Goal: Task Accomplishment & Management: Manage account settings

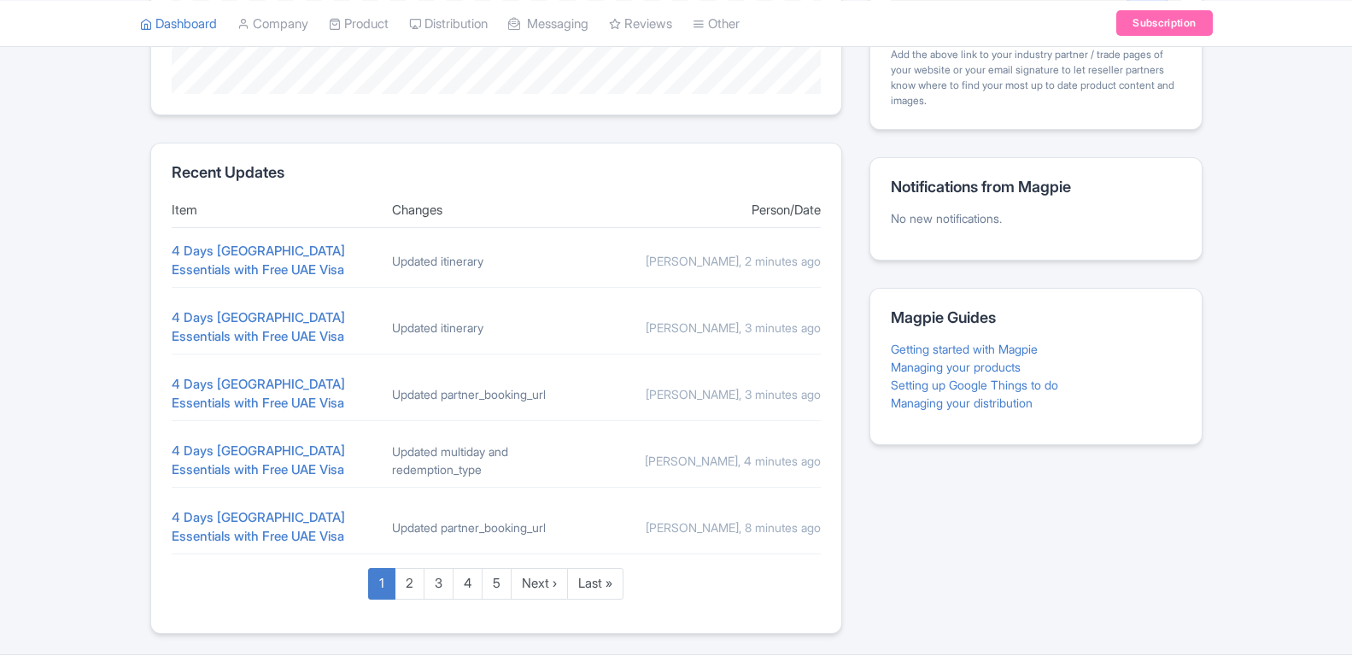
scroll to position [610, 0]
click at [272, 254] on link "4 Days [GEOGRAPHIC_DATA] Essentials with Free UAE Visa" at bounding box center [258, 261] width 173 height 36
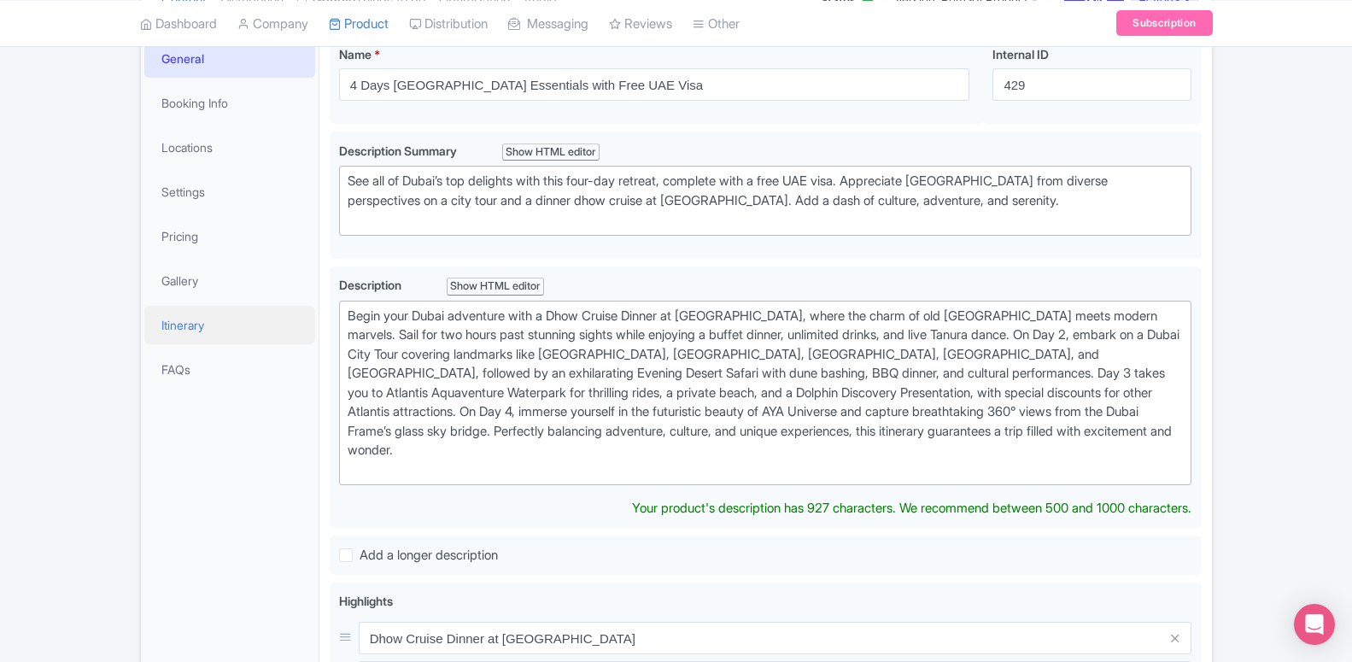
click at [208, 331] on link "Itinerary" at bounding box center [229, 325] width 171 height 38
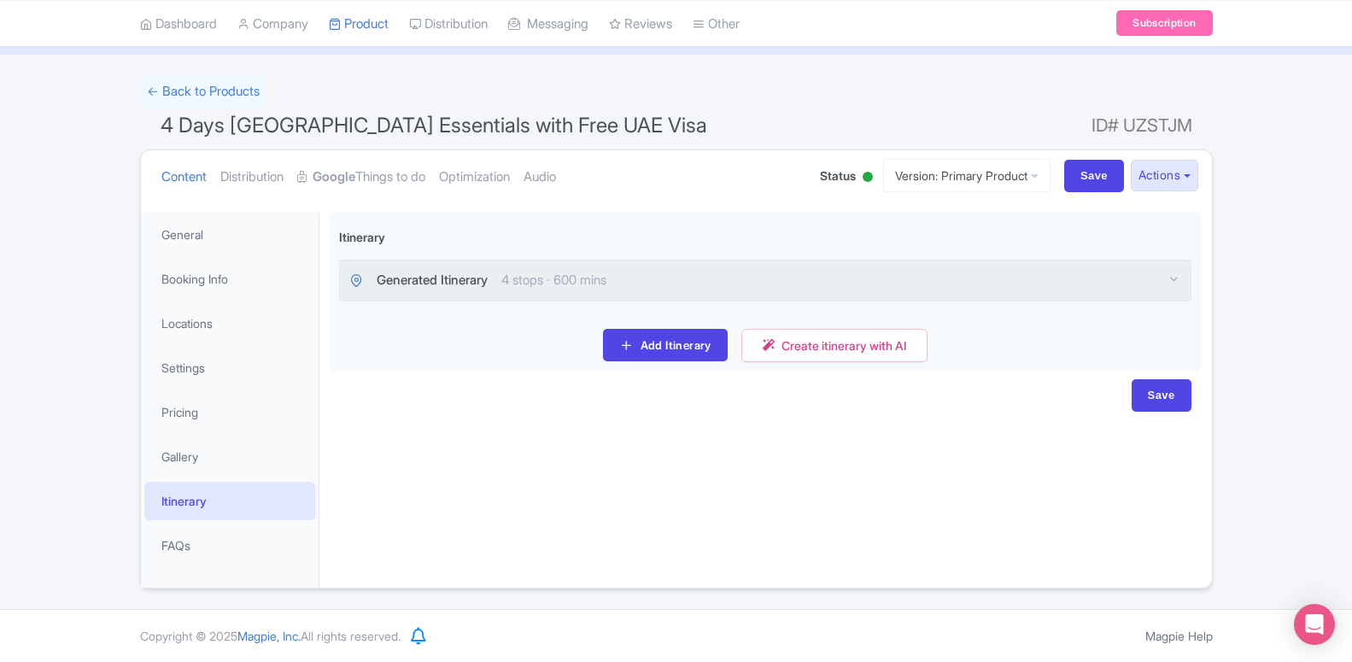
scroll to position [85, 0]
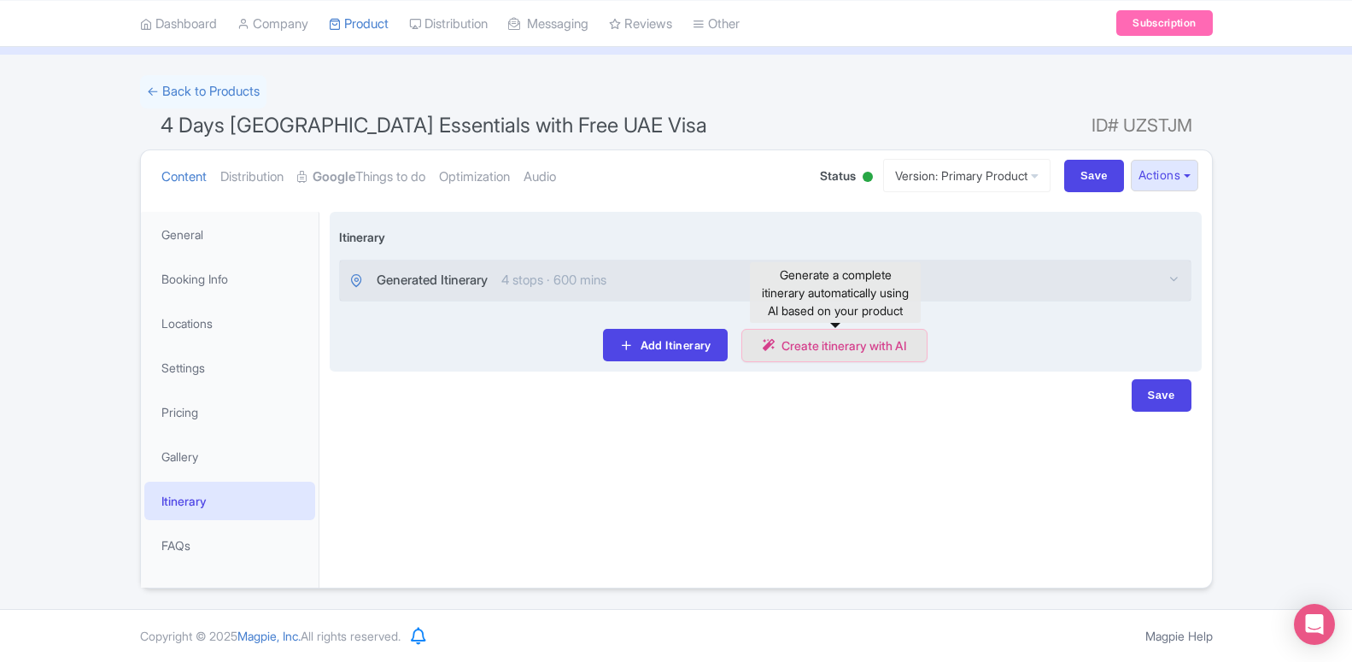
click at [872, 347] on link "Create itinerary with AI" at bounding box center [834, 345] width 186 height 33
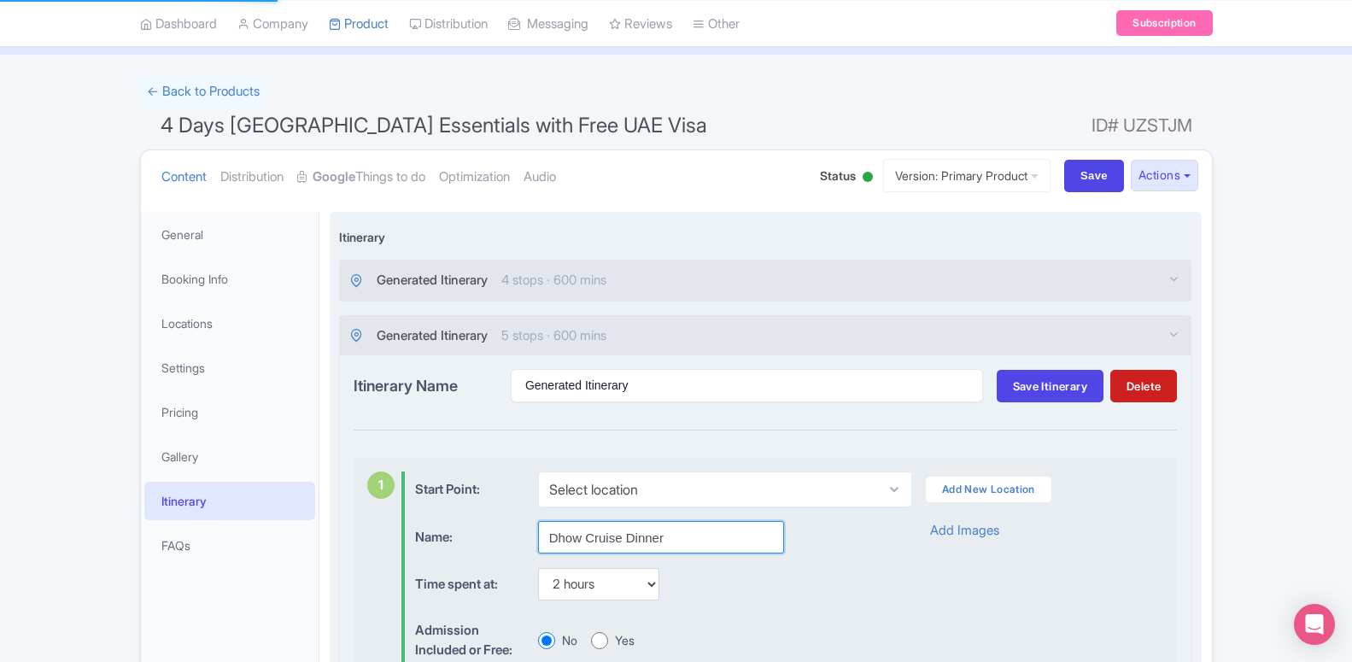
click at [591, 523] on input "Dhow Cruise Dinner" at bounding box center [661, 537] width 246 height 32
click at [593, 524] on input "Dhow Cruise Dinner" at bounding box center [661, 537] width 246 height 32
paste input "at Dubai Creek"
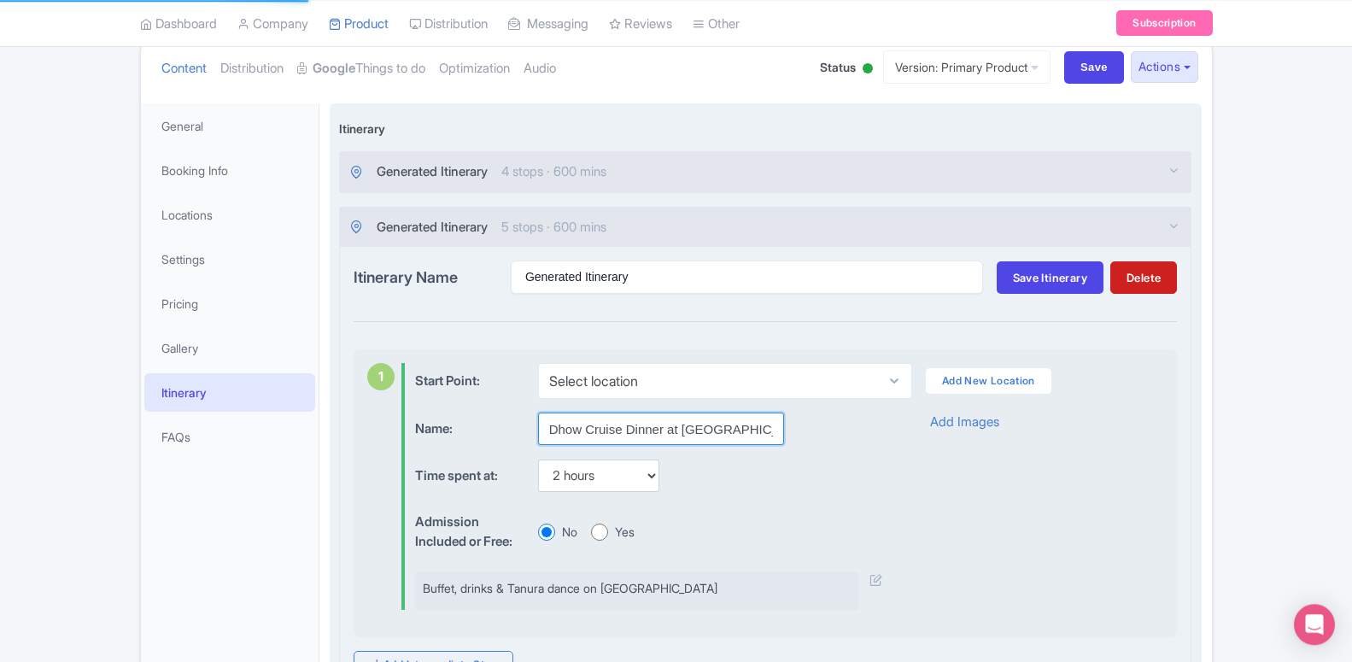
scroll to position [347, 0]
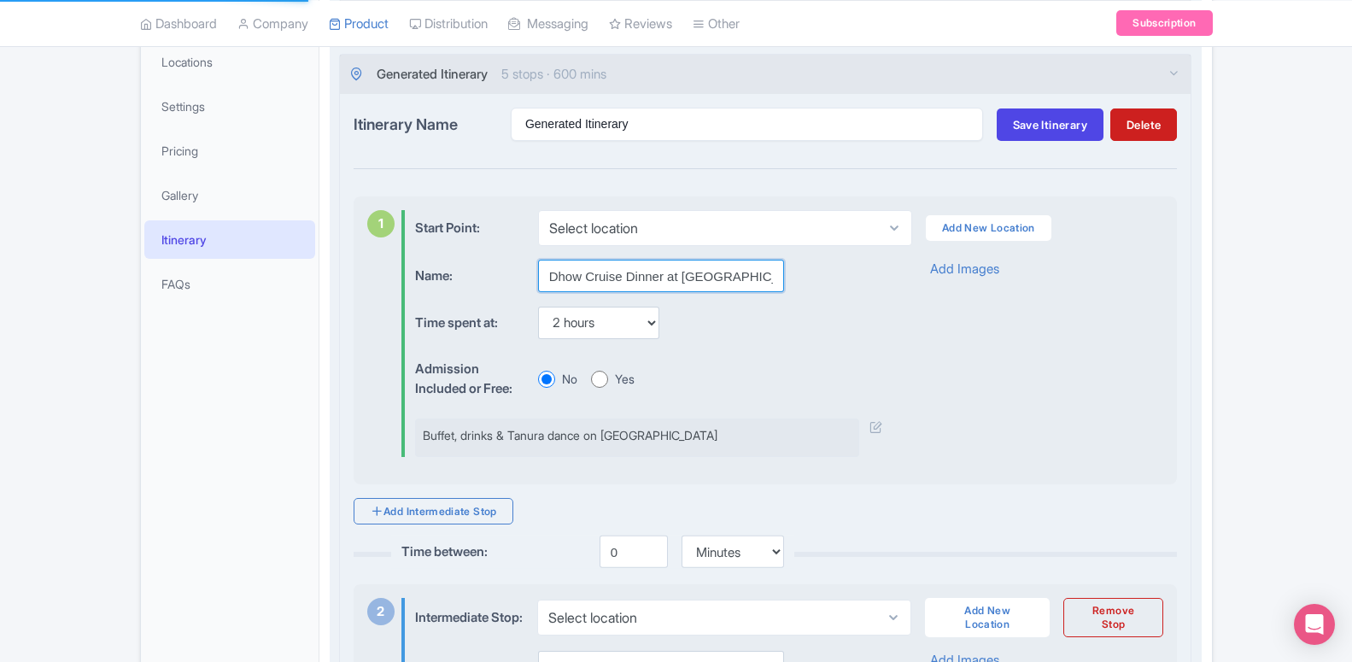
type input "Dhow Cruise Dinner at Dubai Creek"
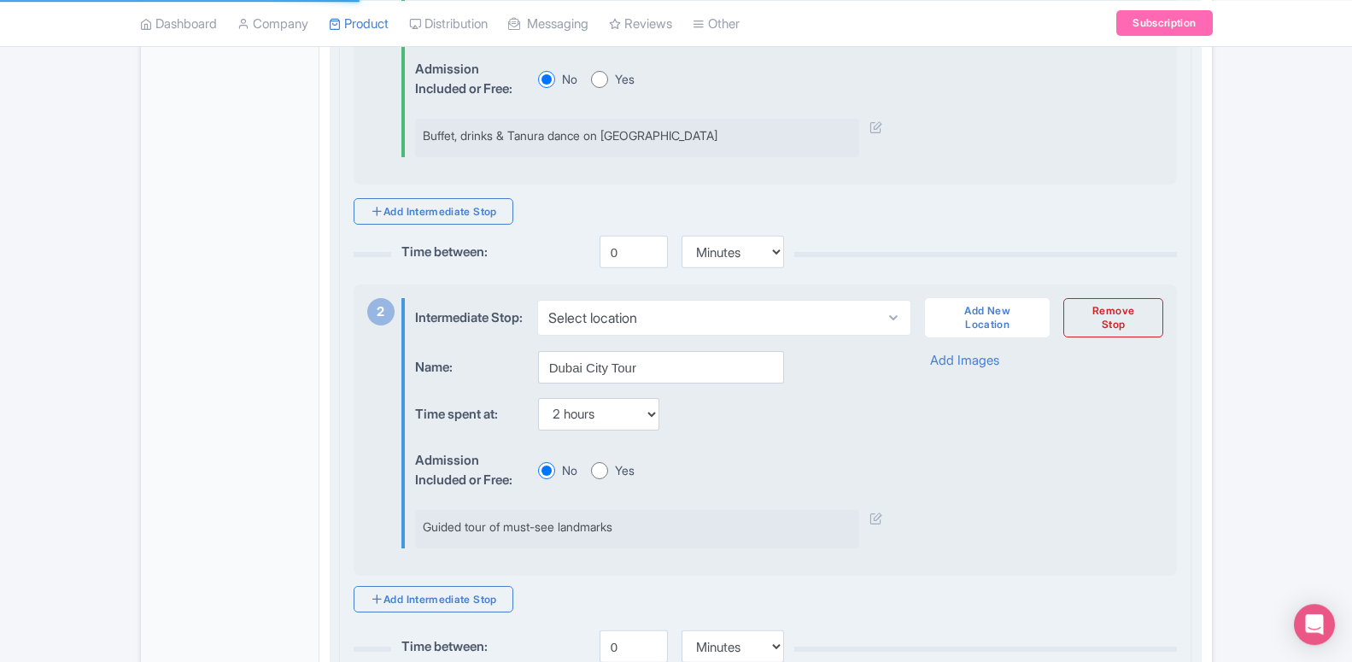
scroll to position [695, 0]
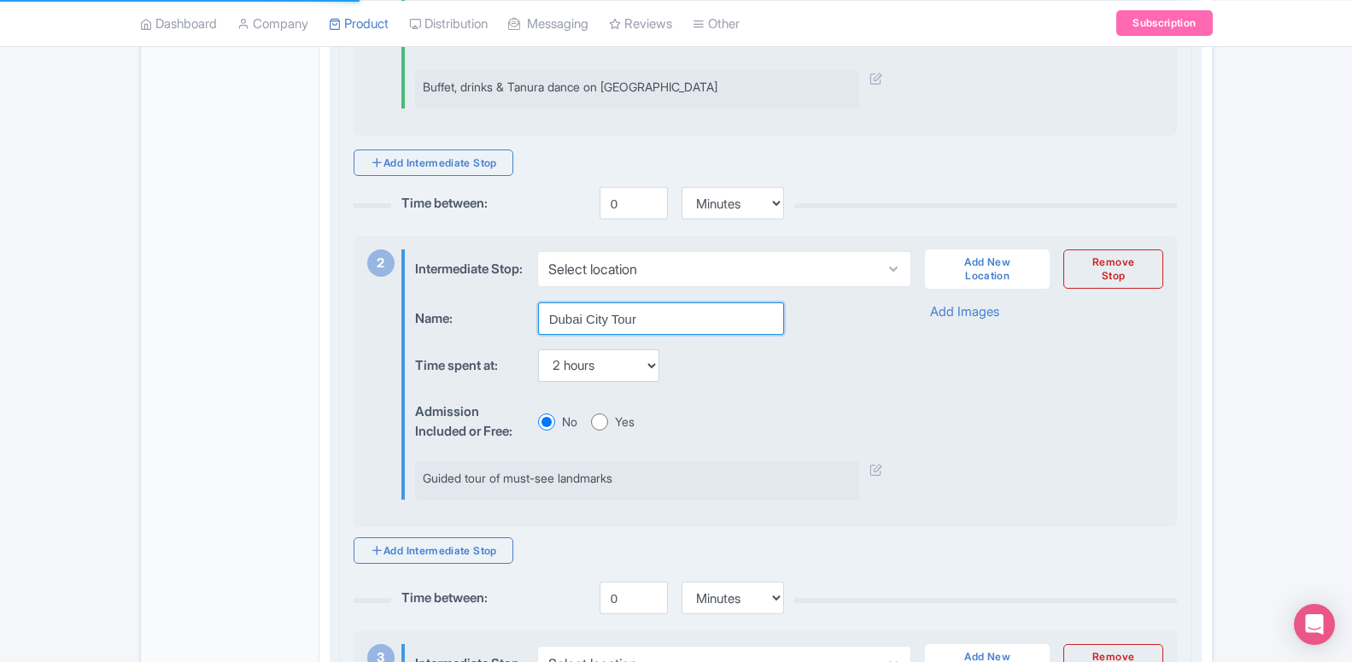
click at [566, 321] on input "Dubai City Tour" at bounding box center [661, 318] width 246 height 32
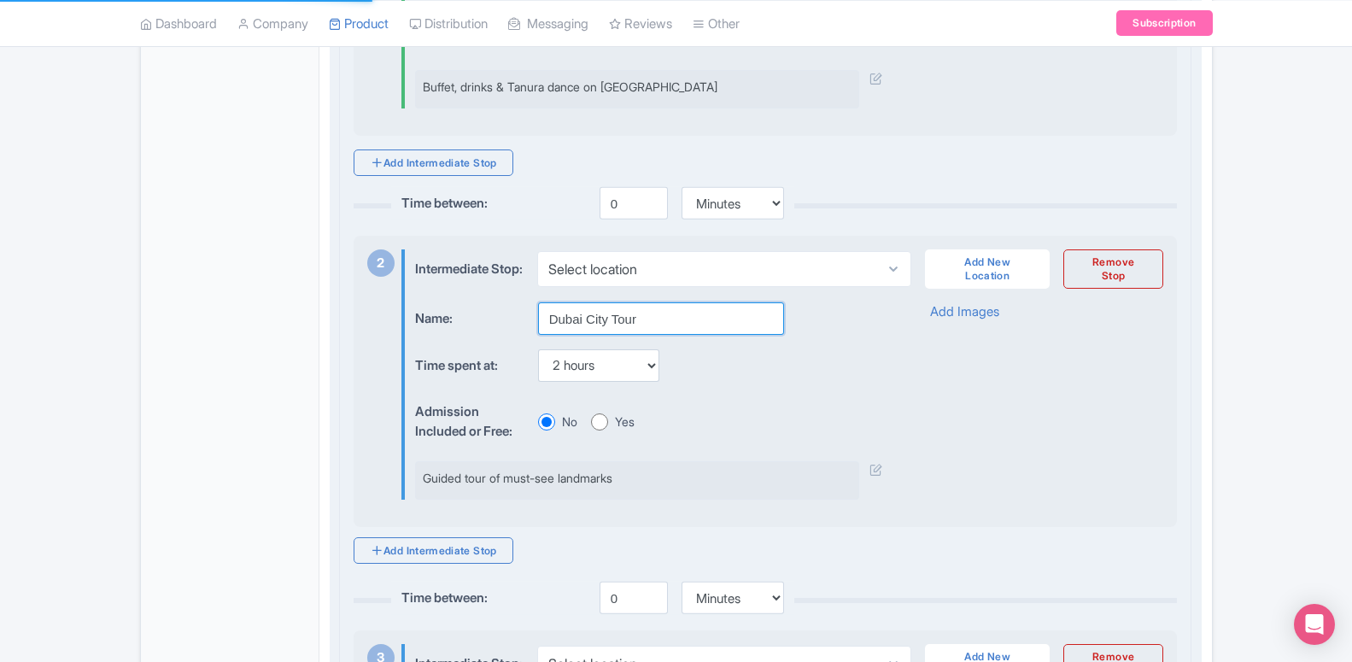
click at [566, 321] on input "Dubai City Tour" at bounding box center [661, 318] width 246 height 32
click at [600, 321] on input "Dubai City Tour" at bounding box center [661, 318] width 246 height 32
click at [625, 320] on input "Dubai City Tour" at bounding box center [661, 318] width 246 height 32
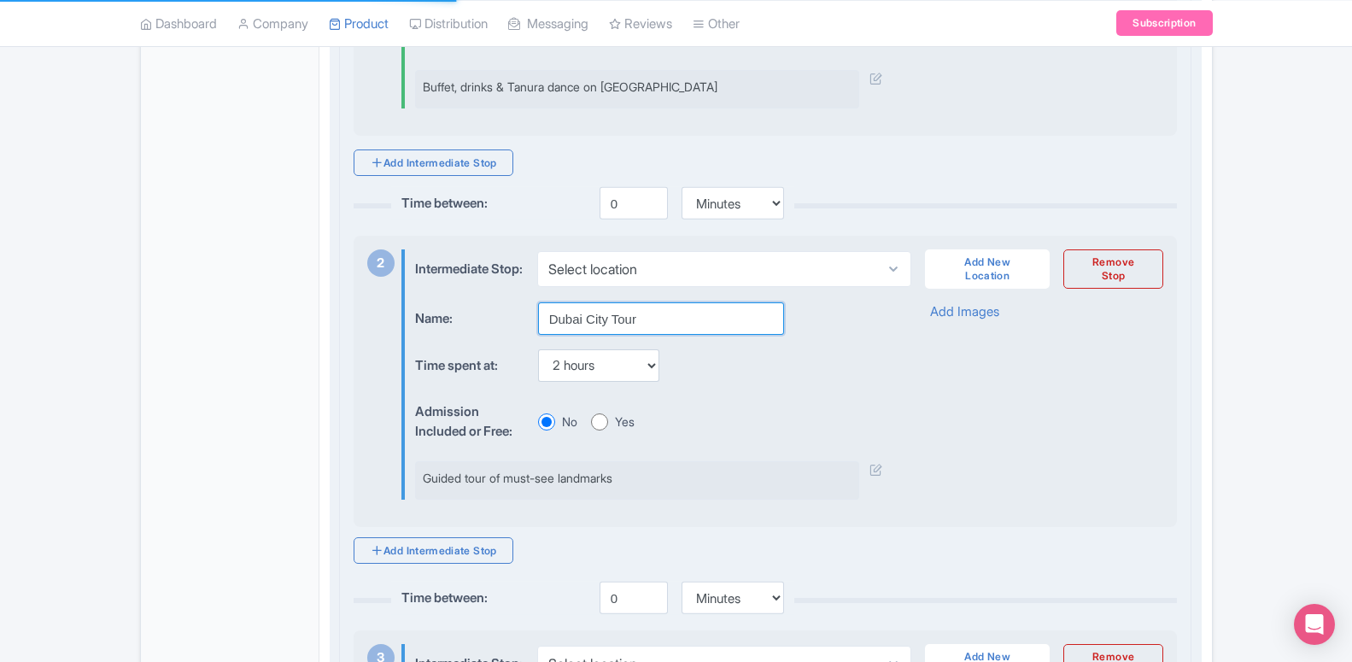
click at [625, 320] on input "Dubai City Tour" at bounding box center [661, 318] width 246 height 32
click at [649, 310] on input "Dubai City Tour" at bounding box center [661, 318] width 246 height 32
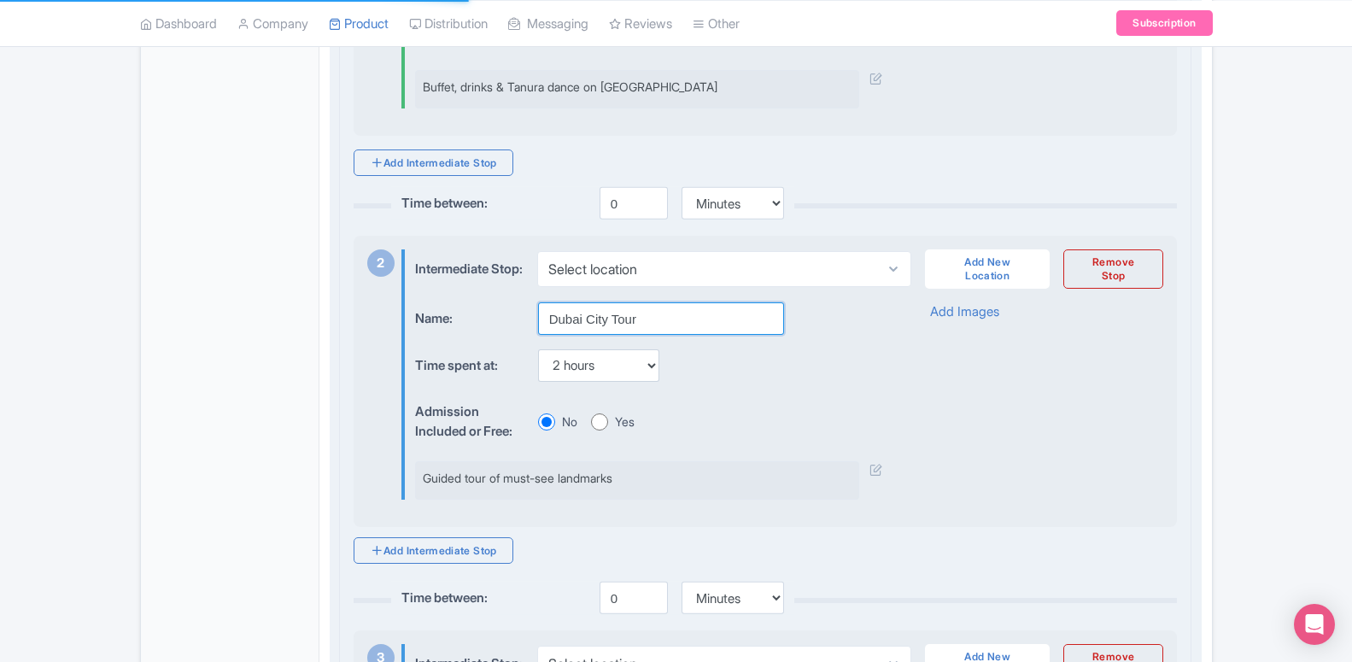
click at [649, 310] on input "Dubai City Tour" at bounding box center [661, 318] width 246 height 32
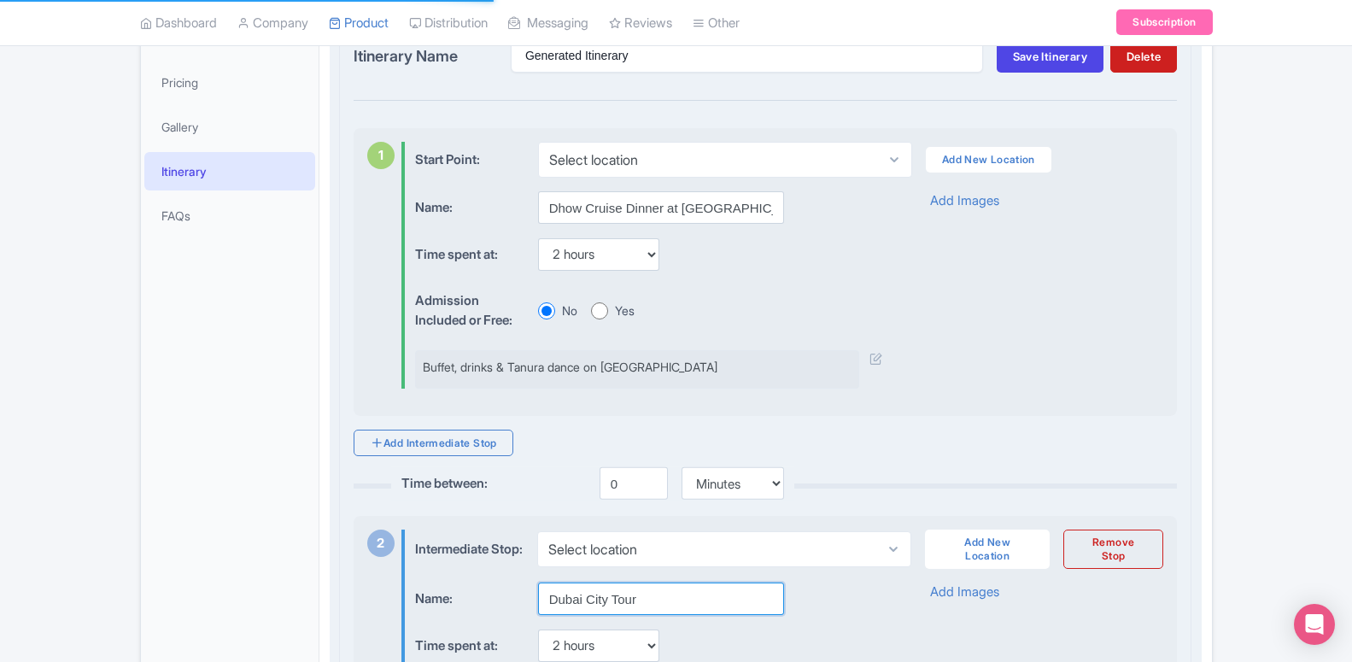
scroll to position [347, 0]
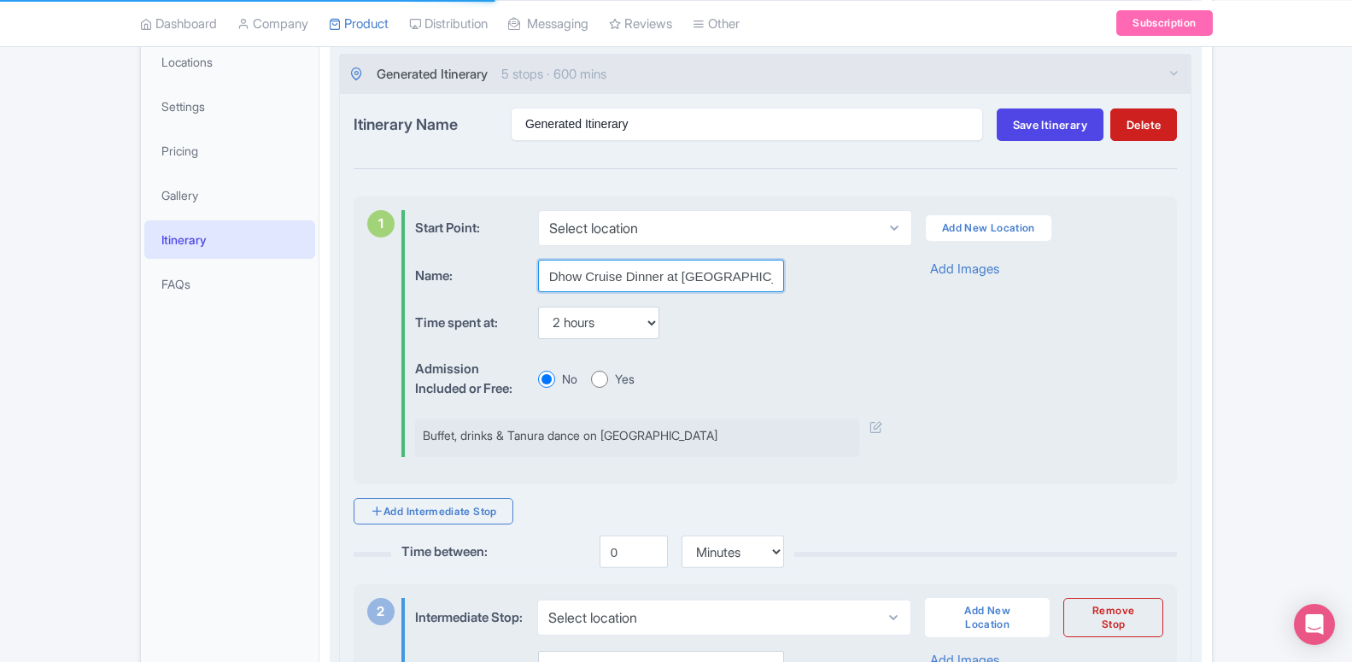
click at [644, 280] on input "Dhow Cruise Dinner at Dubai Creek" at bounding box center [661, 276] width 246 height 32
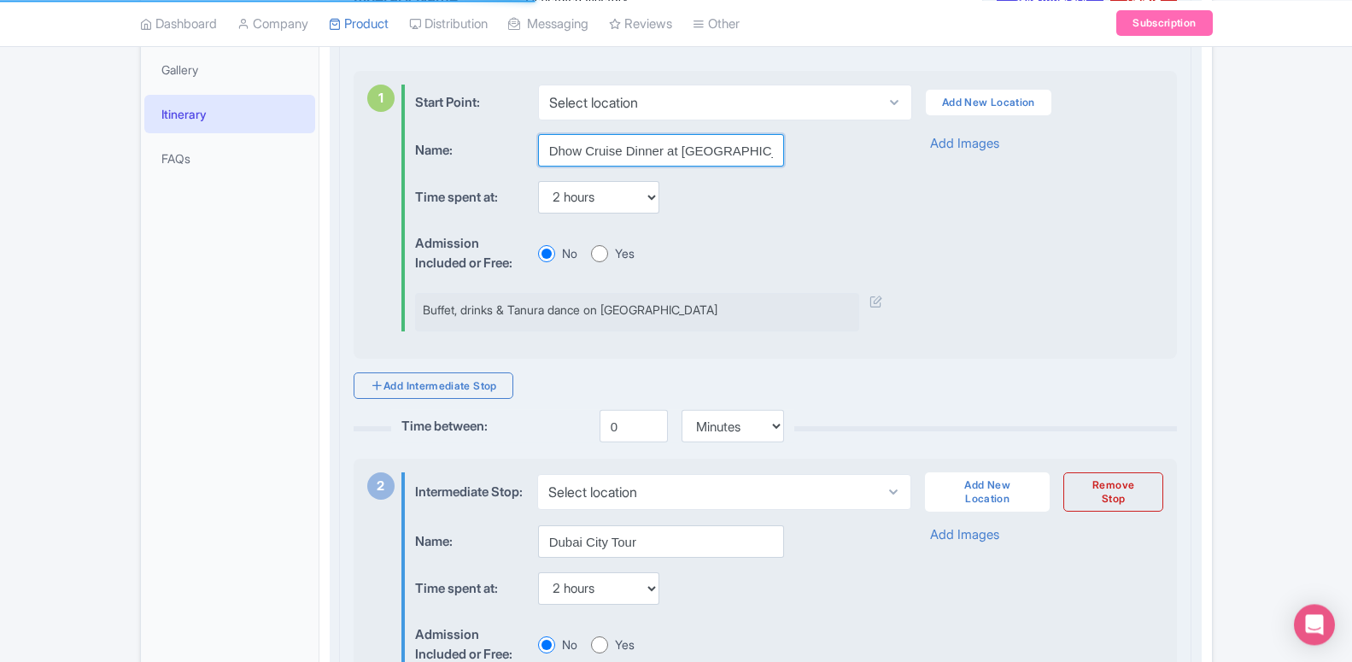
scroll to position [695, 0]
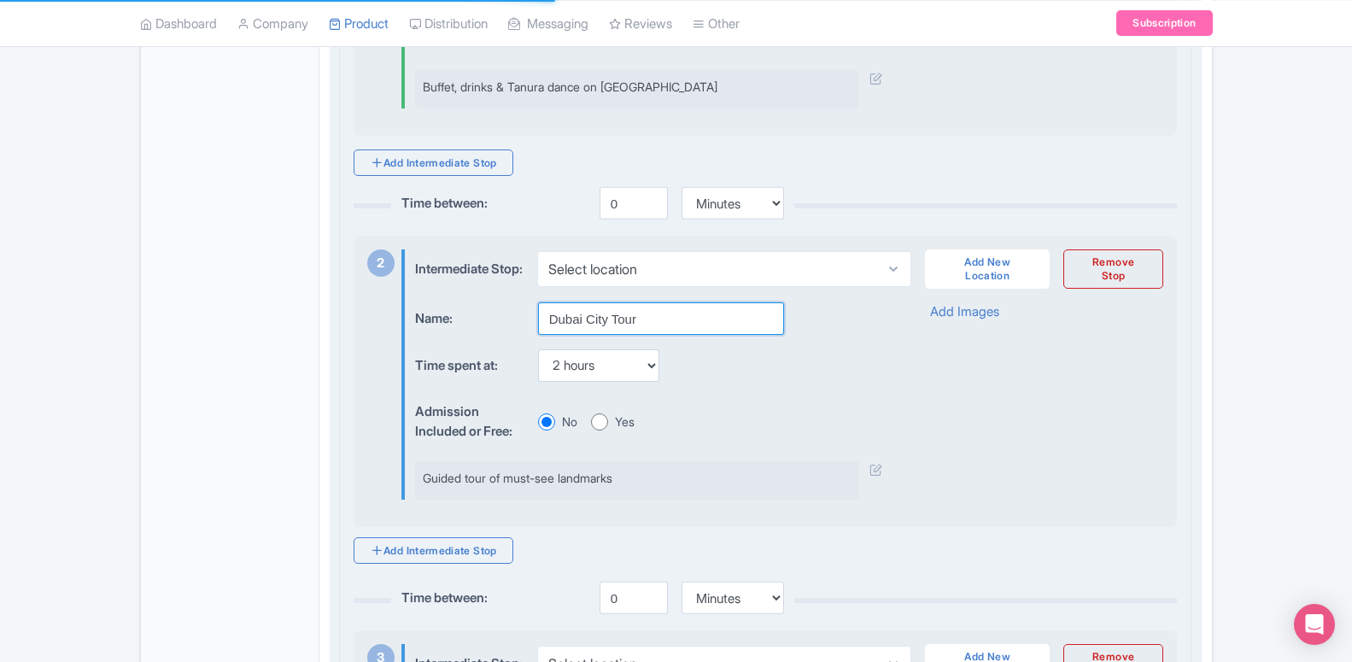
click at [576, 319] on input "Dubai City Tour" at bounding box center [661, 318] width 246 height 32
click at [669, 307] on input "Dubai City Tour" at bounding box center [661, 318] width 246 height 32
type input "D"
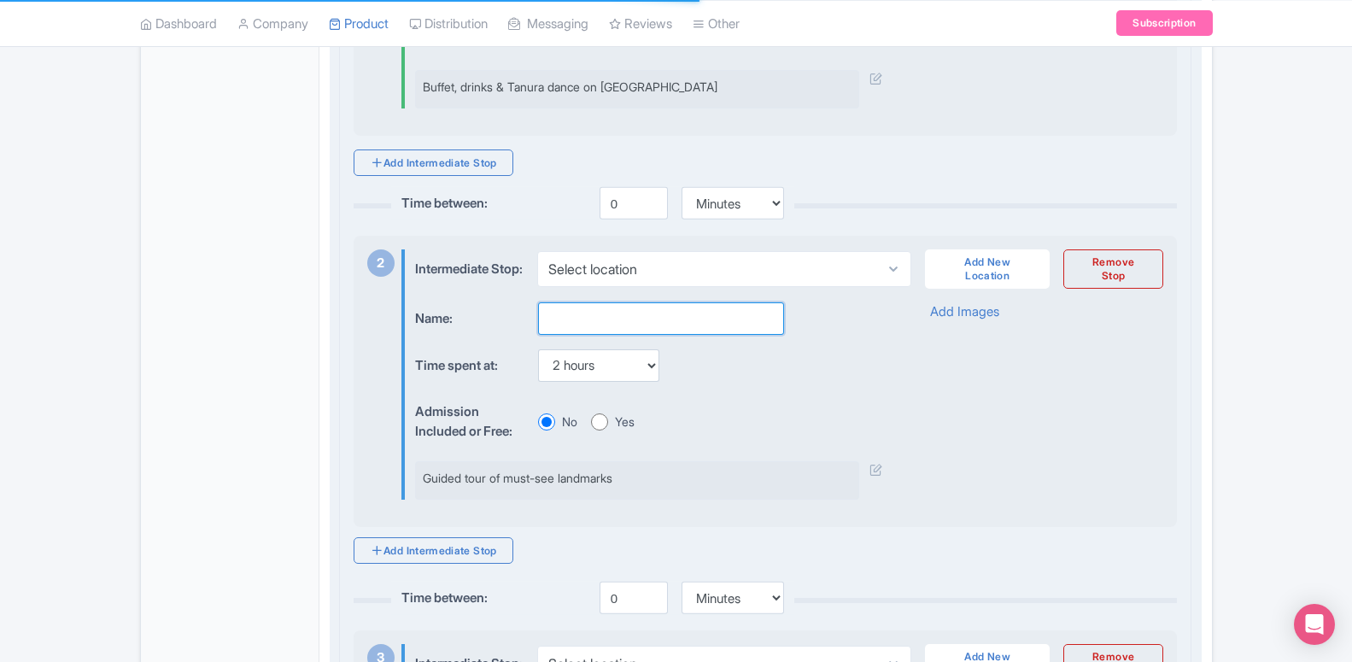
paste input "Dubai City Tour & Dubai Evening Desert Safari"
type input "Dubai City Tour & Dubai Evening Desert Safari"
click at [553, 313] on input "Dubai City Tour & Dubai Evening Desert Safari" at bounding box center [661, 318] width 246 height 32
click at [570, 326] on input "Dubai City Tour & Dubai Evening Desert Safari" at bounding box center [661, 318] width 246 height 32
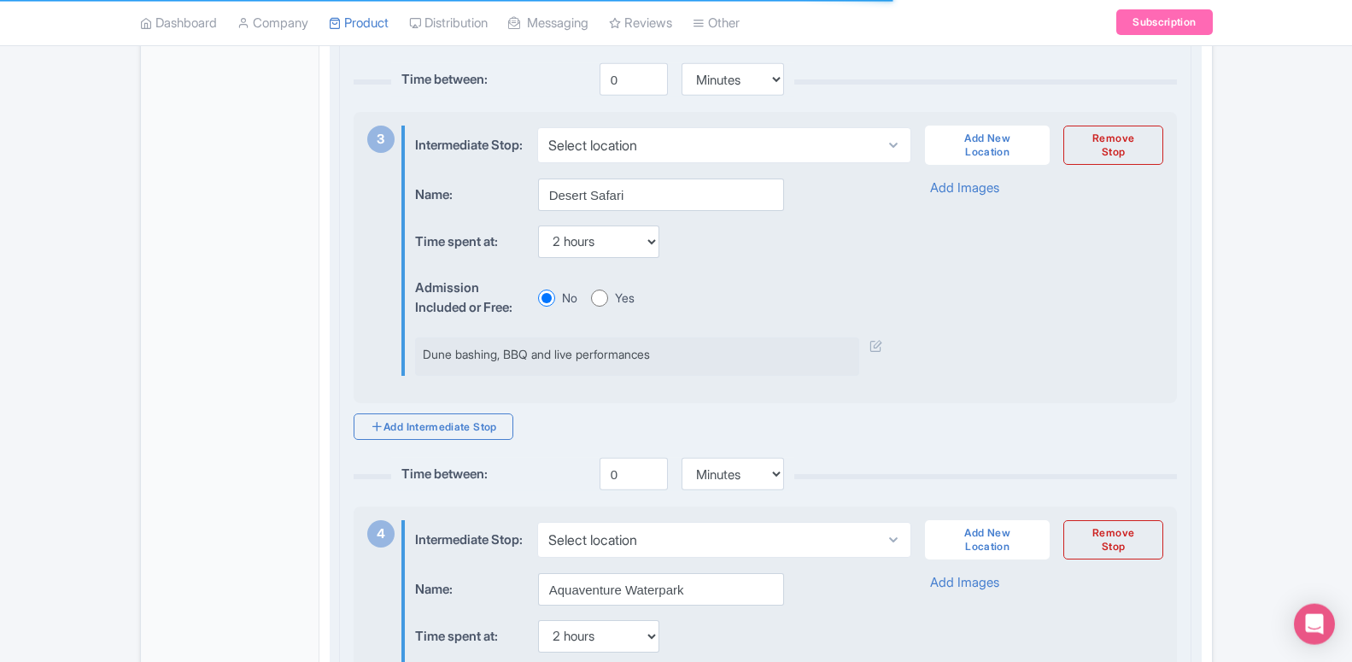
scroll to position [1218, 0]
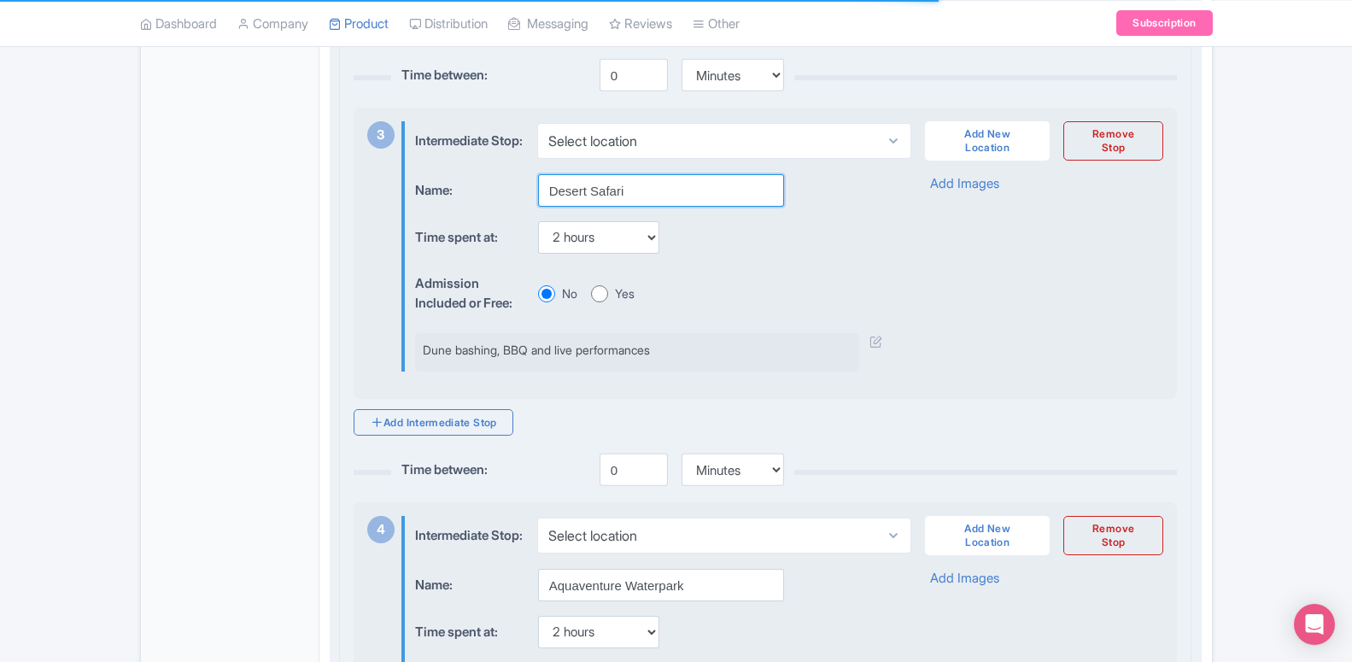
click at [629, 180] on input "Desert Safari" at bounding box center [661, 190] width 246 height 32
paste input "Atlantis Aquaventure Day Pass"
type input "Atlantis Aquaventure Day PassDesert Safari"
click at [695, 185] on input "Atlantis Aquaventure Day PassDesert Safari" at bounding box center [661, 190] width 246 height 32
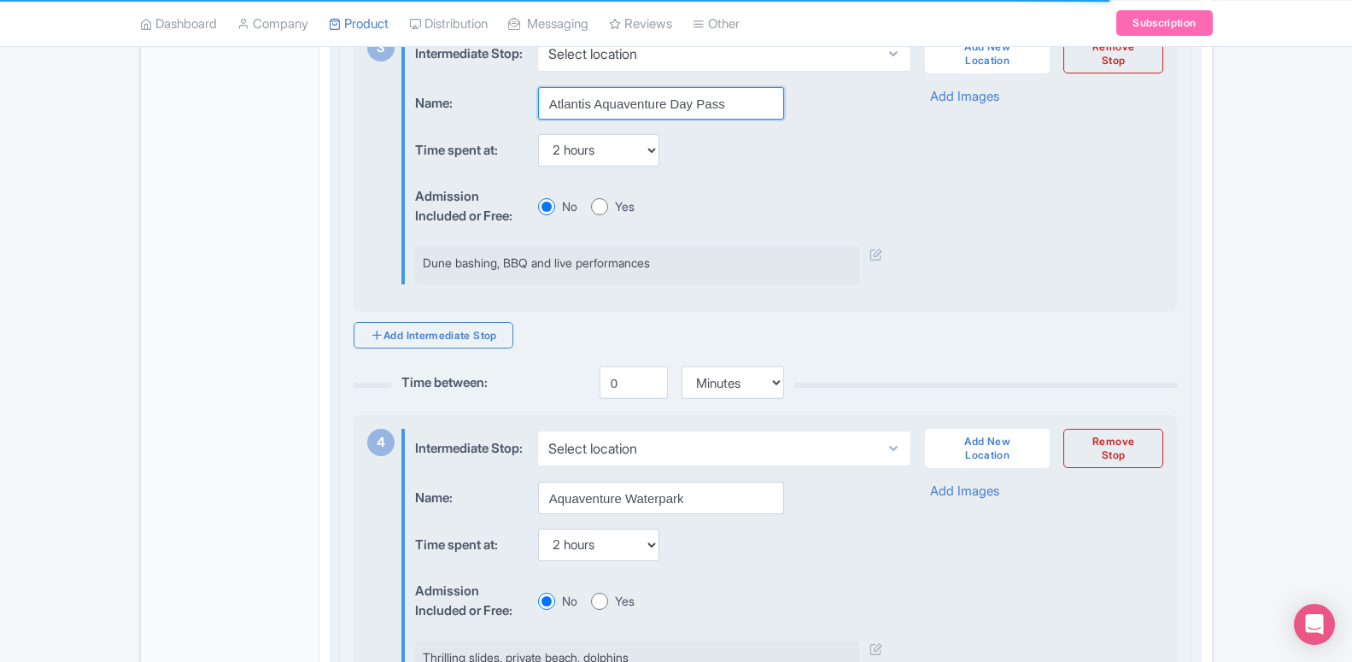
scroll to position [1479, 0]
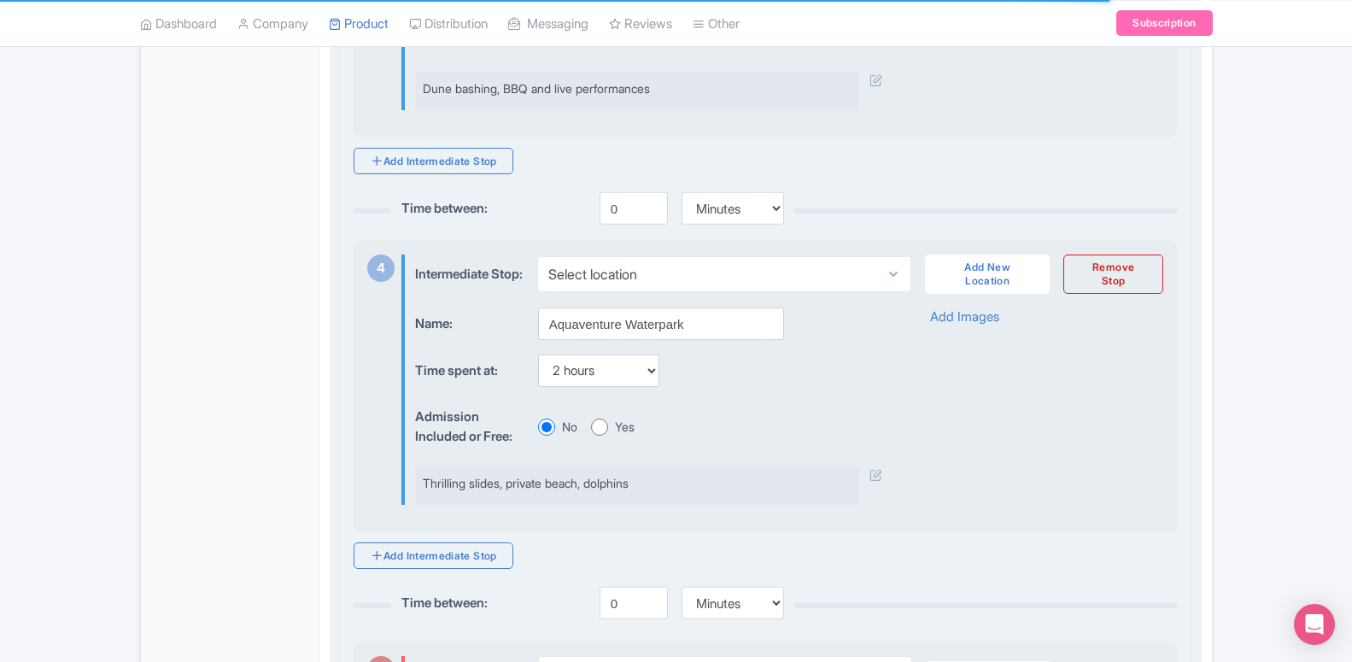
type input "Atlantis Aquaventure Day Pass"
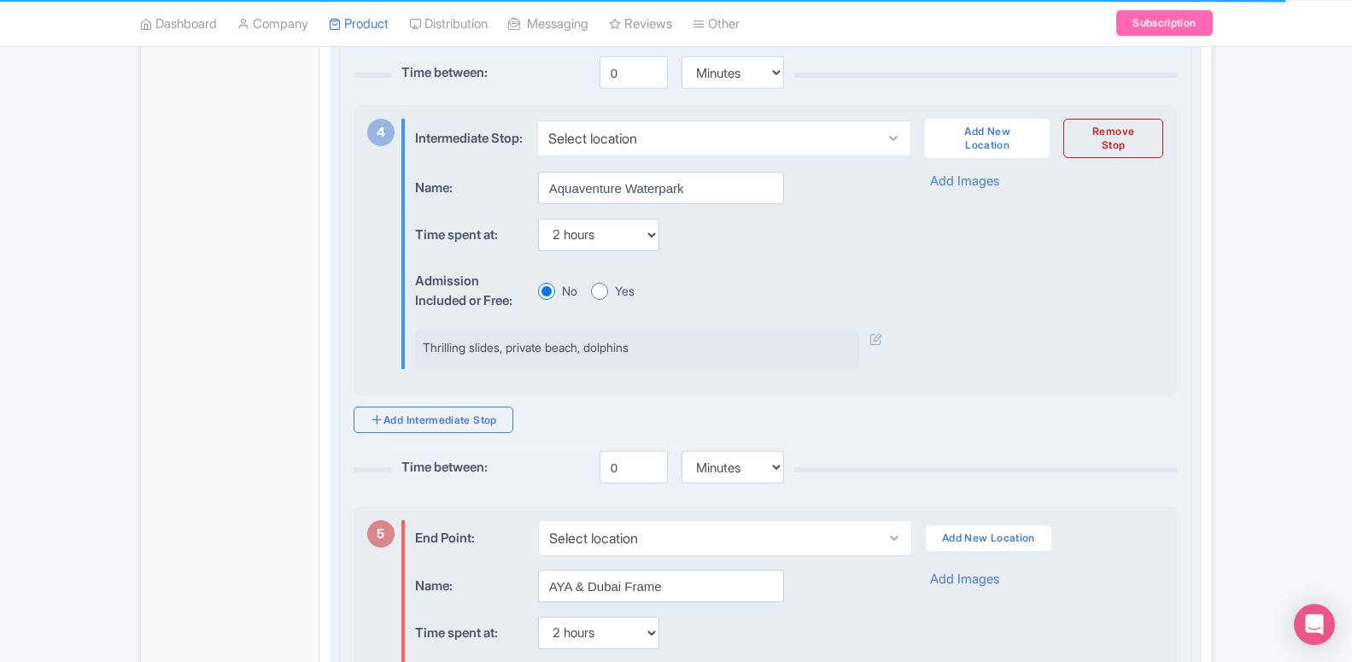
scroll to position [1566, 0]
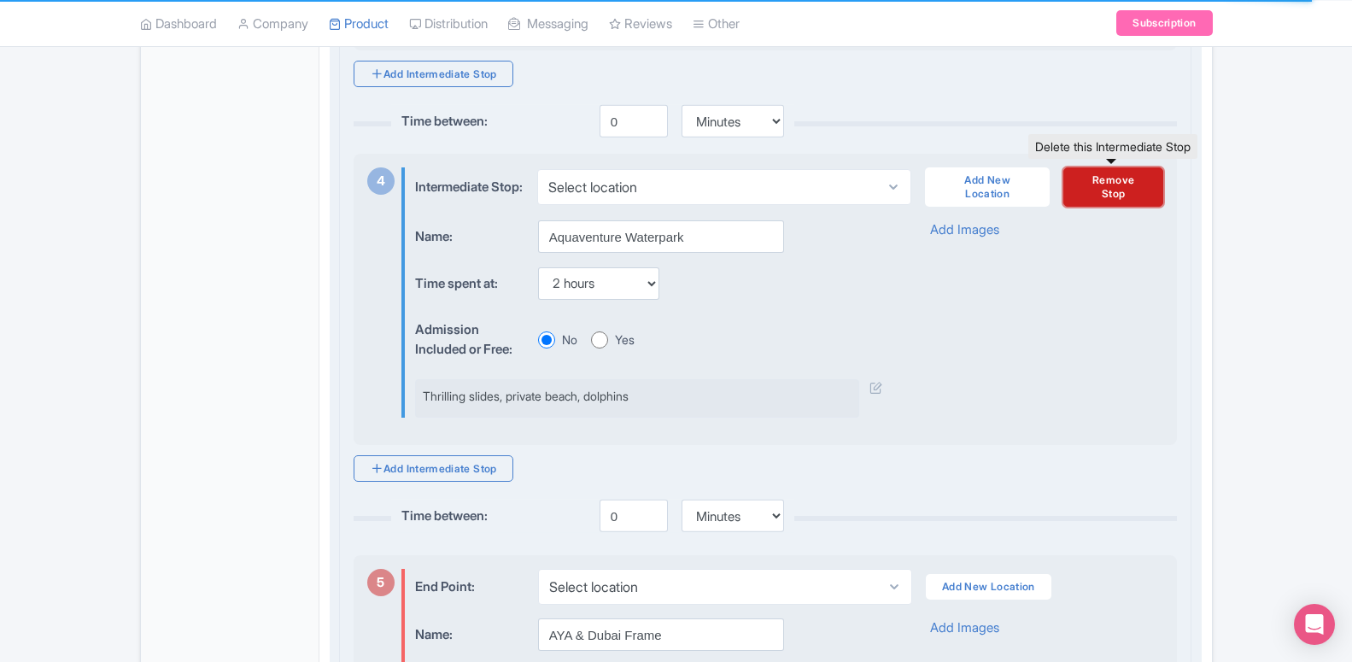
click at [1120, 183] on link "Remove Stop" at bounding box center [1113, 186] width 100 height 39
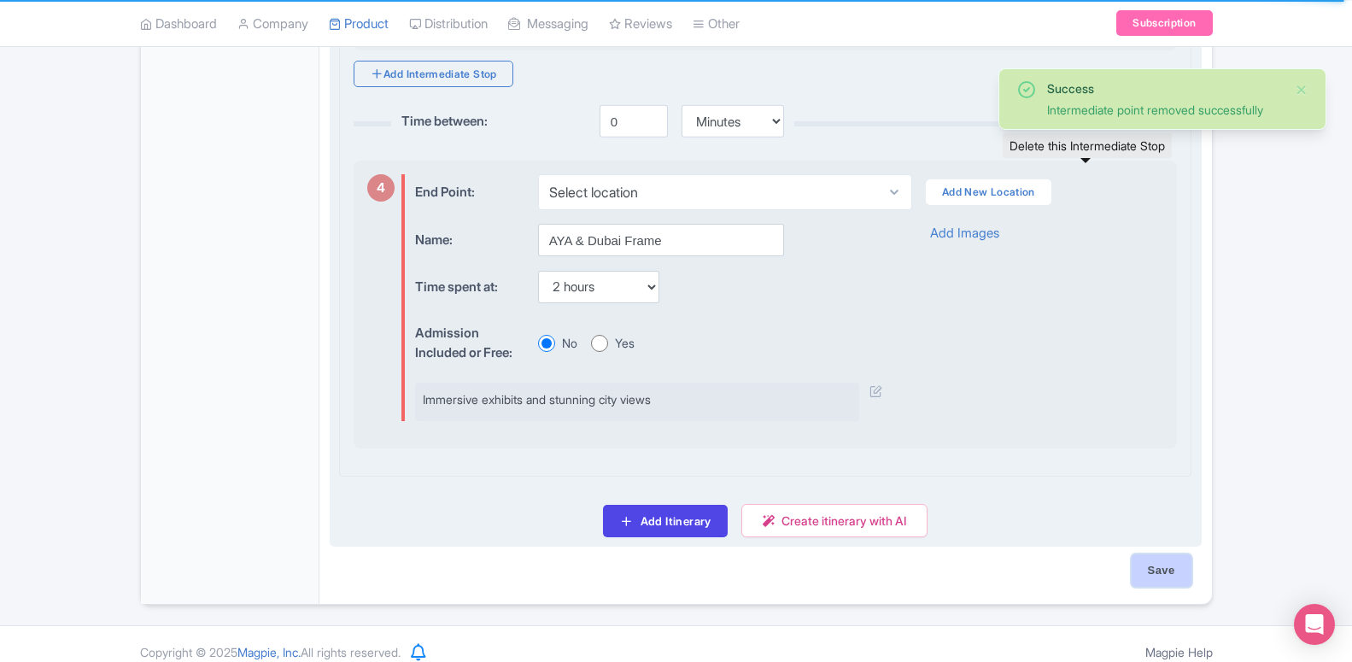
click at [1148, 564] on input "Save" at bounding box center [1161, 570] width 60 height 32
type input "Saving..."
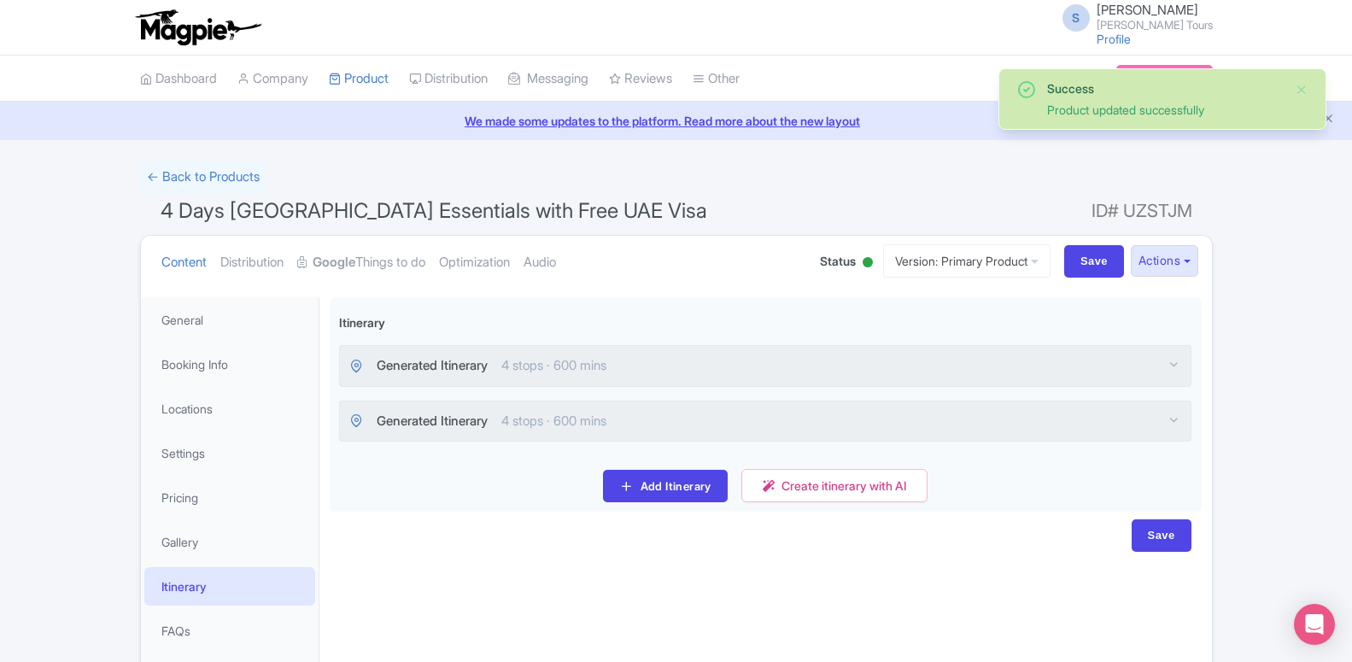
scroll to position [85, 0]
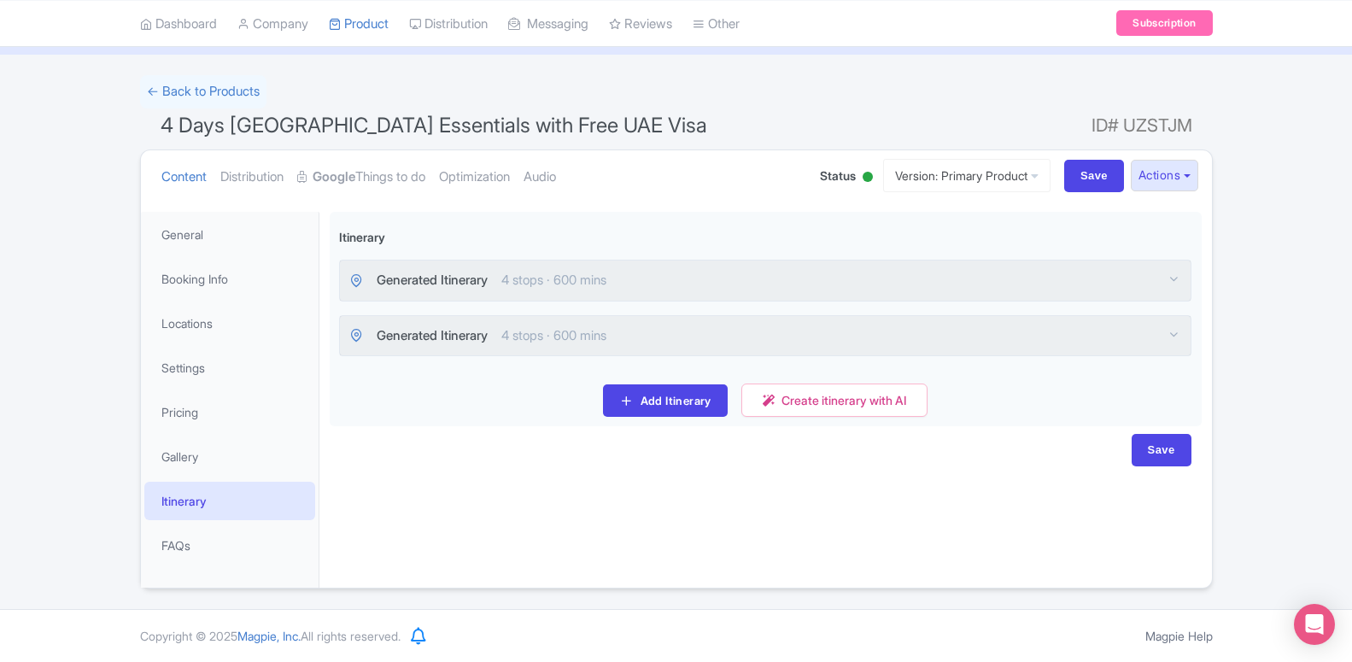
click at [243, 505] on link "Itinerary" at bounding box center [229, 501] width 171 height 38
click at [210, 506] on link "Itinerary" at bounding box center [229, 501] width 171 height 38
click at [381, 174] on link "Google Things to do" at bounding box center [361, 177] width 128 height 54
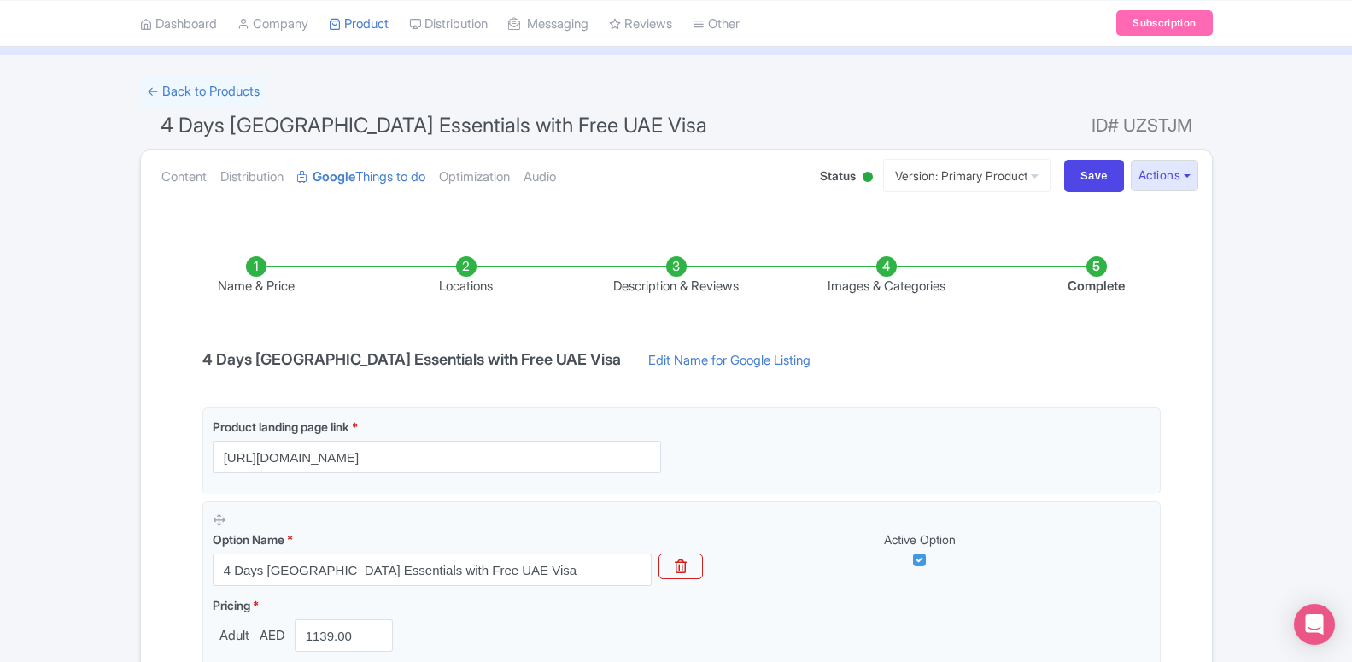
scroll to position [332, 0]
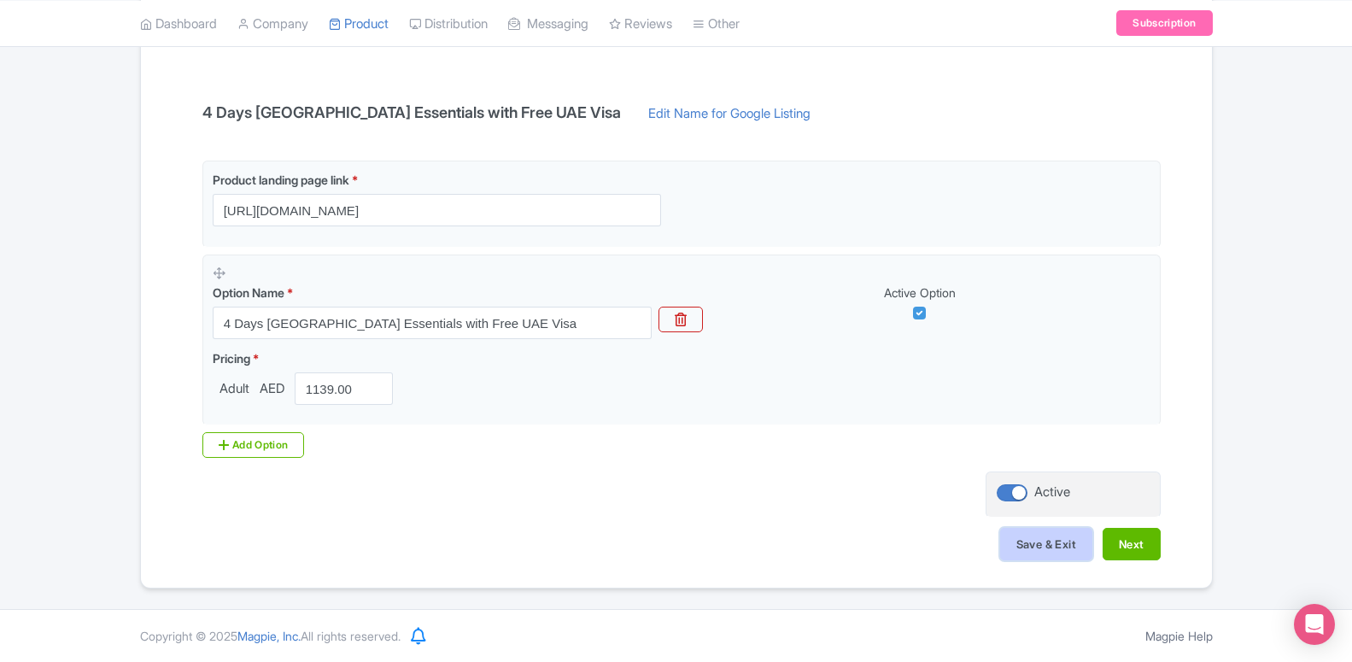
click at [1077, 541] on button "Save & Exit" at bounding box center [1046, 544] width 92 height 32
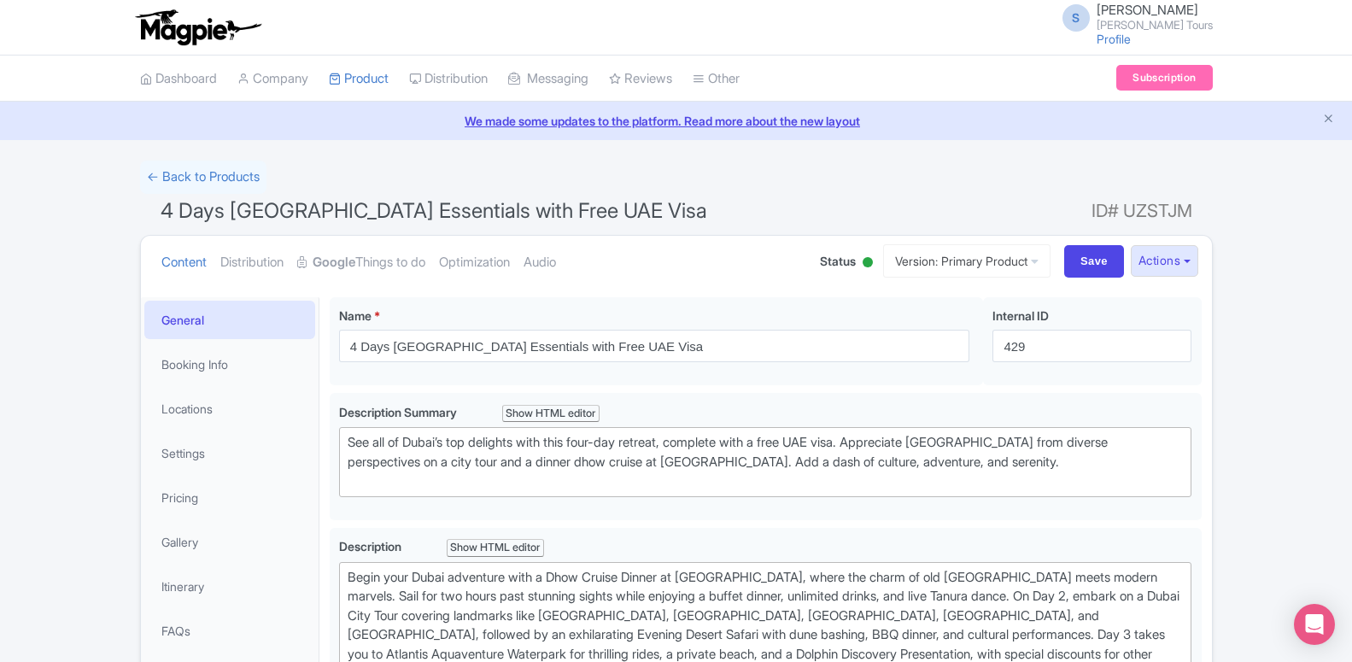
scroll to position [261, 0]
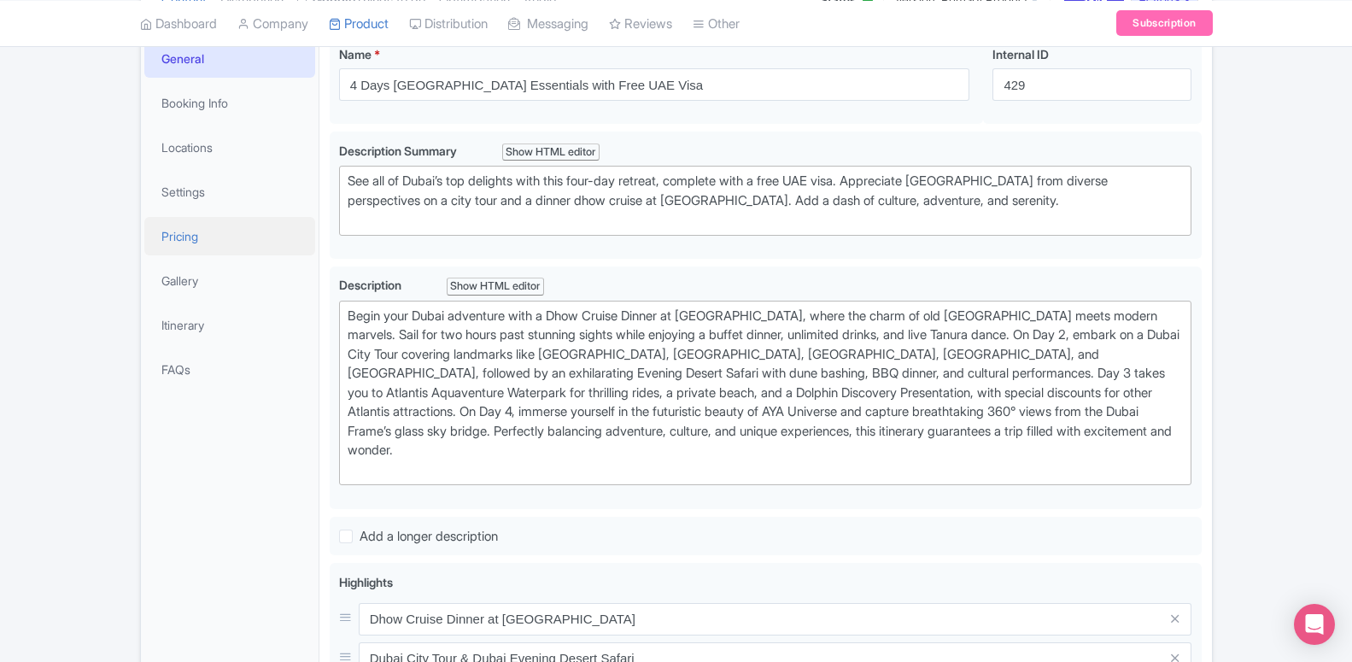
drag, startPoint x: 179, startPoint y: 237, endPoint x: 207, endPoint y: 244, distance: 28.2
click at [179, 237] on link "Pricing" at bounding box center [229, 236] width 171 height 38
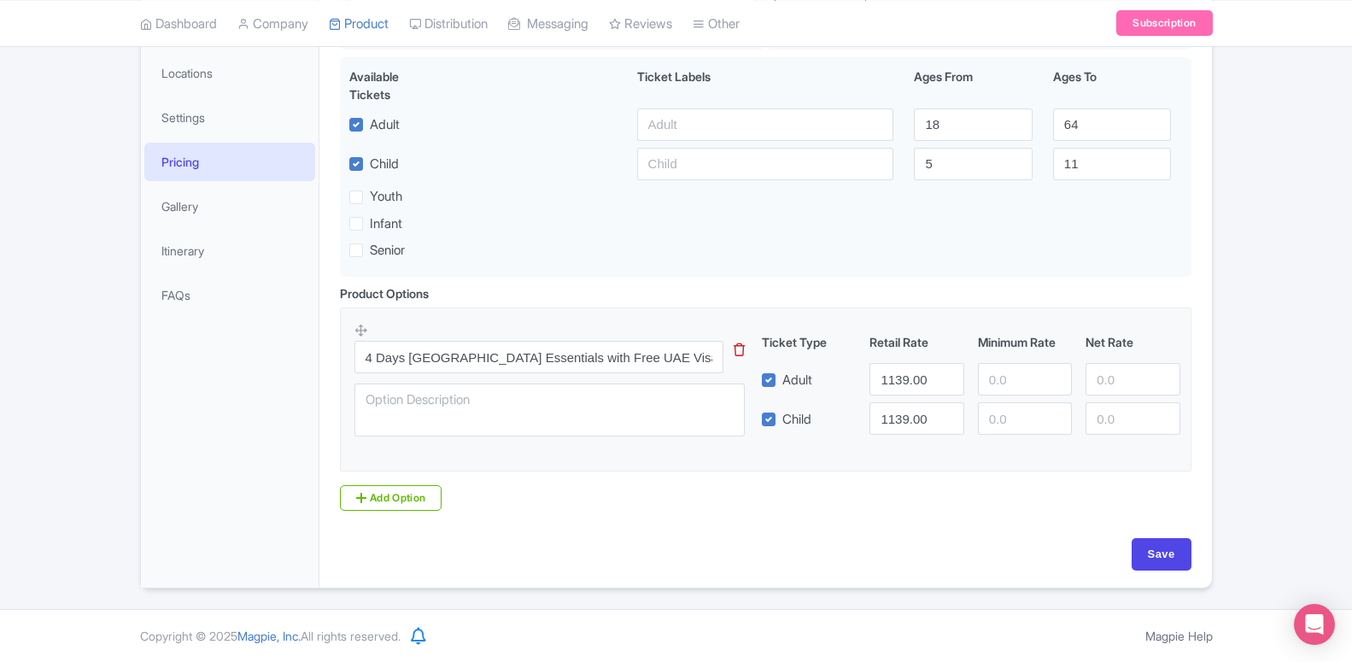
scroll to position [79, 0]
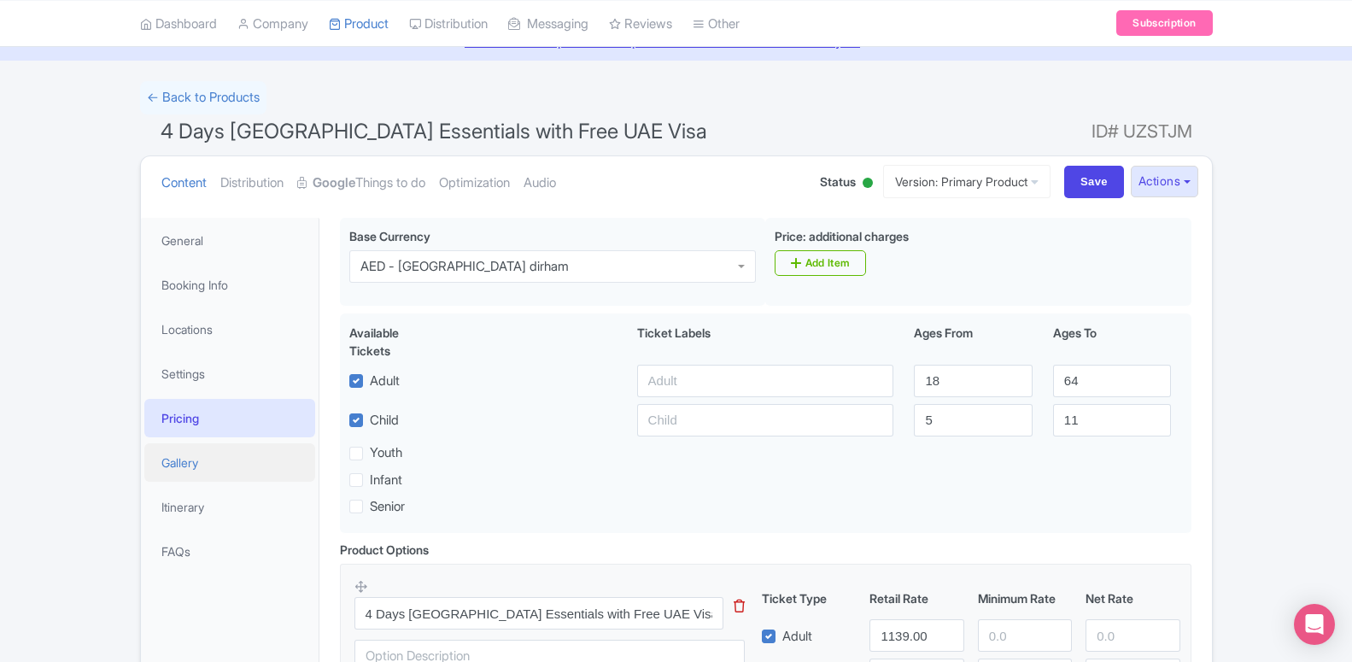
click at [235, 459] on link "Gallery" at bounding box center [229, 462] width 171 height 38
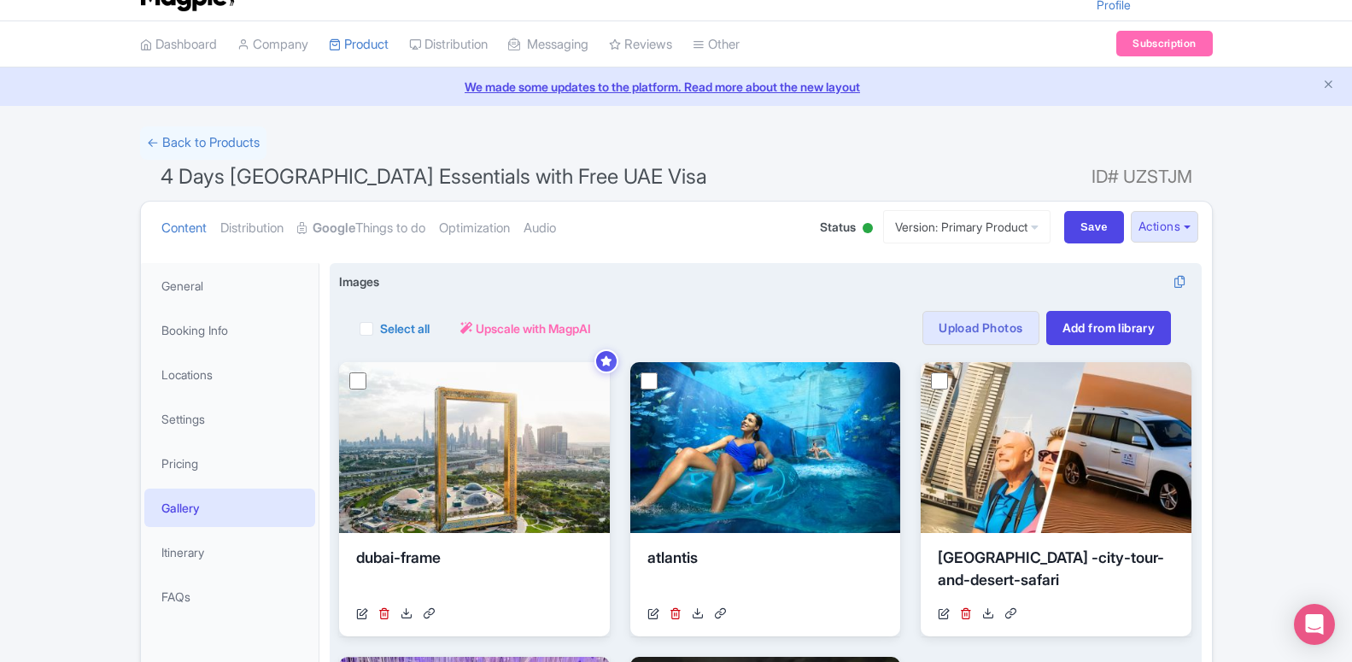
scroll to position [0, 0]
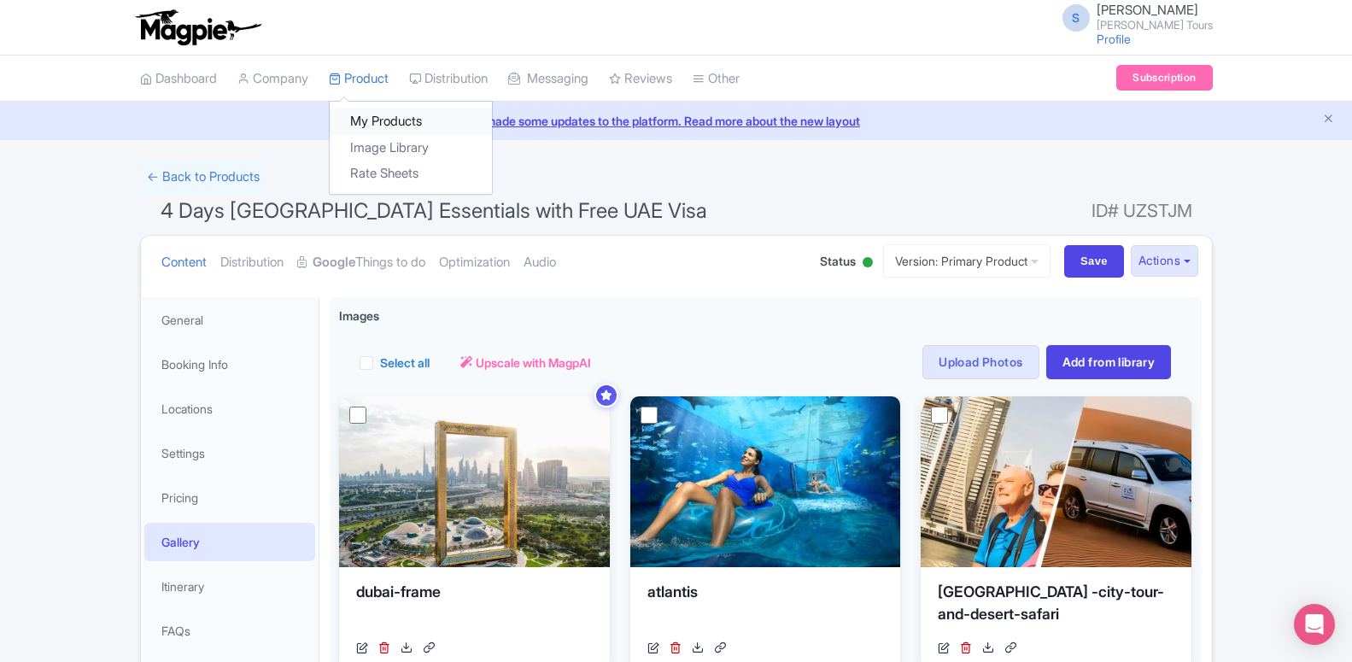
click at [370, 125] on link "My Products" at bounding box center [411, 121] width 162 height 26
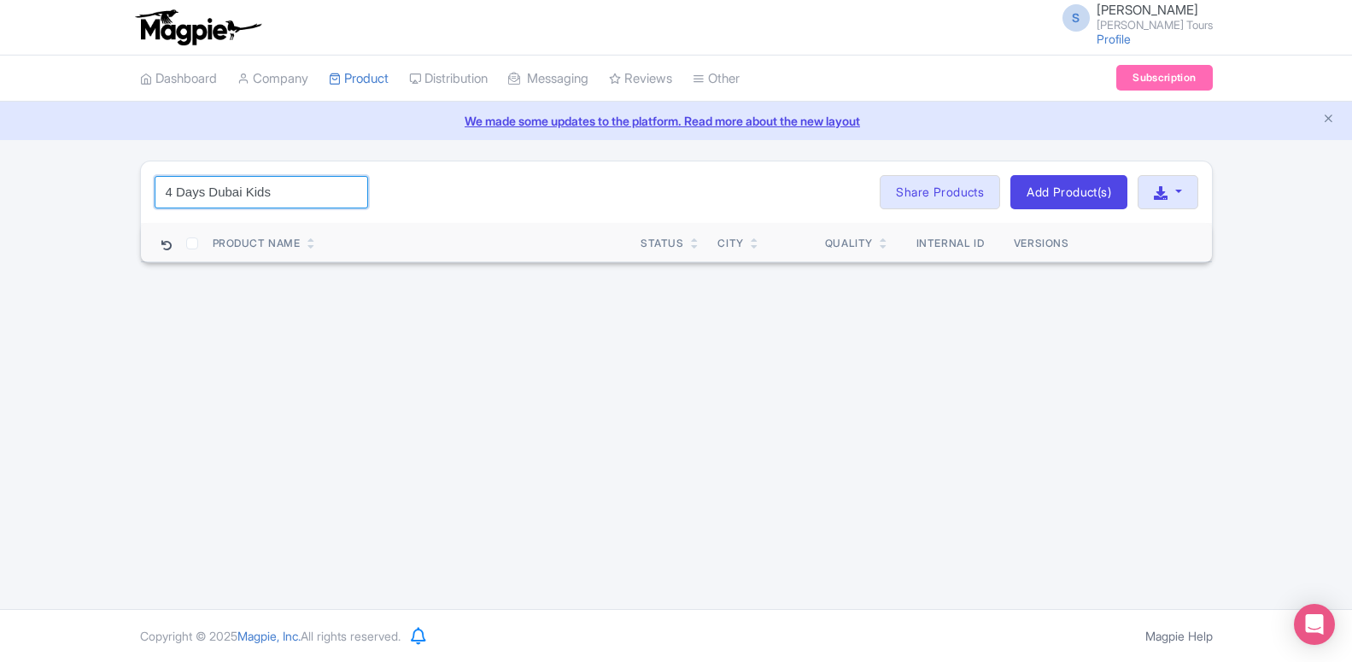
type input "4 Days Dubai Kids"
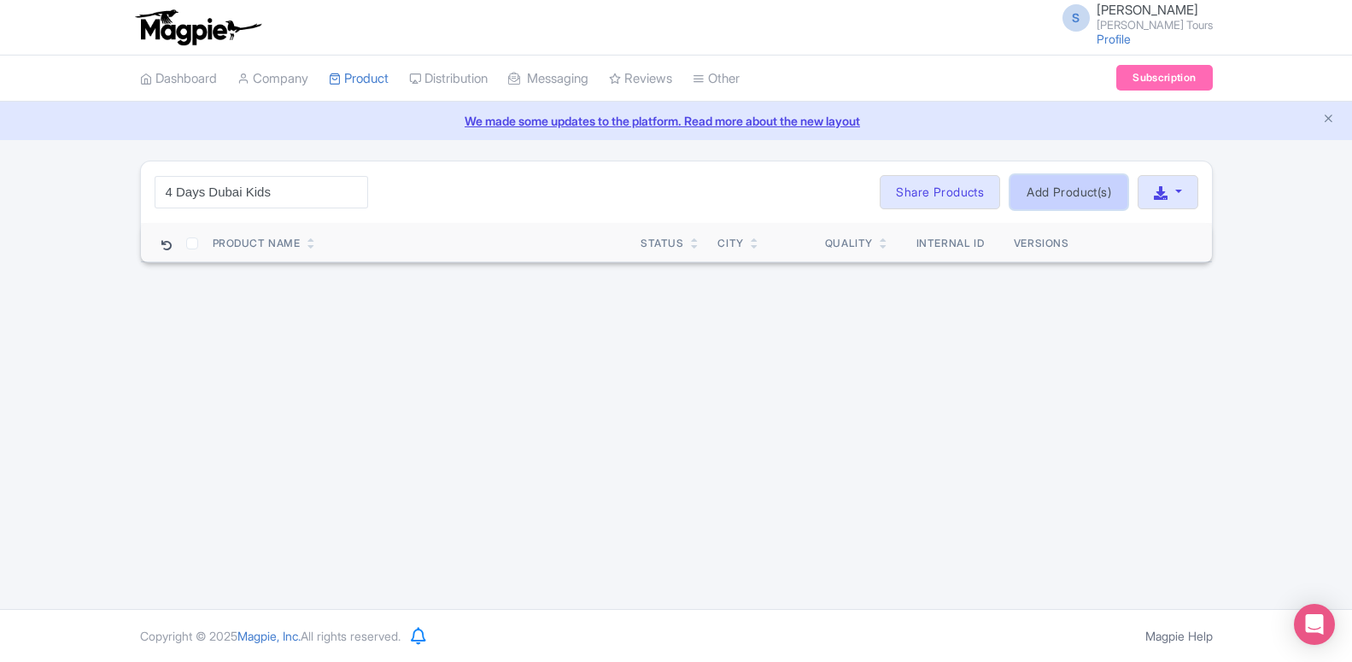
click at [1054, 192] on link "Add Product(s)" at bounding box center [1068, 192] width 117 height 34
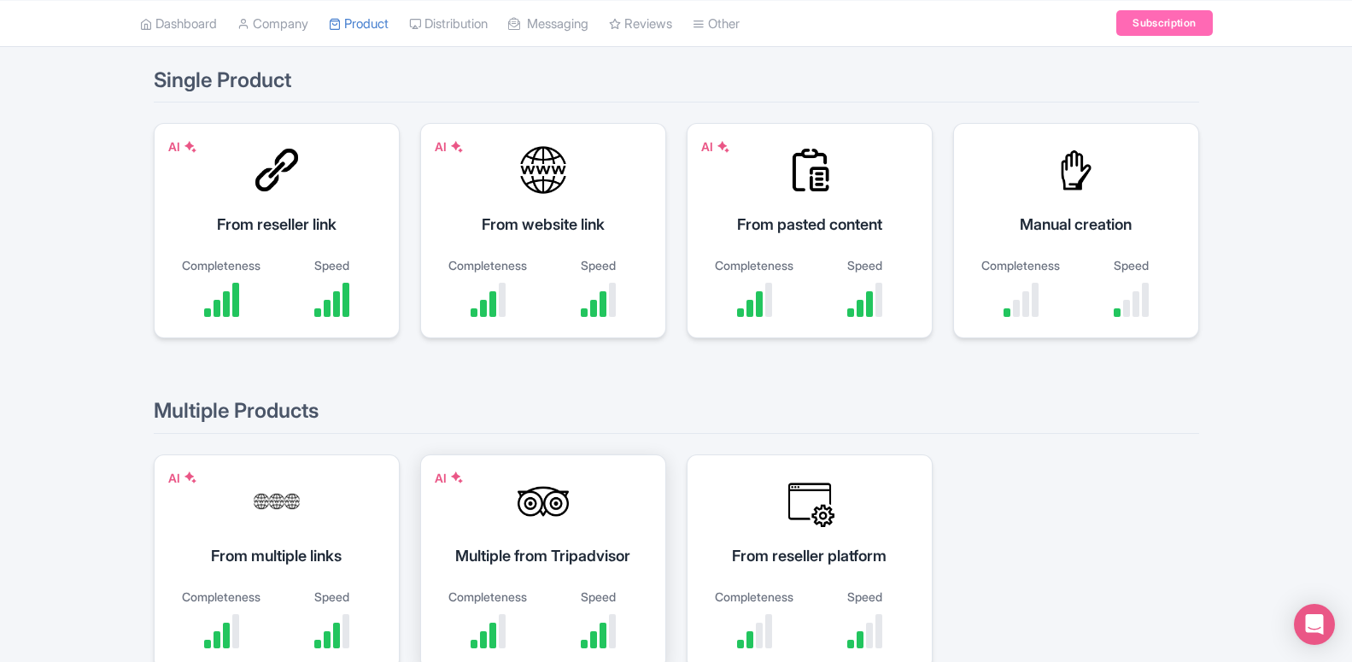
scroll to position [87, 0]
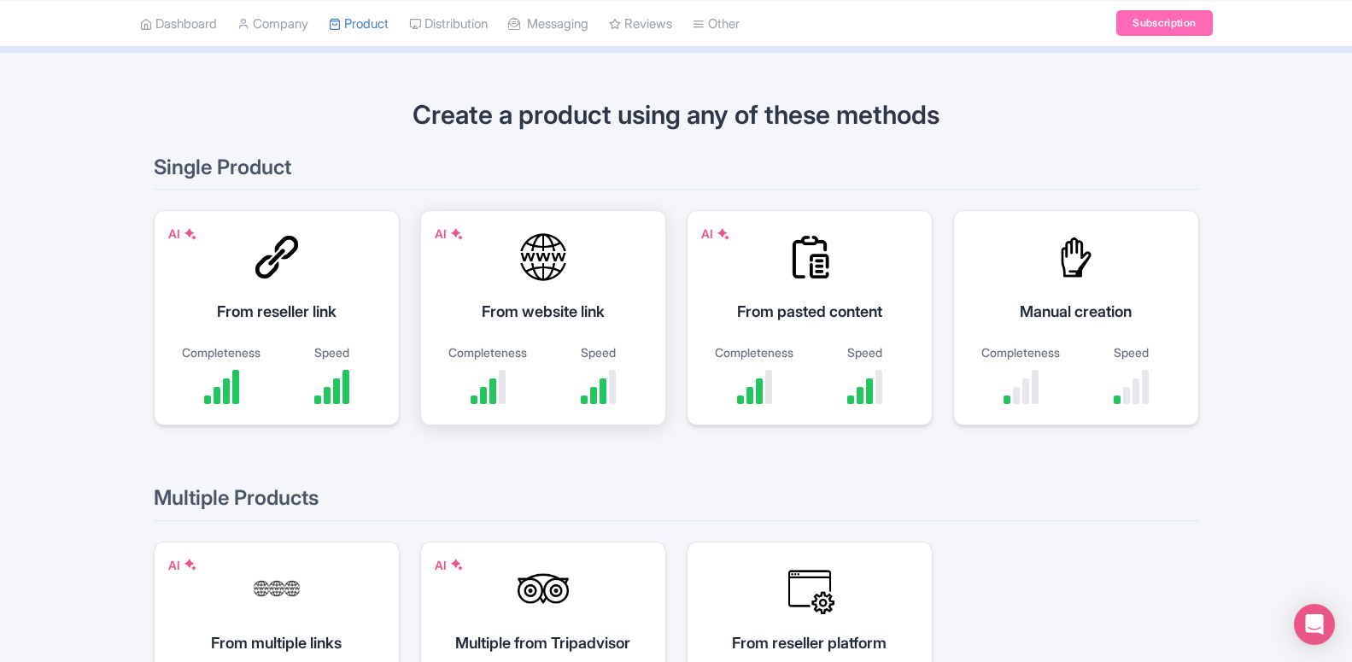
click at [539, 273] on div at bounding box center [542, 256] width 51 height 51
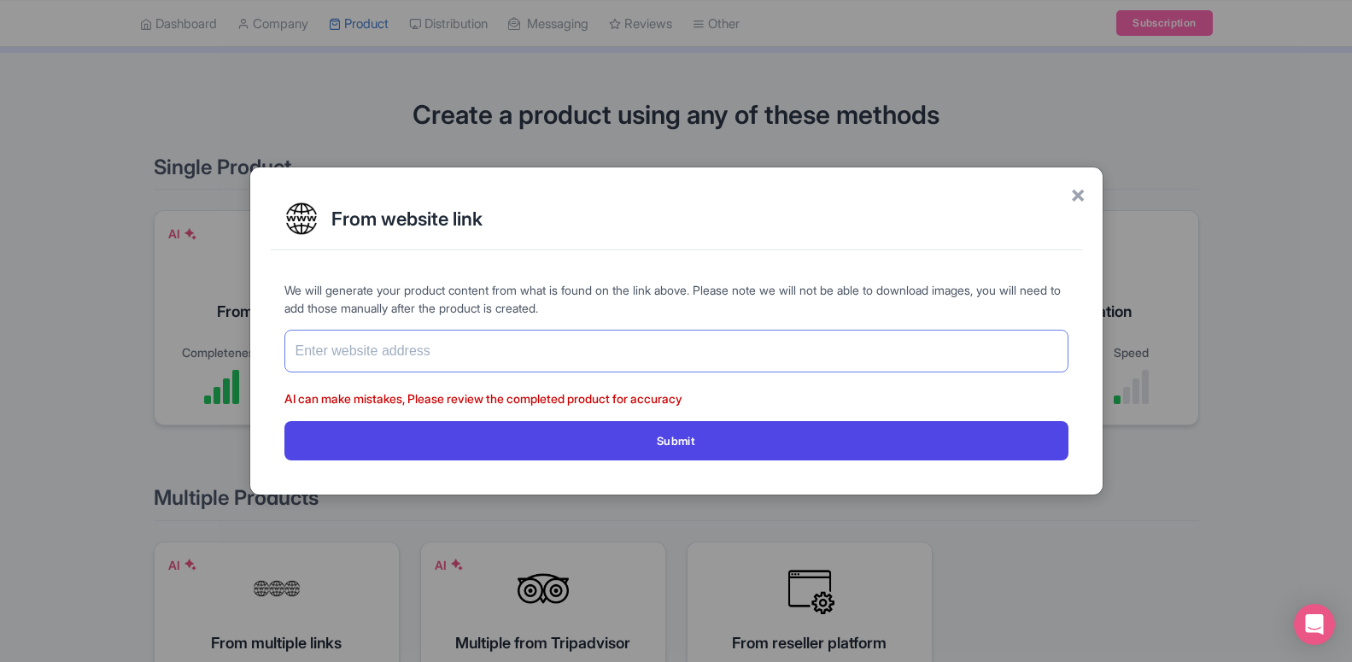
click at [481, 356] on input "text" at bounding box center [676, 351] width 784 height 43
paste input "[URL][DOMAIN_NAME]"
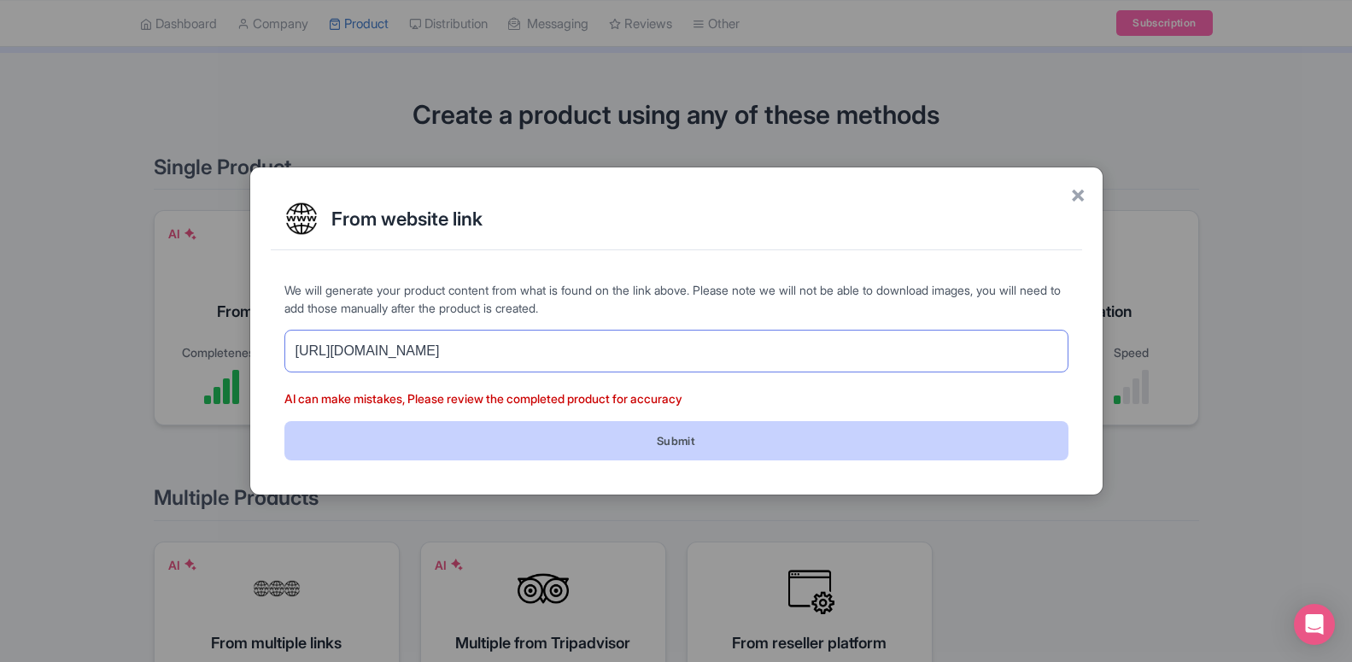
type input "[URL][DOMAIN_NAME]"
click at [538, 441] on button "Submit" at bounding box center [676, 440] width 784 height 38
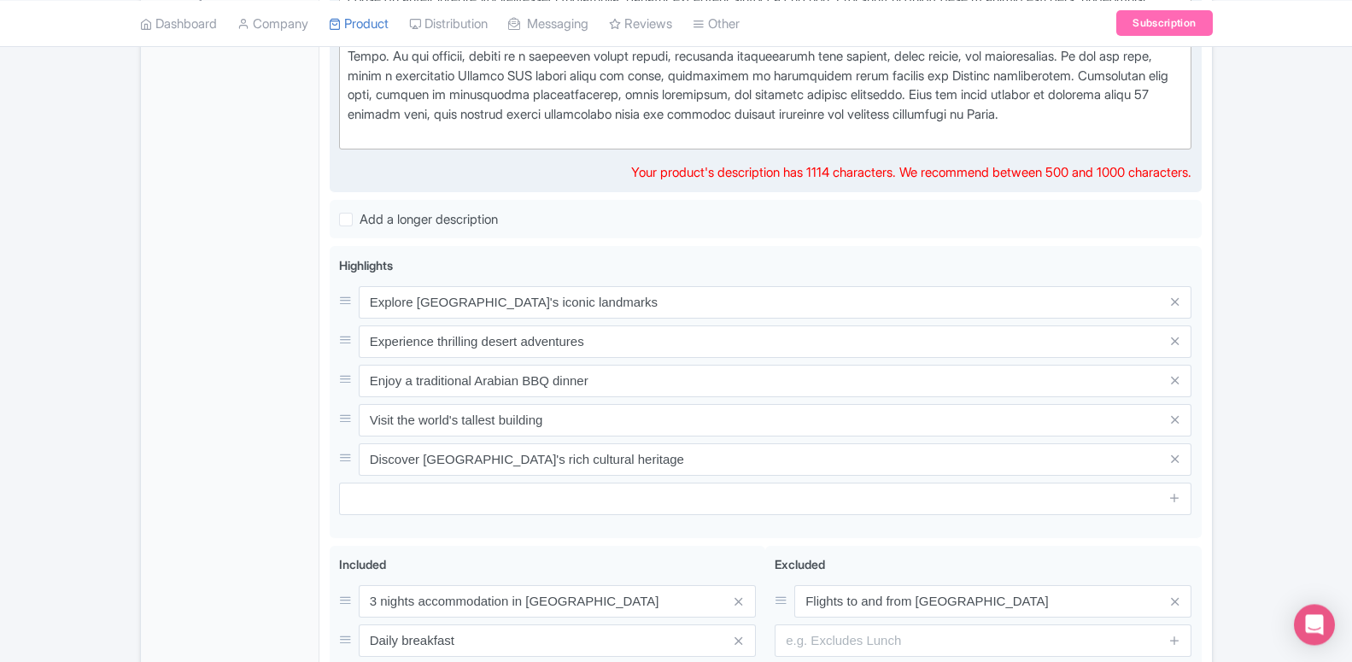
scroll to position [610, 0]
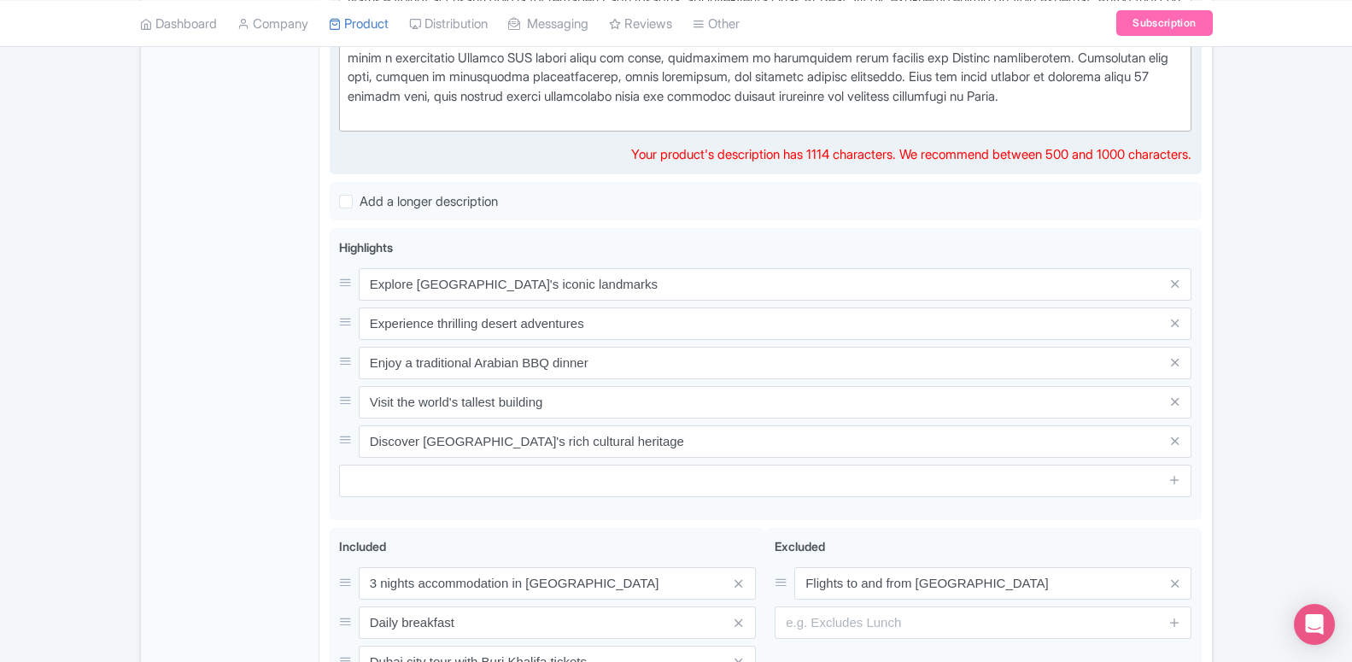
type trix-editor "<div>Embark on an unforgettable 4-day [GEOGRAPHIC_DATA] adventure designed for …"
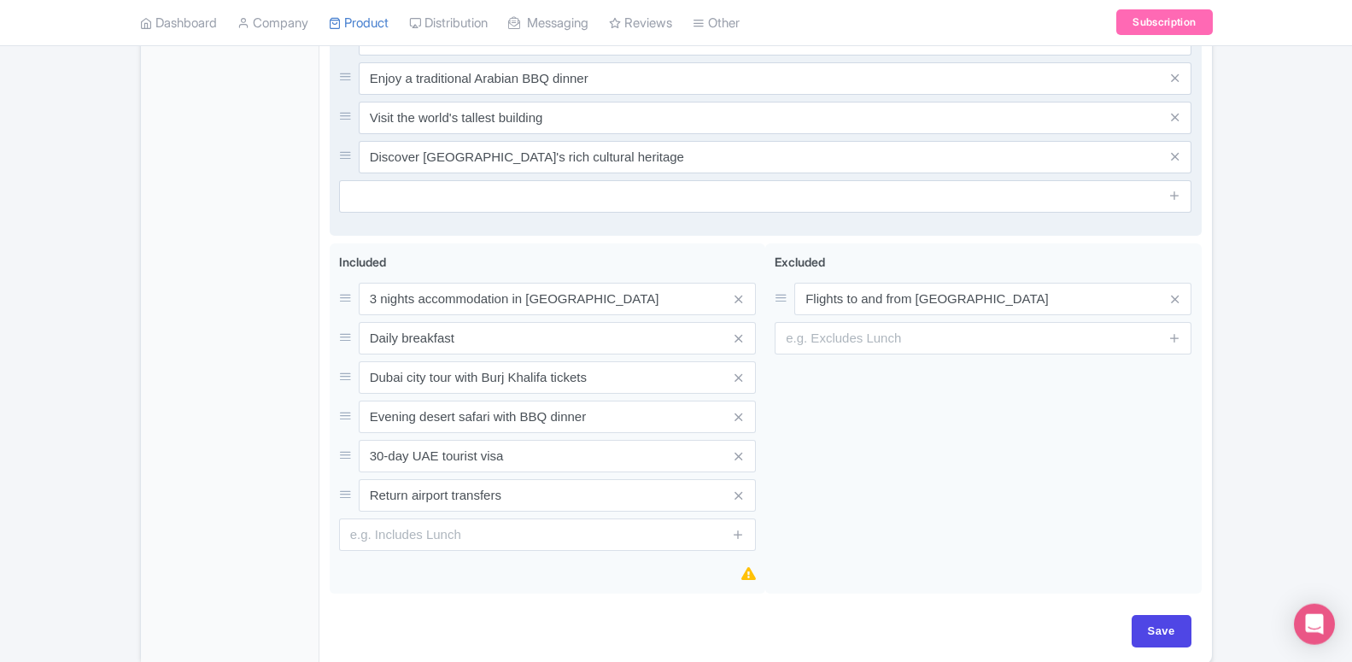
scroll to position [958, 0]
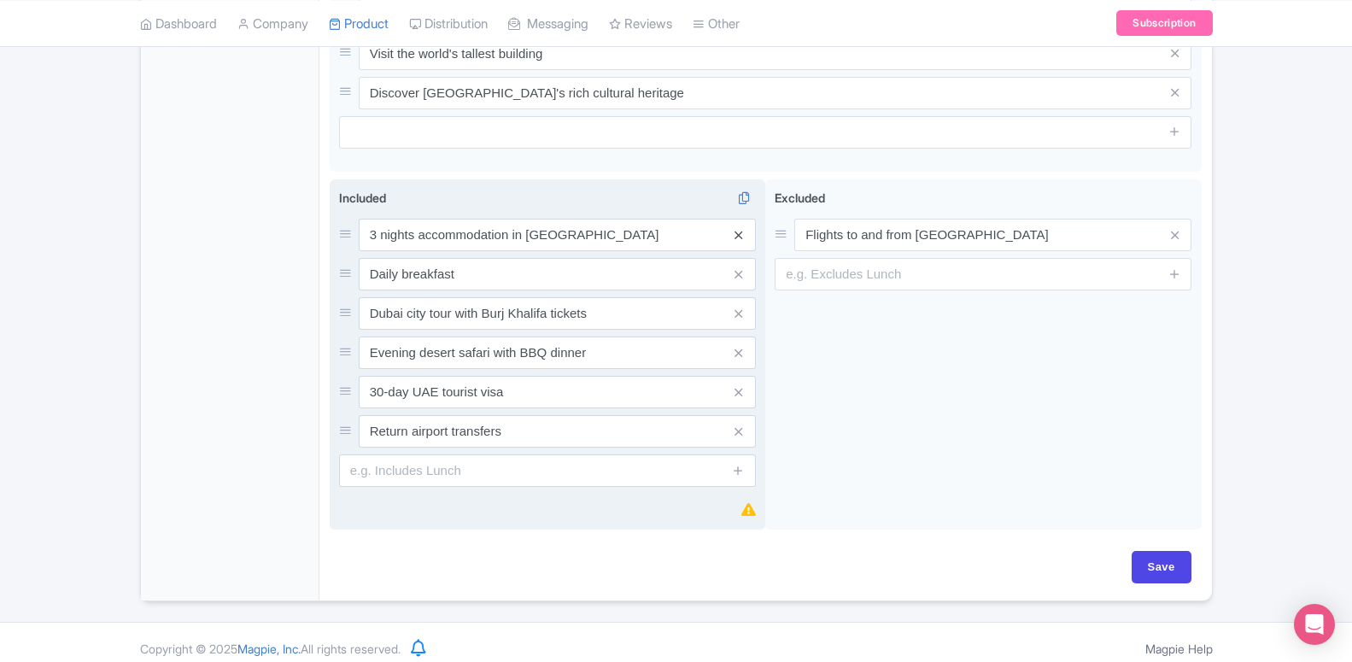
click at [737, 239] on icon at bounding box center [738, 235] width 8 height 13
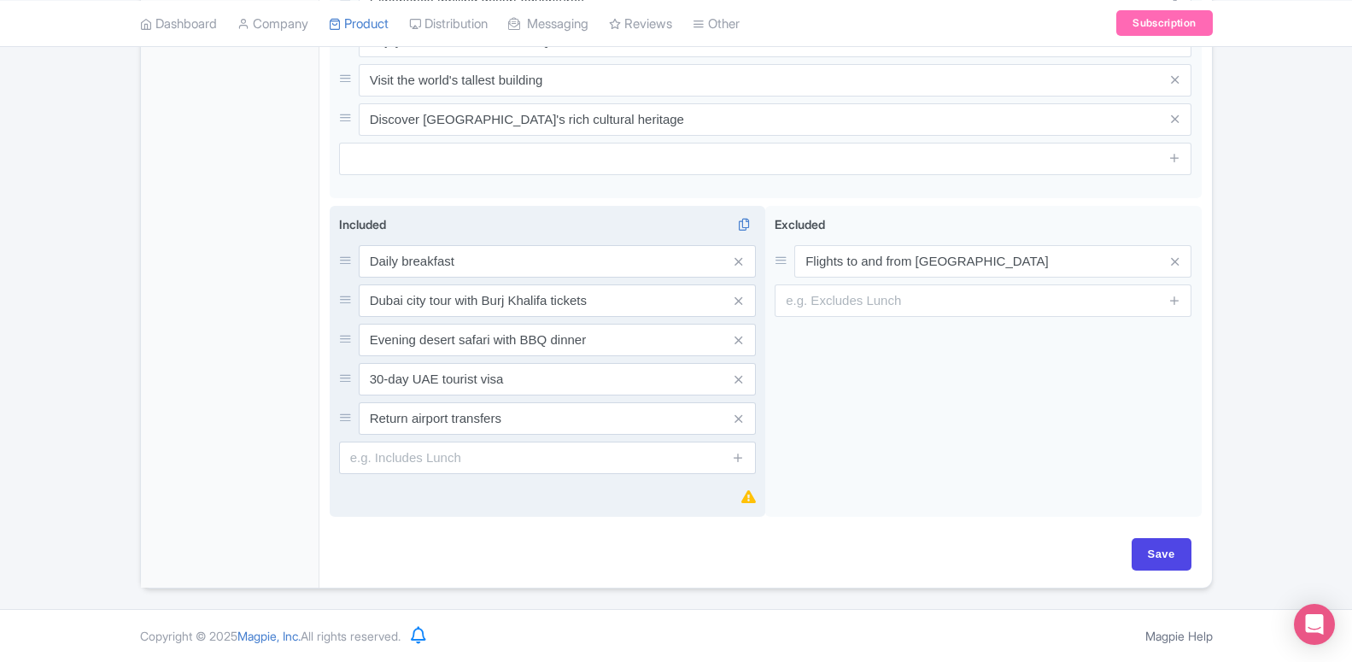
scroll to position [932, 0]
click at [743, 265] on span at bounding box center [739, 261] width 34 height 32
click at [738, 262] on icon at bounding box center [738, 261] width 8 height 13
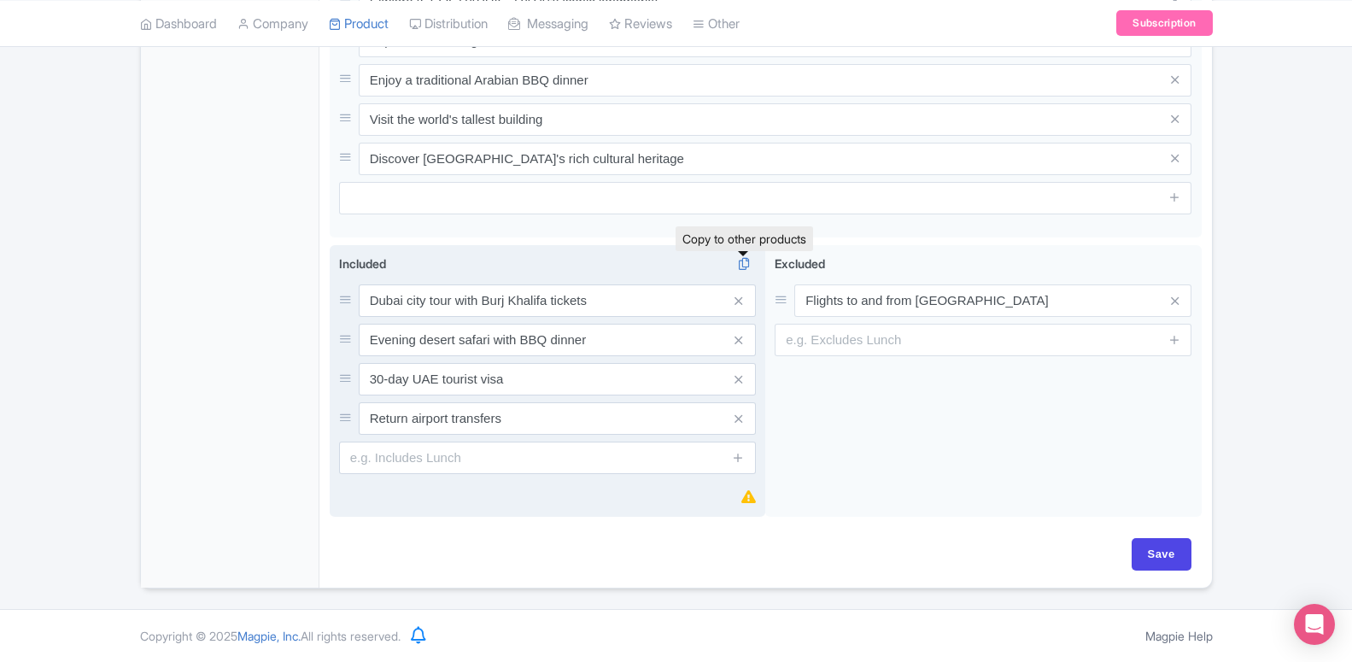
scroll to position [892, 0]
click at [471, 365] on input "30-day UAE tourist visa" at bounding box center [557, 379] width 397 height 32
paste input "Dhow Cruise Dinner Creek with transfers on shared basis."
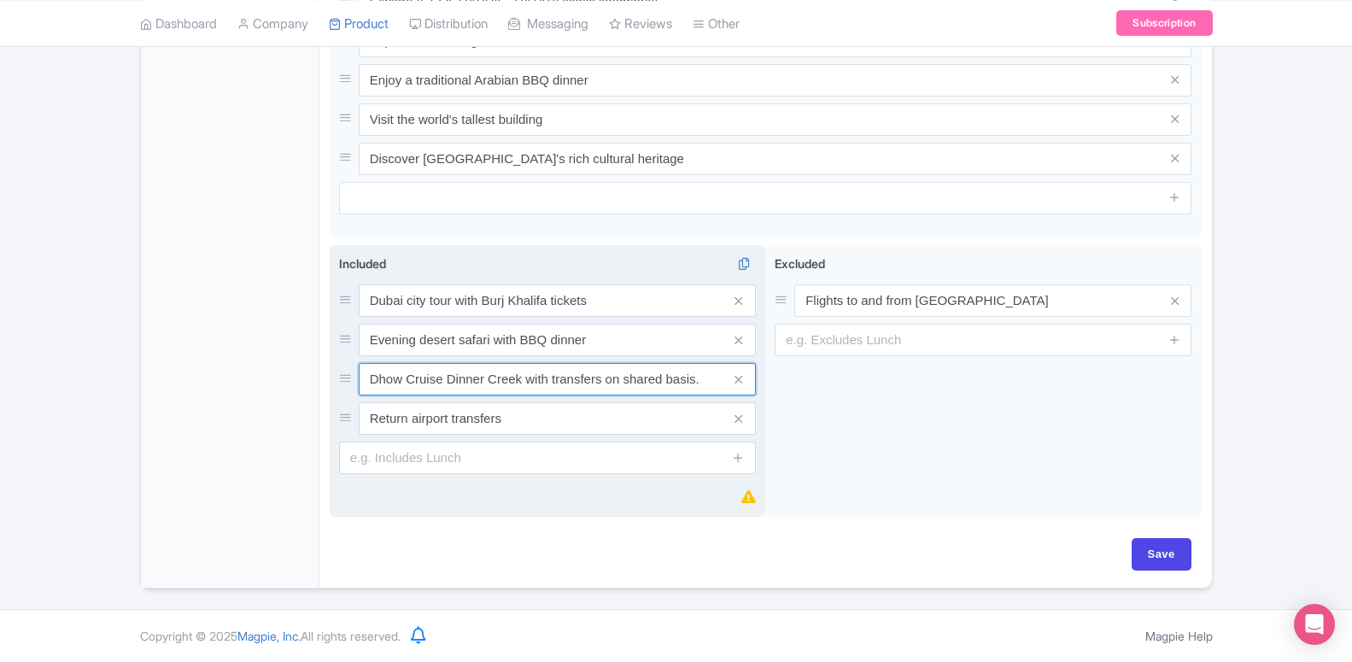
type input "Dhow Cruise Dinner Creek with transfers on shared basis."
click at [389, 410] on input "Return airport transfers" at bounding box center [557, 418] width 397 height 32
paste input "Dhow Cruise Dinner Creek with transfers on shared basis."
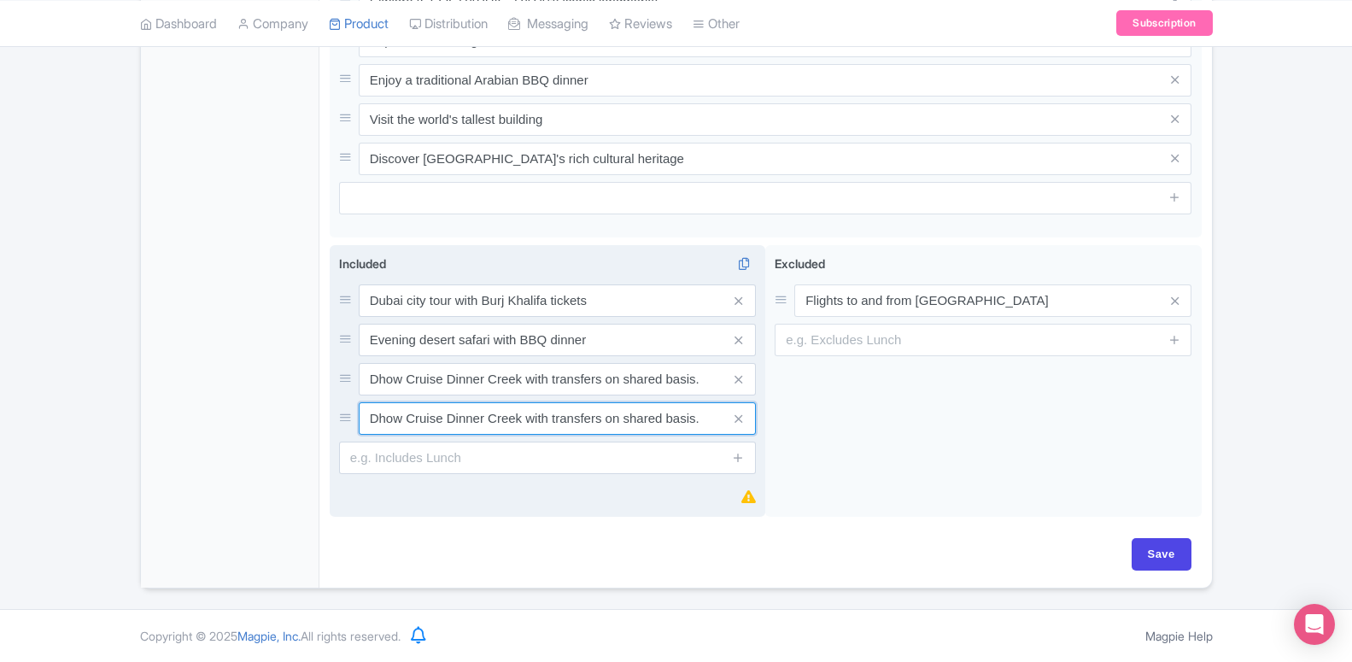
type input "Dhow Cruise Dinner Creek with transfers on shared basis."
click at [740, 459] on icon at bounding box center [738, 457] width 13 height 13
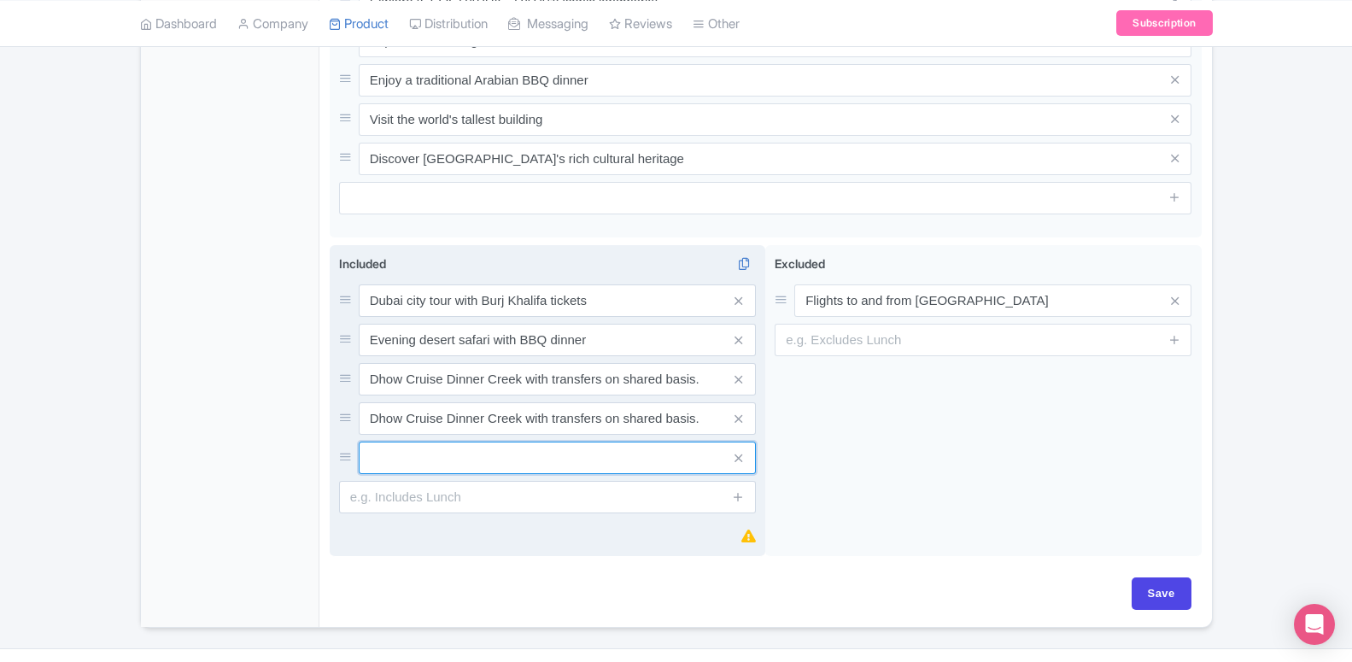
click at [500, 457] on input "text" at bounding box center [557, 457] width 397 height 32
paste input "La Perle Silver tickets with transfers on PVT basis."
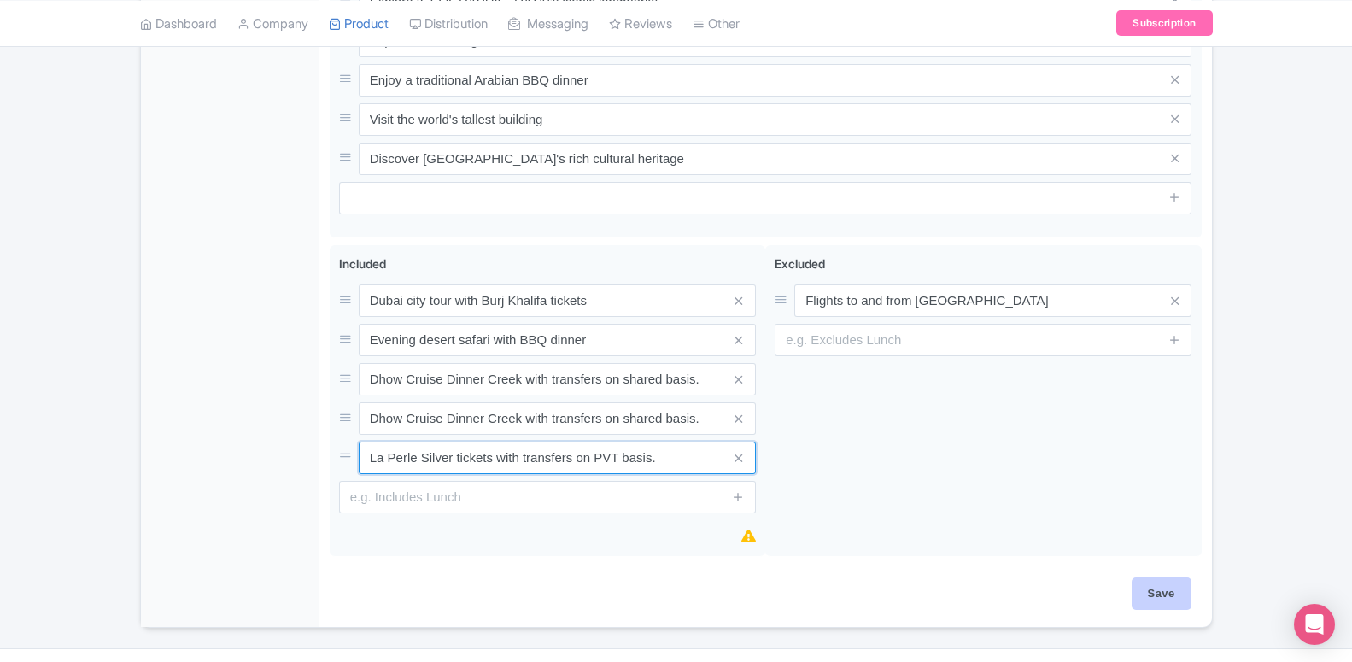
type input "La Perle Silver tickets with transfers on PVT basis."
click at [1162, 590] on input "Save" at bounding box center [1161, 593] width 60 height 32
type input "Saving..."
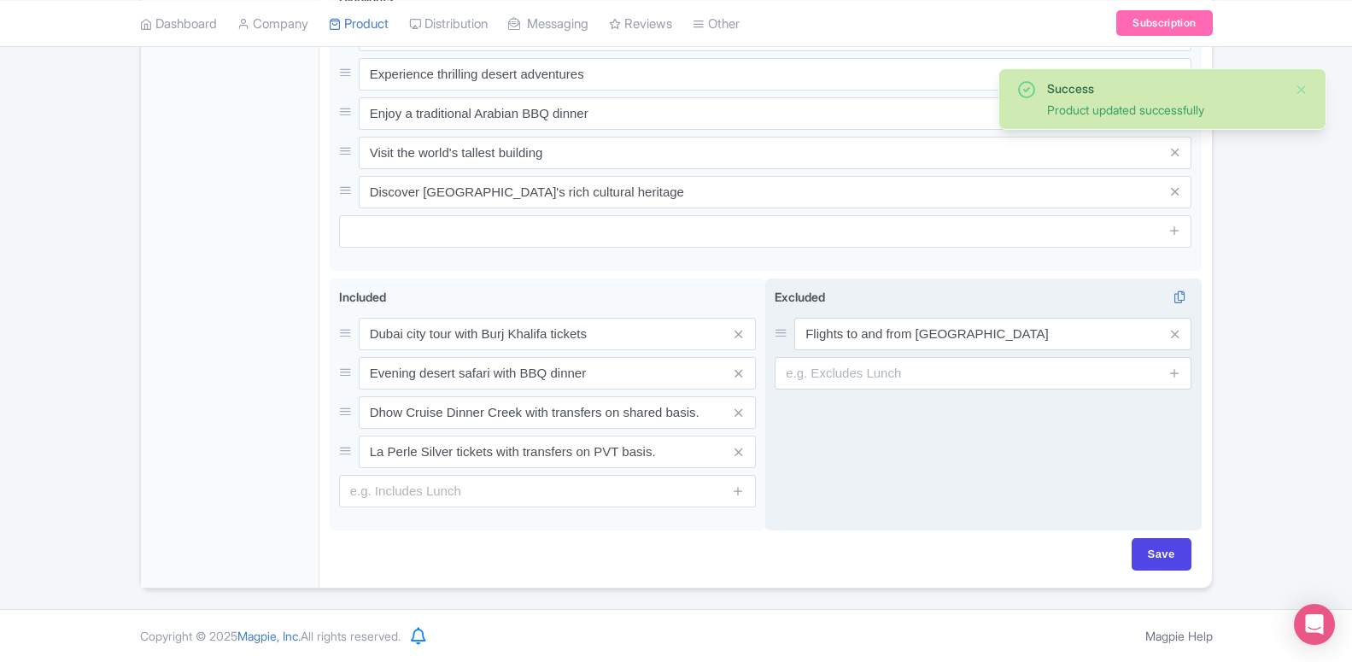
scroll to position [860, 0]
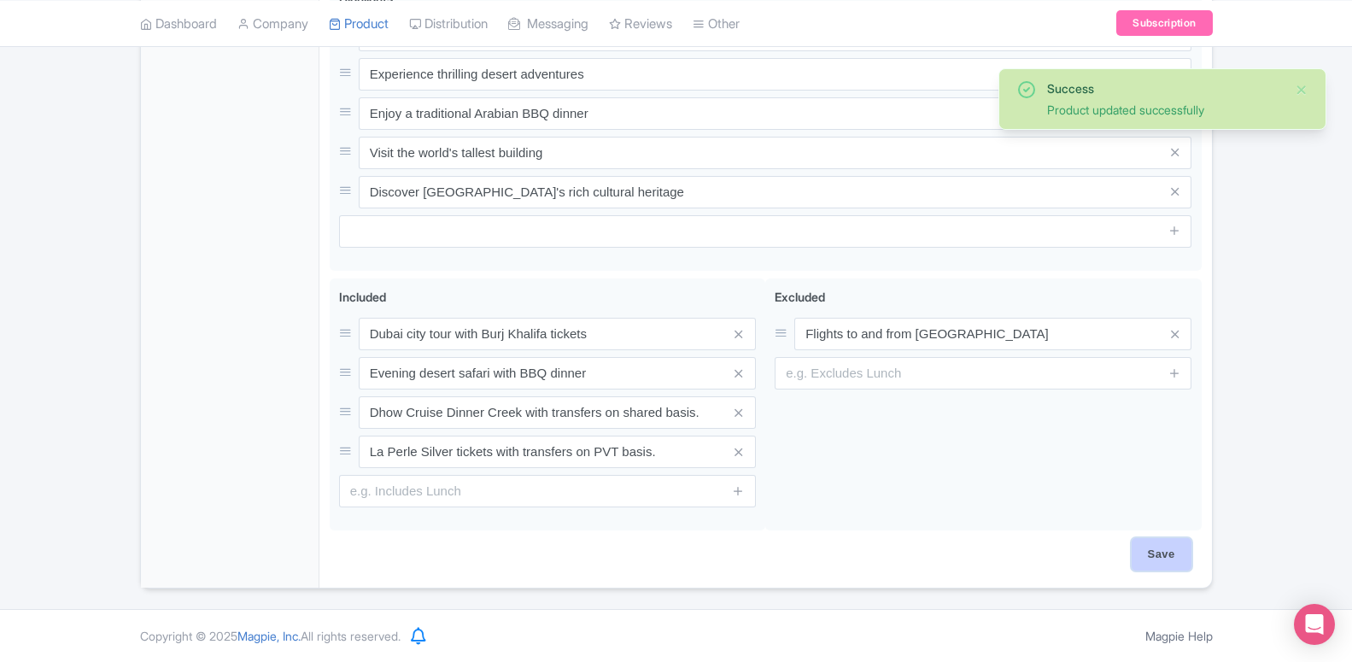
click at [1149, 551] on input "Save" at bounding box center [1161, 554] width 60 height 32
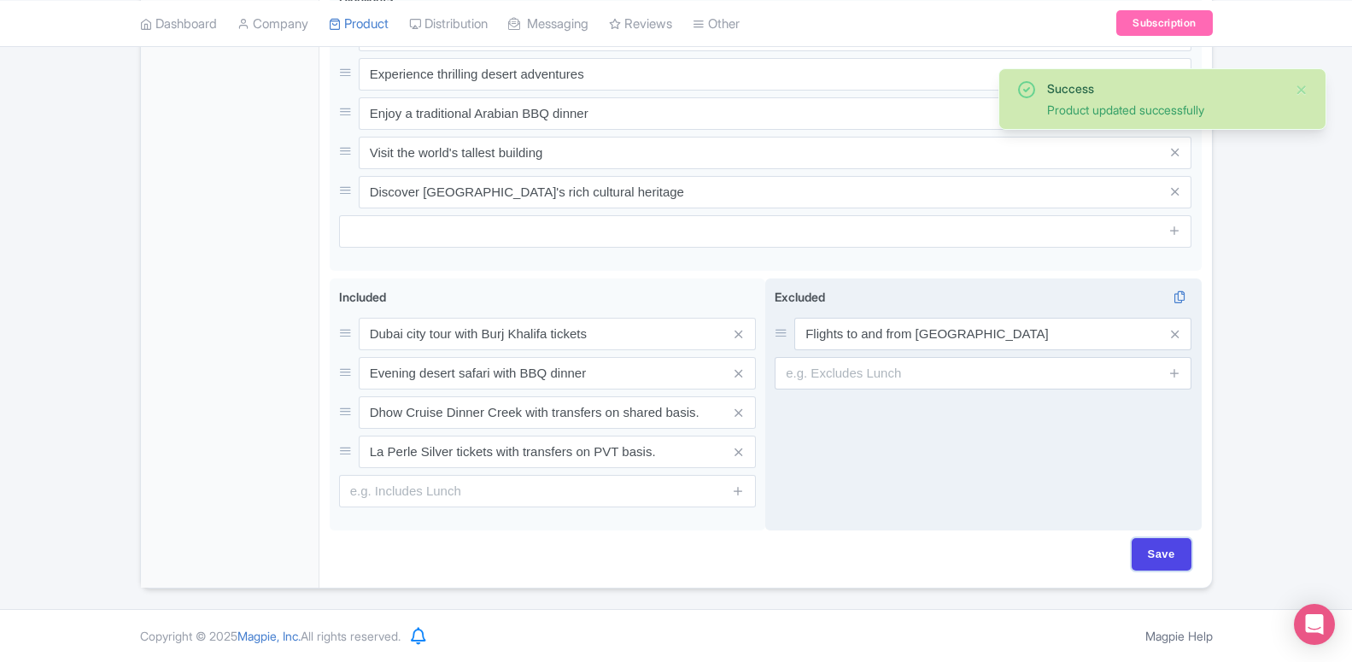
type input "Saving..."
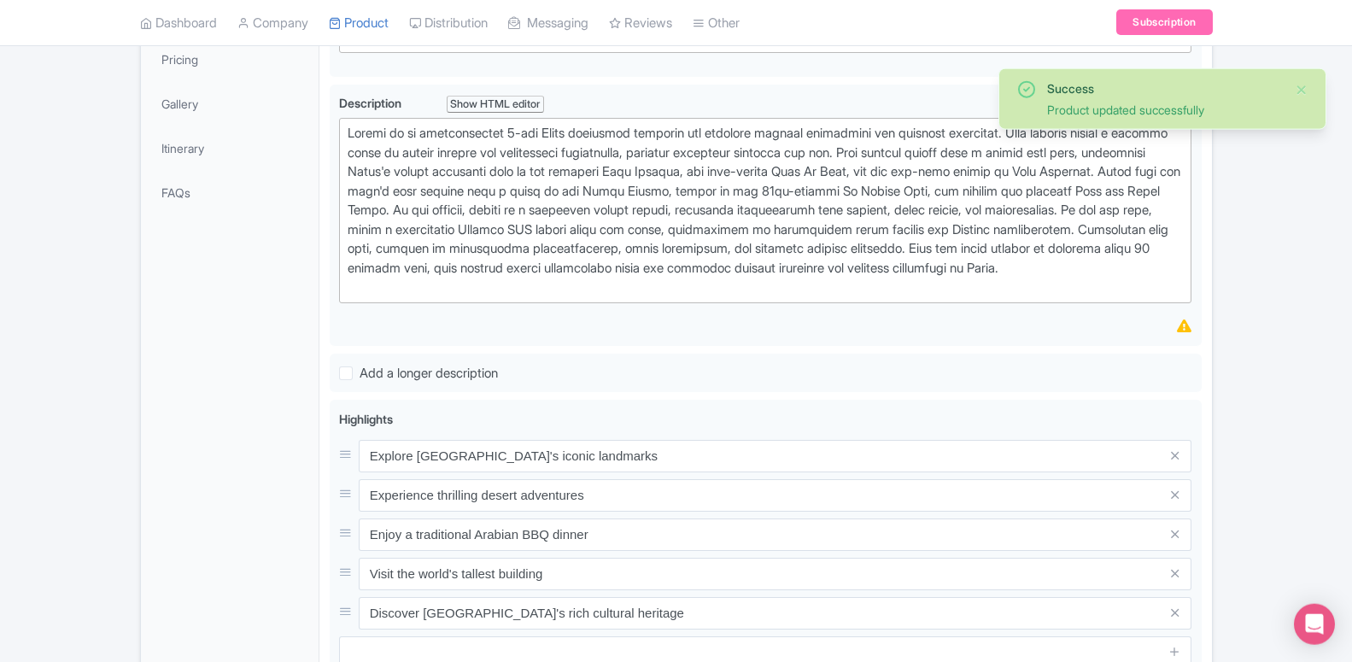
scroll to position [337, 0]
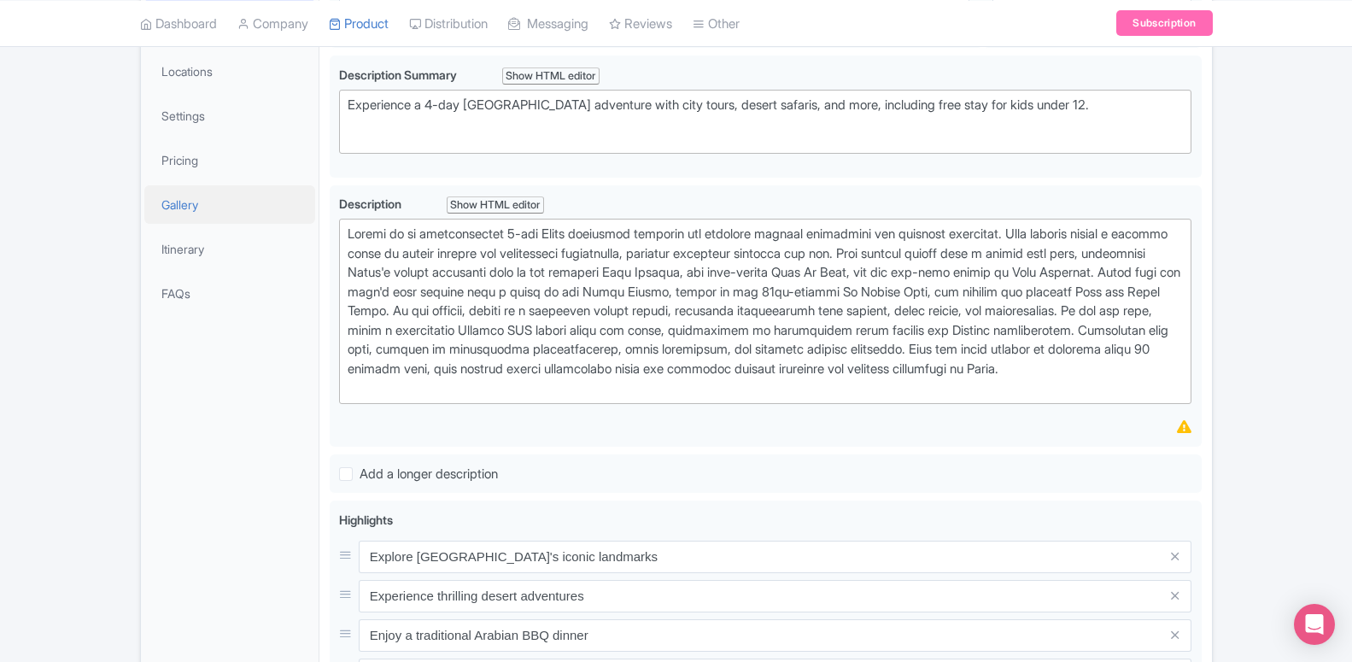
click at [223, 196] on link "Gallery" at bounding box center [229, 204] width 171 height 38
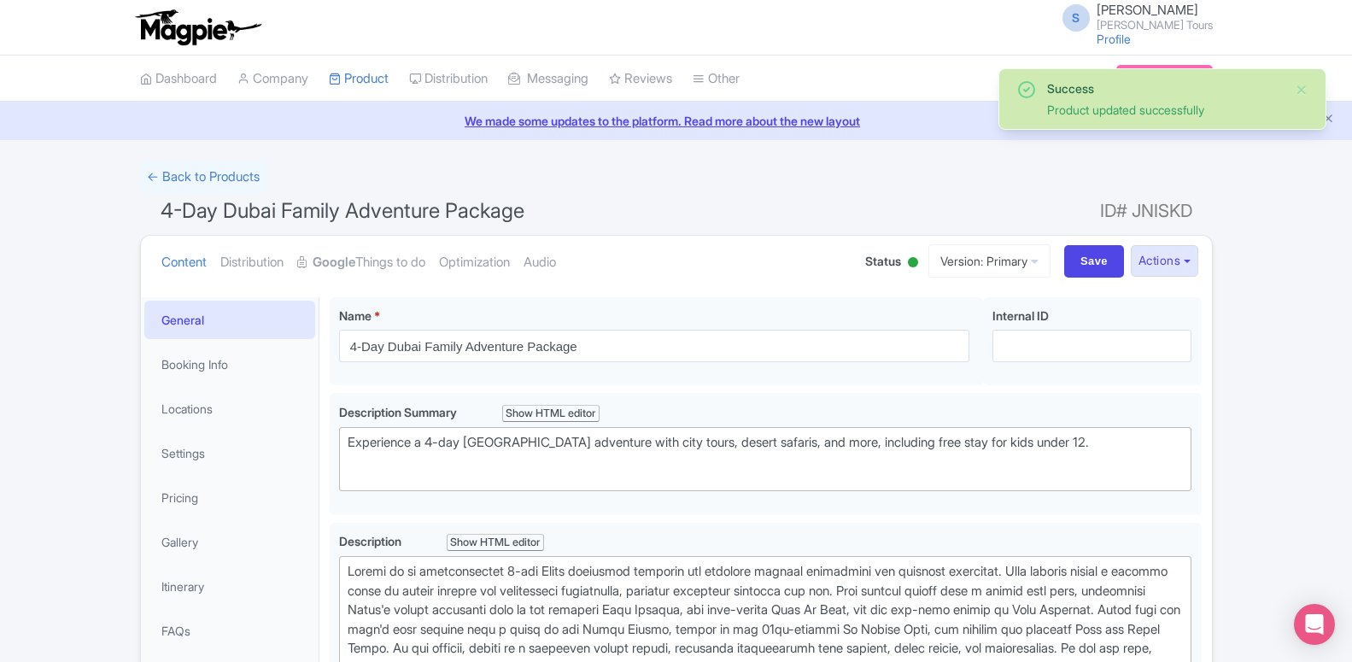
type trix-editor "<div>Embark on an unforgettable 4-day Dubai adventure designed for families see…"
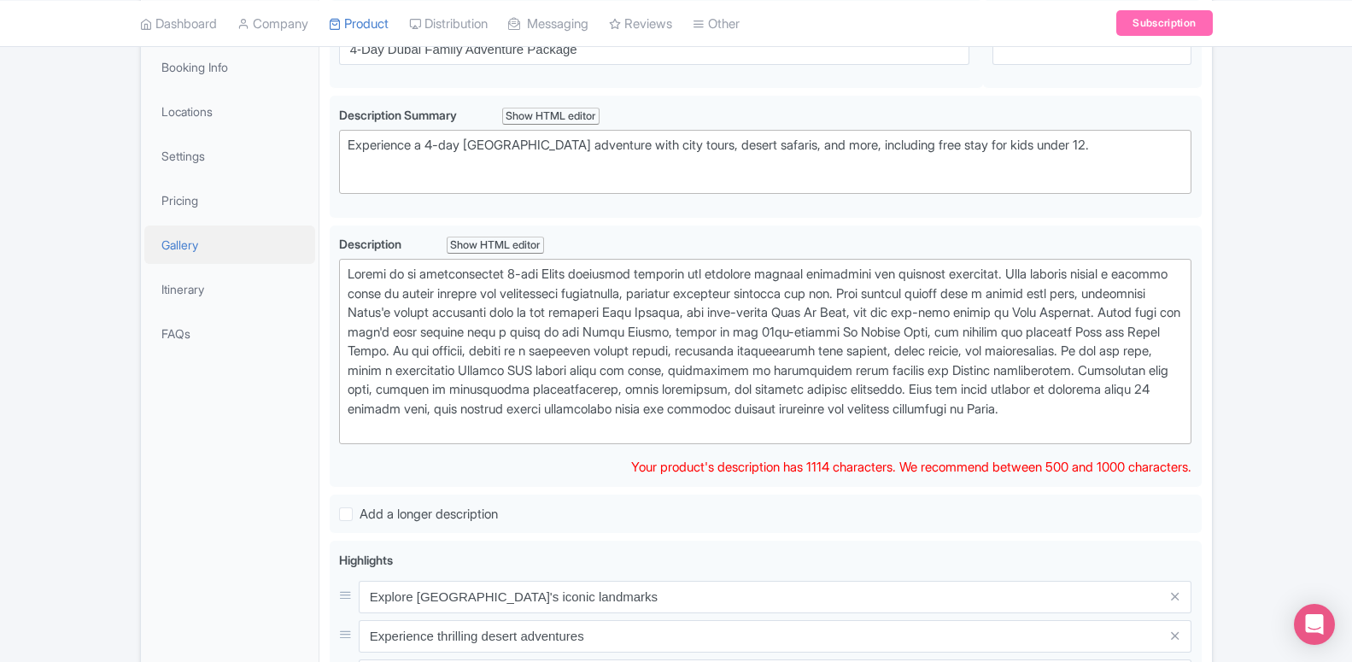
click at [199, 241] on link "Gallery" at bounding box center [229, 244] width 171 height 38
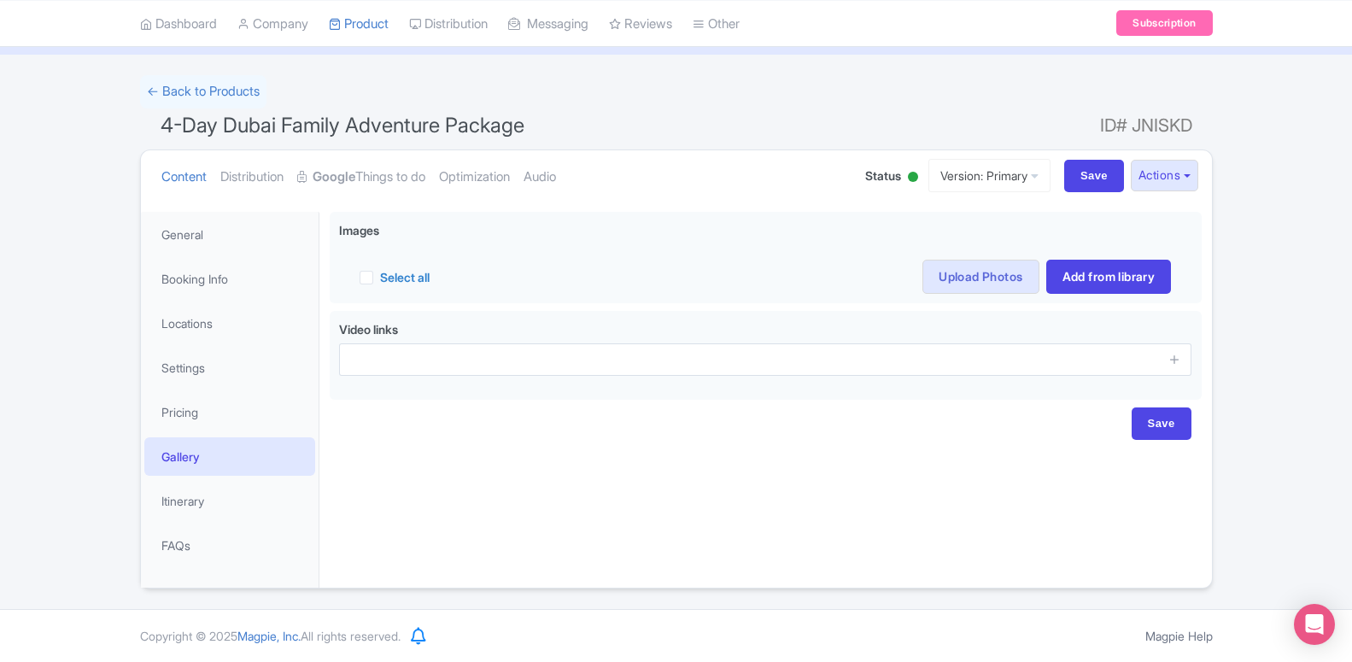
scroll to position [85, 0]
click at [1077, 178] on input "Save" at bounding box center [1094, 176] width 60 height 32
type input "Saving..."
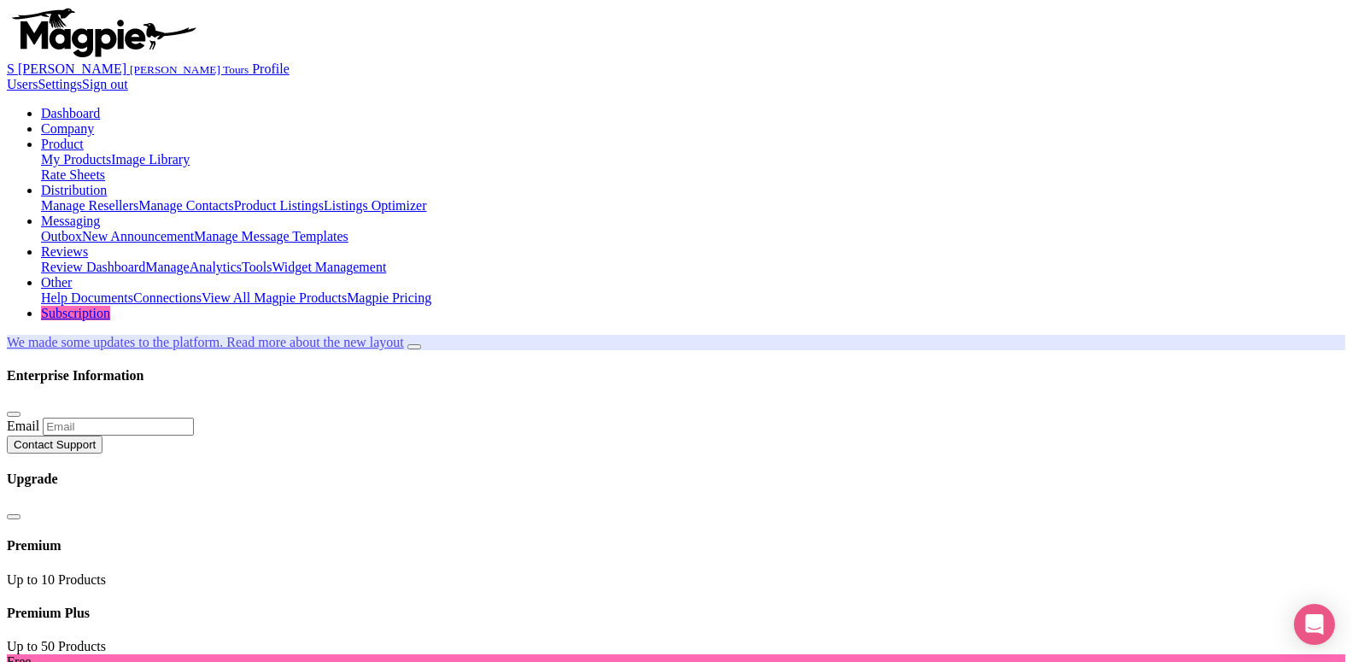
scroll to position [85, 0]
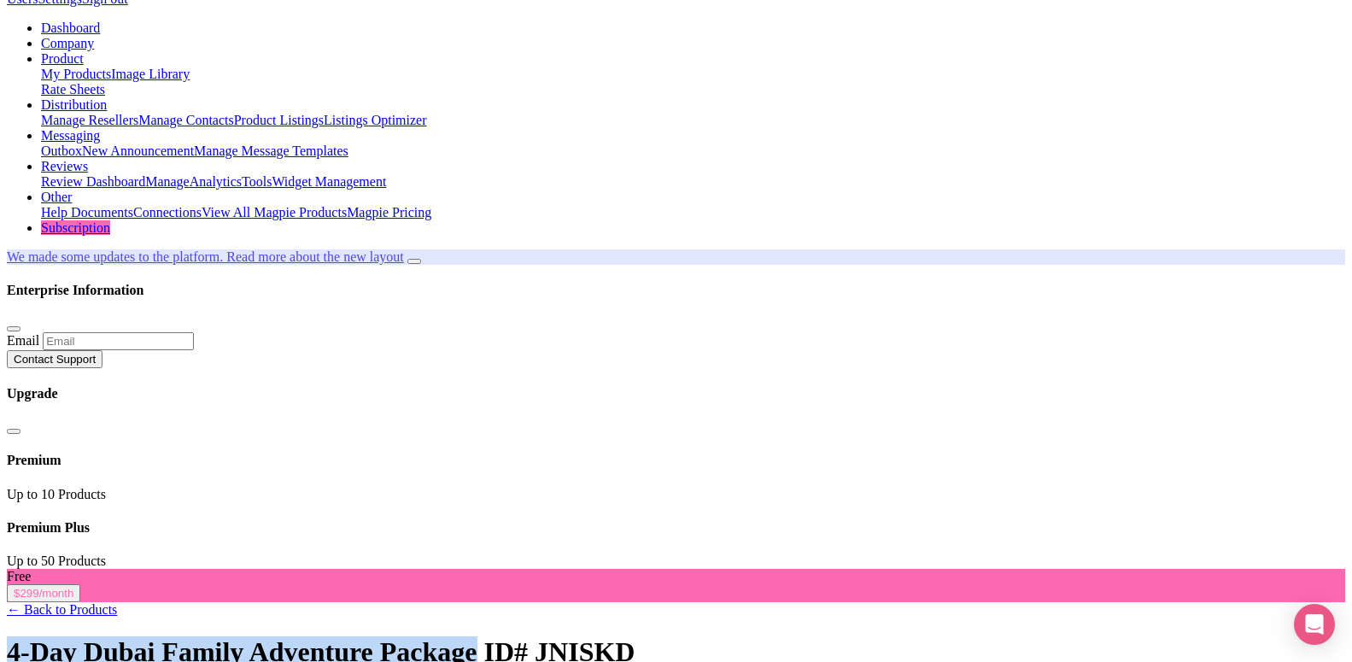
click at [111, 67] on link "My Products" at bounding box center [76, 74] width 70 height 15
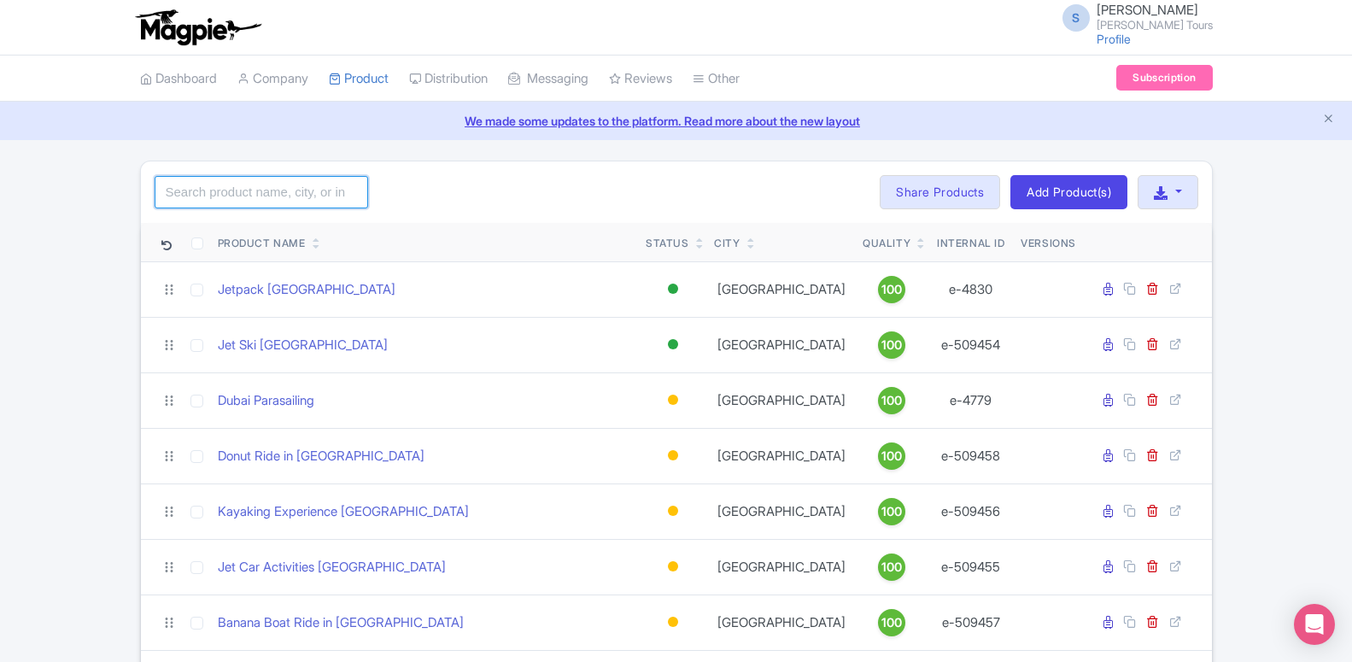
click at [279, 198] on input "search" at bounding box center [261, 192] width 213 height 32
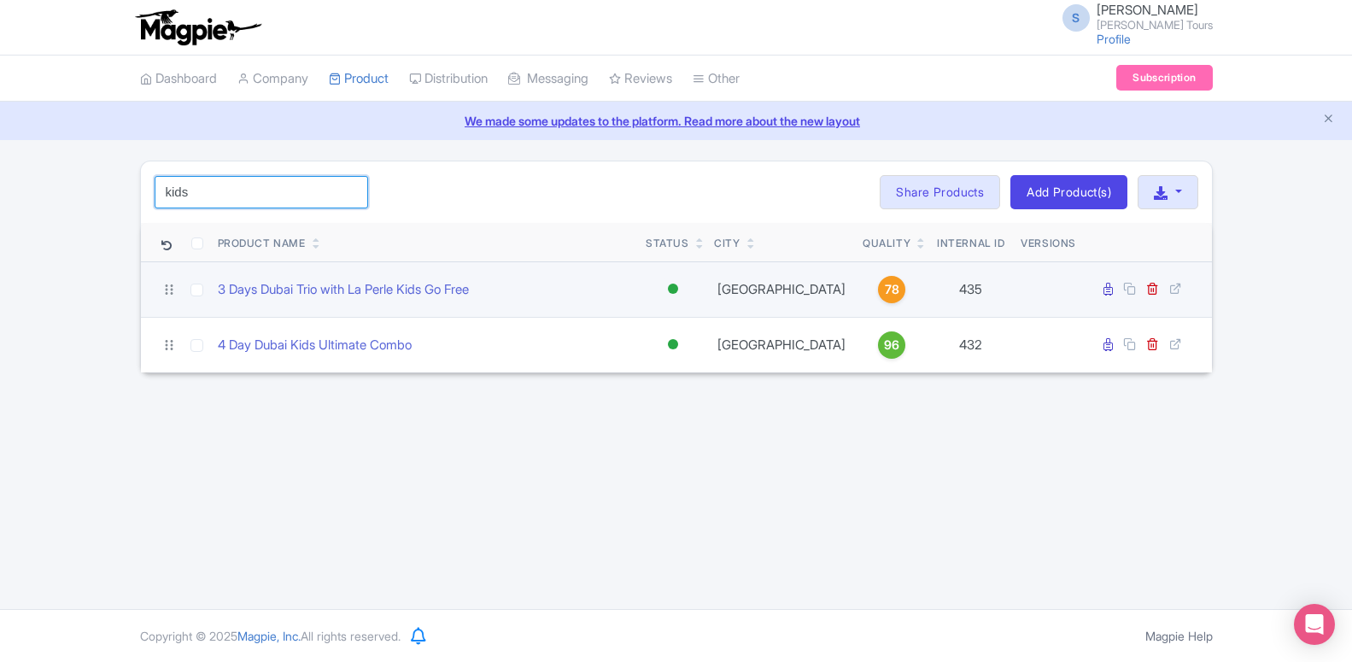
type input "kids"
click at [885, 295] on span "78" at bounding box center [892, 289] width 15 height 19
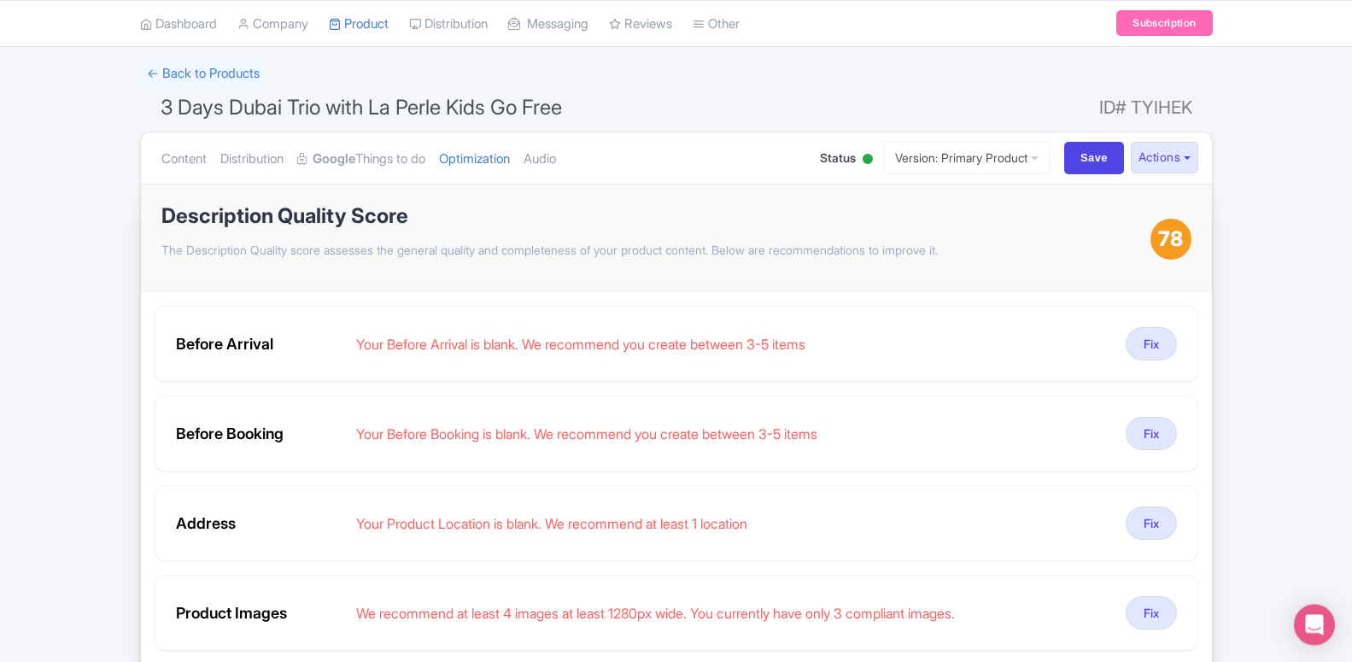
scroll to position [73, 0]
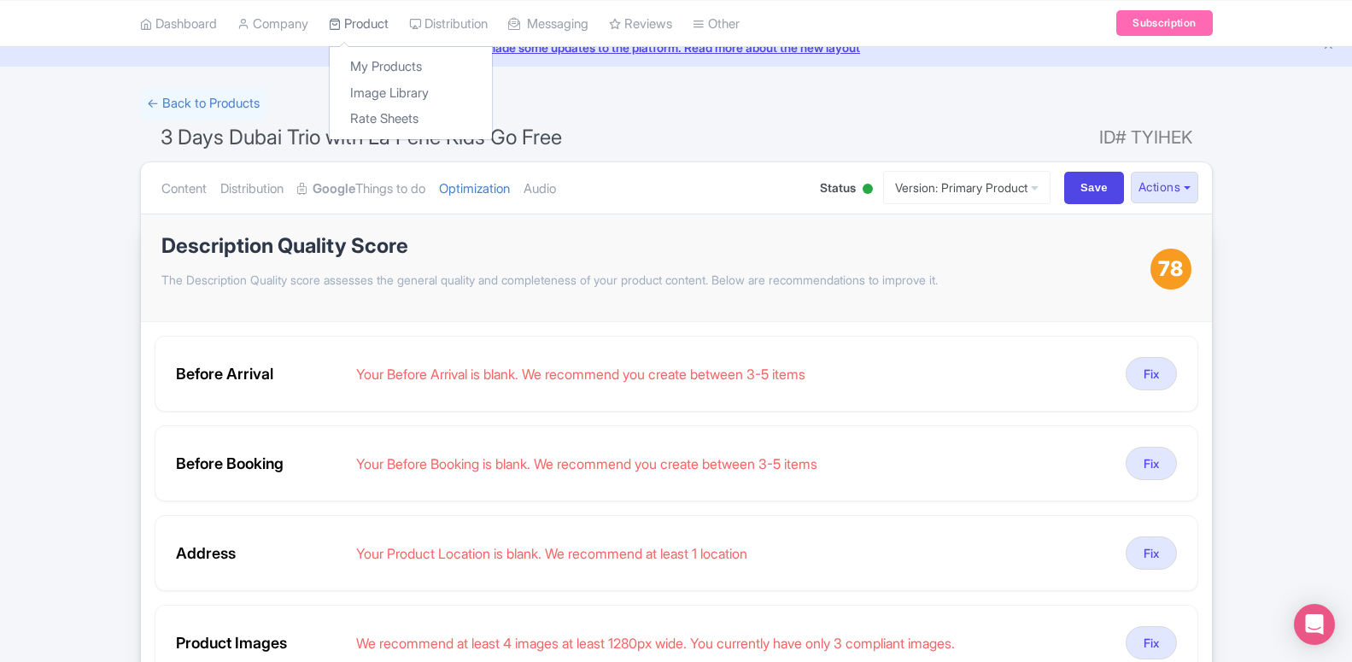
click at [359, 22] on link "Product" at bounding box center [359, 23] width 60 height 47
click at [377, 66] on link "My Products" at bounding box center [411, 67] width 162 height 26
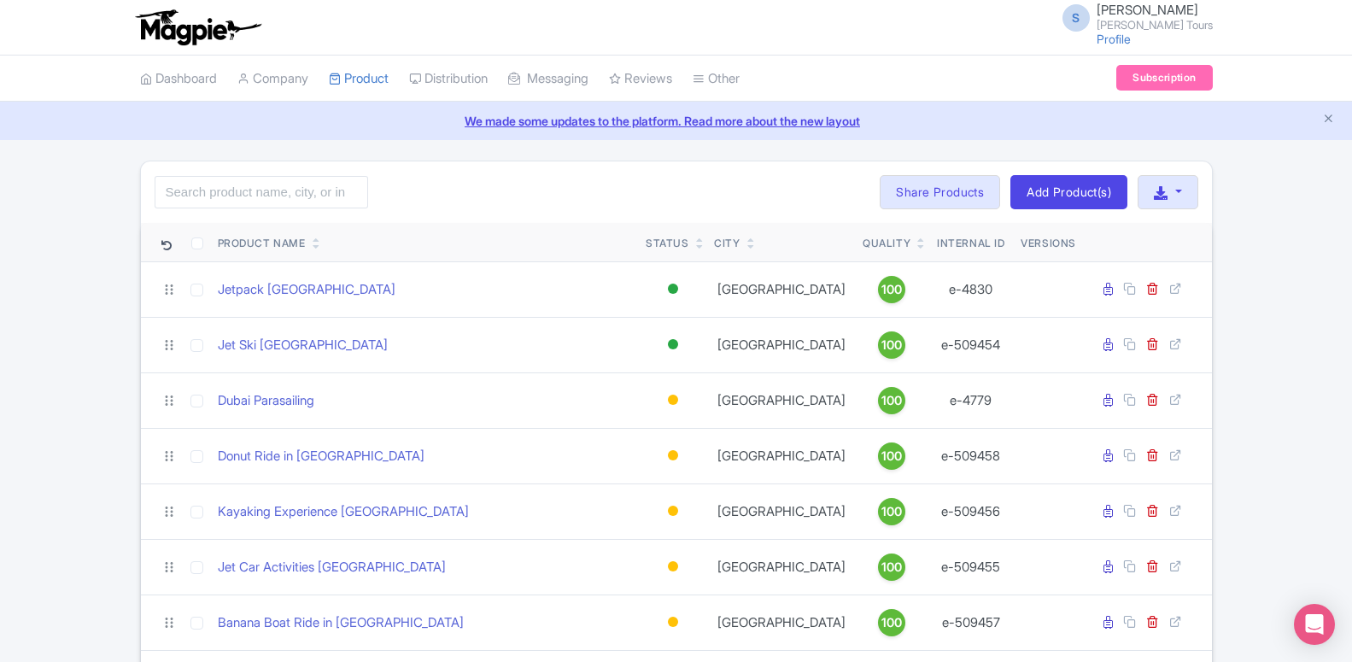
click at [252, 202] on input "search" at bounding box center [261, 192] width 213 height 32
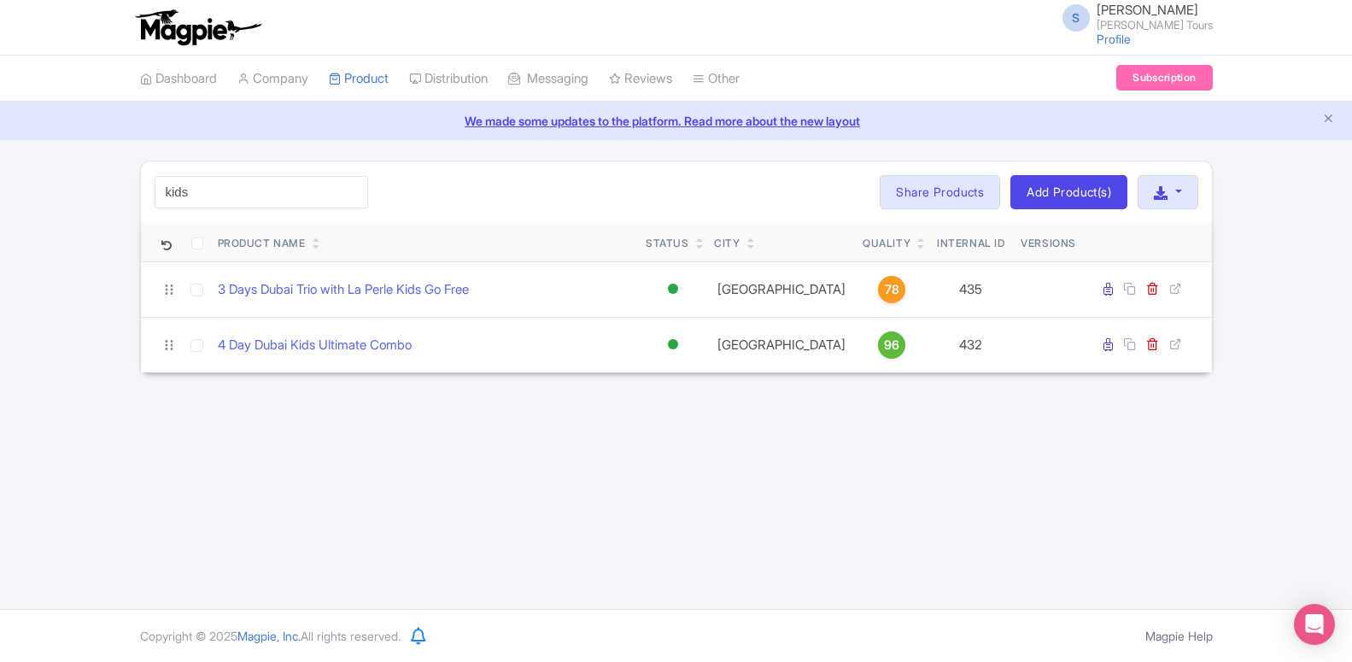
type input "kids"
click at [337, 418] on div "S Somnath Bhise Rayna Tours Profile Users Settings Sign out Dashboard Company P…" at bounding box center [676, 304] width 1352 height 609
click at [213, 79] on link "Dashboard" at bounding box center [178, 79] width 77 height 47
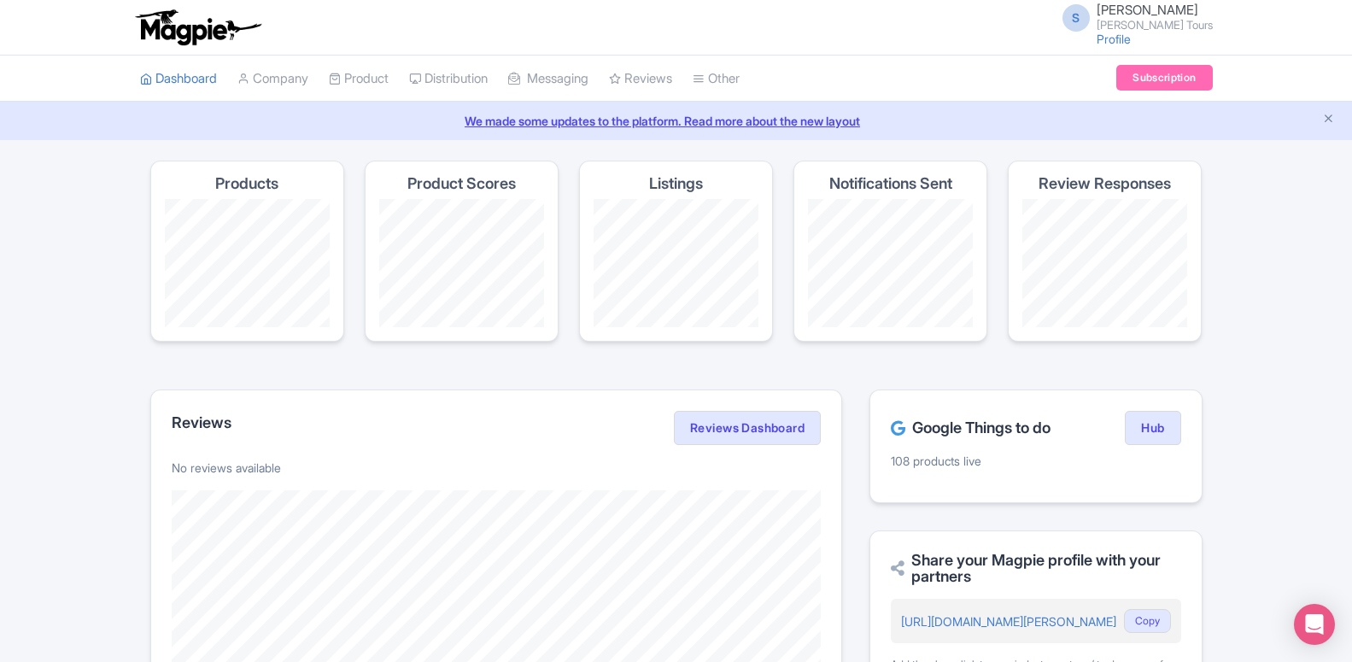
scroll to position [655, 0]
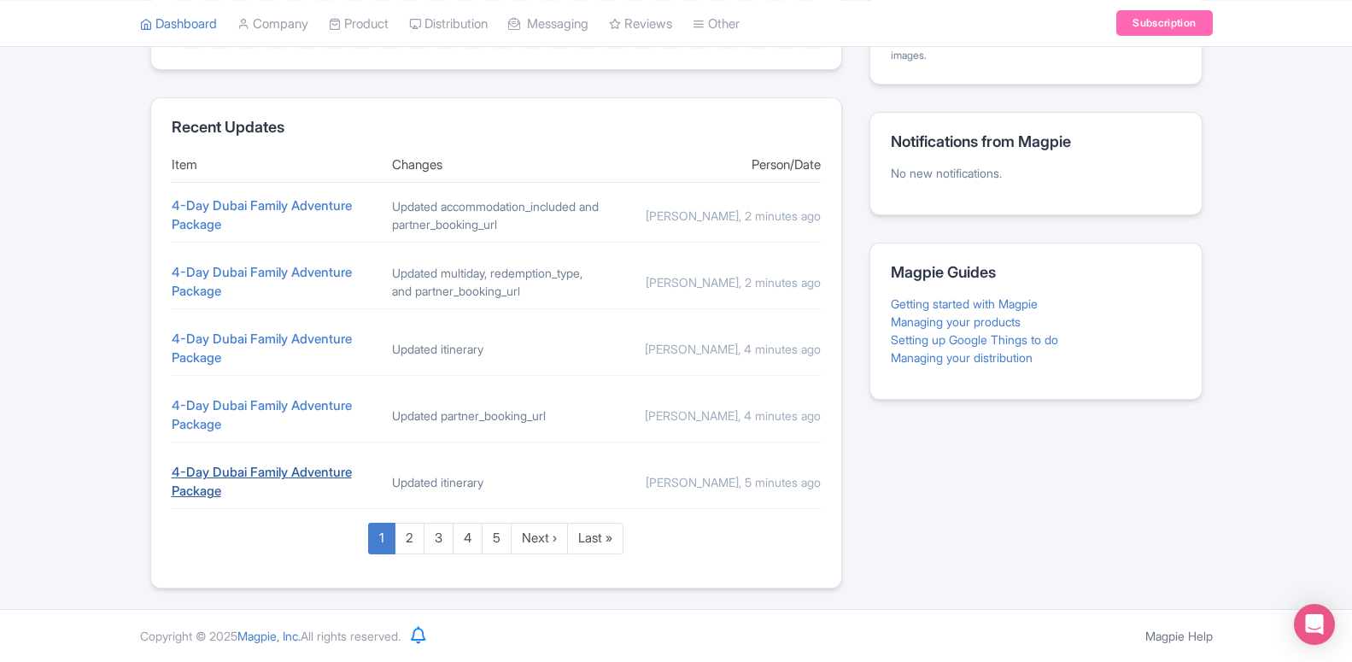
click at [289, 479] on link "4-Day Dubai Family Adventure Package" at bounding box center [262, 482] width 180 height 36
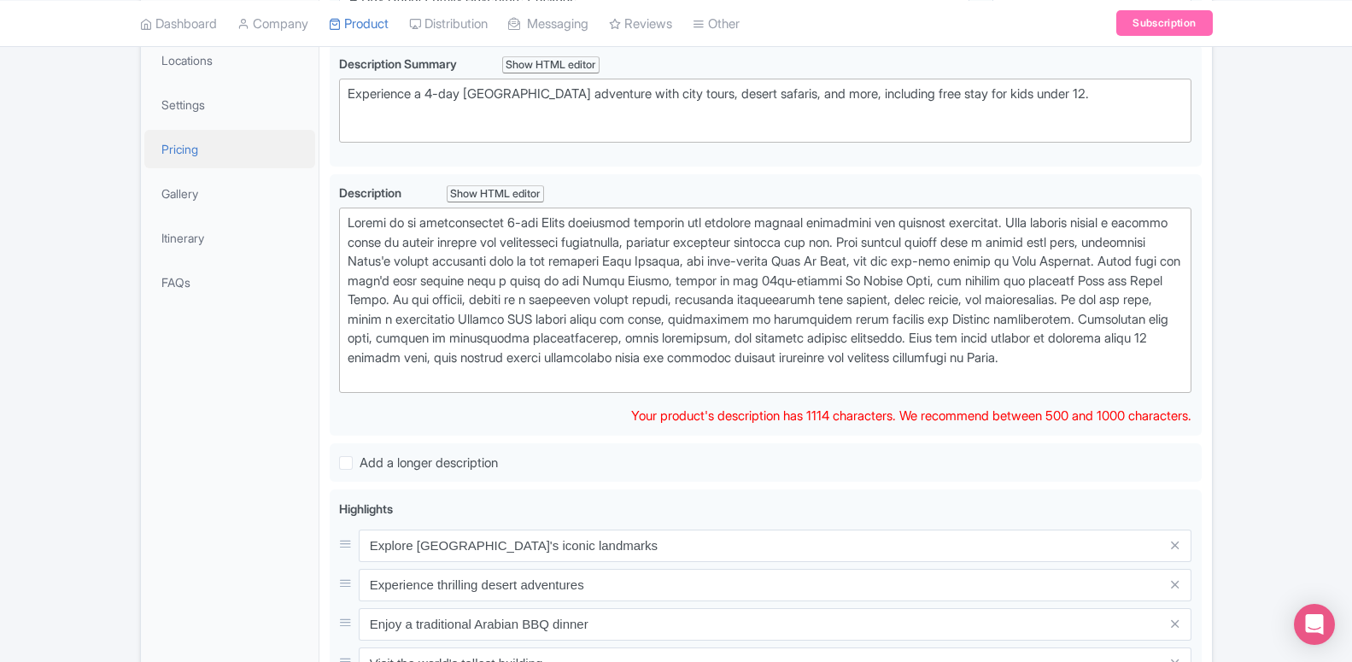
click at [202, 149] on link "Pricing" at bounding box center [229, 149] width 171 height 38
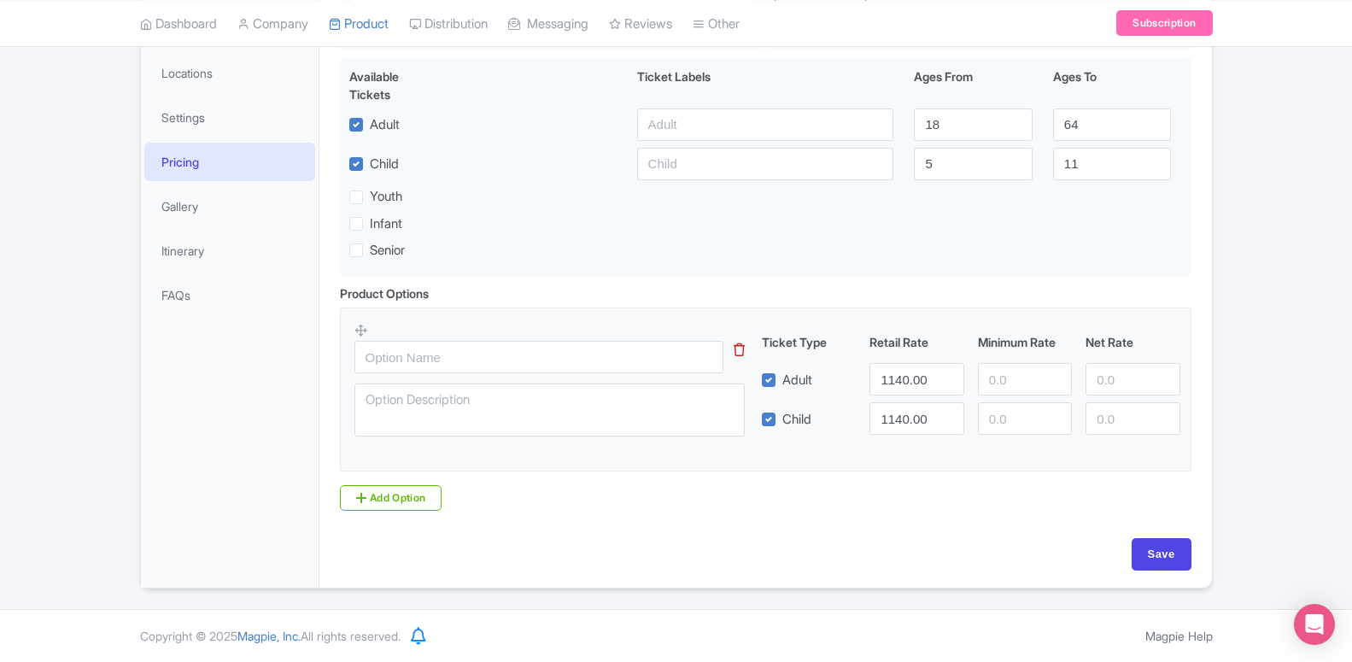
scroll to position [254, 0]
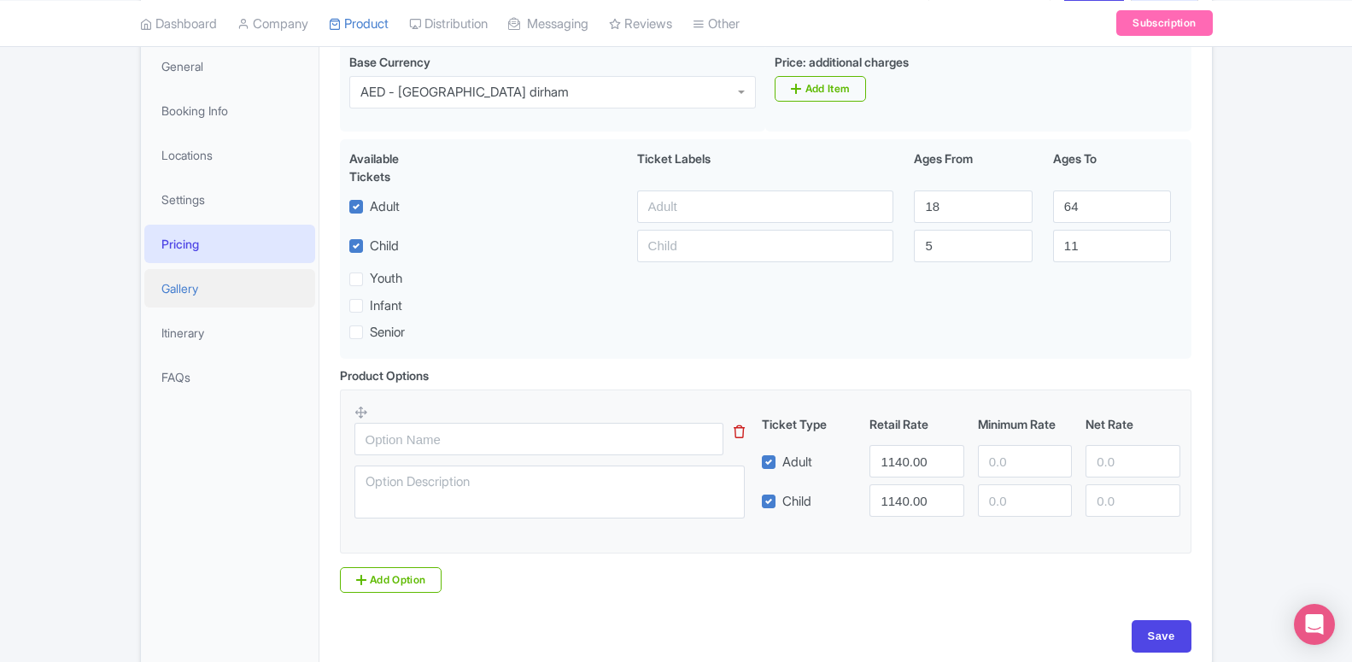
click at [186, 290] on link "Gallery" at bounding box center [229, 288] width 171 height 38
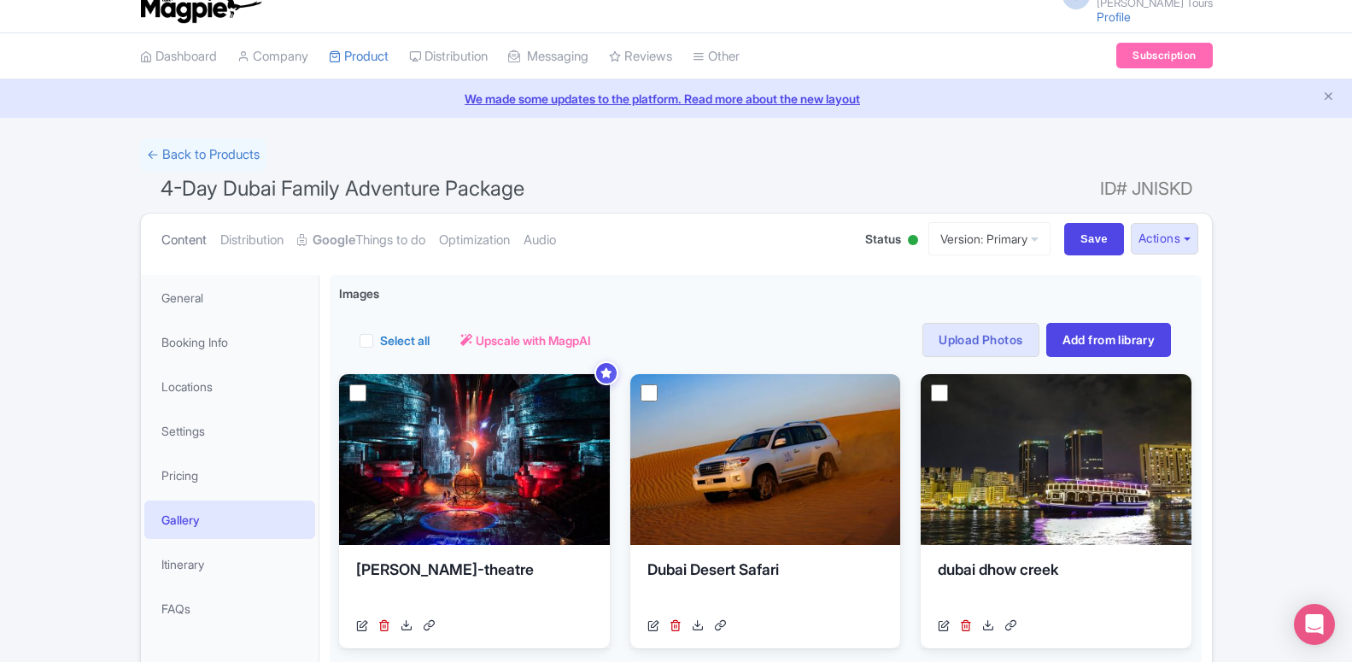
scroll to position [0, 0]
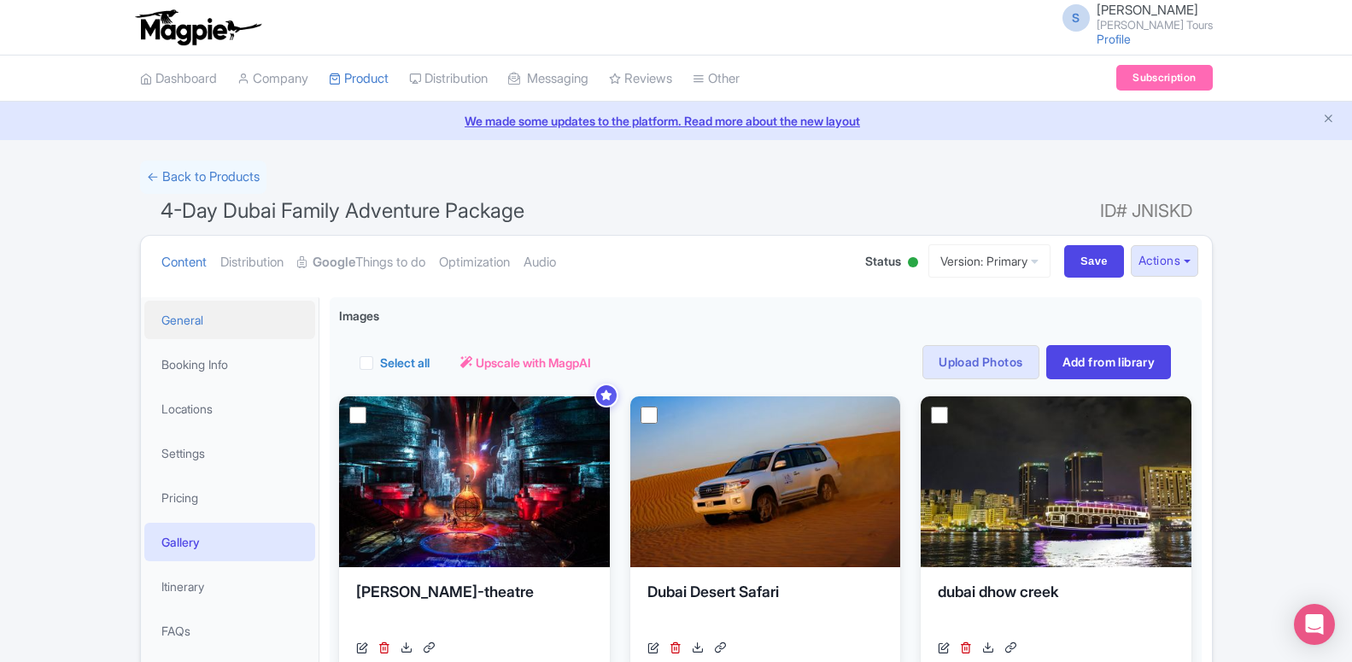
click at [195, 314] on link "General" at bounding box center [229, 320] width 171 height 38
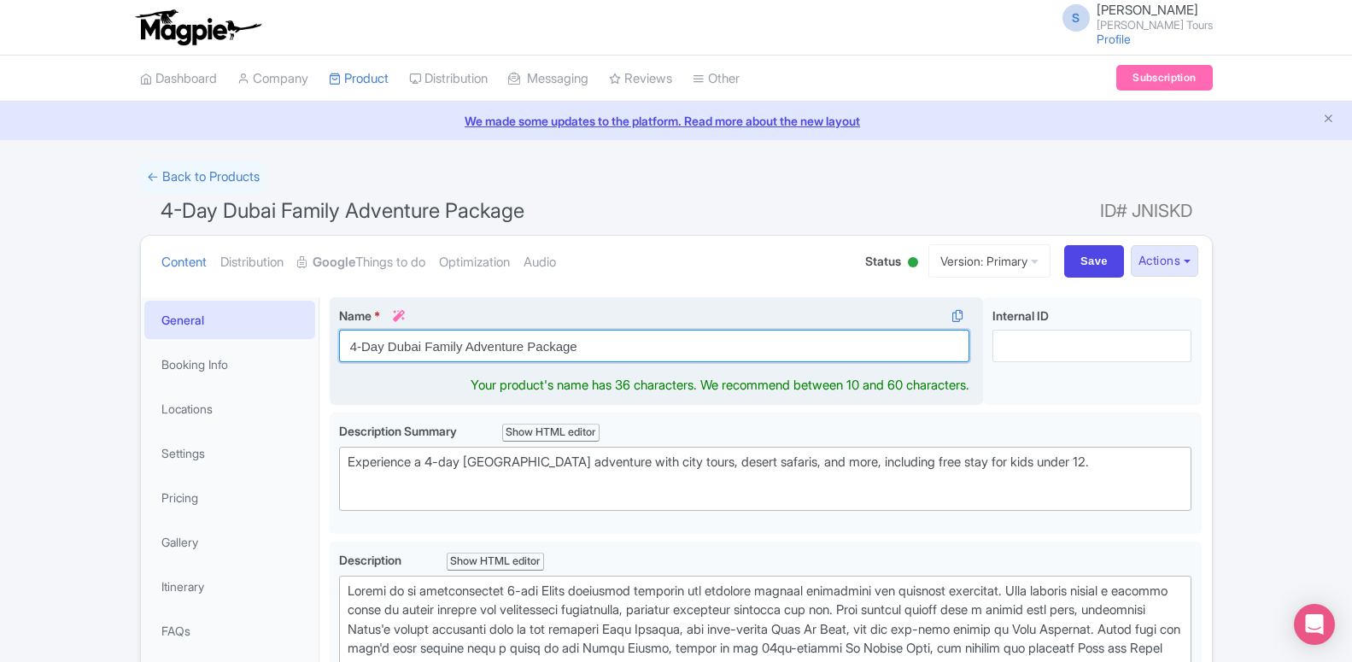
drag, startPoint x: 620, startPoint y: 348, endPoint x: 336, endPoint y: 348, distance: 284.3
click at [339, 348] on input "4-Day Dubai Family Adventure Package" at bounding box center [654, 346] width 631 height 32
paste input "Days Dubai Kids Go Fre"
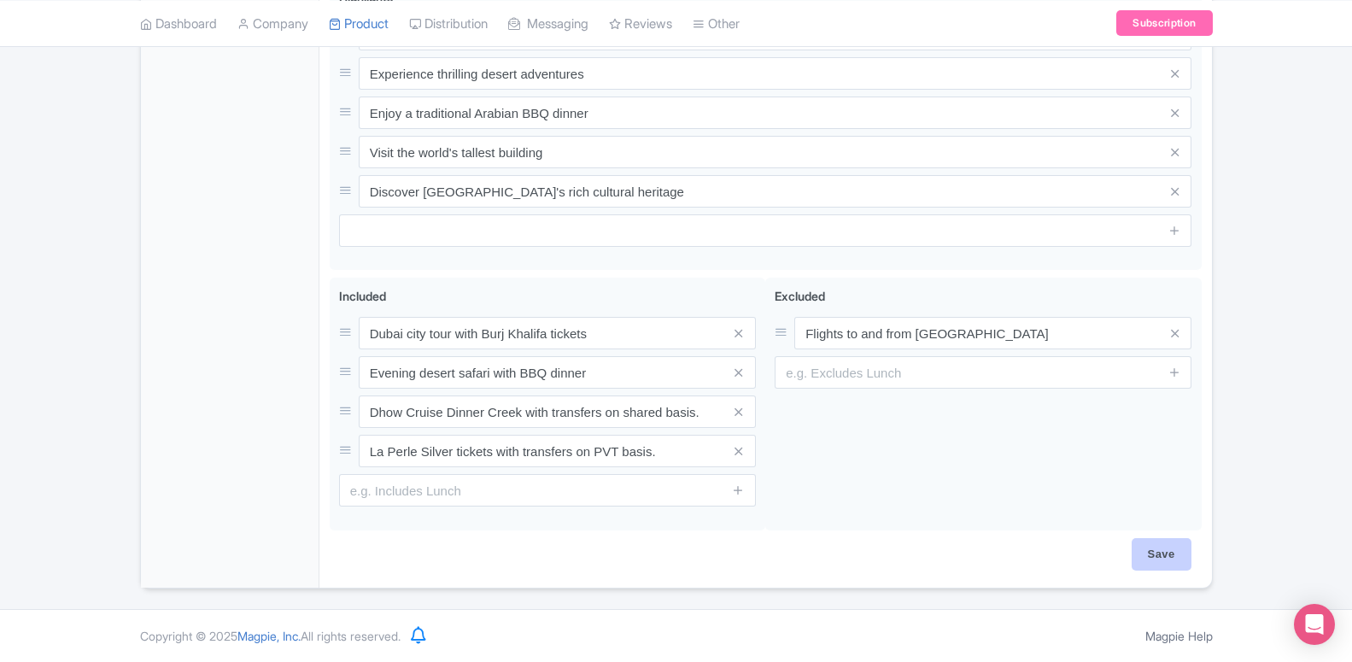
type input "4 Days Dubai Kids Go Free"
click at [1145, 552] on input "Save" at bounding box center [1161, 554] width 60 height 32
type input "Saving..."
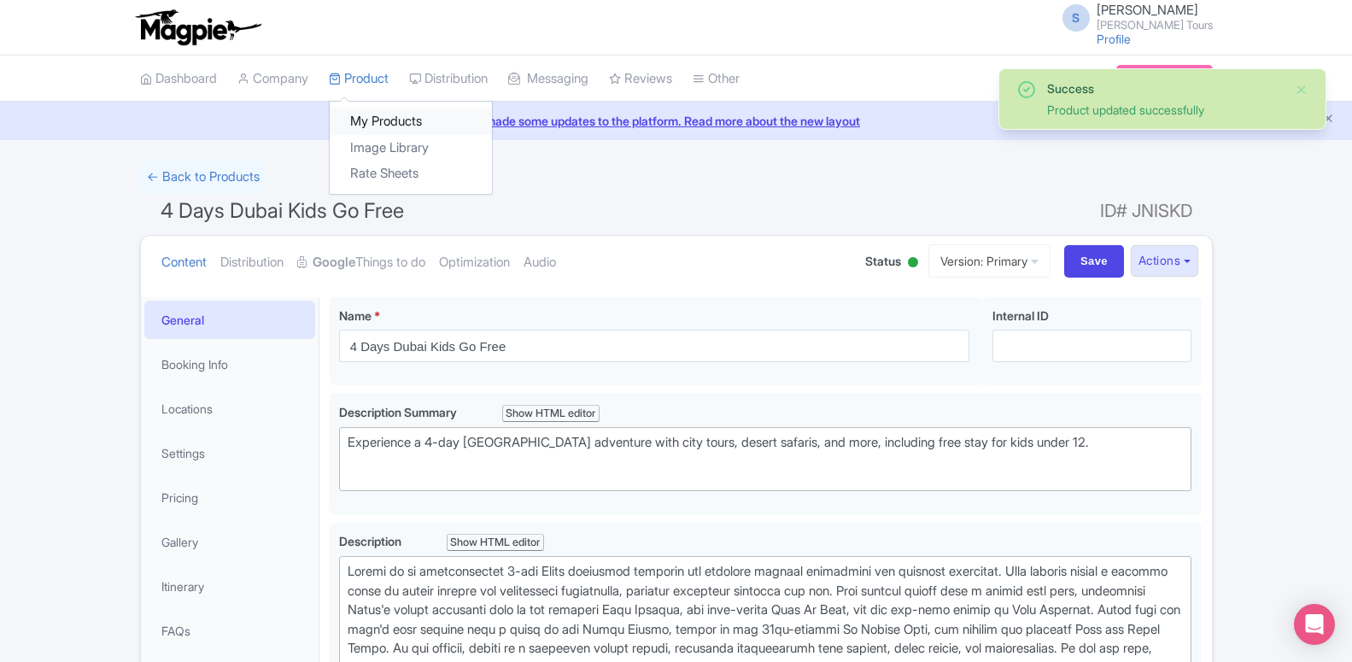
click at [365, 128] on link "My Products" at bounding box center [411, 121] width 162 height 26
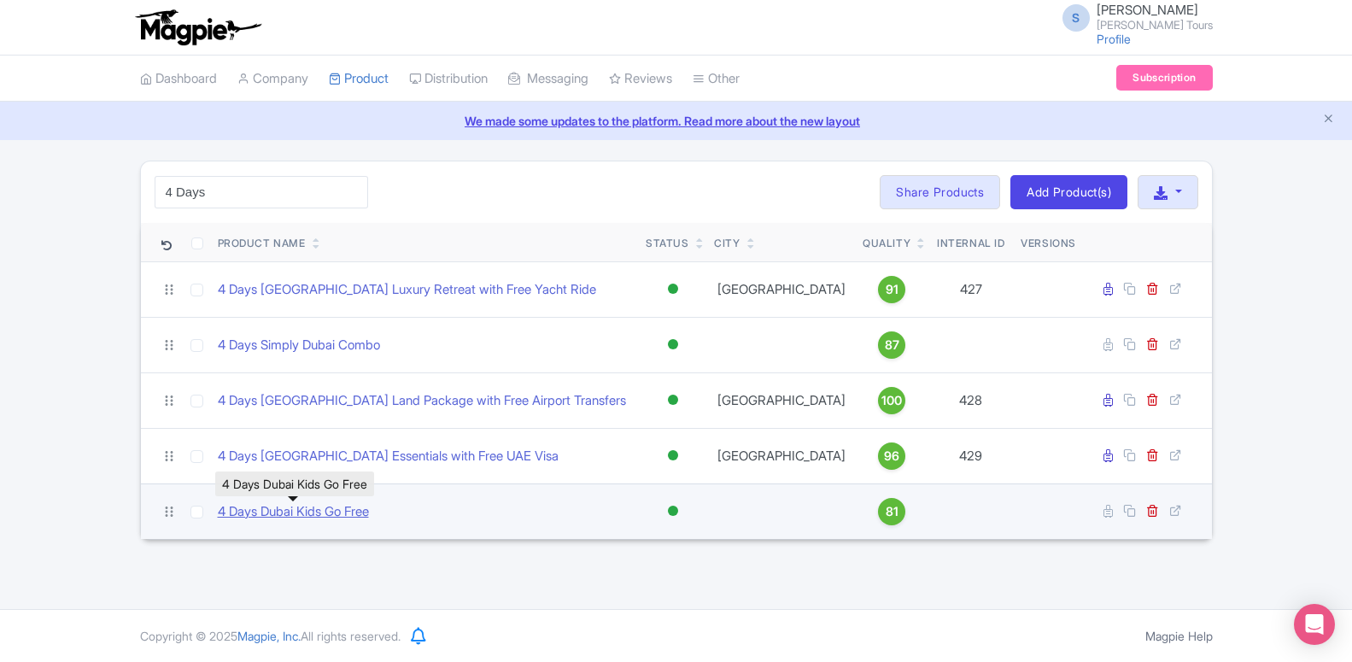
type input "4 Days"
click at [291, 518] on link "4 Days Dubai Kids Go Free" at bounding box center [293, 512] width 151 height 20
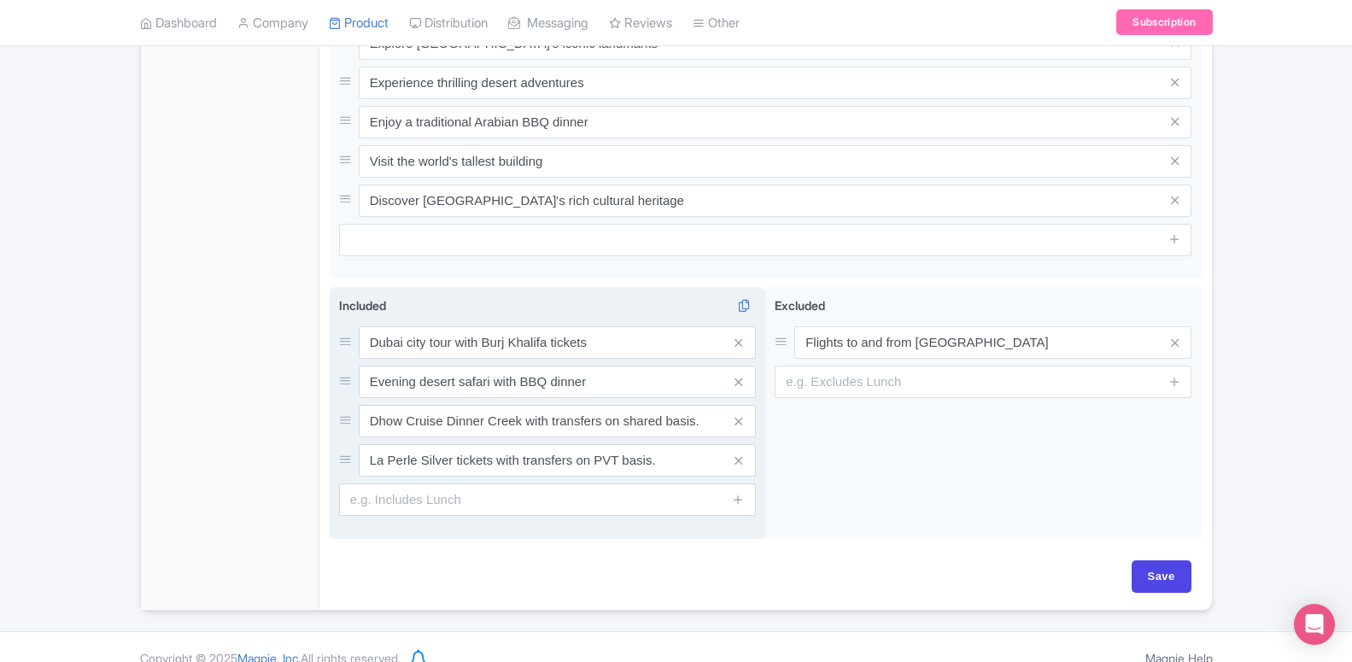
scroll to position [874, 0]
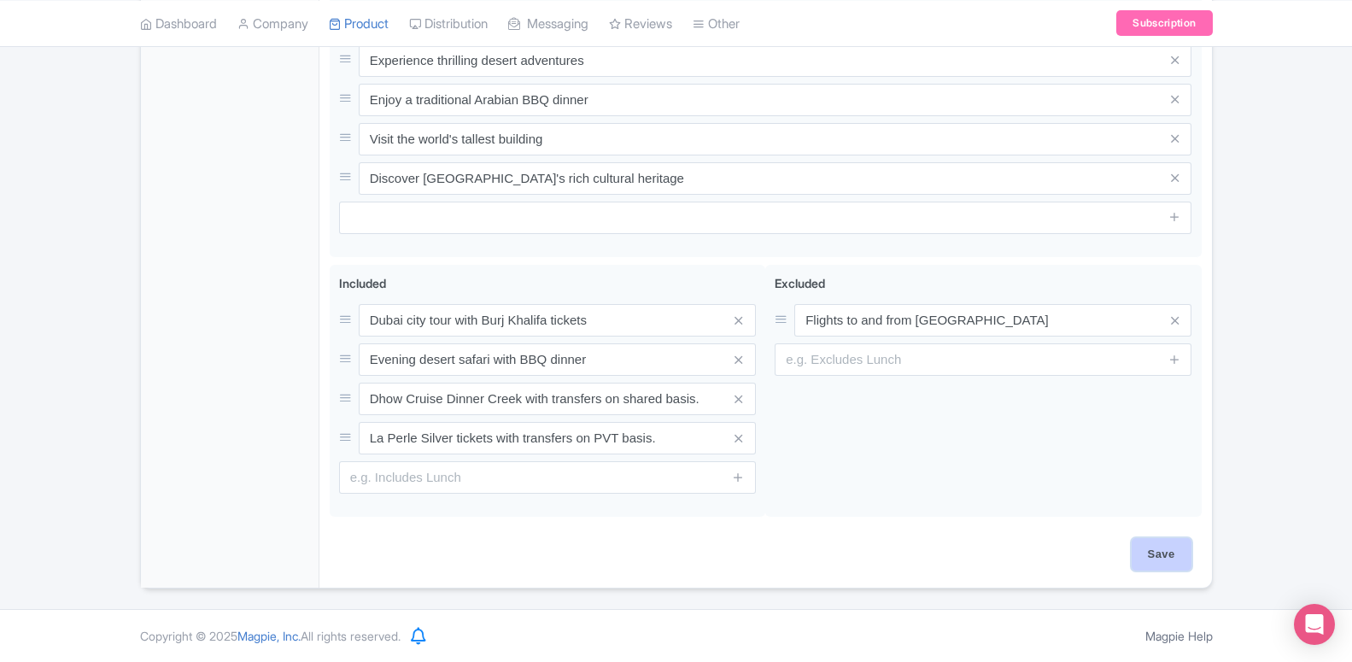
click at [1144, 553] on input "Save" at bounding box center [1161, 554] width 60 height 32
type input "Saving..."
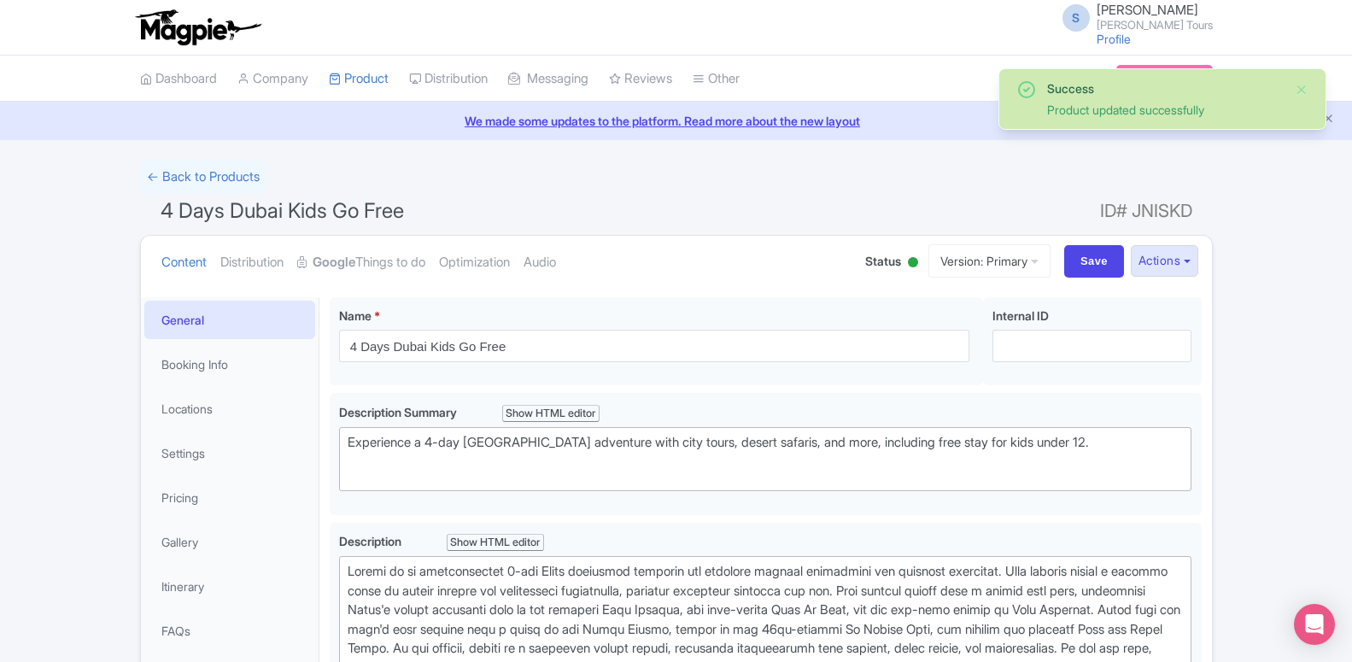
scroll to position [210, 0]
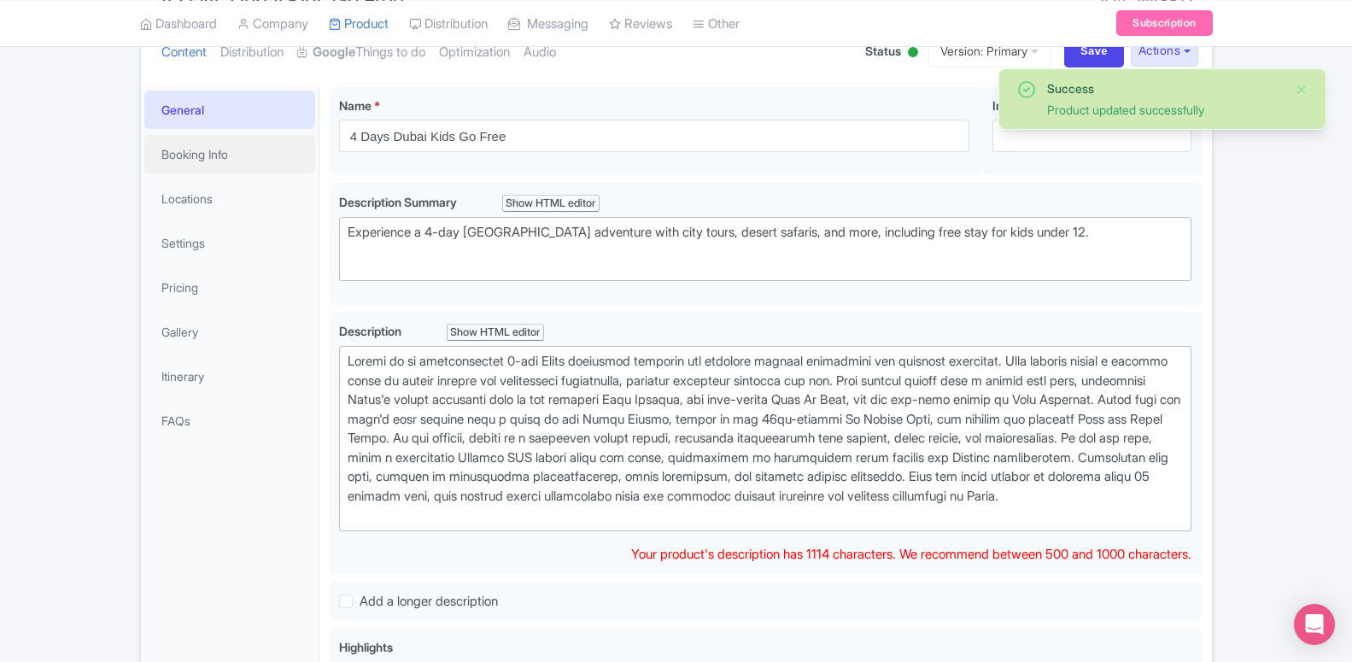
click at [211, 165] on link "Booking Info" at bounding box center [229, 154] width 171 height 38
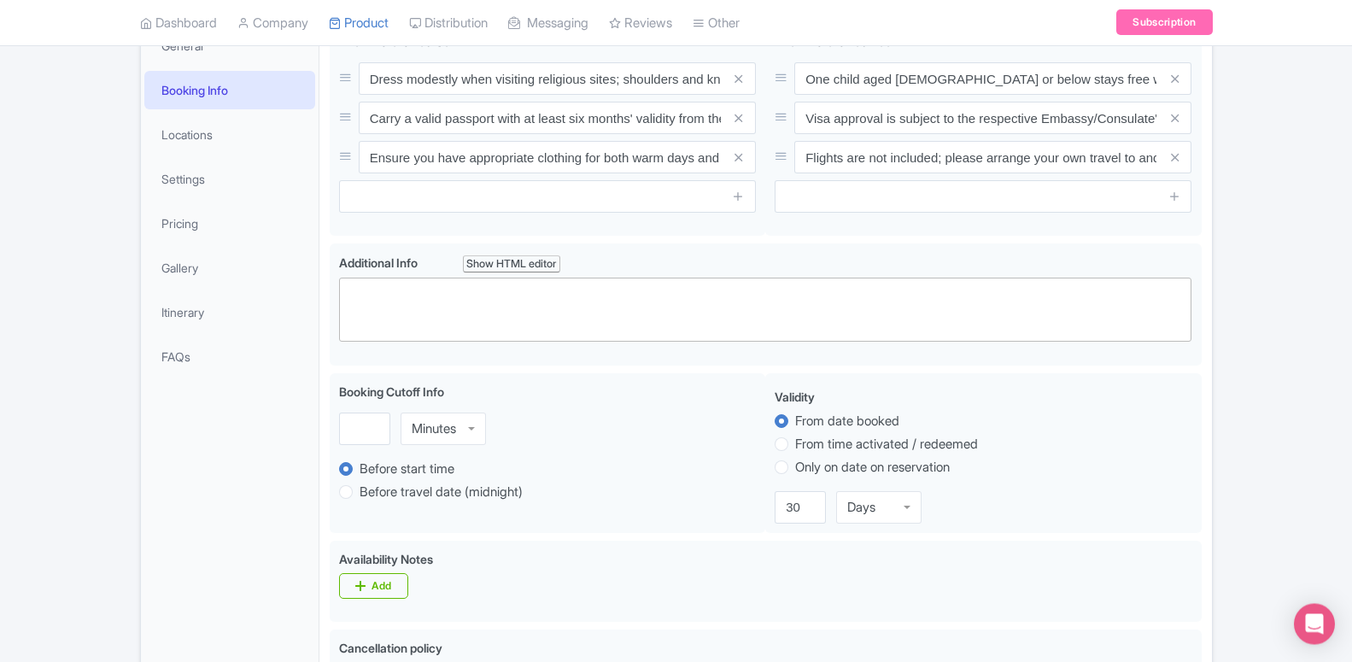
scroll to position [184, 0]
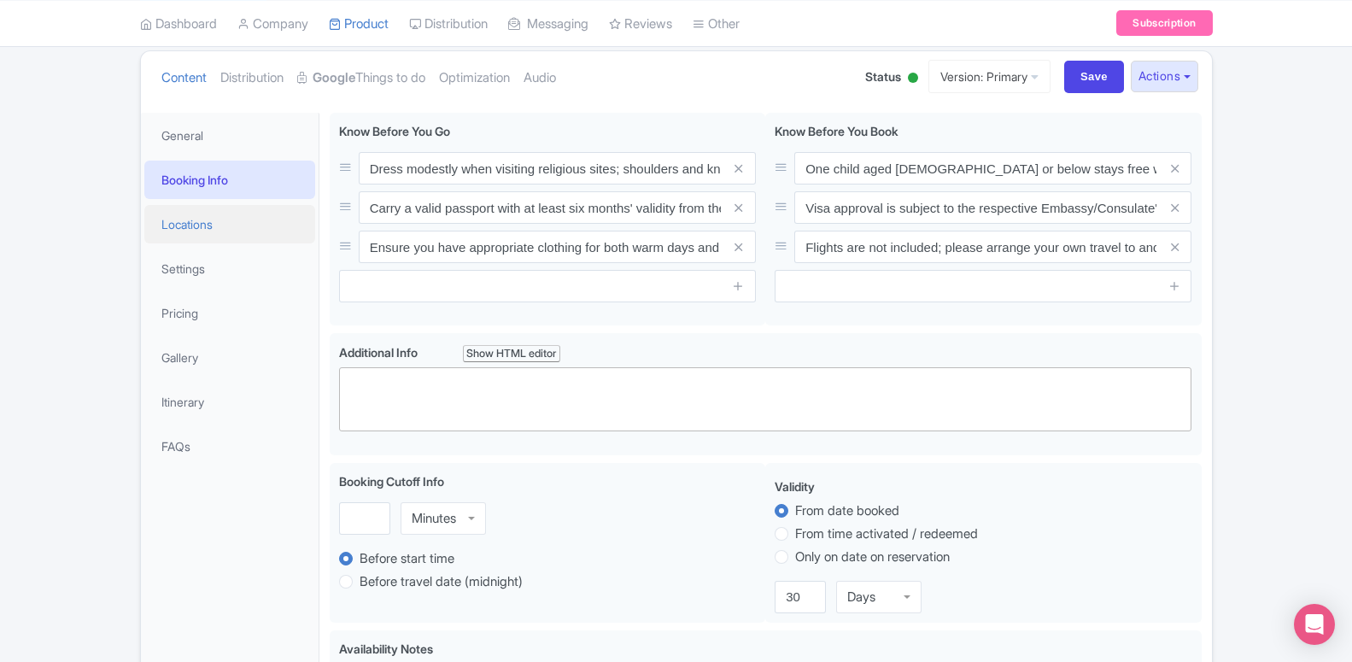
click at [213, 230] on link "Locations" at bounding box center [229, 224] width 171 height 38
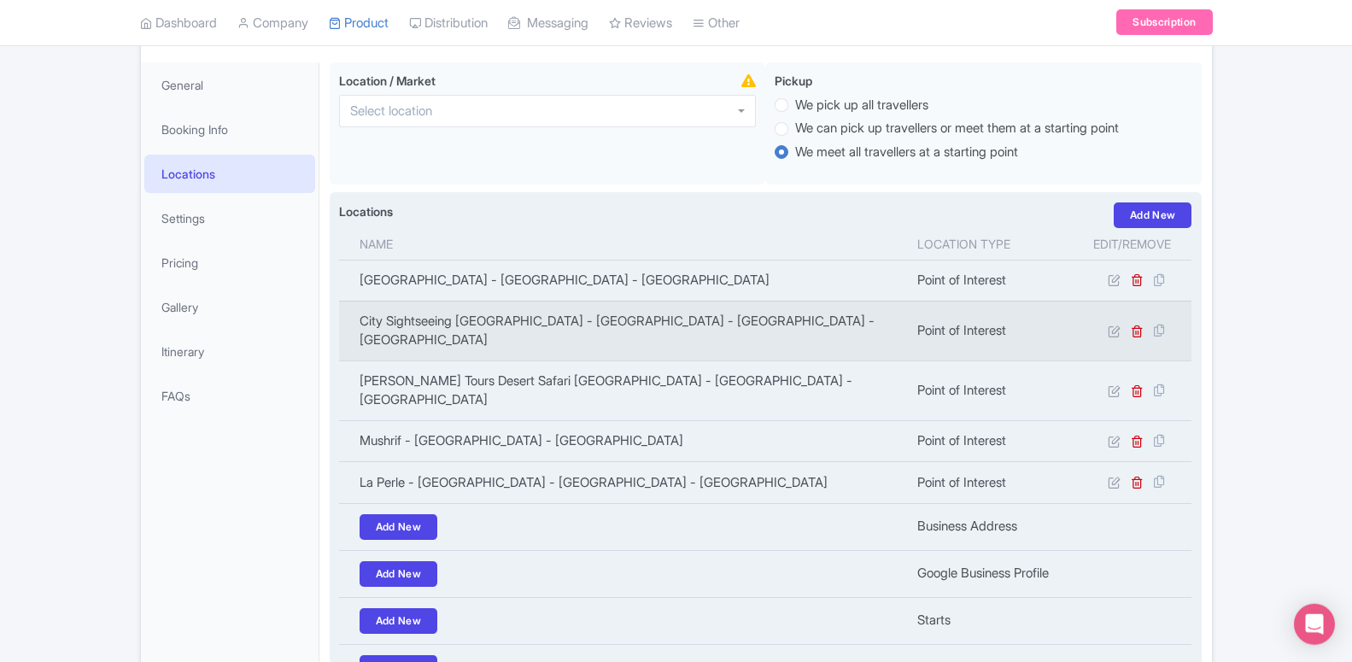
scroll to position [272, 0]
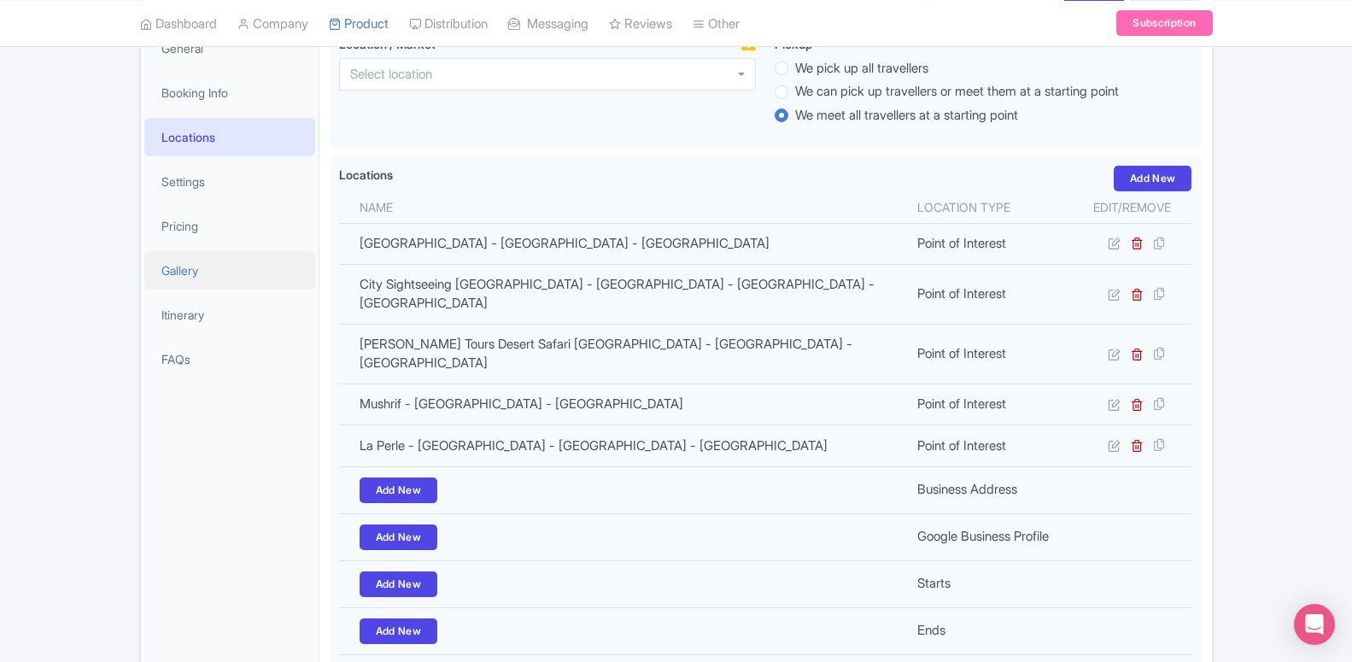
click at [185, 272] on link "Gallery" at bounding box center [229, 270] width 171 height 38
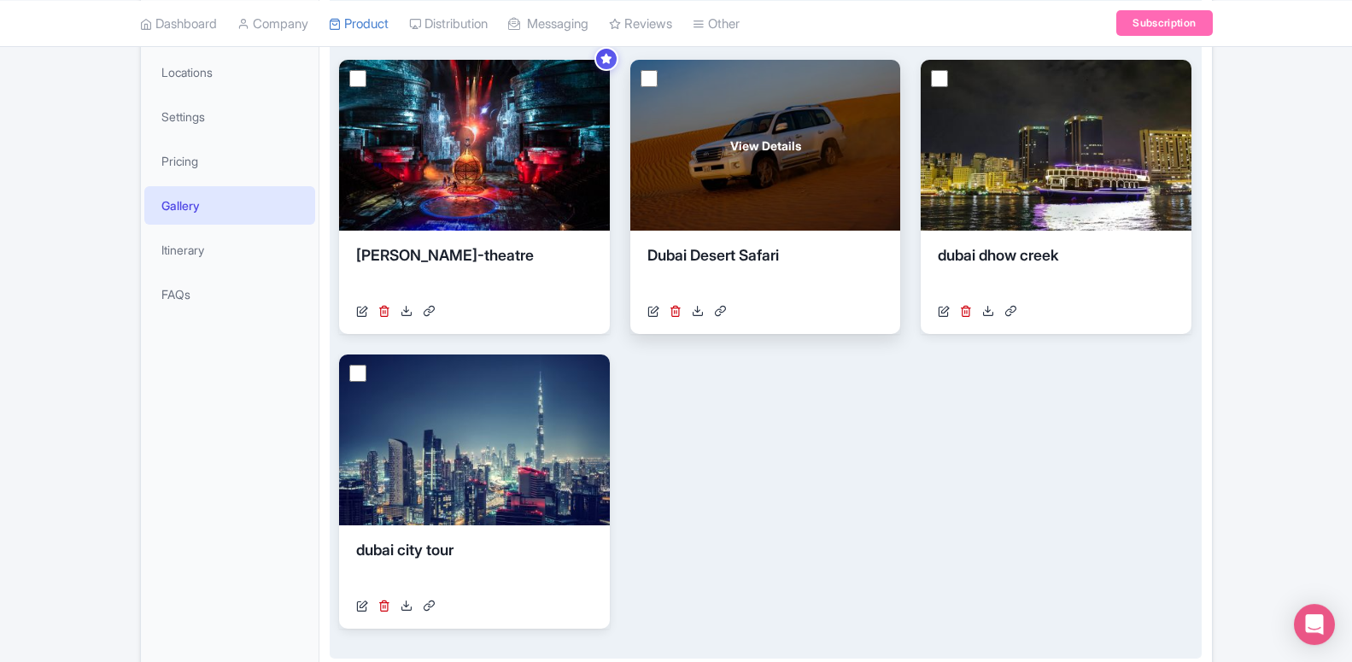
scroll to position [260, 0]
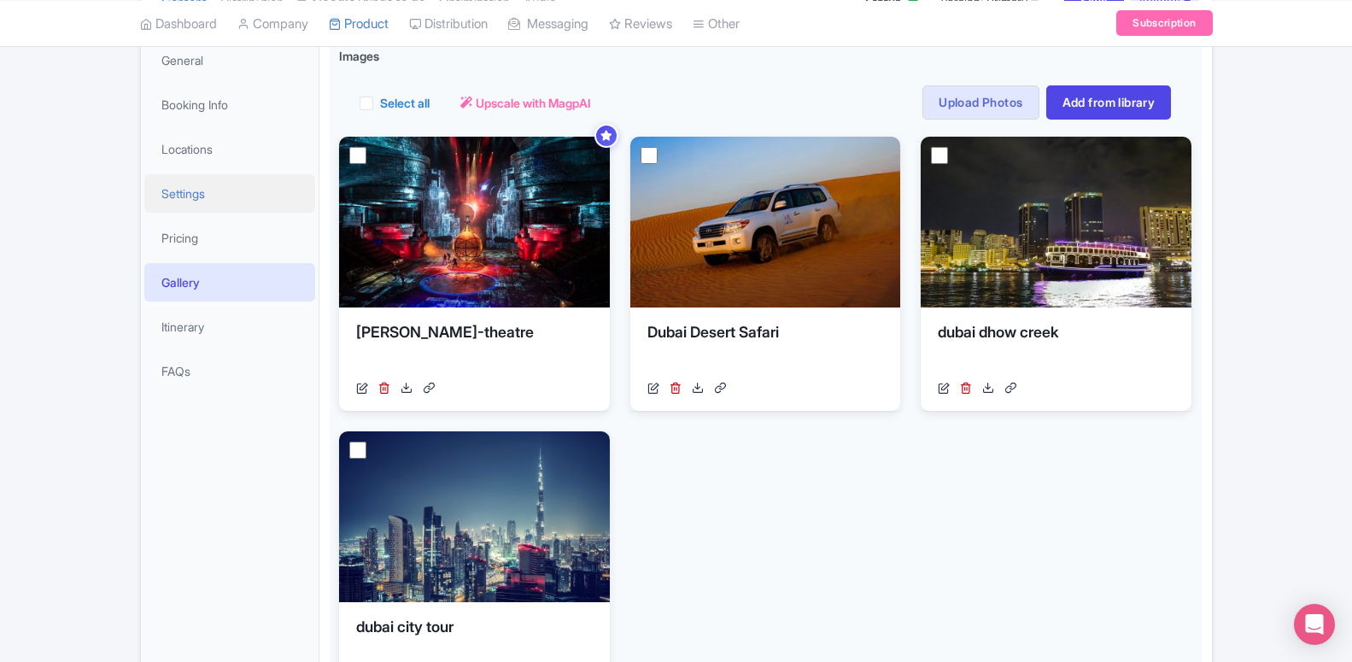
click at [167, 205] on link "Settings" at bounding box center [229, 193] width 171 height 38
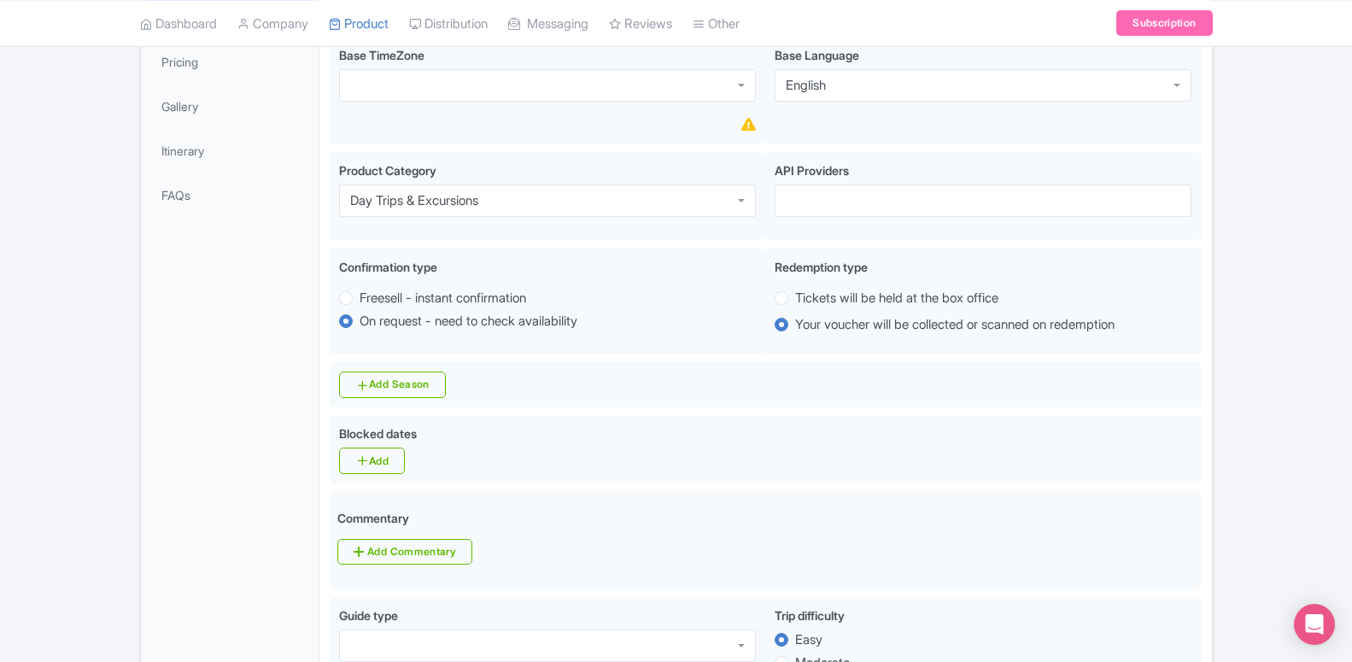
scroll to position [261, 0]
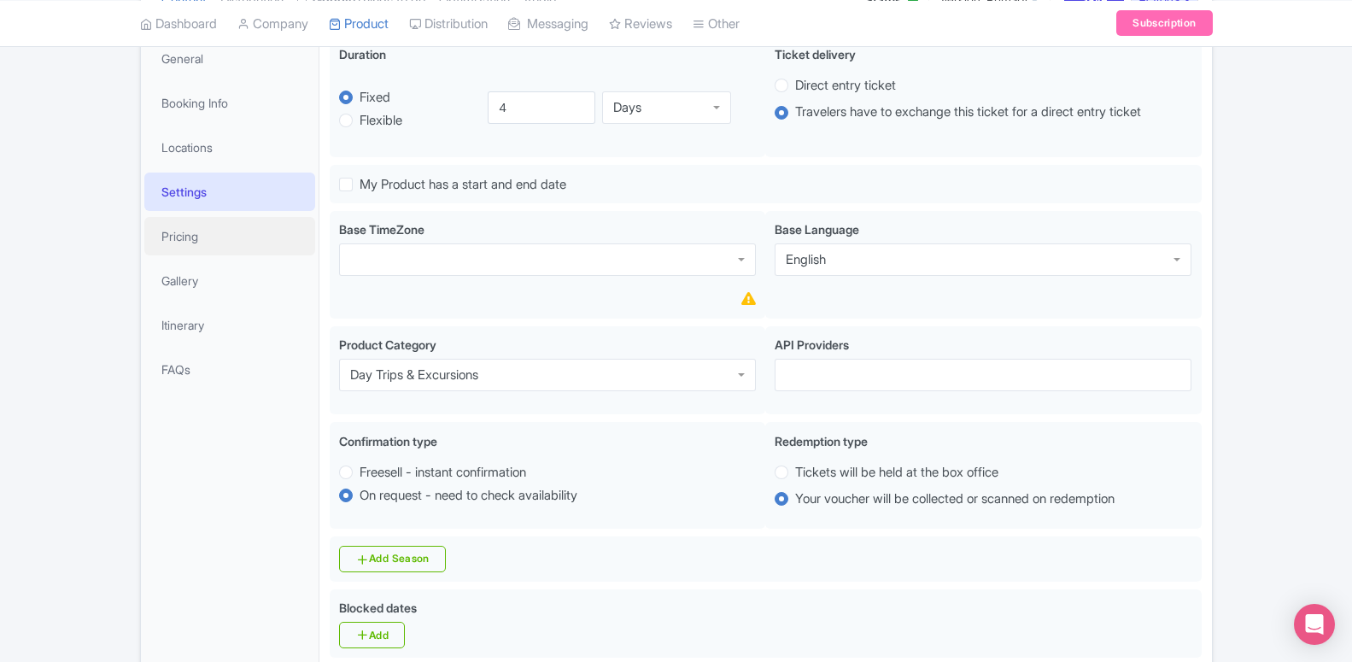
click at [244, 218] on link "Pricing" at bounding box center [229, 236] width 171 height 38
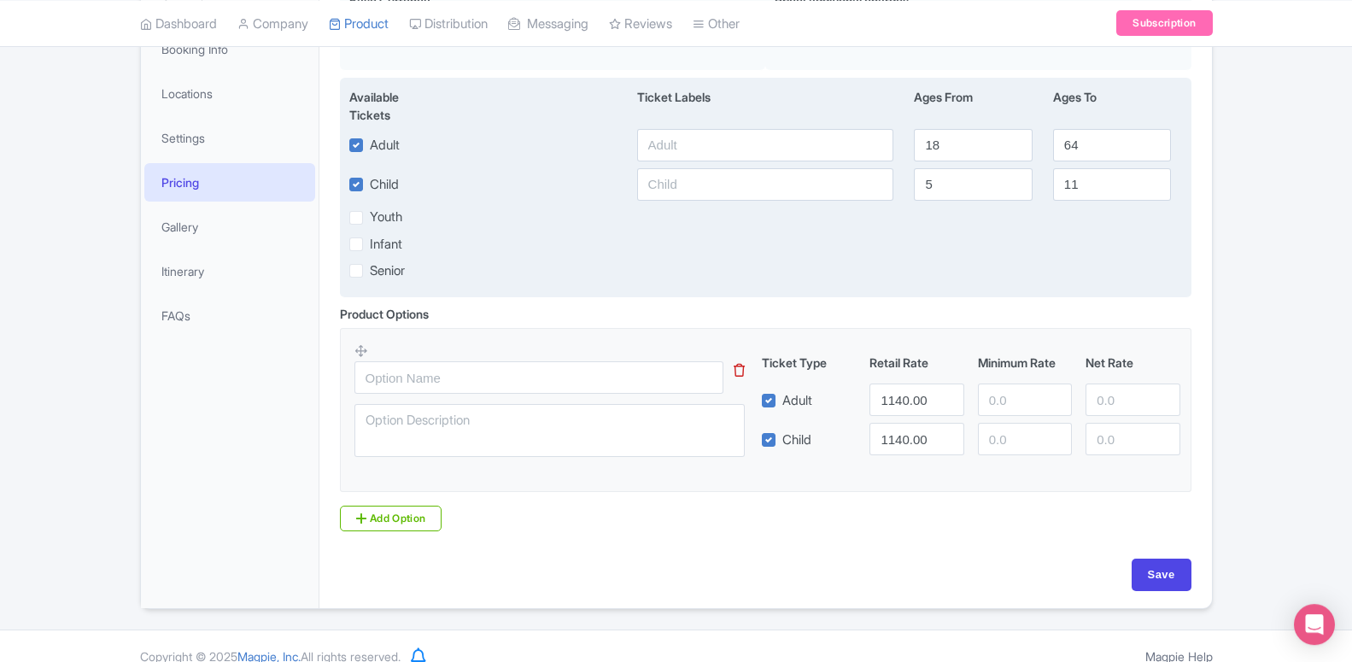
scroll to position [341, 0]
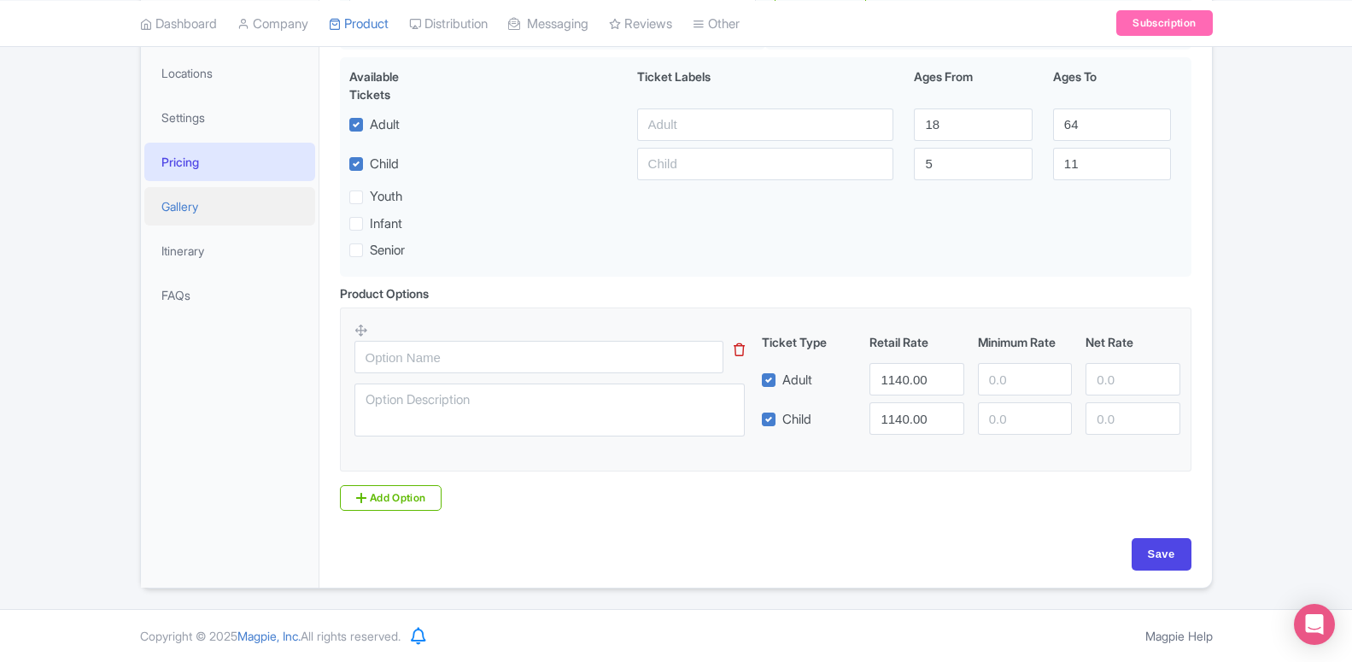
click at [264, 200] on link "Gallery" at bounding box center [229, 206] width 171 height 38
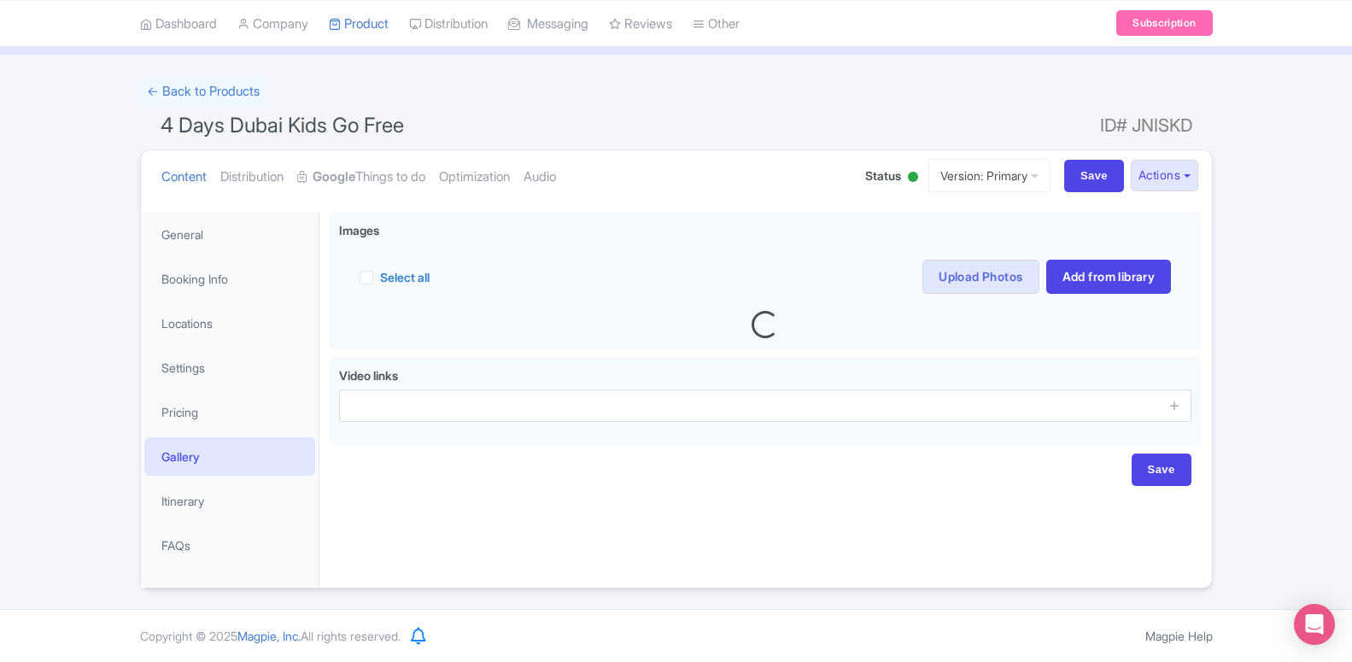
scroll to position [85, 0]
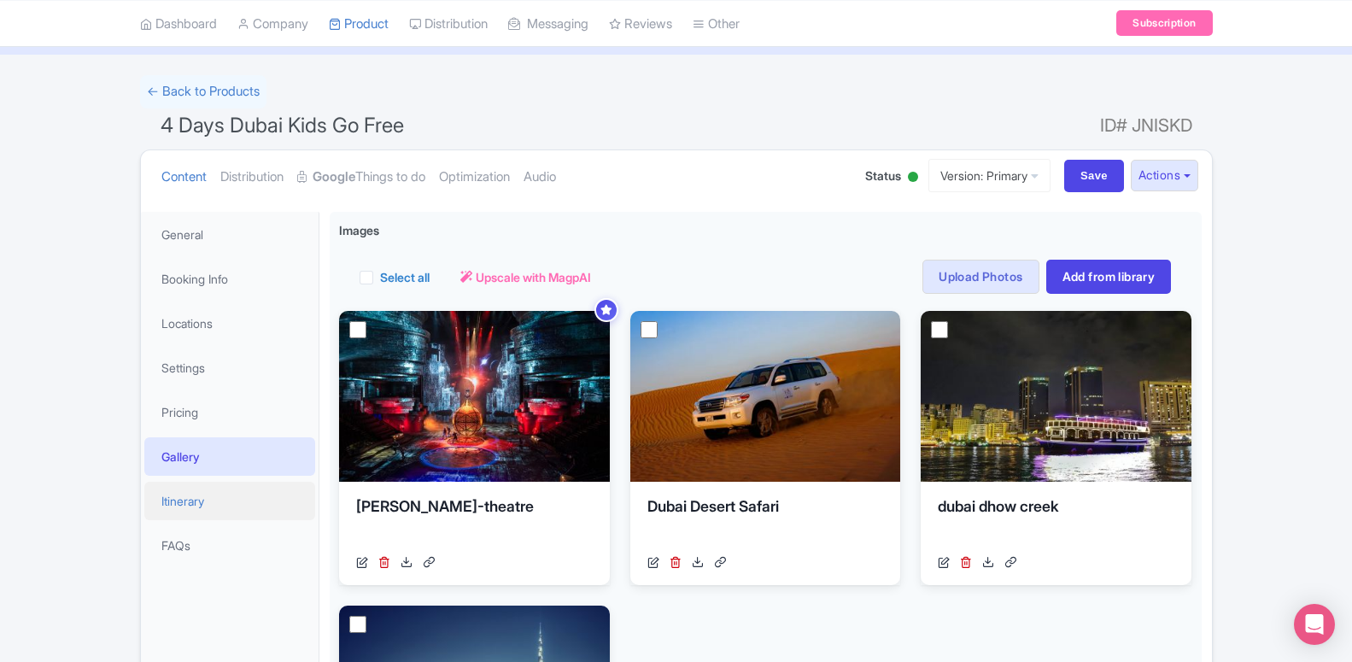
click at [212, 499] on link "Itinerary" at bounding box center [229, 501] width 171 height 38
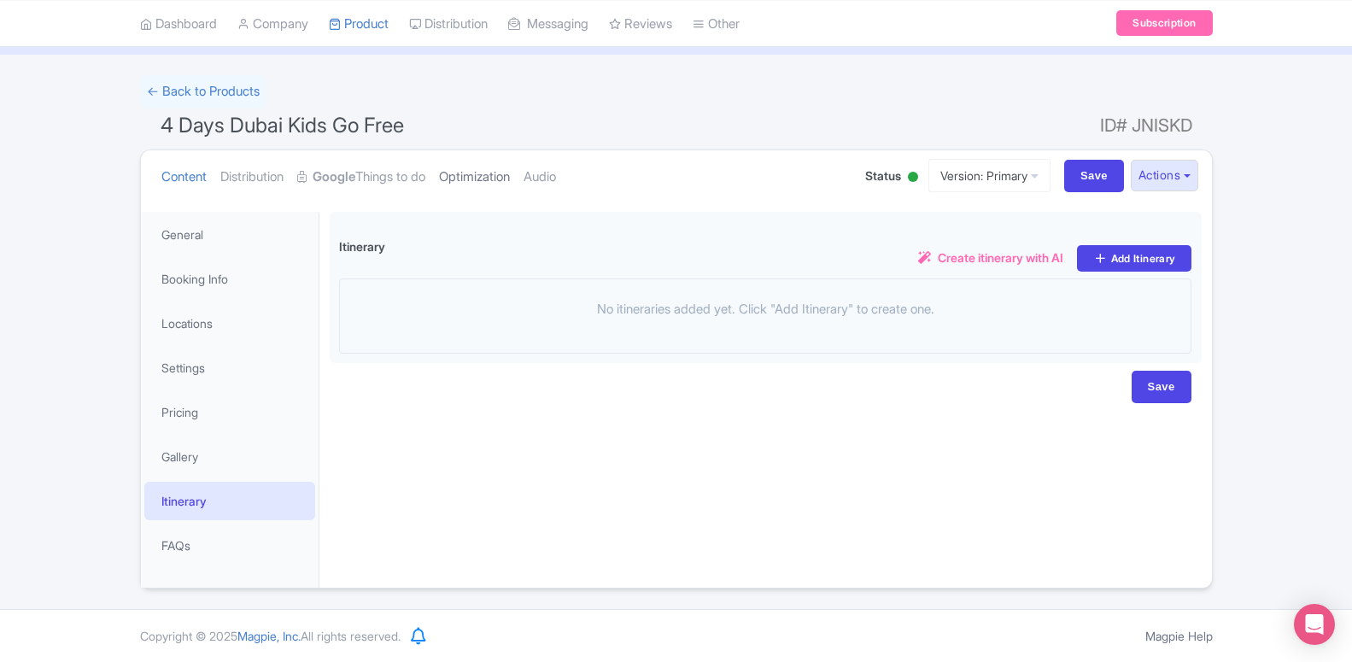
click at [489, 182] on link "Optimization" at bounding box center [474, 177] width 71 height 54
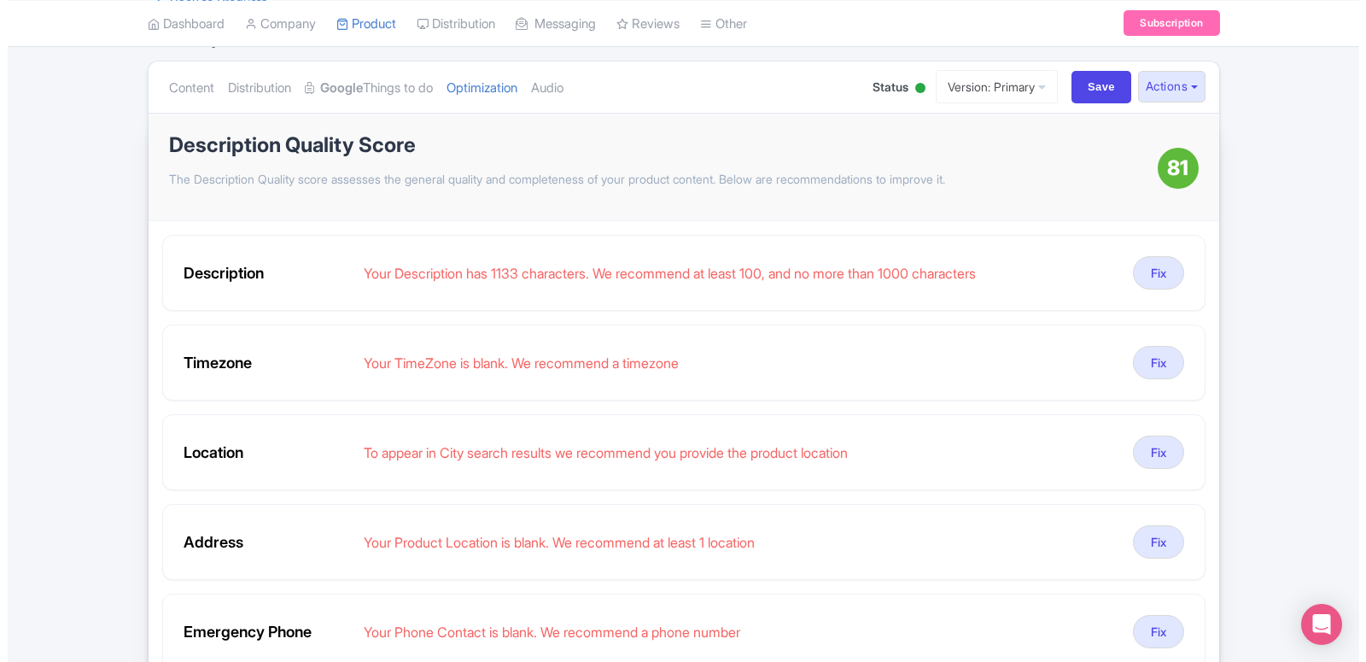
scroll to position [261, 0]
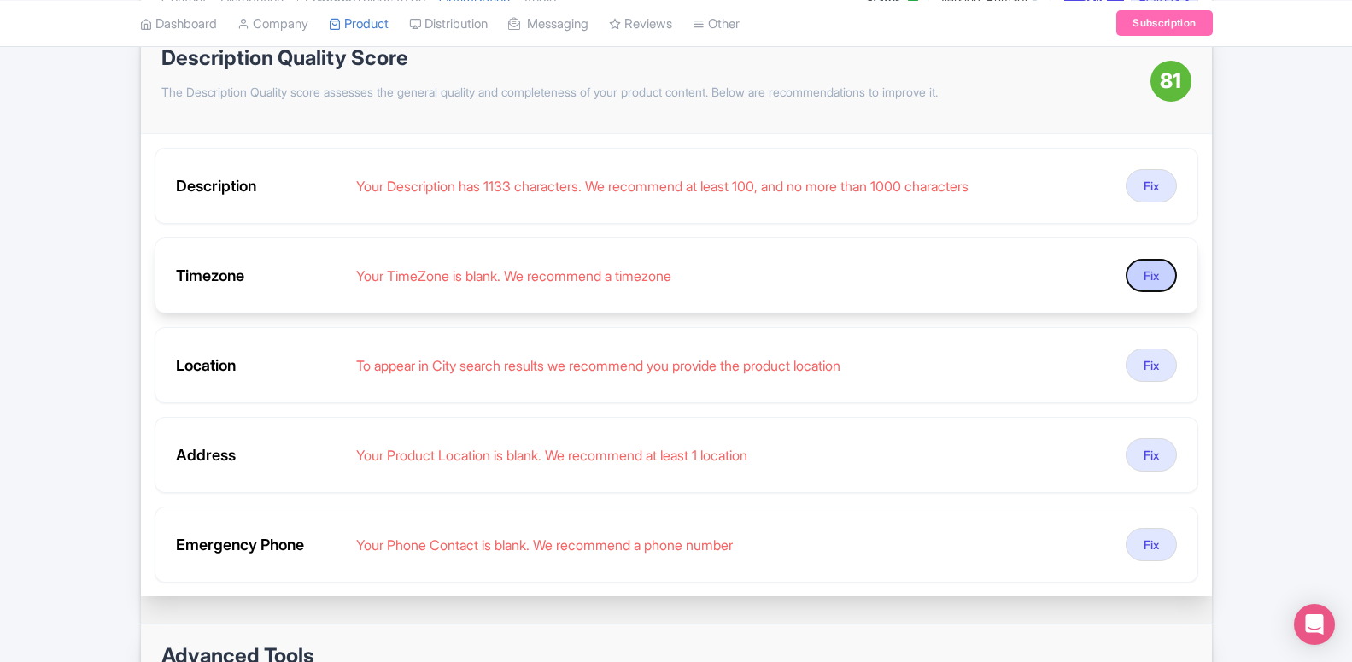
click at [1143, 276] on button "Fix" at bounding box center [1150, 275] width 51 height 33
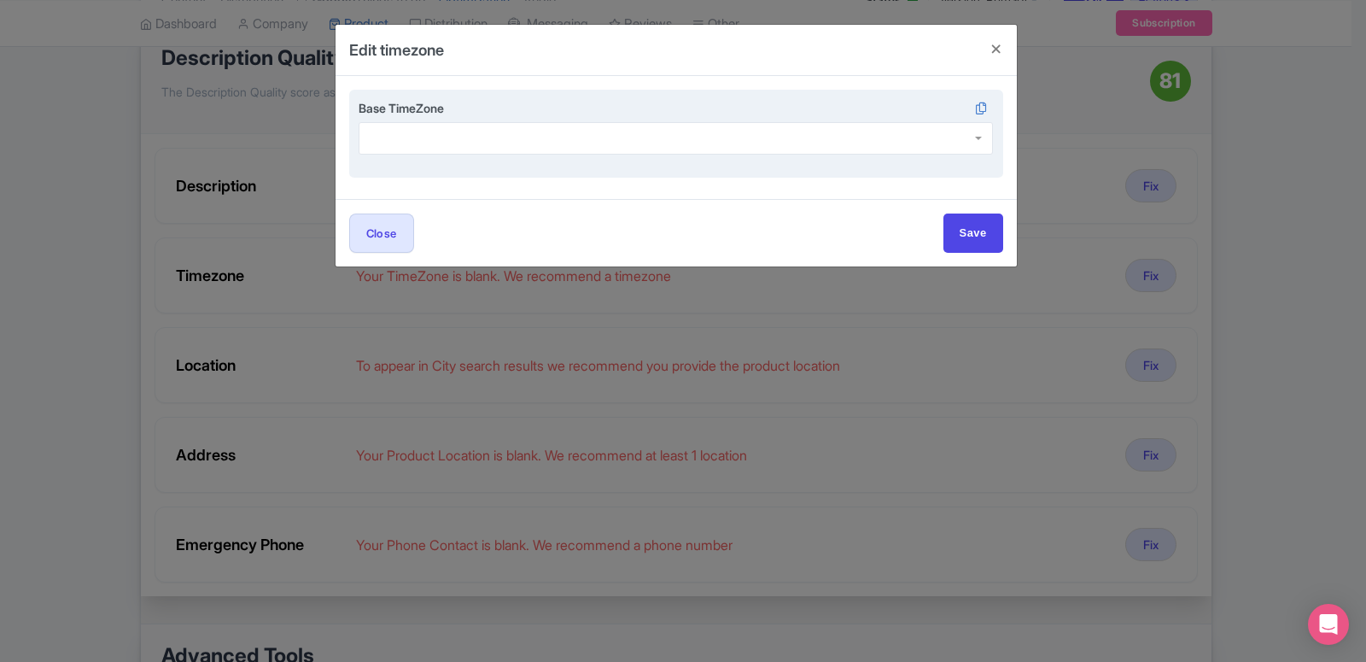
click at [392, 139] on div at bounding box center [676, 138] width 635 height 32
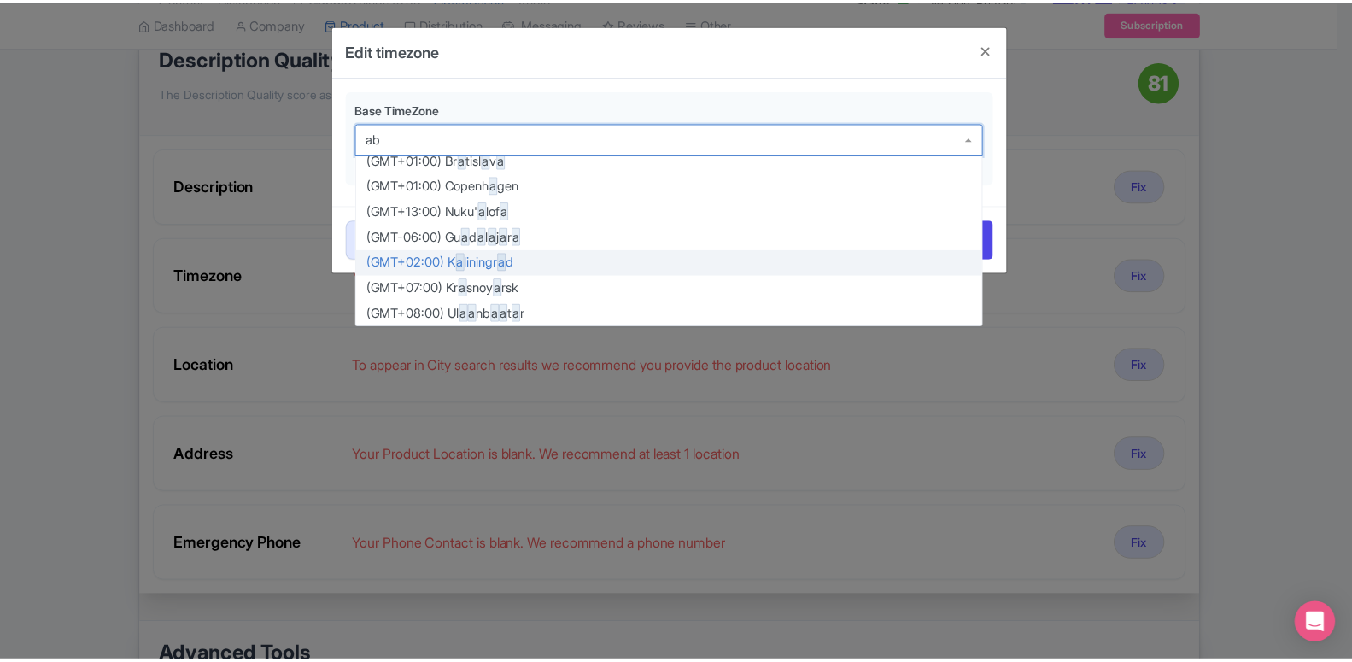
scroll to position [0, 0]
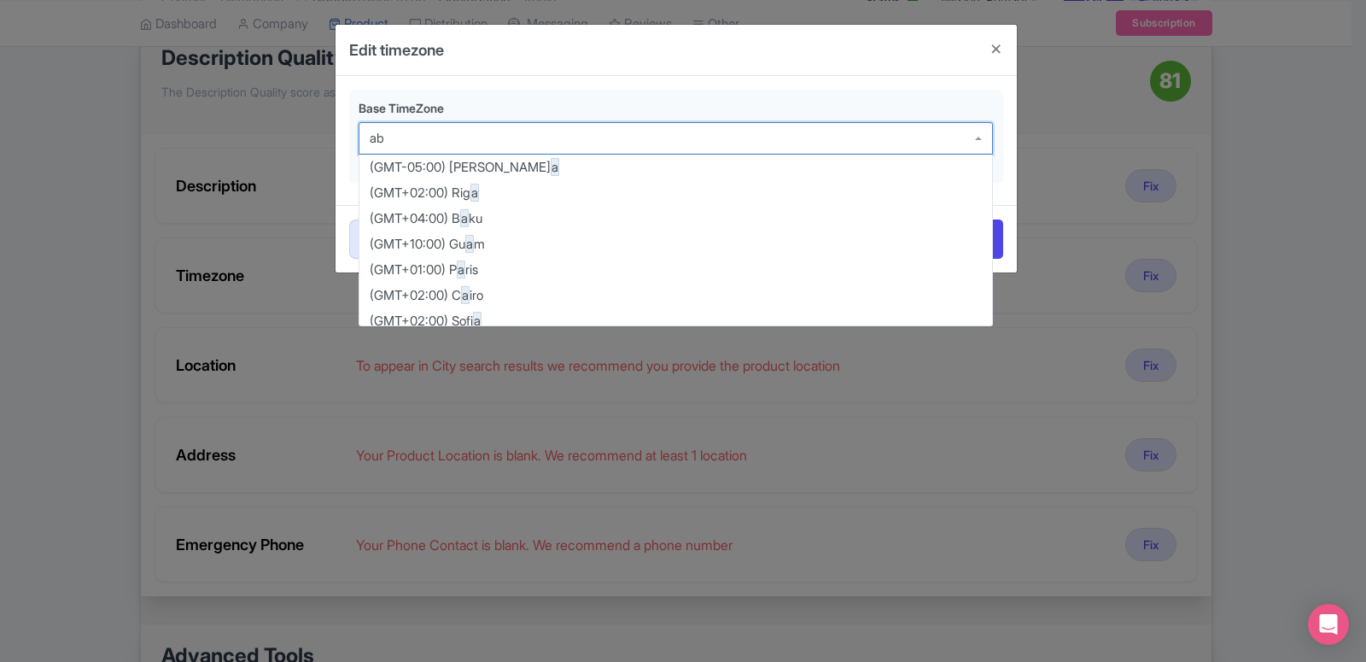
type input "abu"
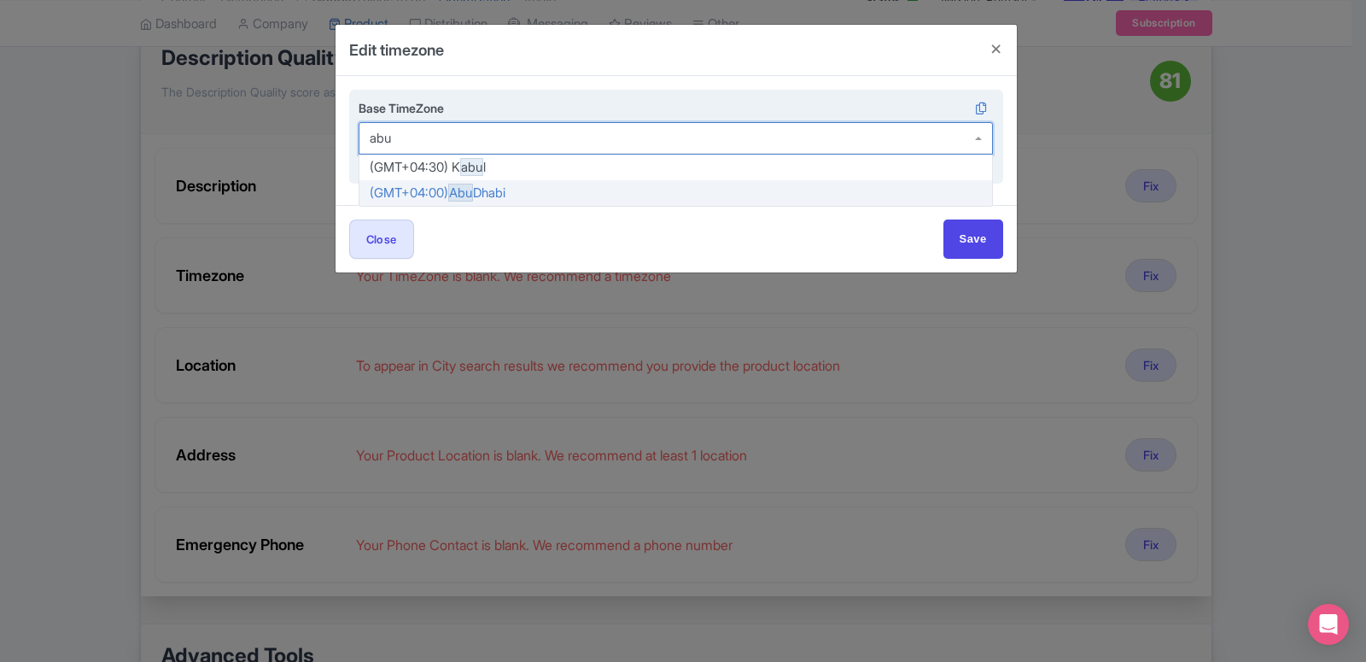
click at [496, 192] on div "Base TimeZone (GMT+04:30) K abu l (GMT+04:00) Abu Dhabi" at bounding box center [676, 140] width 681 height 129
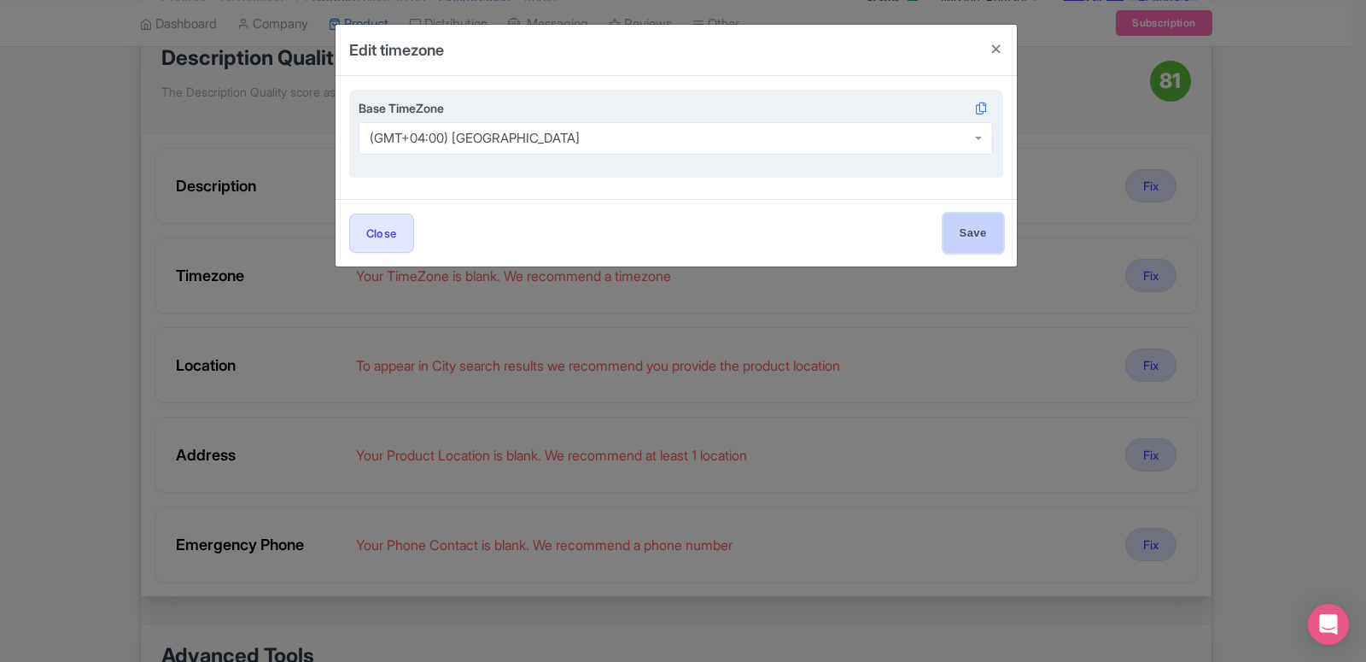
click at [962, 247] on input "Save" at bounding box center [974, 232] width 60 height 38
type input "Save"
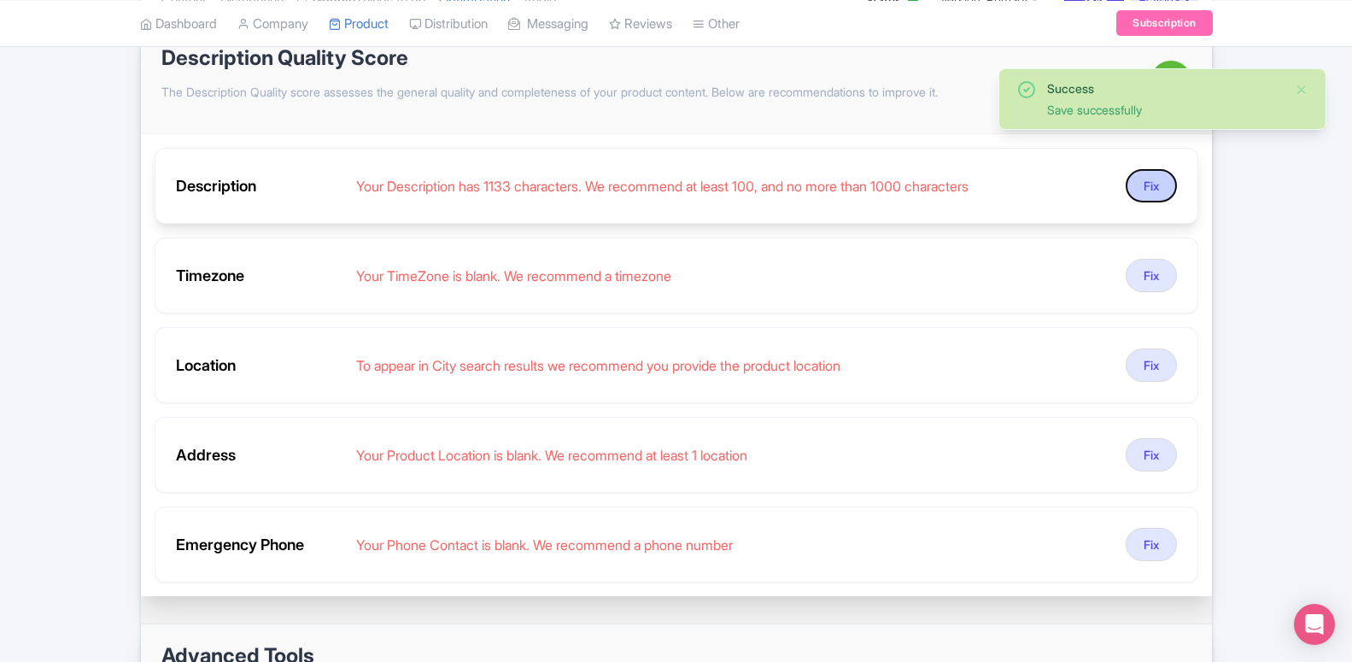
click at [1148, 195] on button "Fix" at bounding box center [1150, 185] width 51 height 33
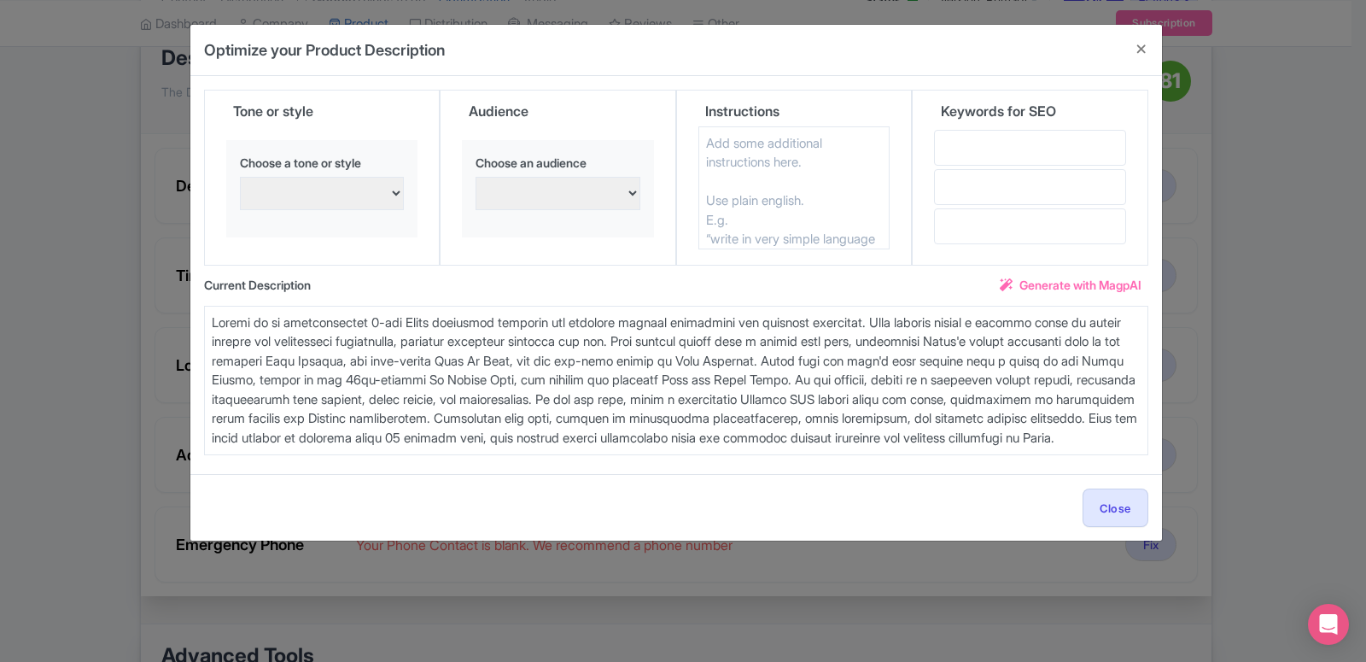
drag, startPoint x: 1013, startPoint y: 437, endPoint x: 198, endPoint y: 301, distance: 826.0
click at [204, 306] on textarea at bounding box center [676, 380] width 944 height 149
paste textarea "xperience an unforgettable 4-day Dubai family getaway filled with adventure and…"
type textarea "Experience an unforgettable 4-day Dubai family getaway filled with adventure an…"
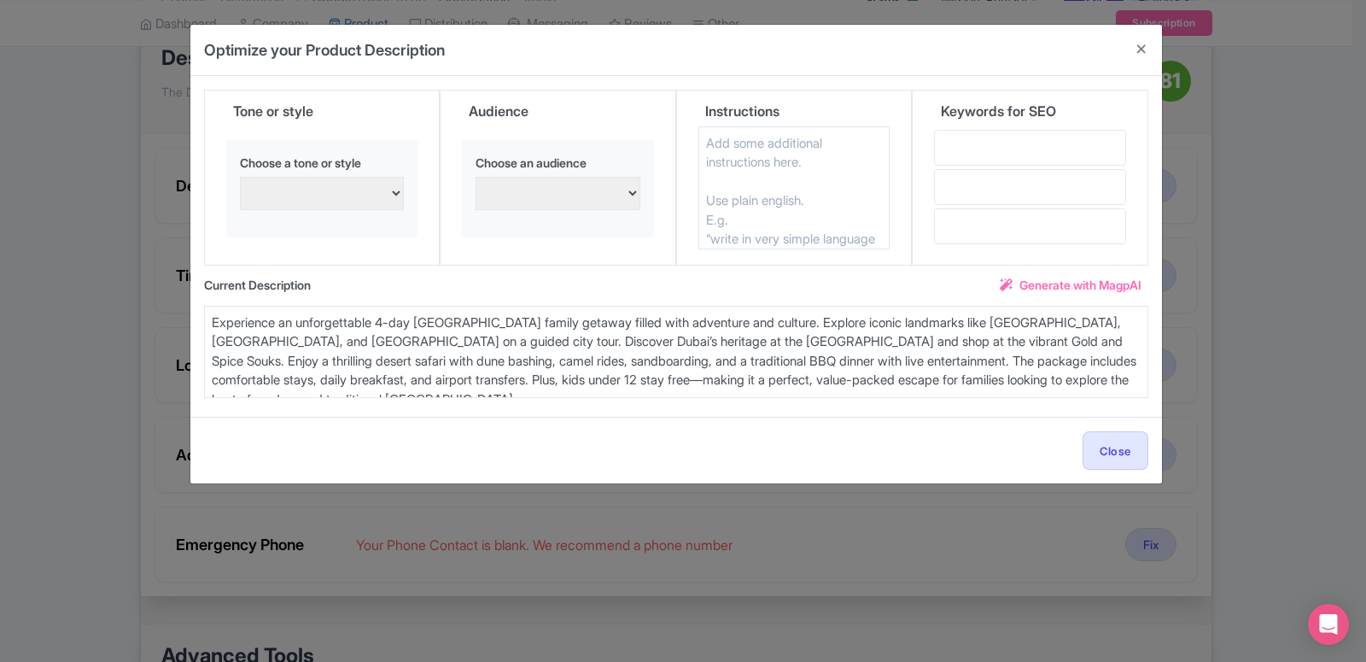
click at [1058, 286] on span "Generate with MagpAI" at bounding box center [1081, 285] width 122 height 18
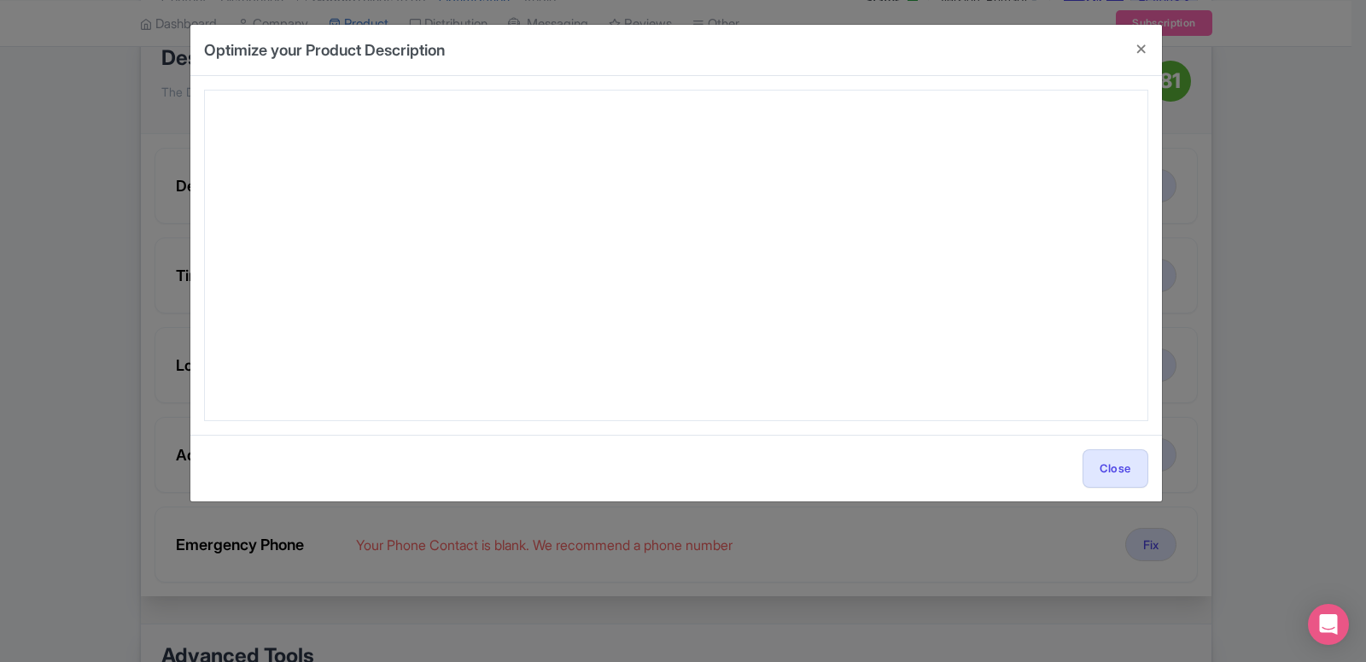
type textarea "Embark on the ultimate family escape with the 4 Days Dubai Kids Go Free package…"
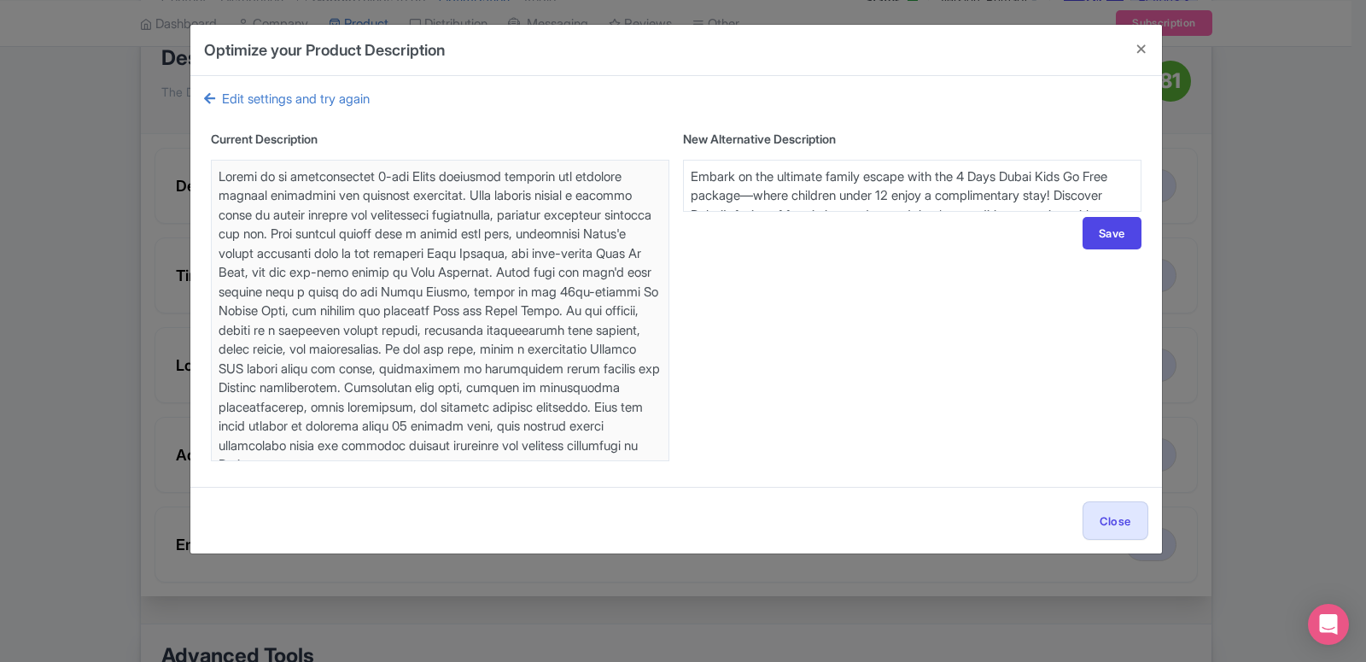
click at [856, 176] on textarea at bounding box center [912, 186] width 459 height 52
click at [1099, 227] on button "Save" at bounding box center [1112, 233] width 59 height 32
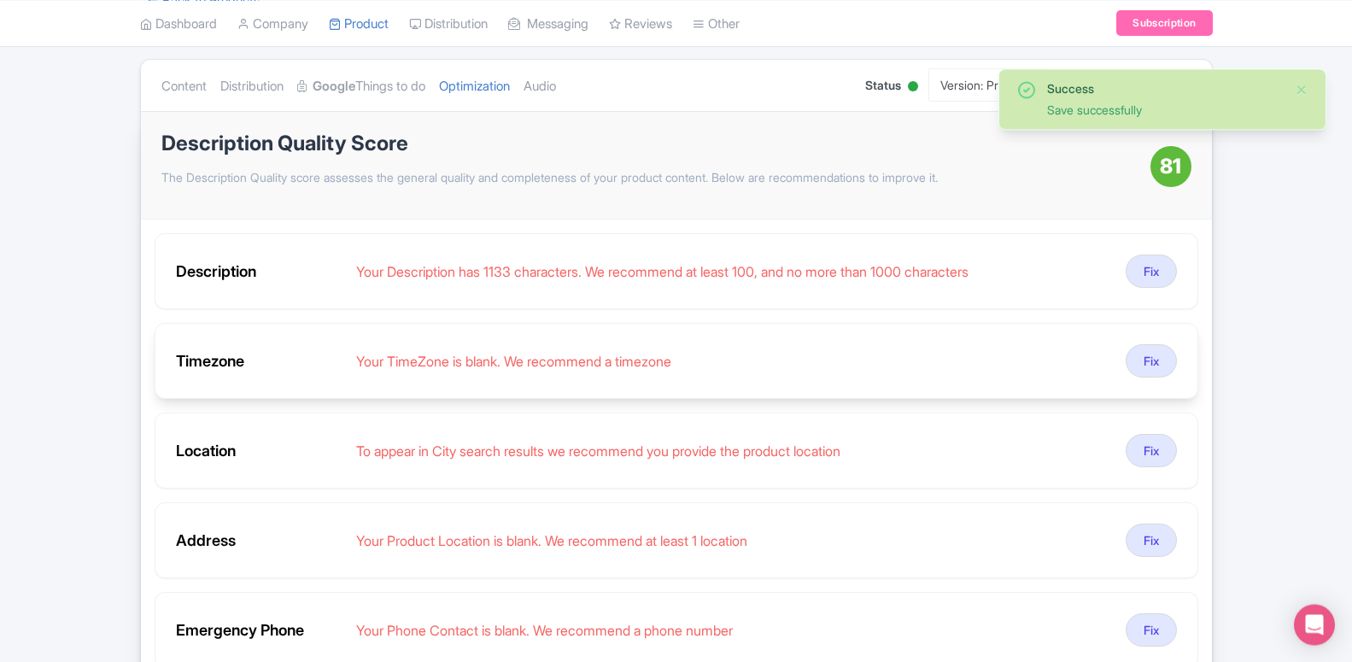
scroll to position [174, 0]
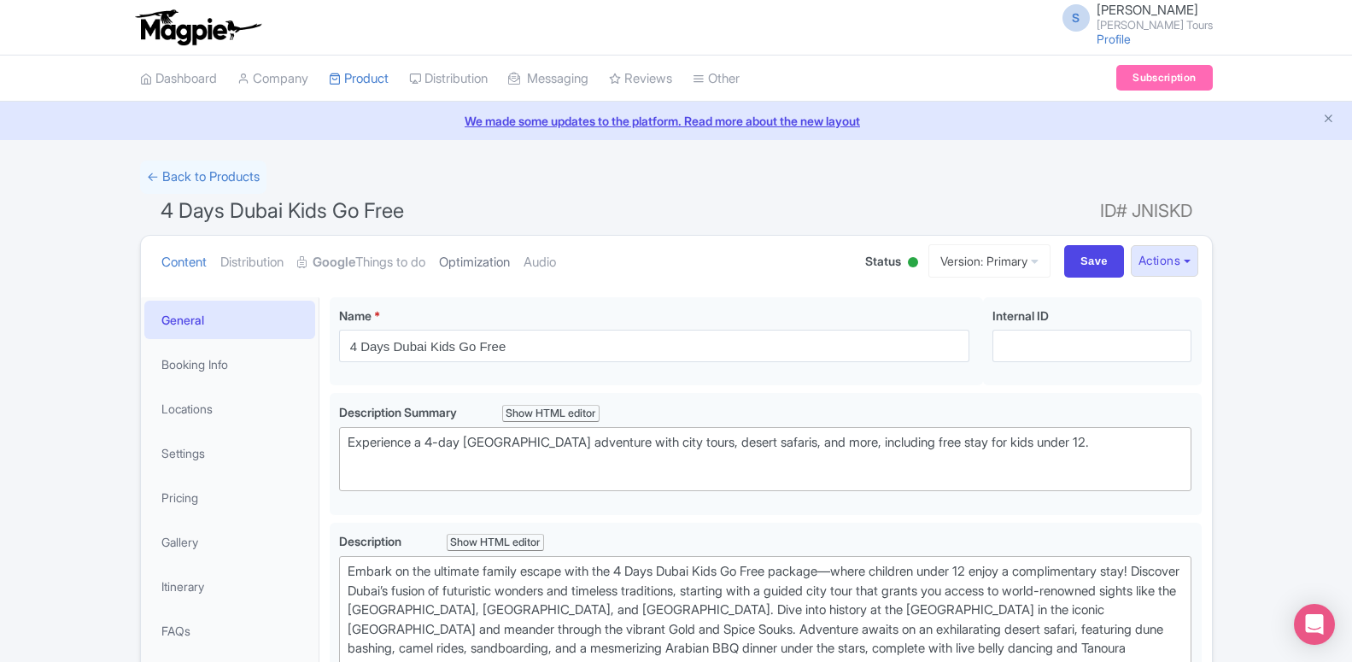
click at [501, 266] on link "Optimization" at bounding box center [474, 263] width 71 height 54
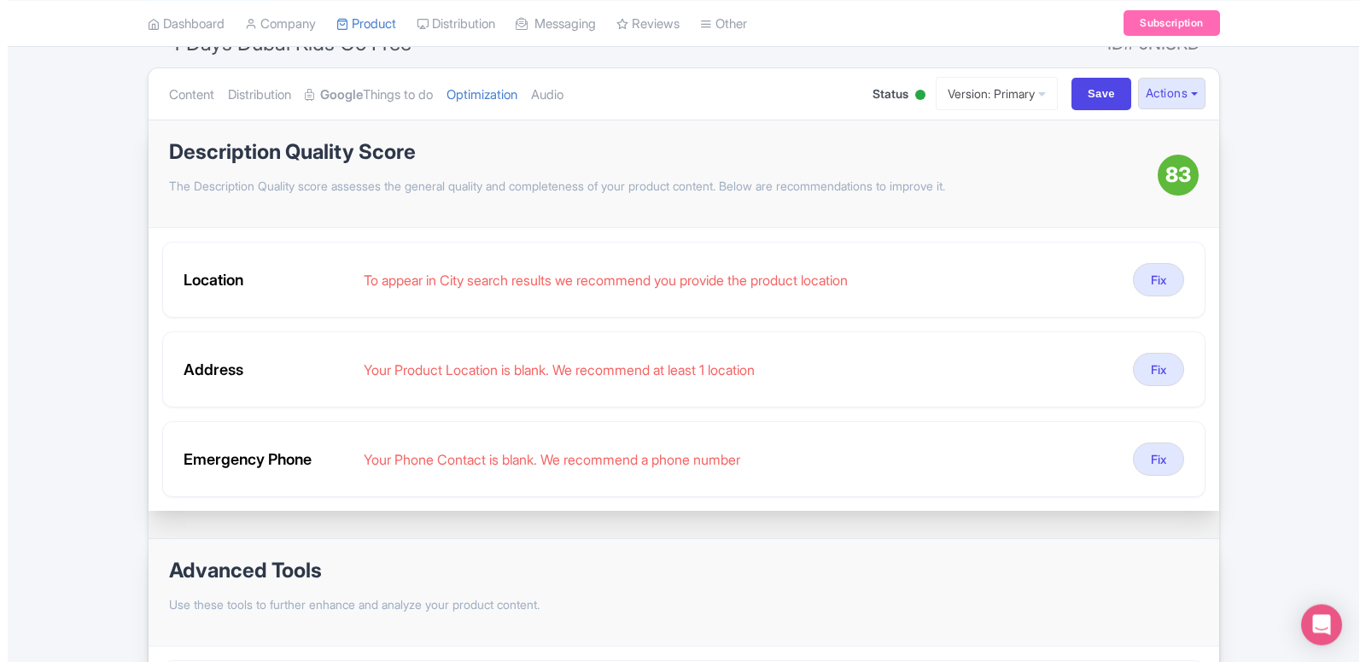
scroll to position [174, 0]
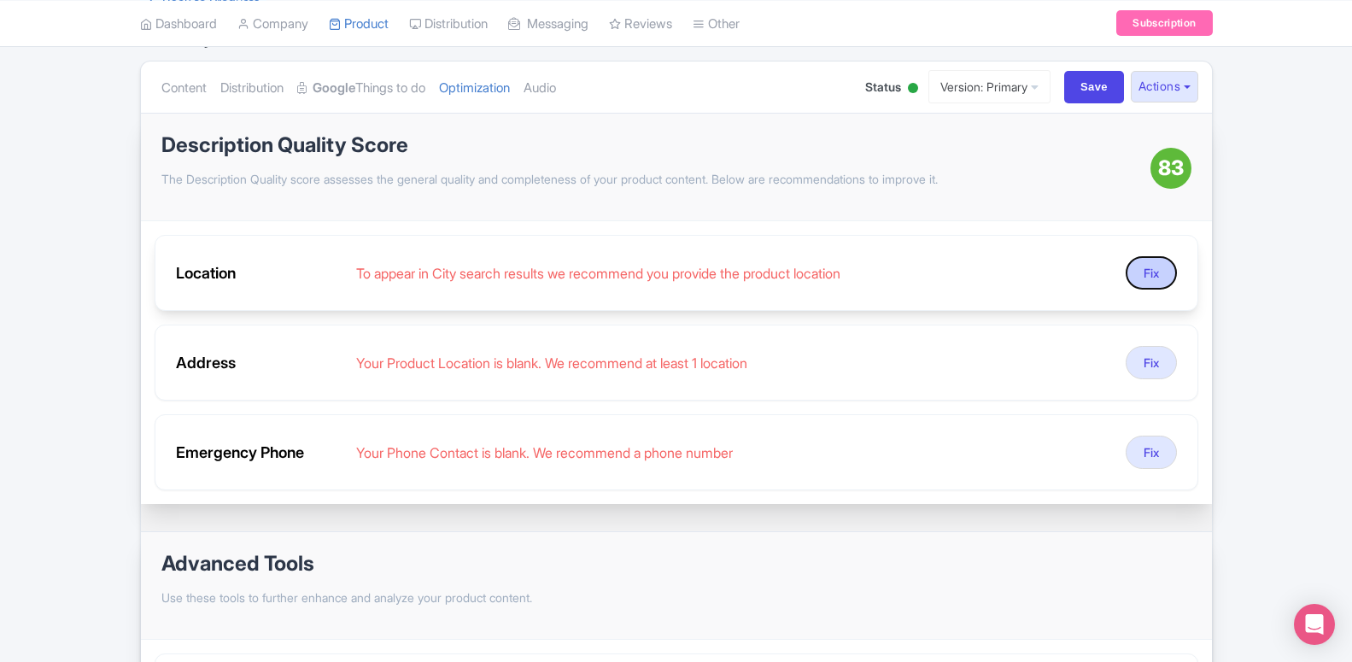
click at [1168, 271] on button "Fix" at bounding box center [1150, 272] width 51 height 33
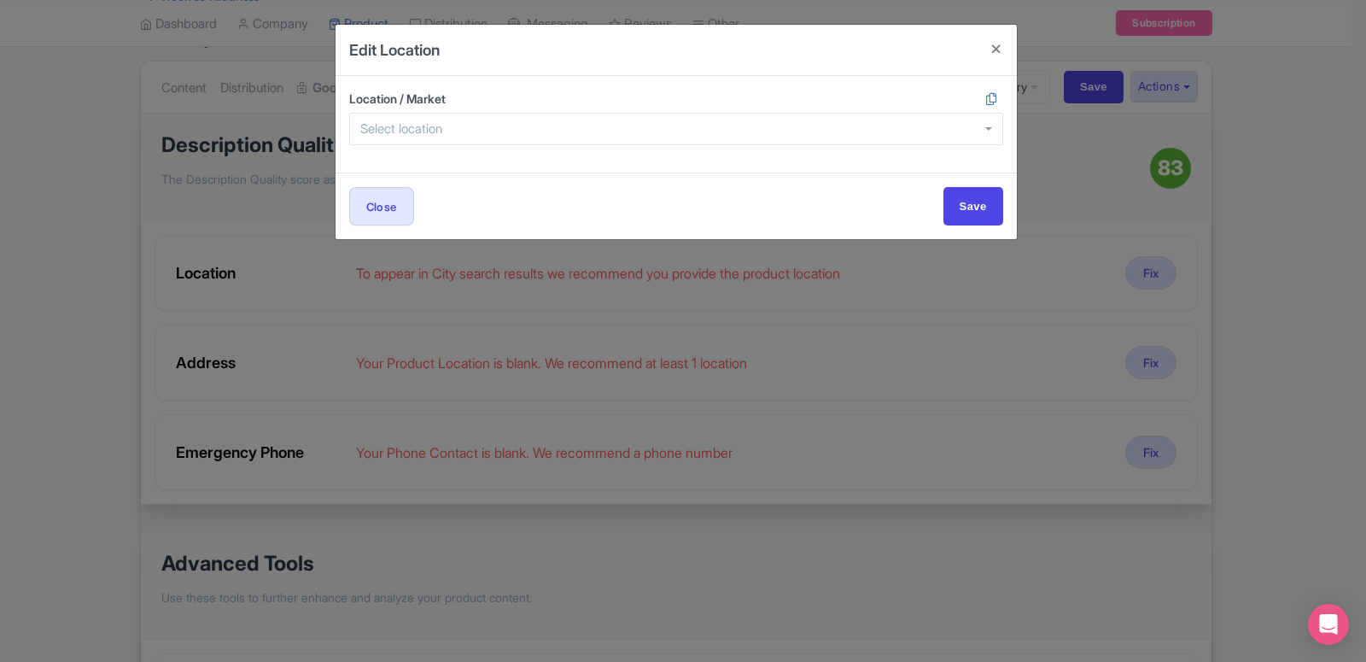
click at [938, 136] on div at bounding box center [676, 129] width 654 height 32
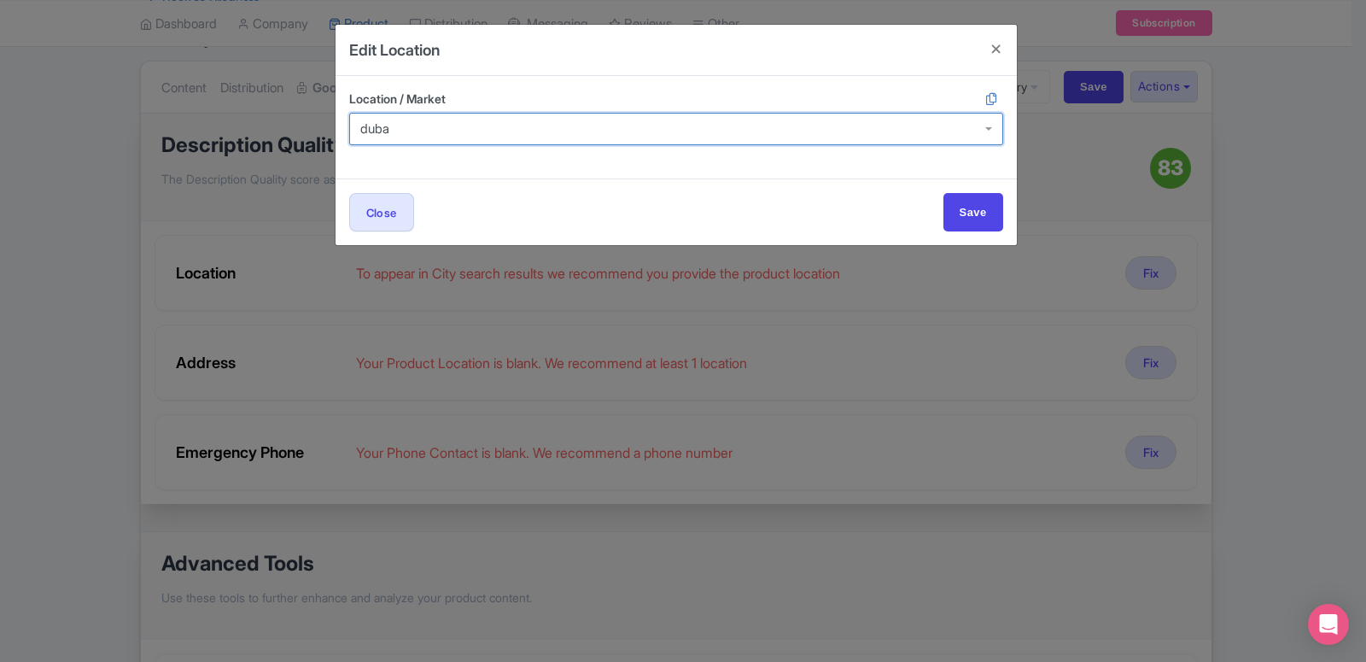
type input "dubai"
click at [599, 156] on div "Location / Market Dubai , United Arab Emirates" at bounding box center [676, 127] width 681 height 102
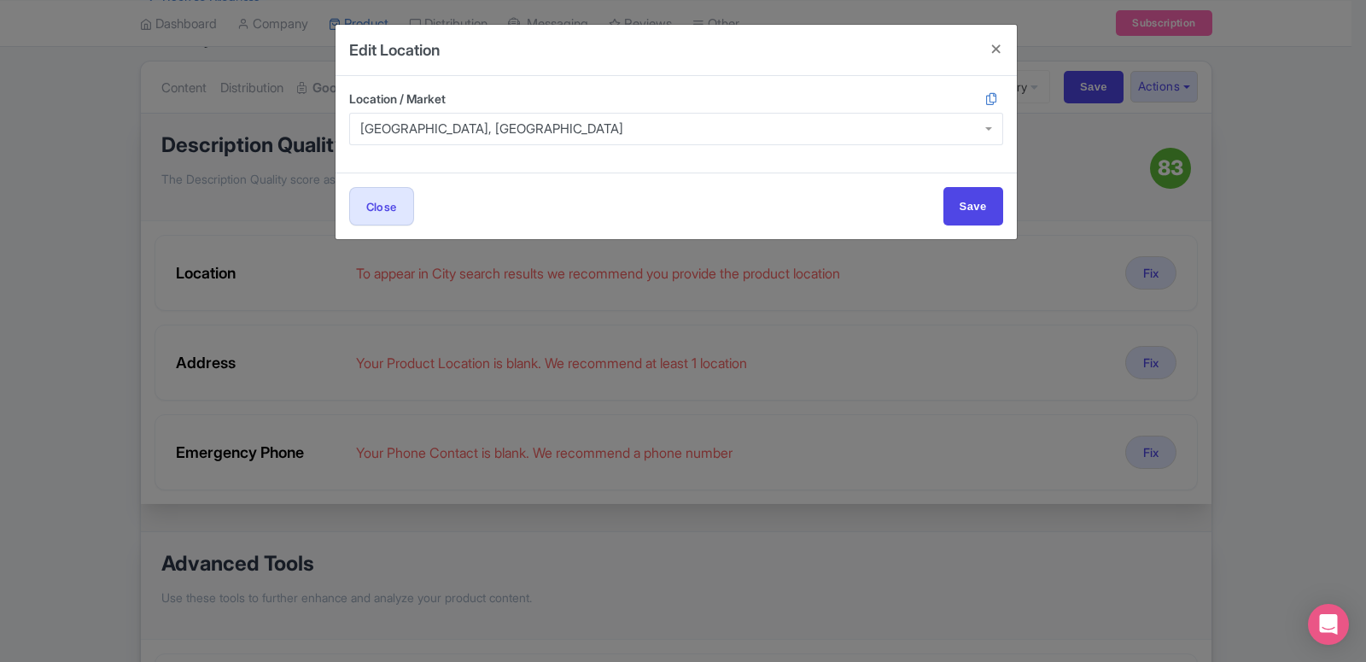
click at [1003, 210] on div "Close Save" at bounding box center [676, 205] width 681 height 67
click at [968, 213] on input "Save" at bounding box center [974, 206] width 60 height 38
type input "Save"
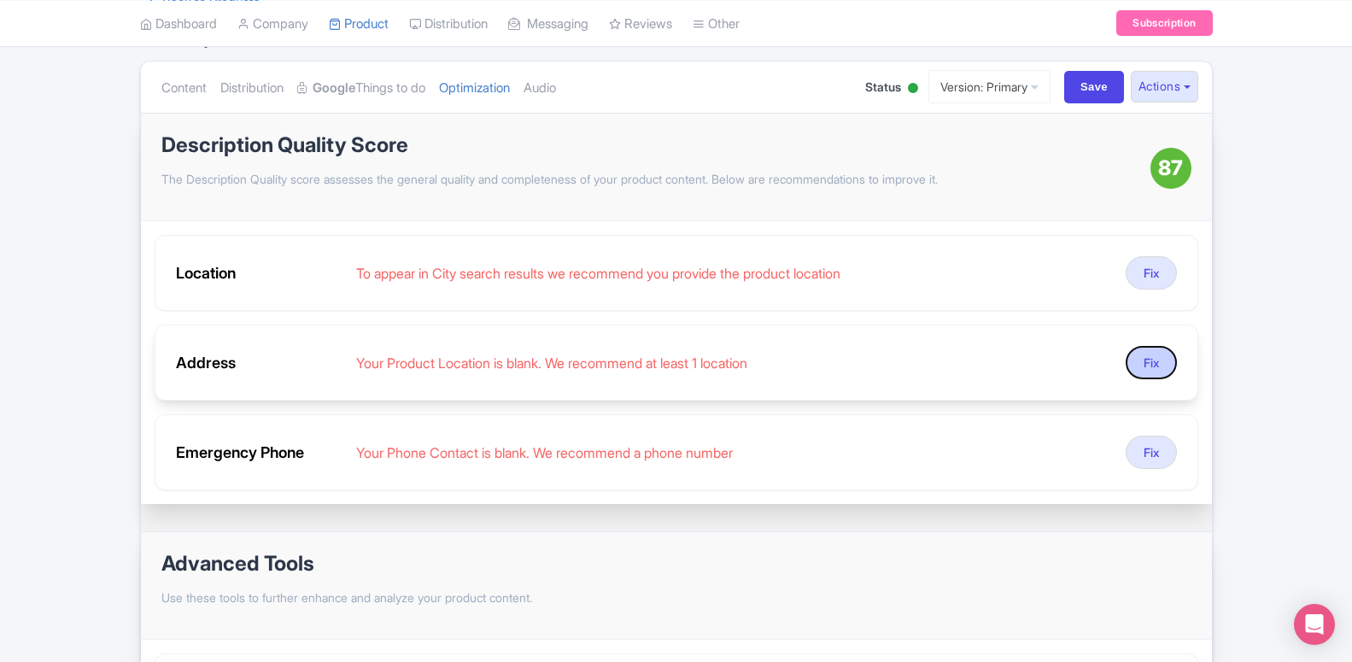
click at [1151, 362] on button "Fix" at bounding box center [1150, 362] width 51 height 33
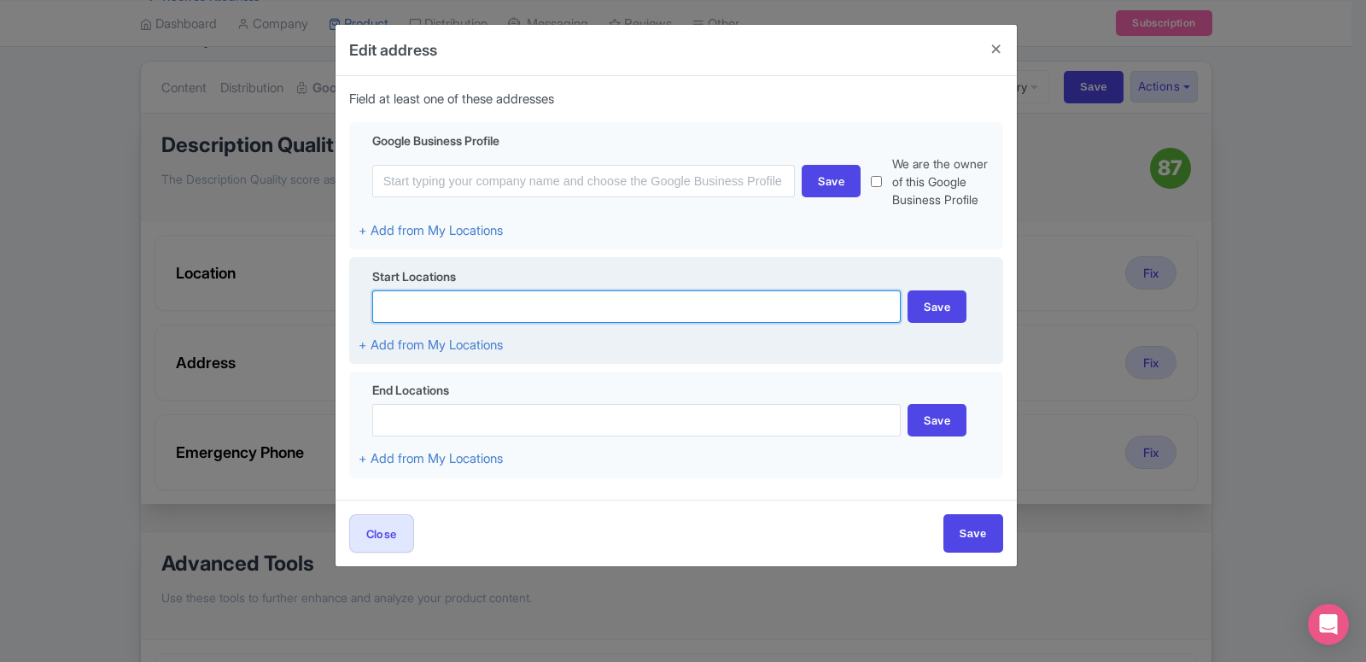
click at [435, 308] on input at bounding box center [636, 306] width 529 height 32
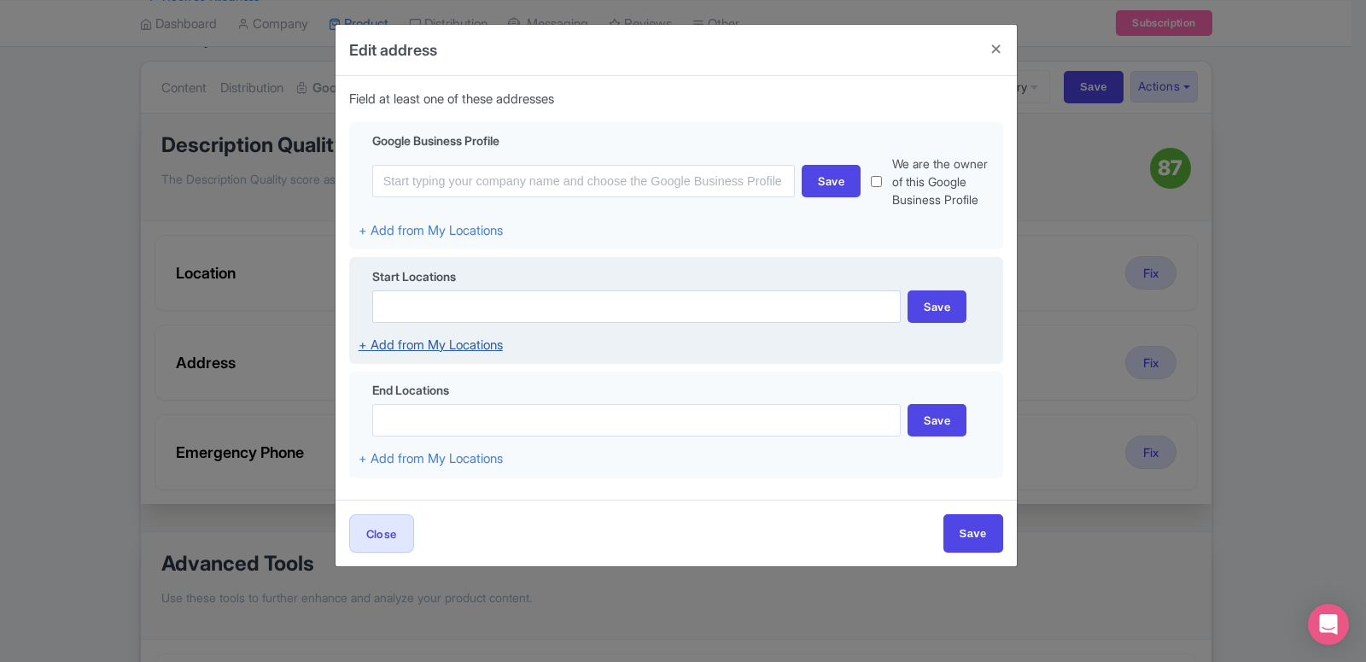
click at [435, 351] on link "+ Add from My Locations" at bounding box center [431, 344] width 144 height 16
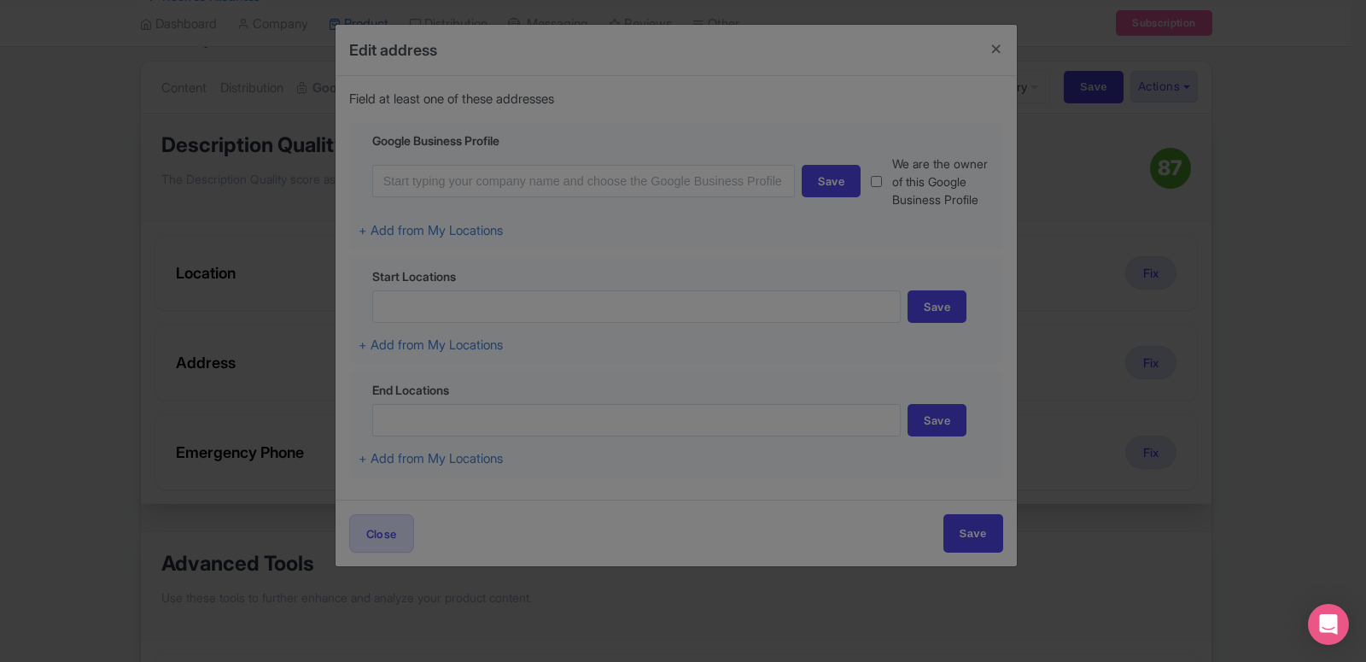
click at [484, 321] on div at bounding box center [683, 331] width 1366 height 662
click at [0, 30] on div at bounding box center [683, 331] width 1366 height 662
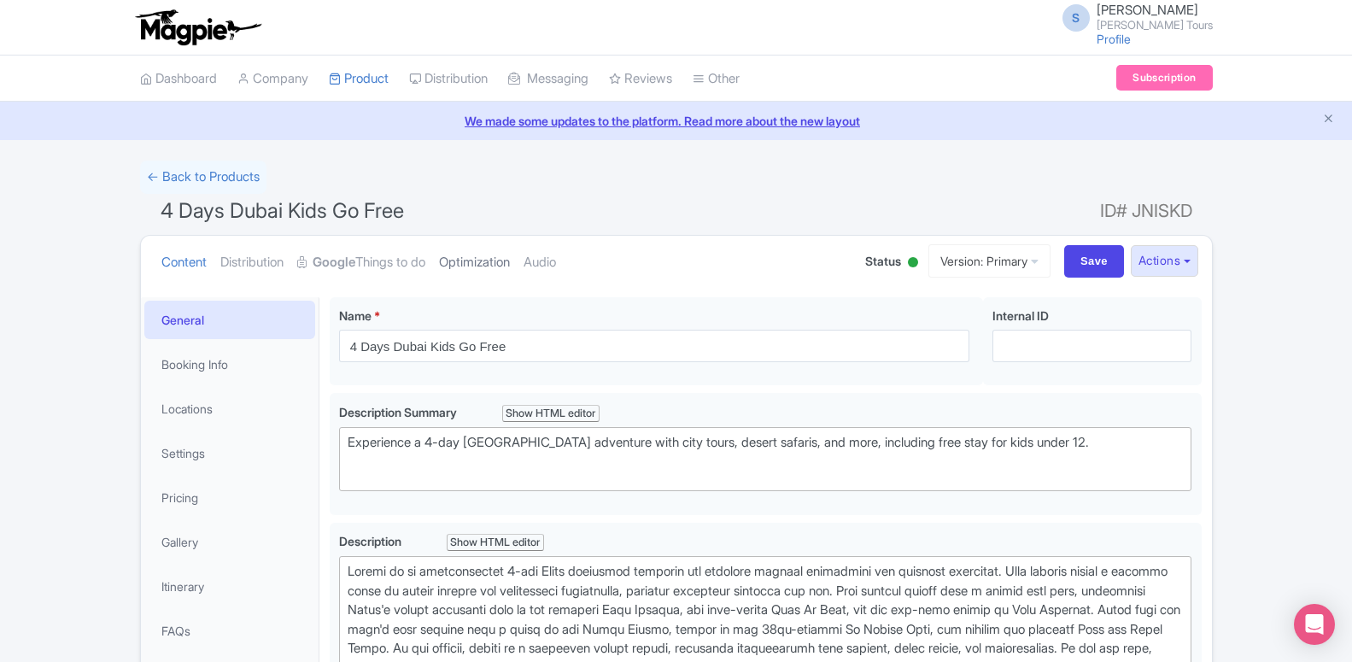
click at [482, 266] on link "Optimization" at bounding box center [474, 263] width 71 height 54
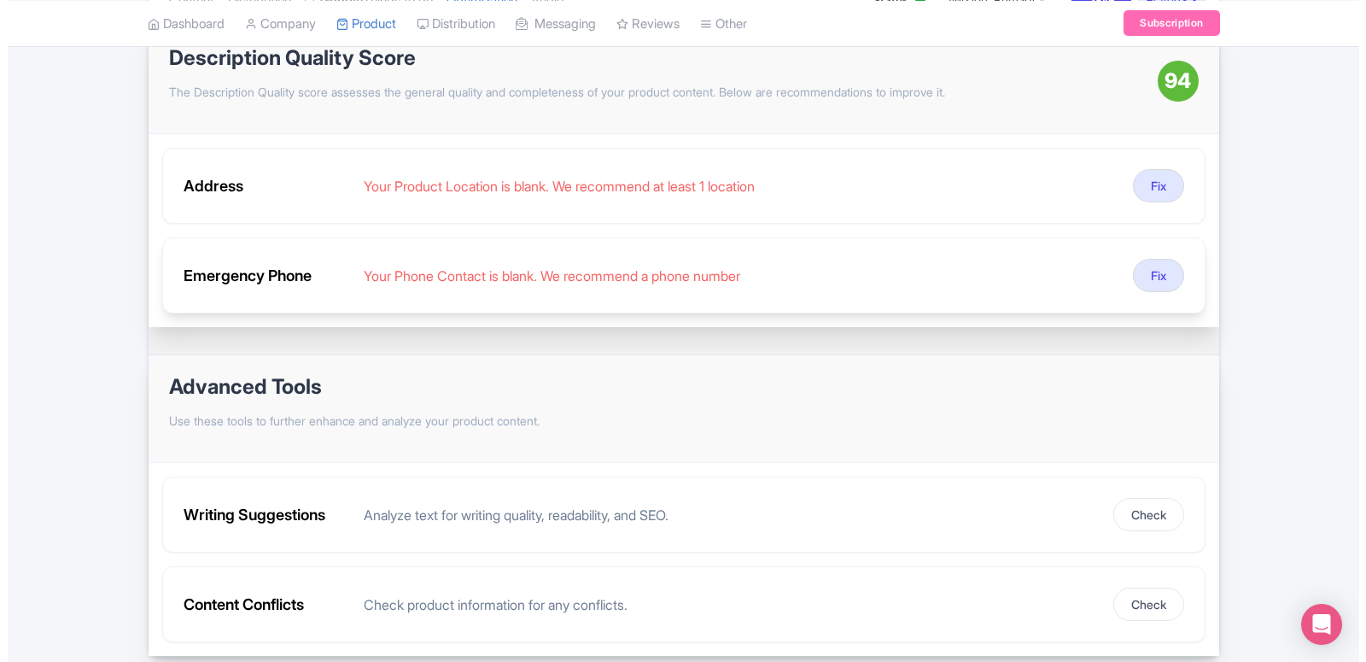
scroll to position [174, 0]
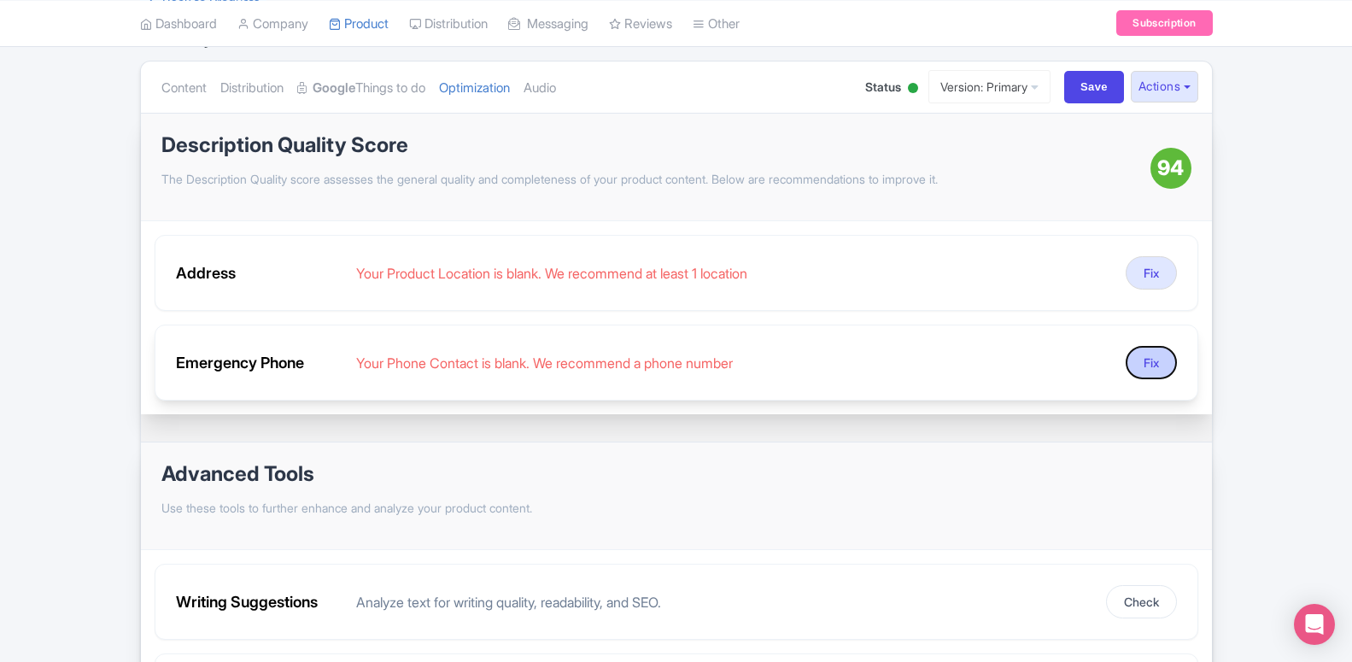
click at [1144, 365] on button "Fix" at bounding box center [1150, 362] width 51 height 33
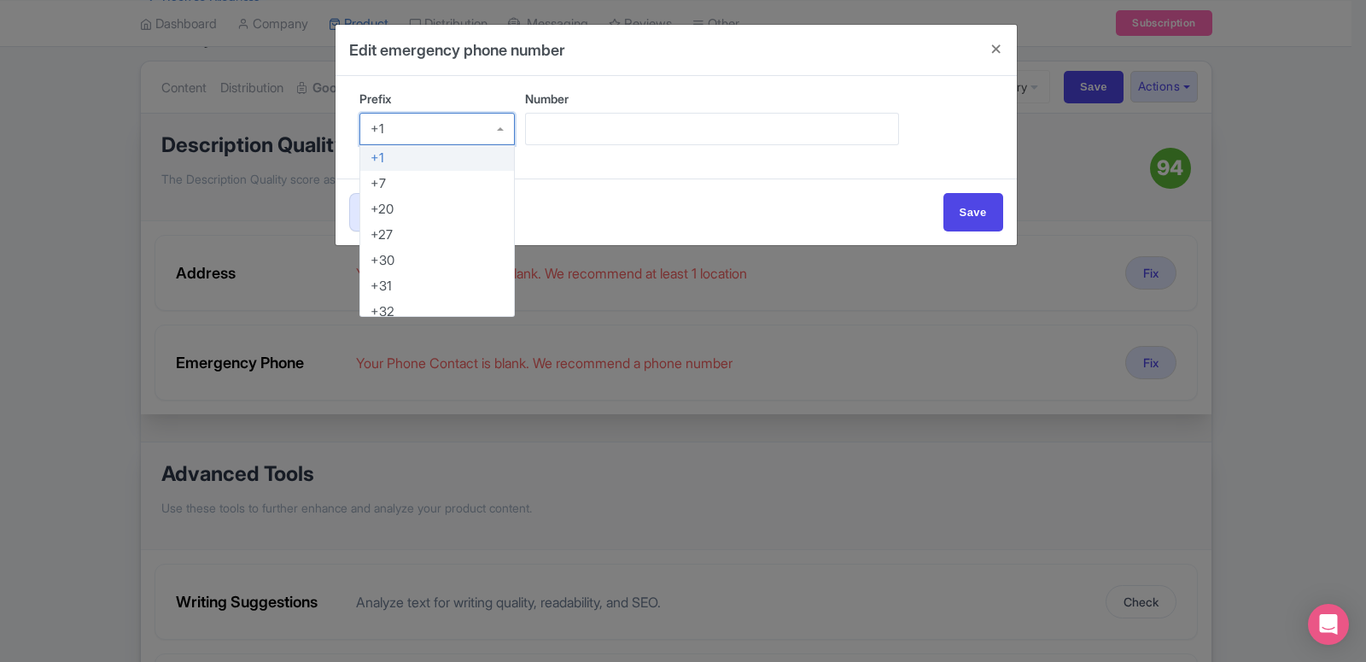
click at [400, 130] on div "+1" at bounding box center [437, 129] width 156 height 32
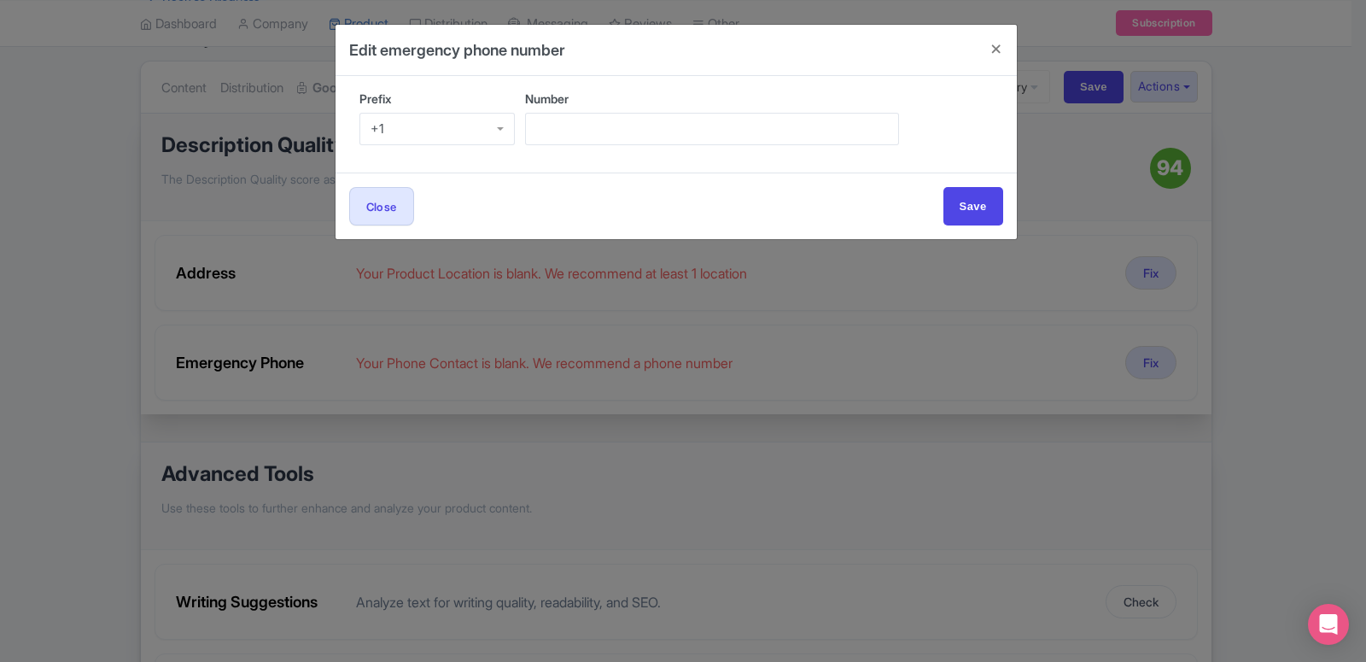
click at [400, 130] on div "+1" at bounding box center [437, 129] width 156 height 32
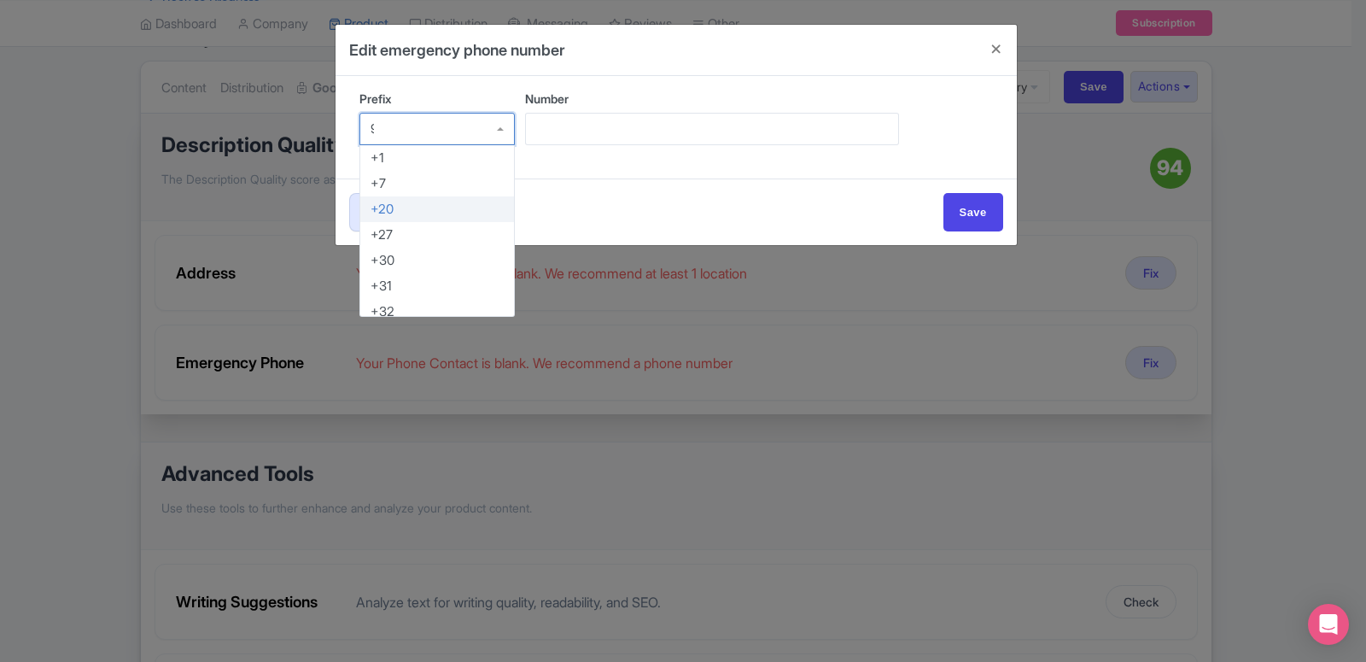
scroll to position [0, 0]
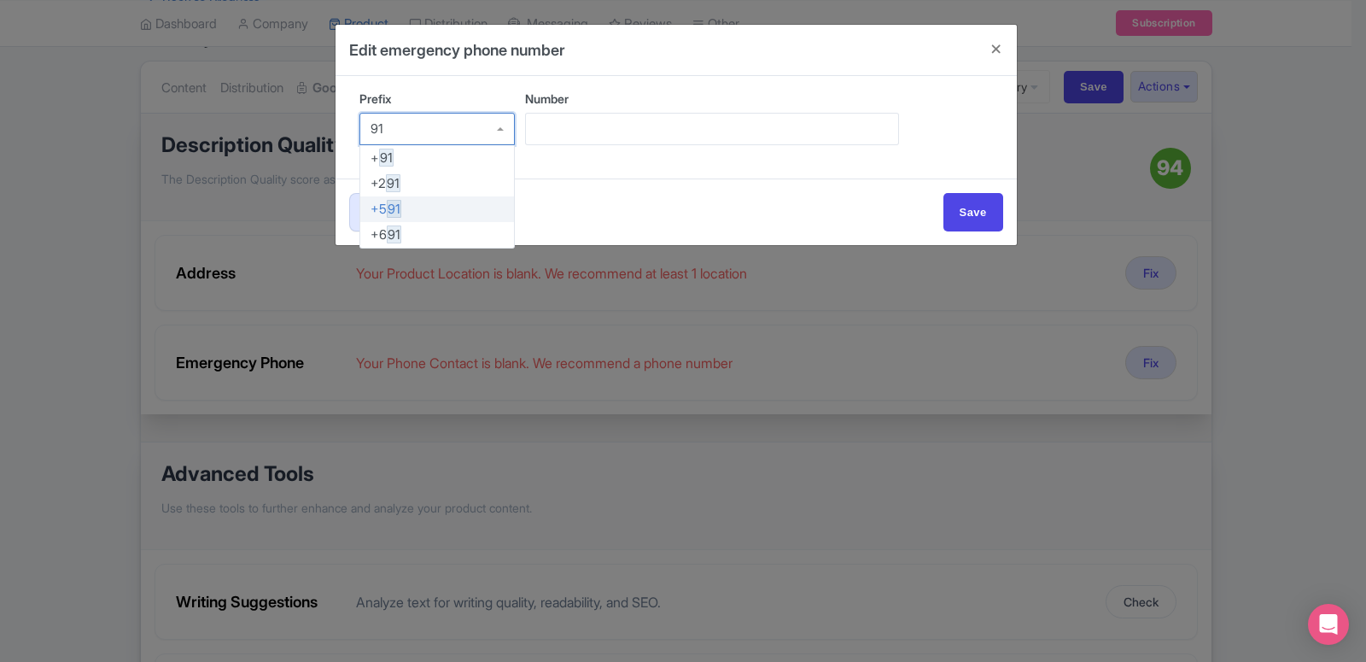
type input "9"
type input "+917"
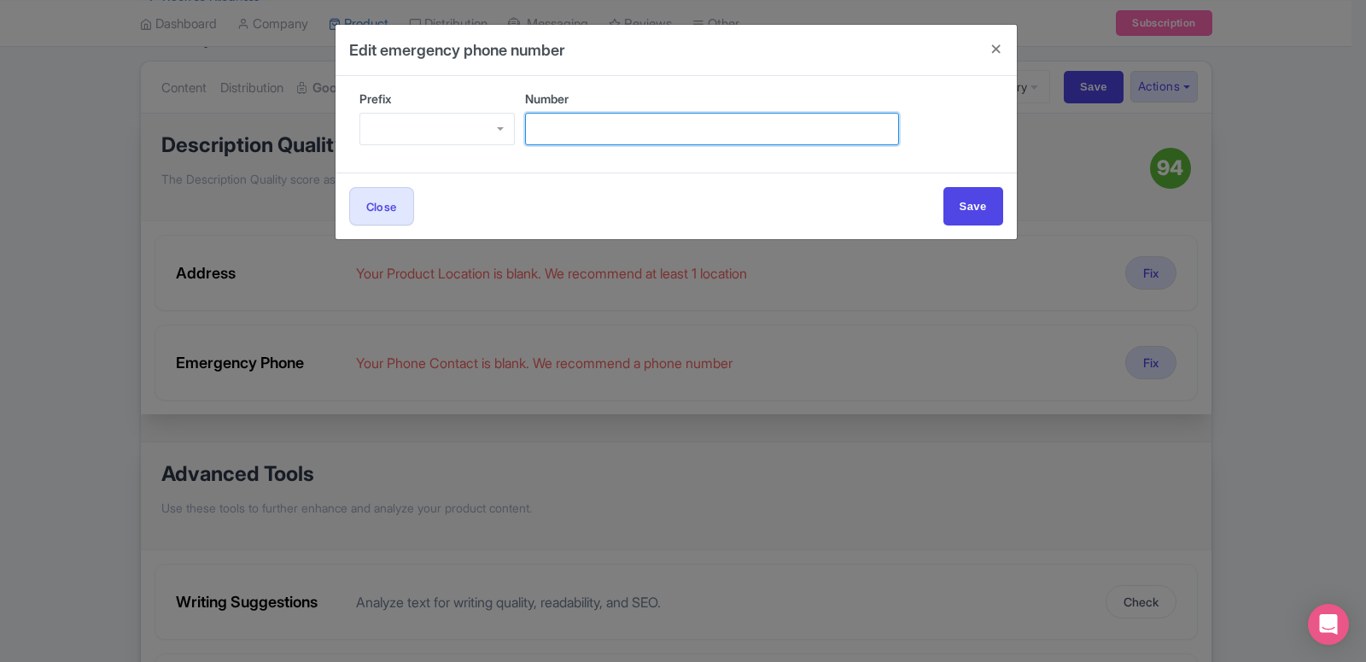
click at [582, 122] on input "Number" at bounding box center [712, 129] width 374 height 32
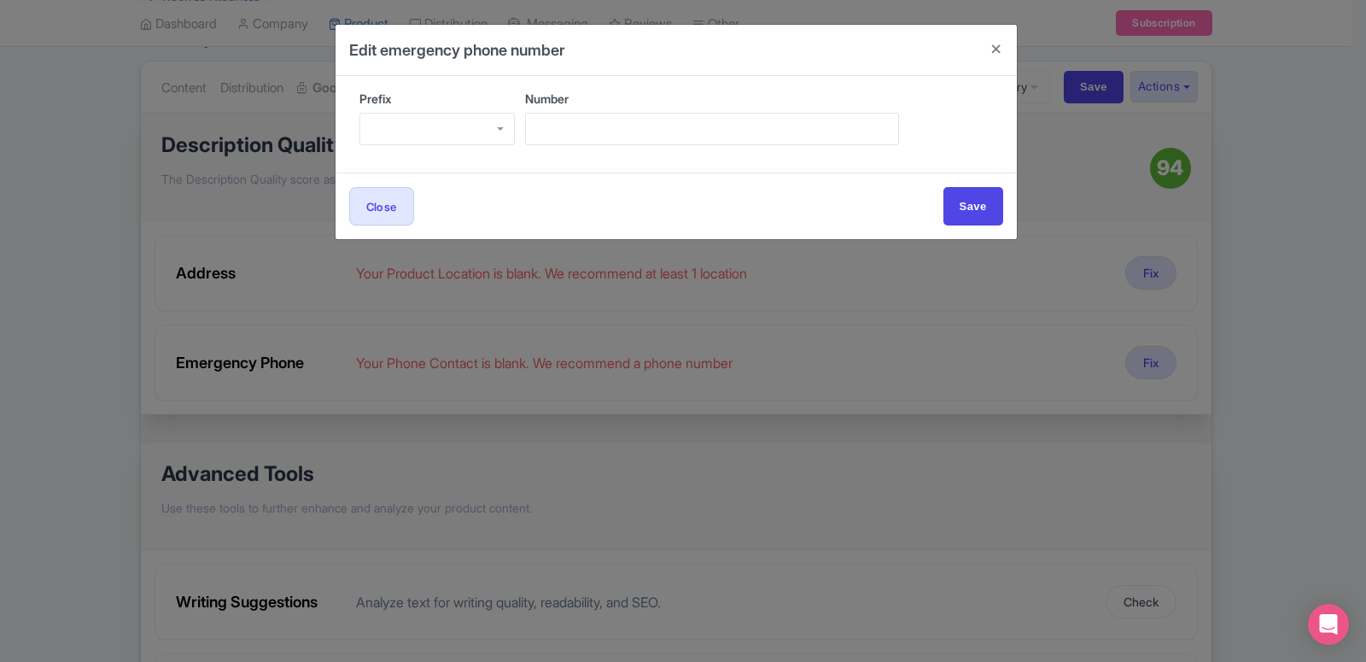
click at [400, 139] on div at bounding box center [437, 129] width 156 height 32
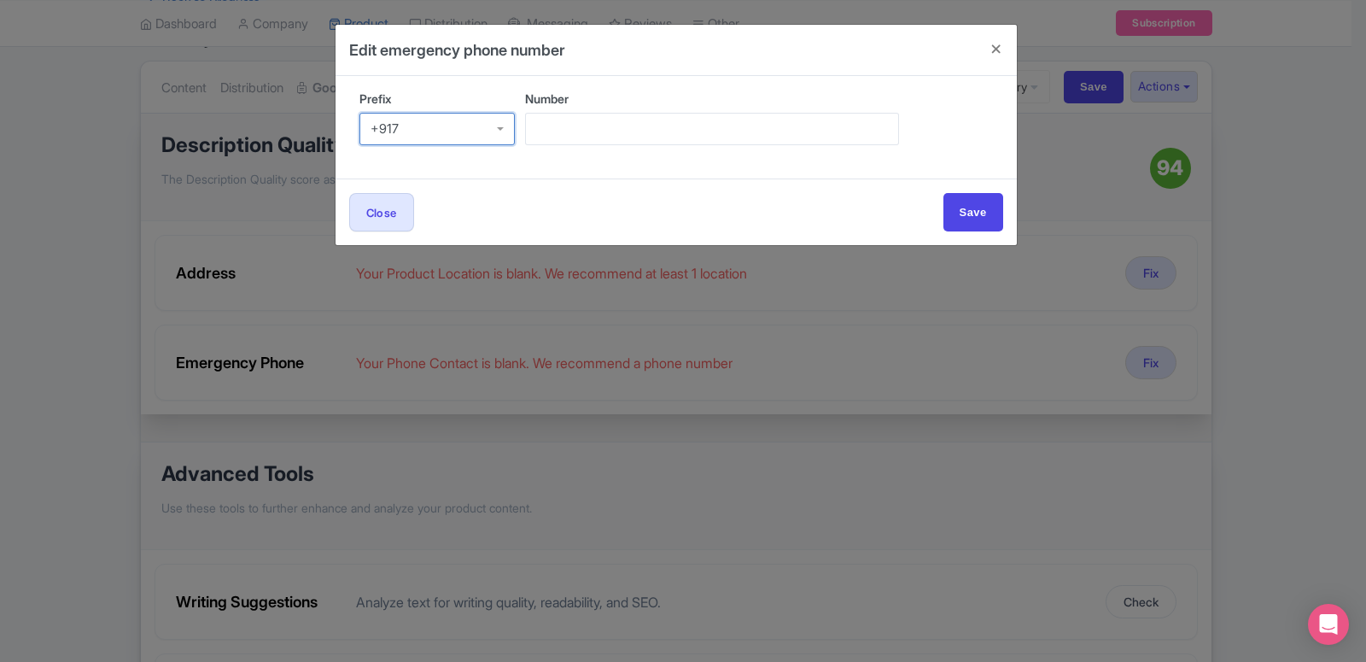
type input "+917"
click at [944, 193] on input "Save" at bounding box center [974, 212] width 60 height 38
click at [508, 135] on div at bounding box center [437, 129] width 156 height 32
click at [503, 132] on div at bounding box center [437, 129] width 156 height 32
click at [500, 130] on div at bounding box center [437, 129] width 156 height 32
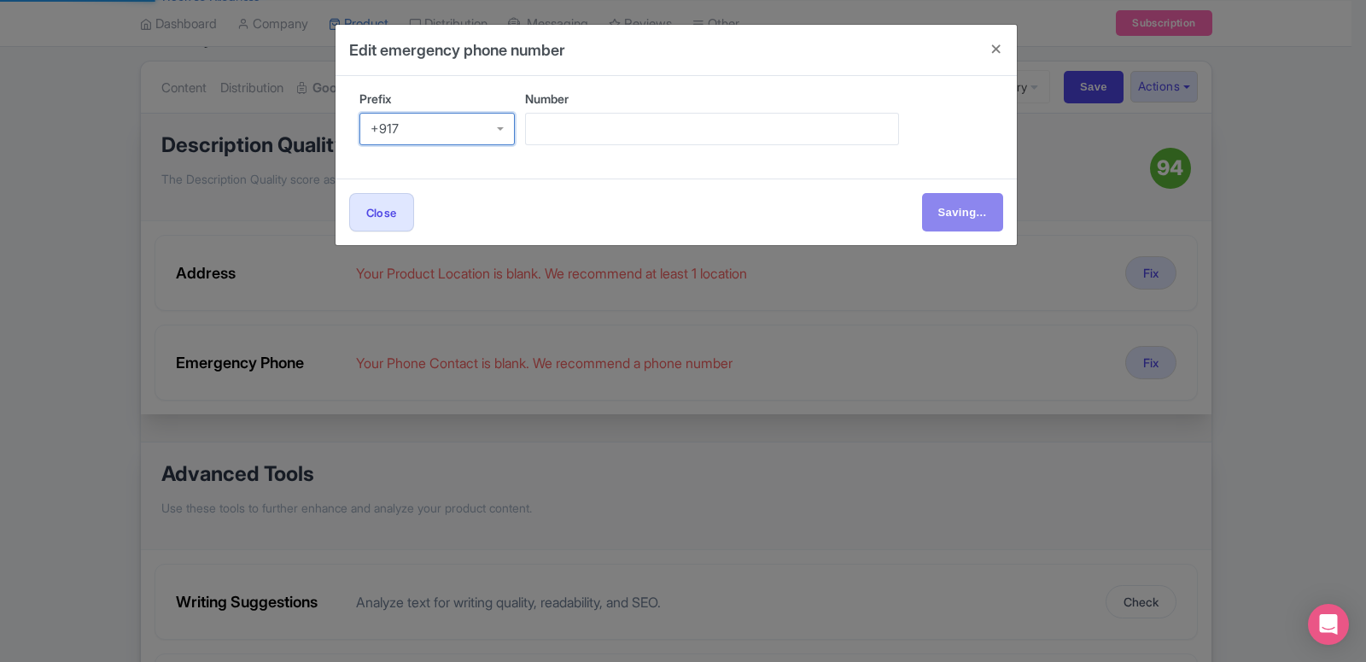
click at [500, 130] on div at bounding box center [437, 129] width 156 height 32
type input "Save"
click at [500, 130] on body "S [PERSON_NAME] [PERSON_NAME] Tours Profile Users Settings Sign out Dashboard C…" at bounding box center [683, 157] width 1366 height 662
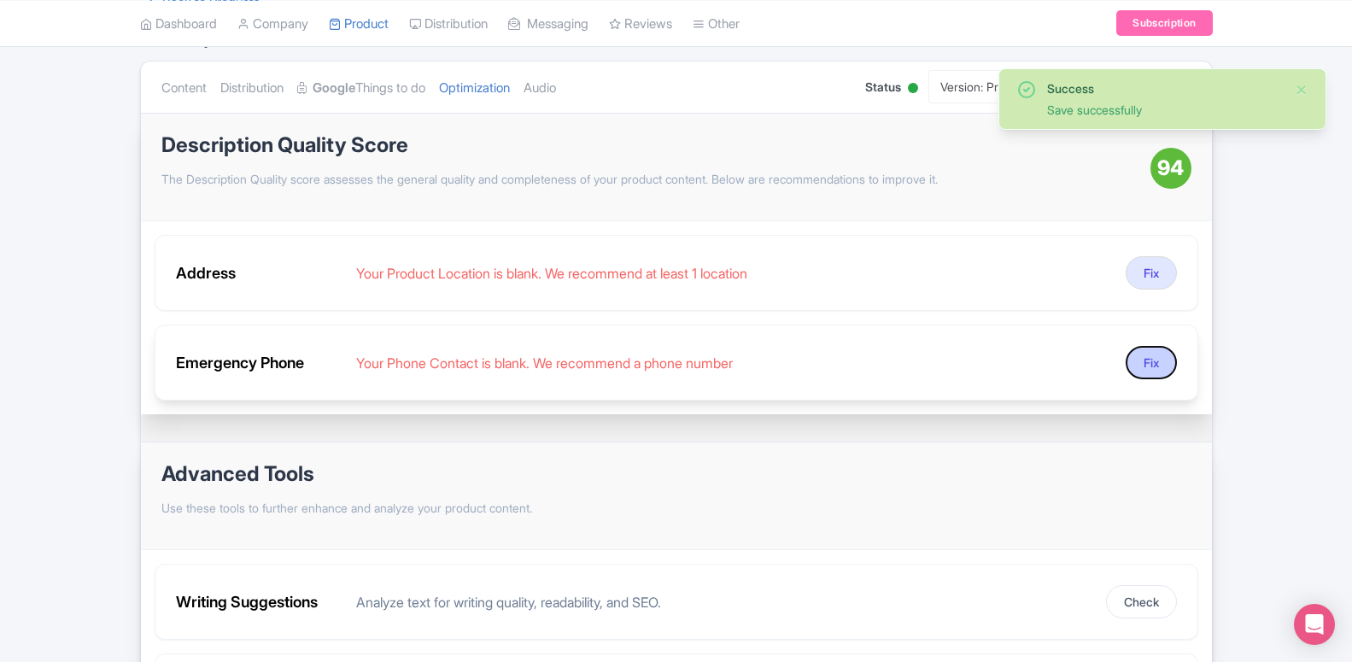
click at [1146, 371] on button "Fix" at bounding box center [1150, 362] width 51 height 33
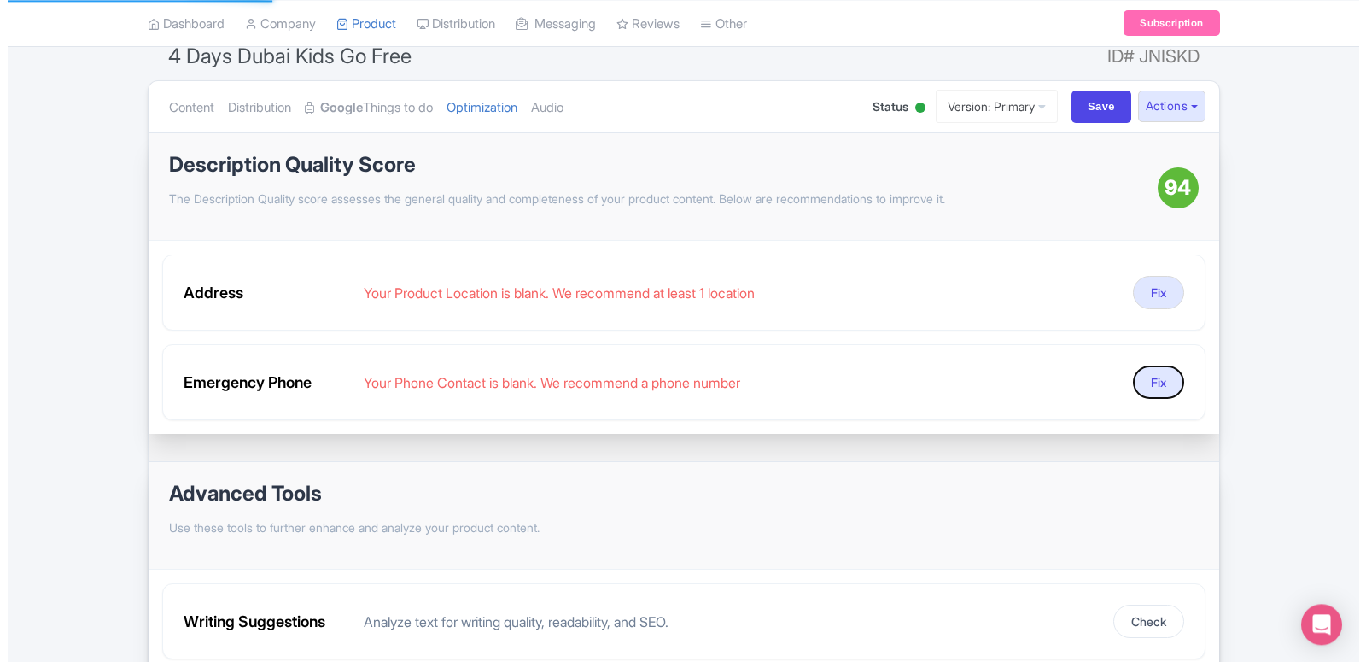
scroll to position [155, 0]
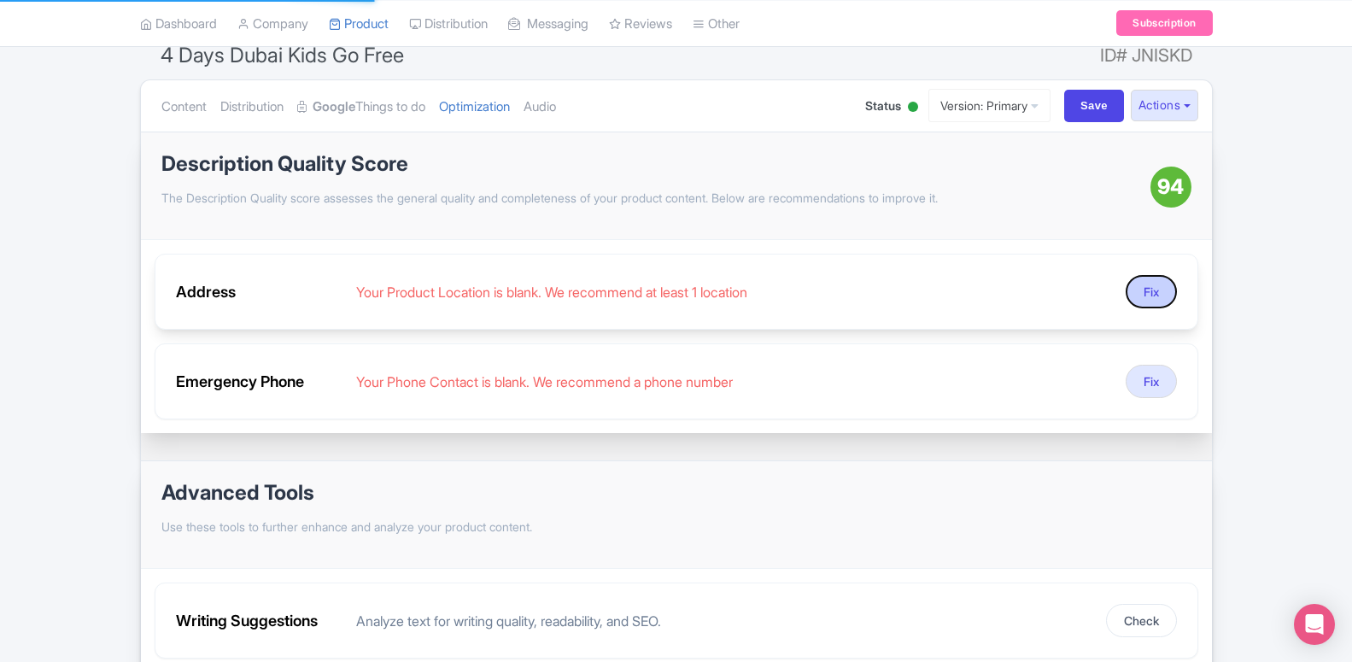
click at [1148, 295] on button "Fix" at bounding box center [1150, 291] width 51 height 33
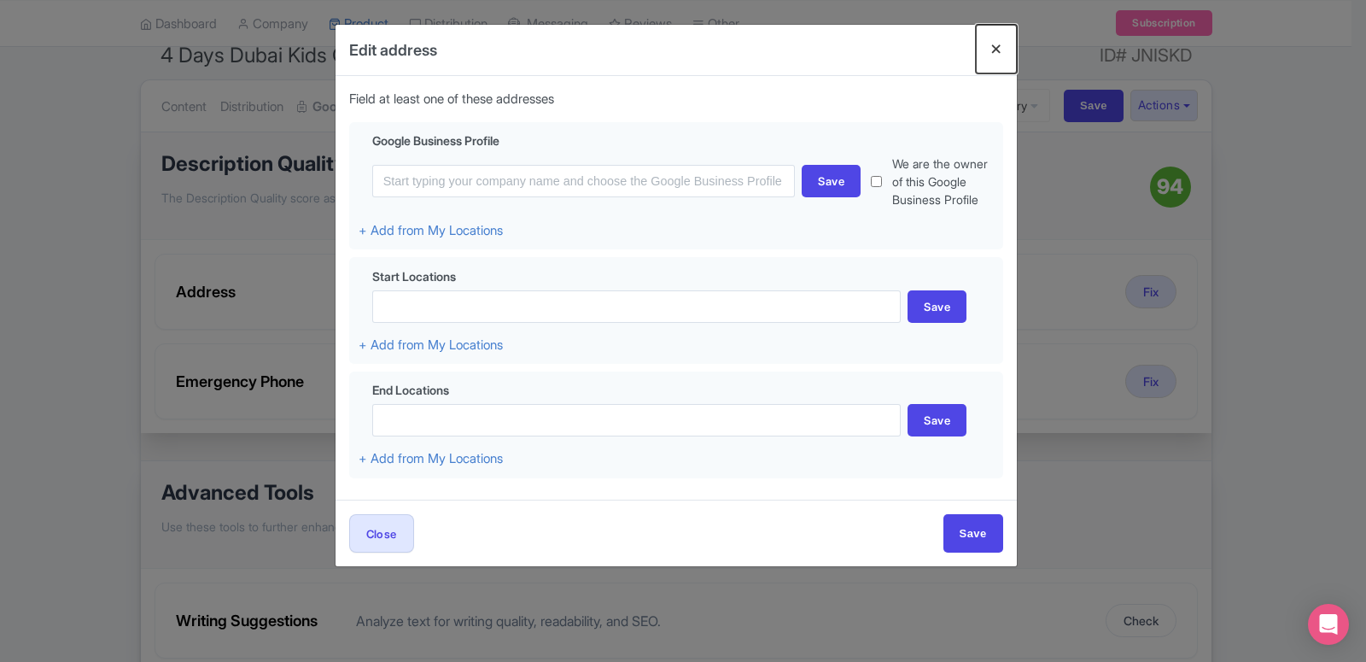
click at [988, 51] on button "Close" at bounding box center [996, 49] width 41 height 49
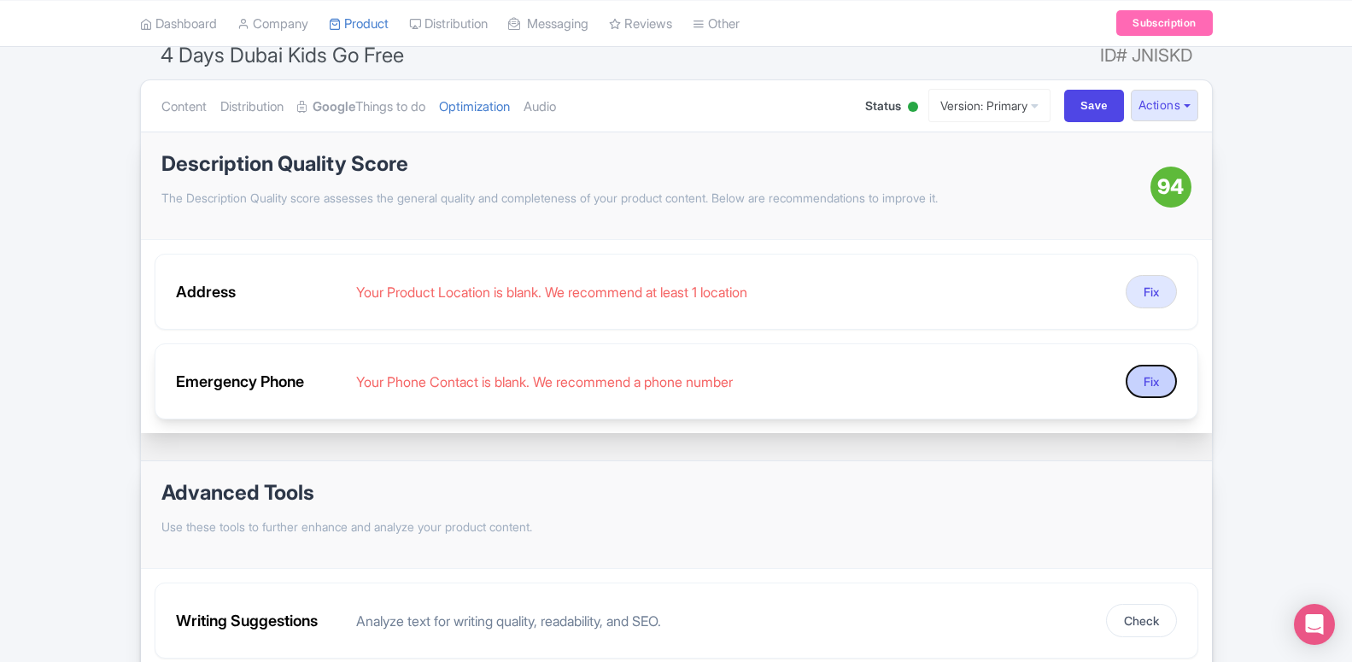
click at [1166, 378] on button "Fix" at bounding box center [1150, 381] width 51 height 33
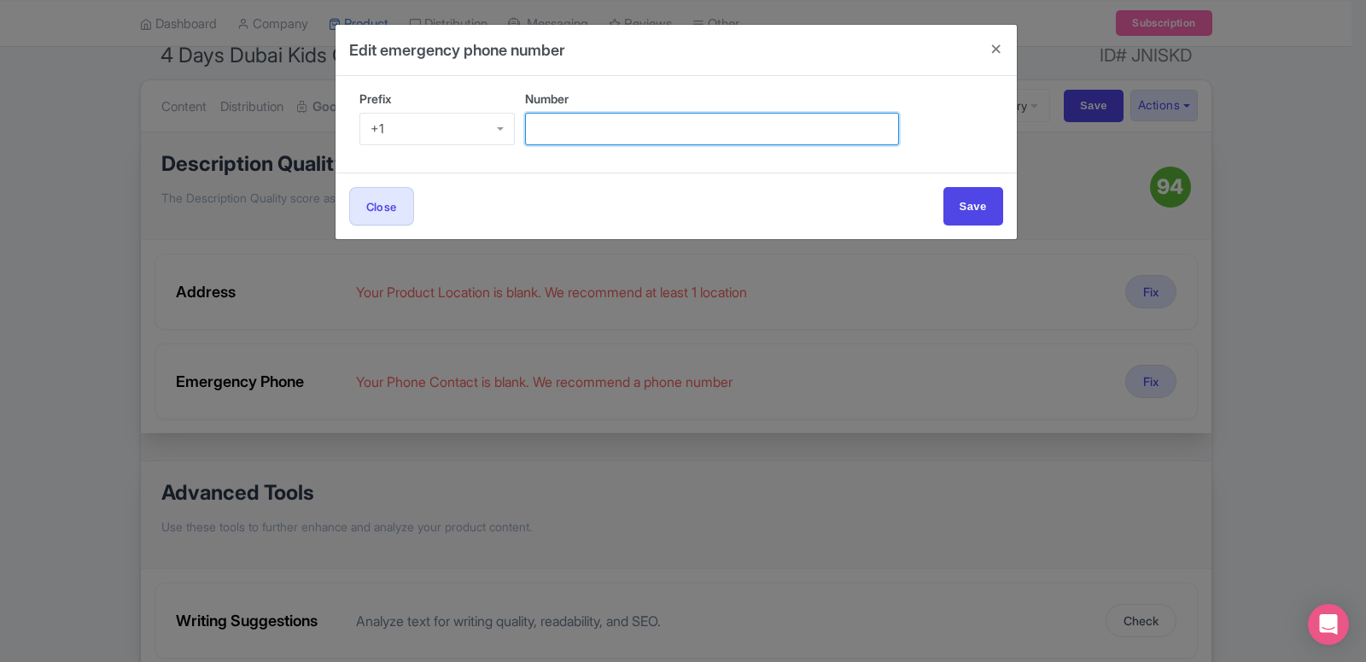
click at [549, 134] on input "Number" at bounding box center [712, 129] width 374 height 32
paste input "42087433"
type input "42087433"
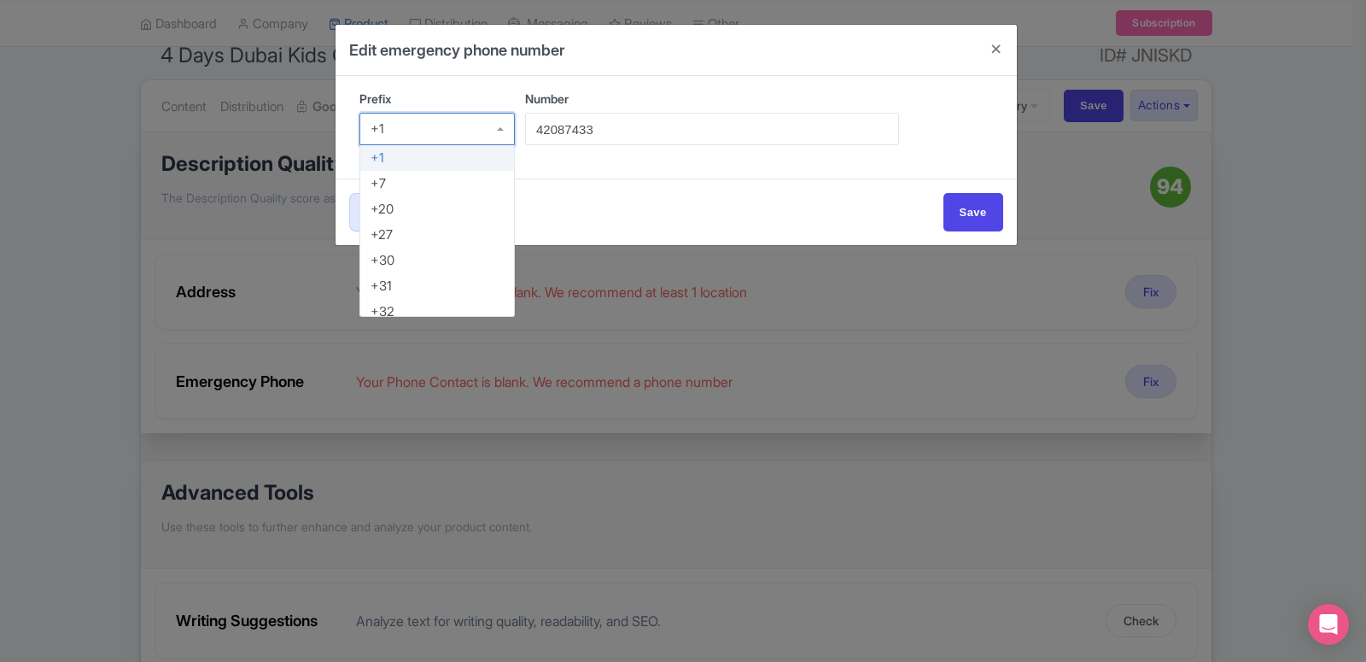
drag, startPoint x: 400, startPoint y: 123, endPoint x: 375, endPoint y: 137, distance: 28.3
click at [375, 137] on div "+1" at bounding box center [437, 129] width 156 height 32
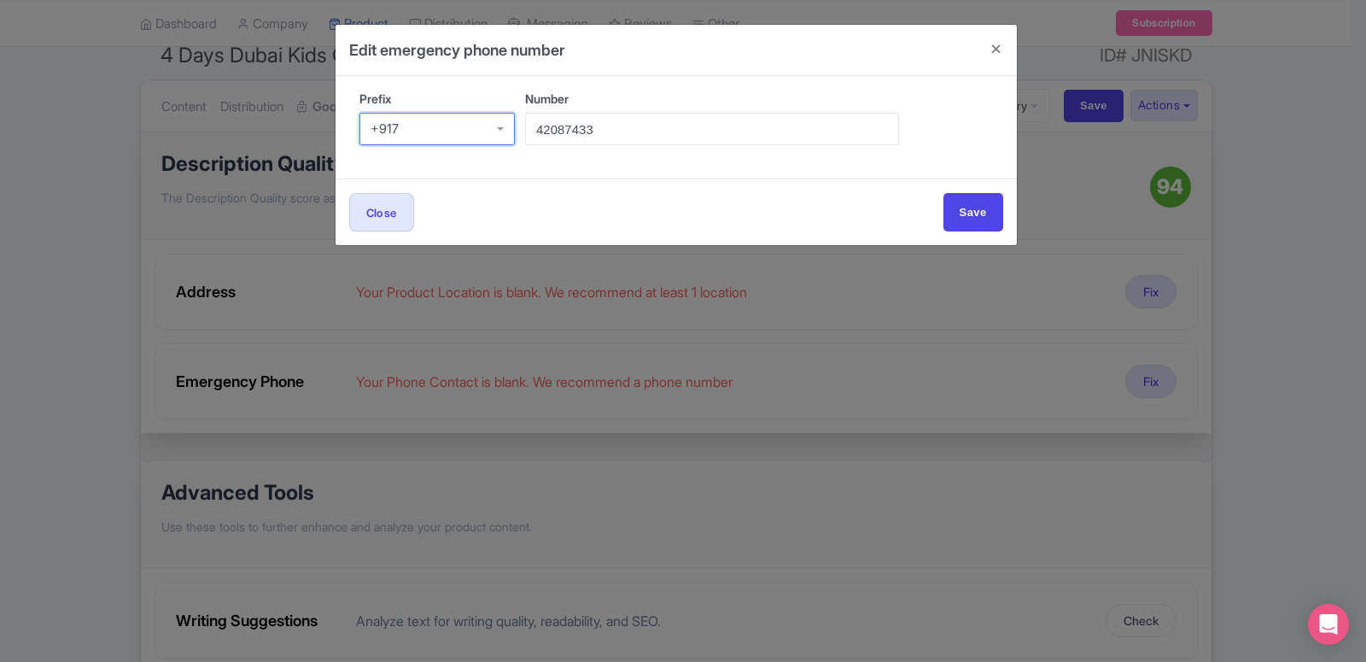
type input "+917"
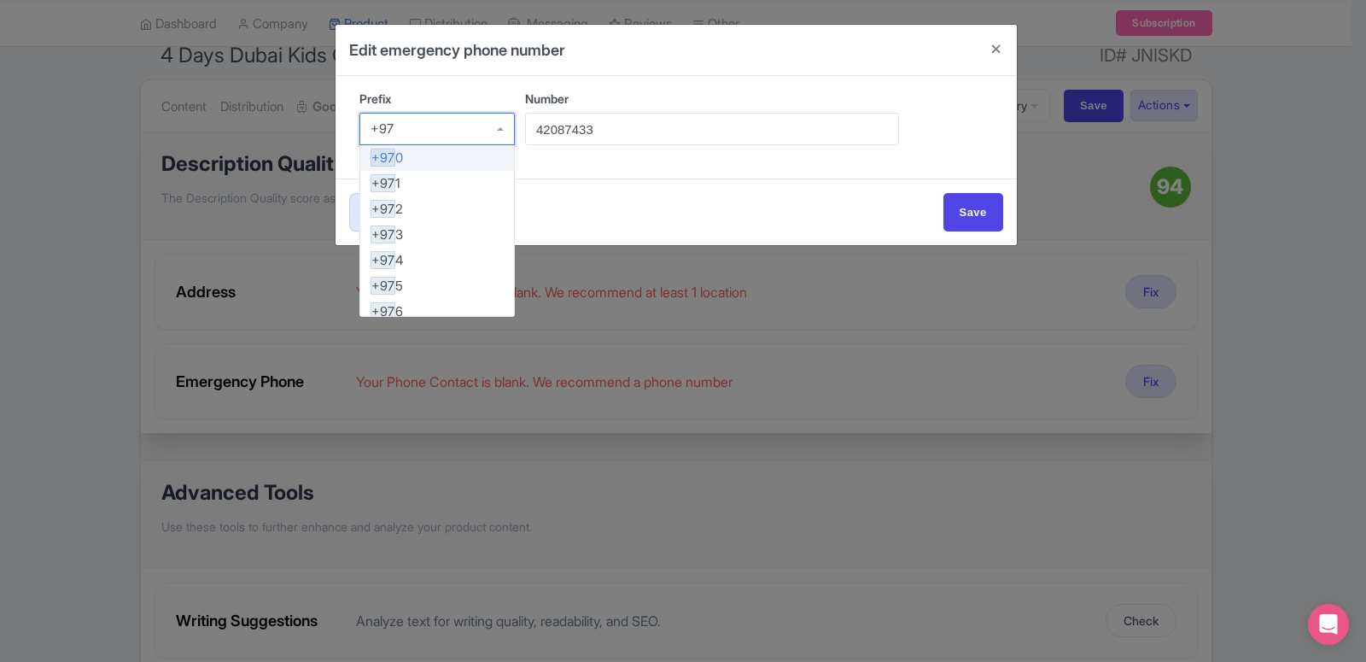
type input "+971"
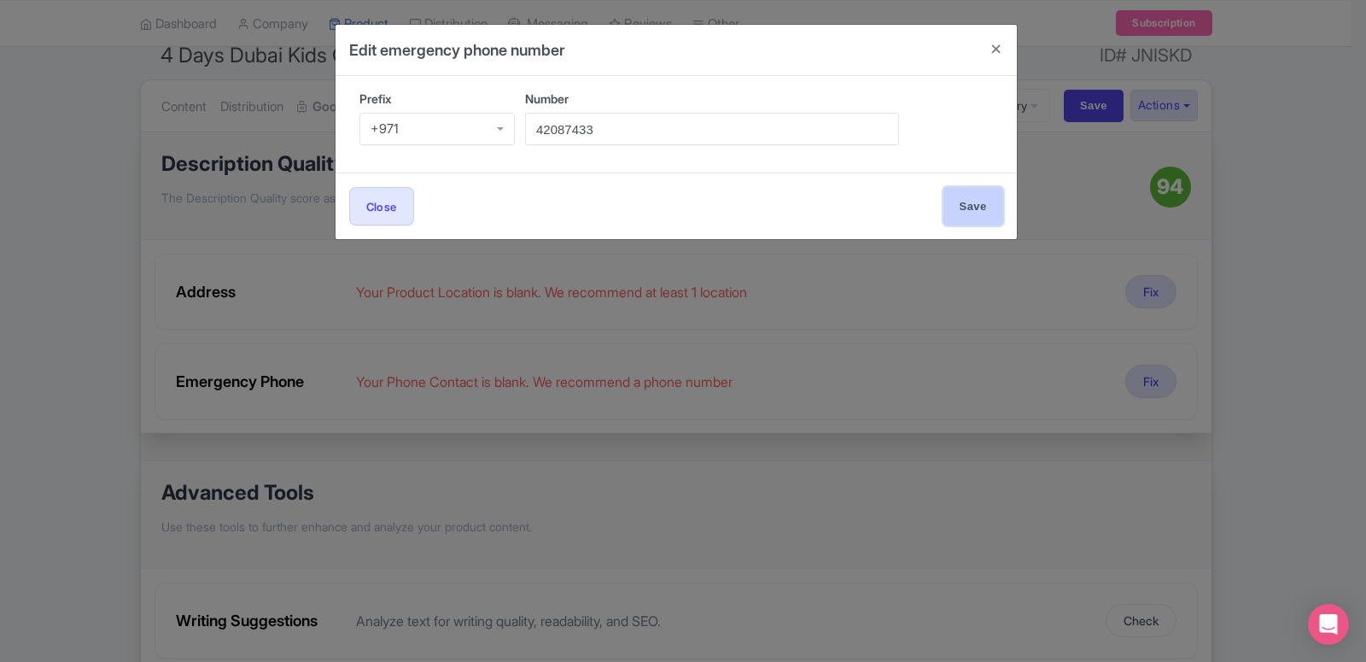
click at [975, 201] on input "Save" at bounding box center [974, 206] width 60 height 38
type input "Save"
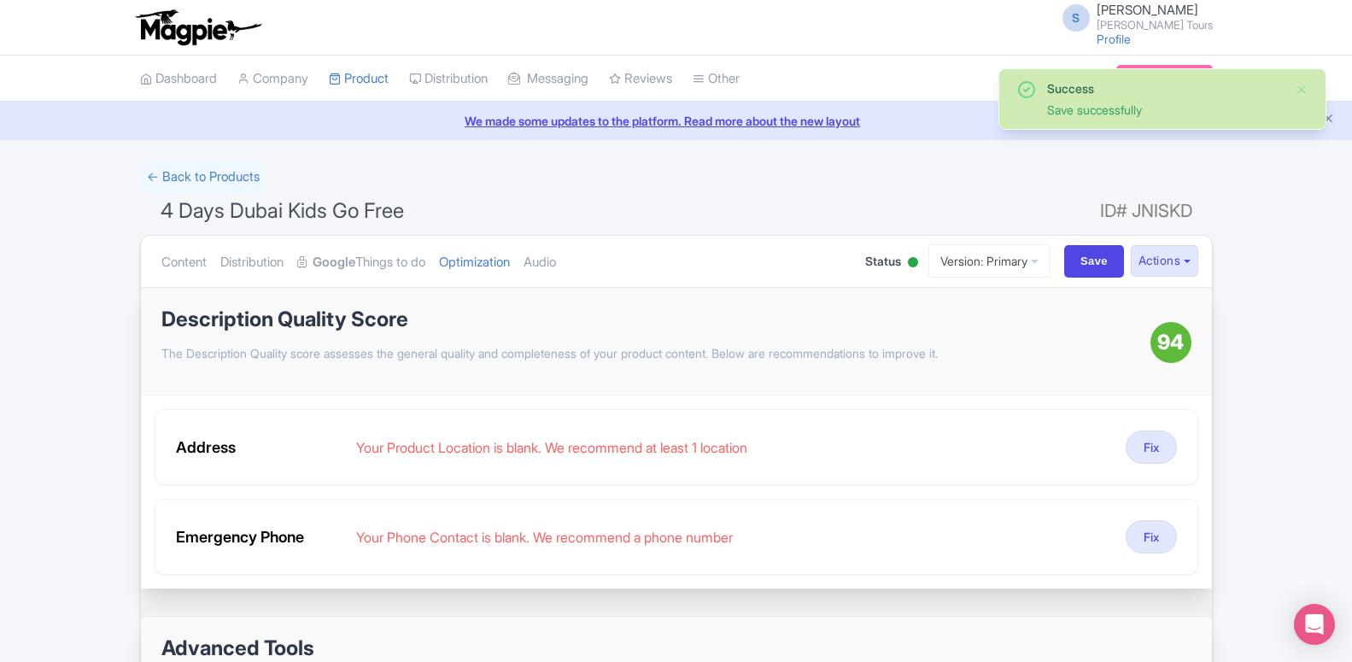
scroll to position [87, 0]
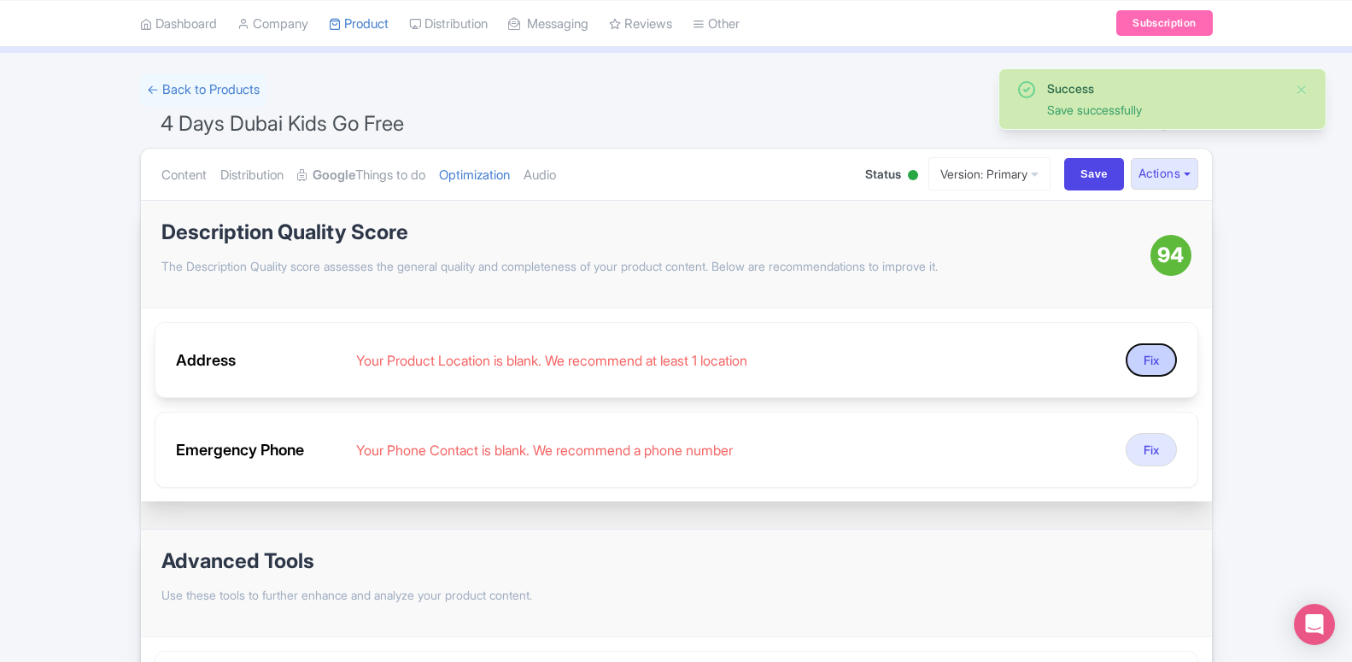
click at [1149, 360] on button "Fix" at bounding box center [1150, 359] width 51 height 33
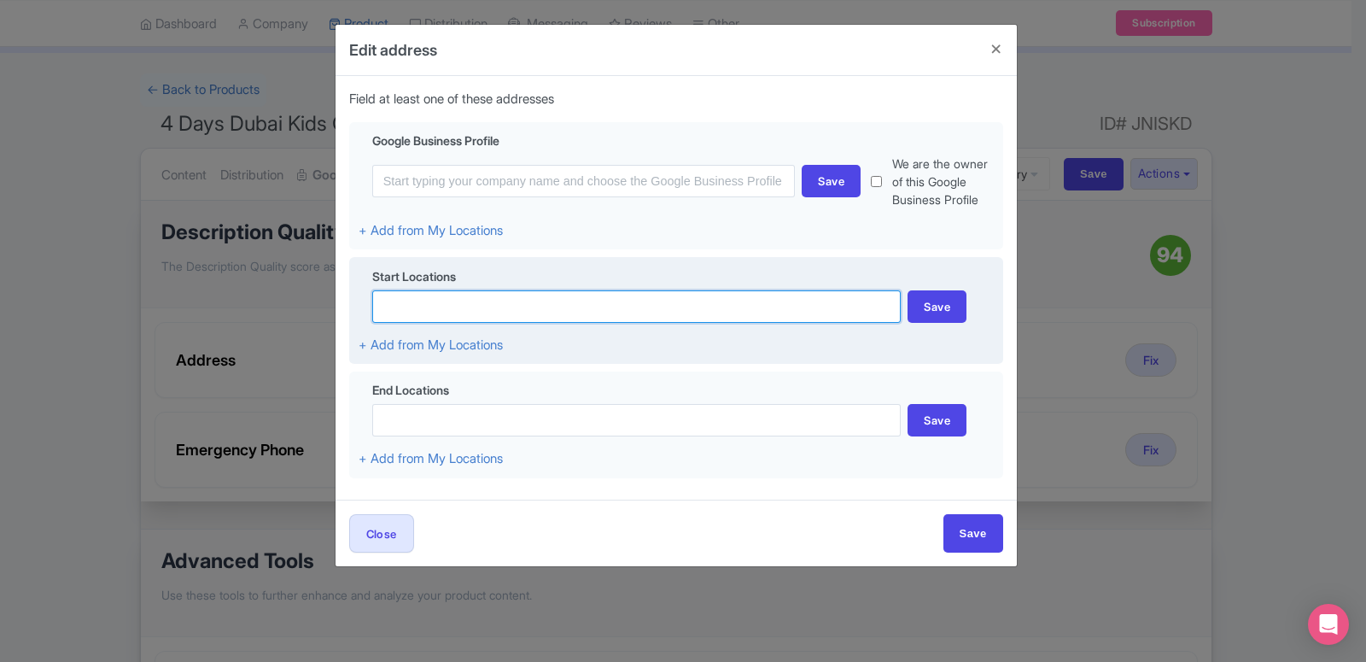
click at [675, 310] on input at bounding box center [636, 306] width 529 height 32
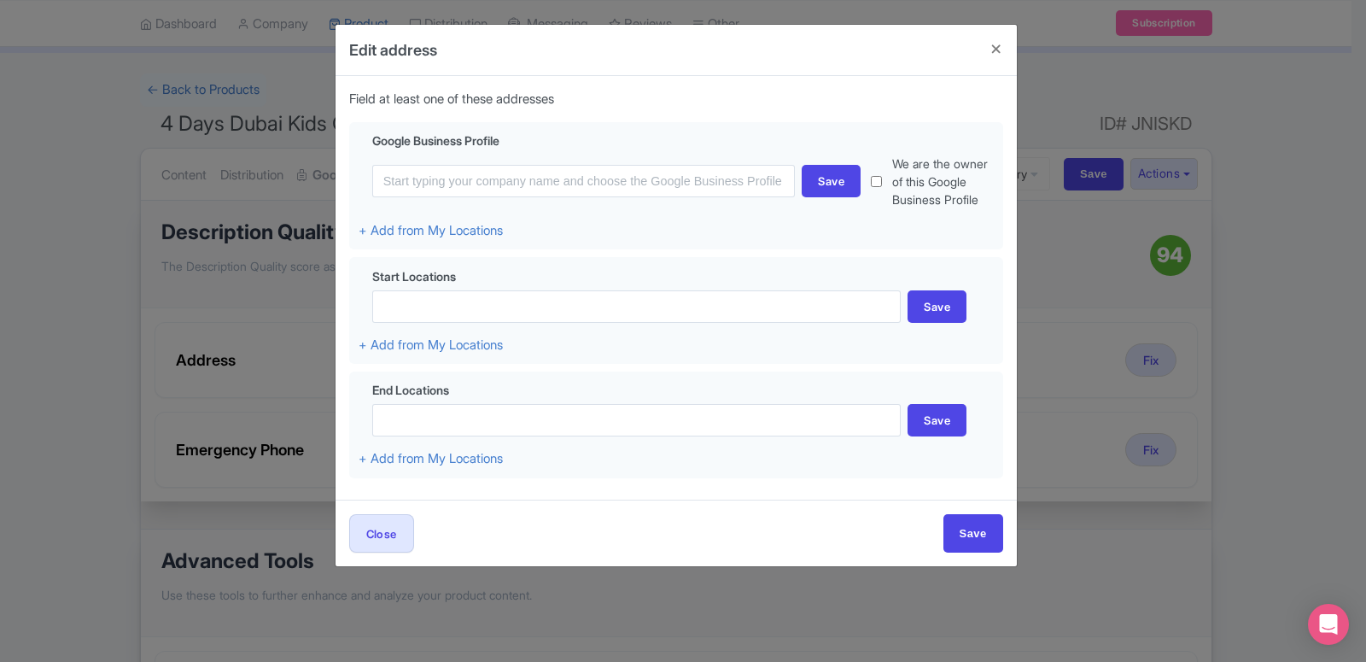
click at [111, 218] on div "Edit address Field at least one of these addresses Google Business Profile Save…" at bounding box center [683, 331] width 1366 height 662
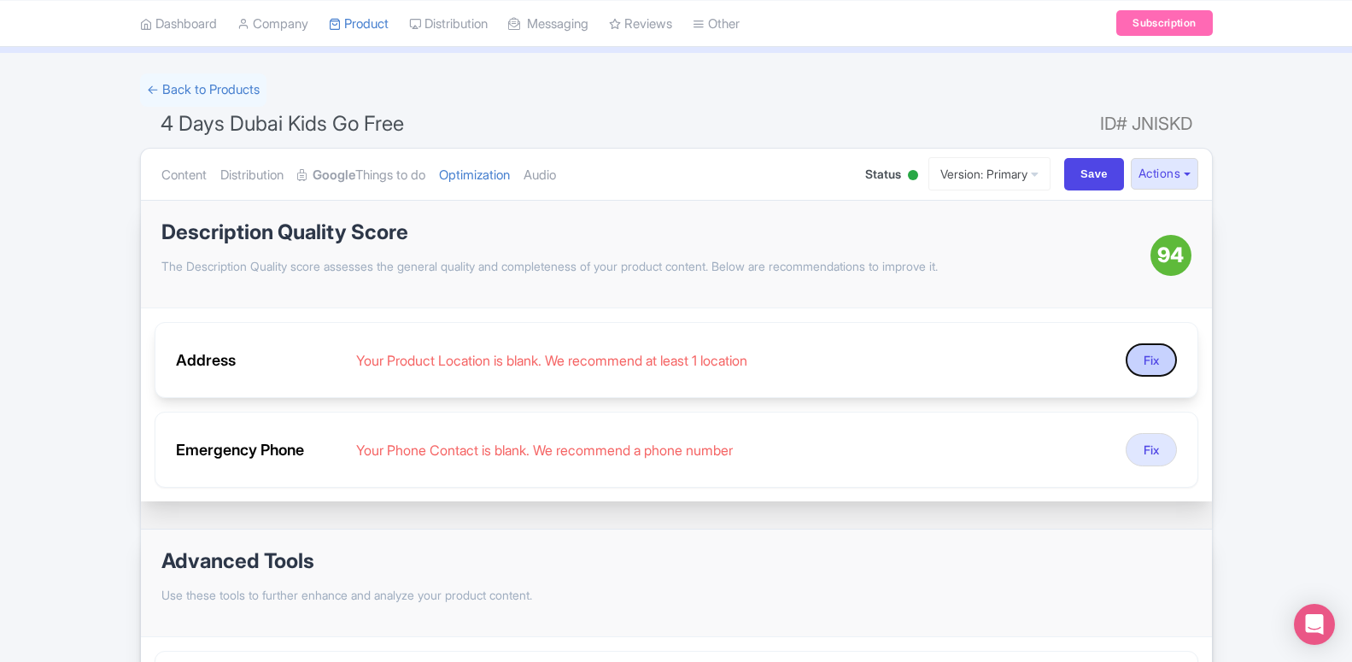
click at [1157, 366] on button "Fix" at bounding box center [1150, 359] width 51 height 33
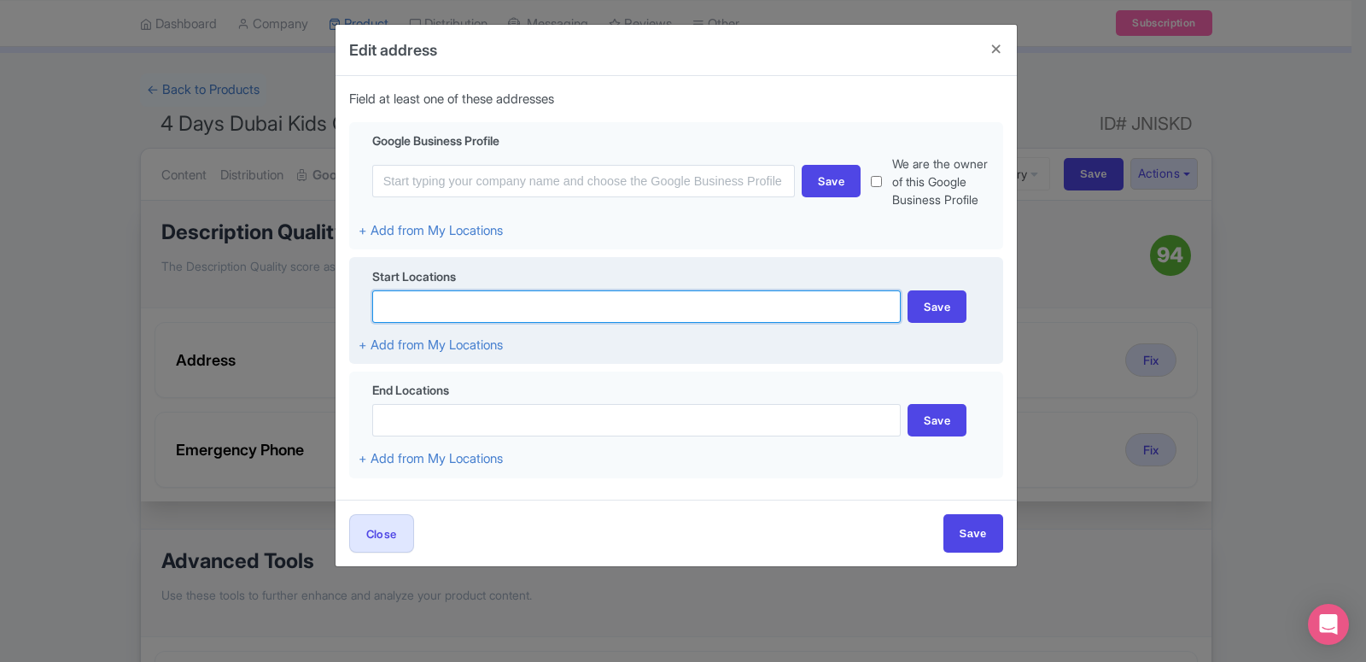
click at [431, 309] on input at bounding box center [636, 306] width 529 height 32
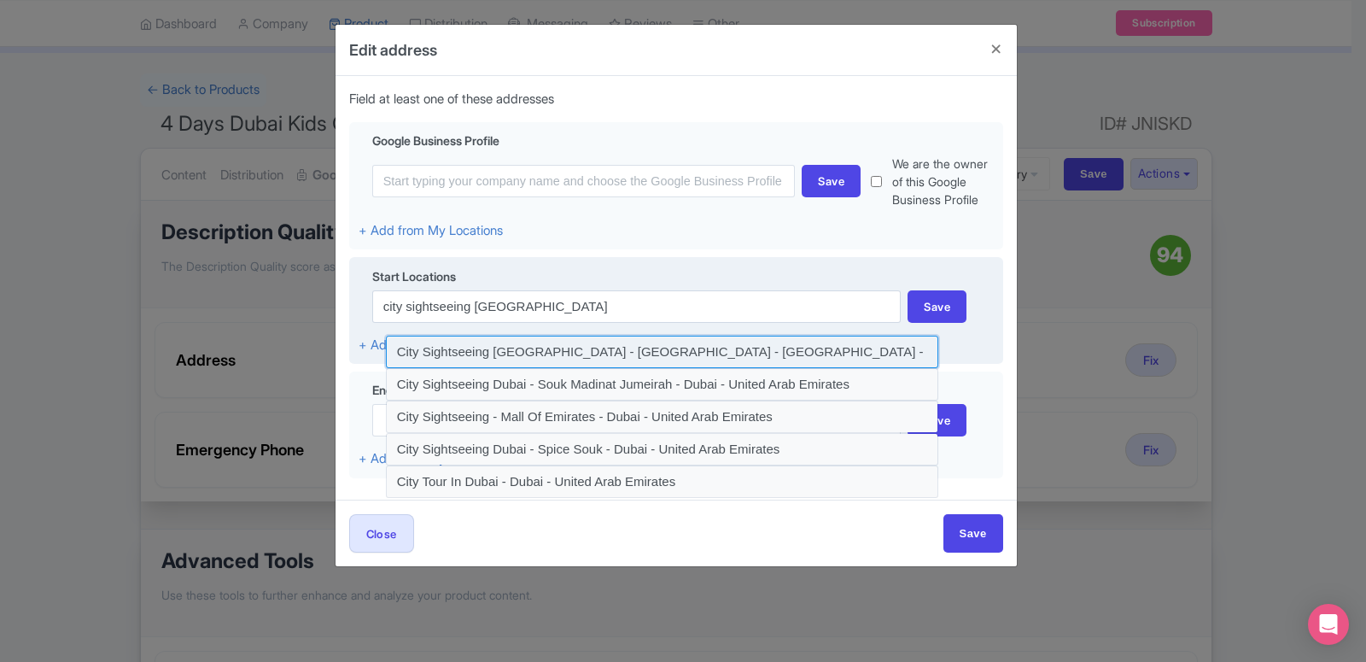
type input "City Sightseeing [GEOGRAPHIC_DATA] - [GEOGRAPHIC_DATA] - [GEOGRAPHIC_DATA] - [G…"
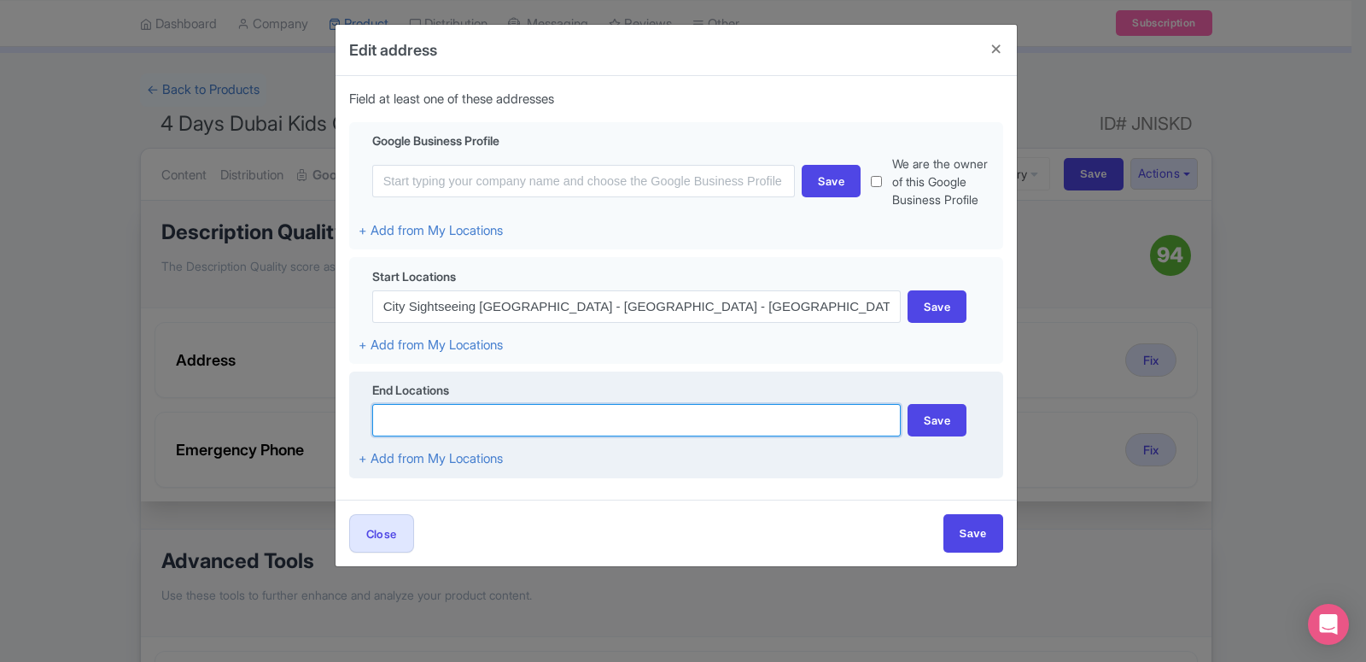
click at [491, 414] on input at bounding box center [636, 420] width 529 height 32
paste input "Al Wasl Avenue - Dubai - United Arab Emirates"
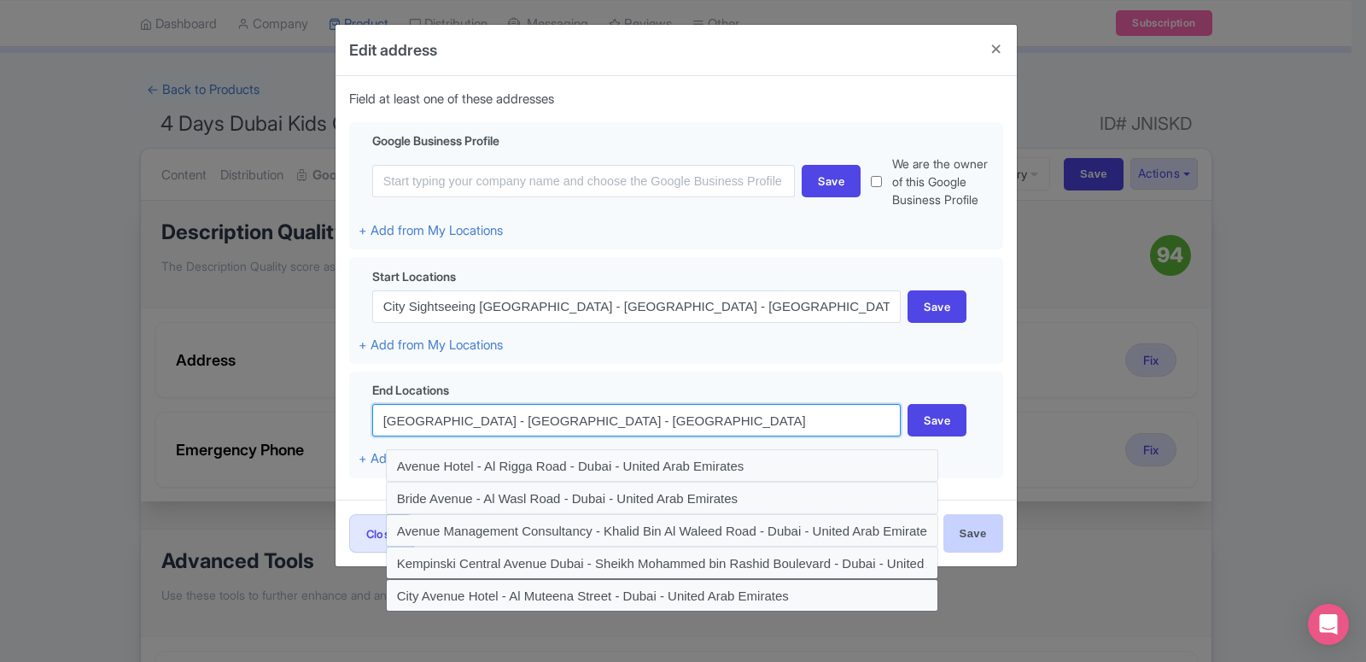
type input "Al Wasl Avenue - Dubai - United Arab Emirates"
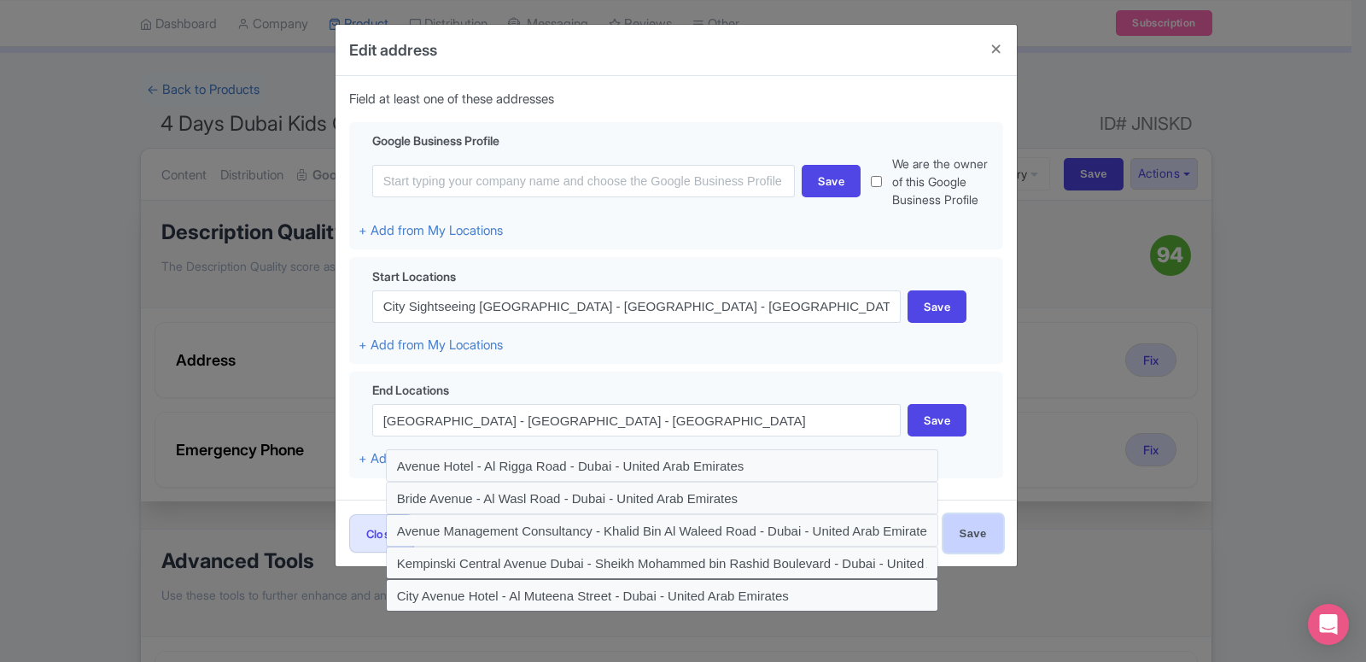
click at [956, 532] on input "Save" at bounding box center [974, 533] width 60 height 38
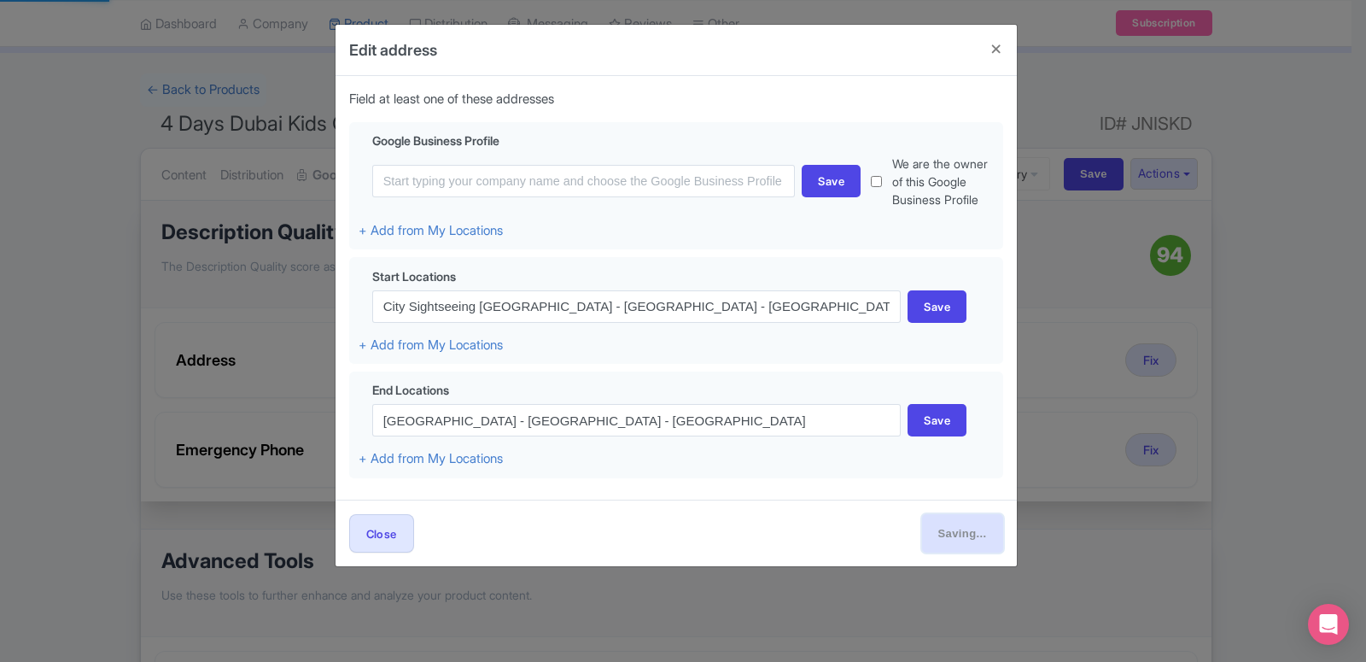
type input "Save"
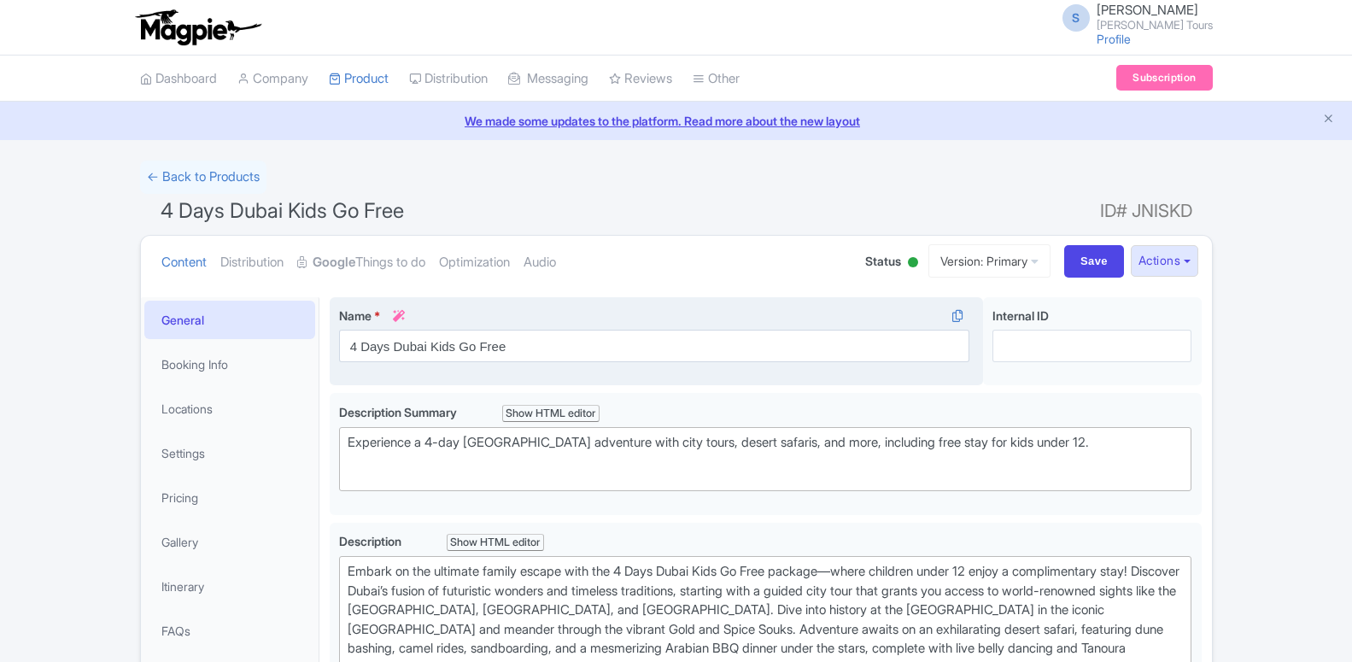
scroll to position [87, 0]
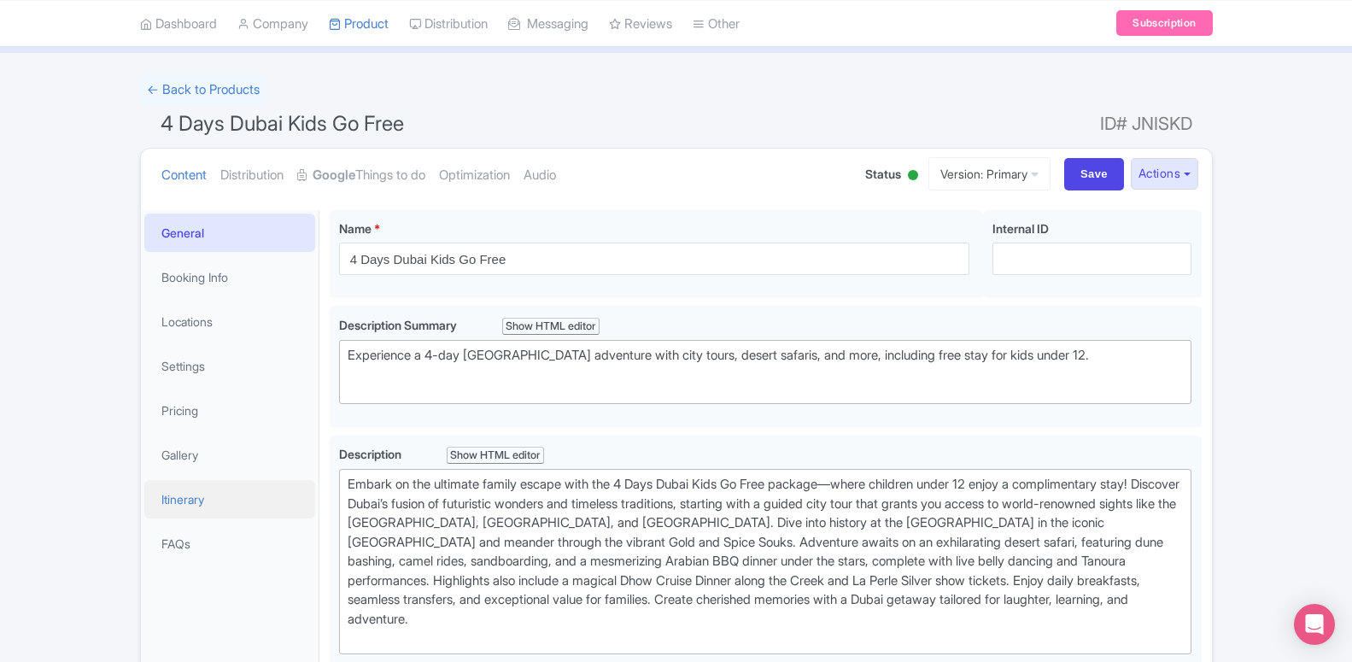
click at [198, 502] on link "Itinerary" at bounding box center [229, 499] width 171 height 38
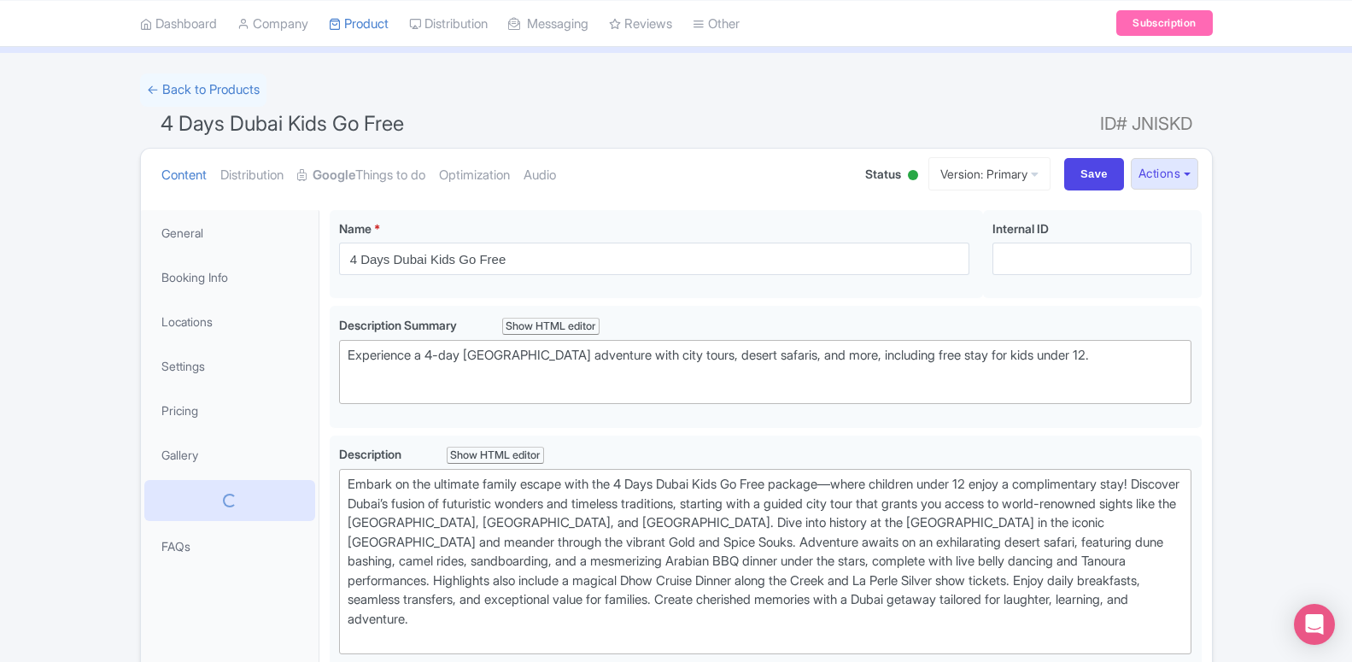
scroll to position [85, 0]
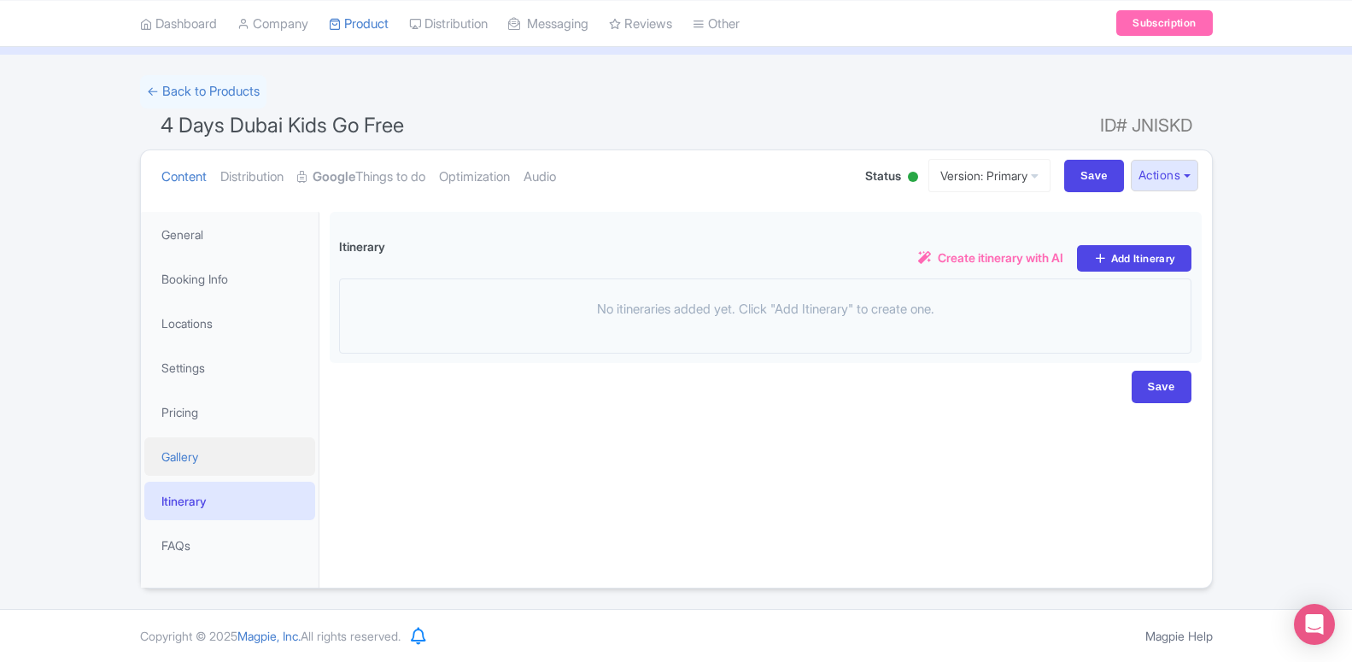
click at [152, 453] on link "Gallery" at bounding box center [229, 456] width 171 height 38
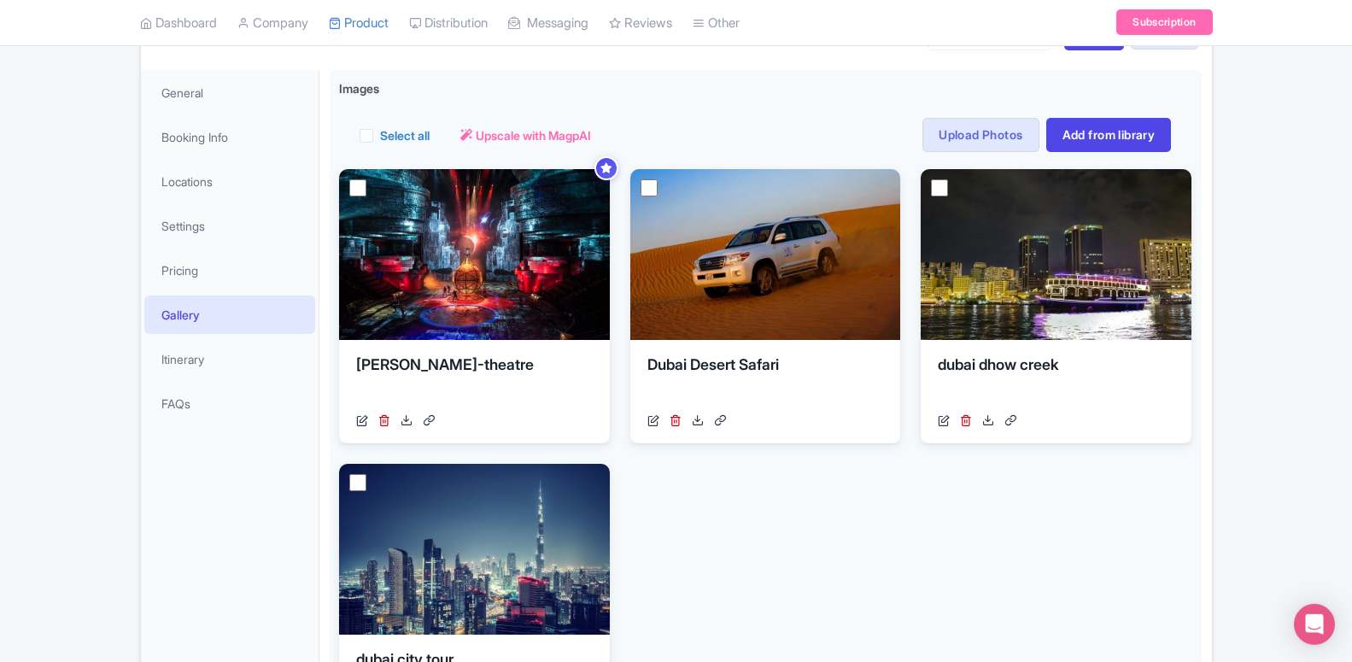
scroll to position [172, 0]
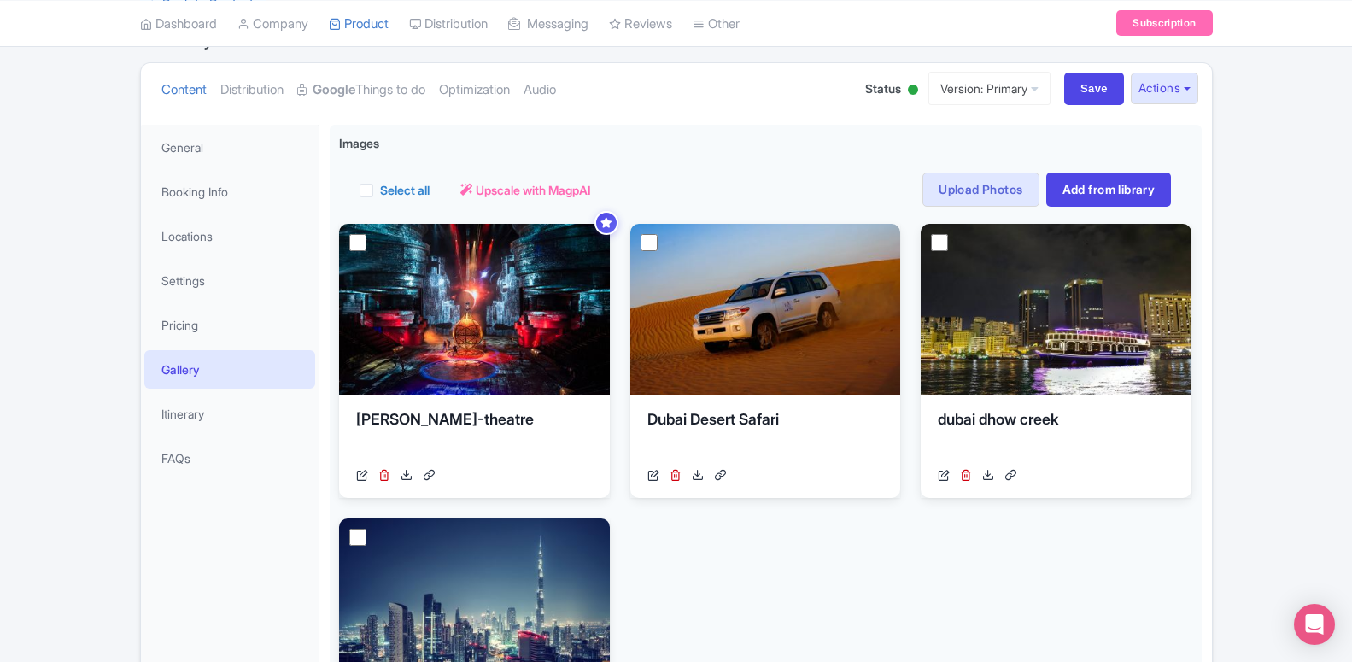
click at [202, 170] on li "Booking Info" at bounding box center [230, 191] width 178 height 45
click at [212, 155] on link "General" at bounding box center [229, 147] width 171 height 38
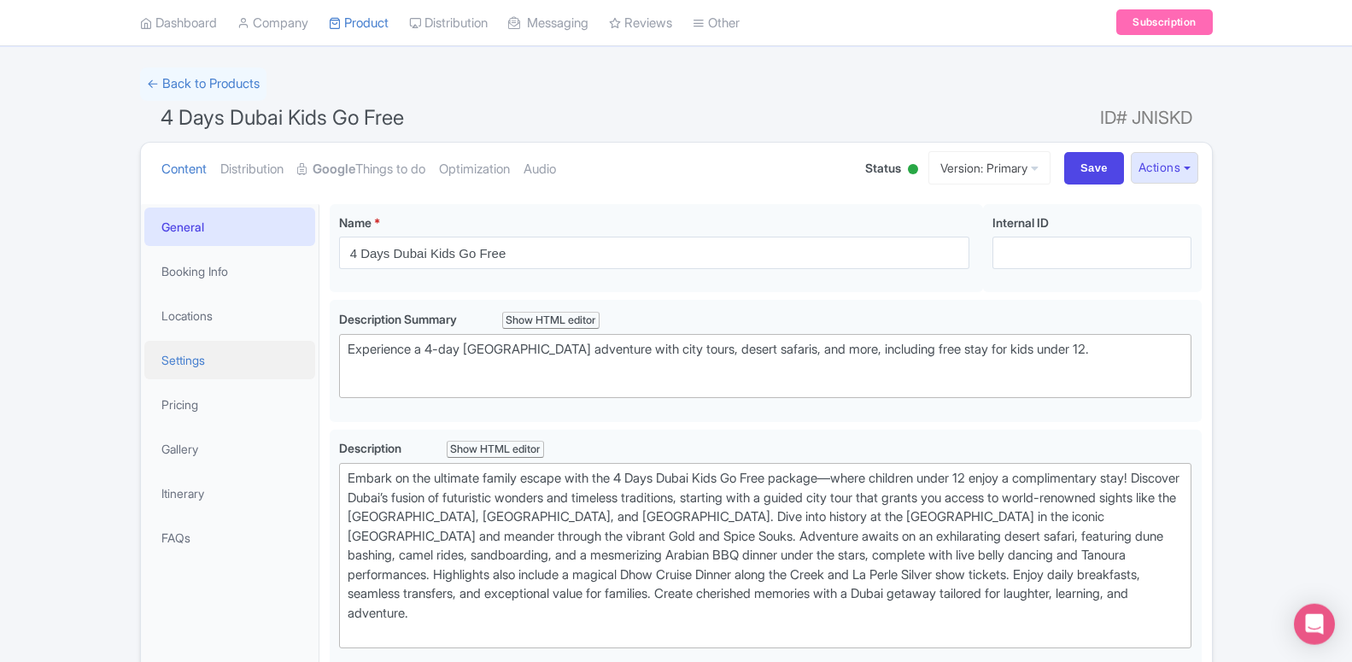
scroll to position [85, 0]
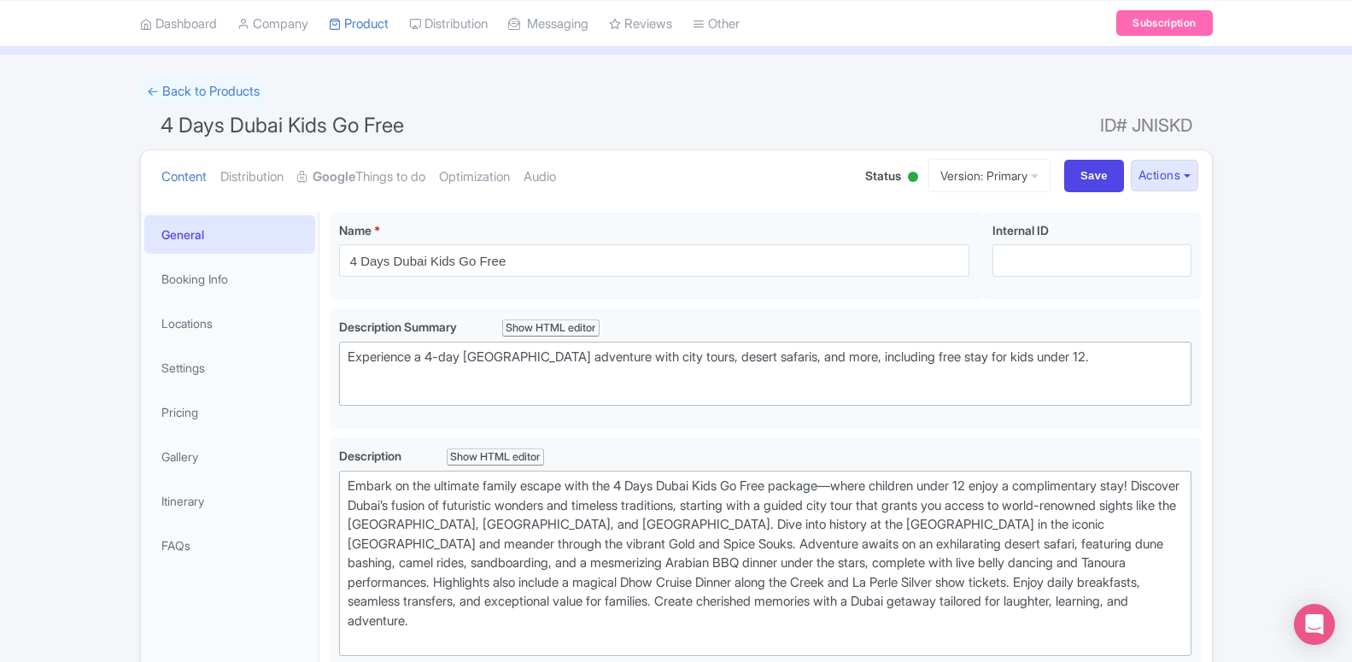
click at [237, 342] on li "Locations" at bounding box center [230, 323] width 178 height 45
click at [239, 322] on link "Locations" at bounding box center [229, 323] width 171 height 38
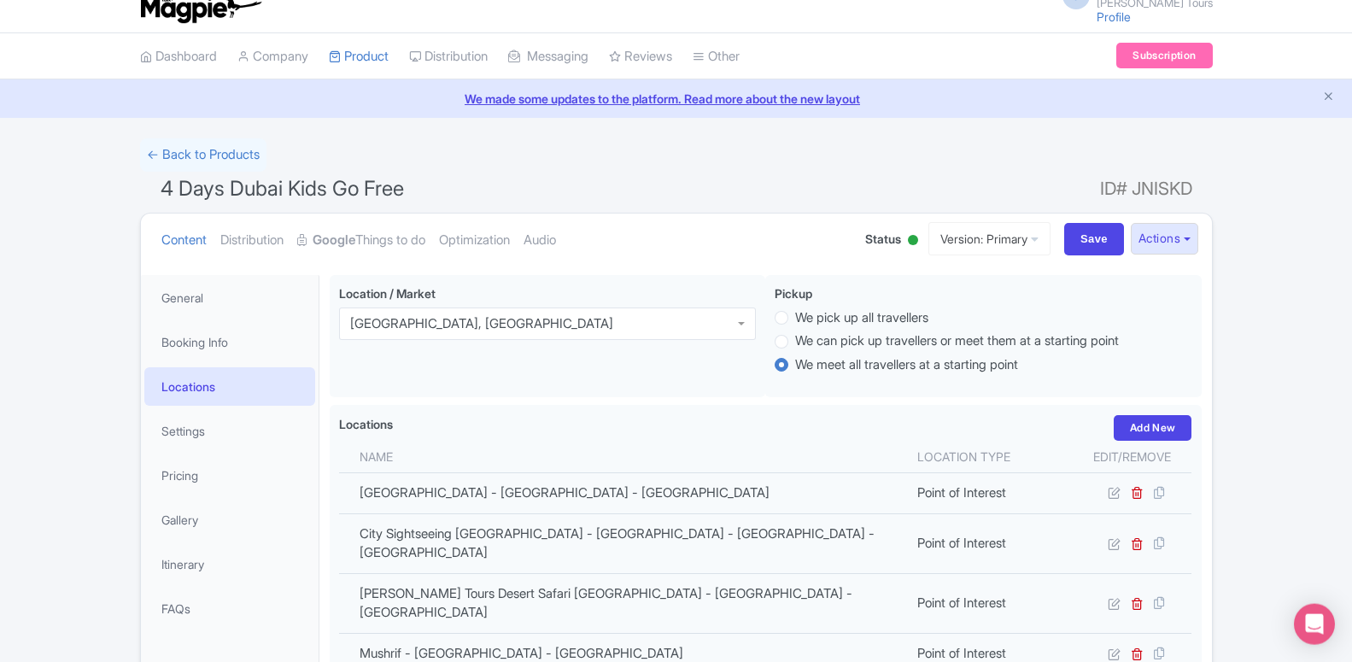
scroll to position [0, 0]
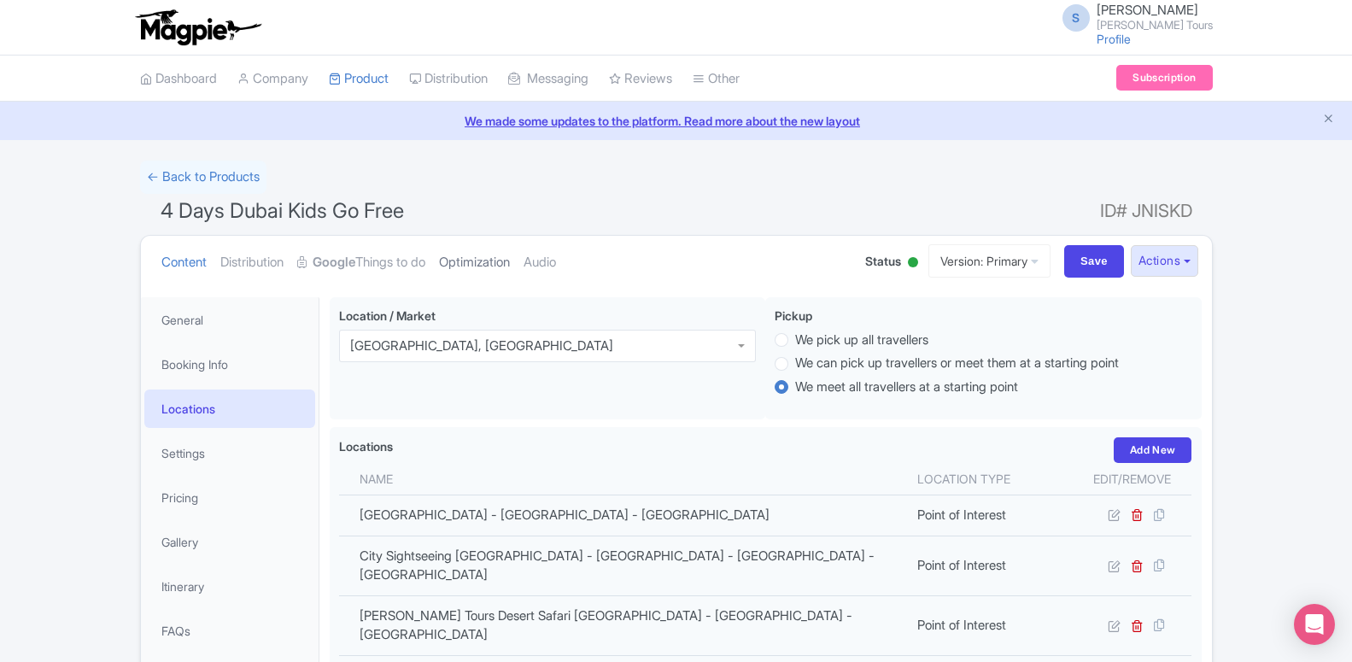
click at [481, 274] on link "Optimization" at bounding box center [474, 263] width 71 height 54
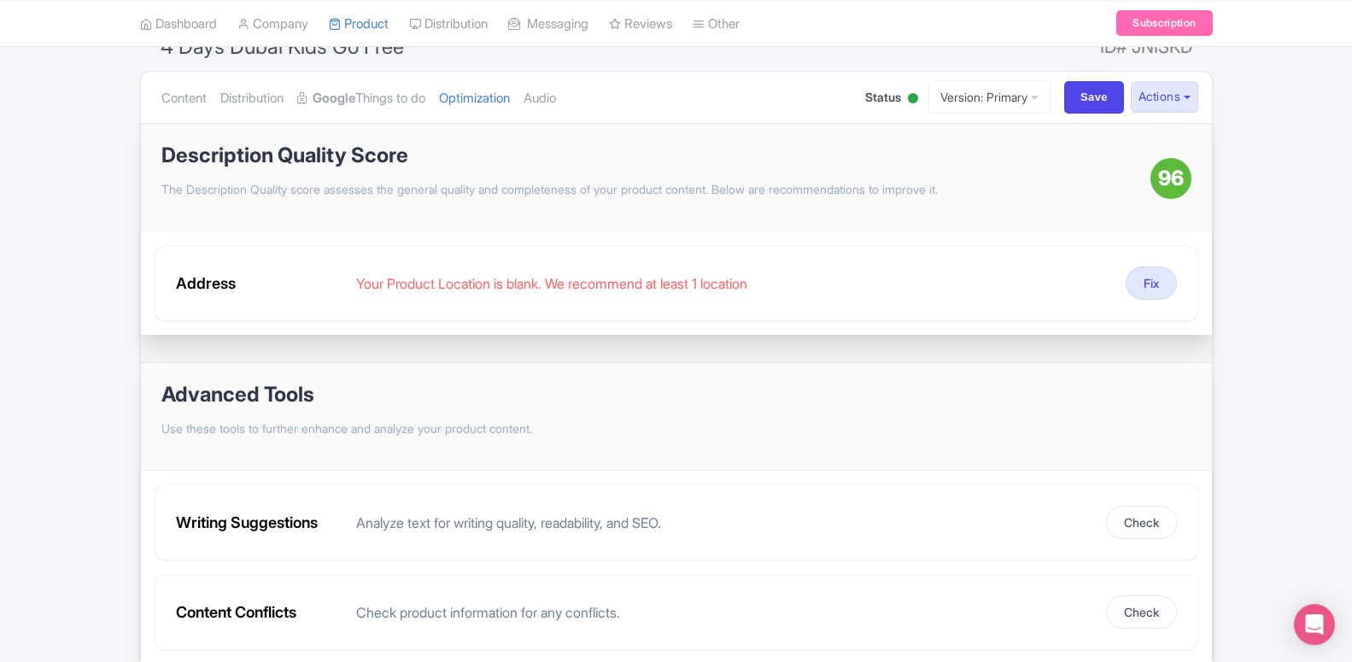
scroll to position [174, 0]
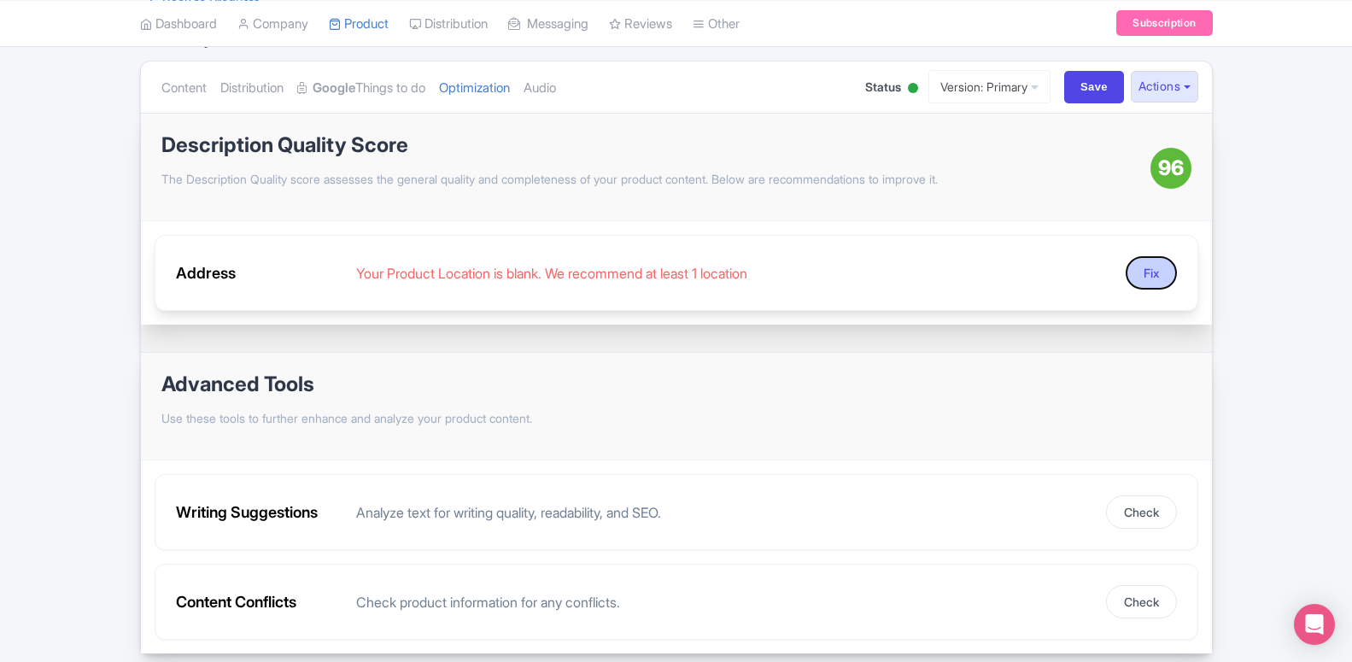
click at [1156, 278] on button "Fix" at bounding box center [1150, 272] width 51 height 33
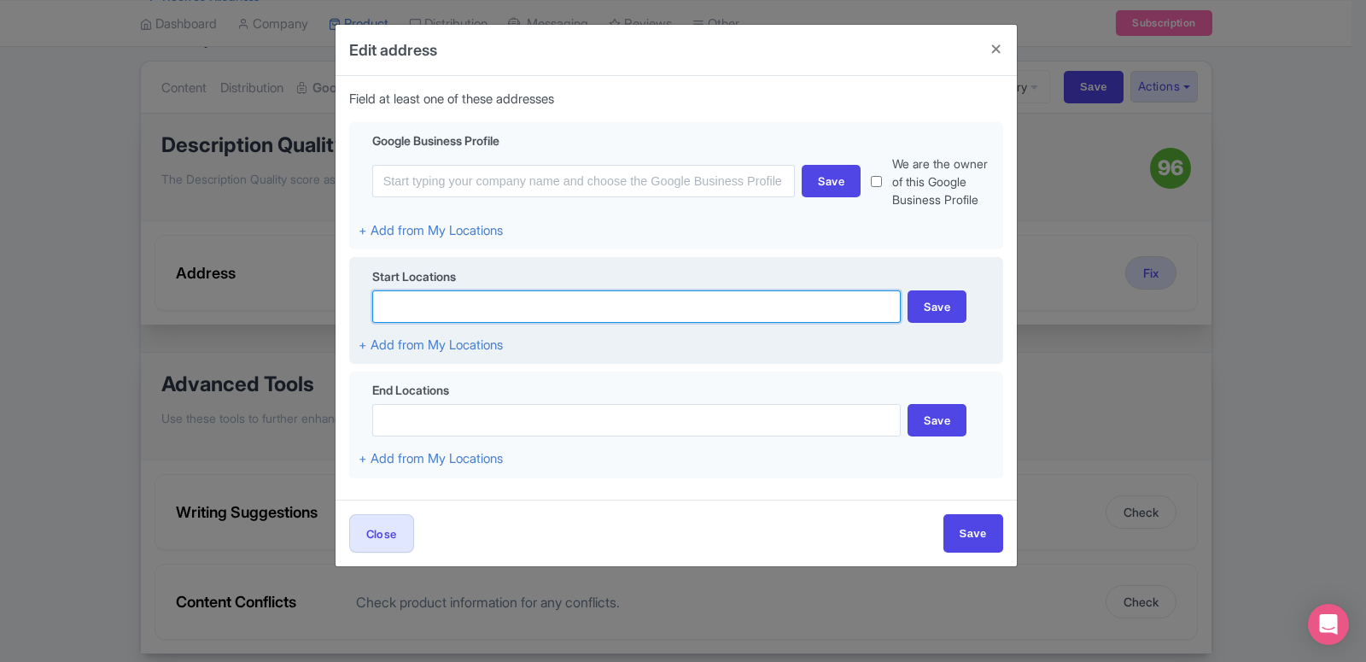
click at [451, 316] on input at bounding box center [636, 306] width 529 height 32
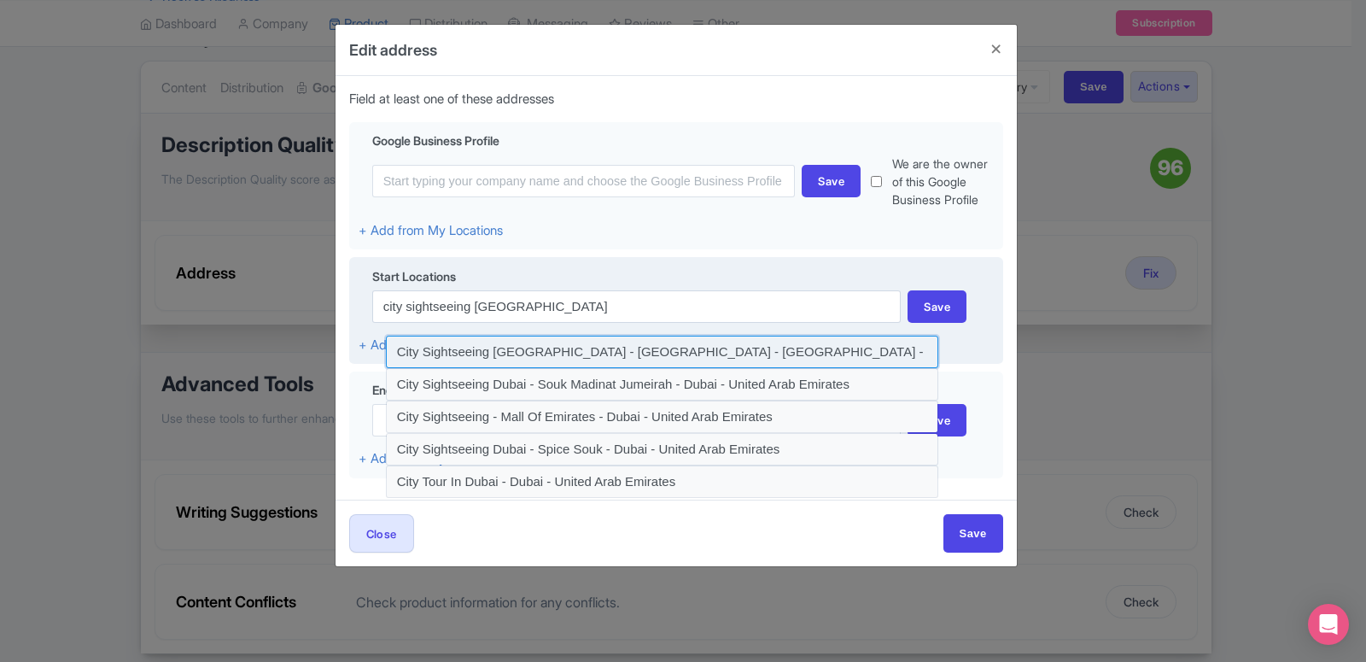
type input "City Sightseeing [GEOGRAPHIC_DATA] - [GEOGRAPHIC_DATA] - [GEOGRAPHIC_DATA] - [G…"
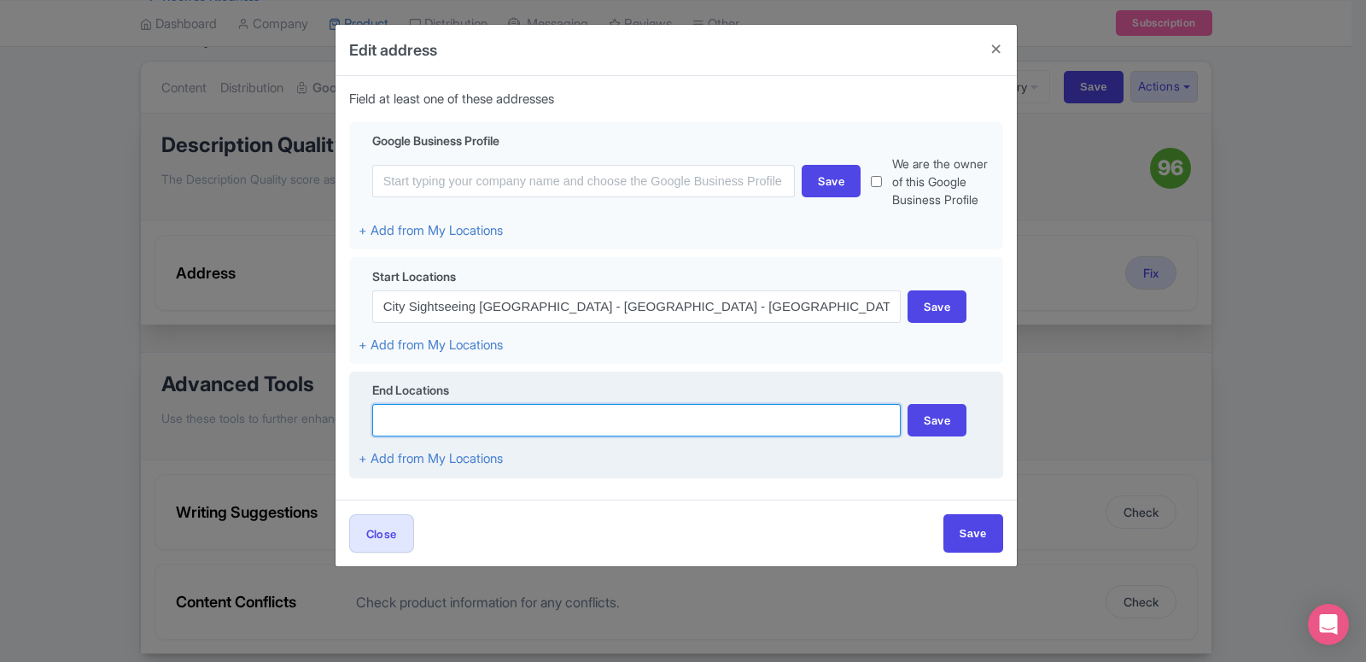
click at [477, 432] on input at bounding box center [636, 420] width 529 height 32
click at [535, 415] on input at bounding box center [636, 420] width 529 height 32
paste input "Al Wasl Avenue - Dubai - United Arab Emirates"
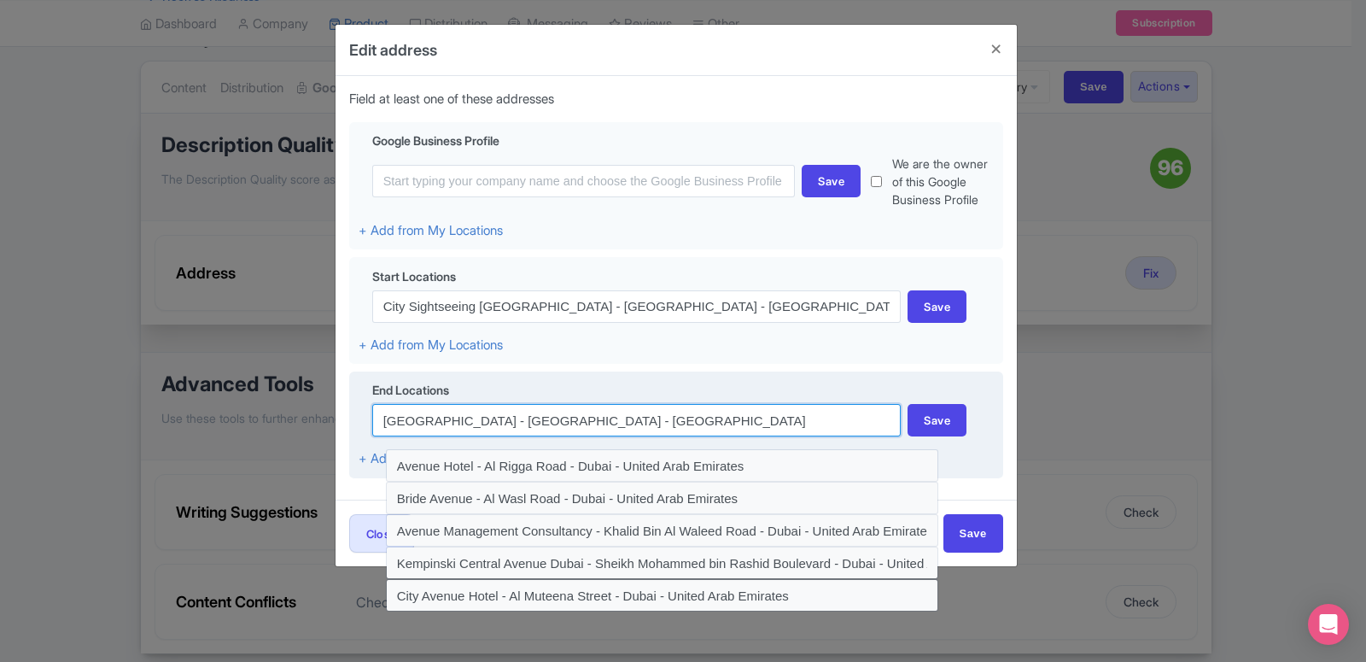
click at [534, 415] on input "Al Wasl Avenue - Dubai - United Arab Emirates" at bounding box center [636, 420] width 529 height 32
click at [536, 421] on input "Al Wasl Avenue - Dubai - United Arab Emirates" at bounding box center [636, 420] width 529 height 32
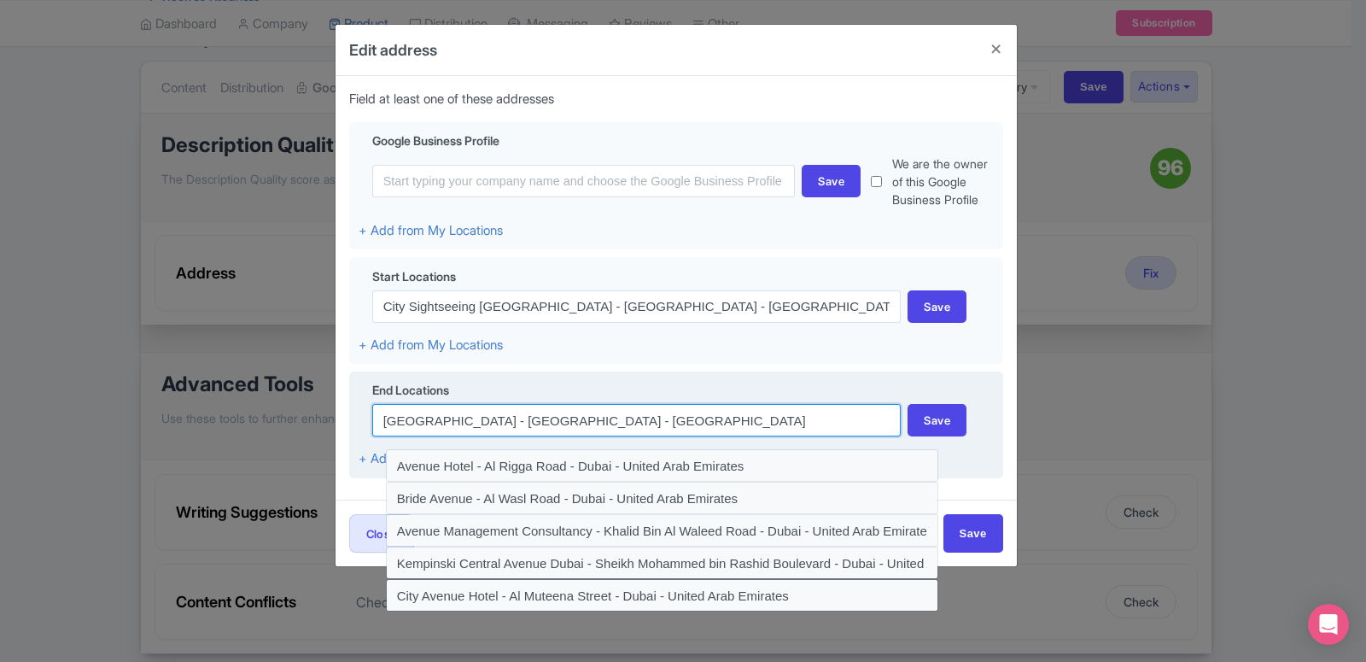
click at [536, 421] on input "Al Wasl Avenue - Dubai - United Arab Emirates" at bounding box center [636, 420] width 529 height 32
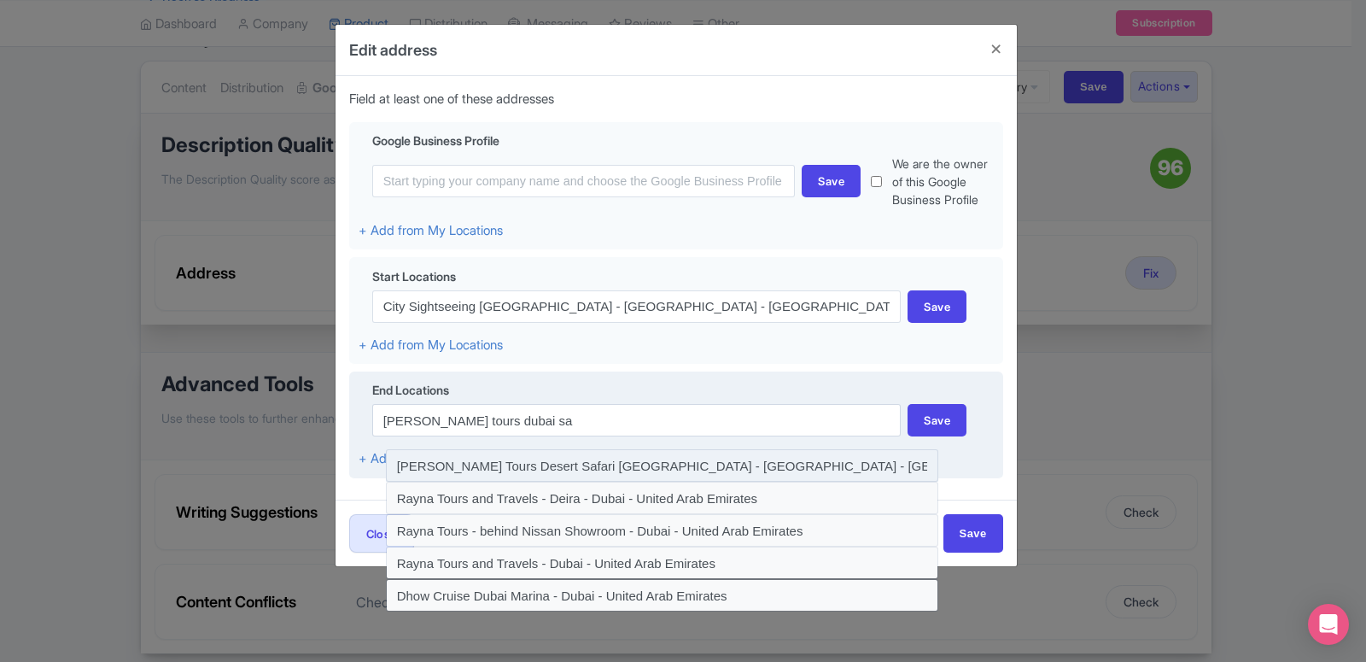
type input "[PERSON_NAME] Tours Desert Safari [GEOGRAPHIC_DATA] - [GEOGRAPHIC_DATA] - [GEOG…"
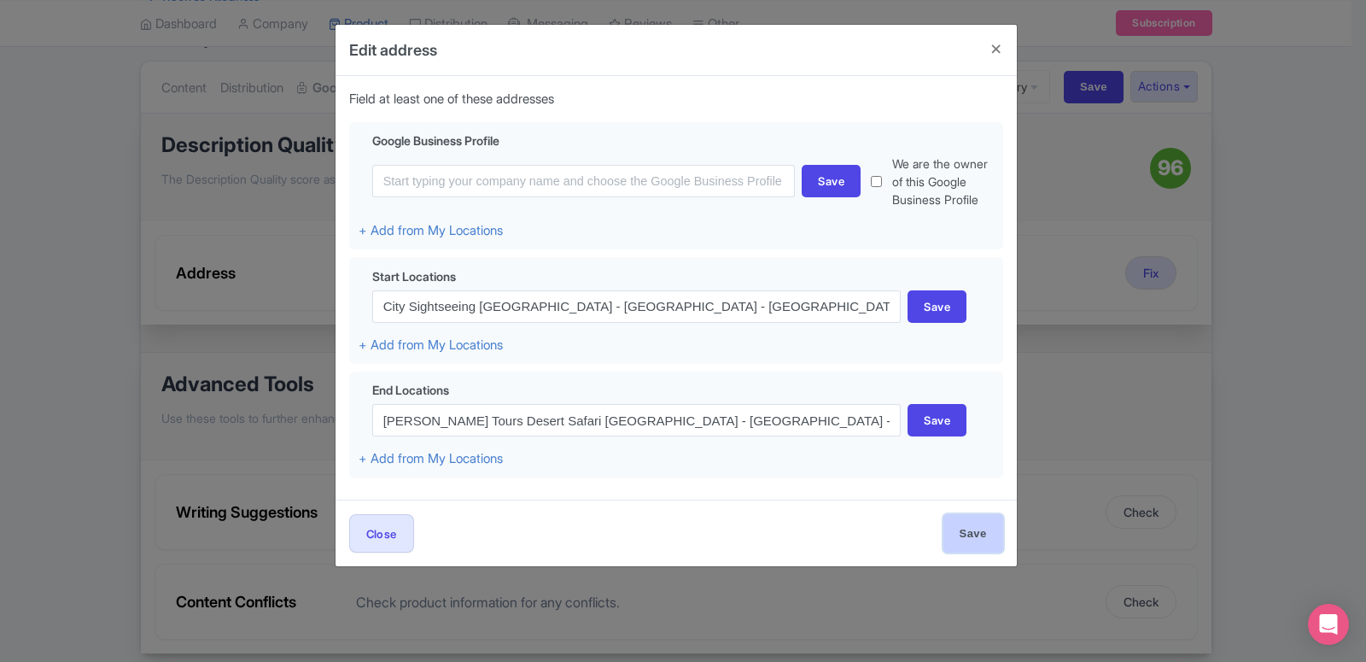
click at [976, 546] on input "Save" at bounding box center [974, 533] width 60 height 38
type input "Save"
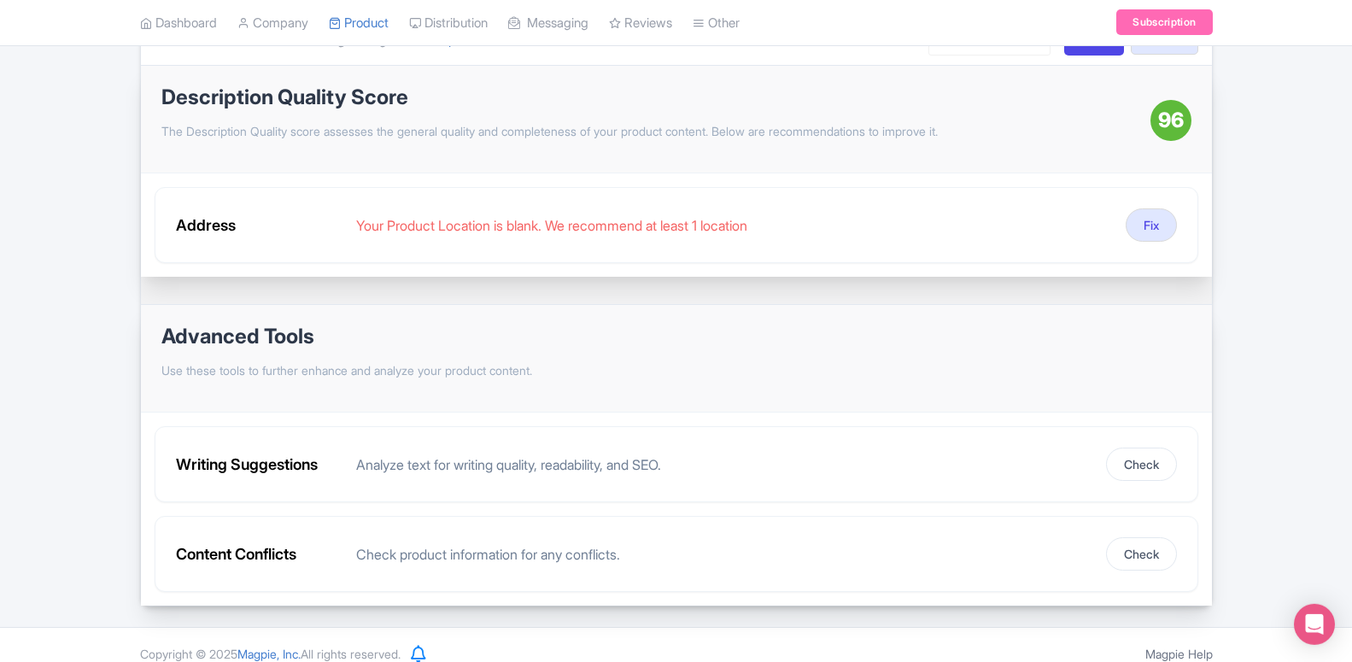
scroll to position [240, 0]
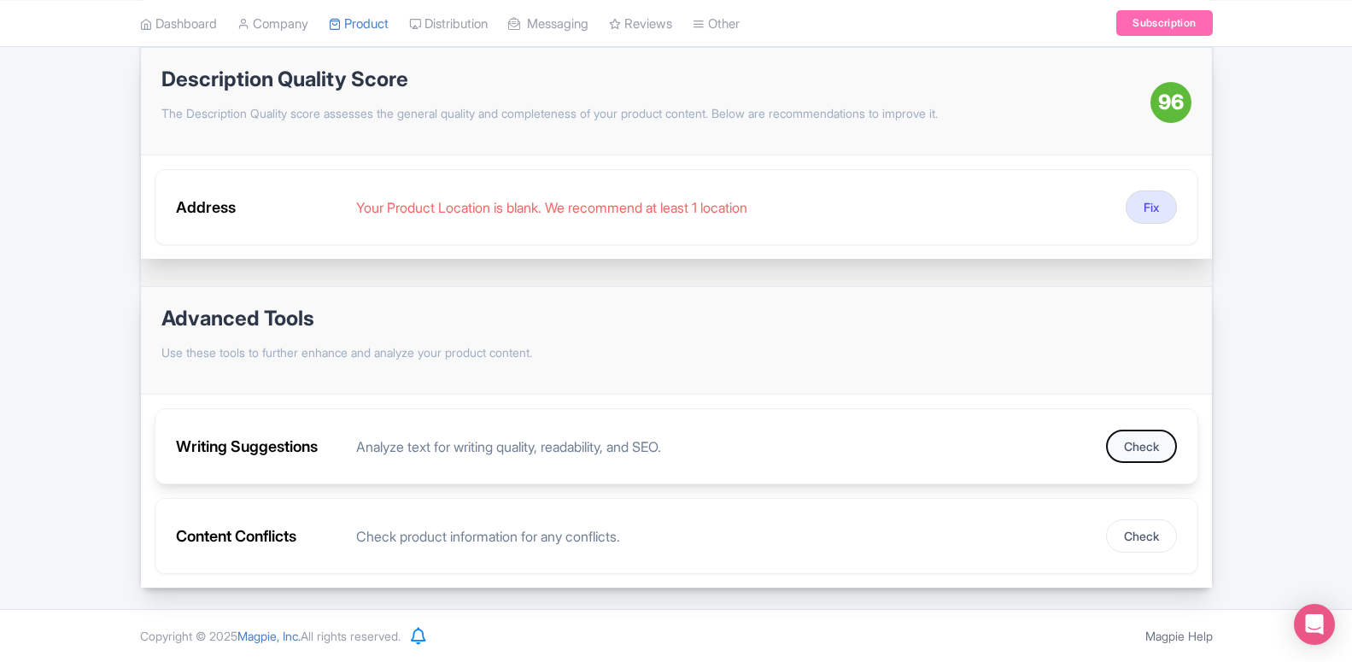
click at [1132, 452] on button "Check" at bounding box center [1141, 446] width 71 height 33
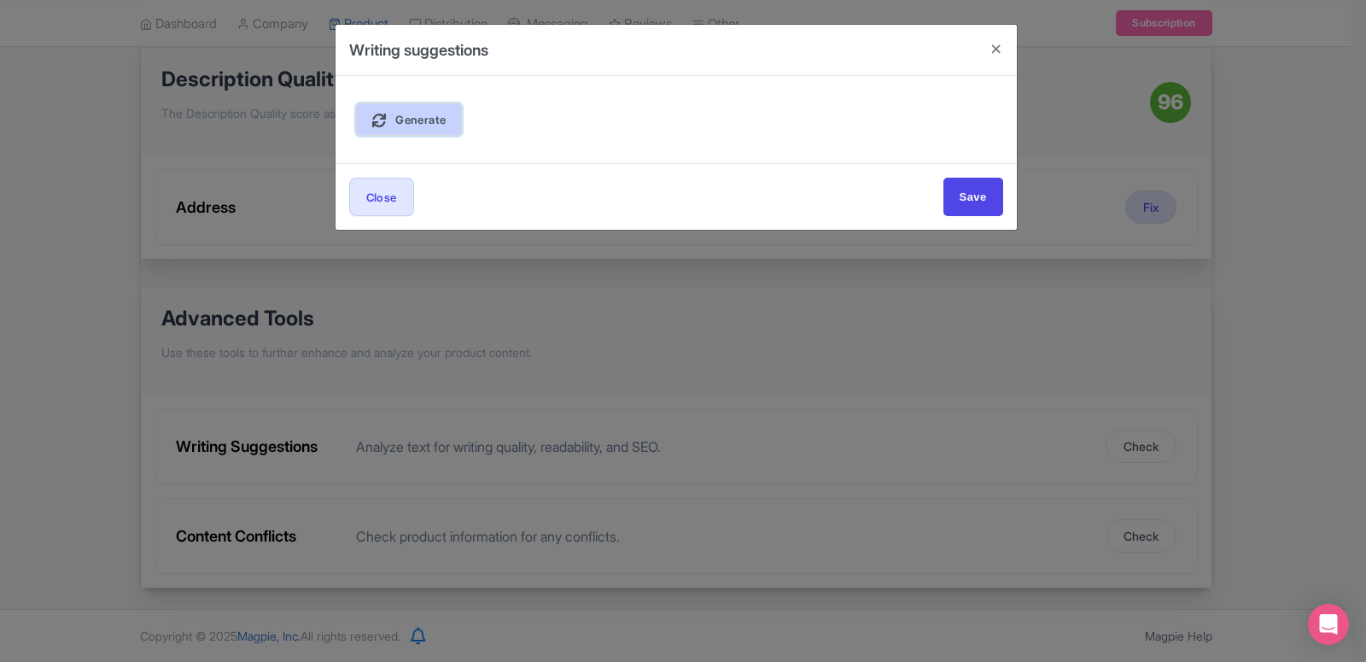
click at [383, 110] on link "Generate" at bounding box center [409, 119] width 107 height 32
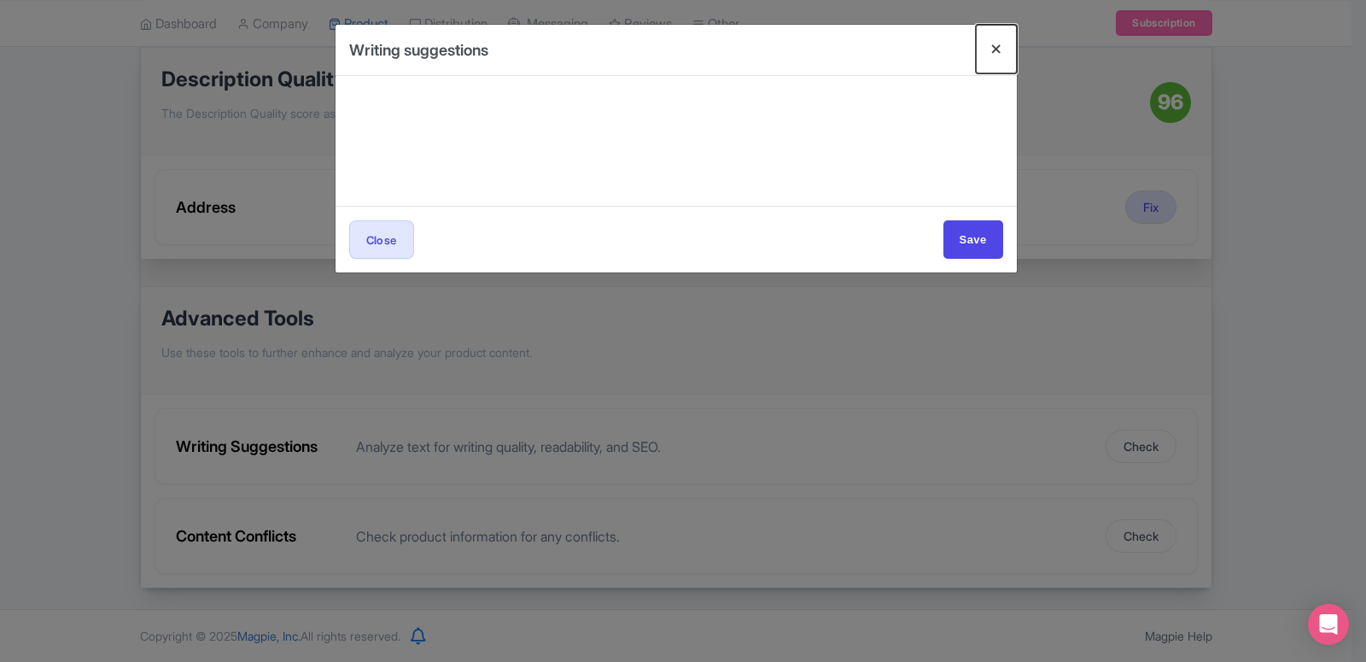
click at [998, 47] on button "Close" at bounding box center [996, 49] width 41 height 49
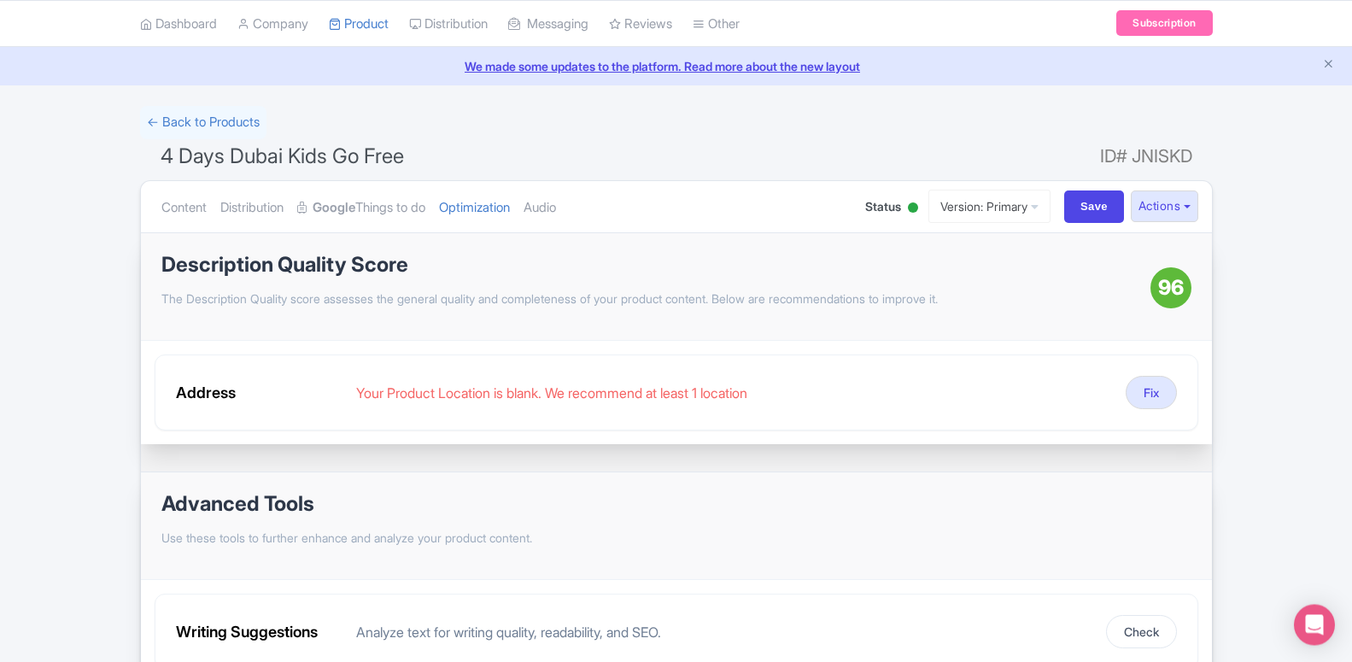
scroll to position [0, 0]
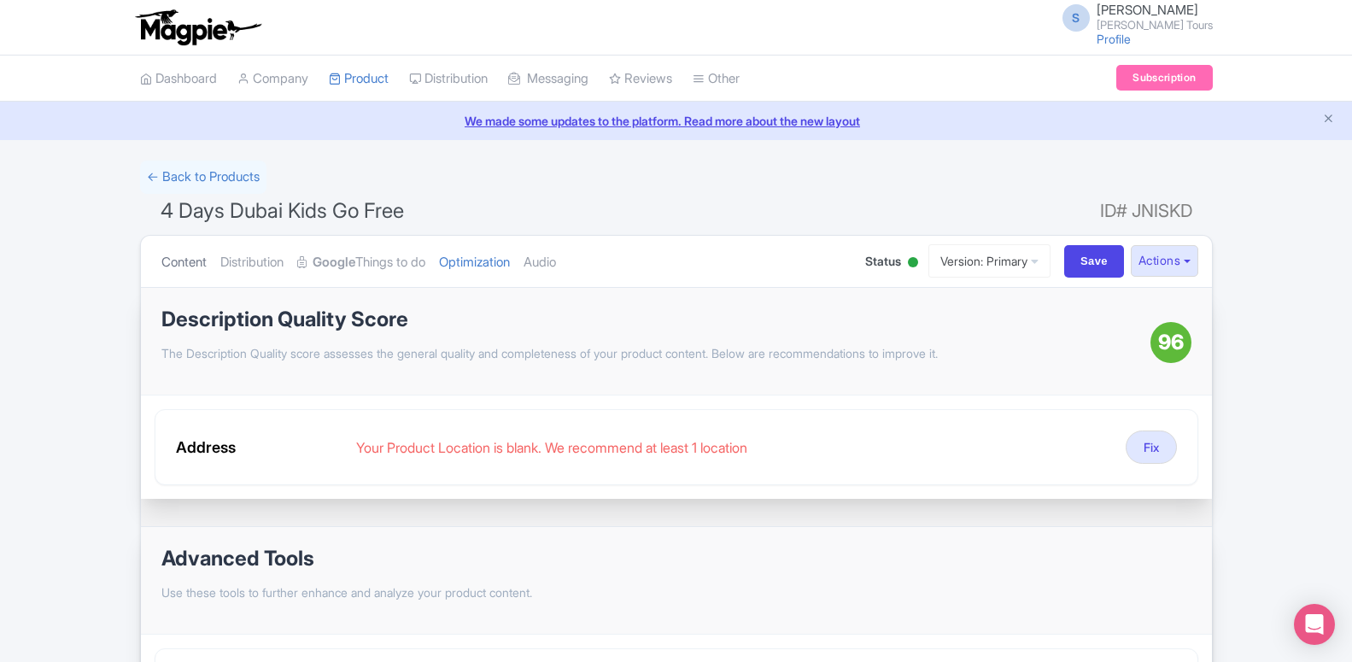
click at [196, 271] on link "Content" at bounding box center [183, 263] width 45 height 54
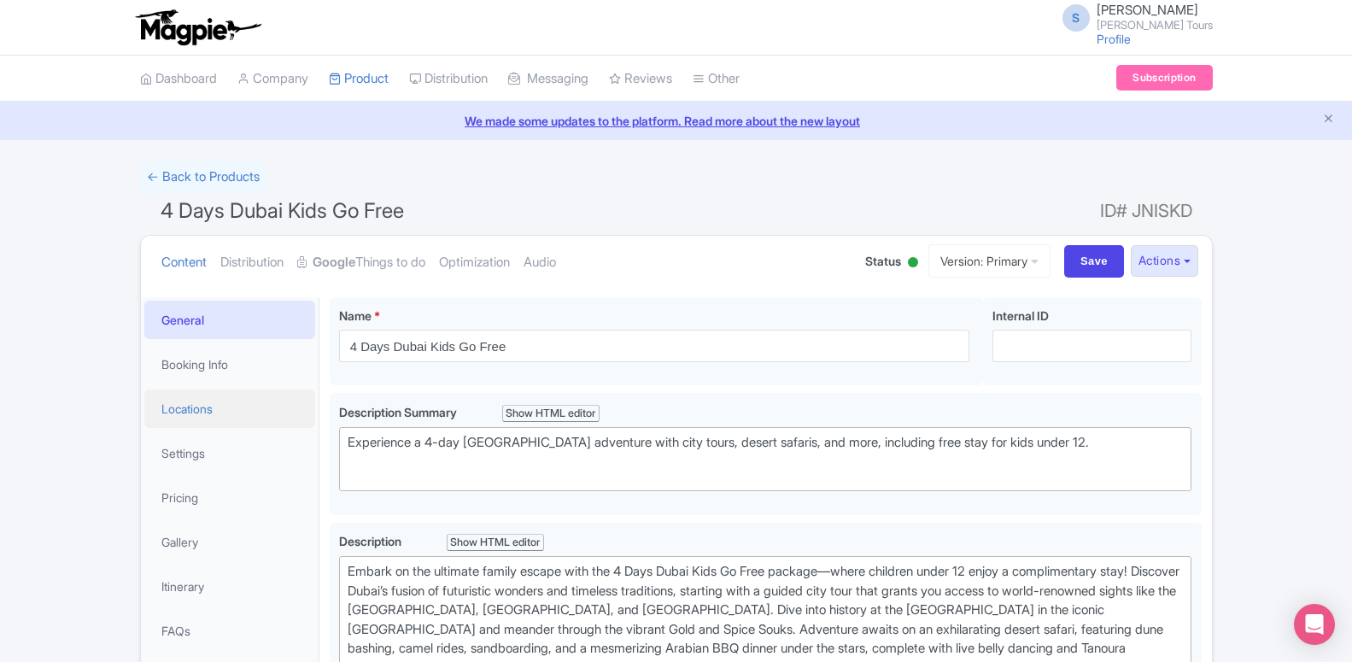
scroll to position [261, 0]
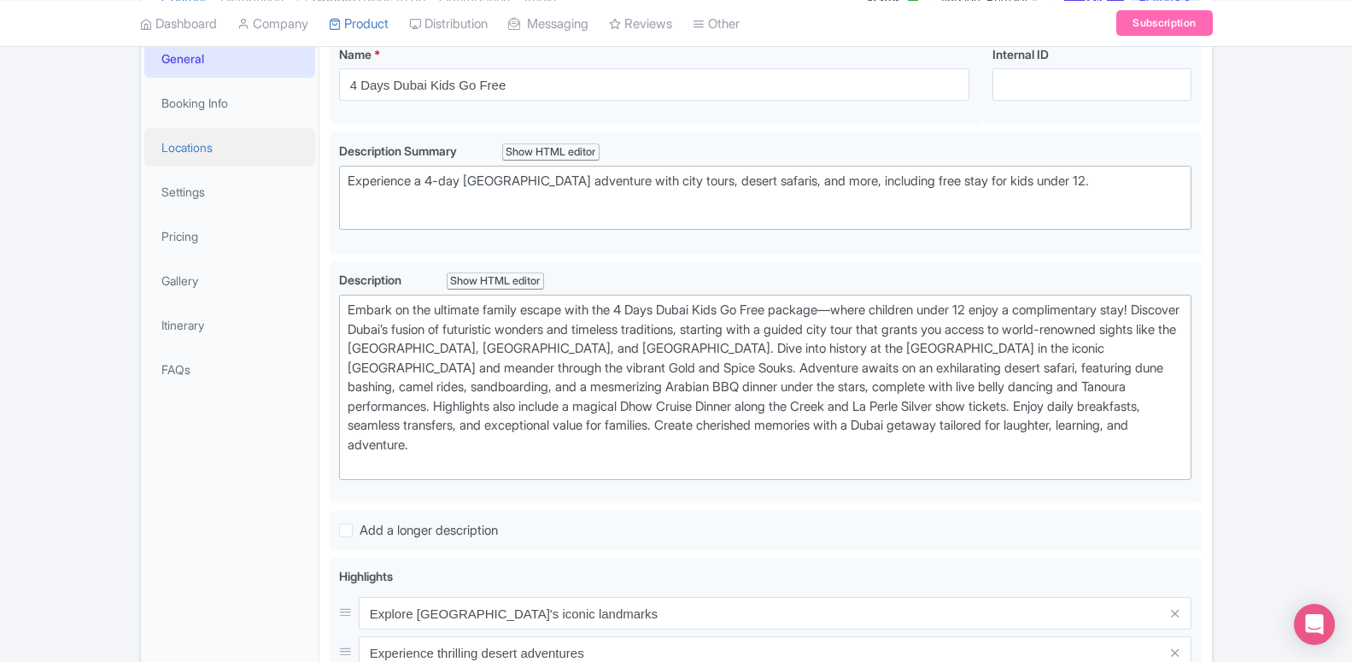
click at [214, 160] on link "Locations" at bounding box center [229, 147] width 171 height 38
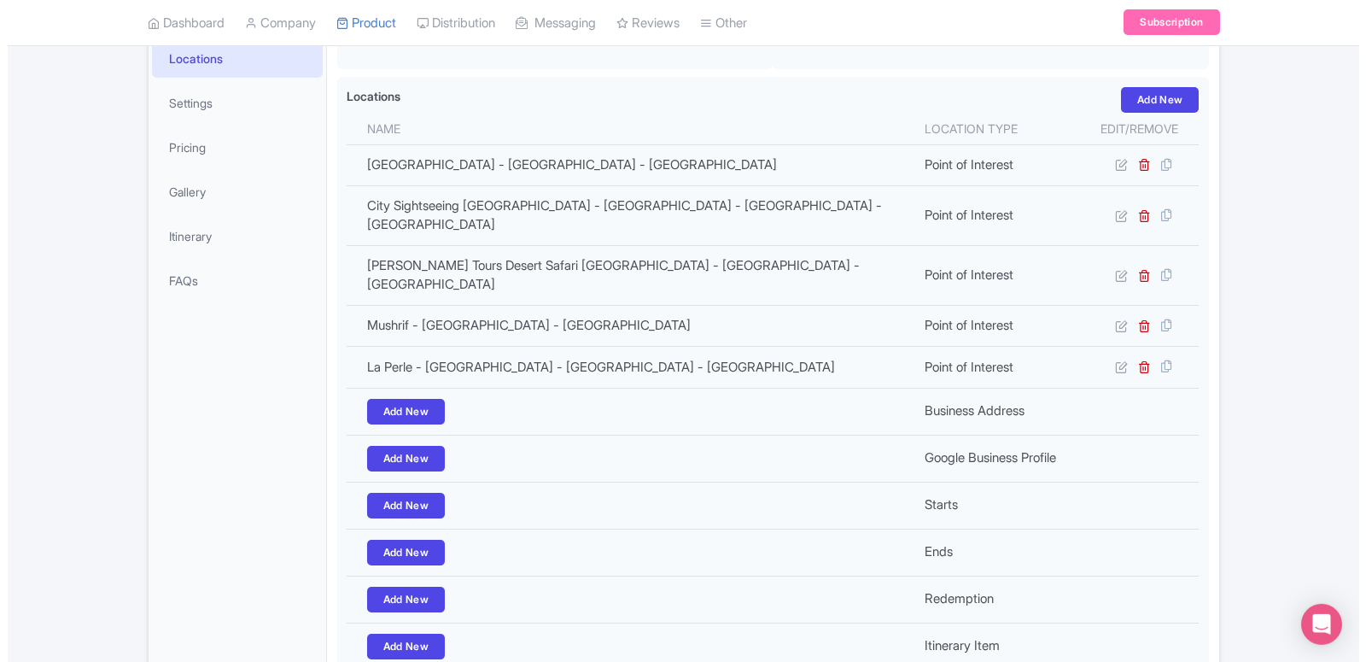
scroll to position [348, 0]
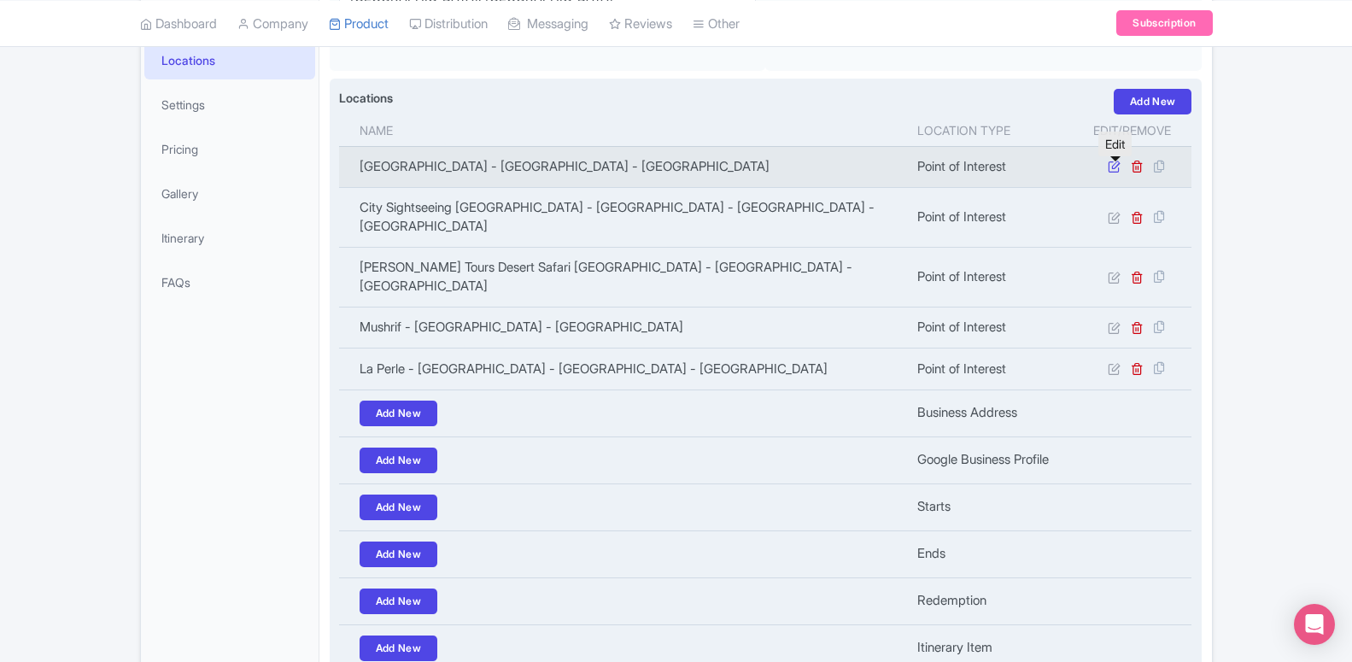
click at [1116, 172] on icon at bounding box center [1114, 166] width 13 height 13
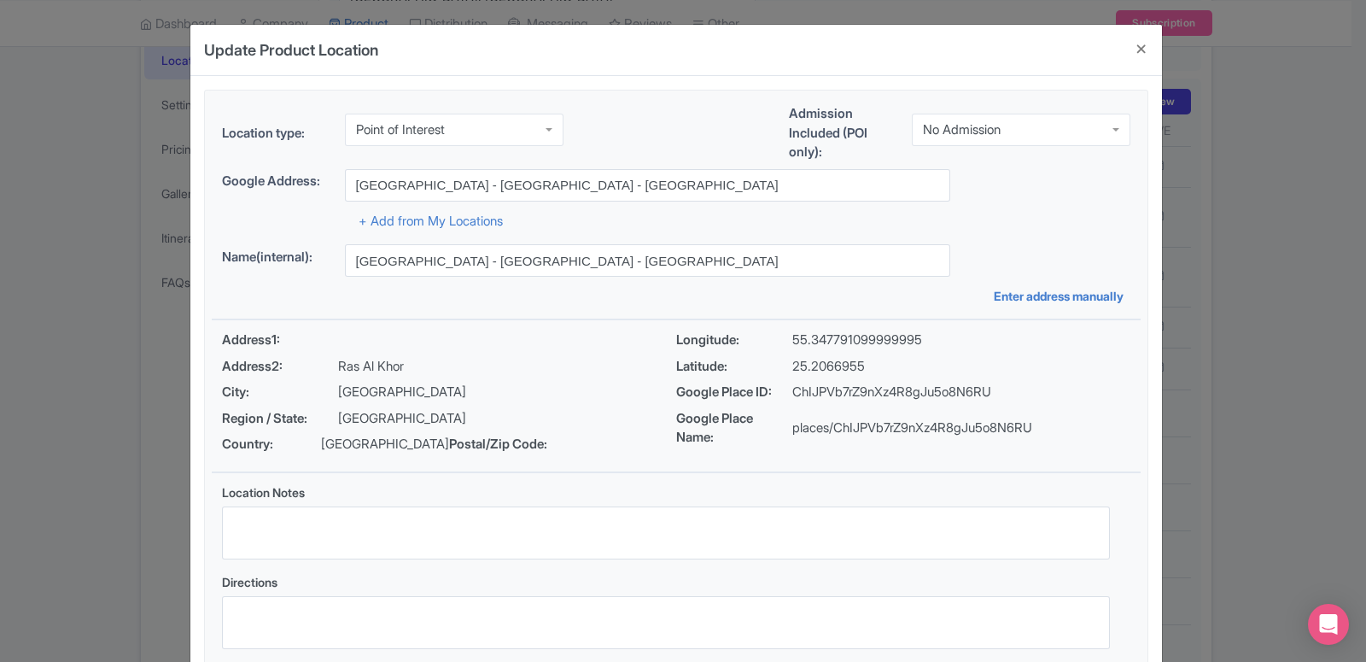
click at [378, 135] on div "Point of Interest" at bounding box center [454, 130] width 219 height 32
click at [388, 205] on div "Location type: Starts Starts Business Address Google Business Profile Starts En…" at bounding box center [676, 382] width 929 height 582
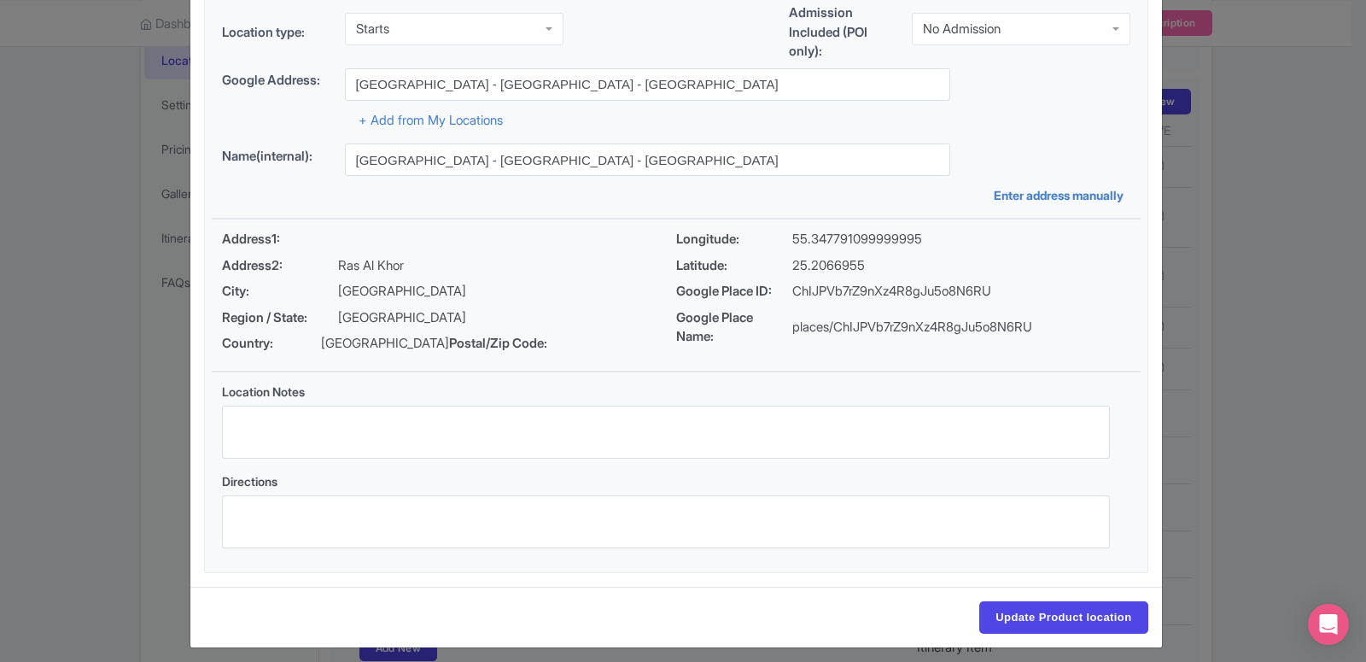
scroll to position [131, 0]
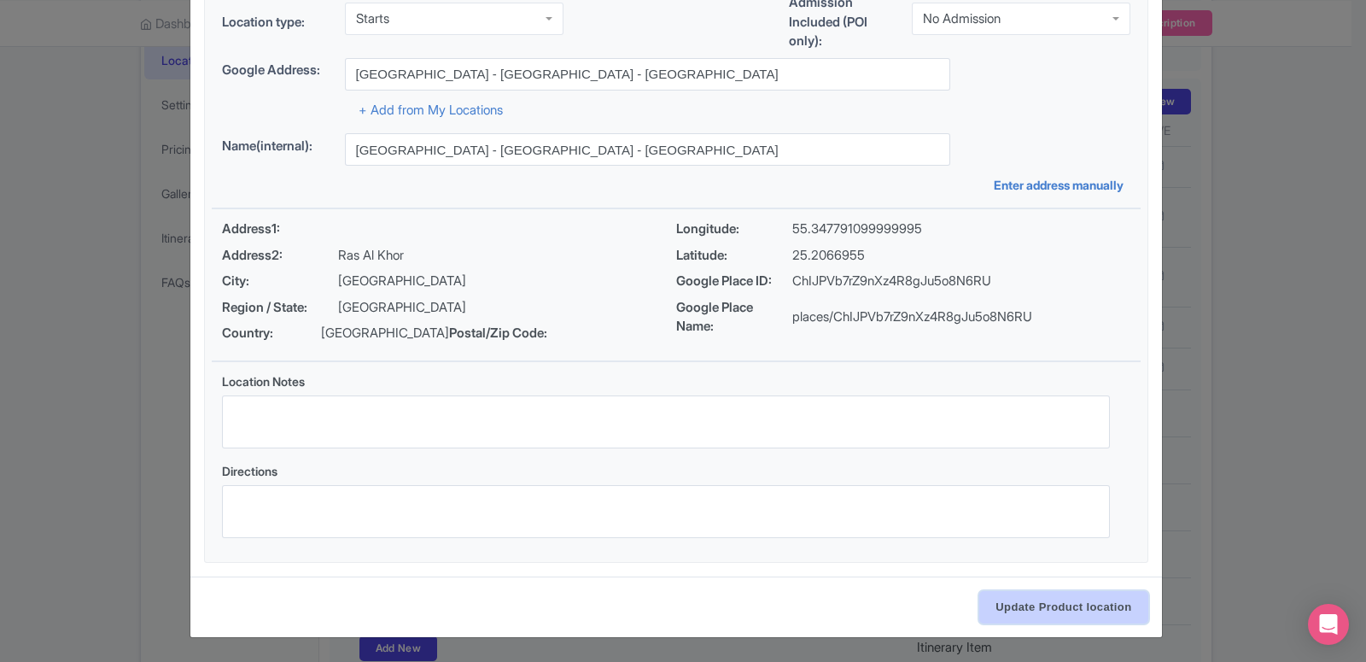
click at [1013, 603] on input "Update Product location" at bounding box center [1063, 607] width 168 height 32
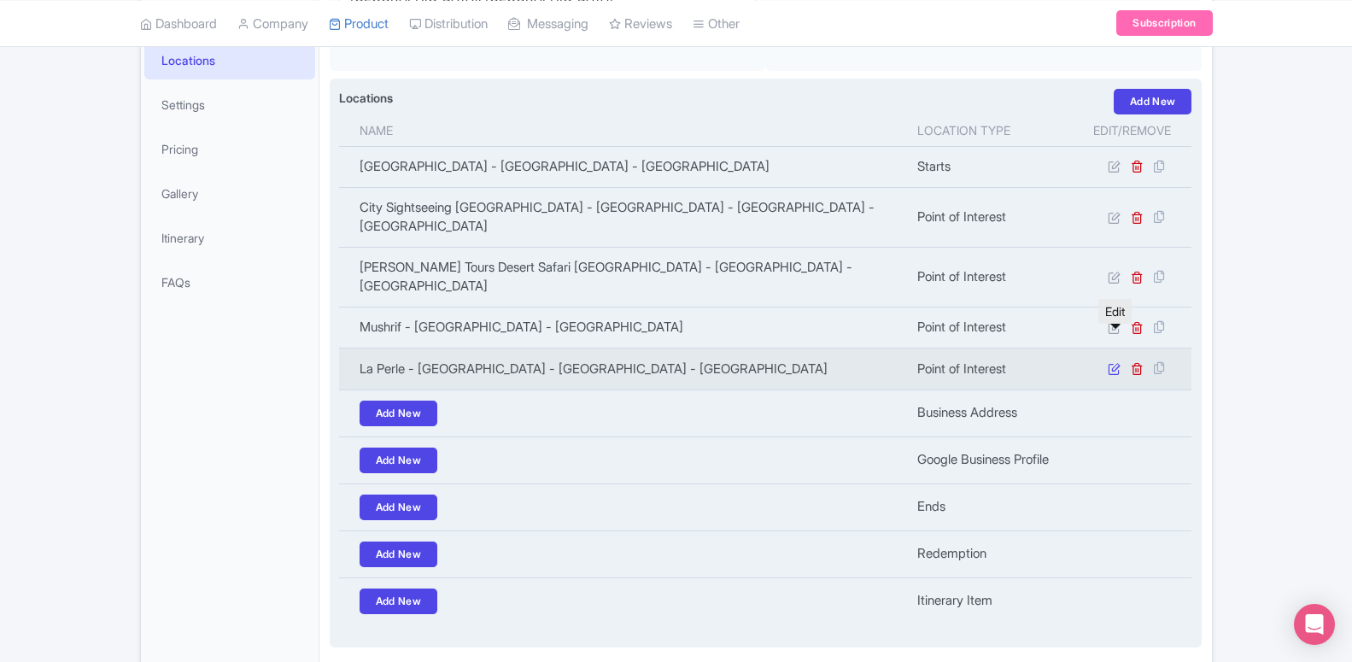
click at [1115, 362] on icon at bounding box center [1114, 368] width 13 height 13
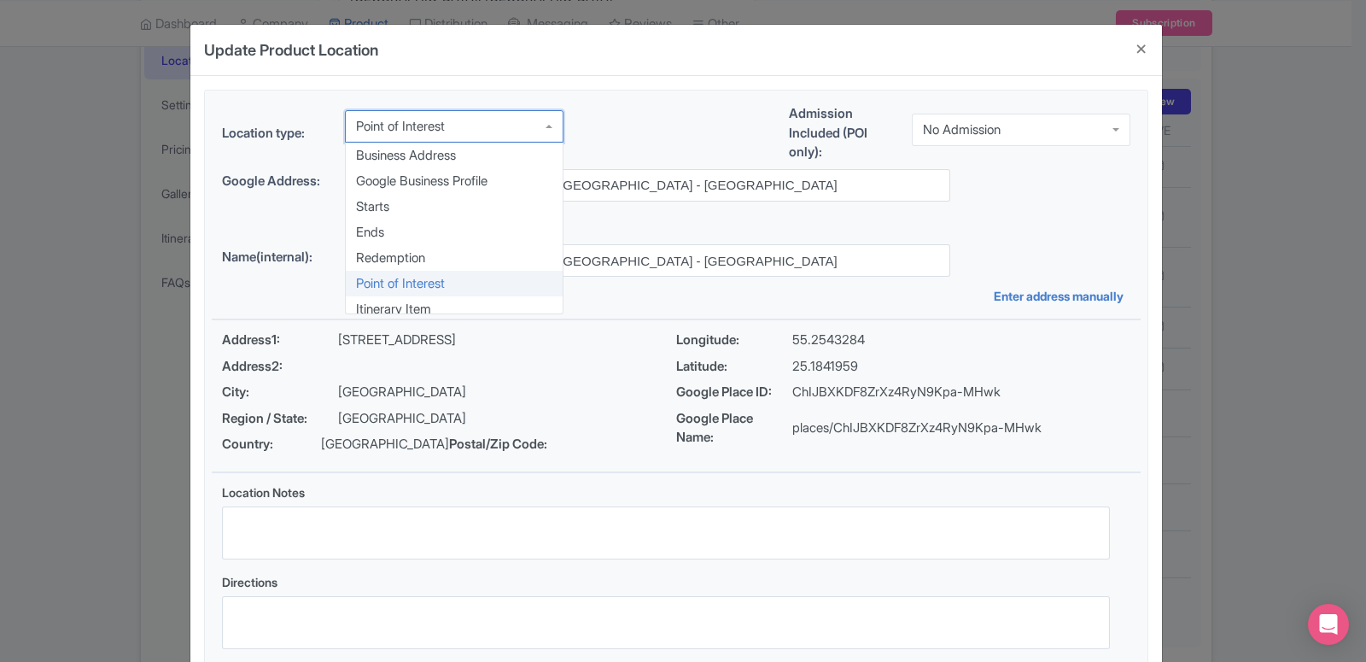
click at [465, 136] on div "Point of Interest" at bounding box center [454, 126] width 219 height 32
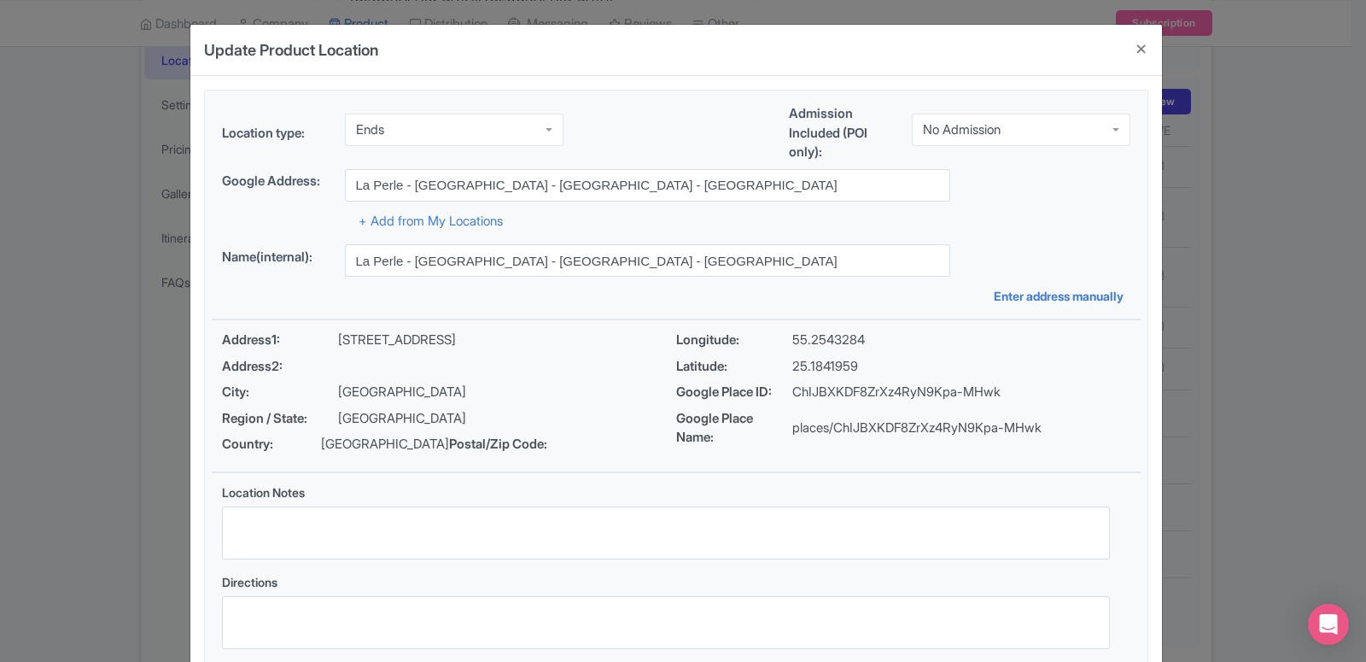
click at [414, 240] on div "Location type: Ends Ends Business Address Google Business Profile Starts Ends R…" at bounding box center [676, 382] width 929 height 582
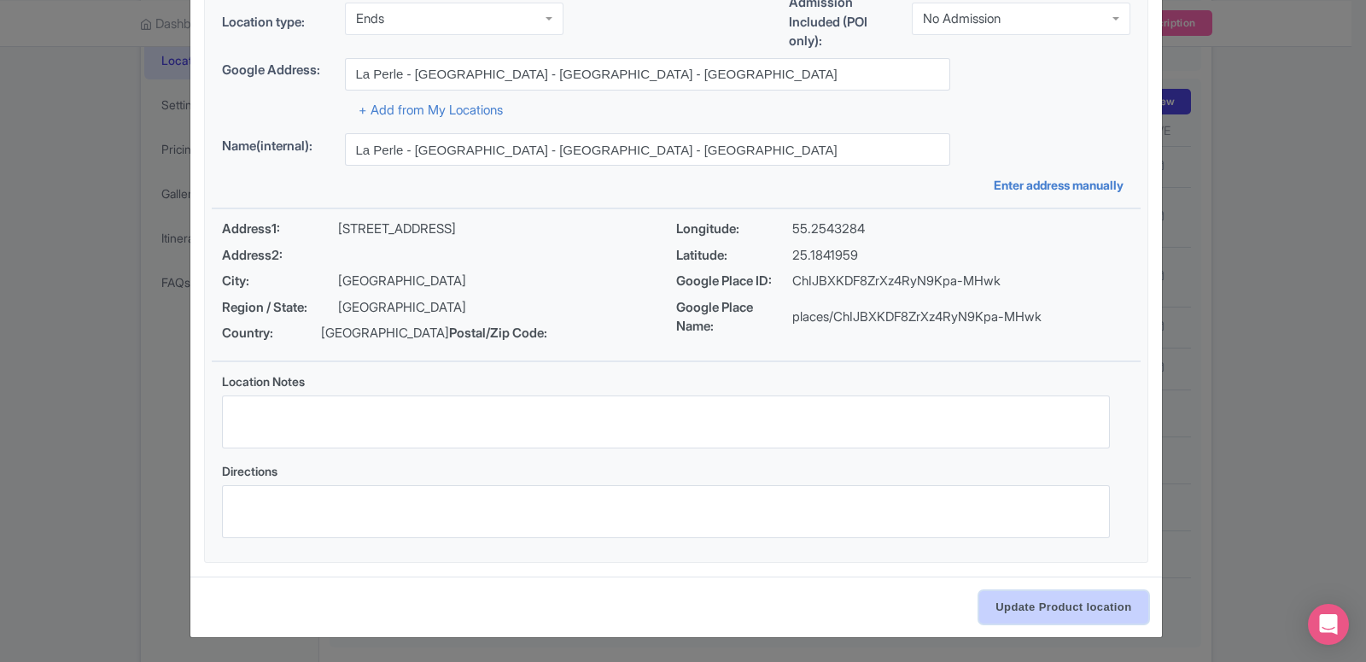
click at [1073, 600] on input "Update Product location" at bounding box center [1063, 607] width 168 height 32
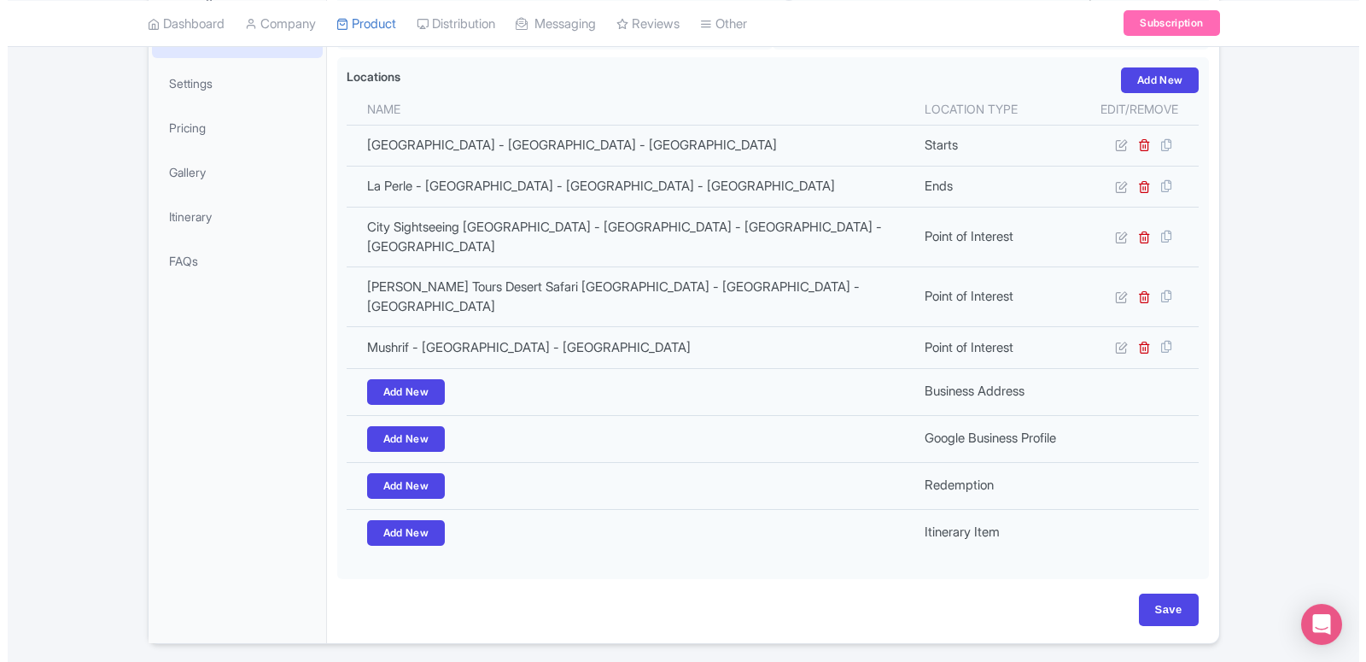
scroll to position [394, 0]
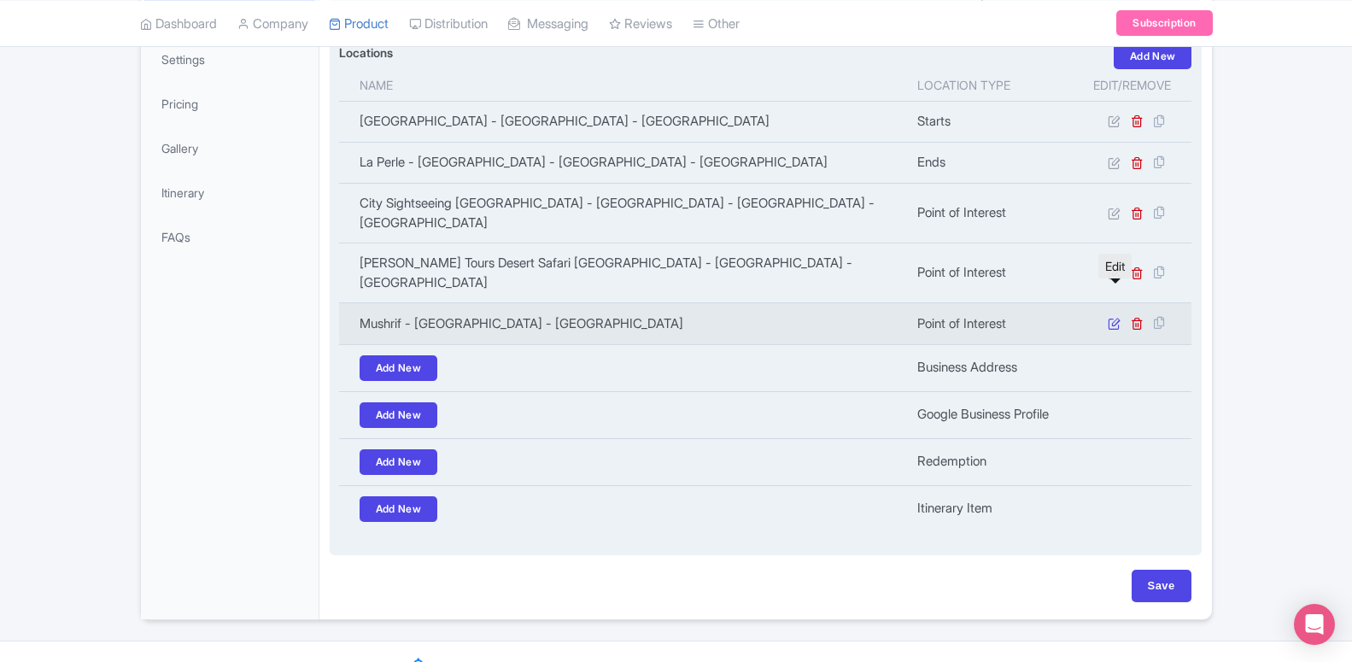
click at [1113, 317] on icon at bounding box center [1114, 323] width 13 height 13
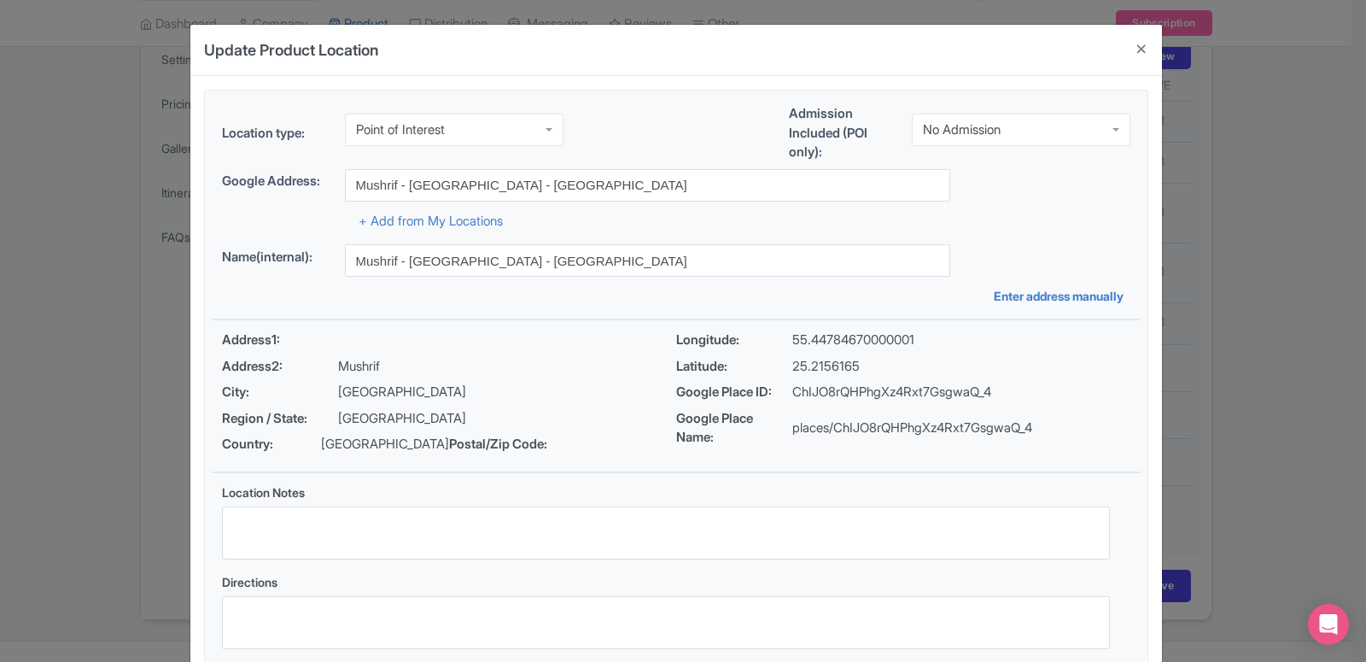
click at [463, 130] on div "Point of Interest" at bounding box center [454, 130] width 219 height 32
click at [418, 231] on div "Location type: Ends Ends Business Address Google Business Profile Starts Ends R…" at bounding box center [676, 382] width 929 height 582
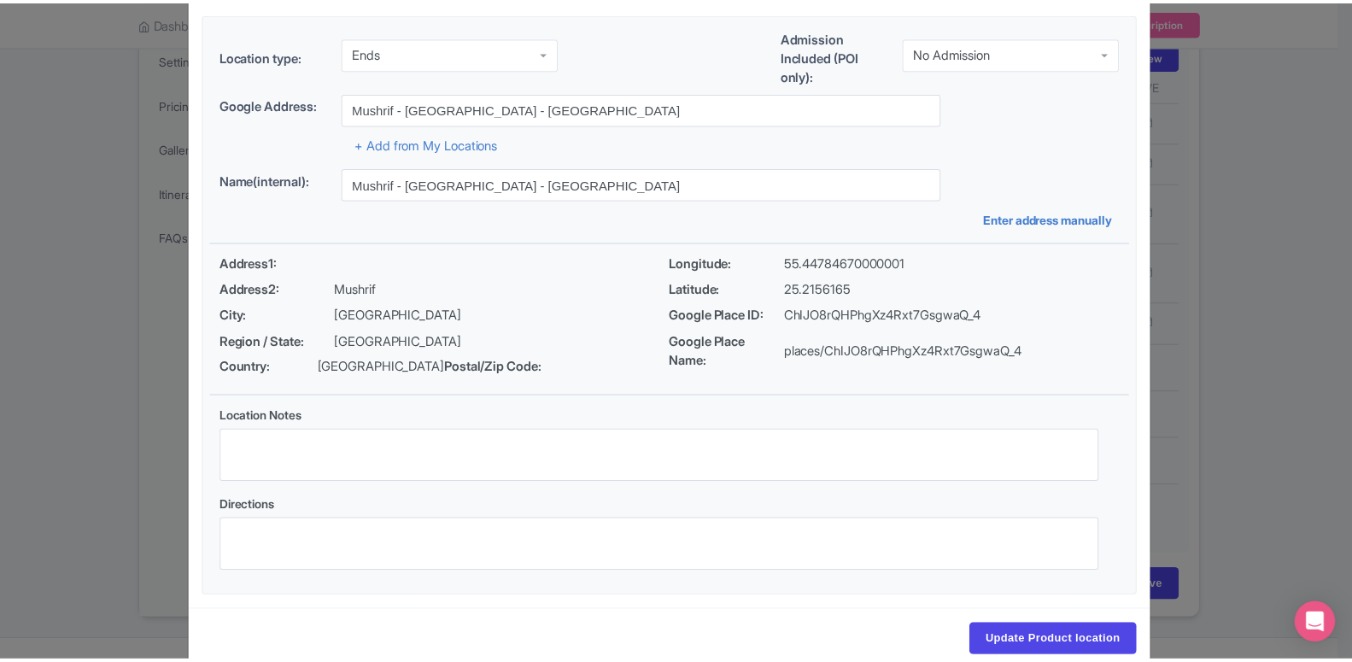
scroll to position [131, 0]
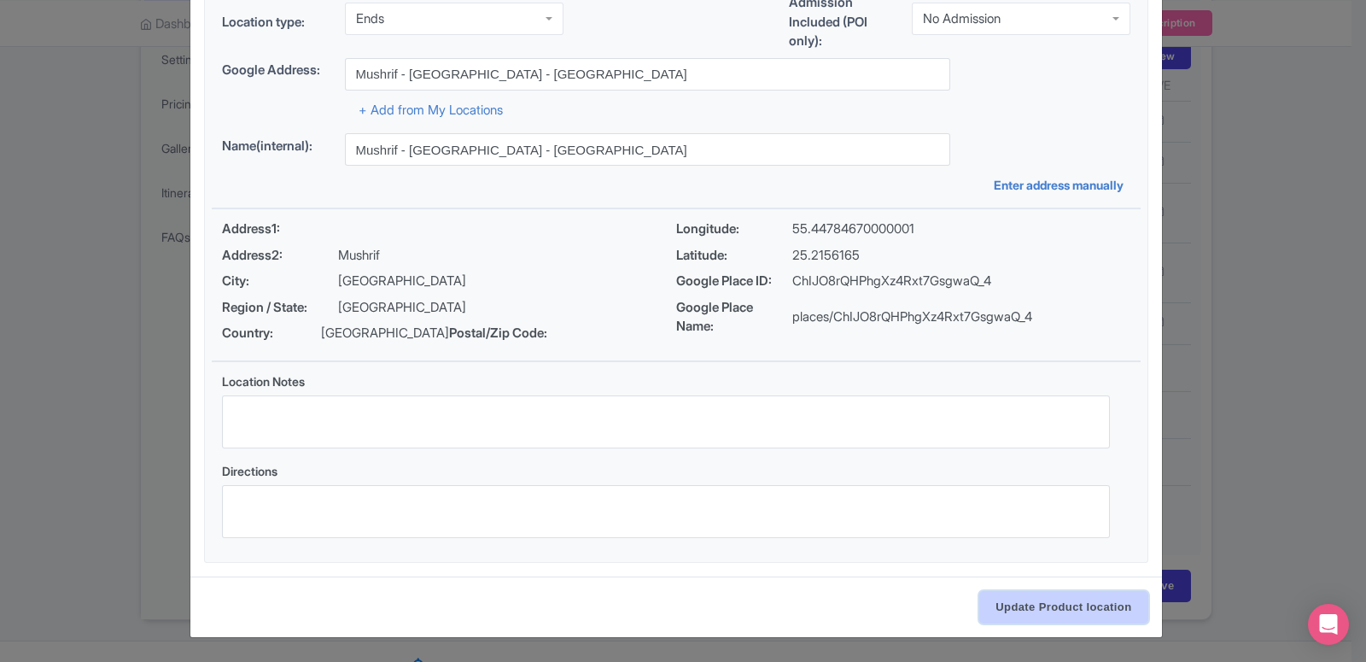
click at [1066, 597] on input "Update Product location" at bounding box center [1063, 607] width 168 height 32
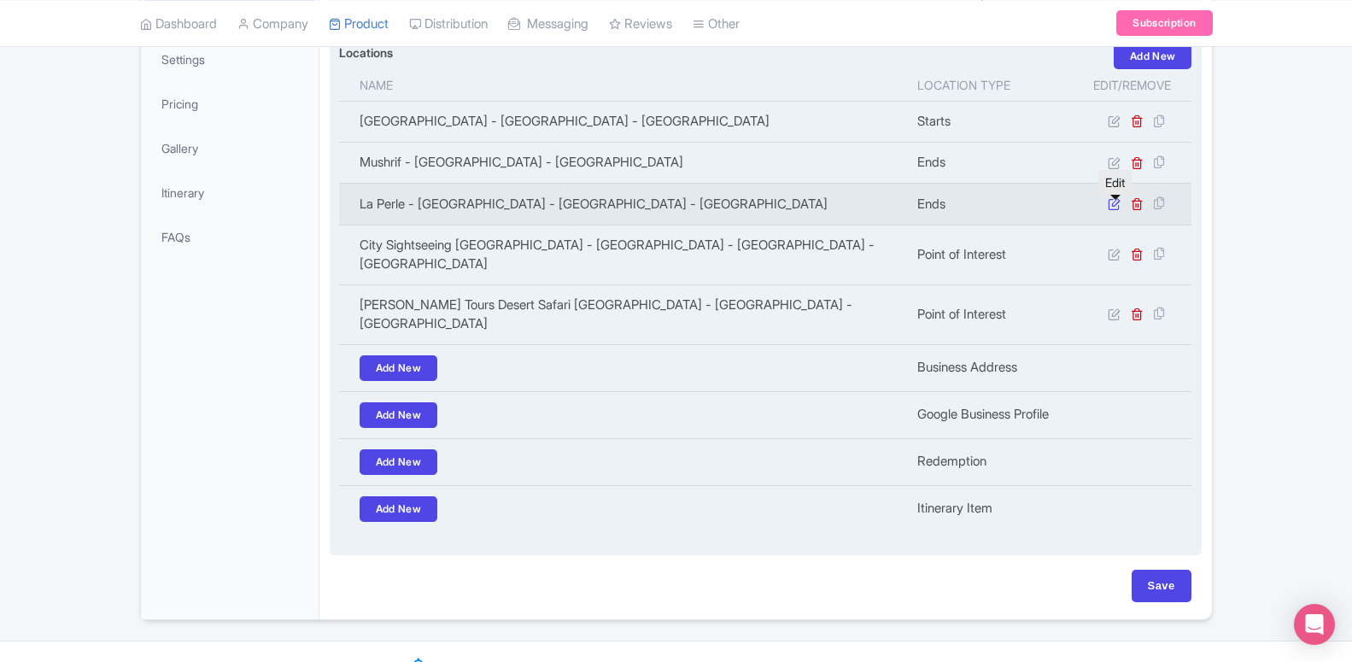
click at [1113, 210] on icon at bounding box center [1114, 203] width 13 height 13
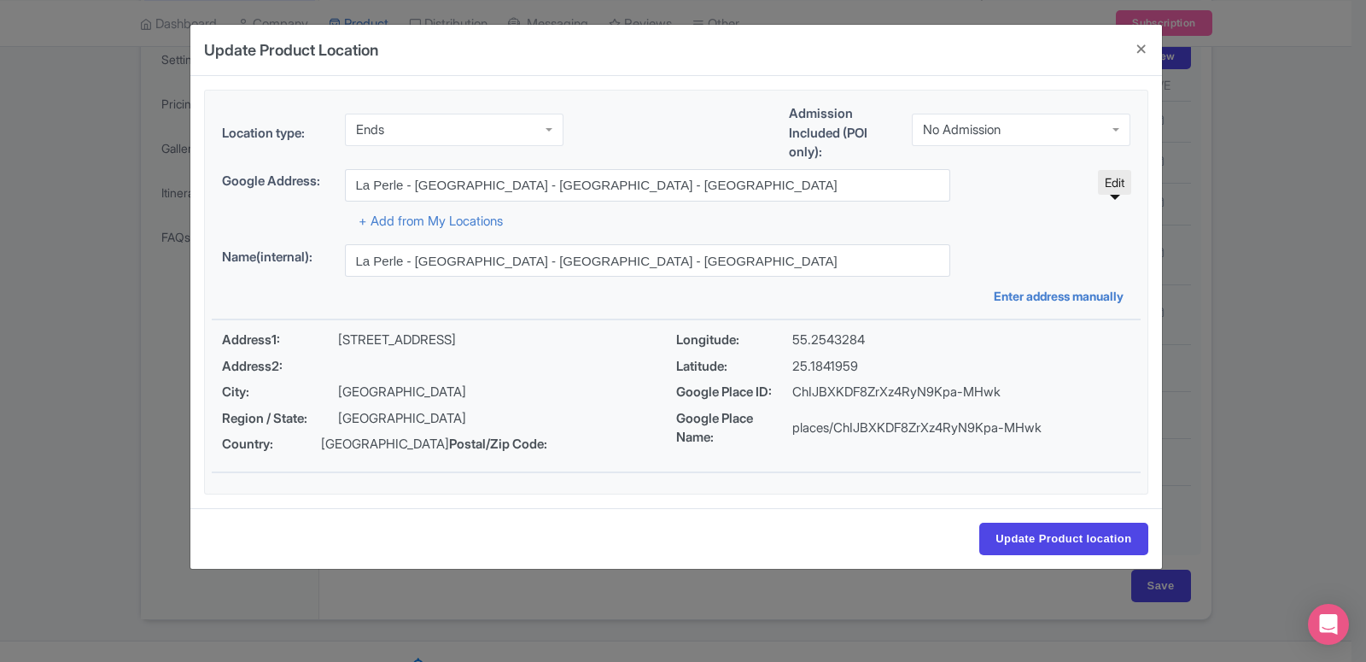
click at [411, 120] on div "Ends" at bounding box center [454, 130] width 219 height 32
click at [1078, 555] on input "Update Product location" at bounding box center [1063, 539] width 168 height 32
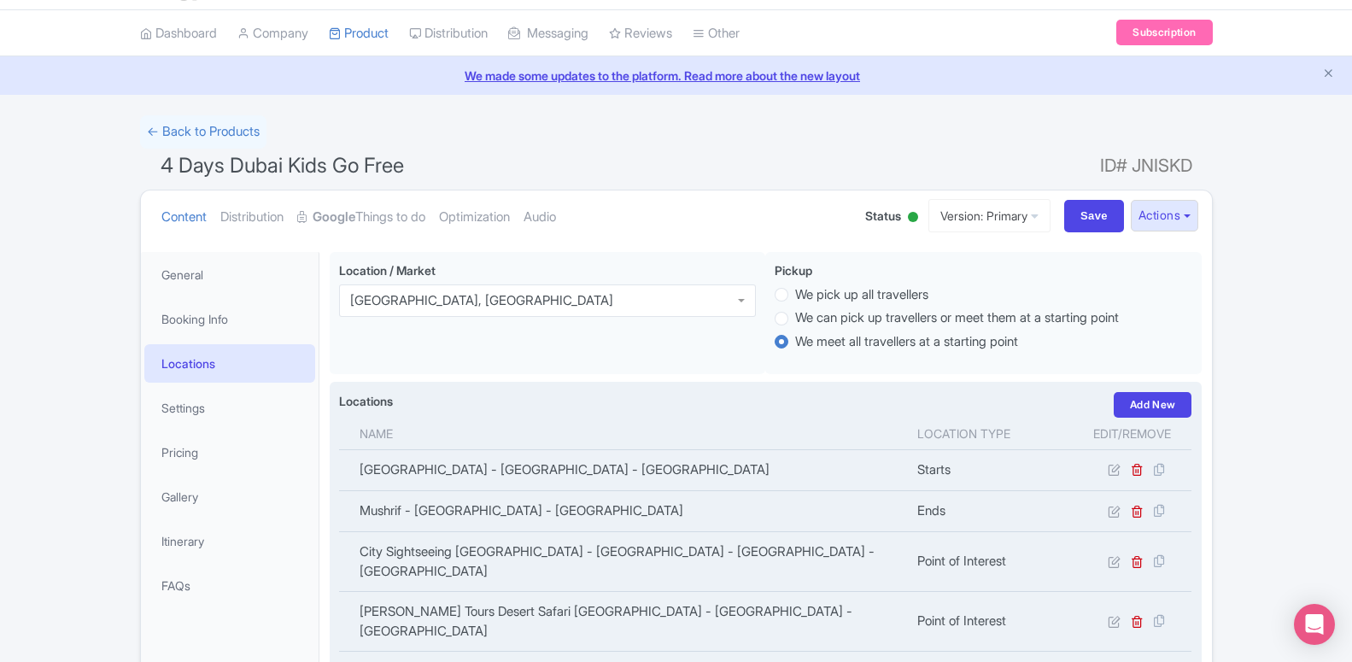
scroll to position [0, 0]
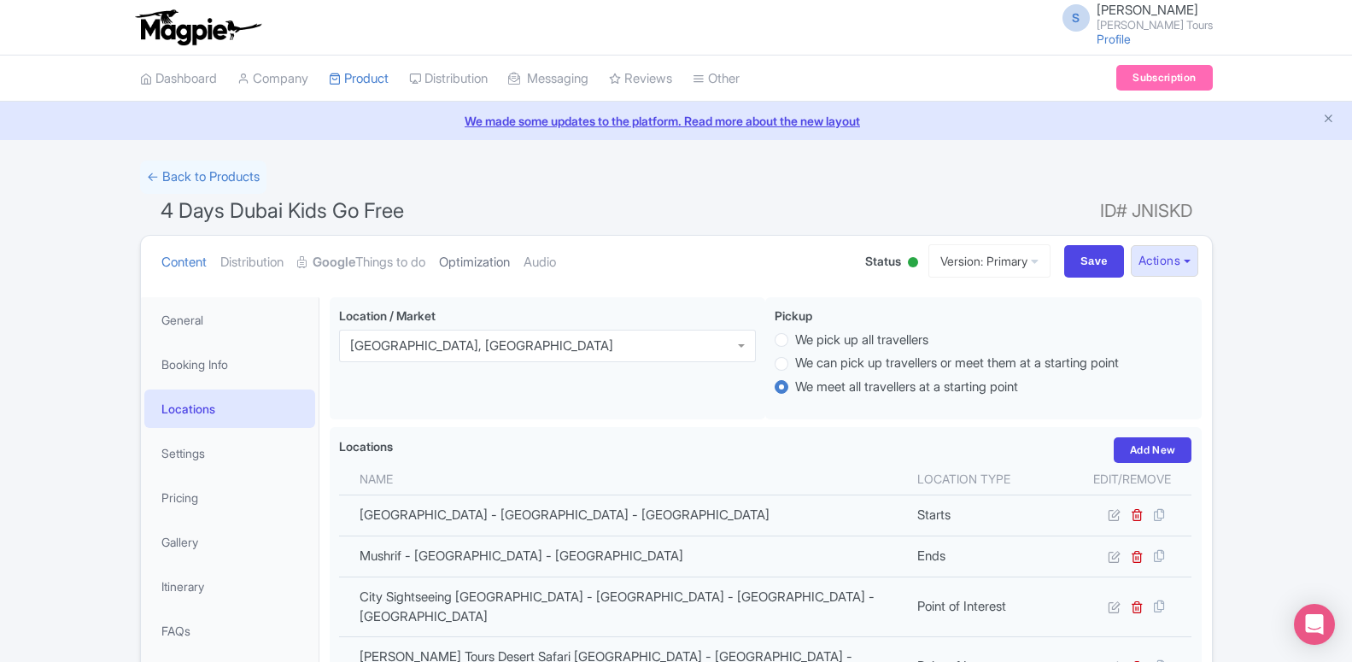
click at [468, 269] on link "Optimization" at bounding box center [474, 263] width 71 height 54
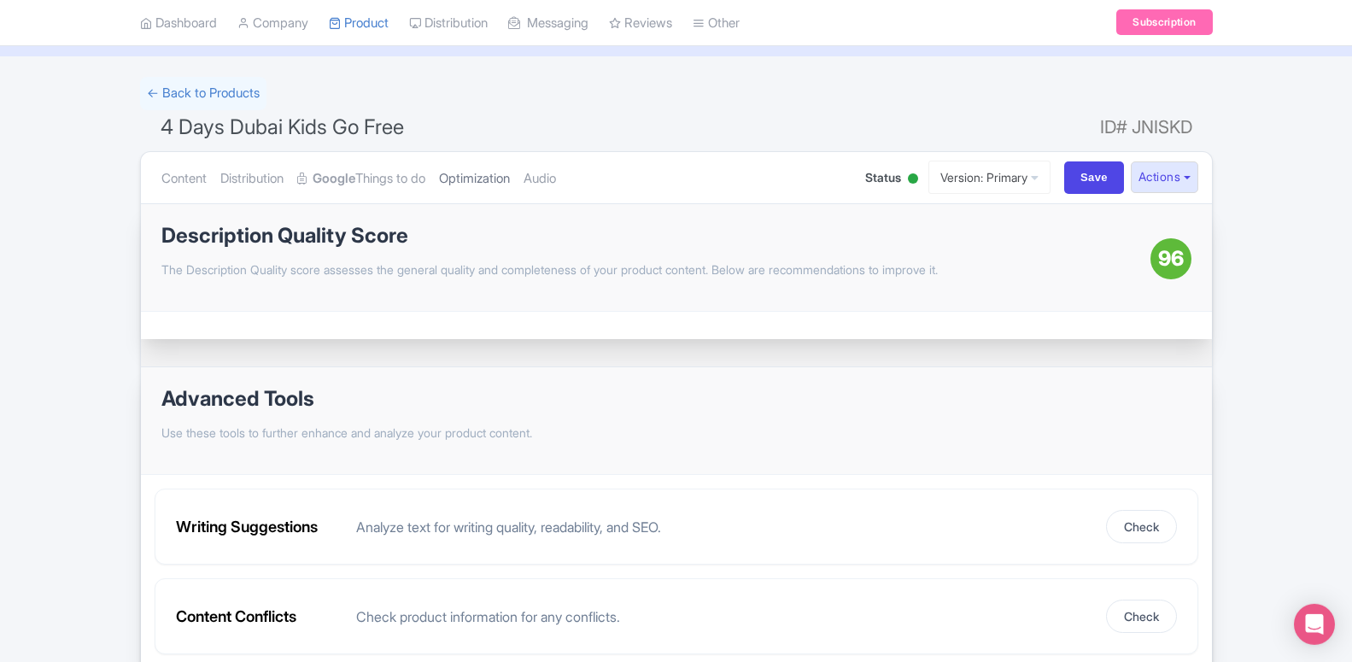
scroll to position [164, 0]
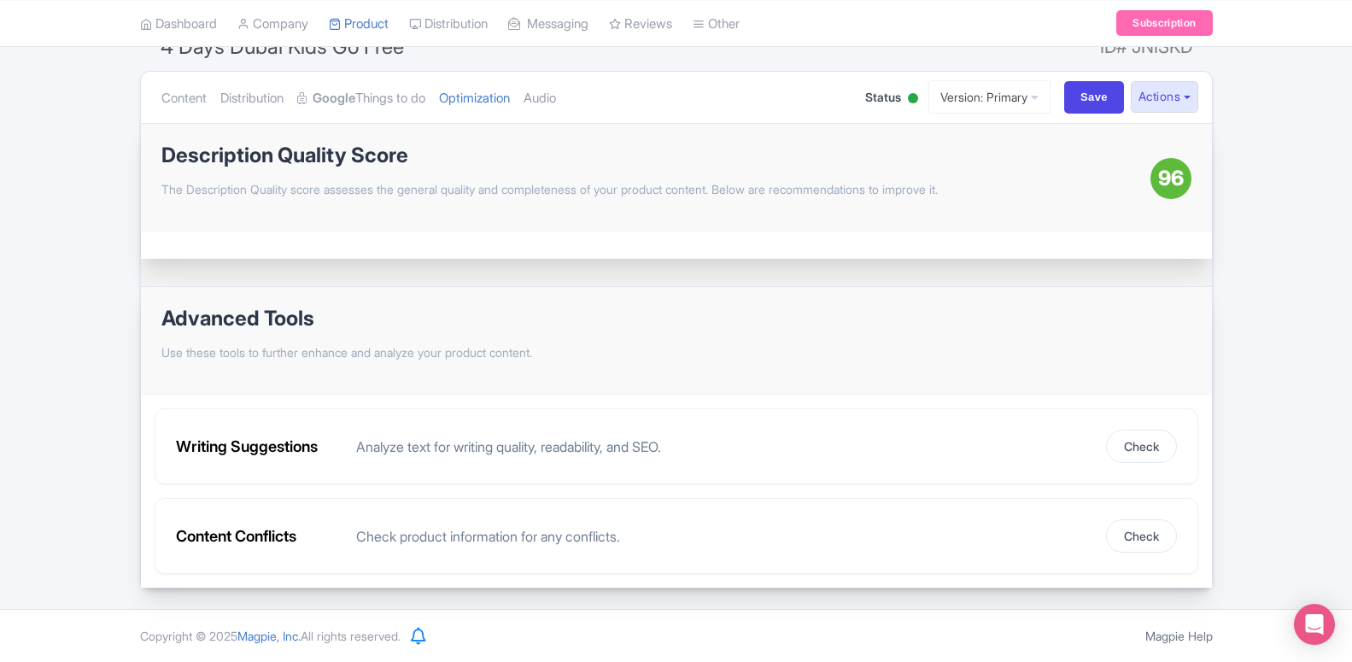
click at [1179, 189] on span "96" at bounding box center [1171, 178] width 26 height 31
click at [769, 193] on p "The Description Quality score assesses the general quality and completeness of …" at bounding box center [655, 189] width 989 height 18
click at [477, 196] on p "The Description Quality score assesses the general quality and completeness of …" at bounding box center [655, 189] width 989 height 18
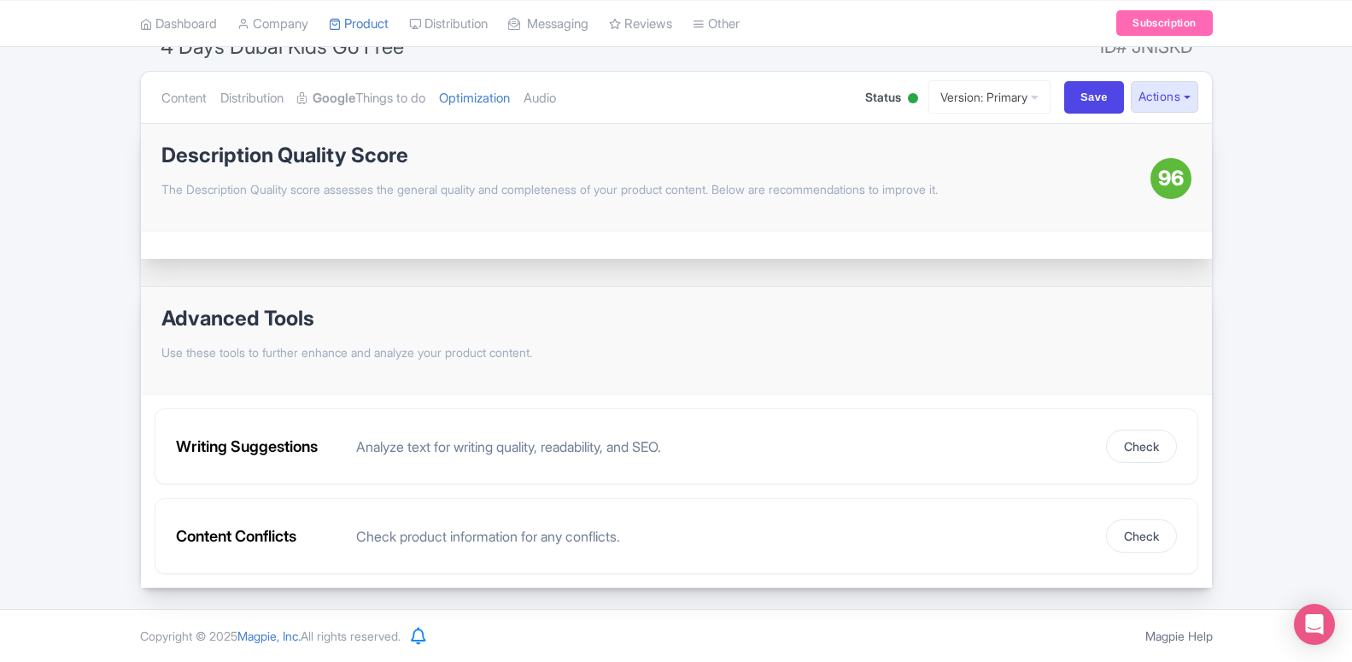
click at [442, 267] on div "Description Quality Score The Description Quality score assesses the general qu…" at bounding box center [676, 355] width 1071 height 465
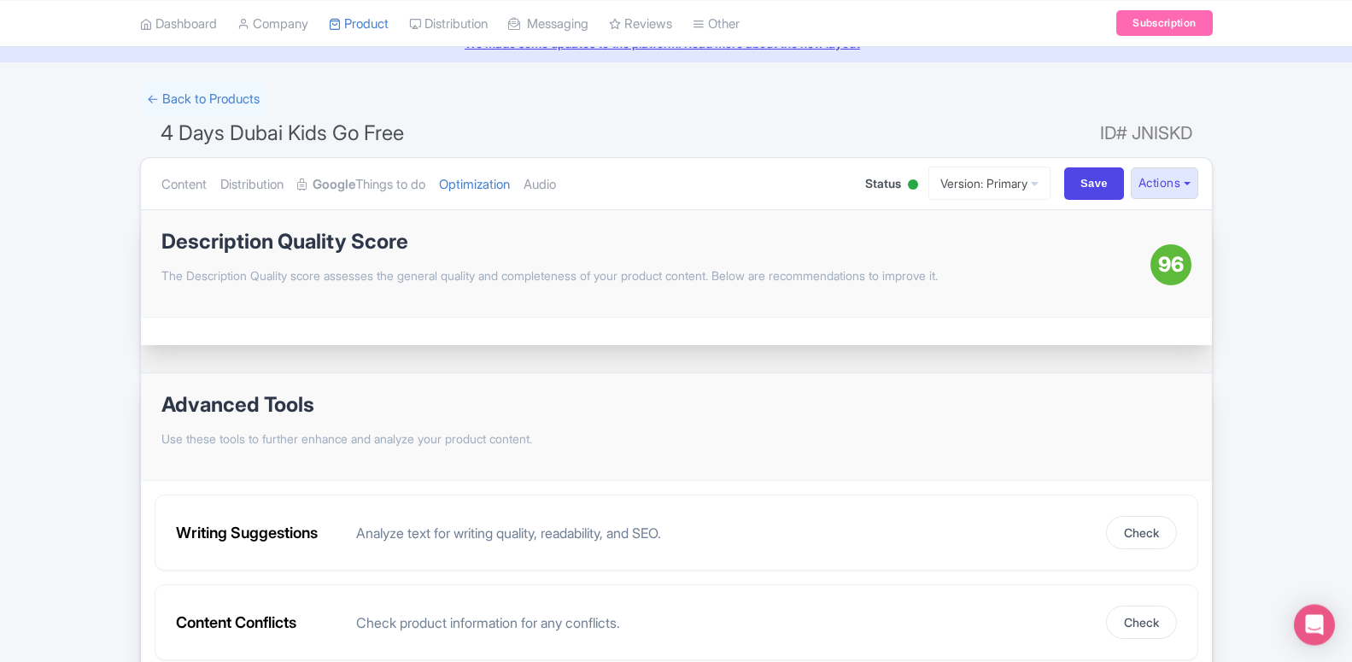
scroll to position [77, 0]
click at [198, 189] on link "Content" at bounding box center [183, 186] width 45 height 54
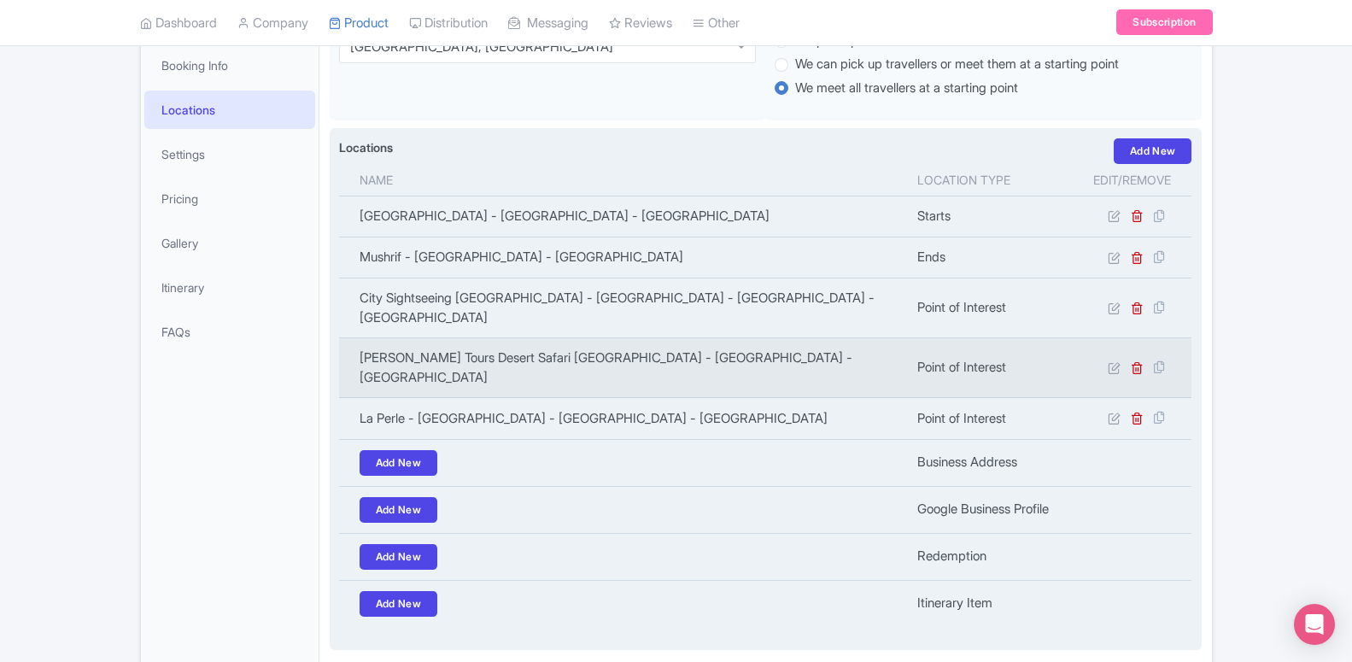
scroll to position [338, 0]
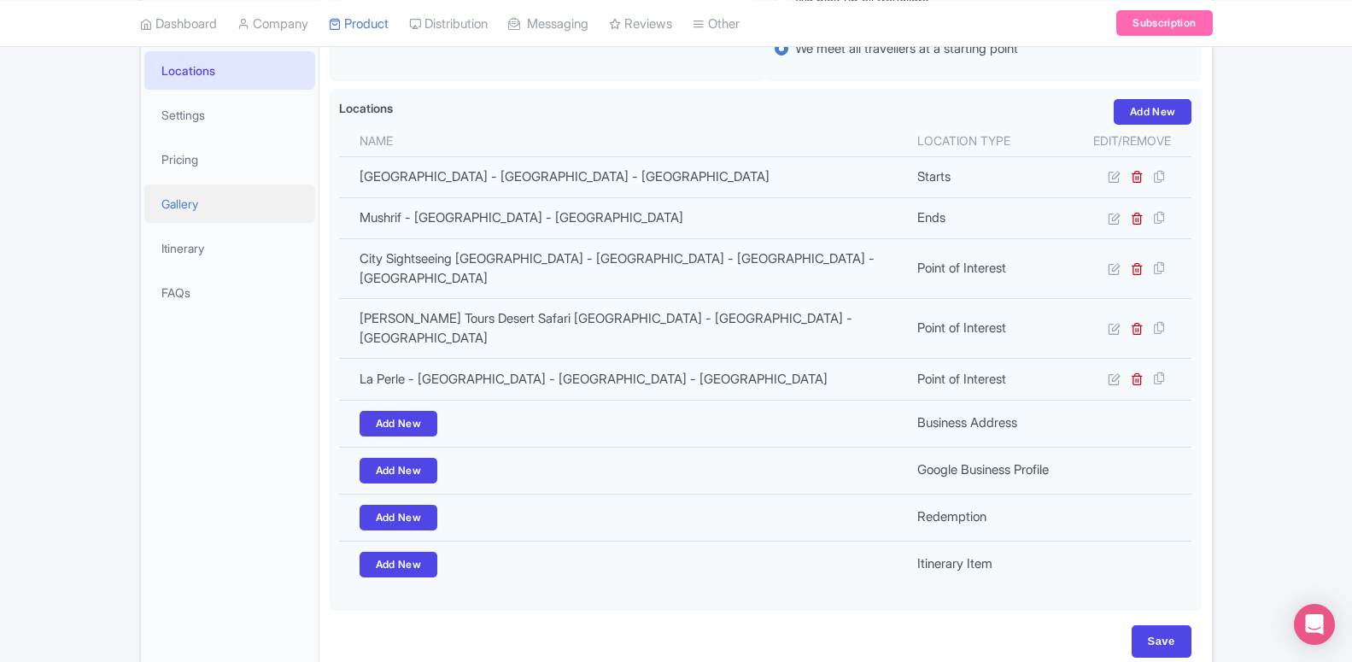
click at [190, 201] on link "Gallery" at bounding box center [229, 203] width 171 height 38
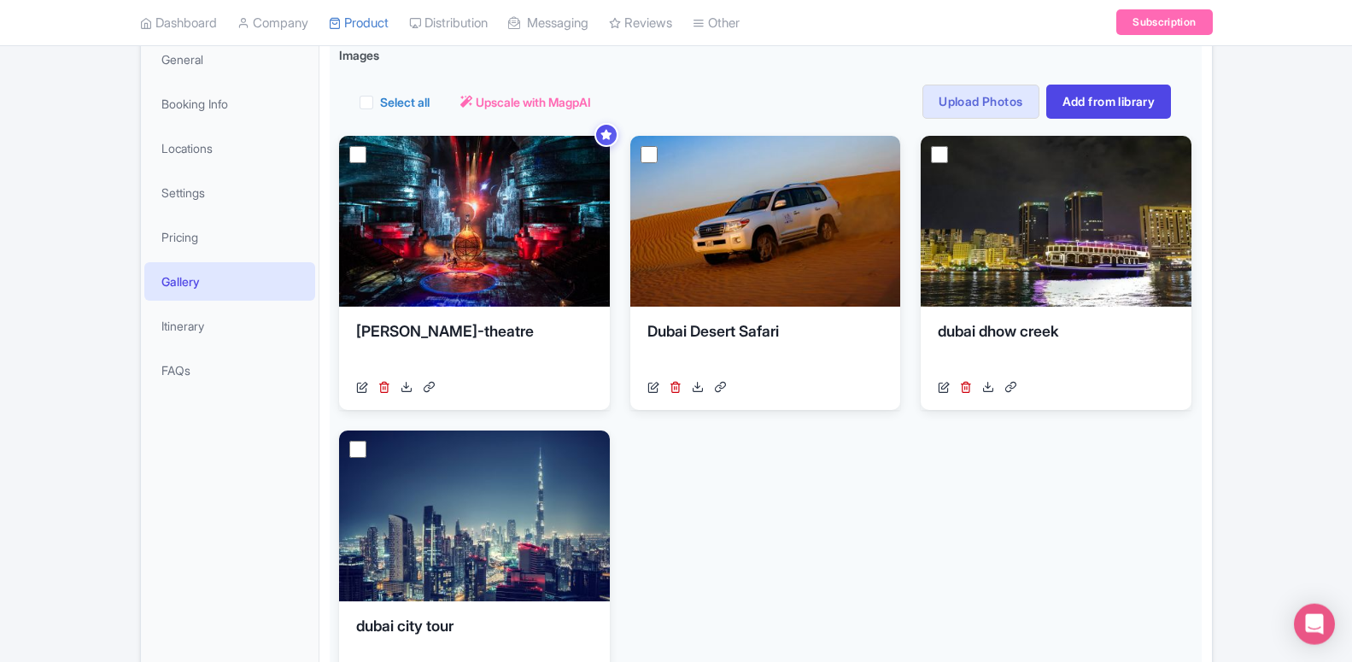
scroll to position [260, 0]
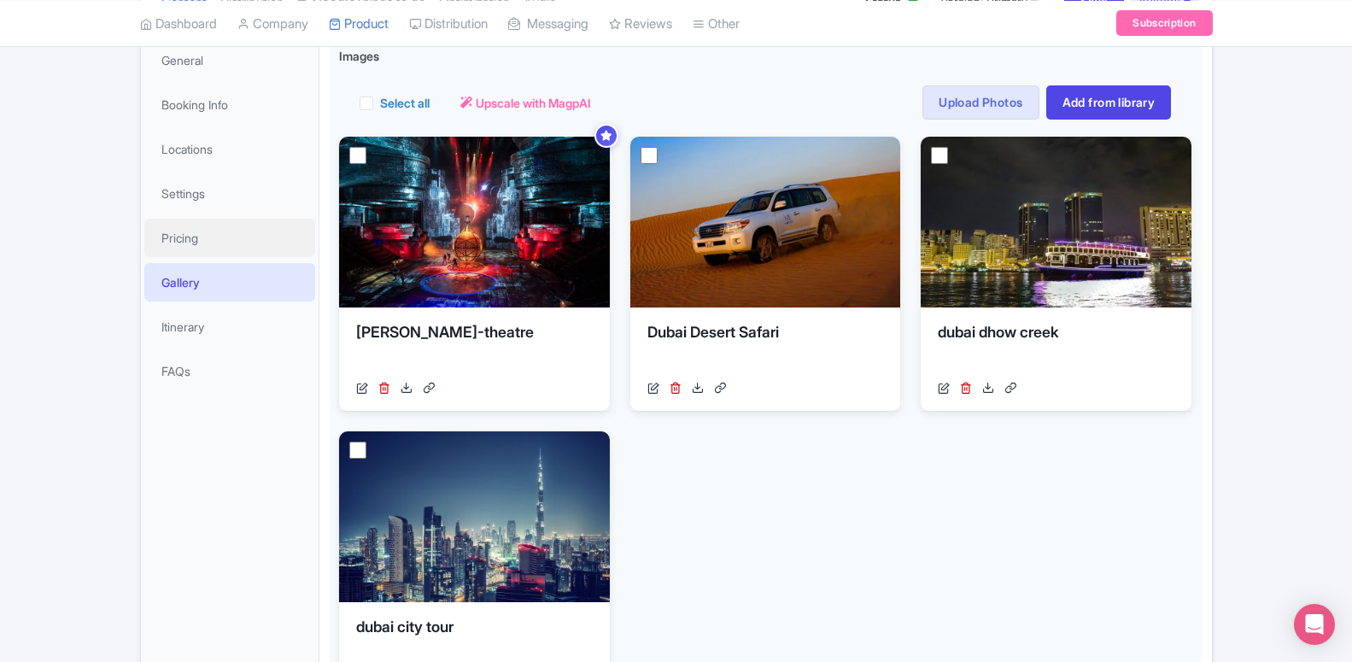
click at [172, 234] on link "Pricing" at bounding box center [229, 238] width 171 height 38
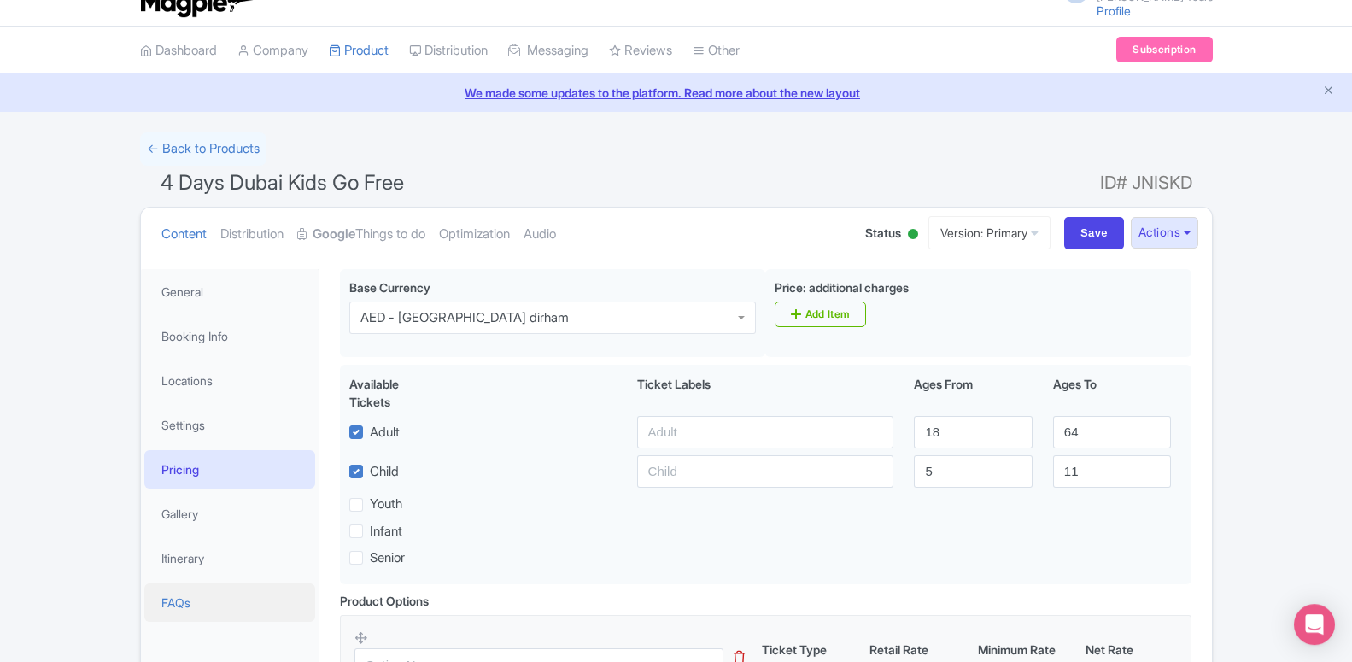
scroll to position [0, 0]
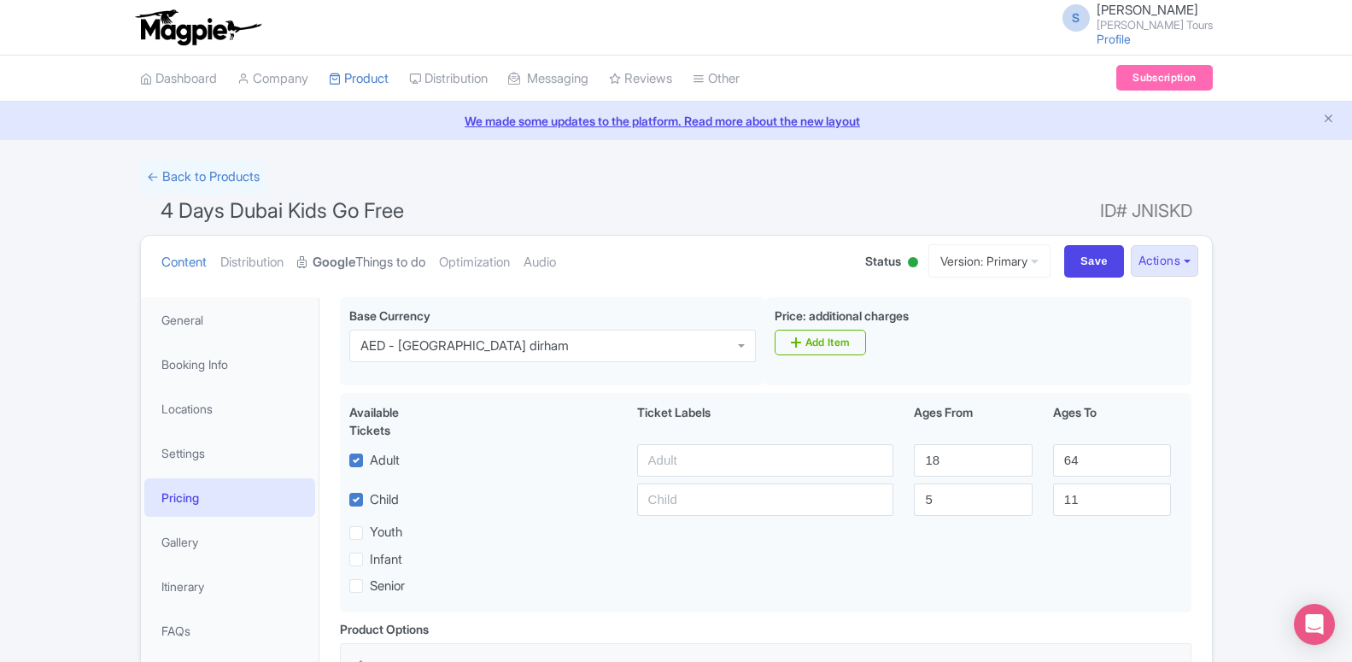
click at [357, 260] on link "Google Things to do" at bounding box center [361, 263] width 128 height 54
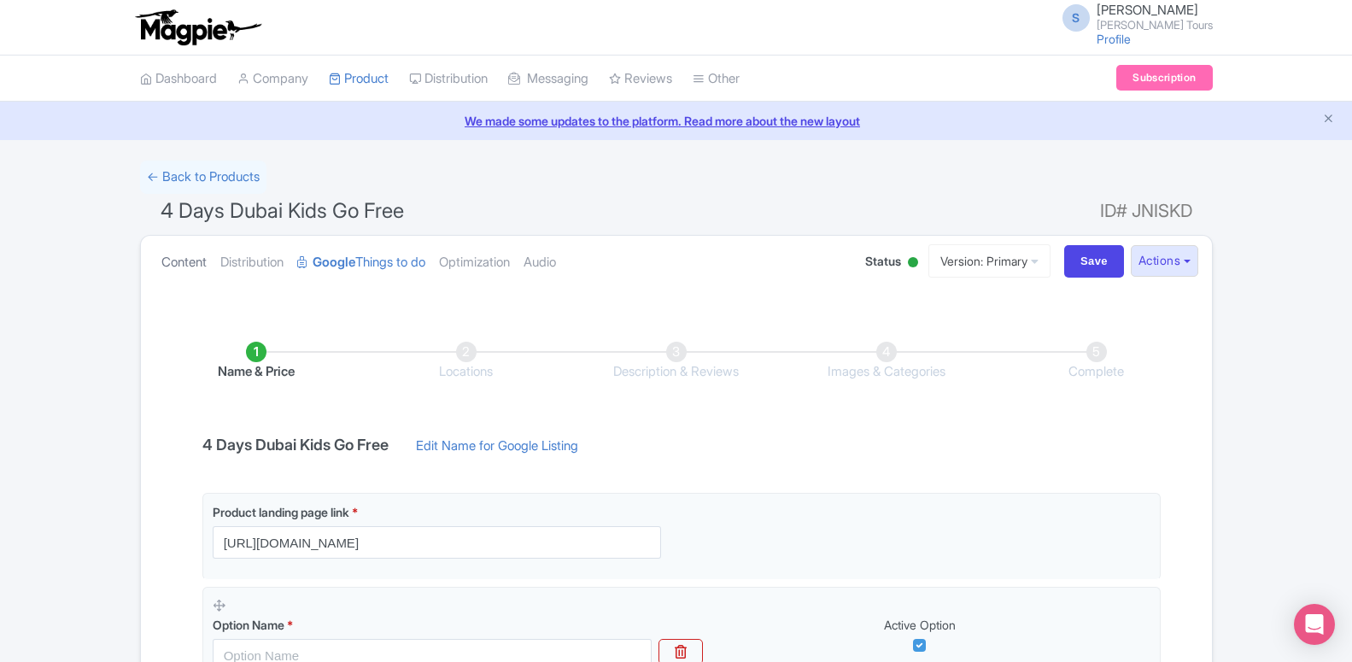
click at [184, 263] on link "Content" at bounding box center [183, 263] width 45 height 54
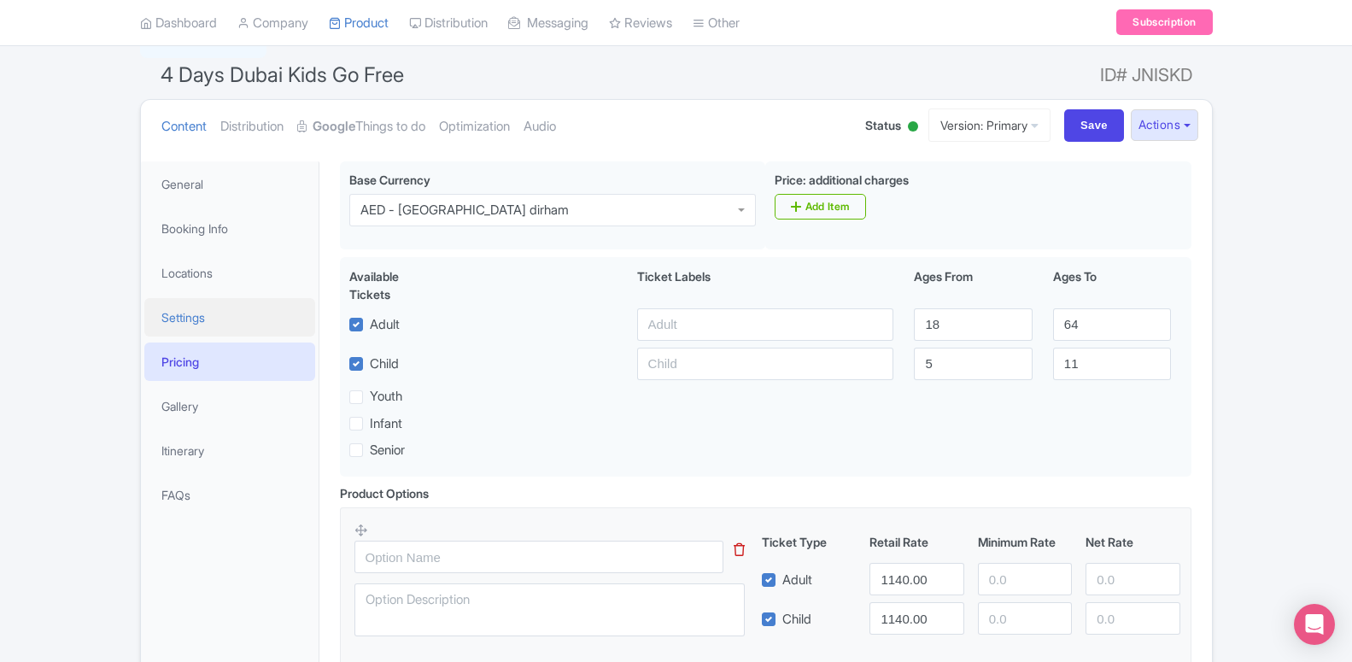
scroll to position [174, 0]
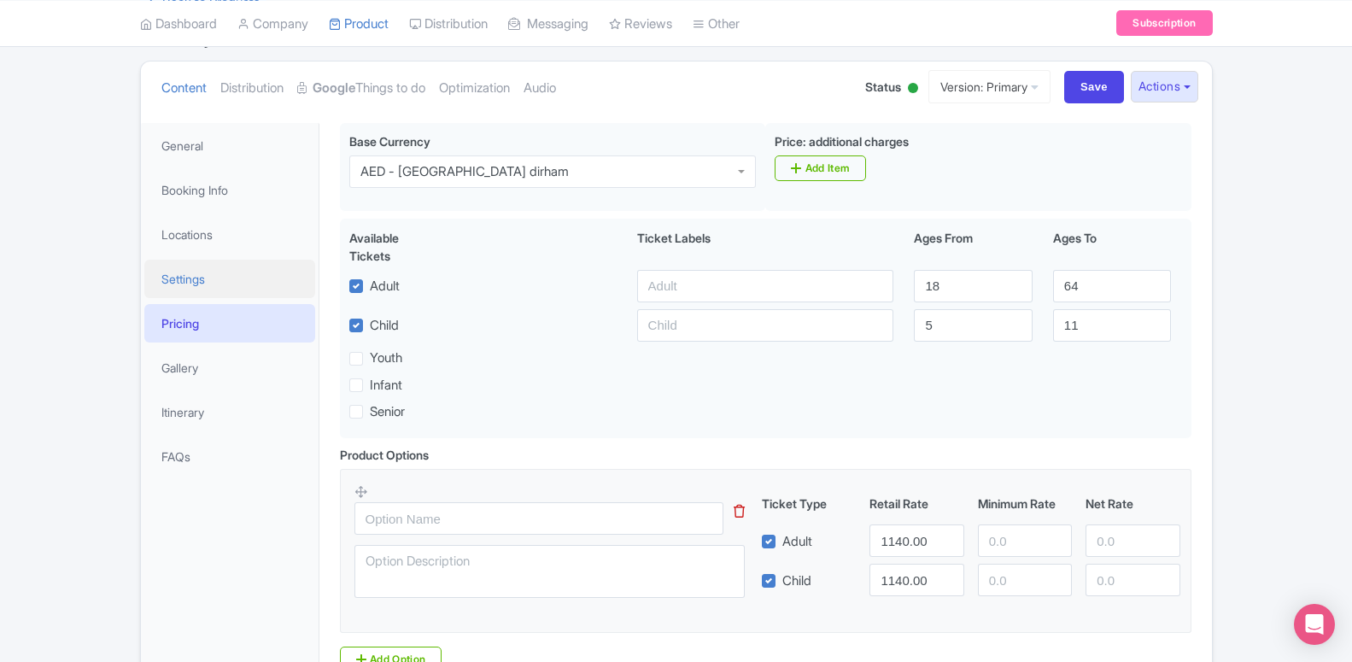
click at [207, 267] on link "Settings" at bounding box center [229, 279] width 171 height 38
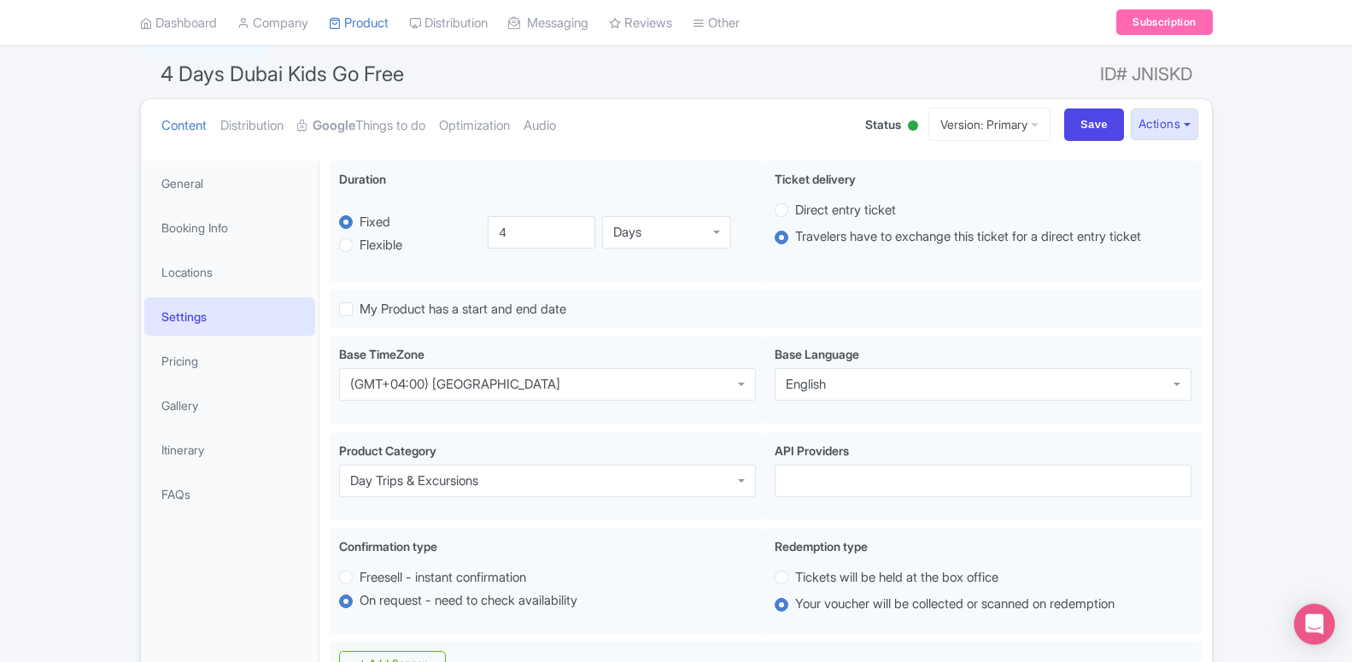
scroll to position [111, 0]
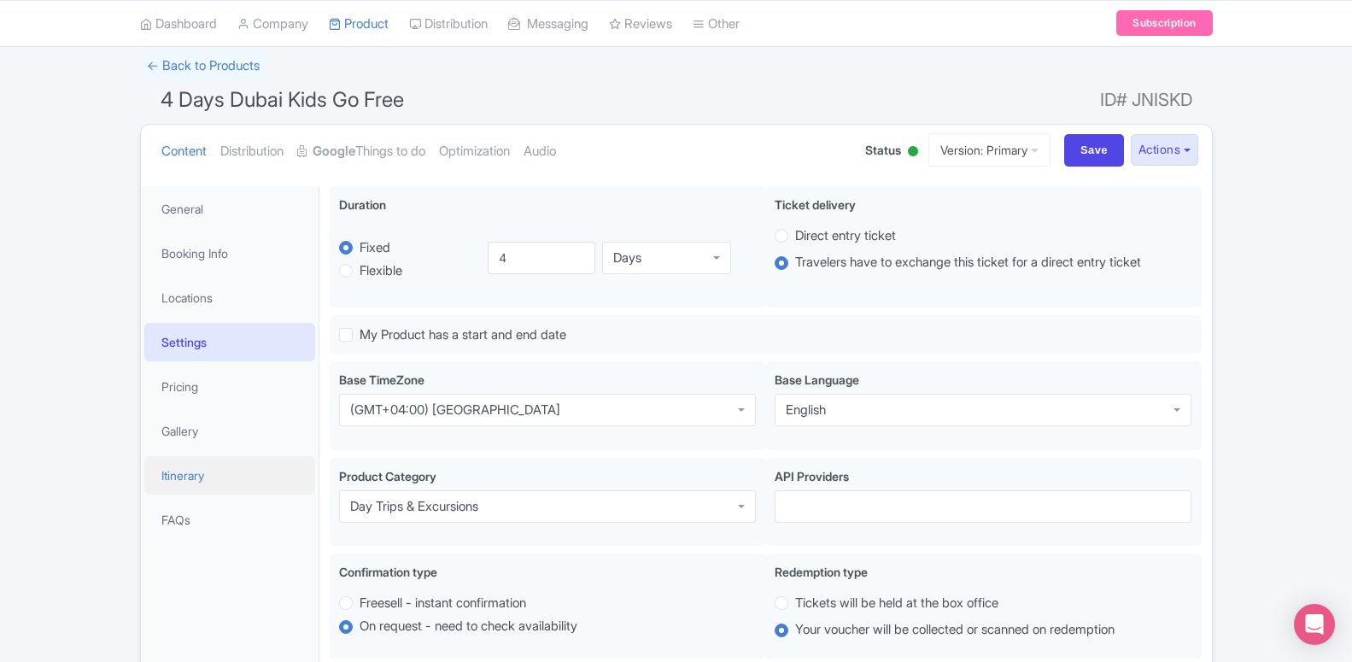
click at [221, 468] on link "Itinerary" at bounding box center [229, 475] width 171 height 38
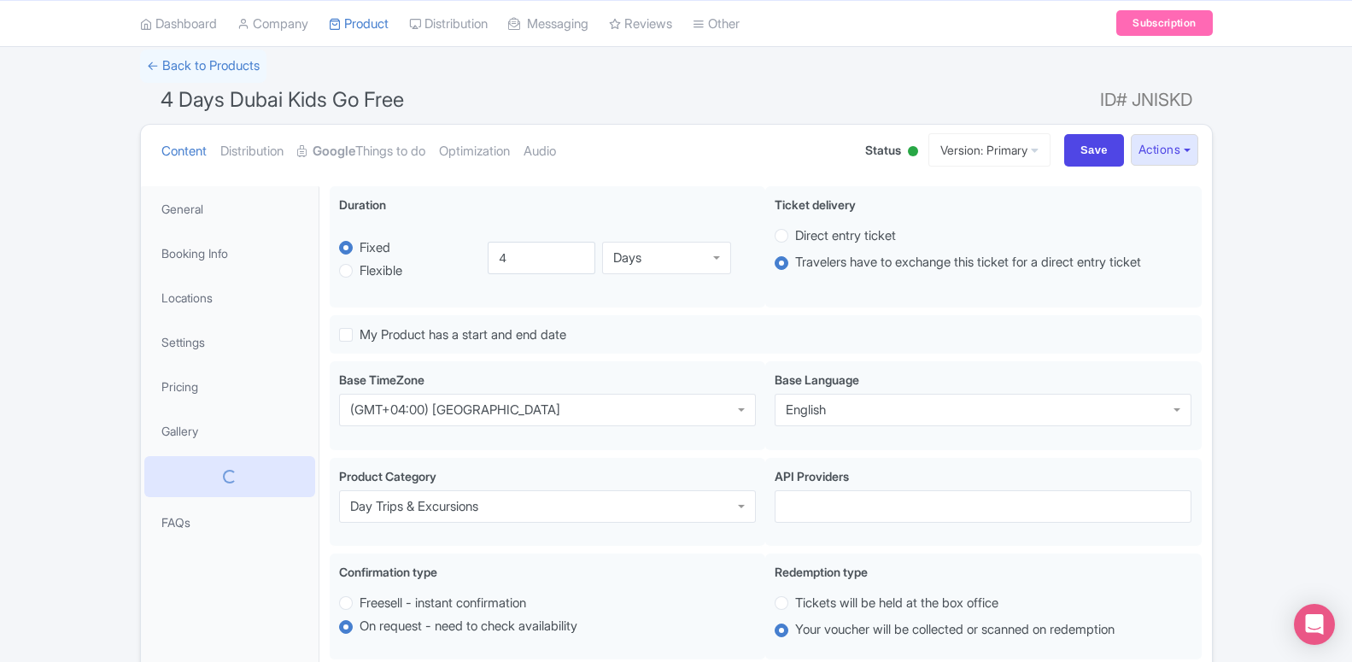
scroll to position [85, 0]
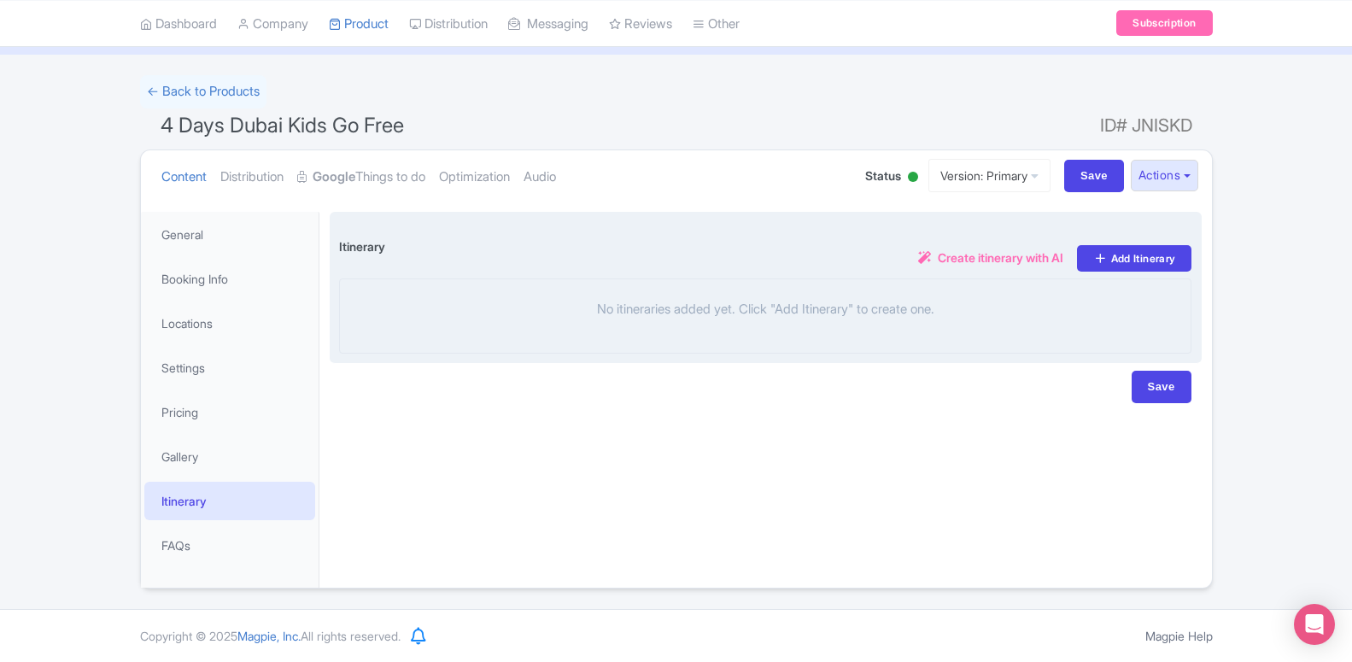
click at [964, 266] on span "Create itinerary with AI" at bounding box center [1001, 257] width 126 height 18
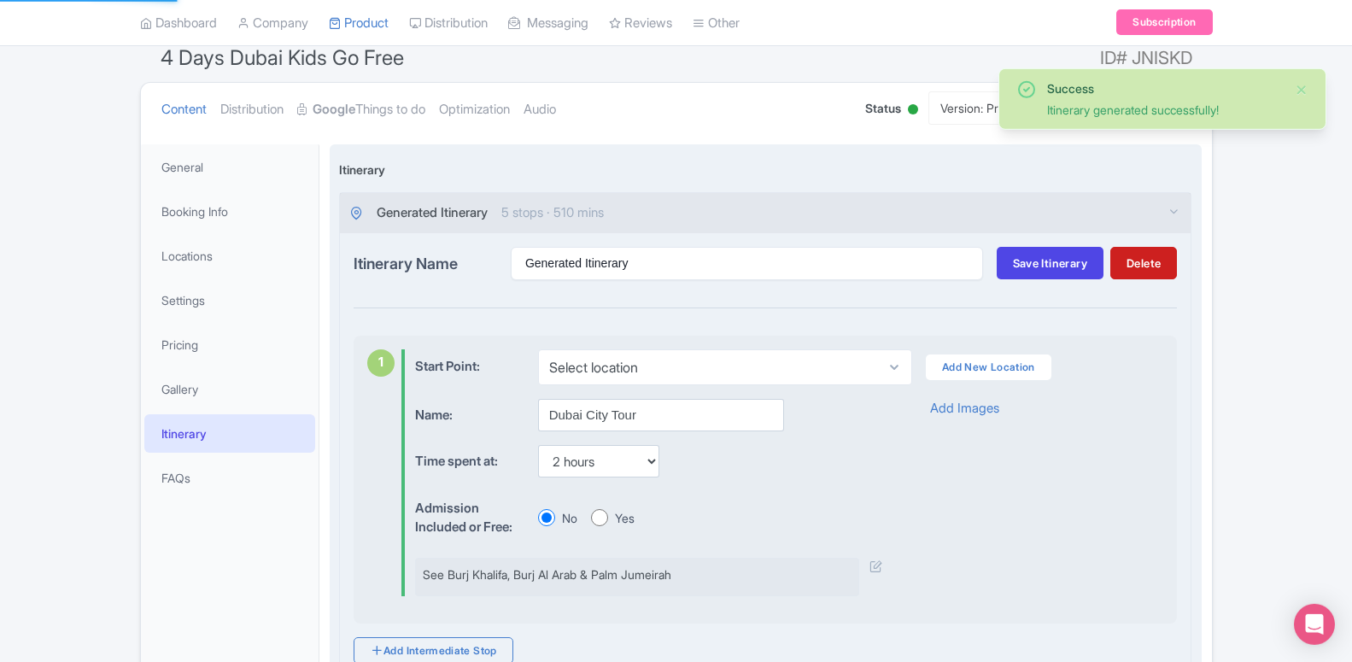
scroll to position [260, 0]
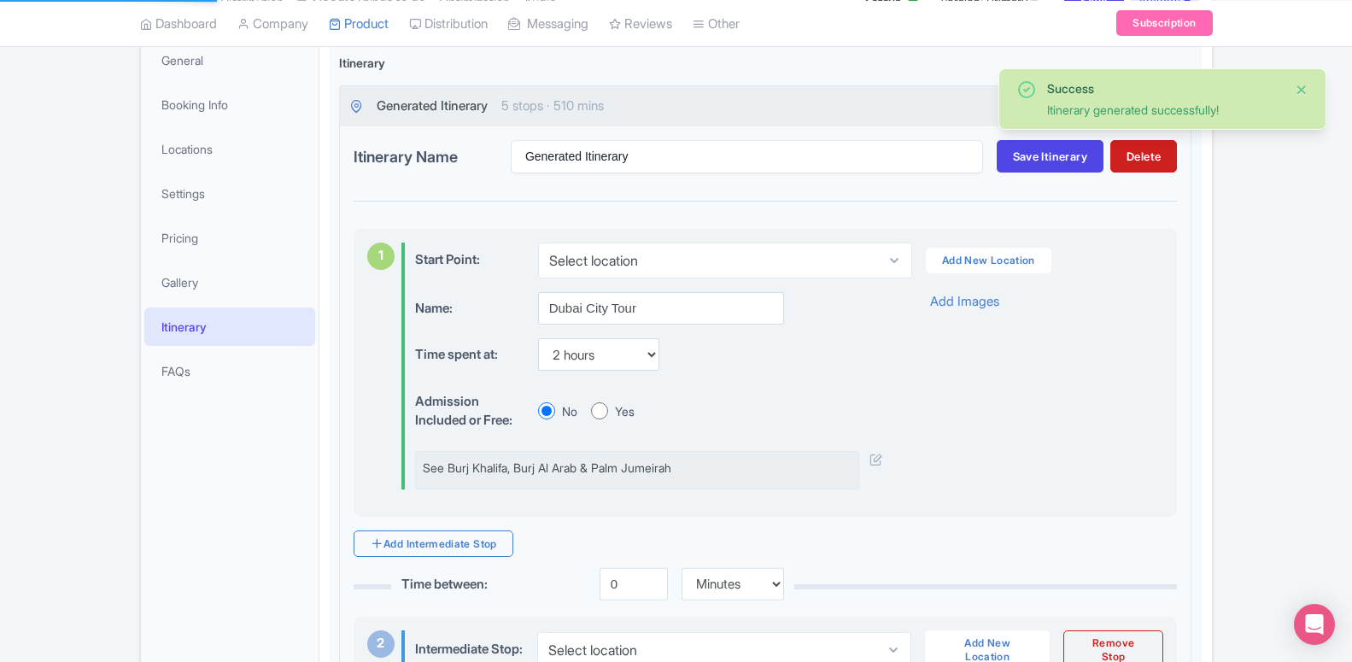
click at [1300, 95] on button "Close" at bounding box center [1302, 89] width 14 height 20
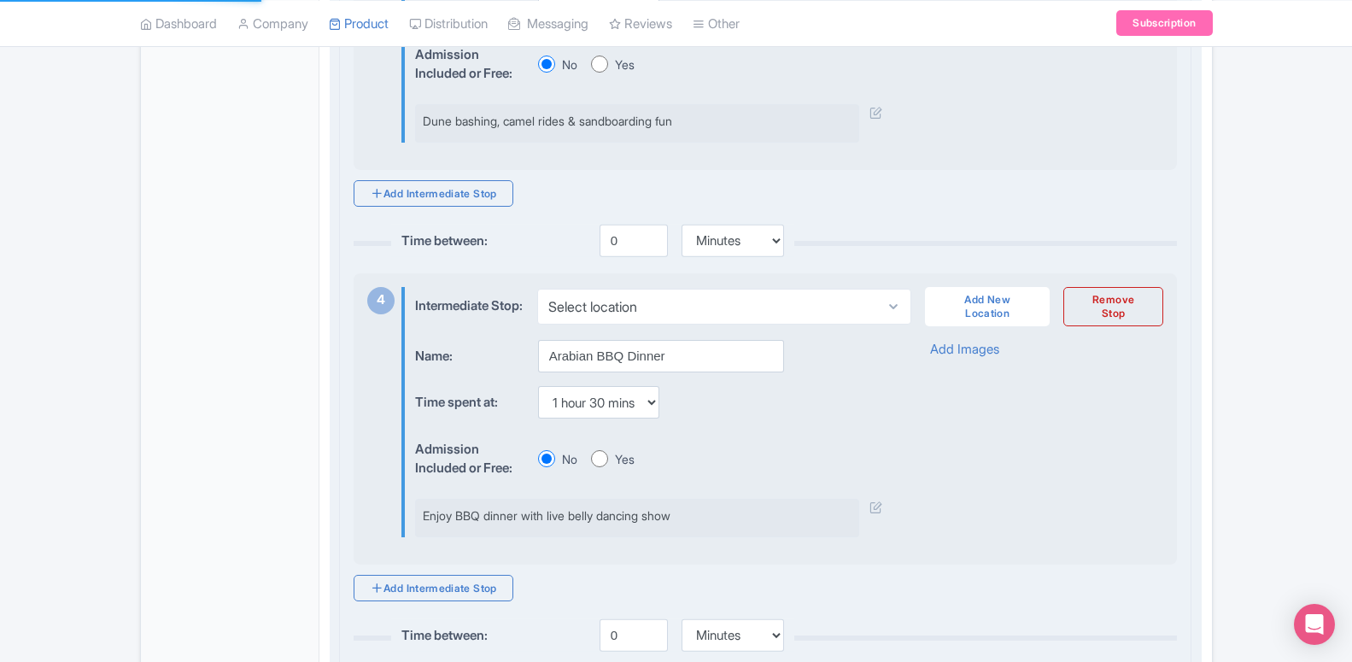
scroll to position [1827, 0]
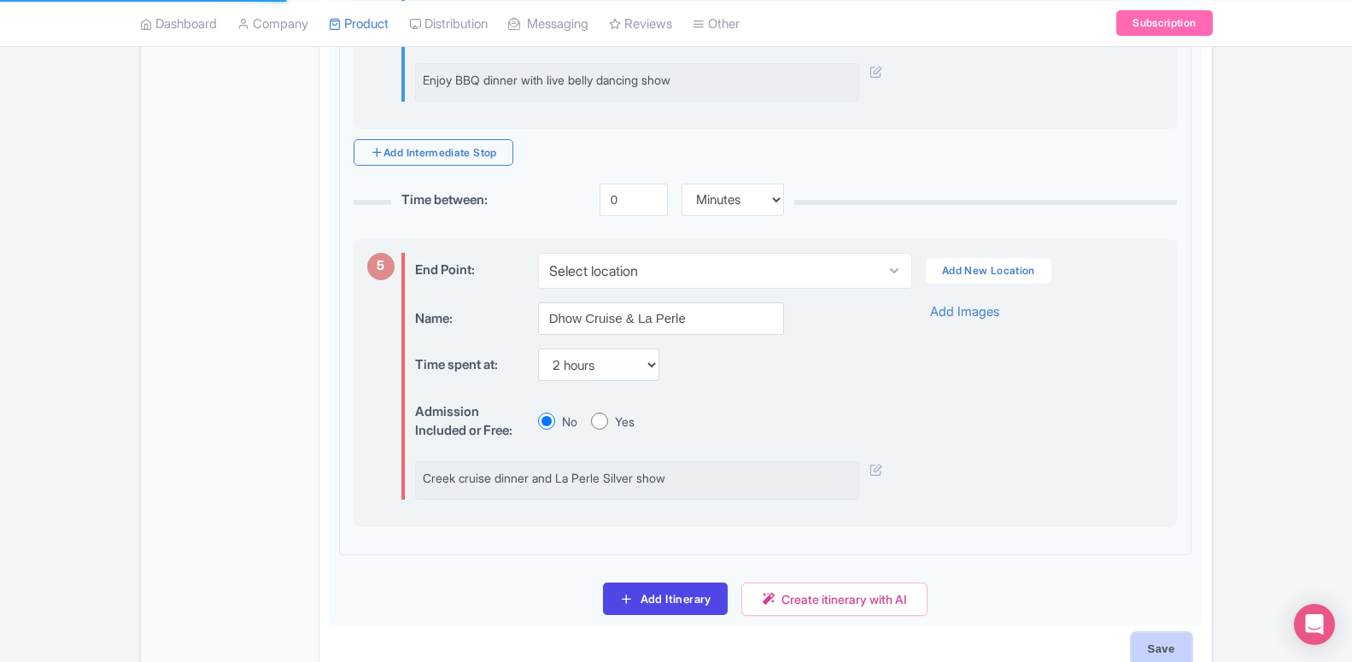
click at [1154, 636] on input "Save" at bounding box center [1161, 649] width 60 height 32
type input "Update Product"
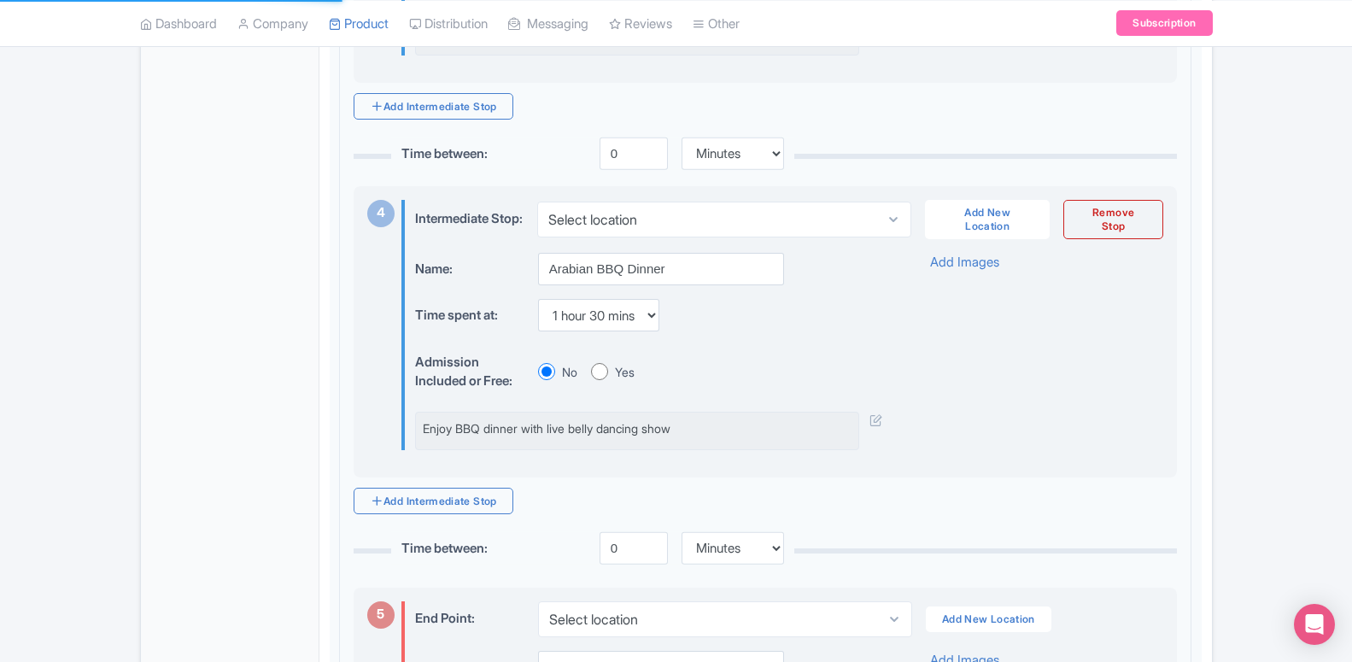
scroll to position [1413, 0]
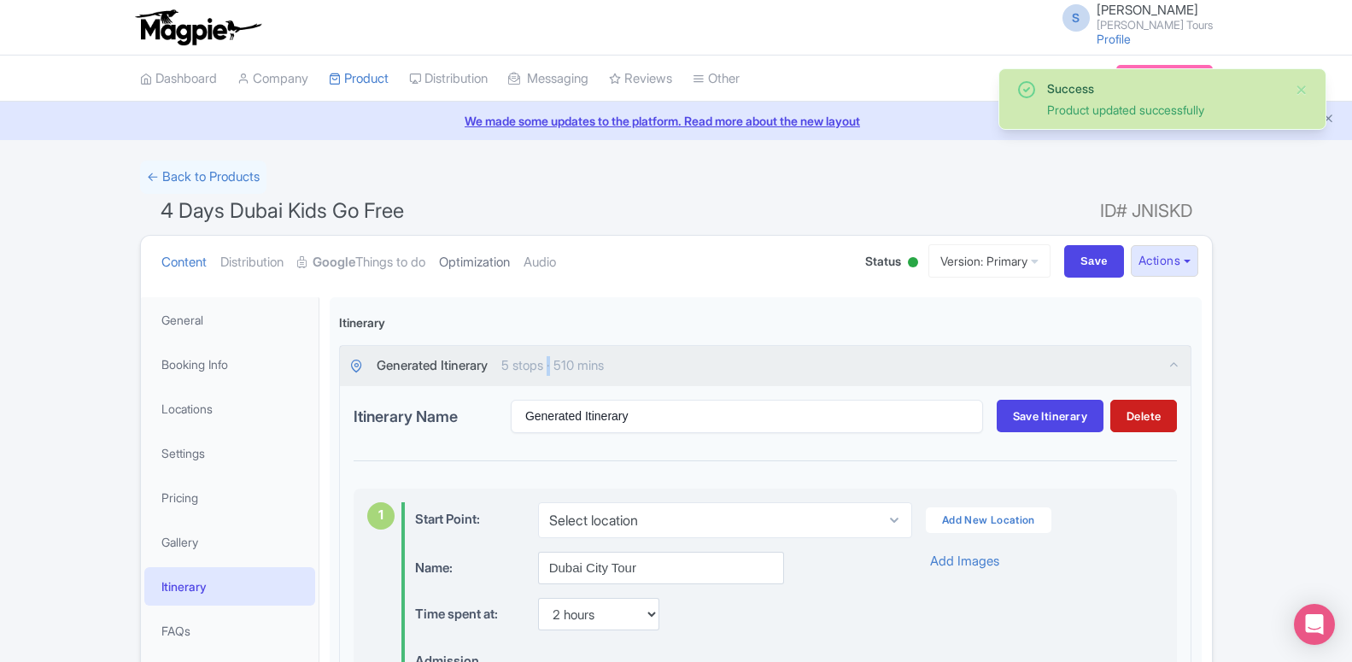
click at [456, 260] on link "Optimization" at bounding box center [474, 263] width 71 height 54
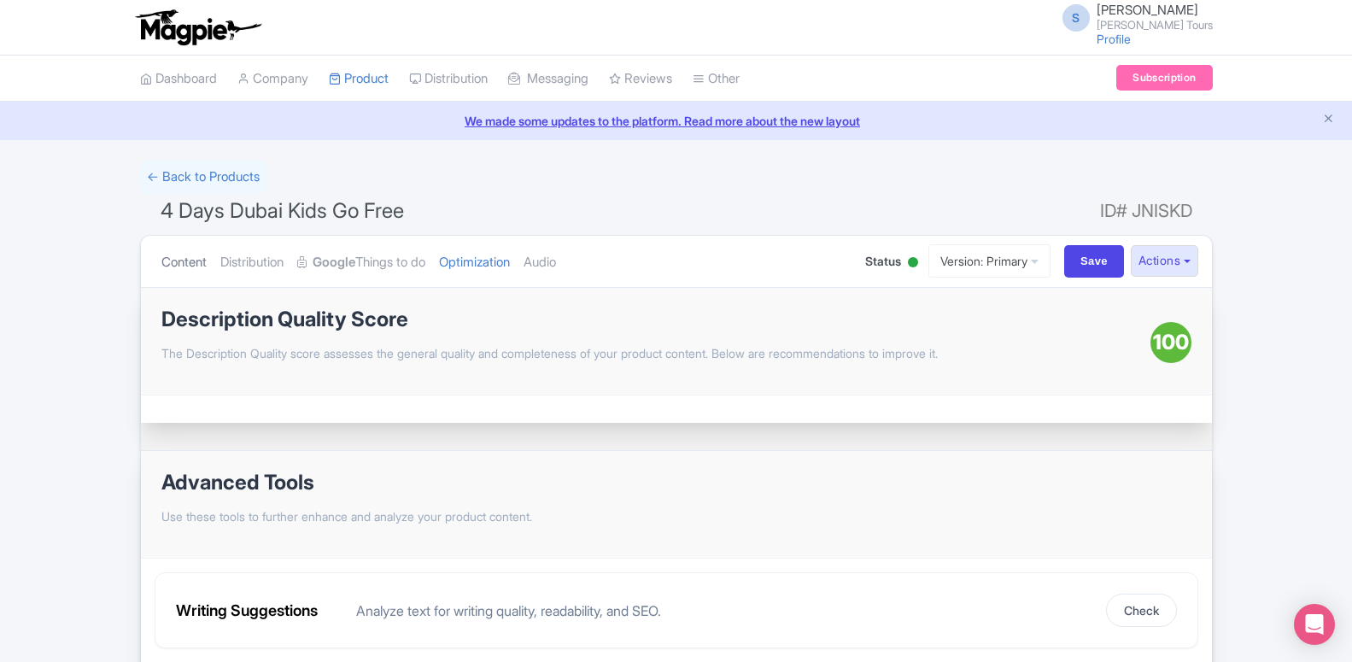
click at [190, 267] on link "Content" at bounding box center [183, 263] width 45 height 54
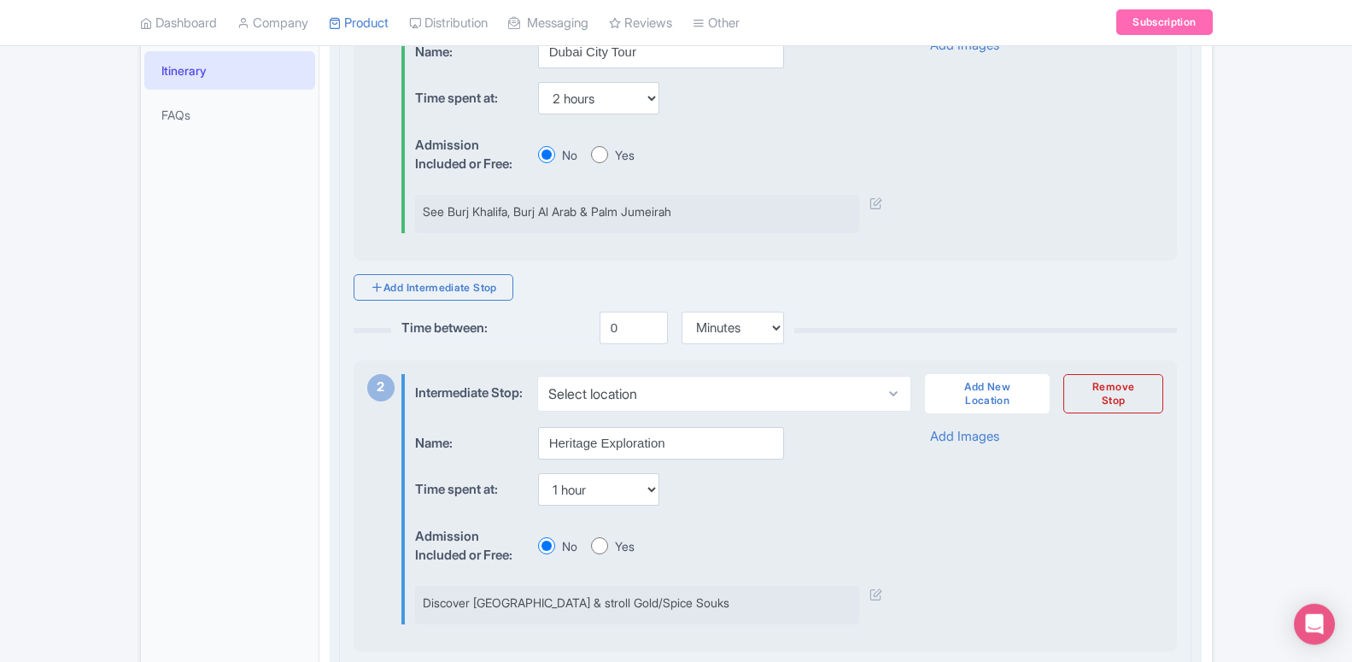
scroll to position [523, 0]
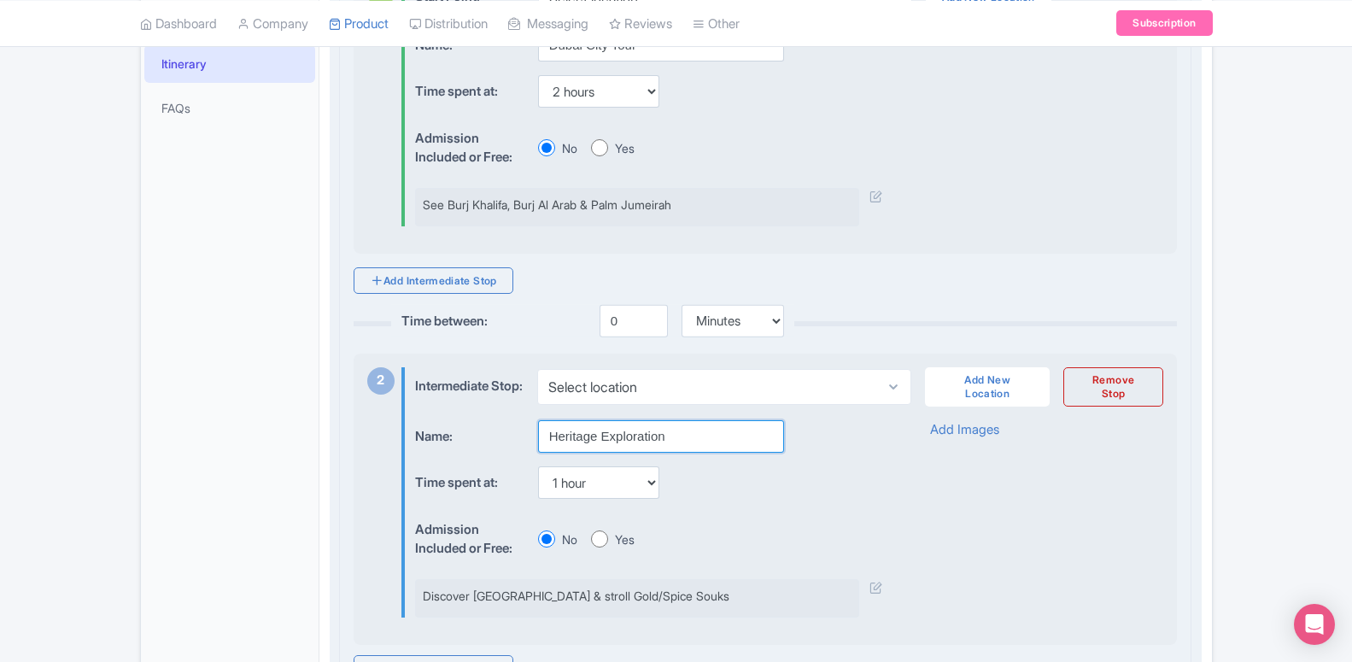
click at [618, 430] on input "Heritage Exploration" at bounding box center [661, 436] width 246 height 32
click at [680, 430] on input "Heritage Exploration" at bounding box center [661, 436] width 246 height 32
type input "H"
type input "desert safari"
click at [692, 474] on div "Time spent at: None 15 mins 30 mins 45 mins 1 hour 1 hour 15 mins 1 hour 30 min…" at bounding box center [648, 482] width 467 height 33
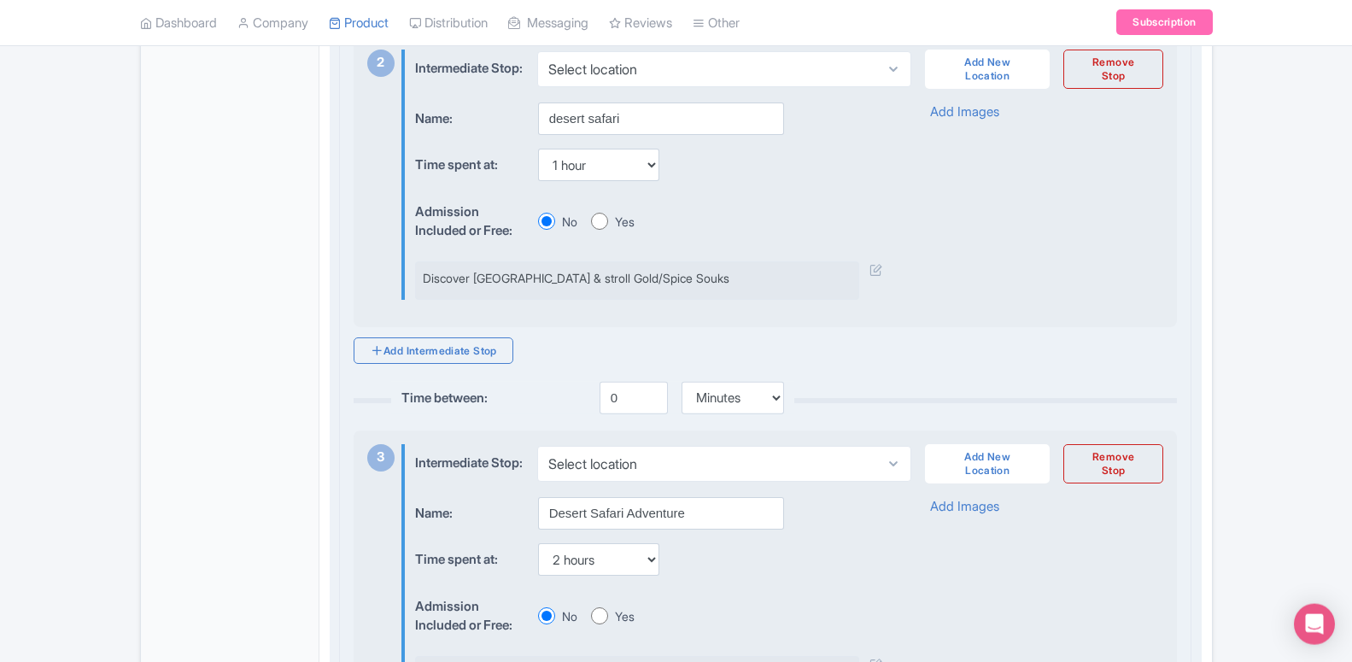
scroll to position [871, 0]
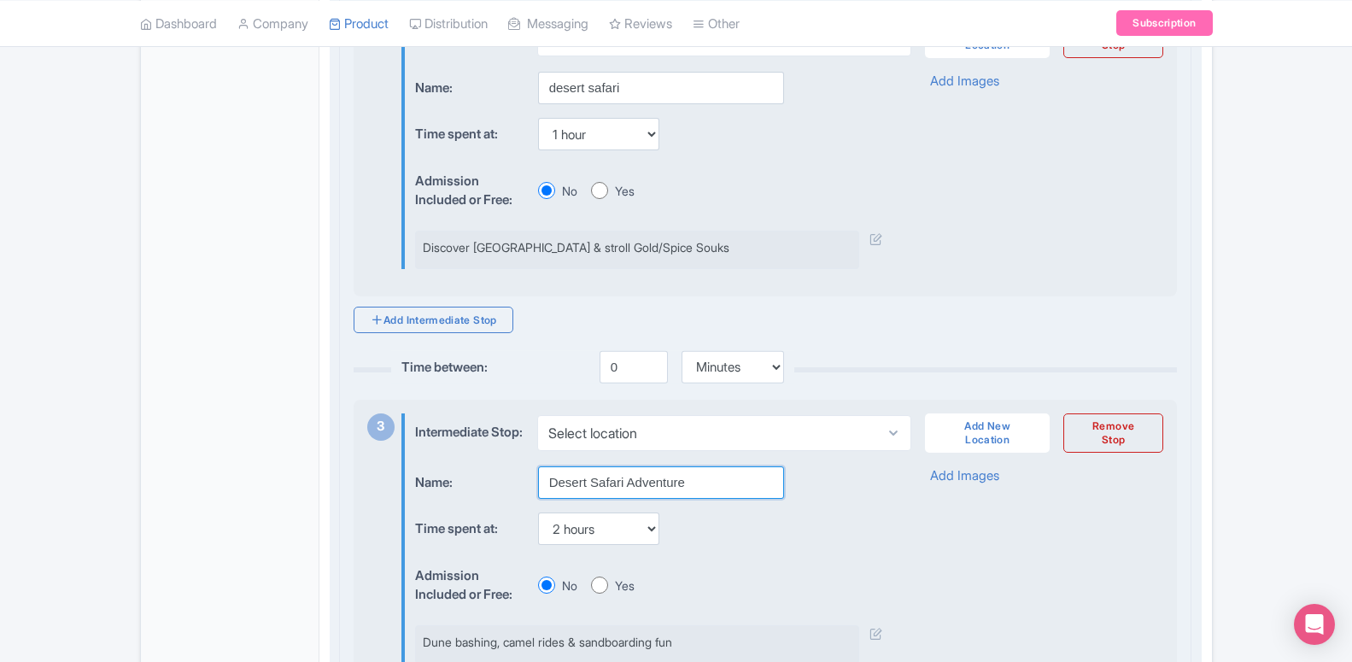
click at [692, 474] on input "Desert Safari Adventure" at bounding box center [661, 482] width 246 height 32
type input "D"
type input "d"
type input "dhow cruise creek"
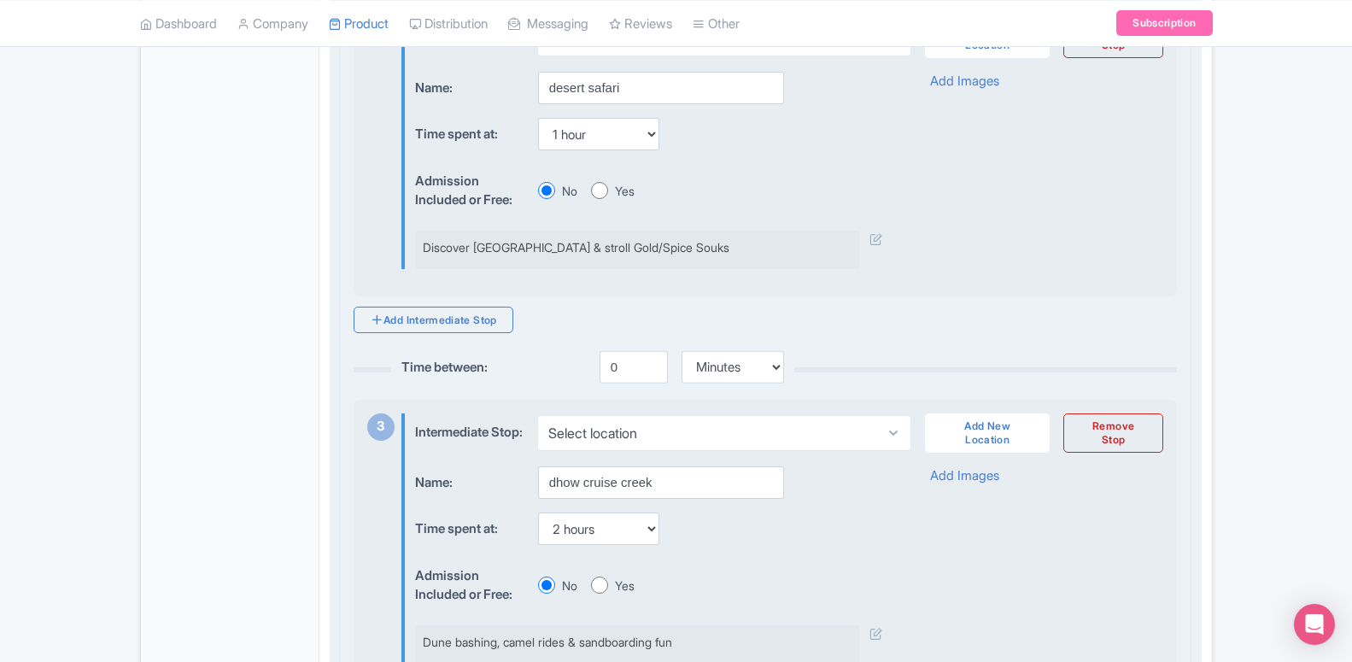
click at [737, 534] on div "Time spent at: None 15 mins 30 mins 45 mins 1 hour 1 hour 15 mins 1 hour 30 min…" at bounding box center [648, 528] width 467 height 33
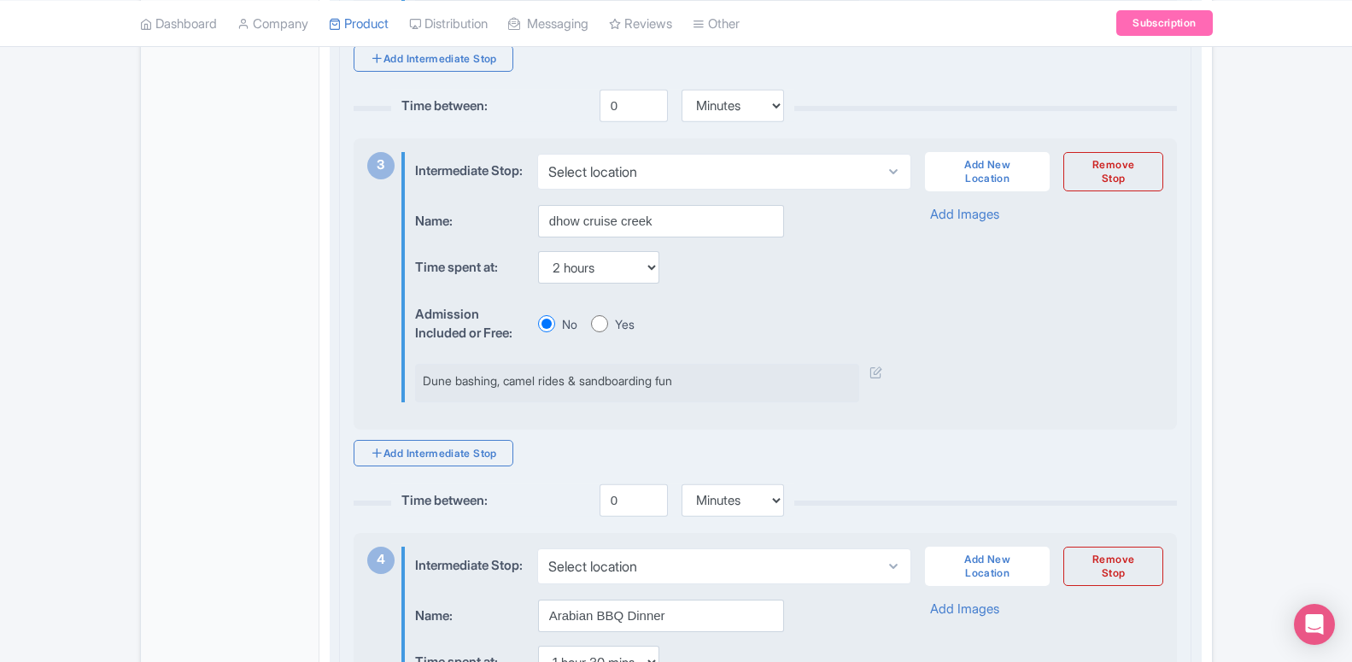
scroll to position [1306, 0]
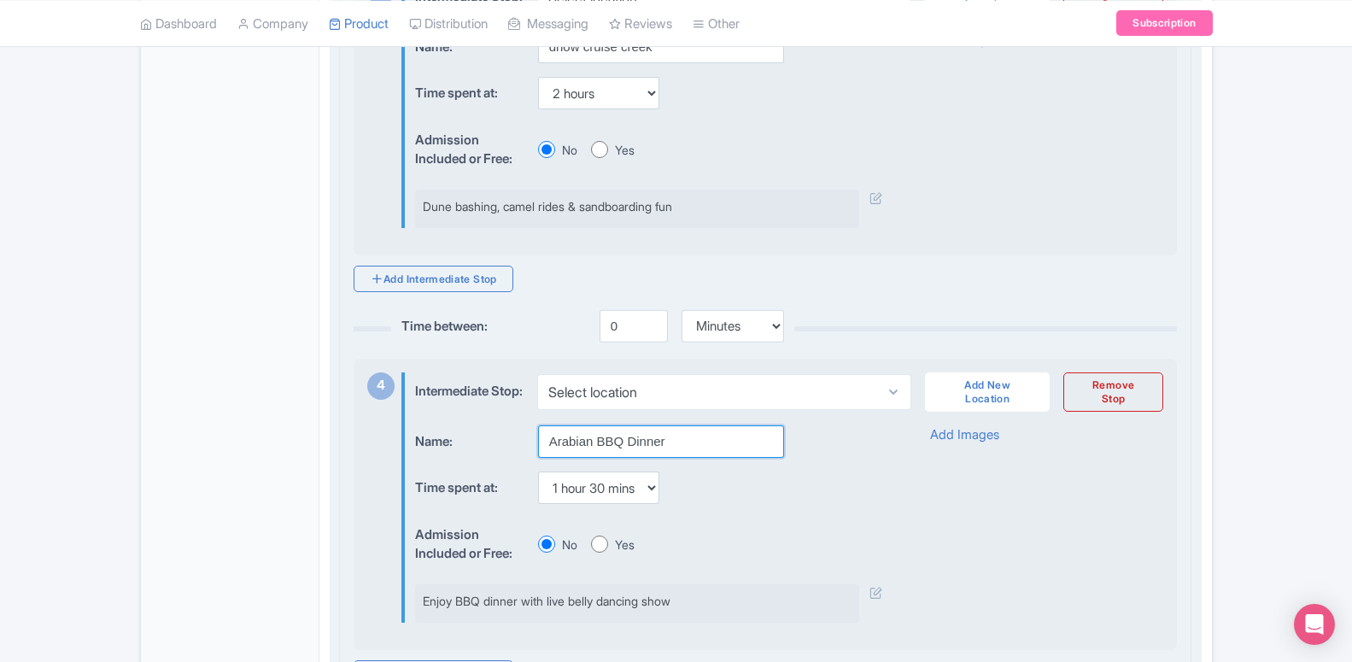
click at [668, 432] on input "Arabian BBQ Dinner" at bounding box center [661, 441] width 246 height 32
type input "A"
type input "Dubai Crocodile Park"
click at [745, 496] on div "Name: Dubai Crocodile Park Time spent at: None 15 mins 30 mins 45 mins 1 hour 1…" at bounding box center [648, 523] width 467 height 197
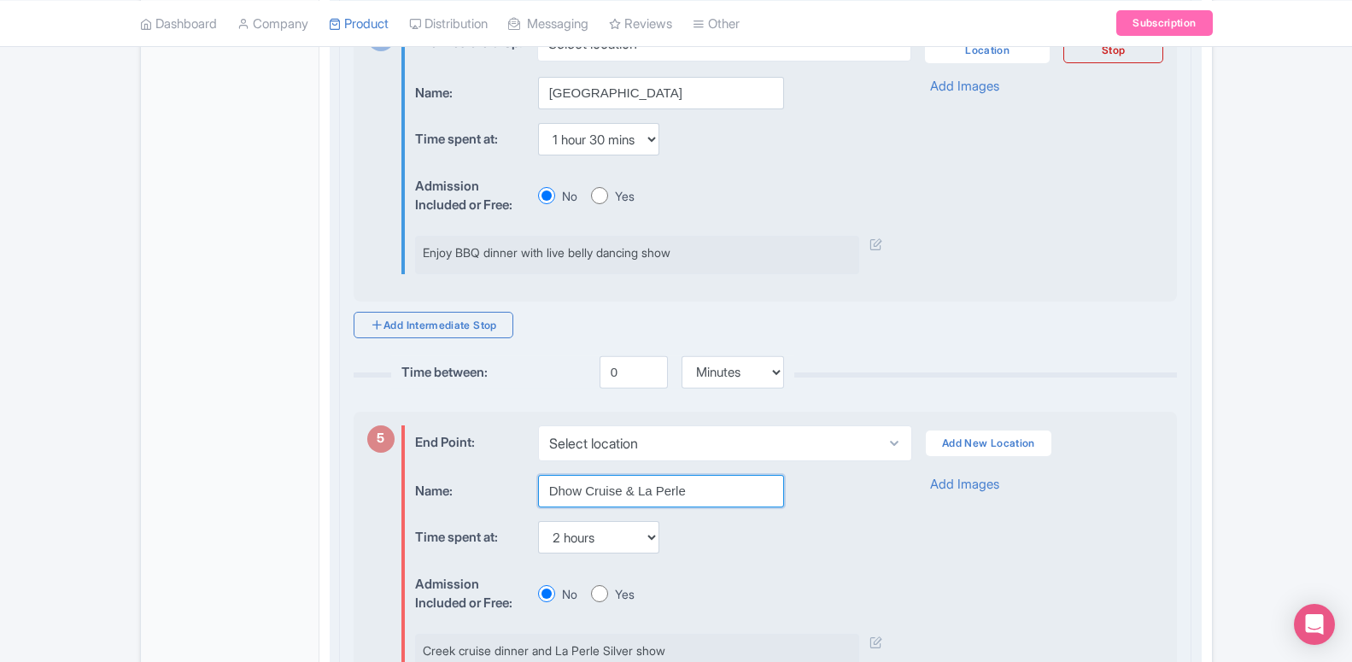
click at [630, 480] on input "Dhow Cruise & La Perle" at bounding box center [661, 491] width 246 height 32
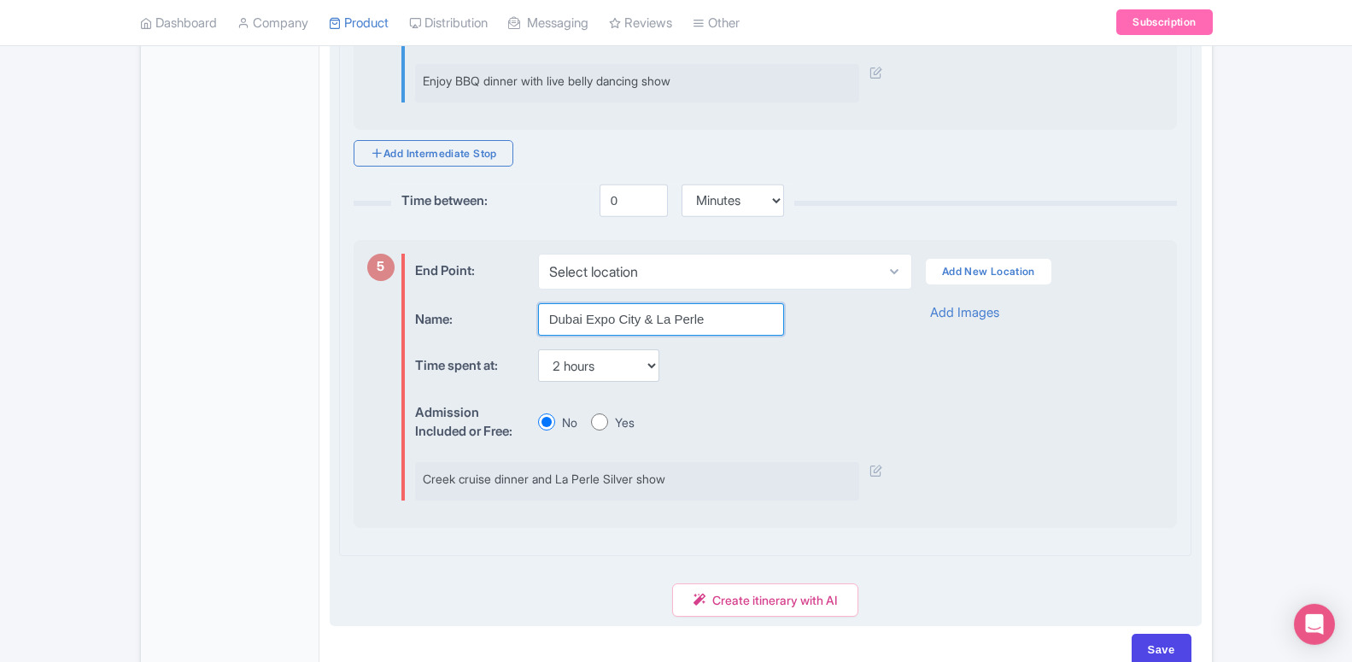
scroll to position [1910, 0]
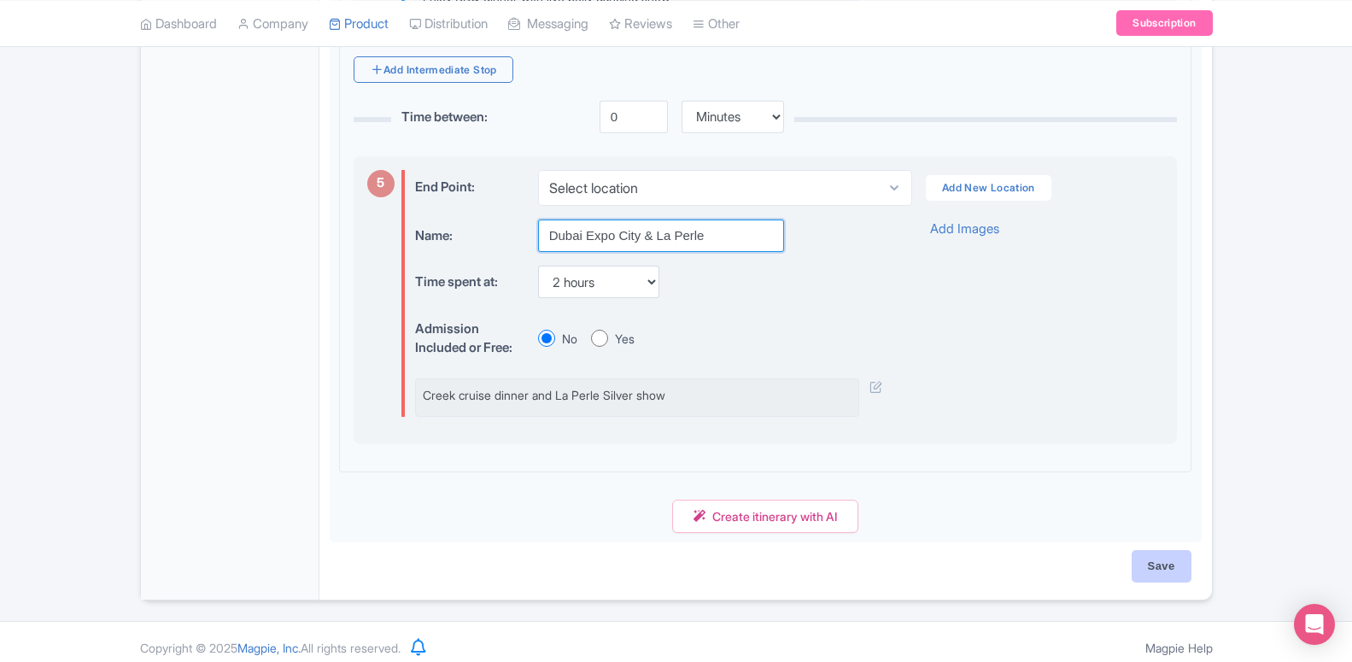
type input "Dubai Expo City & La Perle"
click at [1148, 560] on input "Save" at bounding box center [1161, 566] width 60 height 32
type input "Saving..."
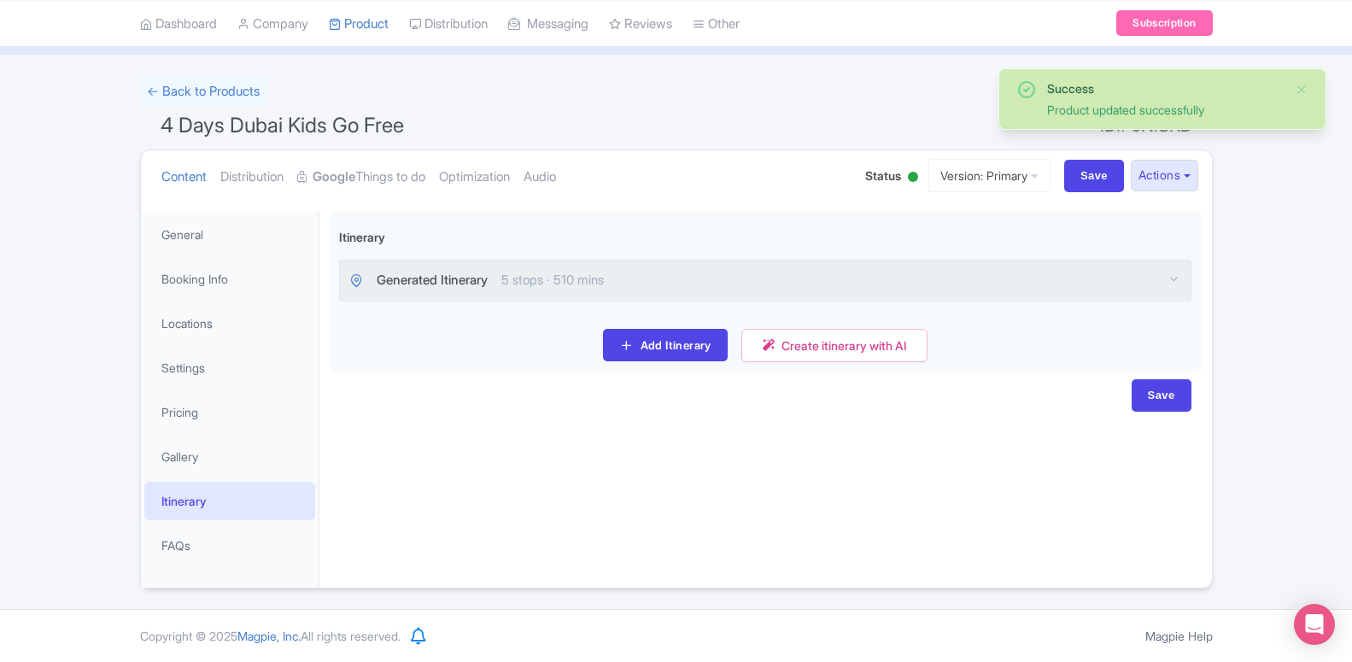
scroll to position [85, 0]
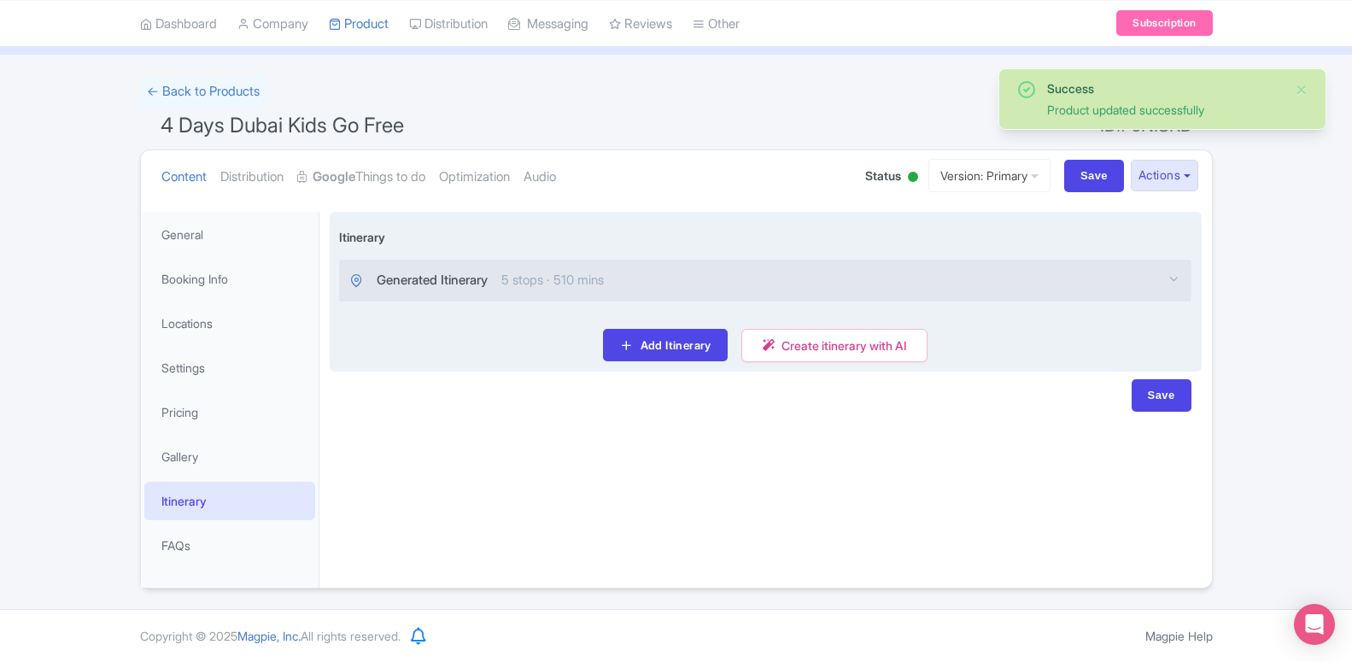
click at [561, 286] on span "5 stops · 510 mins" at bounding box center [552, 281] width 102 height 20
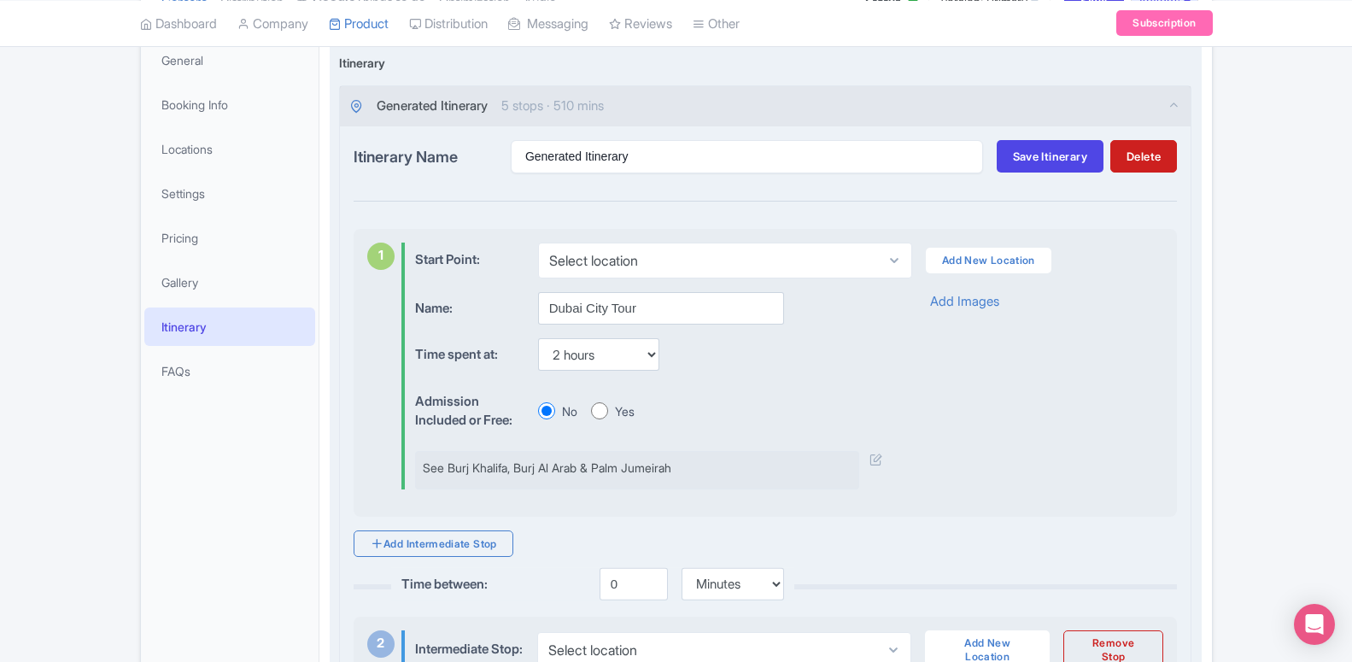
scroll to position [0, 0]
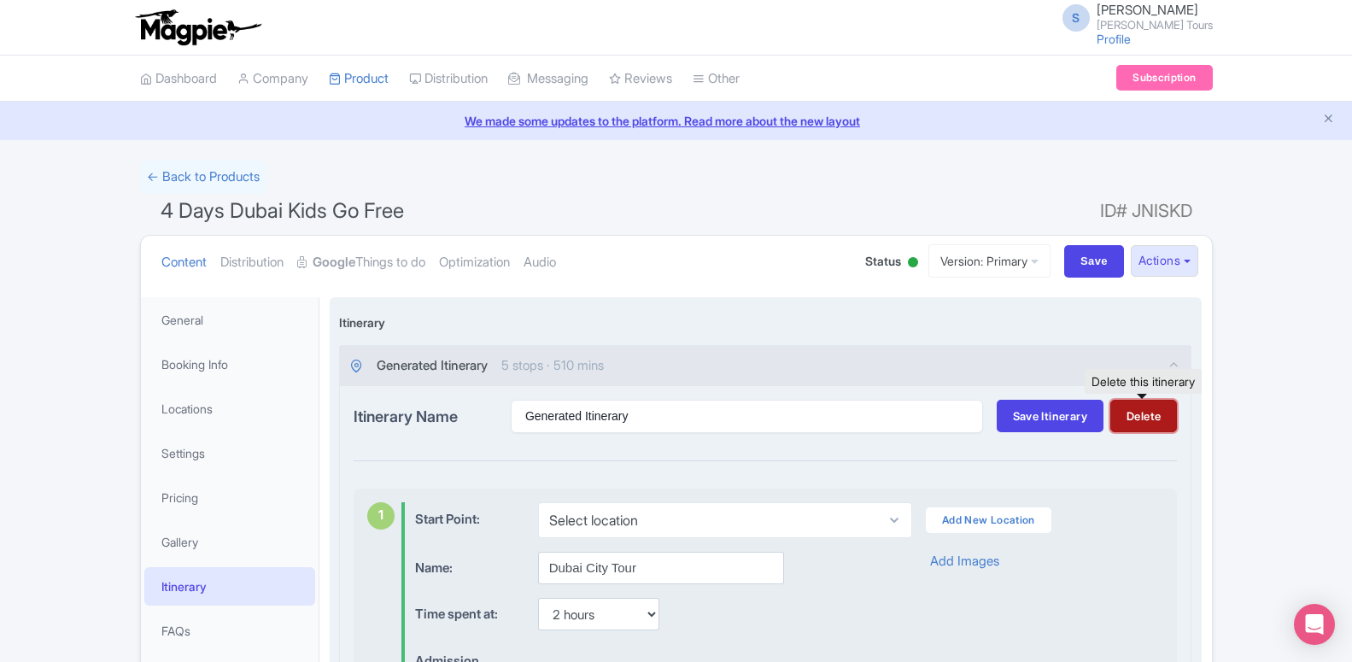
click at [1138, 409] on button "Delete" at bounding box center [1143, 416] width 67 height 32
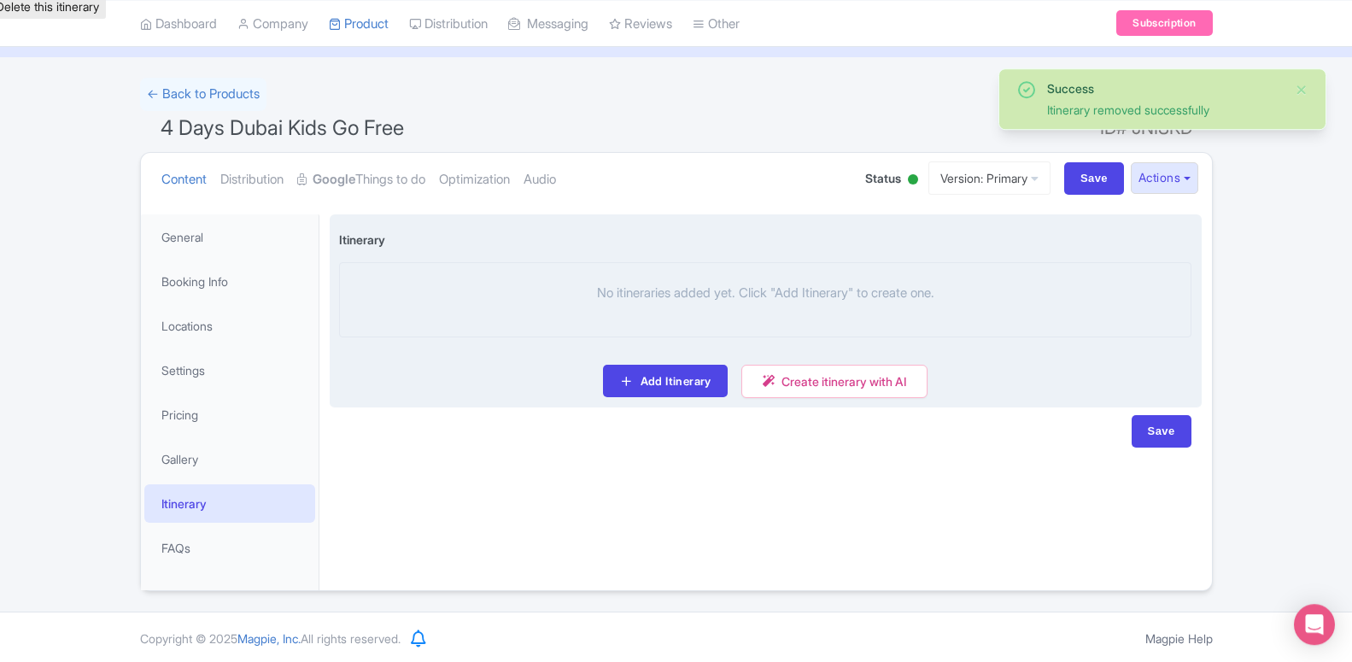
scroll to position [85, 0]
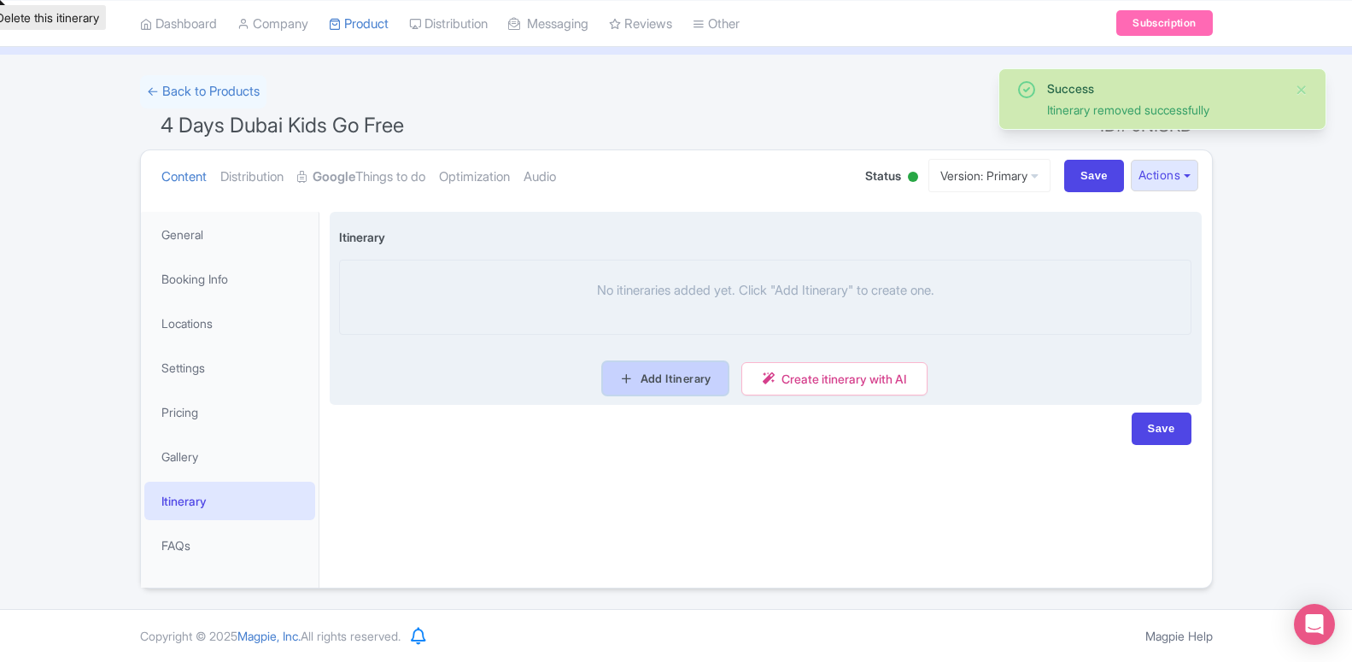
click at [672, 374] on link "Add Itinerary" at bounding box center [665, 378] width 124 height 32
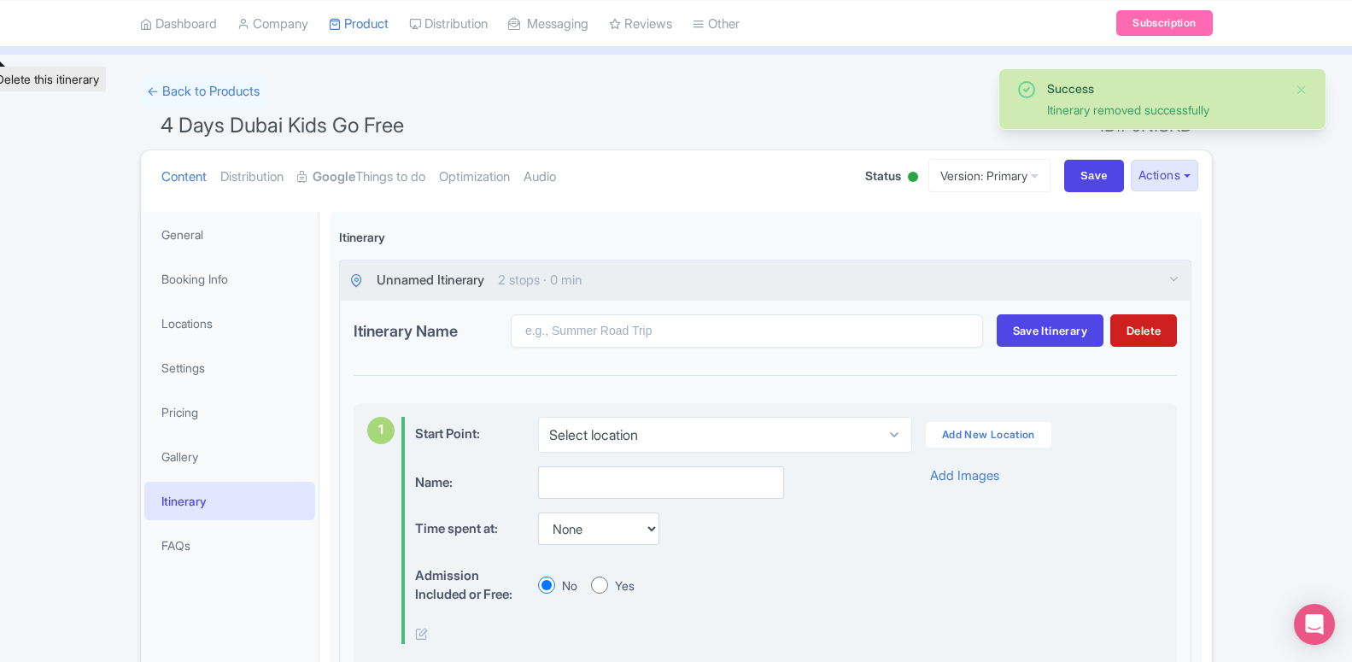
scroll to position [347, 0]
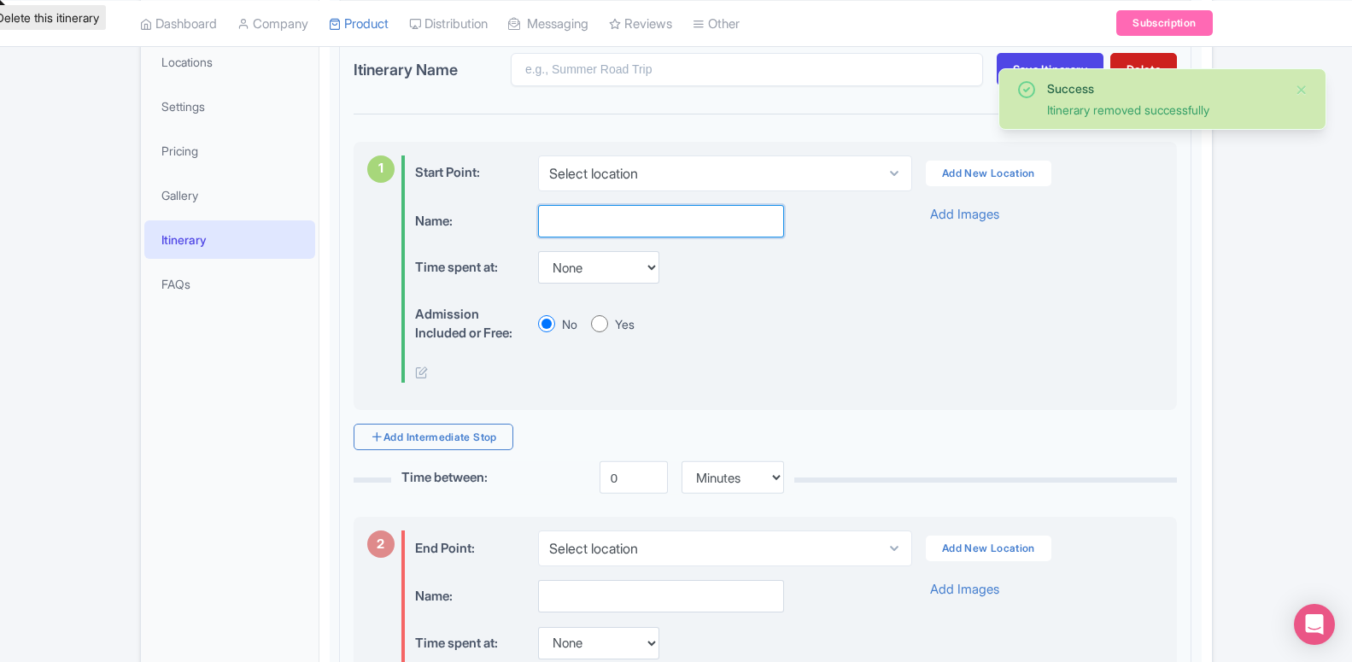
click at [629, 229] on input "text" at bounding box center [661, 221] width 246 height 32
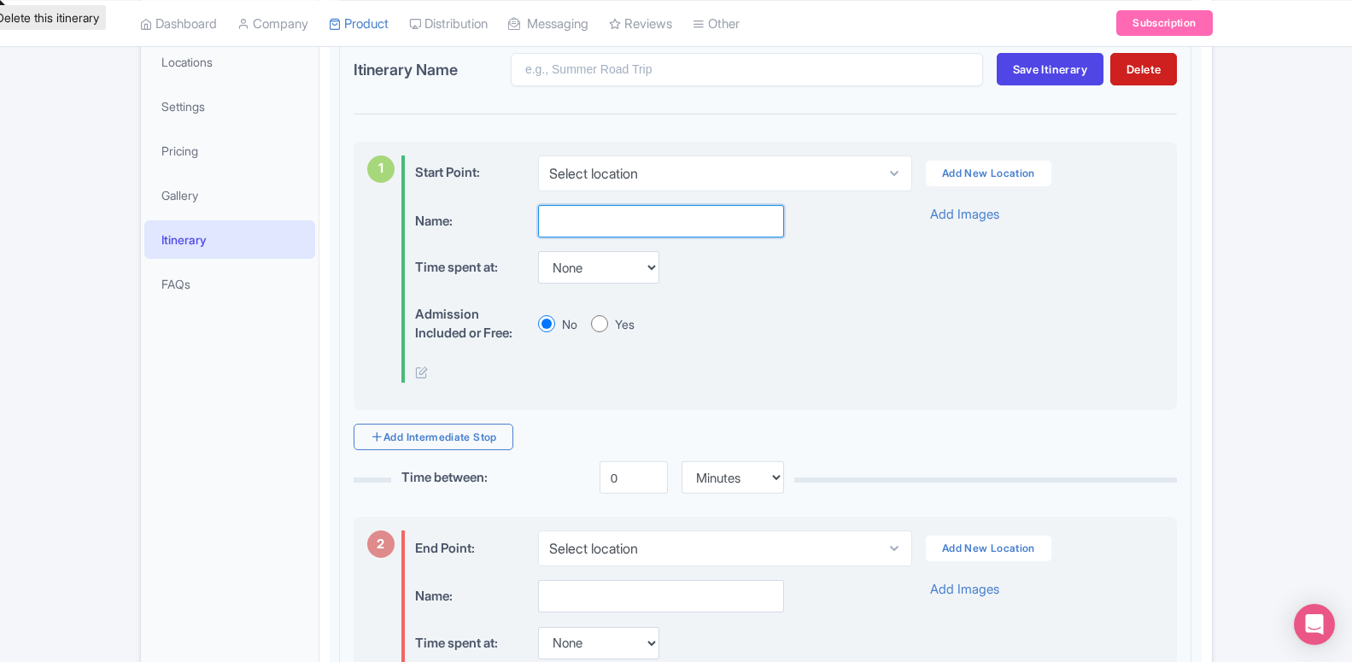
click at [564, 228] on input "text" at bounding box center [661, 221] width 246 height 32
paste input "Dubai City Tour"
type input "Dubai City Tour"
click at [570, 266] on select "None 15 mins 30 mins 45 mins 1 hour 1 hour 15 mins 1 hour 30 mins 1 hour 45 min…" at bounding box center [598, 267] width 121 height 32
select select "120"
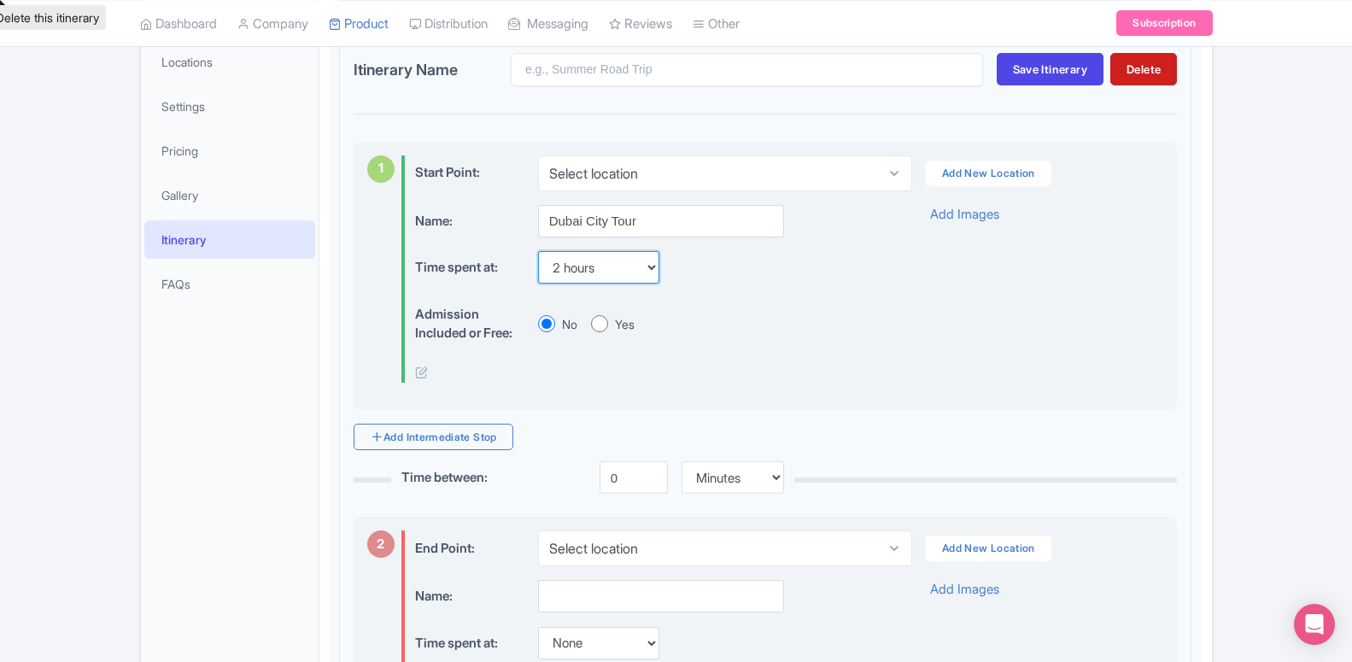
click option "2 hours" at bounding box center [0, 0] width 0 height 0
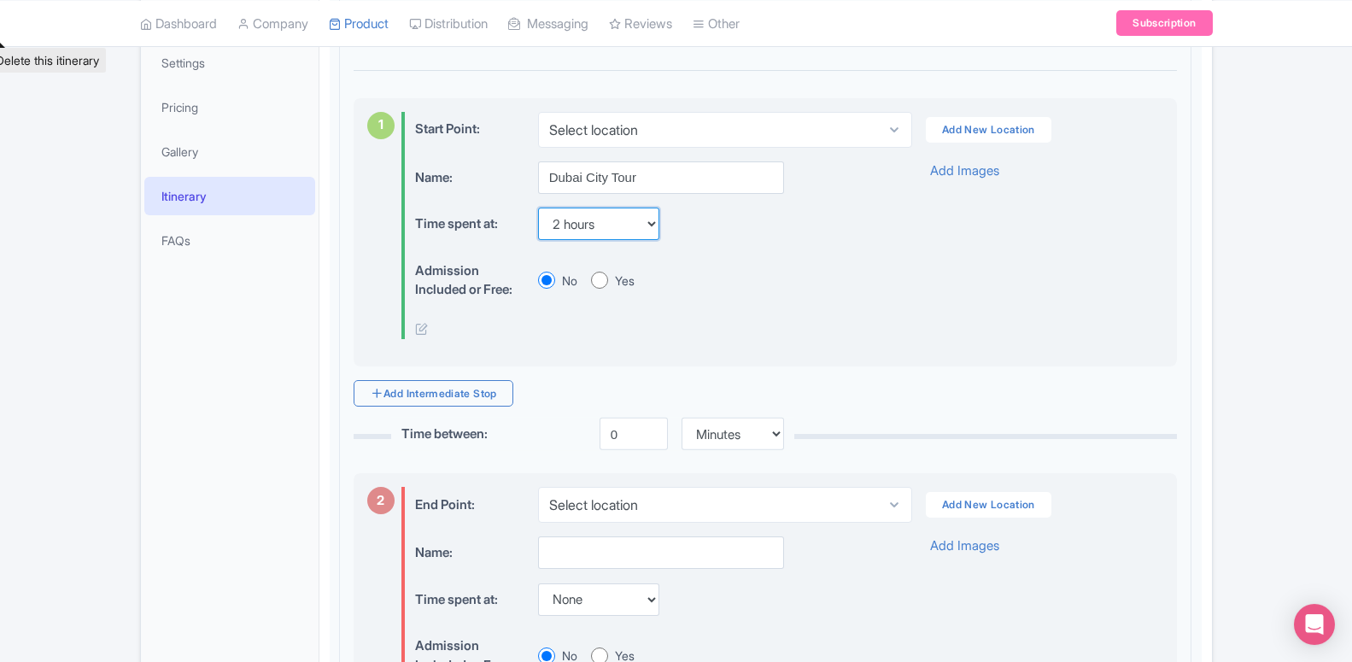
scroll to position [434, 0]
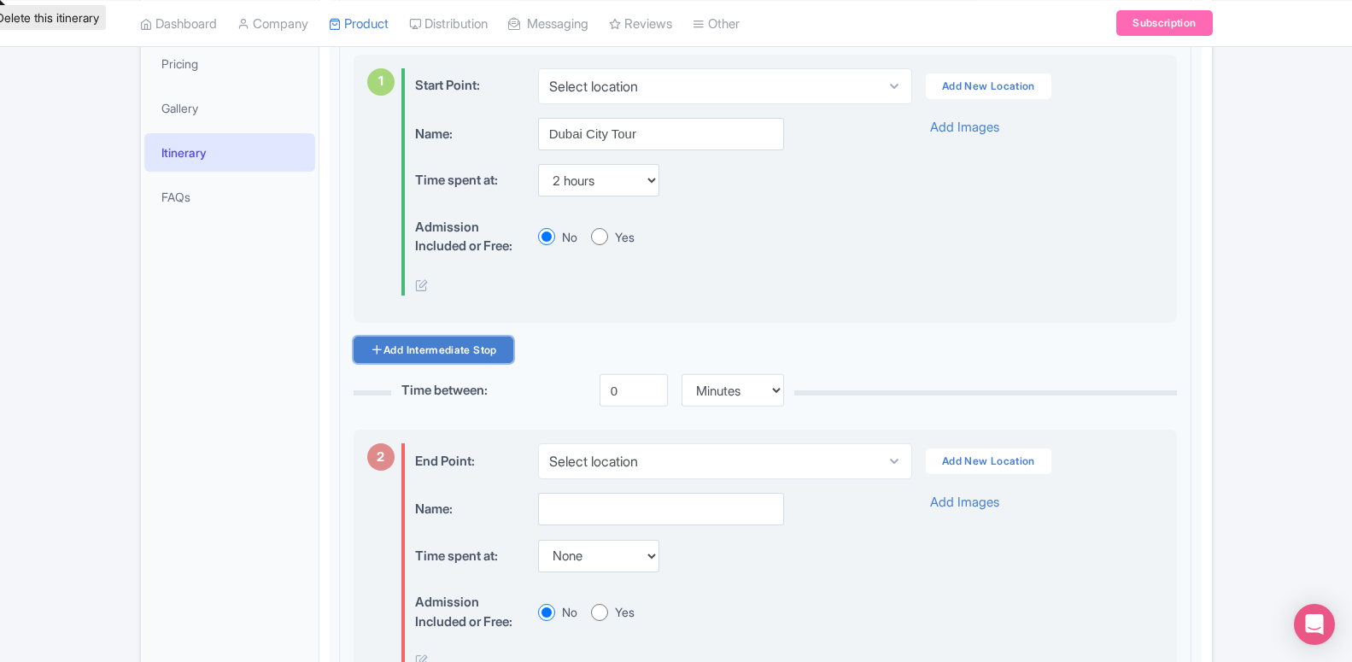
click at [444, 347] on link "Add Intermediate Stop" at bounding box center [434, 349] width 160 height 26
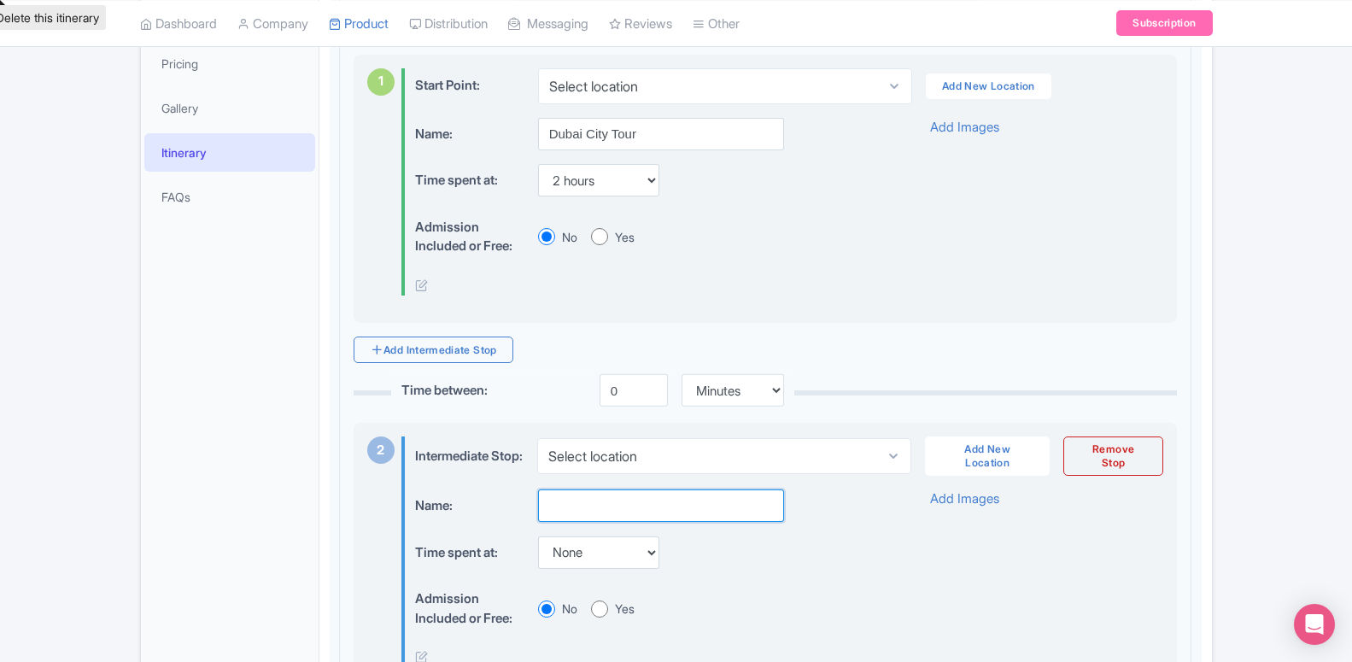
click at [612, 491] on input "text" at bounding box center [661, 505] width 246 height 32
paste input "Dubai Evening Desert Safari"
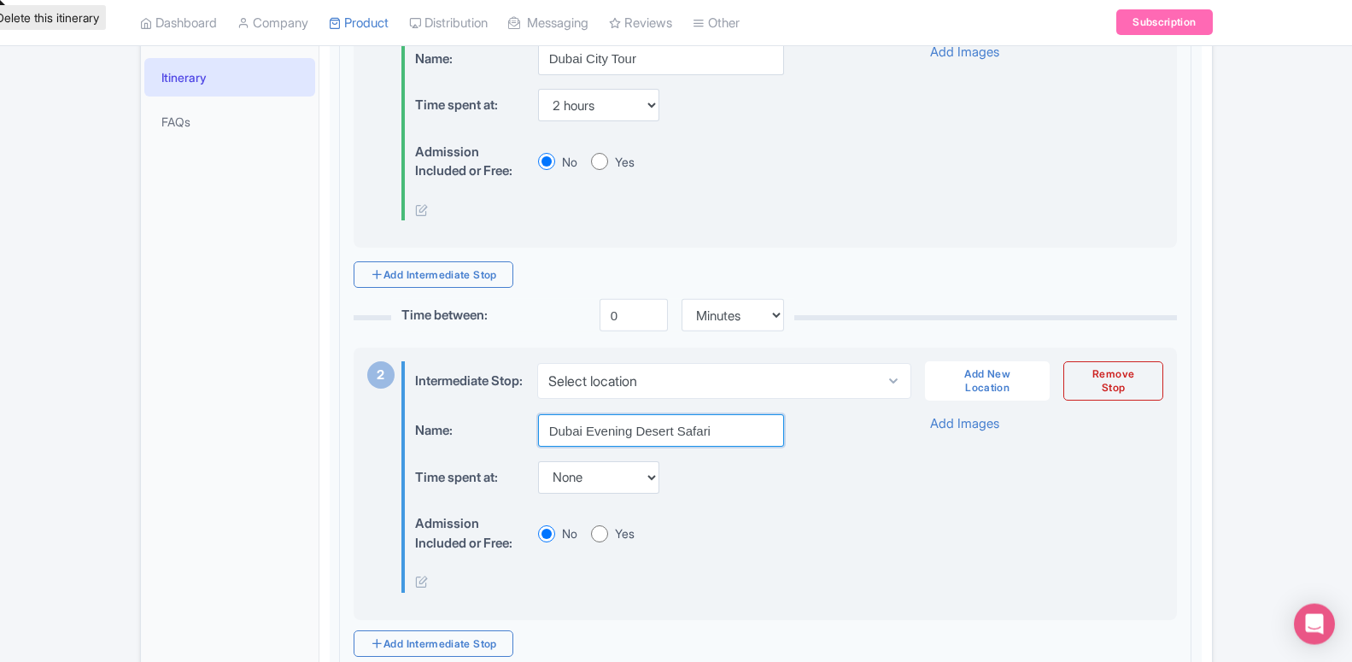
scroll to position [521, 0]
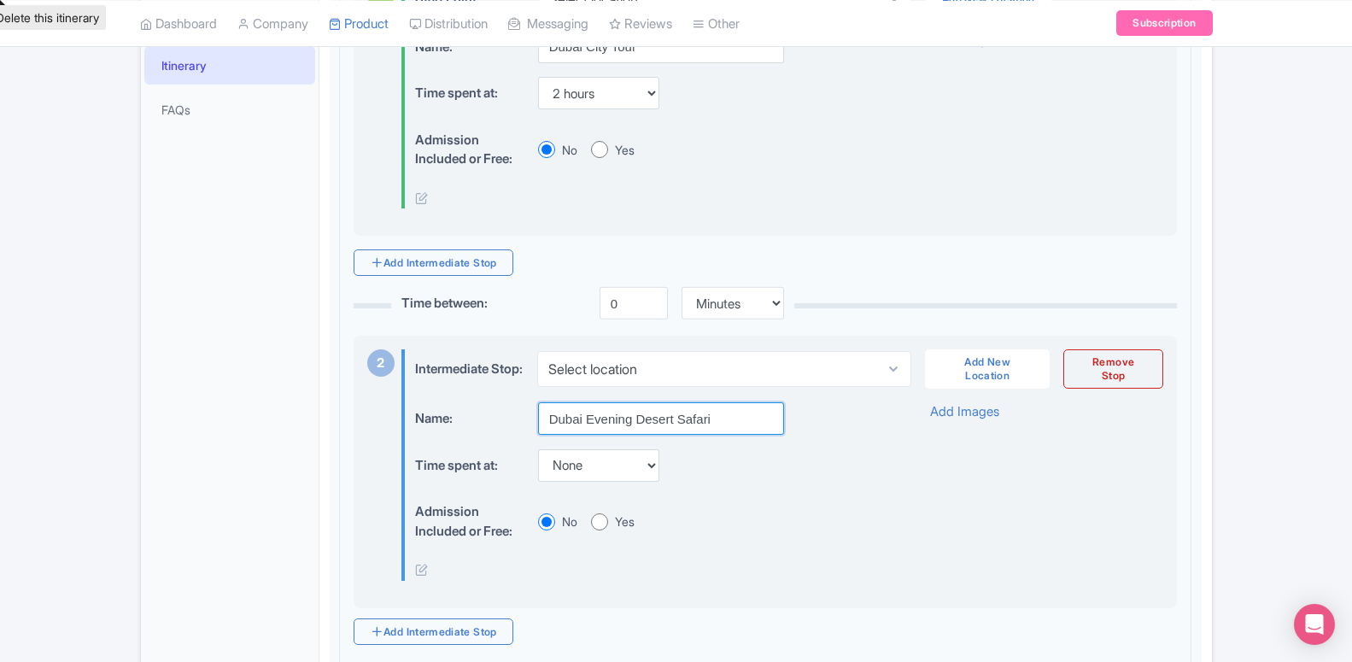
type input "Dubai Evening Desert Safari"
click at [538, 449] on select "None 15 mins 30 mins 45 mins 1 hour 1 hour 15 mins 1 hour 30 mins 1 hour 45 min…" at bounding box center [598, 465] width 121 height 32
select select "120"
click option "2 hours" at bounding box center [0, 0] width 0 height 0
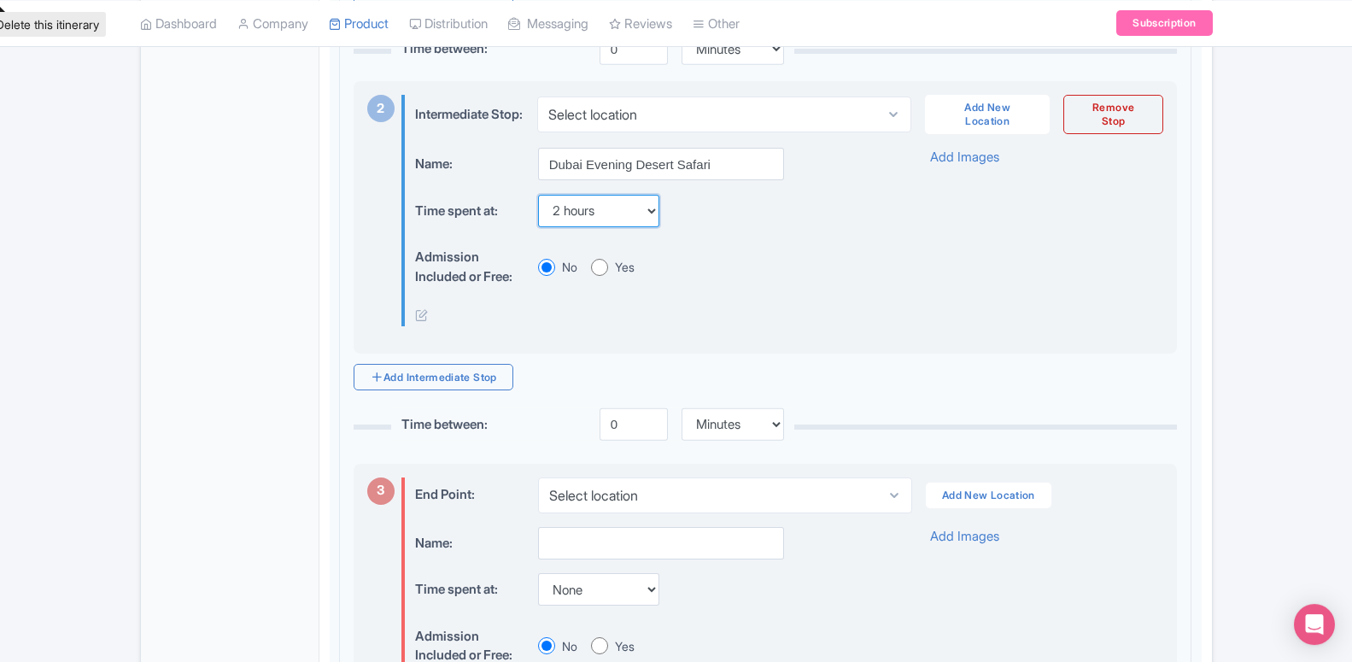
scroll to position [782, 0]
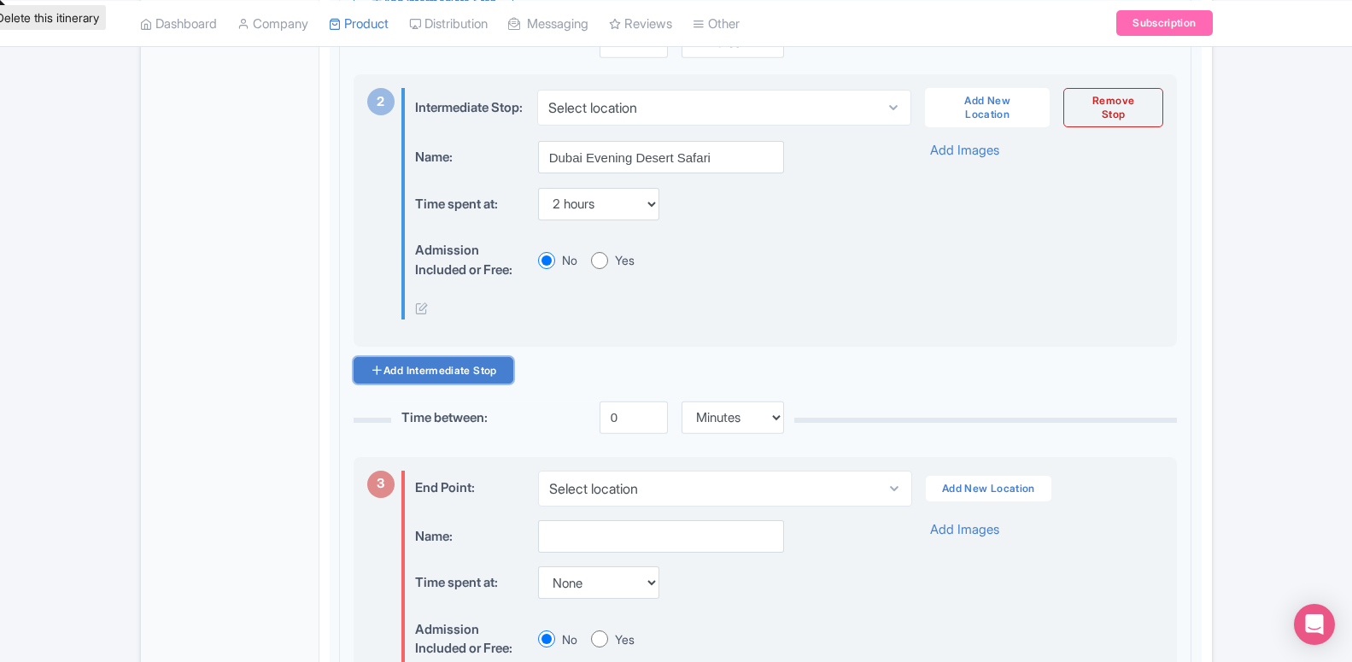
click at [457, 363] on link "Add Intermediate Stop" at bounding box center [434, 370] width 160 height 26
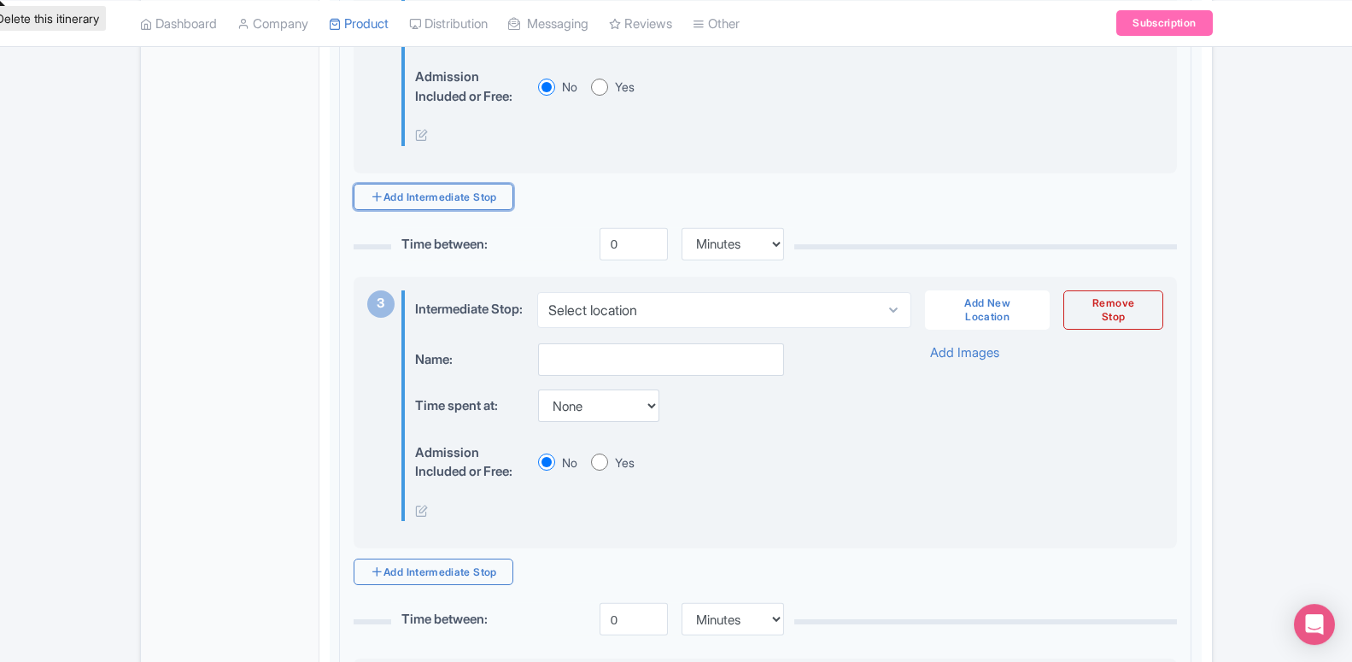
scroll to position [956, 0]
click at [617, 353] on input "text" at bounding box center [661, 358] width 246 height 32
paste input "Dhow Cruise at Dinner Creek & Dubai Crocodile Park"
type input "Dhow Cruise at Dinner Creek & Dubai Crocodile Park"
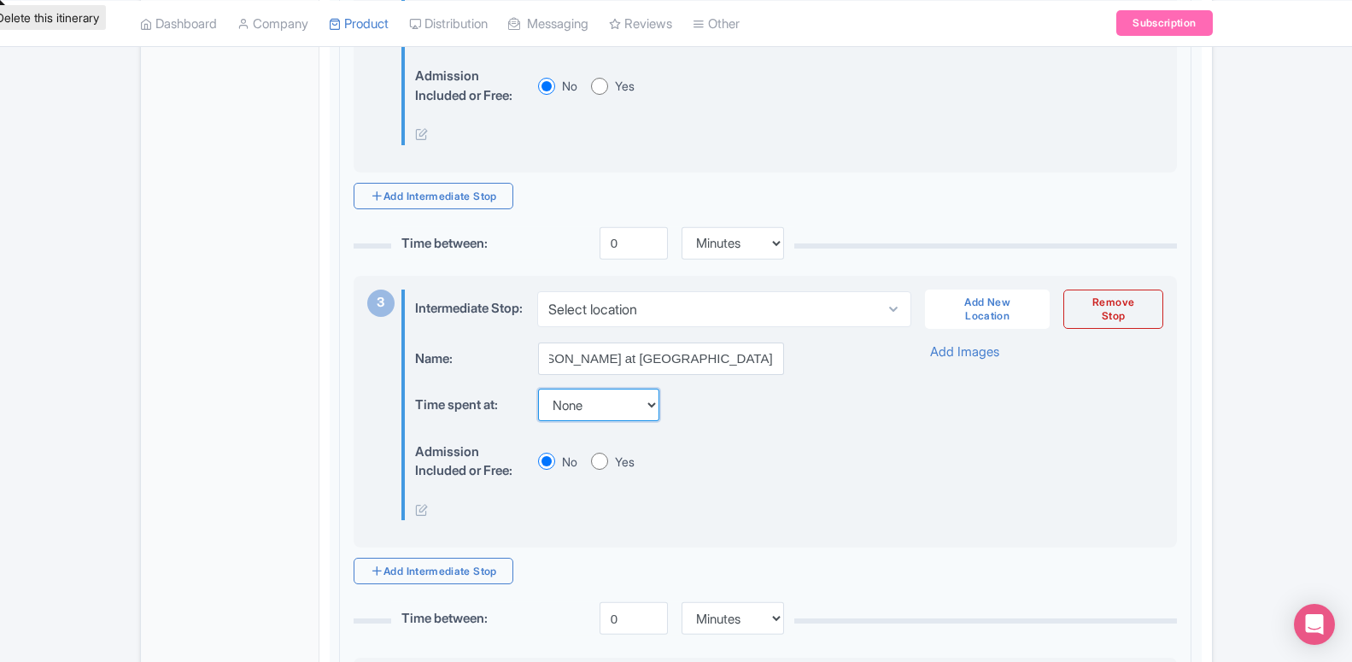
click at [538, 389] on select "None 15 mins 30 mins 45 mins 1 hour 1 hour 15 mins 1 hour 30 mins 1 hour 45 min…" at bounding box center [598, 405] width 121 height 32
select select "120"
click option "2 hours" at bounding box center [0, 0] width 0 height 0
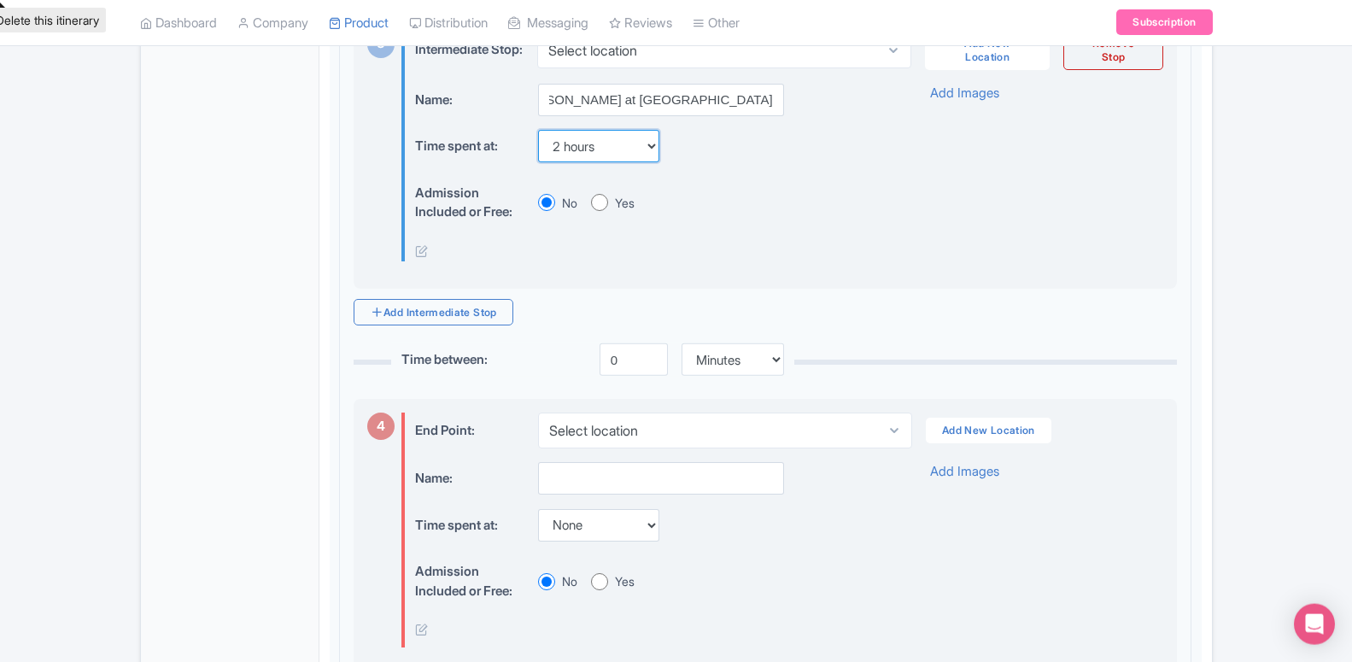
scroll to position [1218, 0]
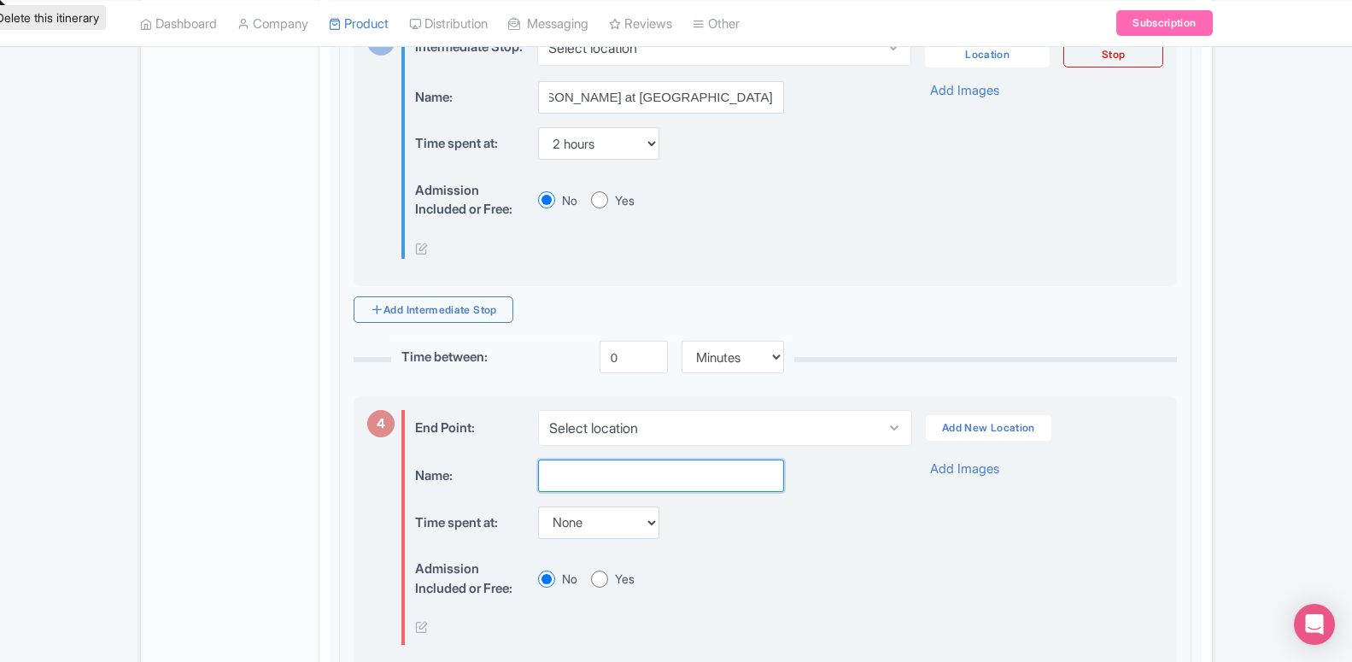
click at [569, 472] on input "text" at bounding box center [661, 475] width 246 height 32
paste input "Dubai Expo City & La Perle by Dragons"
type input "Dubai Expo City & La Perle by Dragons"
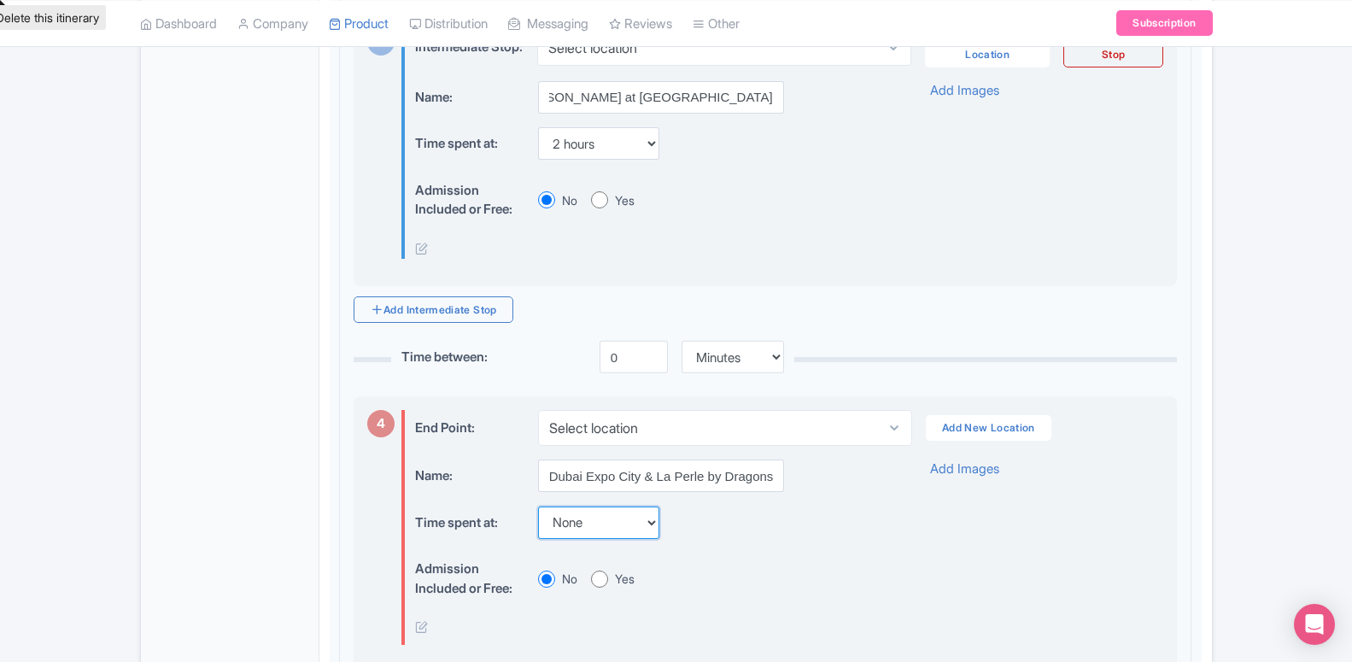
click at [581, 506] on select "None 15 mins 30 mins 45 mins 1 hour 1 hour 15 mins 1 hour 30 mins 1 hour 45 min…" at bounding box center [598, 522] width 121 height 32
select select "120"
click option "2 hours" at bounding box center [0, 0] width 0 height 0
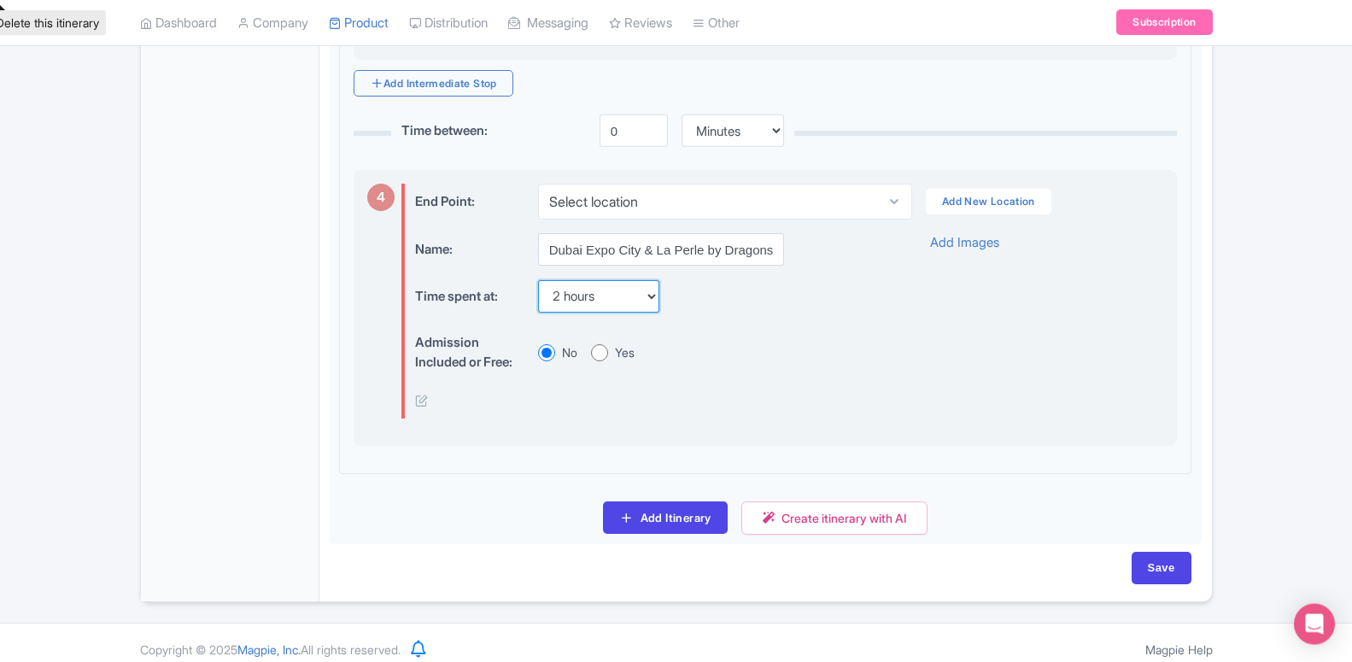
scroll to position [1449, 0]
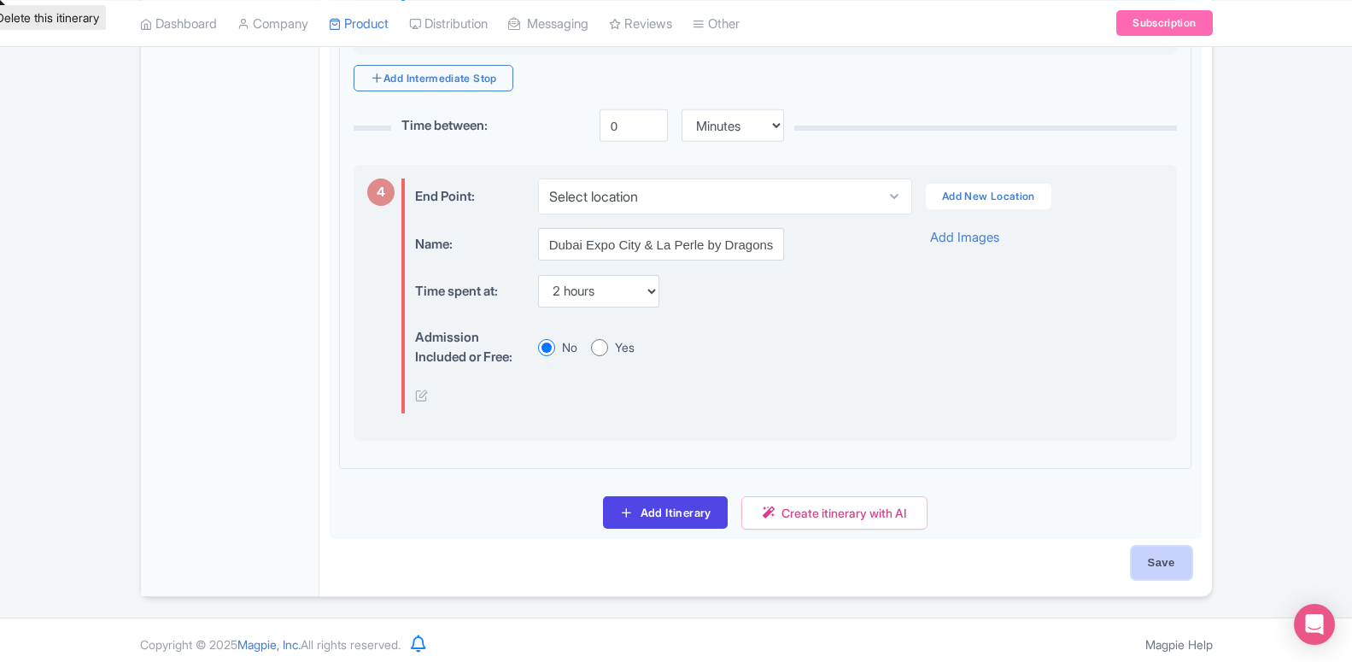
click at [1145, 554] on input "Save" at bounding box center [1161, 562] width 60 height 32
type input "Saving..."
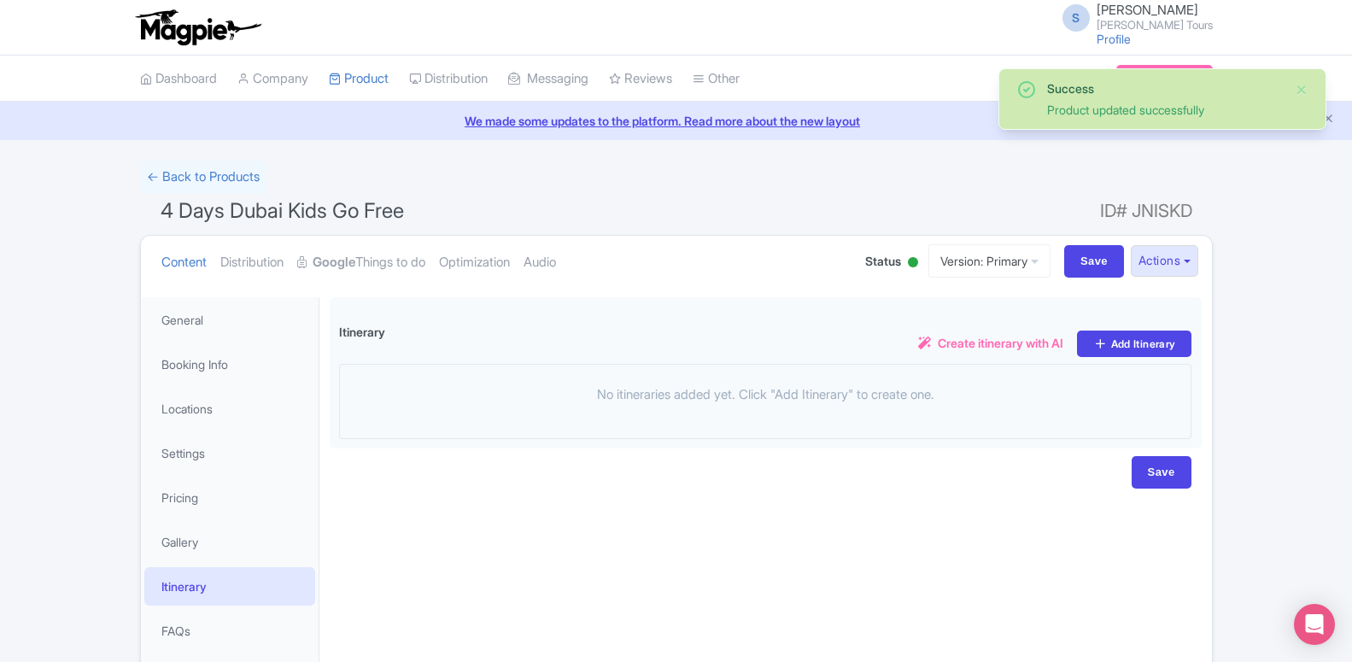
scroll to position [85, 0]
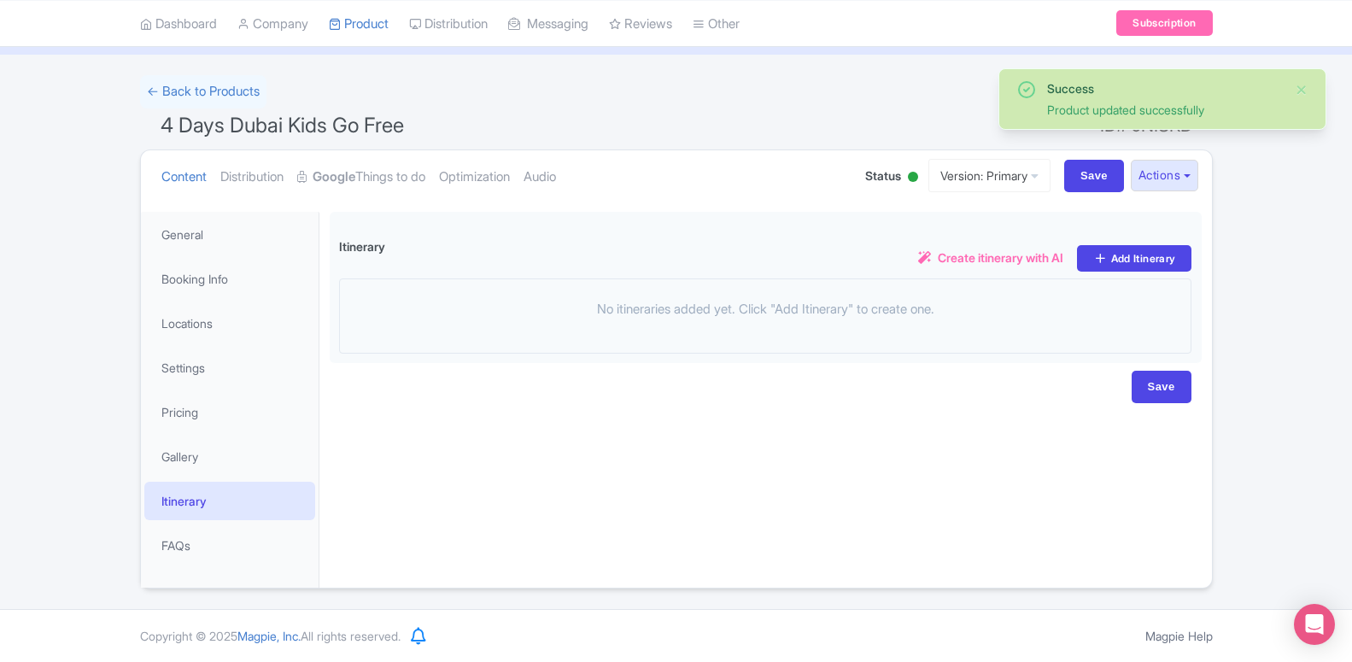
click at [434, 165] on ul "Content Distribution Google Things to do Optimization Audio" at bounding box center [496, 176] width 682 height 52
click at [462, 178] on link "Optimization" at bounding box center [474, 177] width 71 height 54
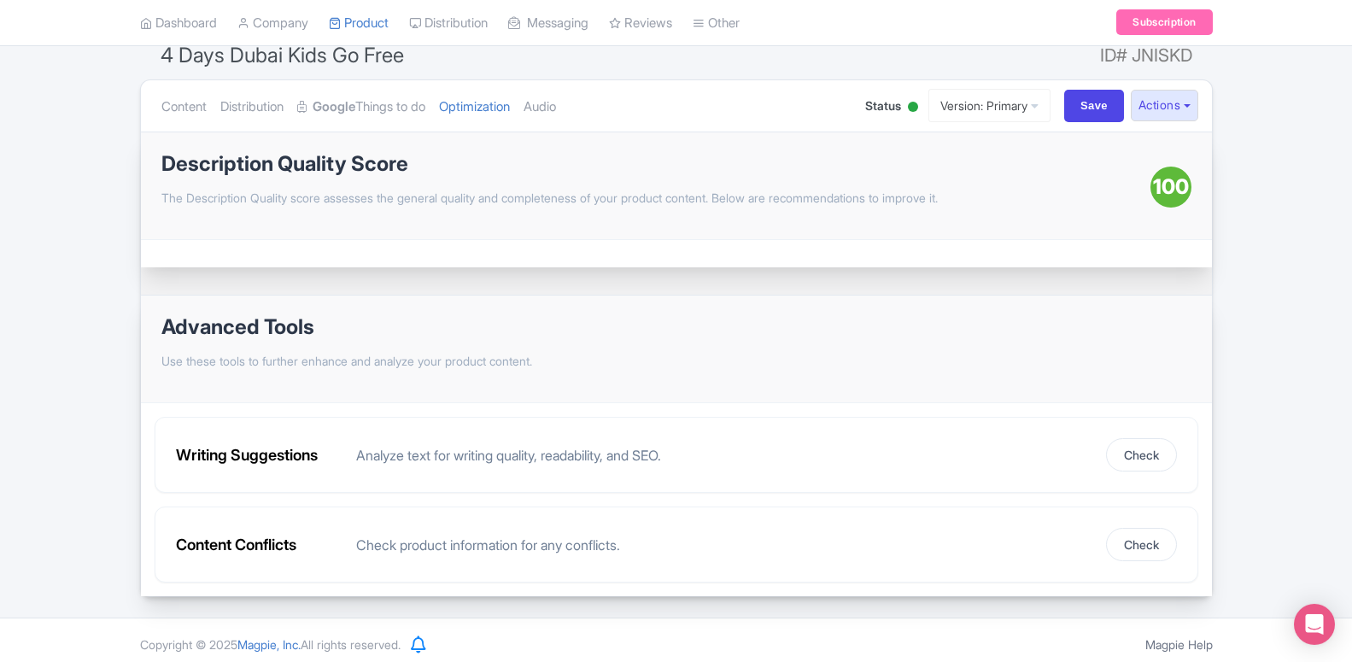
scroll to position [0, 0]
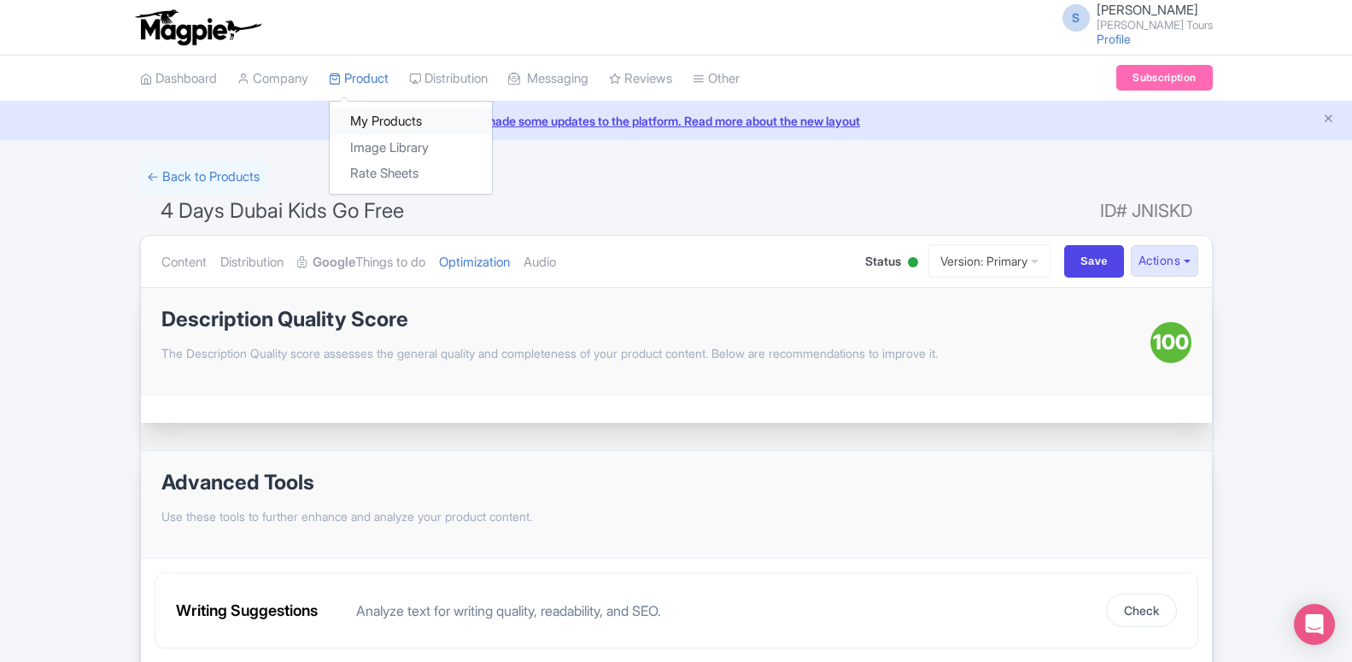
click at [368, 121] on link "My Products" at bounding box center [411, 121] width 162 height 26
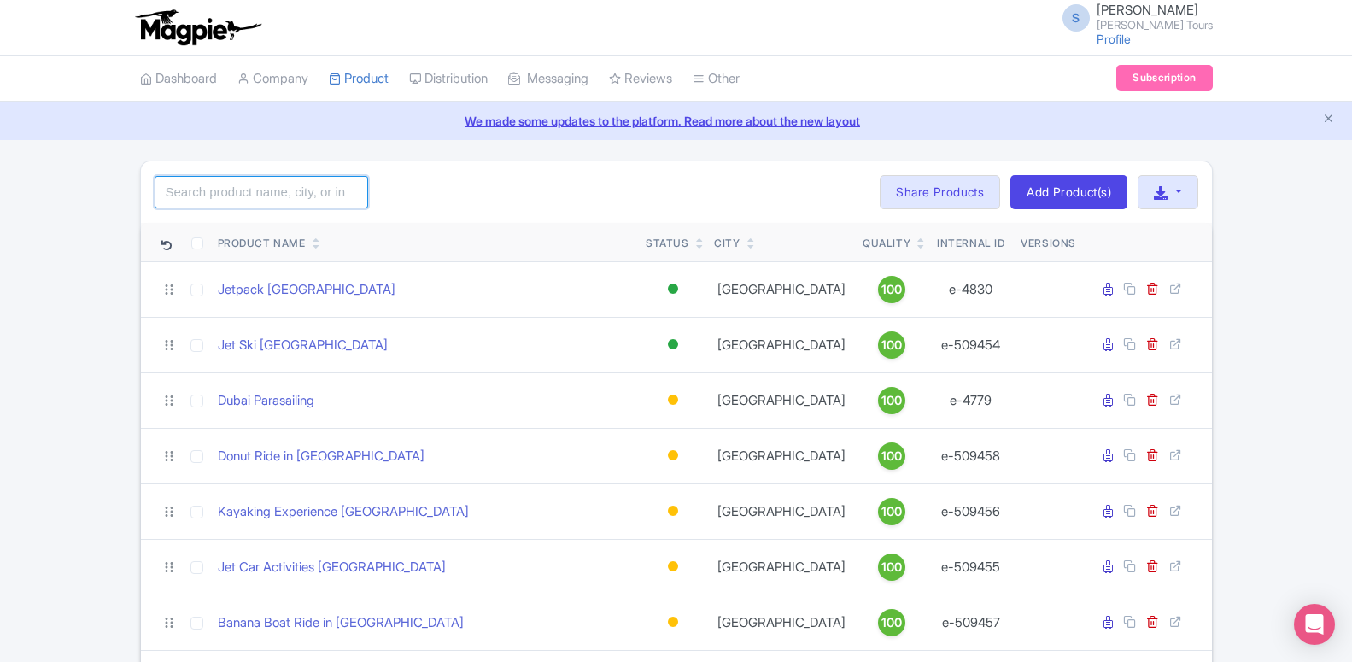
click at [243, 190] on input "search" at bounding box center [261, 192] width 213 height 32
click button "Search" at bounding box center [0, 0] width 0 height 0
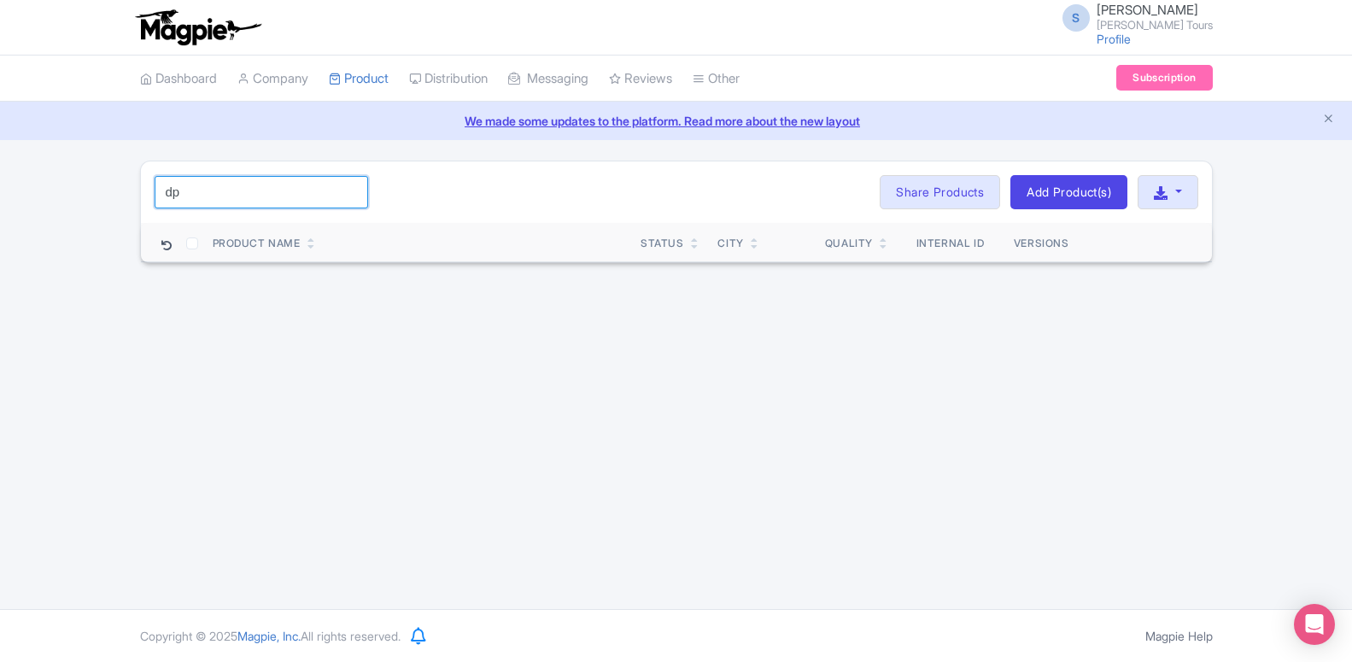
type input "d"
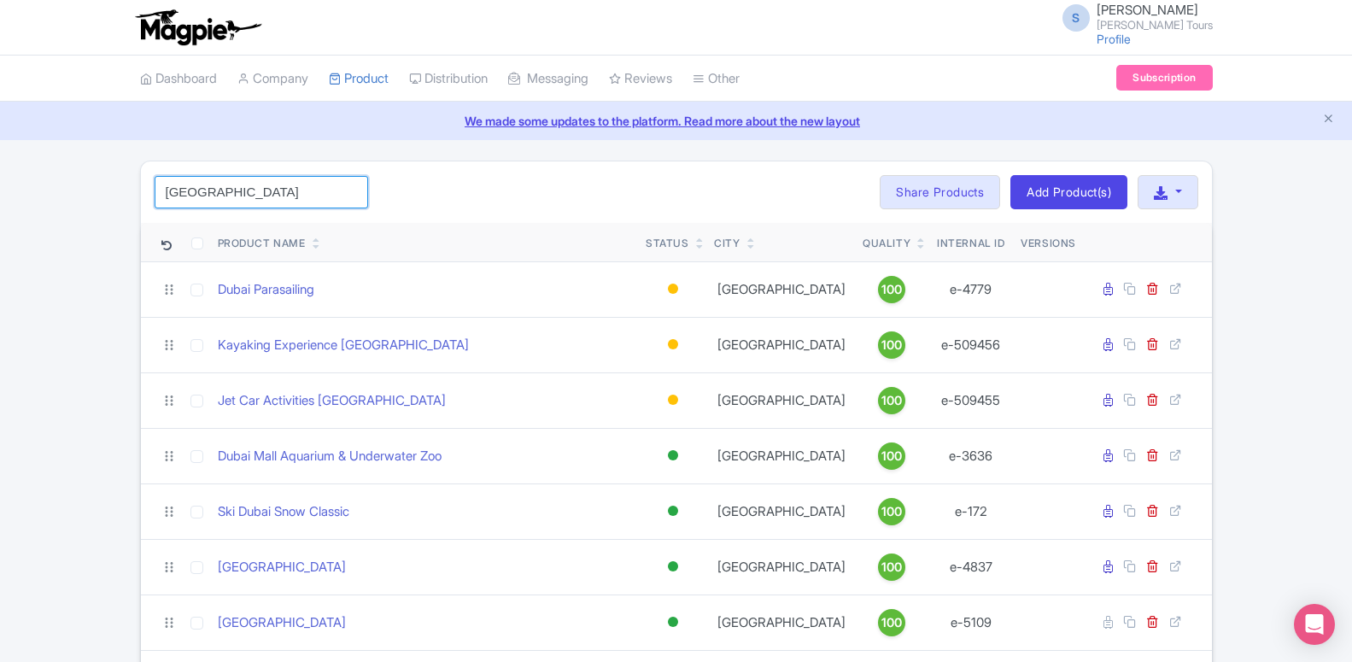
click button "Search" at bounding box center [0, 0] width 0 height 0
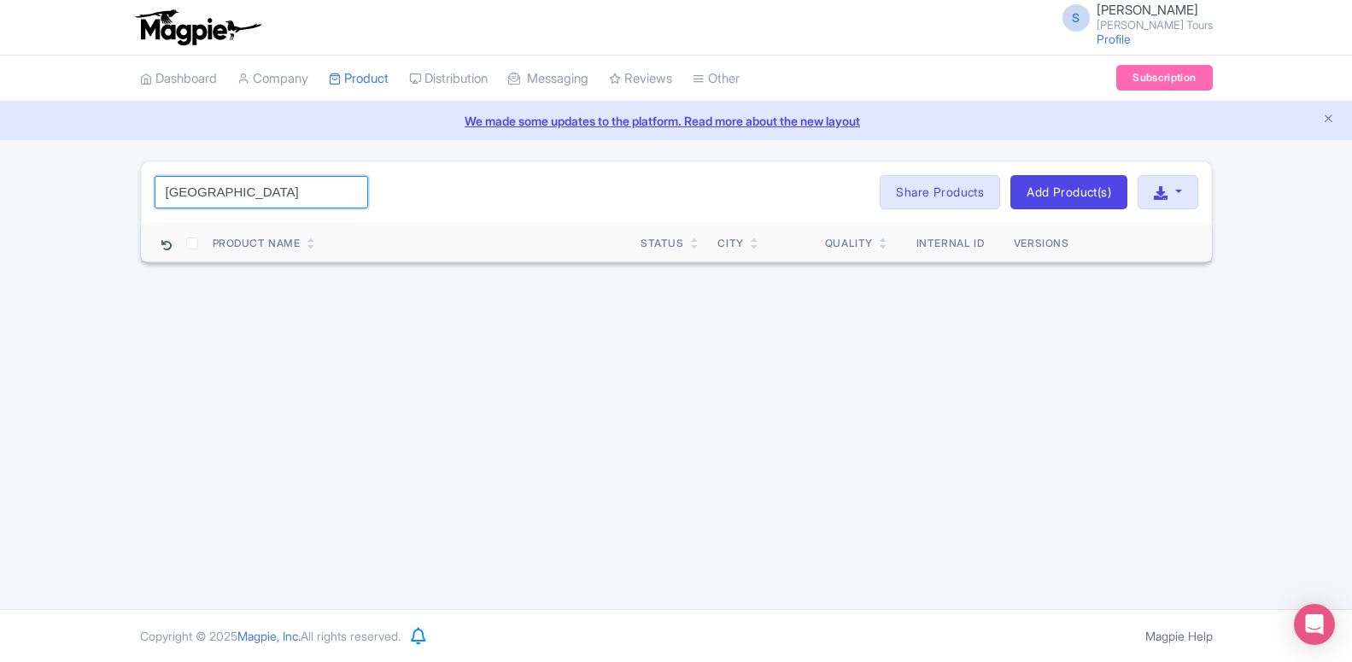
type input "Dubai resort park"
click button "Search" at bounding box center [0, 0] width 0 height 0
drag, startPoint x: 279, startPoint y: 179, endPoint x: 156, endPoint y: 193, distance: 123.7
click at [156, 193] on input "Dubai resort park" at bounding box center [261, 192] width 213 height 32
click button "Search" at bounding box center [0, 0] width 0 height 0
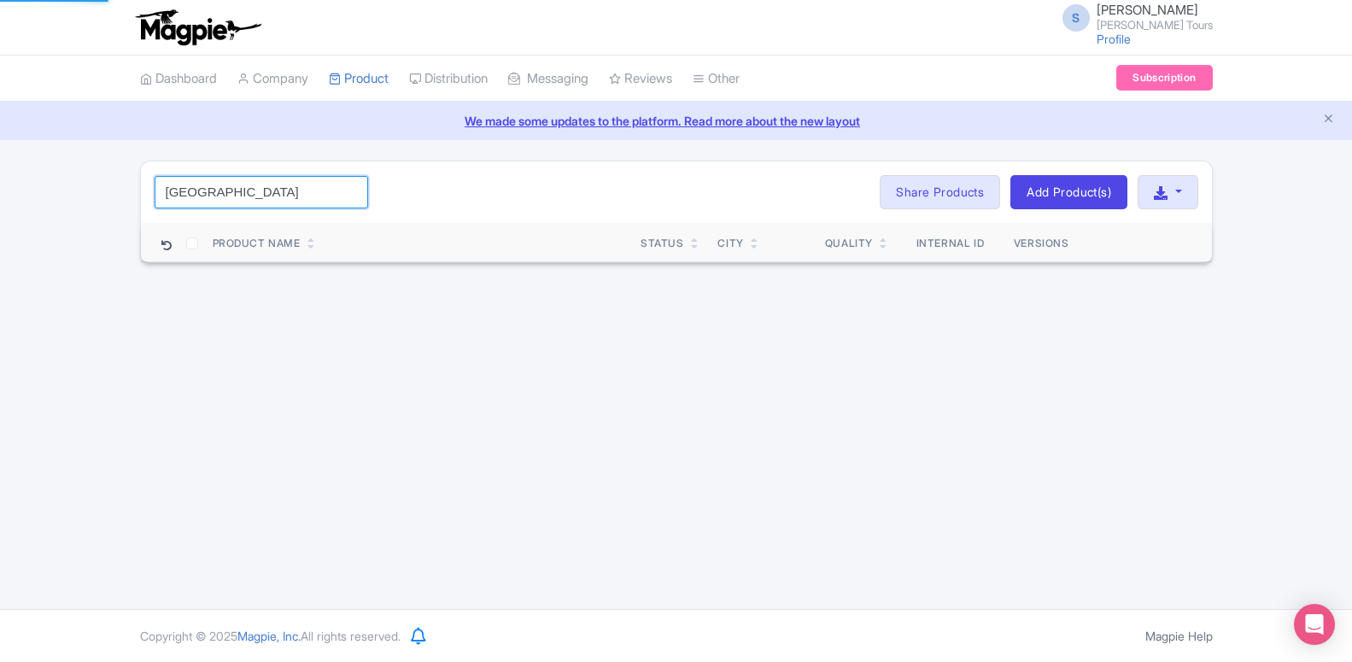
click button "Search" at bounding box center [0, 0] width 0 height 0
click at [273, 201] on input "Dubai resort park" at bounding box center [261, 192] width 213 height 32
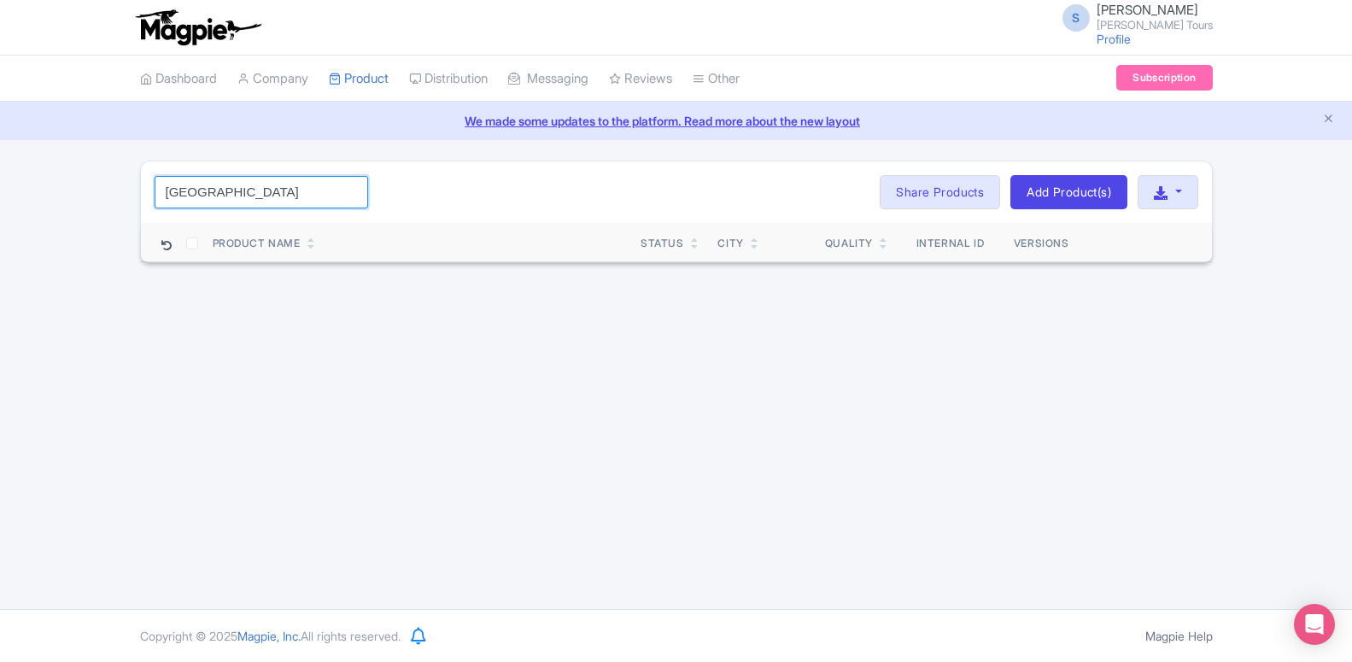
click at [273, 190] on input "Dubai resort park" at bounding box center [261, 192] width 213 height 32
click button "Search" at bounding box center [0, 0] width 0 height 0
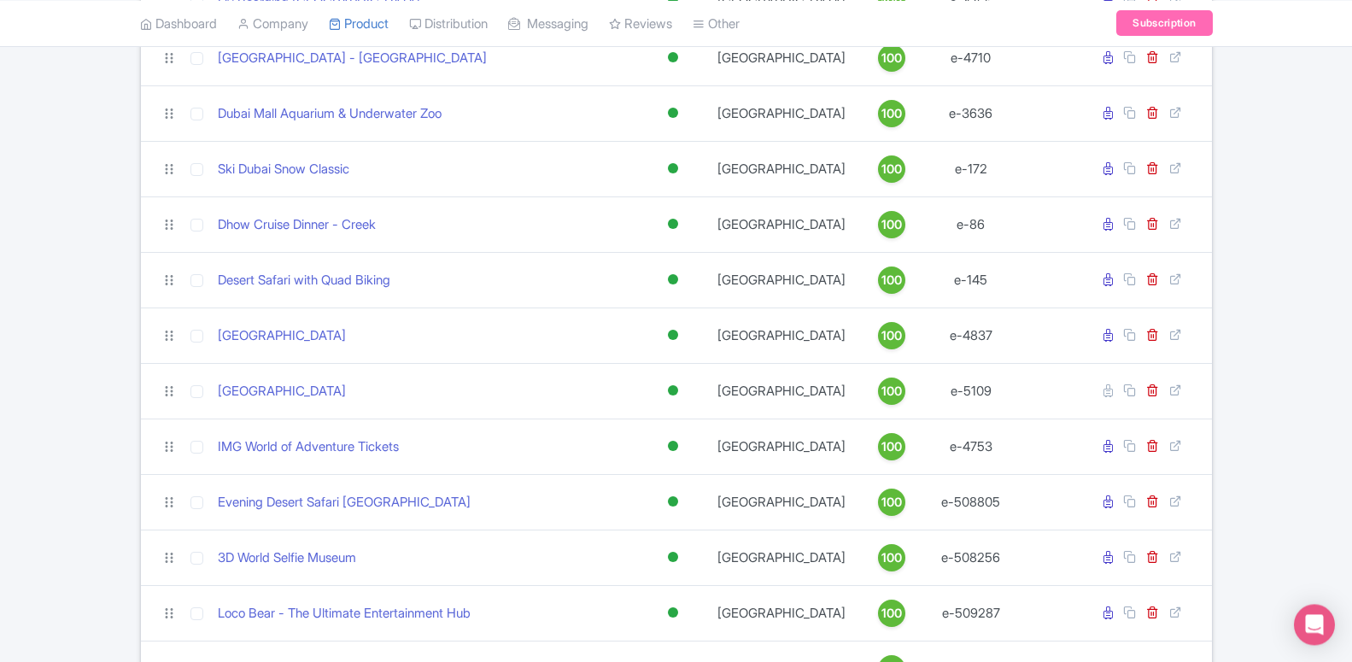
scroll to position [784, 0]
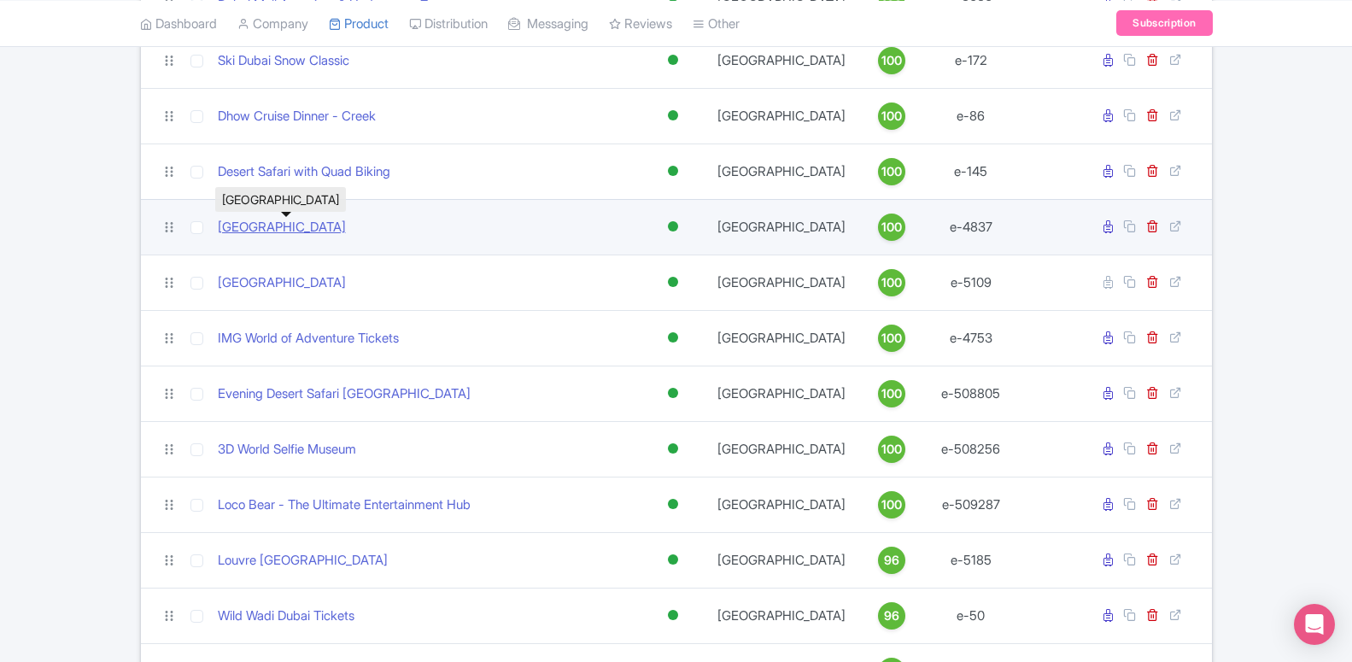
click at [333, 225] on link "[GEOGRAPHIC_DATA]" at bounding box center [282, 228] width 128 height 20
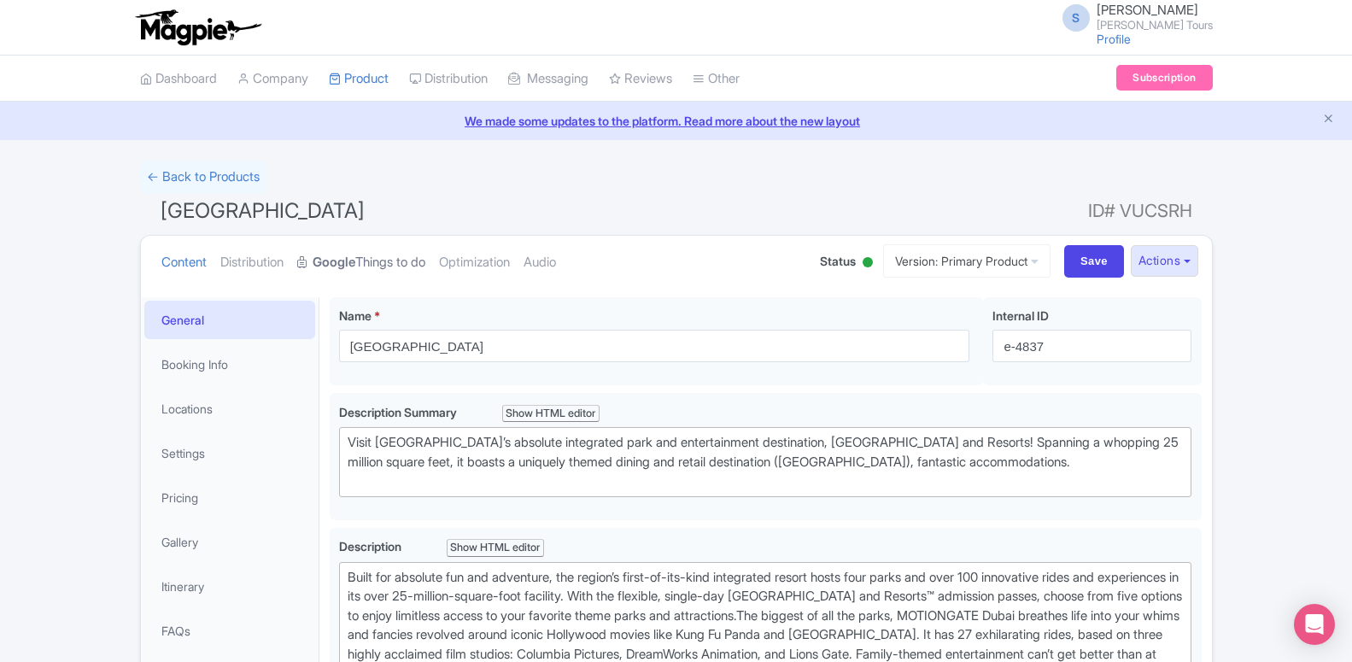
click at [361, 253] on link "Google Things to do" at bounding box center [361, 263] width 128 height 54
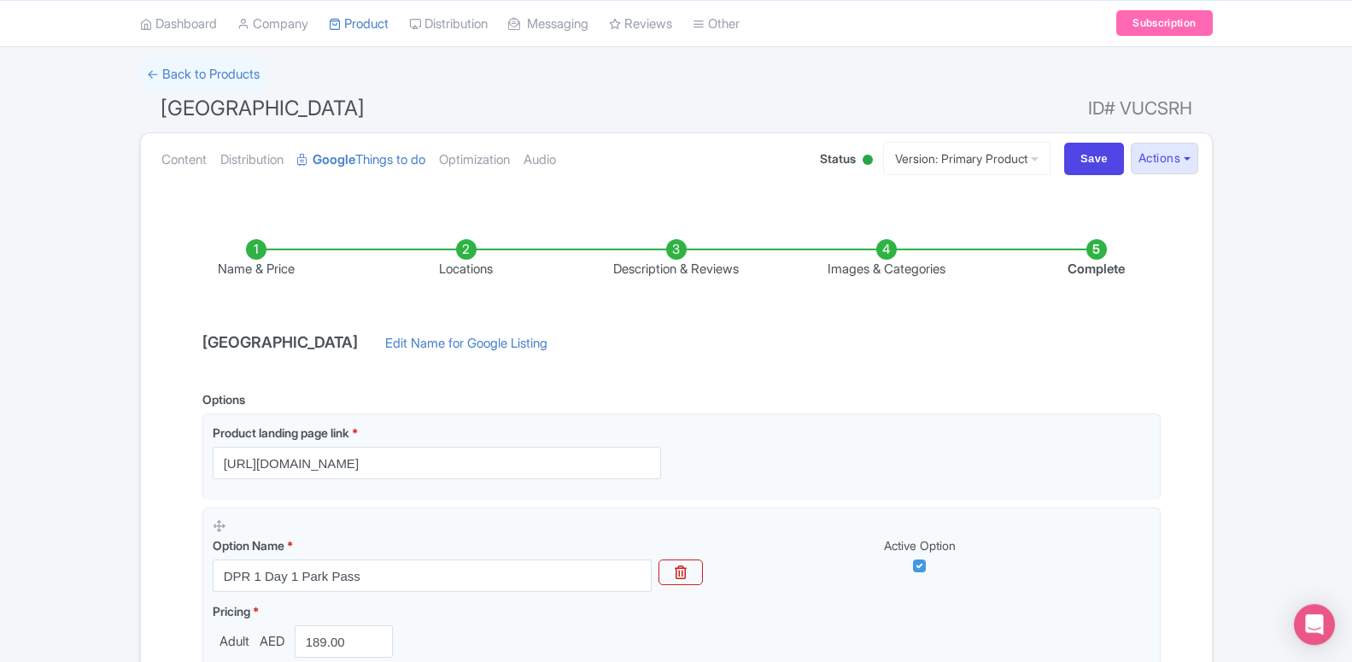
scroll to position [261, 0]
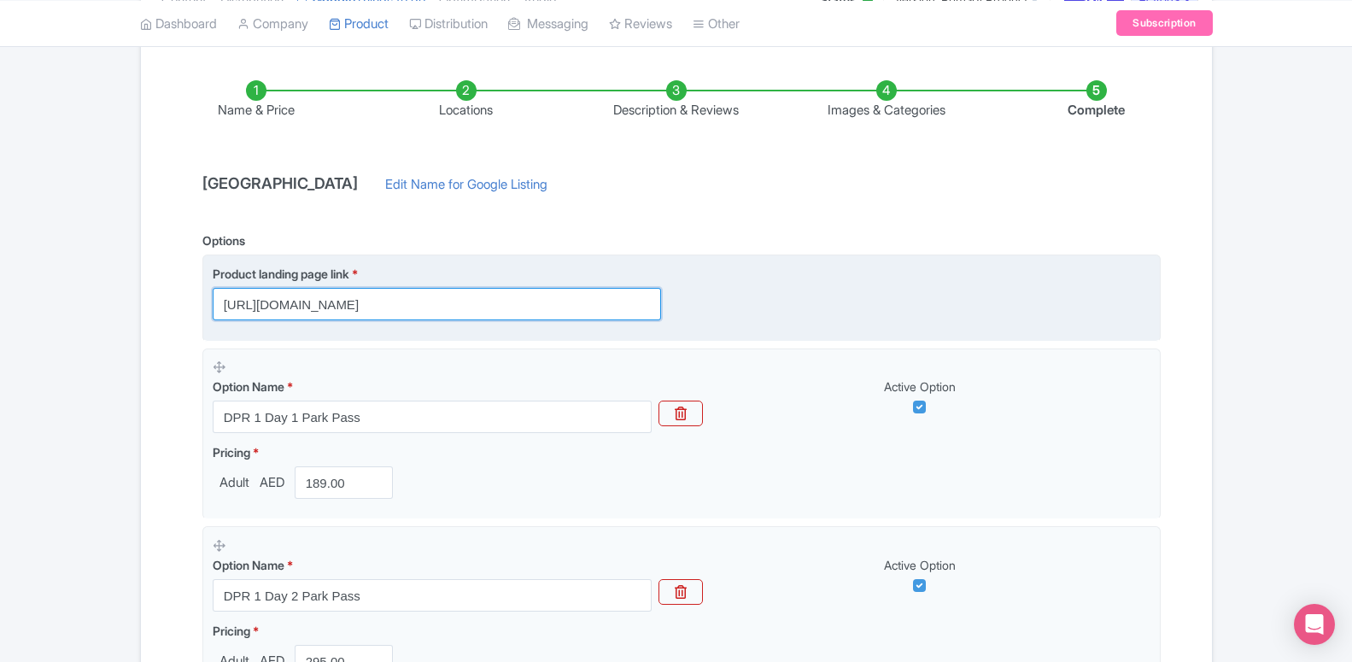
click at [376, 302] on input "https://www.raynatours.com/dubai/theme-parks/dubai-parks-and-resorts-e-4837" at bounding box center [437, 304] width 448 height 32
paste input "dubai.raynatours.com/Best-Dpr-Deals"
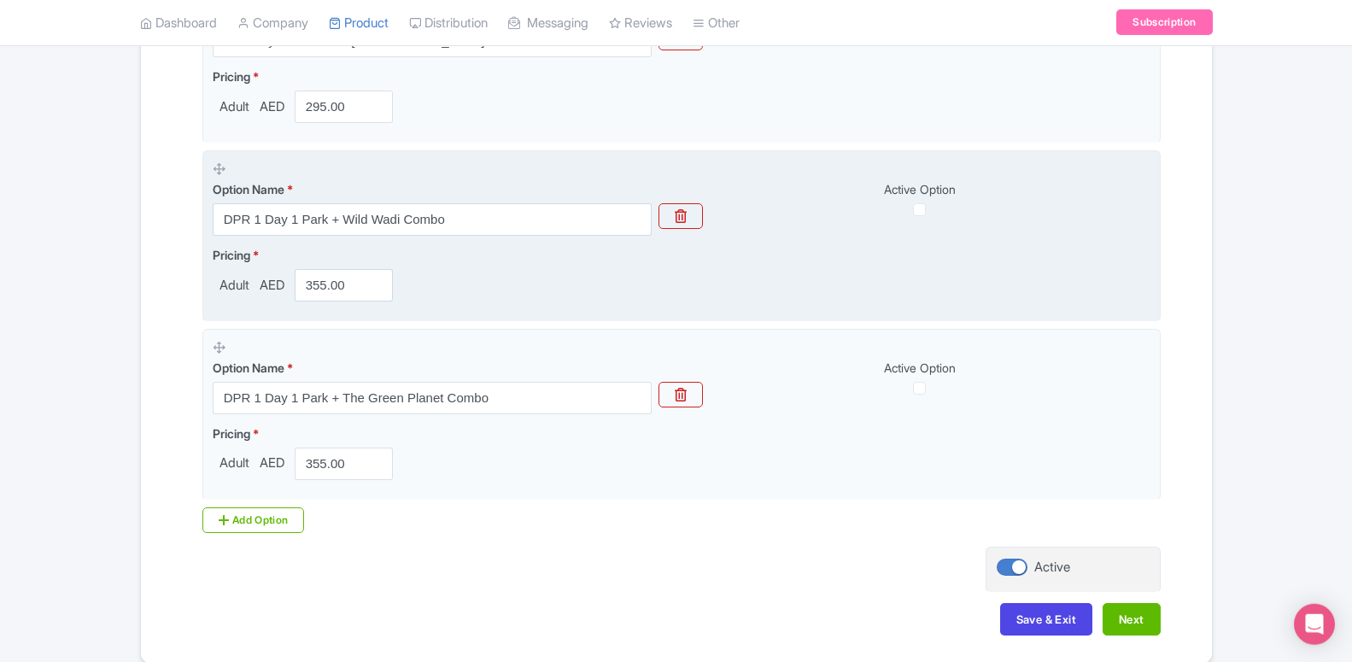
scroll to position [1069, 0]
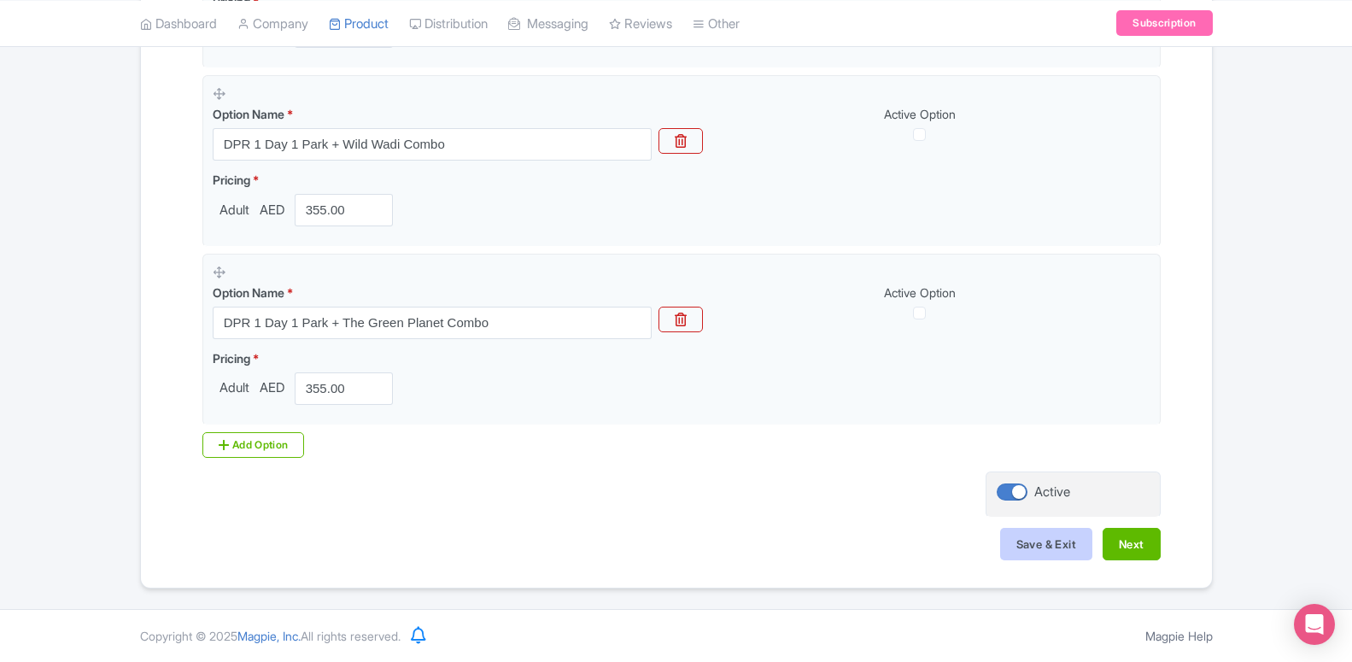
type input "https://dubai.raynatours.com/Best-Dpr-Deals"
click at [1031, 543] on button "Save & Exit" at bounding box center [1046, 544] width 92 height 32
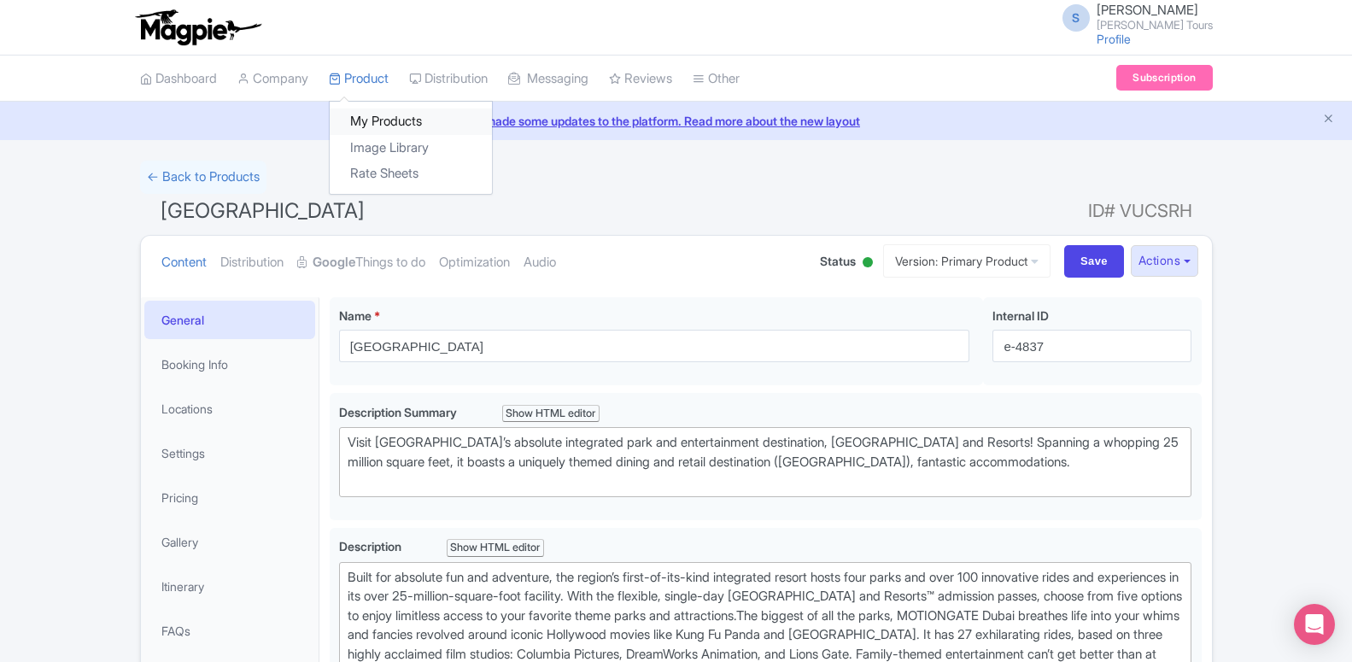
click at [381, 130] on link "My Products" at bounding box center [411, 121] width 162 height 26
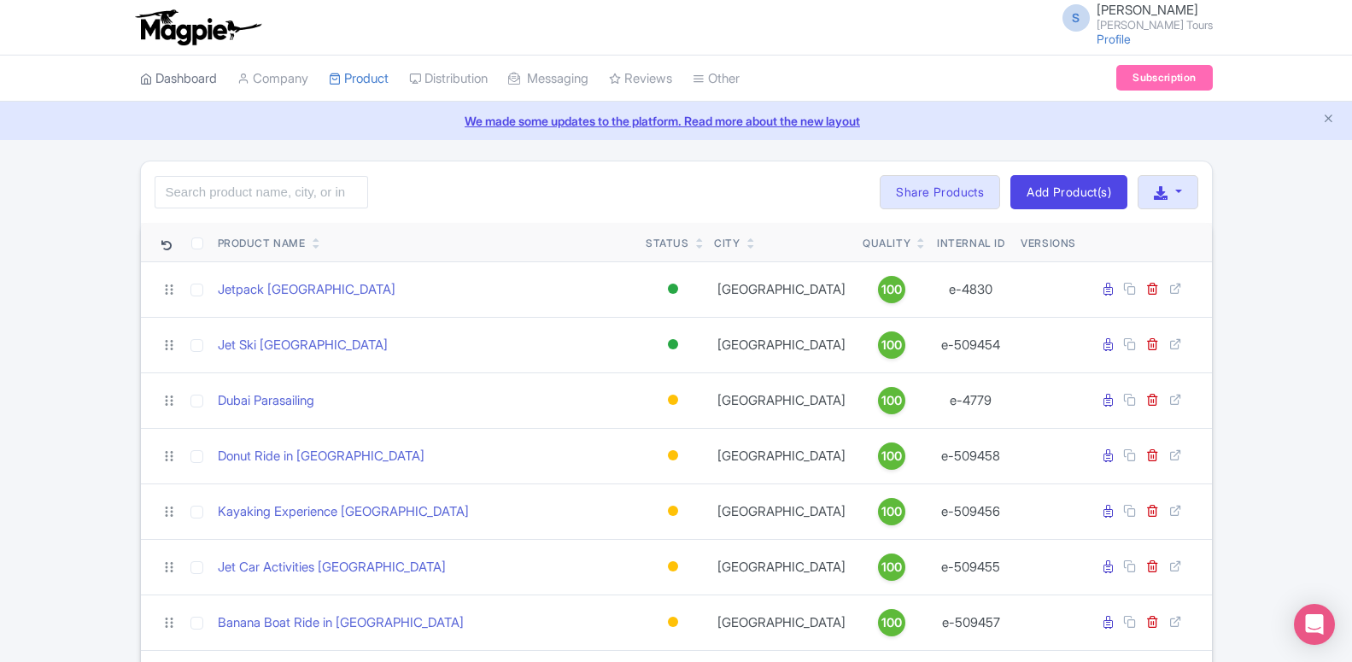
click at [198, 88] on link "Dashboard" at bounding box center [178, 79] width 77 height 47
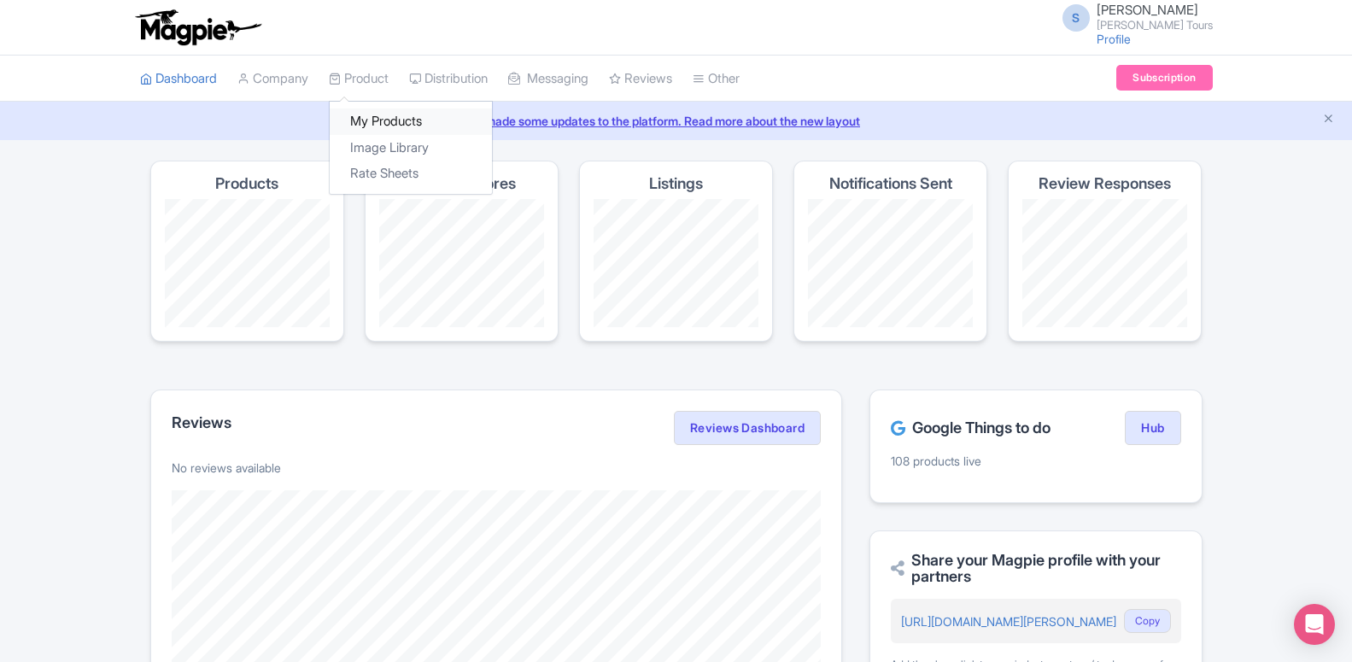
click at [381, 116] on link "My Products" at bounding box center [411, 121] width 162 height 26
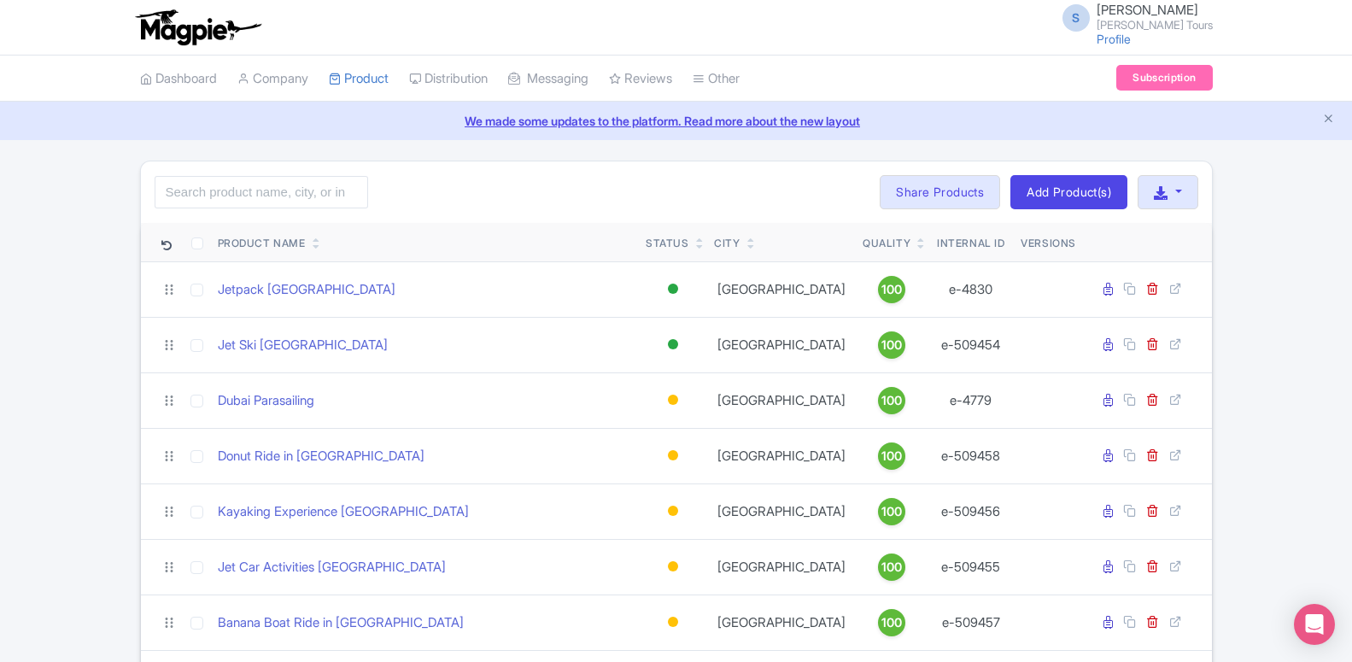
click at [313, 203] on input "search" at bounding box center [261, 192] width 213 height 32
type input "5 Days Senior Citizen Combo Package"
click button "Search" at bounding box center [0, 0] width 0 height 0
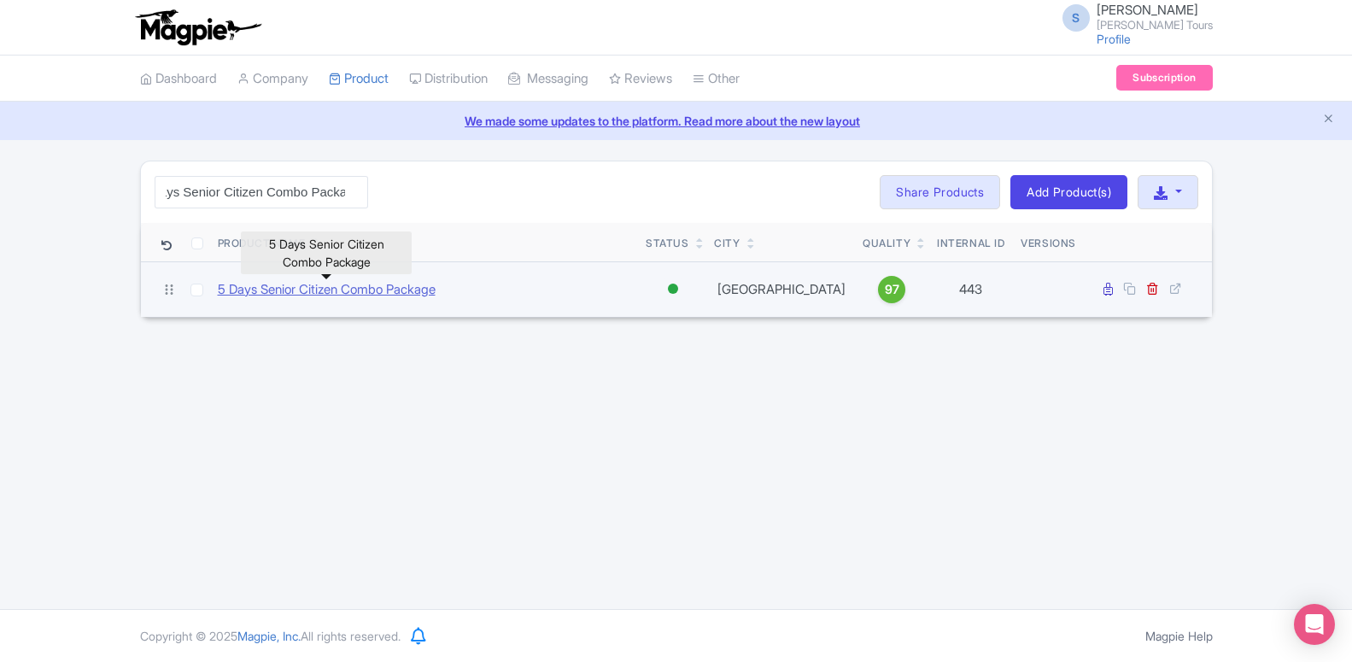
click at [430, 295] on link "5 Days Senior Citizen Combo Package" at bounding box center [327, 290] width 218 height 20
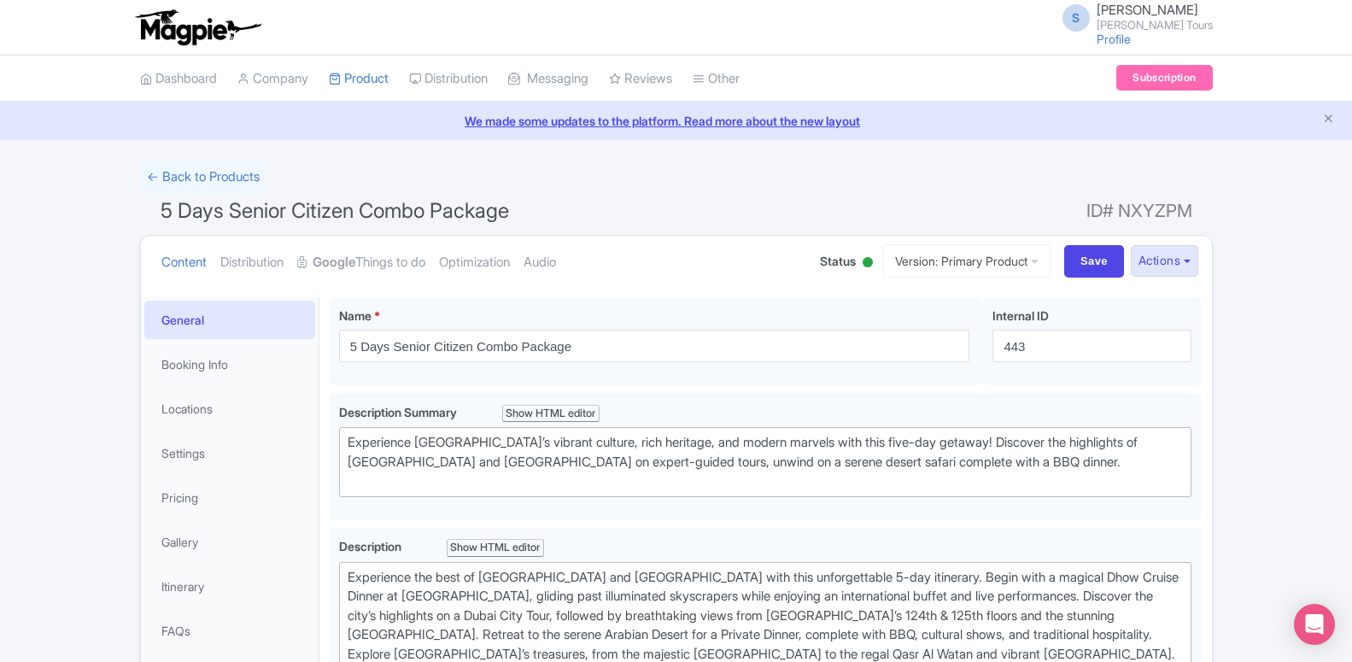
scroll to position [87, 0]
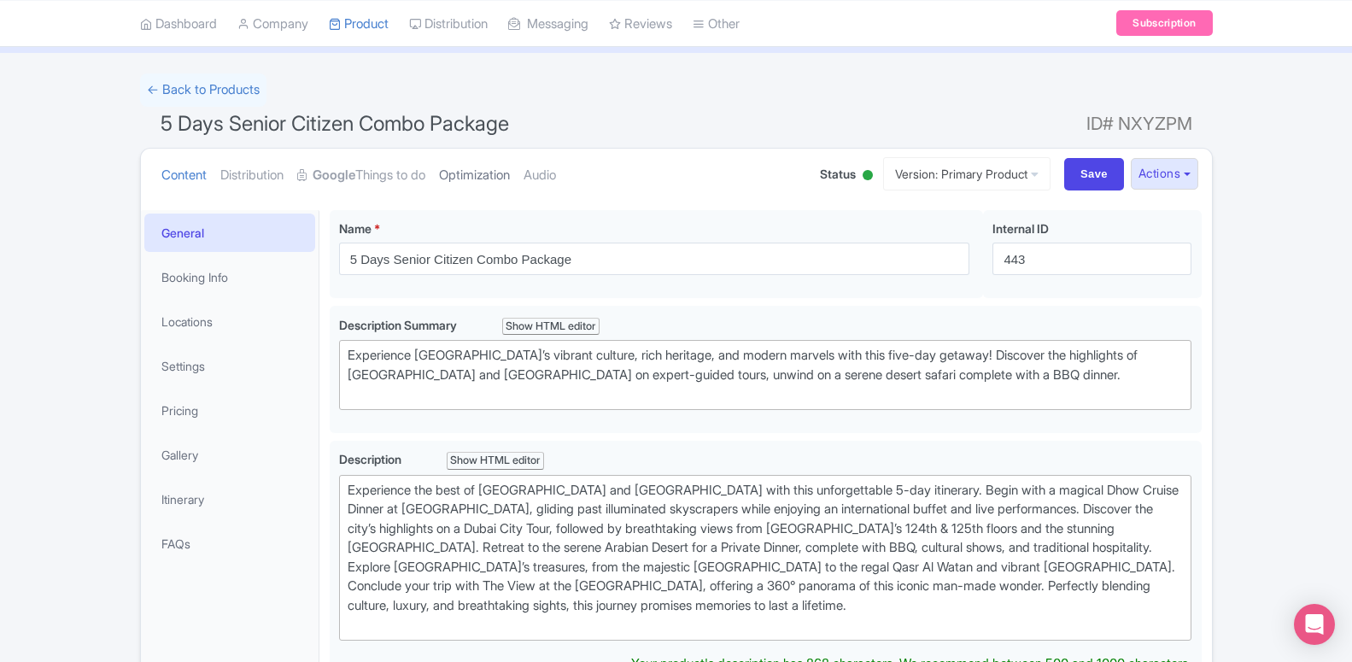
click at [460, 179] on link "Optimization" at bounding box center [474, 176] width 71 height 54
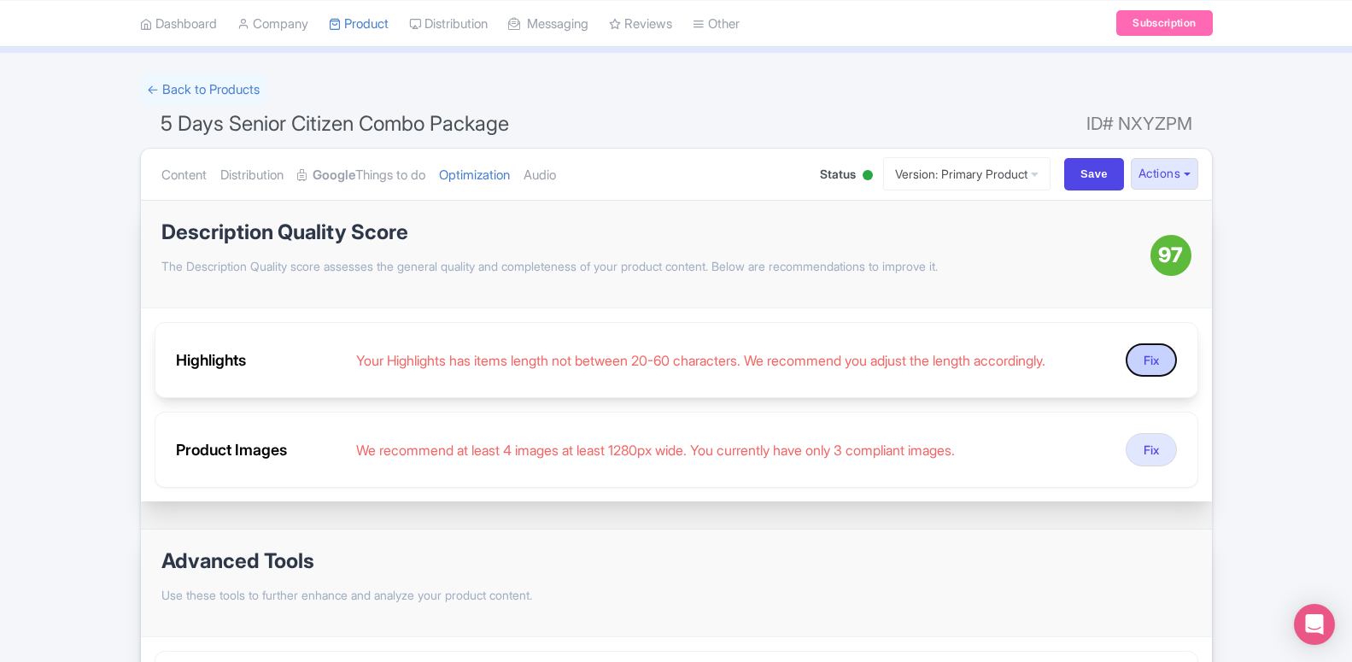
click at [1144, 354] on button "Fix" at bounding box center [1150, 359] width 51 height 33
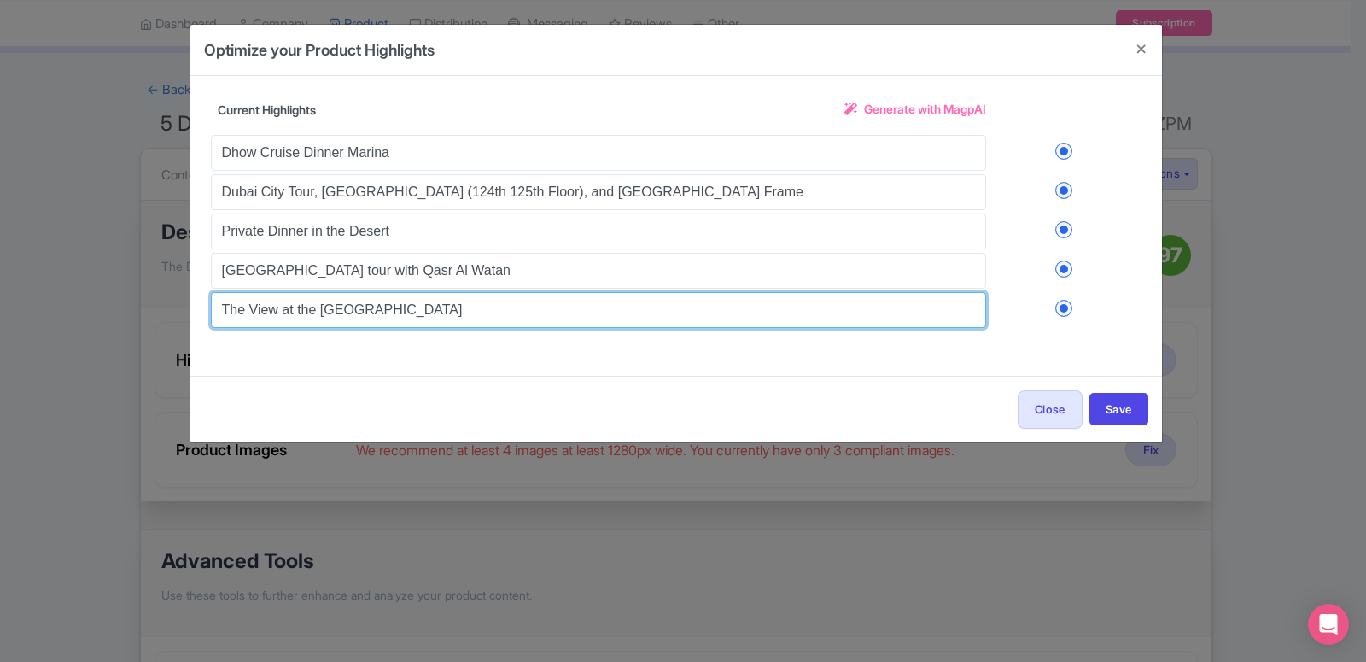
drag, startPoint x: 430, startPoint y: 319, endPoint x: 209, endPoint y: 320, distance: 221.2
click at [211, 320] on input "The View at the [GEOGRAPHIC_DATA]" at bounding box center [598, 310] width 775 height 36
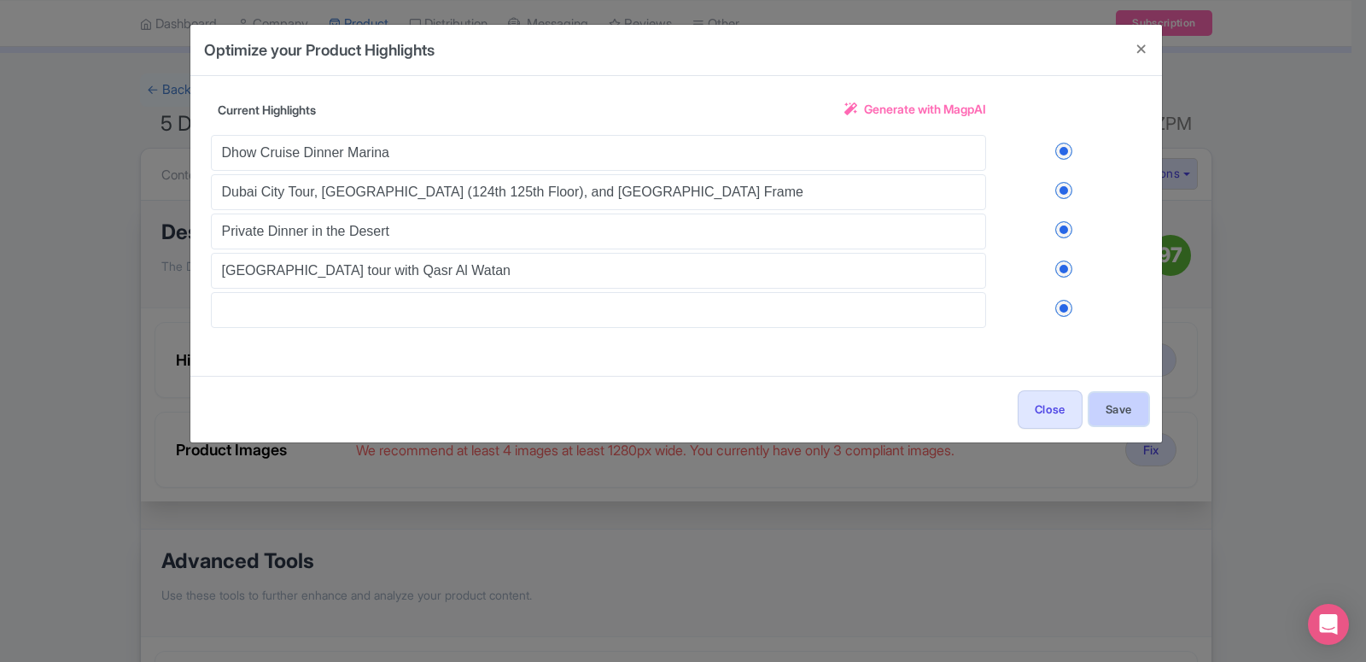
click at [1113, 404] on button "Save" at bounding box center [1119, 409] width 59 height 32
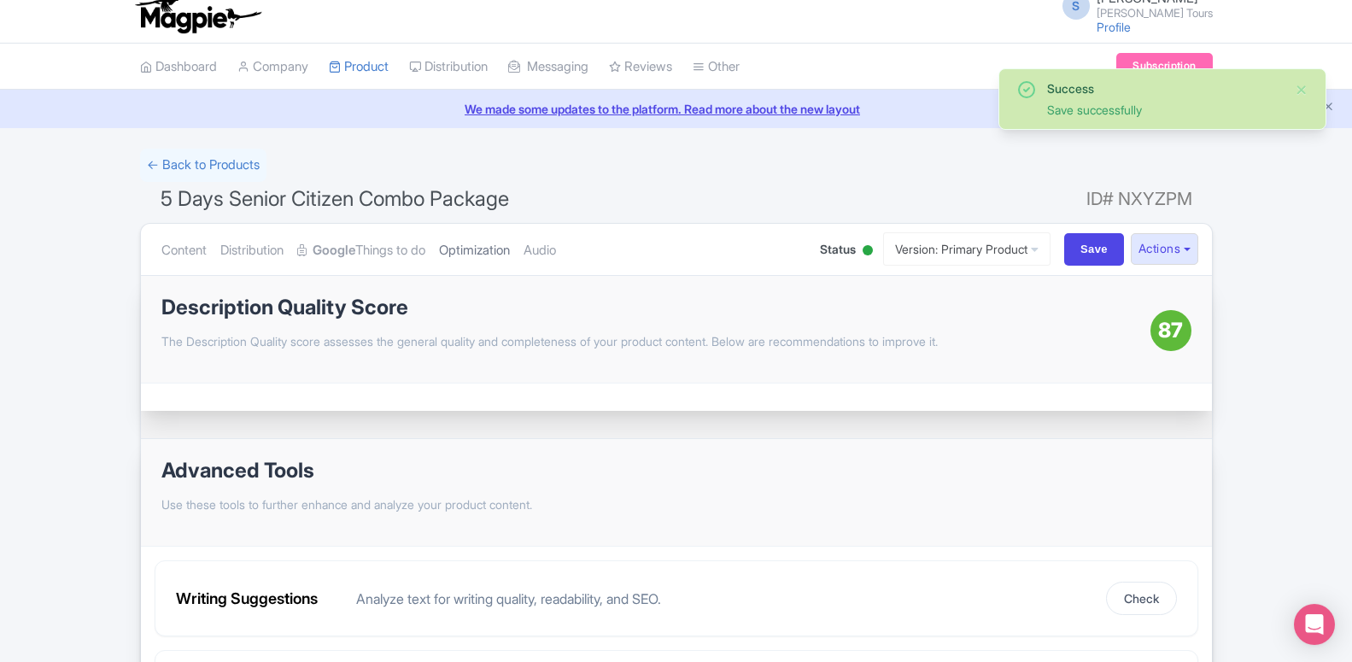
scroll to position [0, 0]
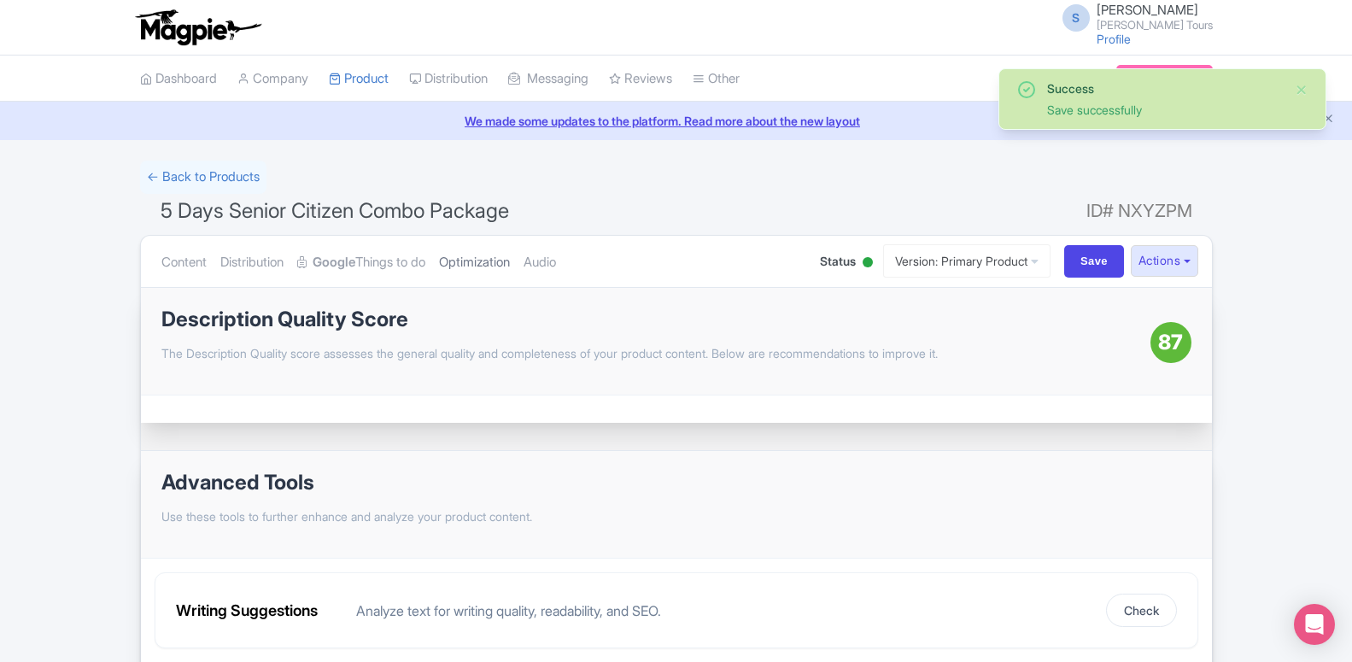
click at [480, 263] on link "Optimization" at bounding box center [474, 263] width 71 height 54
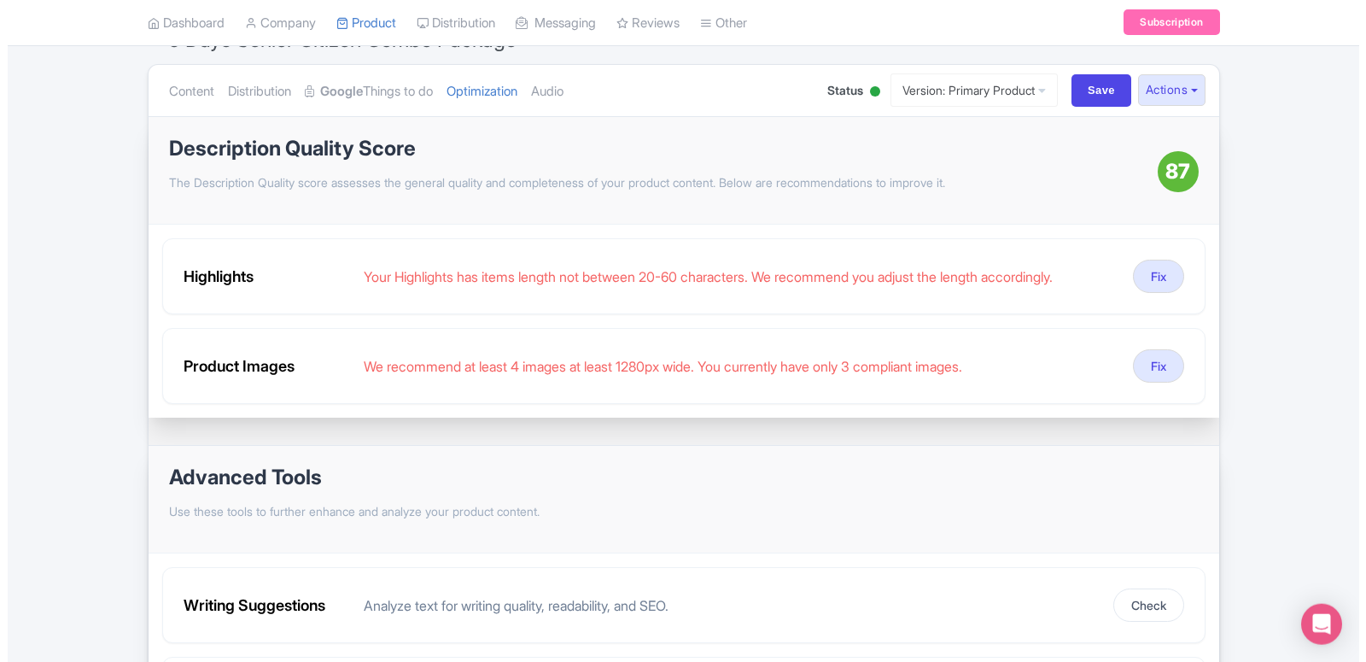
scroll to position [174, 0]
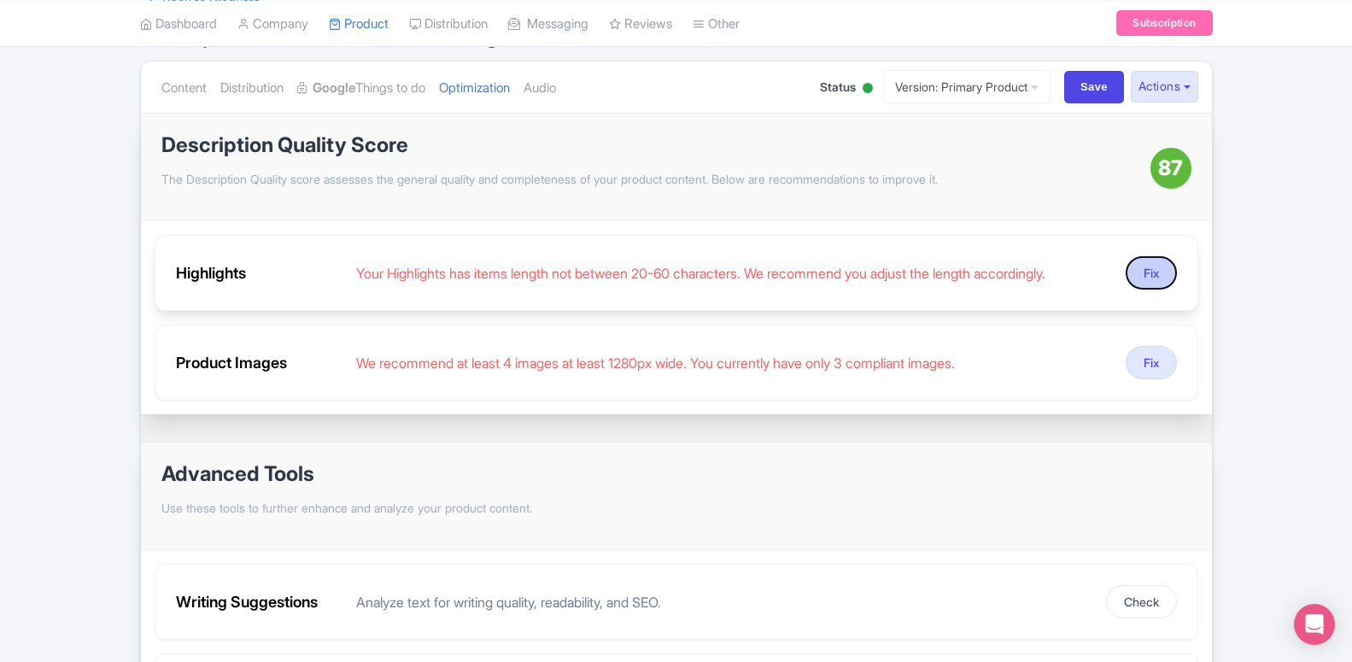
click at [1152, 274] on button "Fix" at bounding box center [1150, 272] width 51 height 33
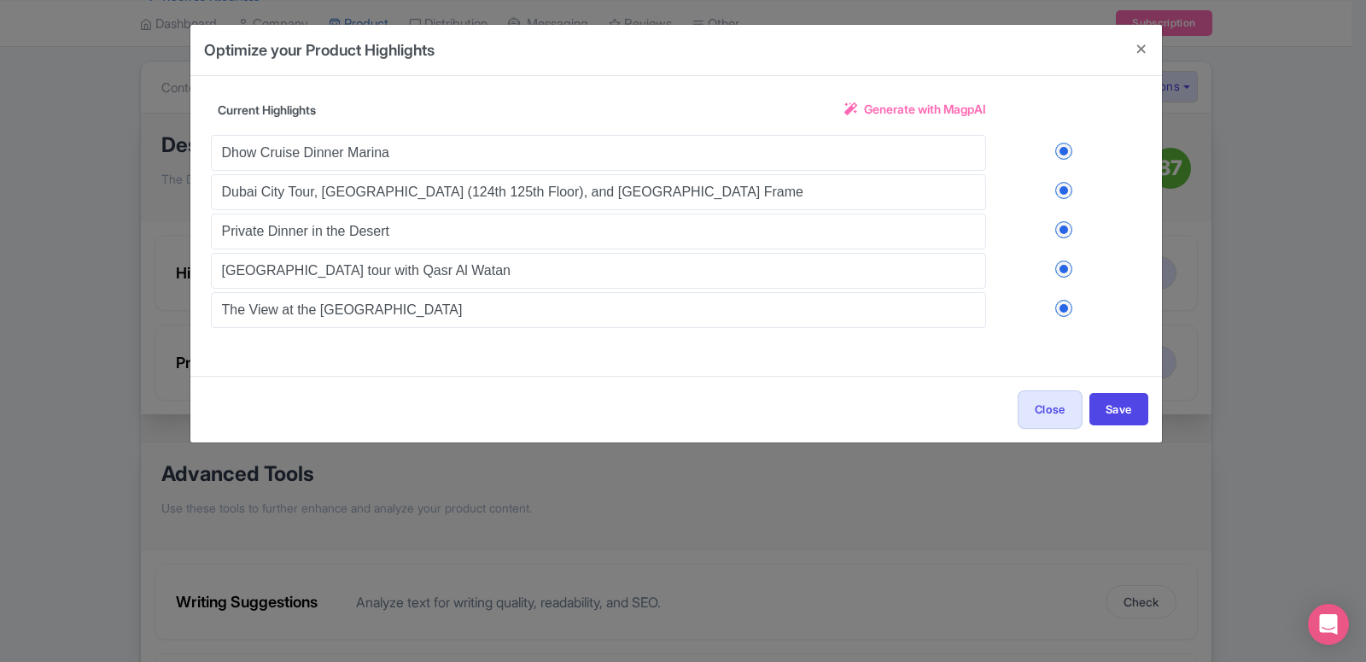
click at [885, 108] on span "Generate with MagpAI" at bounding box center [925, 109] width 122 height 18
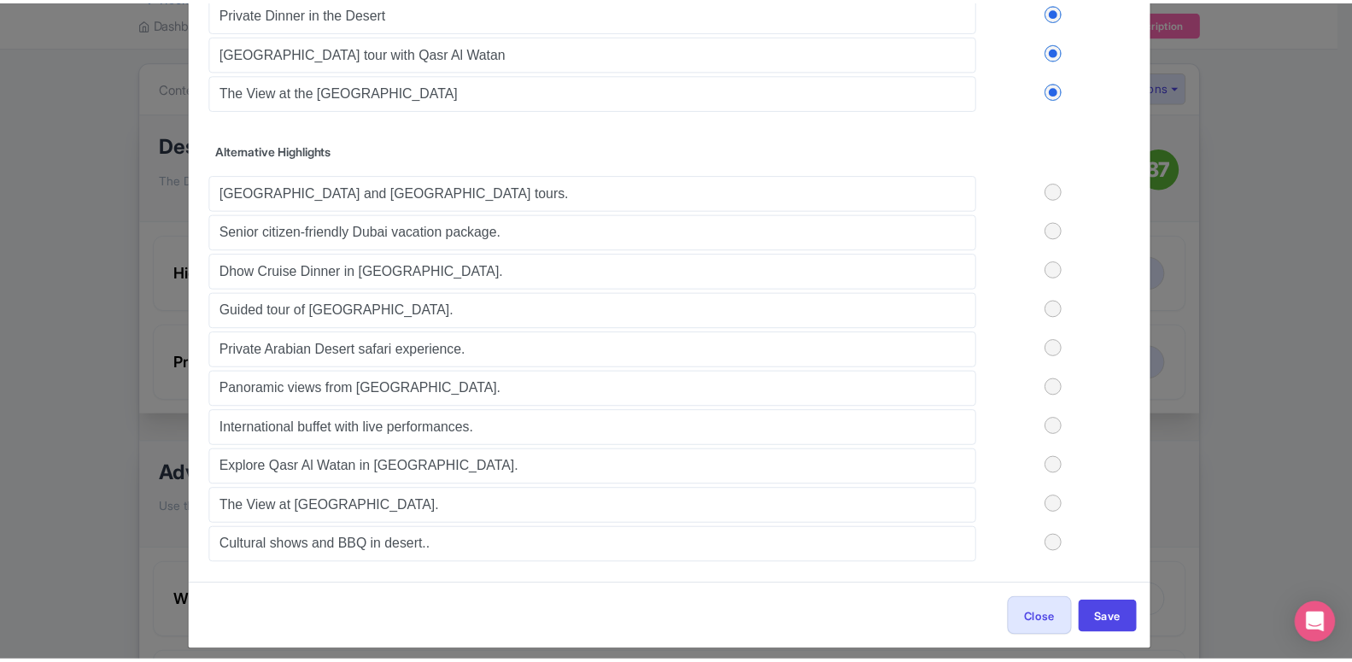
scroll to position [232, 0]
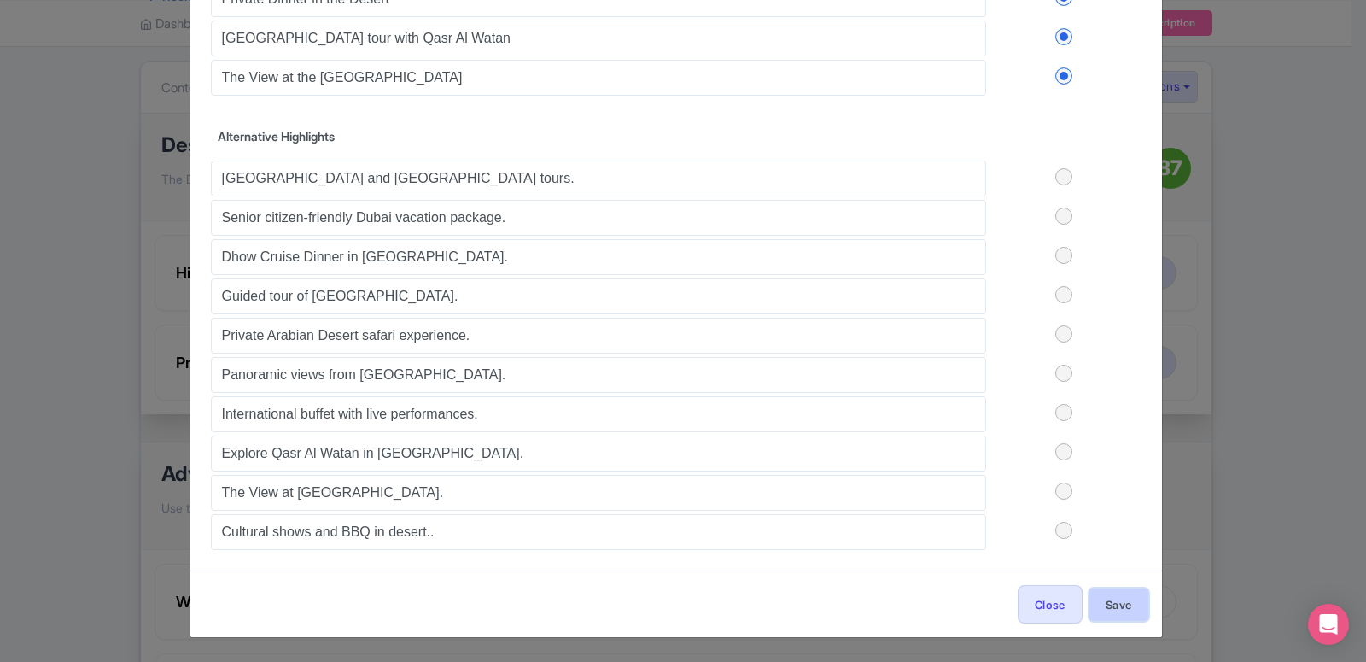
click at [1127, 603] on button "Save" at bounding box center [1119, 604] width 59 height 32
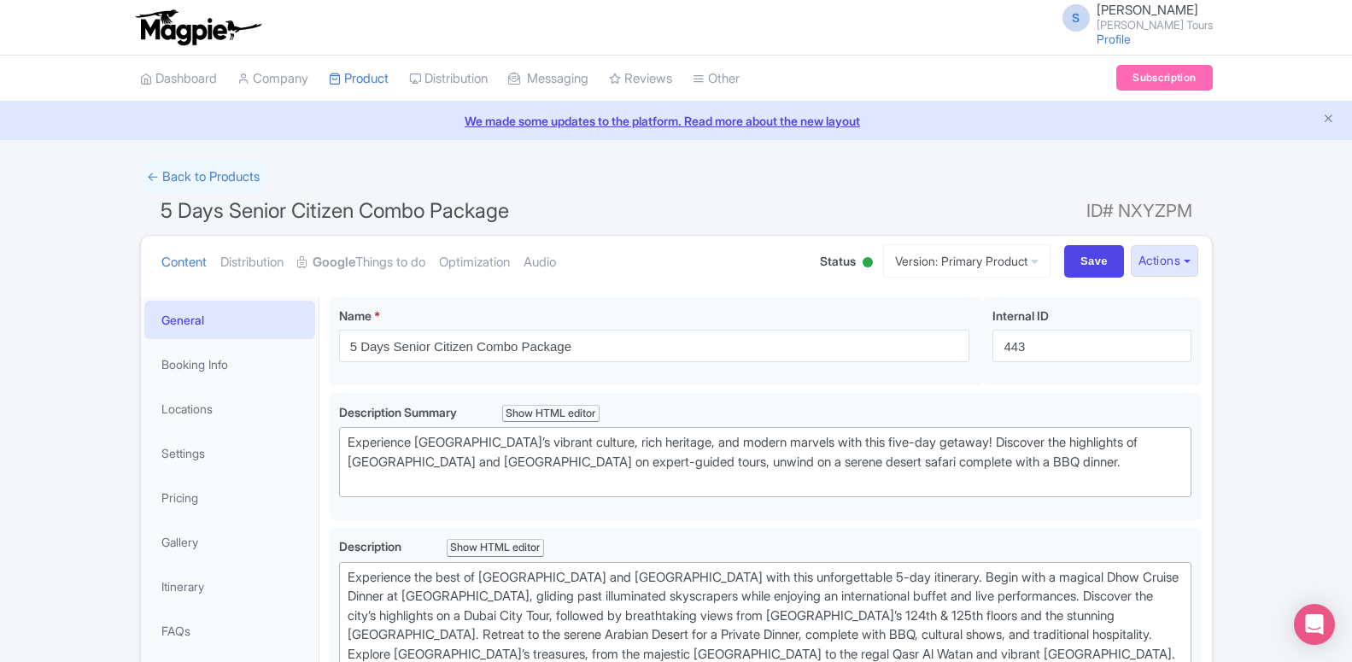
click at [445, 265] on link "Optimization" at bounding box center [474, 263] width 71 height 54
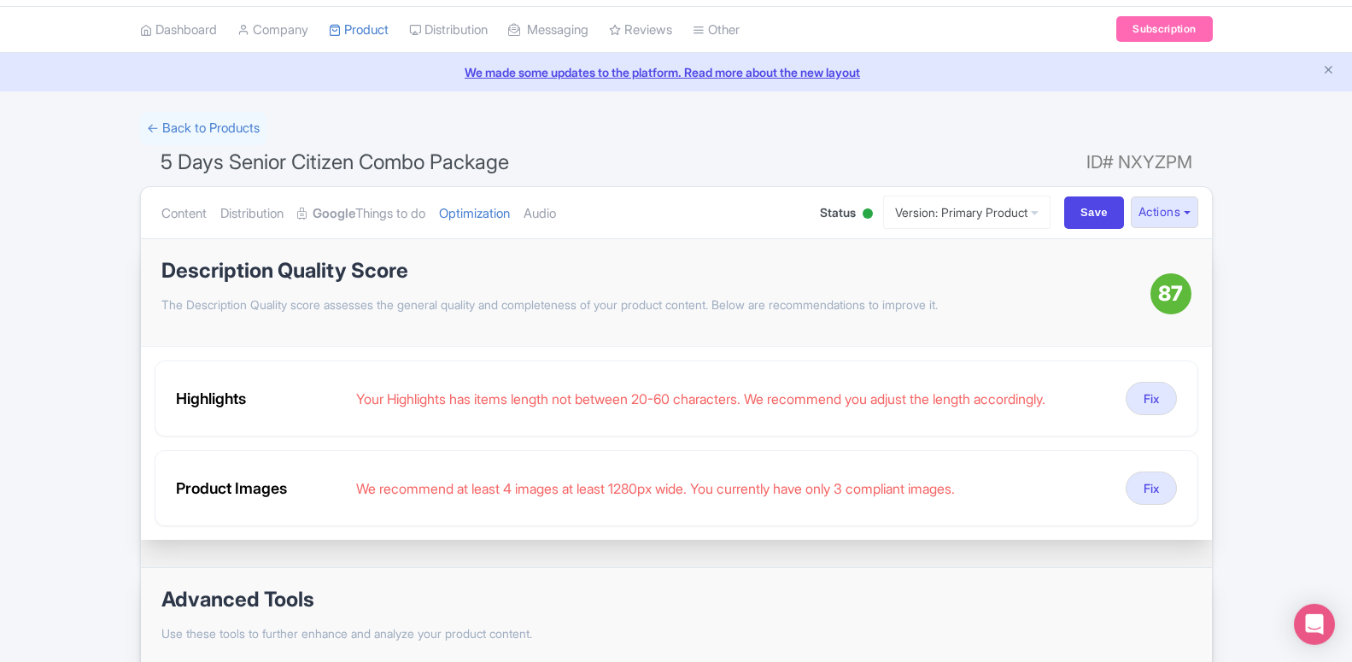
scroll to position [87, 0]
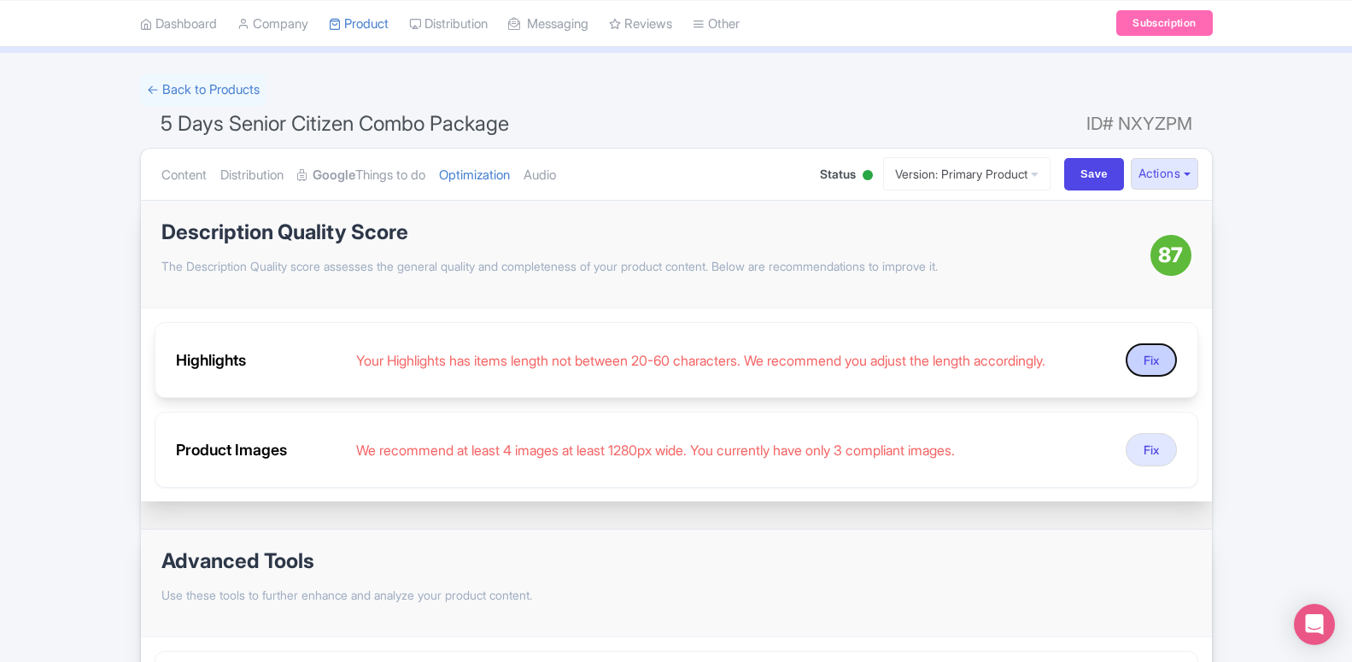
click at [1132, 361] on button "Fix" at bounding box center [1150, 359] width 51 height 33
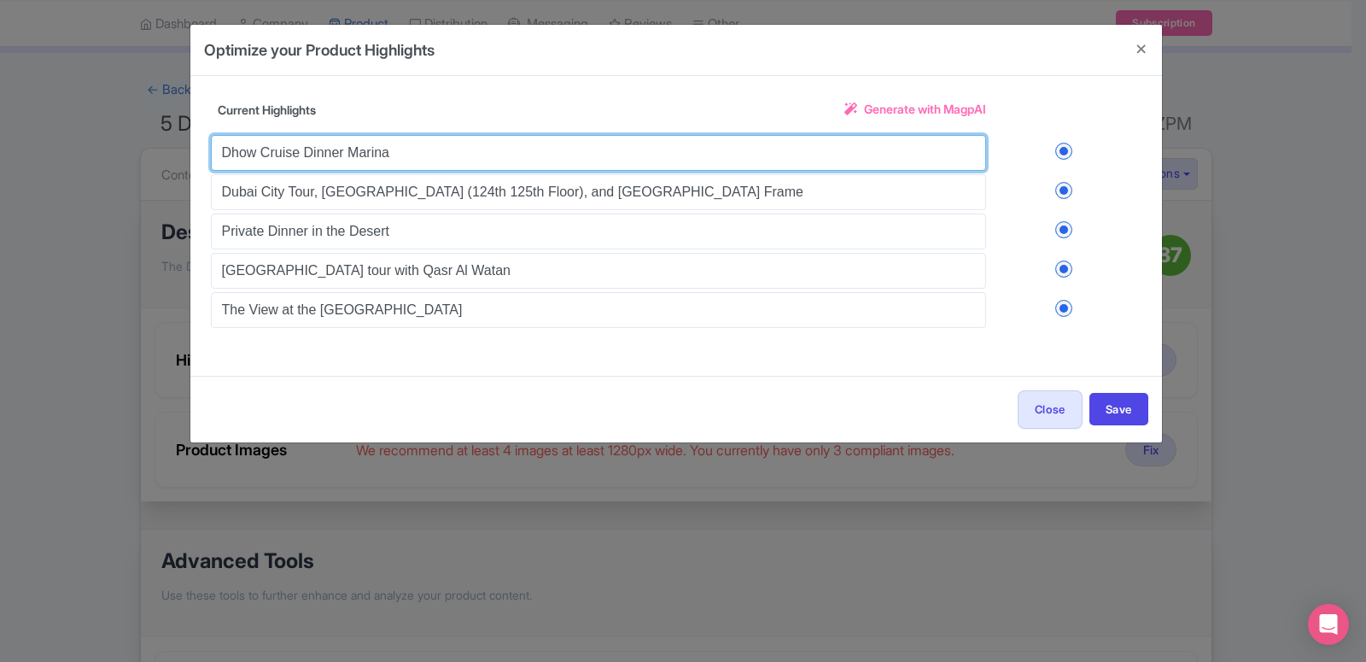
click at [355, 162] on input "Dhow Cruise Dinner Marina" at bounding box center [598, 153] width 775 height 36
paste input "with transfers on shared basis."
type input "Dhow Cruise Dinner [PERSON_NAME] with transfers on shared basis."
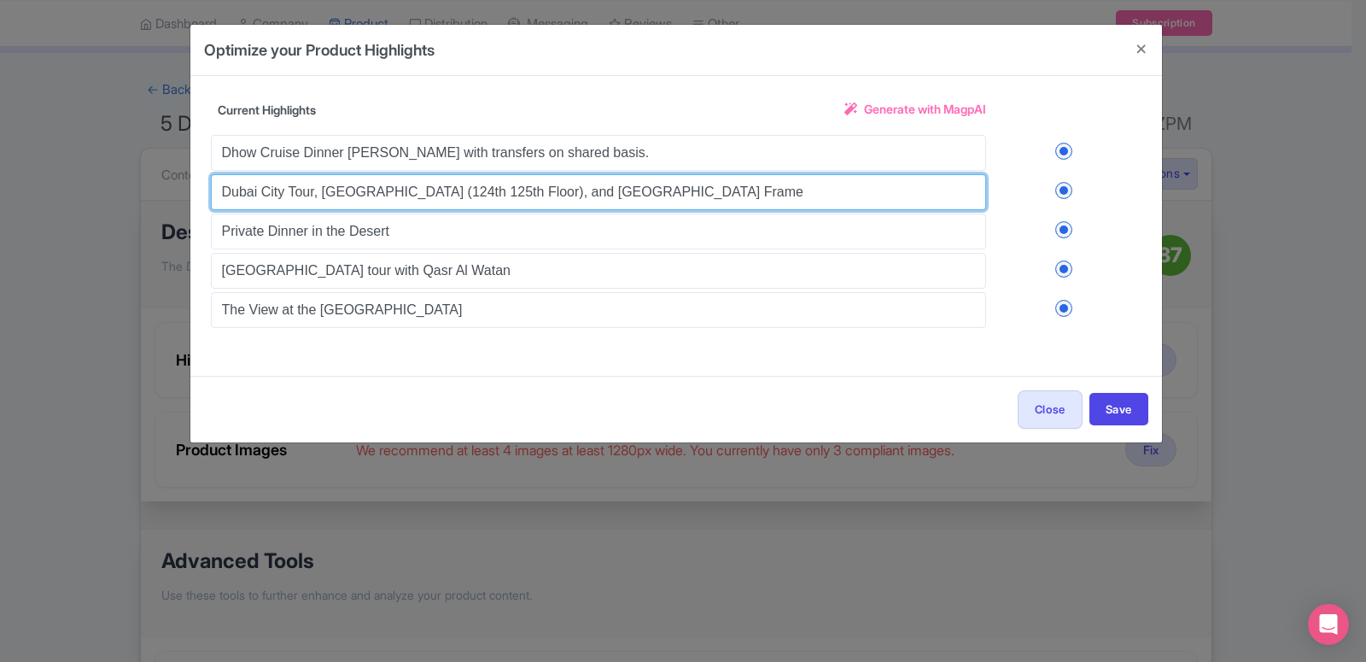
click at [321, 197] on input "Dubai City Tour, [GEOGRAPHIC_DATA] (124th 125th Floor), and [GEOGRAPHIC_DATA] F…" at bounding box center [598, 192] width 775 height 36
click at [321, 197] on input "Dubai City Tour, Burj Khalifa (124th 125th Floor), and Dubai Frame" at bounding box center [598, 192] width 775 height 36
paste input "with transfers on shared basis."
type input "Dubai City Tour with transfers on shared basis."
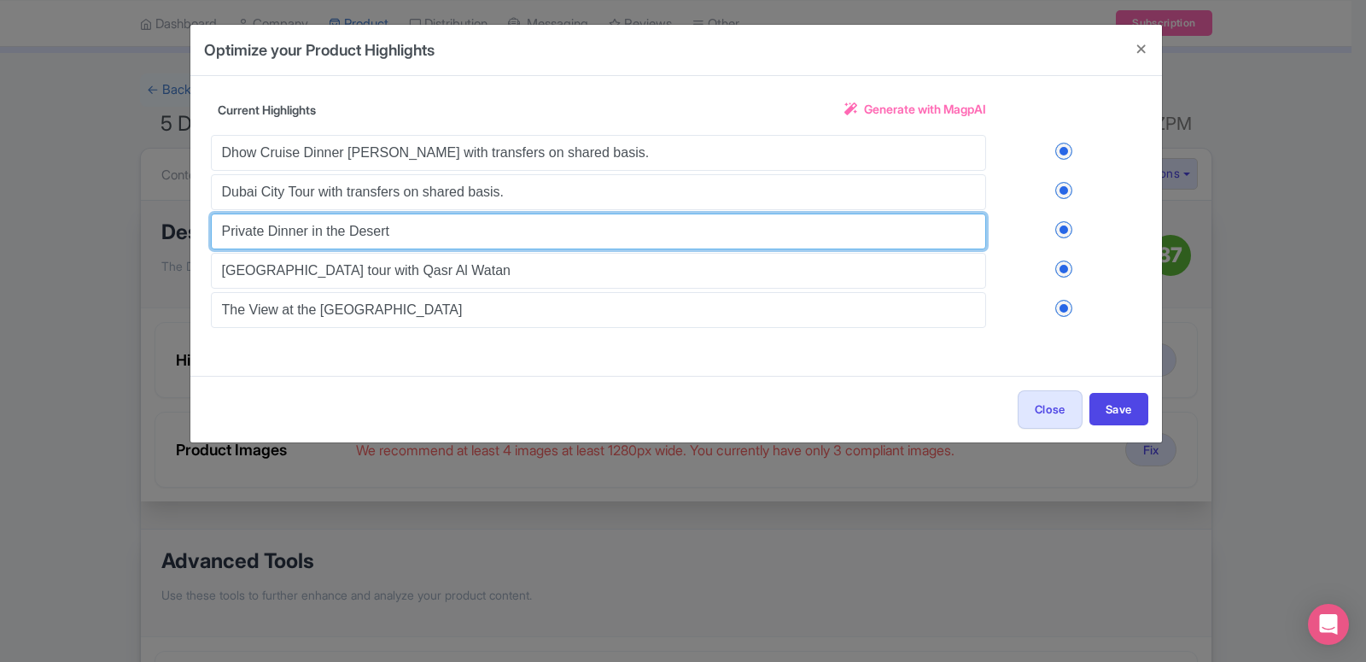
click at [323, 233] on input "Private Dinner in the Desert" at bounding box center [598, 231] width 775 height 36
paste input "Dubai Frame tickets with shared transfers."
type input "Dubai Frame tickets with shared transfers."
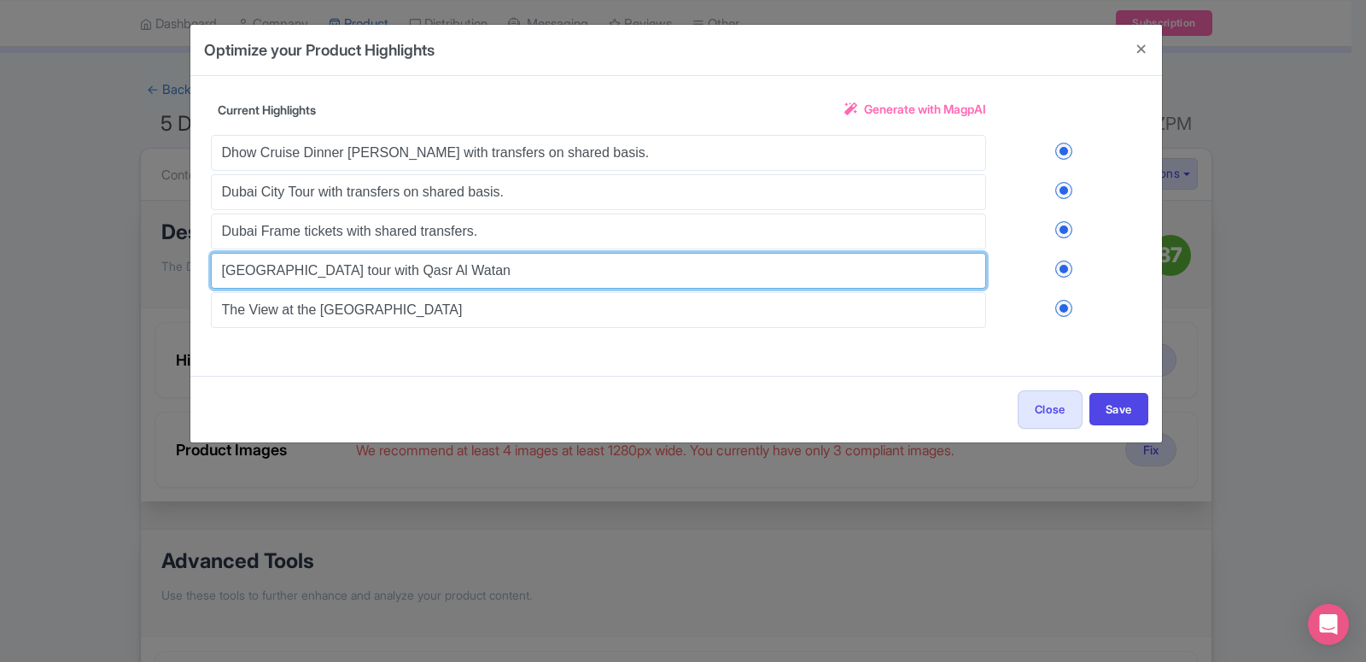
click at [295, 264] on input "Abu Dhabi City tour with Qasr Al Watan" at bounding box center [598, 271] width 775 height 36
paste input "Burj Khalifa 124th Floor non prime with transfers on a Shared basis."
type input "Burj Khalifa 124th Floor non prime with transfers on a Shared basis."
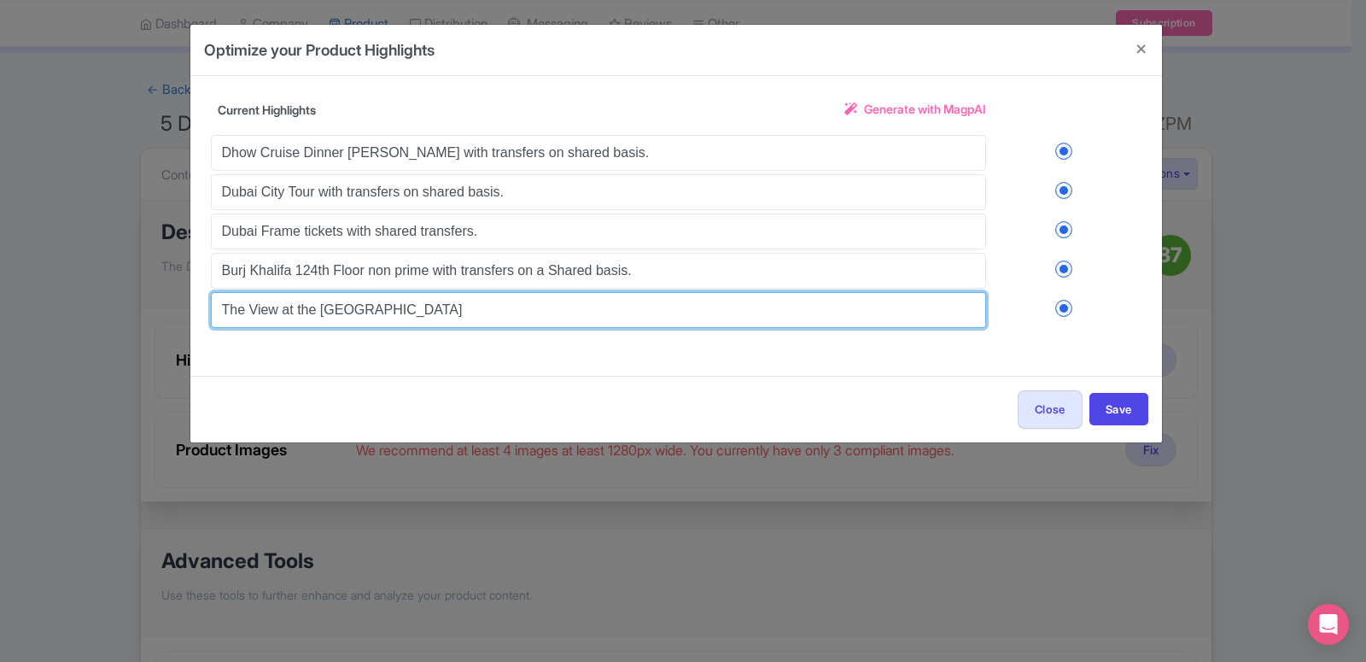
click at [297, 319] on input "The View at the Palm Jumeirah" at bounding box center [598, 310] width 775 height 36
paste input "Abu Dhabi City Tour with Qasr Al Watan on a Shared basis."
type input "Abu Dhabi City Tour with Qasr Al Watan on a Shared basis."
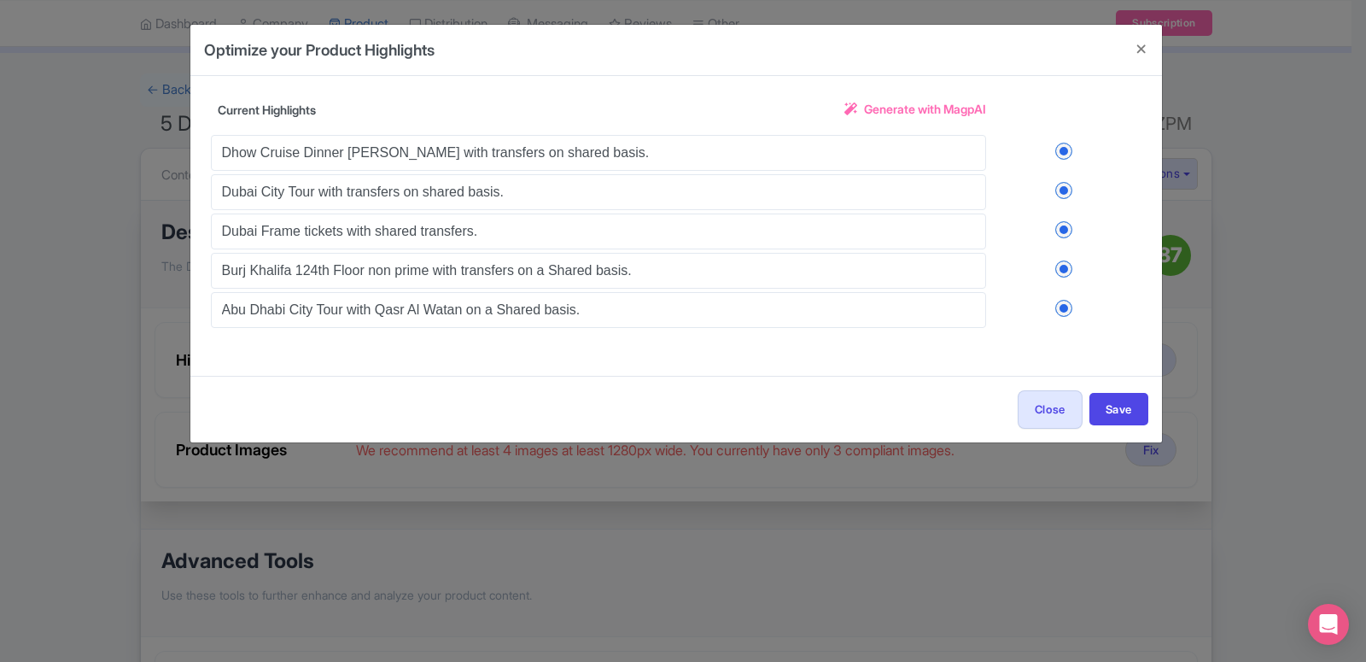
click at [1123, 391] on div "Close Save" at bounding box center [676, 409] width 972 height 67
click at [1125, 394] on button "Save" at bounding box center [1119, 409] width 59 height 32
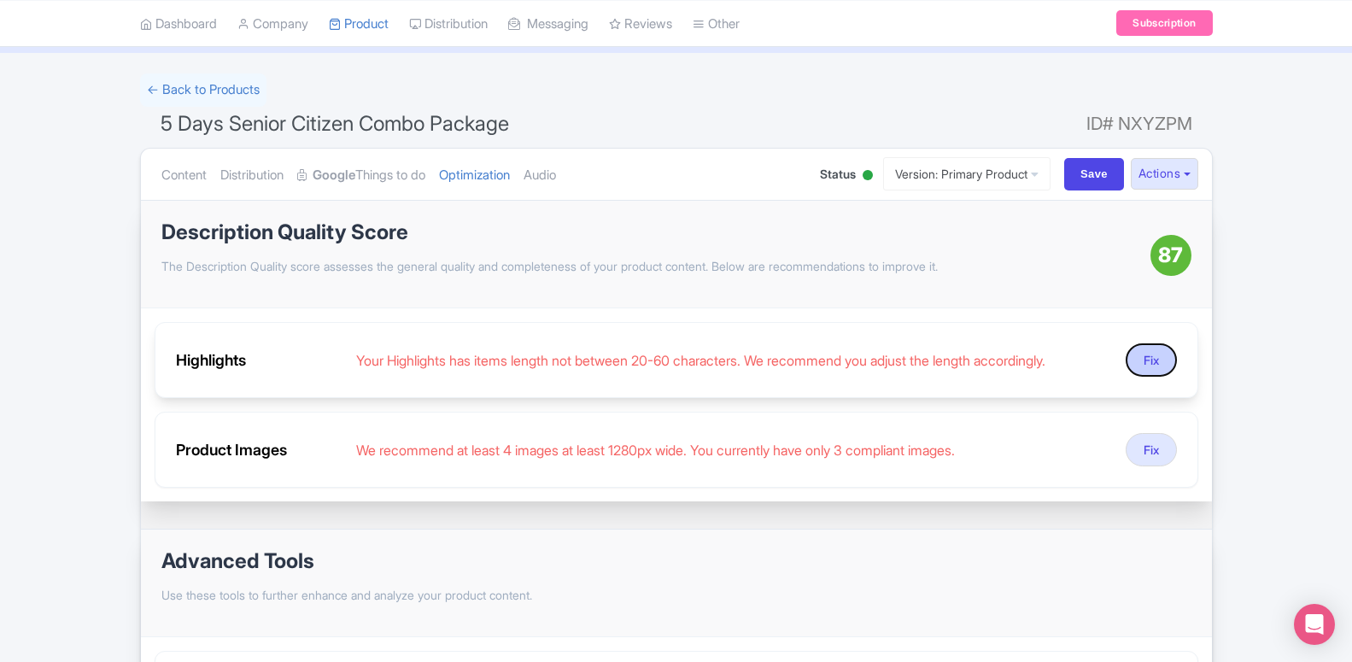
click at [1147, 364] on button "Fix" at bounding box center [1150, 359] width 51 height 33
click at [1139, 361] on button "Fix" at bounding box center [1150, 359] width 51 height 33
click at [1157, 363] on button "Fix" at bounding box center [1150, 359] width 51 height 33
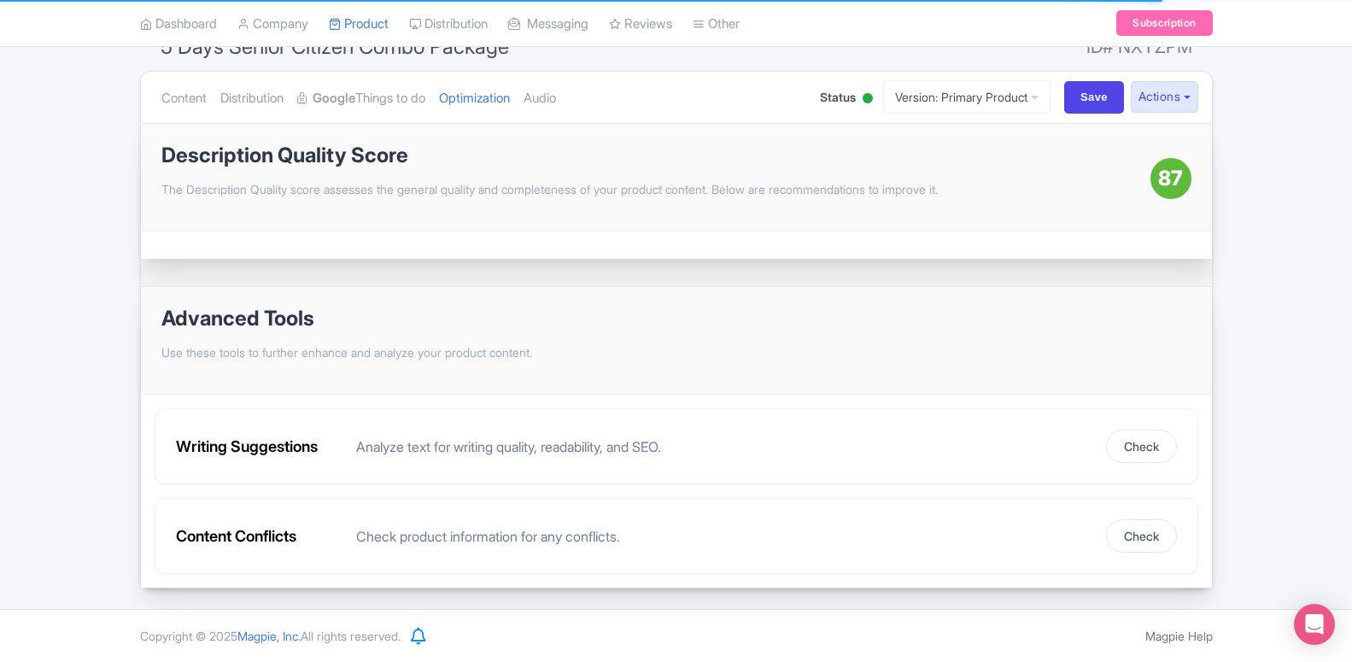
scroll to position [0, 0]
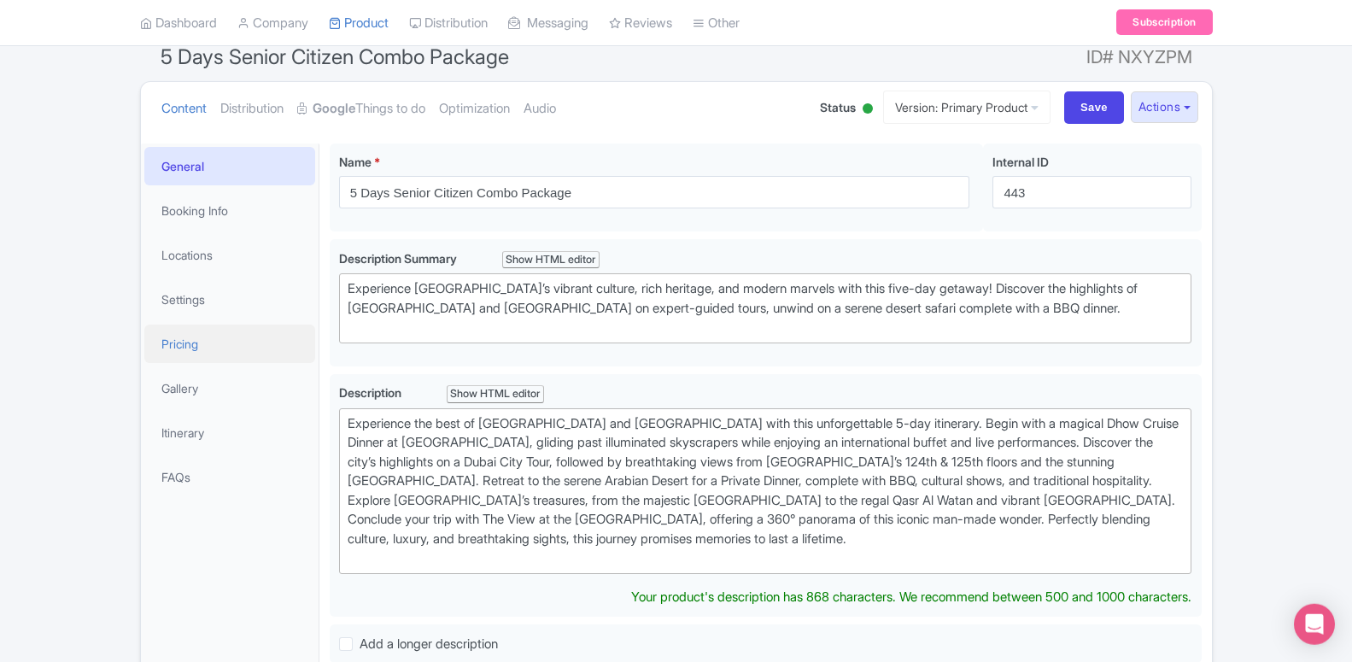
scroll to position [96, 0]
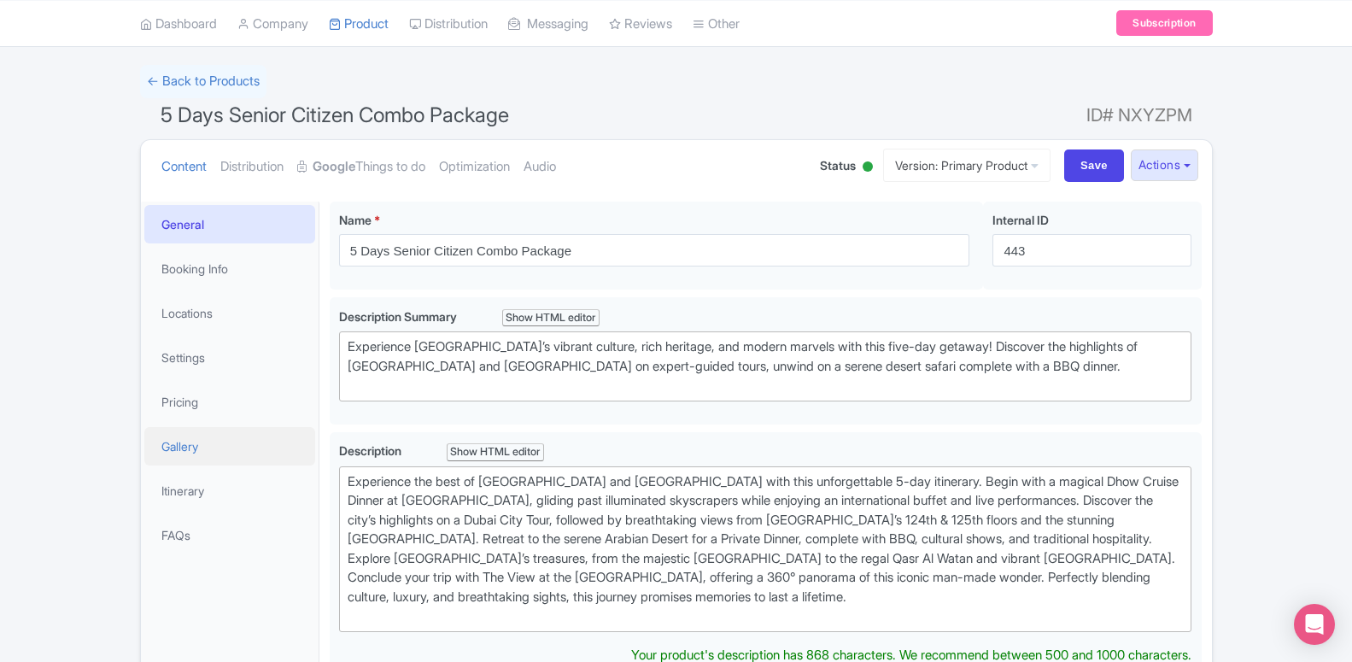
click at [185, 454] on link "Gallery" at bounding box center [229, 446] width 171 height 38
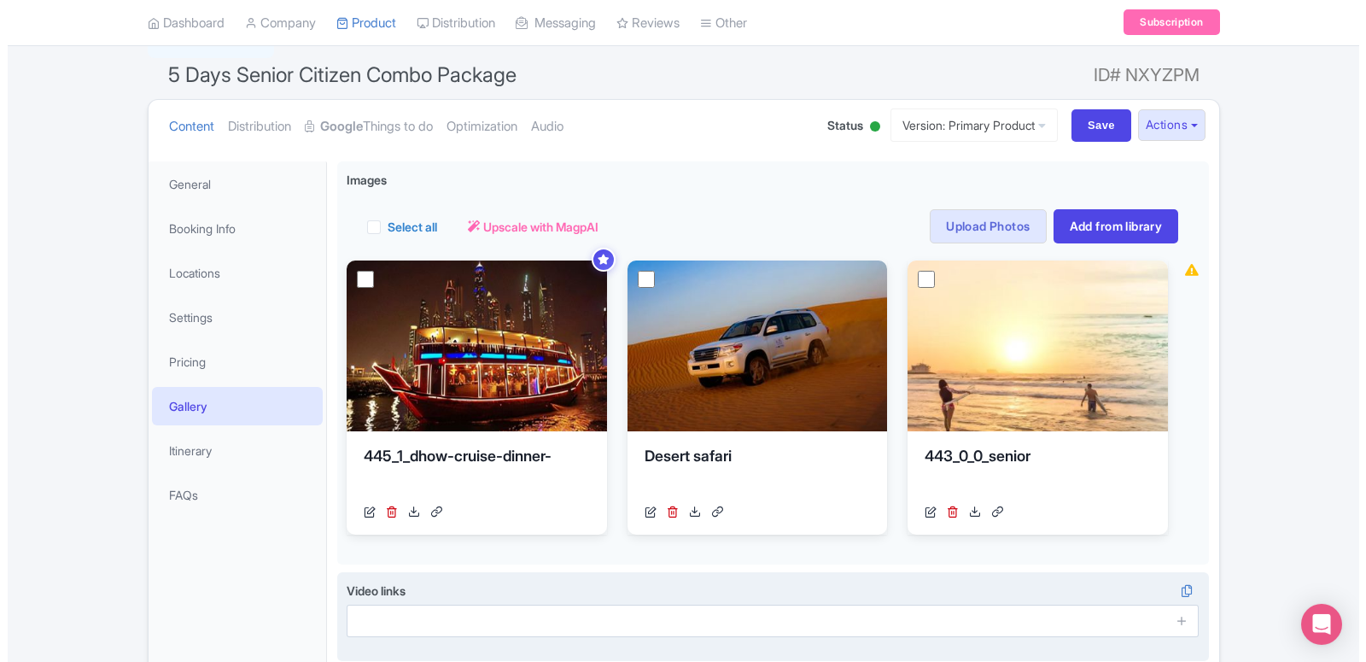
scroll to position [172, 0]
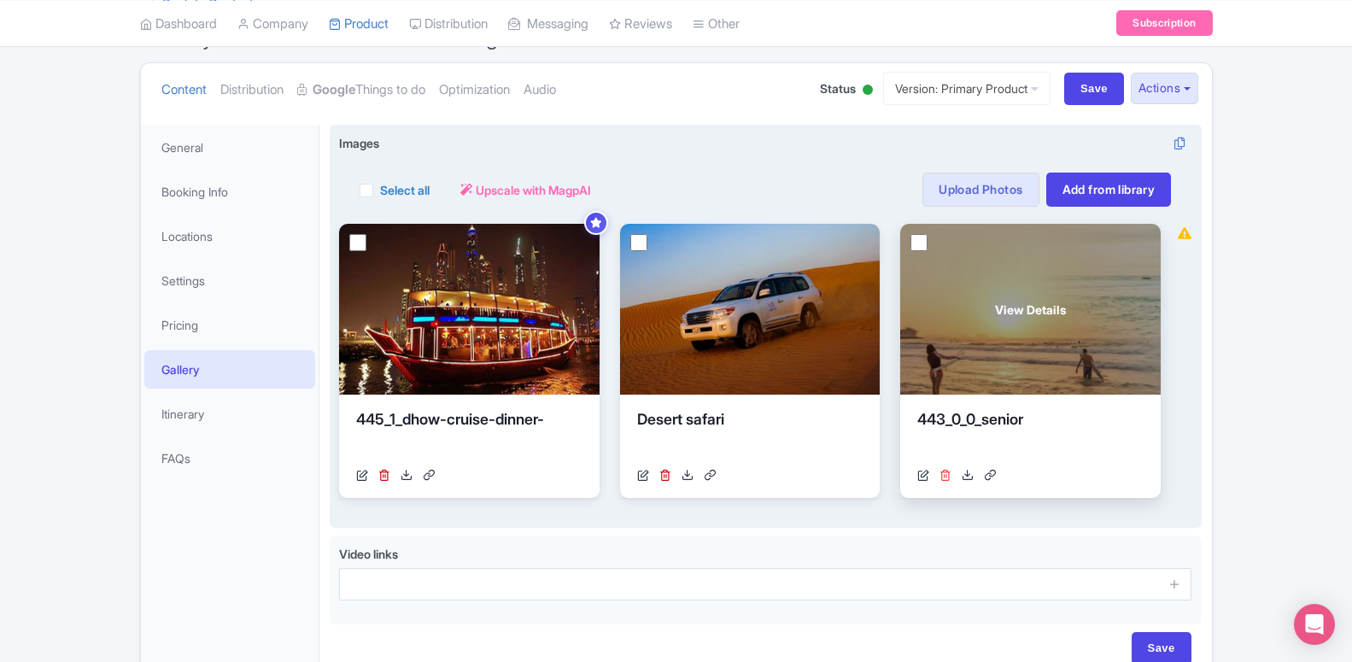
click at [945, 470] on icon at bounding box center [945, 475] width 12 height 12
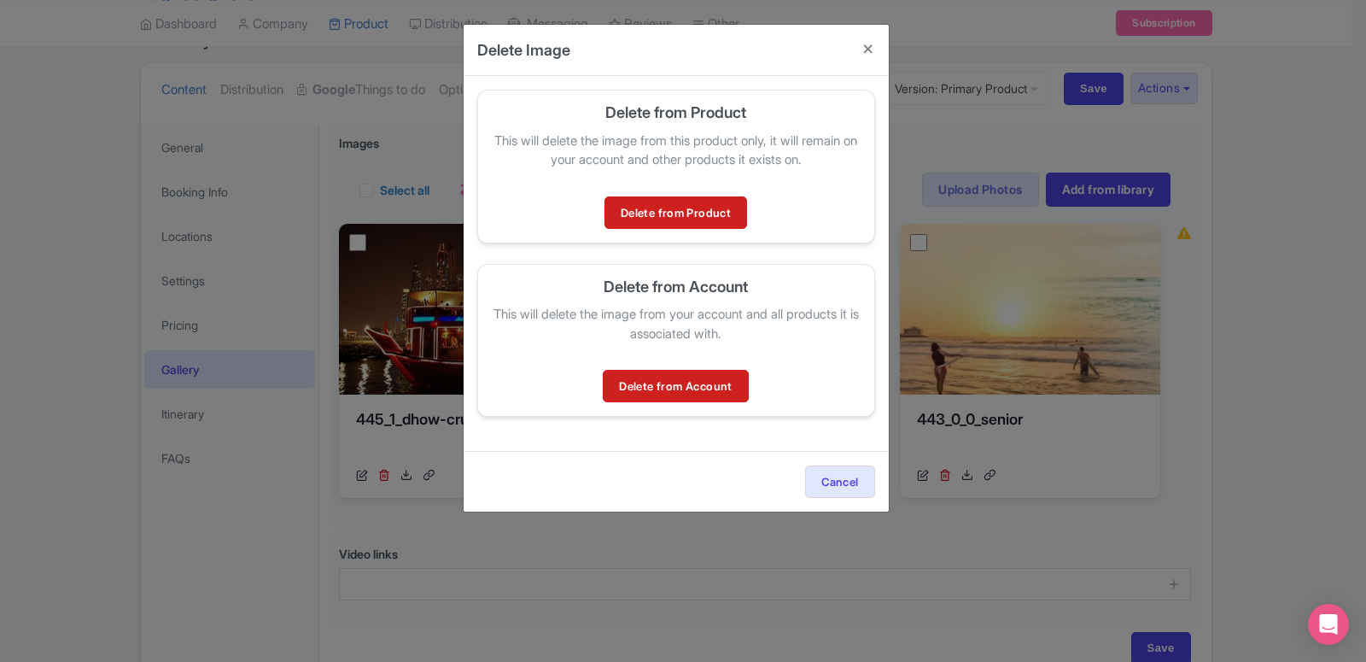
click at [686, 193] on div "Delete from Product This will delete the image from this product only, it will …" at bounding box center [676, 167] width 398 height 154
click at [686, 206] on link "Delete from Product" at bounding box center [676, 212] width 143 height 32
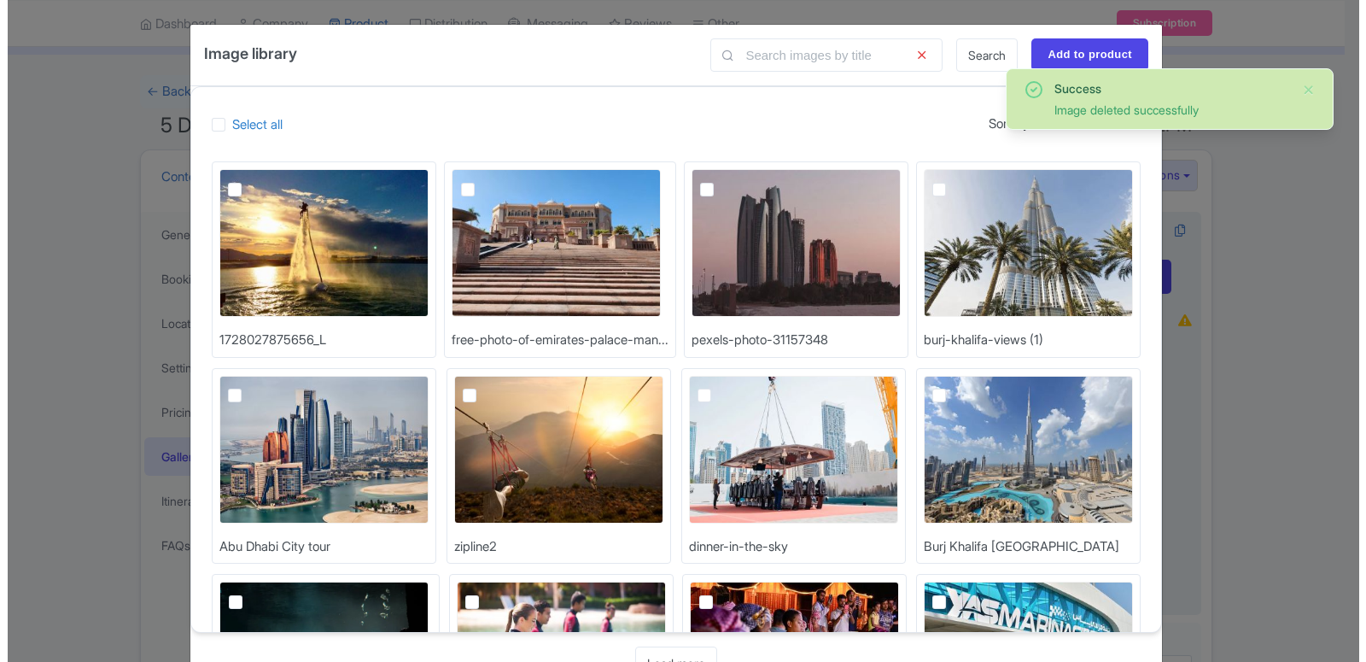
scroll to position [85, 0]
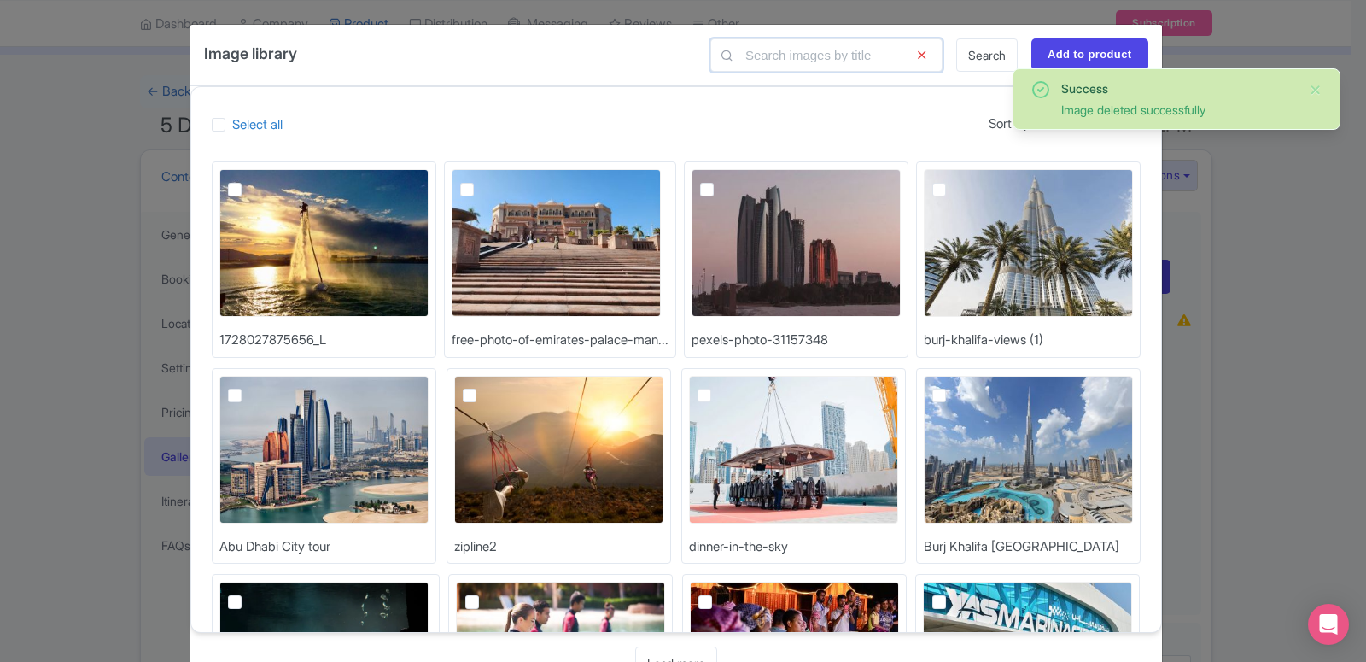
click at [789, 52] on input "text" at bounding box center [826, 54] width 232 height 33
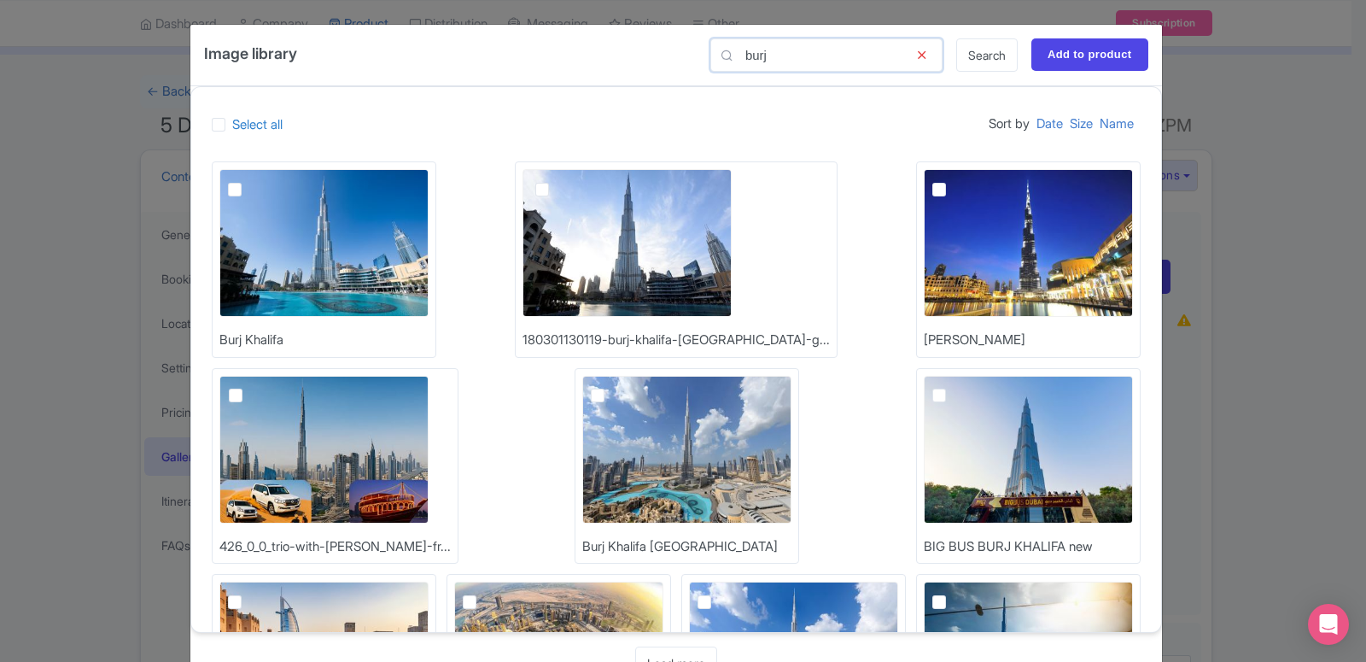
type input "burj"
click at [303, 293] on img at bounding box center [323, 243] width 209 height 148
click at [260, 180] on input "checkbox" at bounding box center [253, 174] width 11 height 11
checkbox input "true"
click at [1129, 46] on input "Add to product" at bounding box center [1090, 54] width 117 height 32
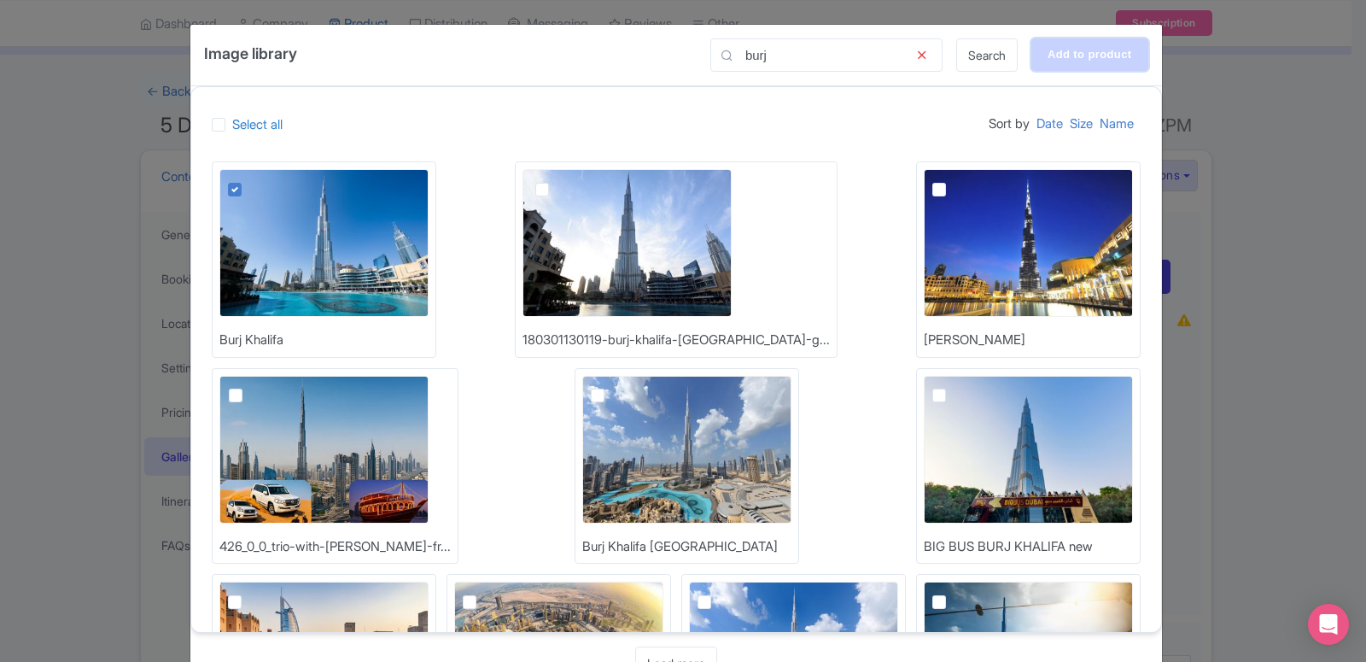
type input "Adding..."
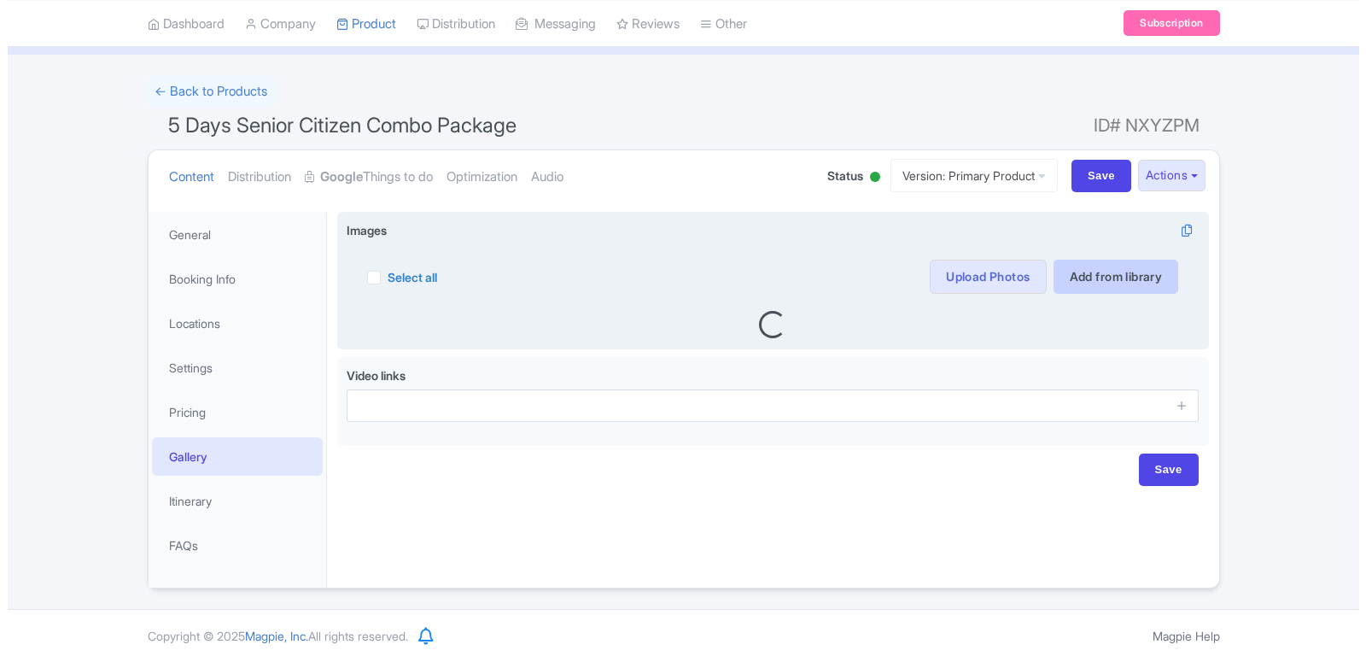
scroll to position [85, 0]
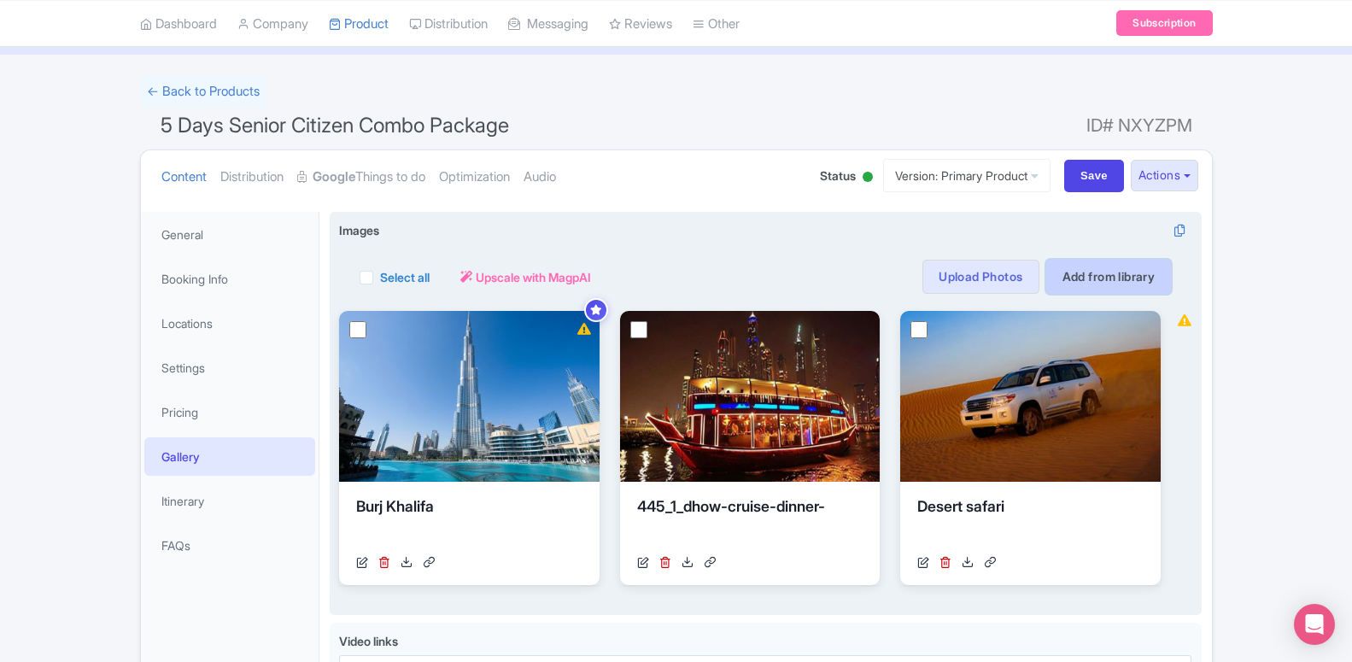
click at [1080, 272] on link "Add from library" at bounding box center [1109, 277] width 126 height 34
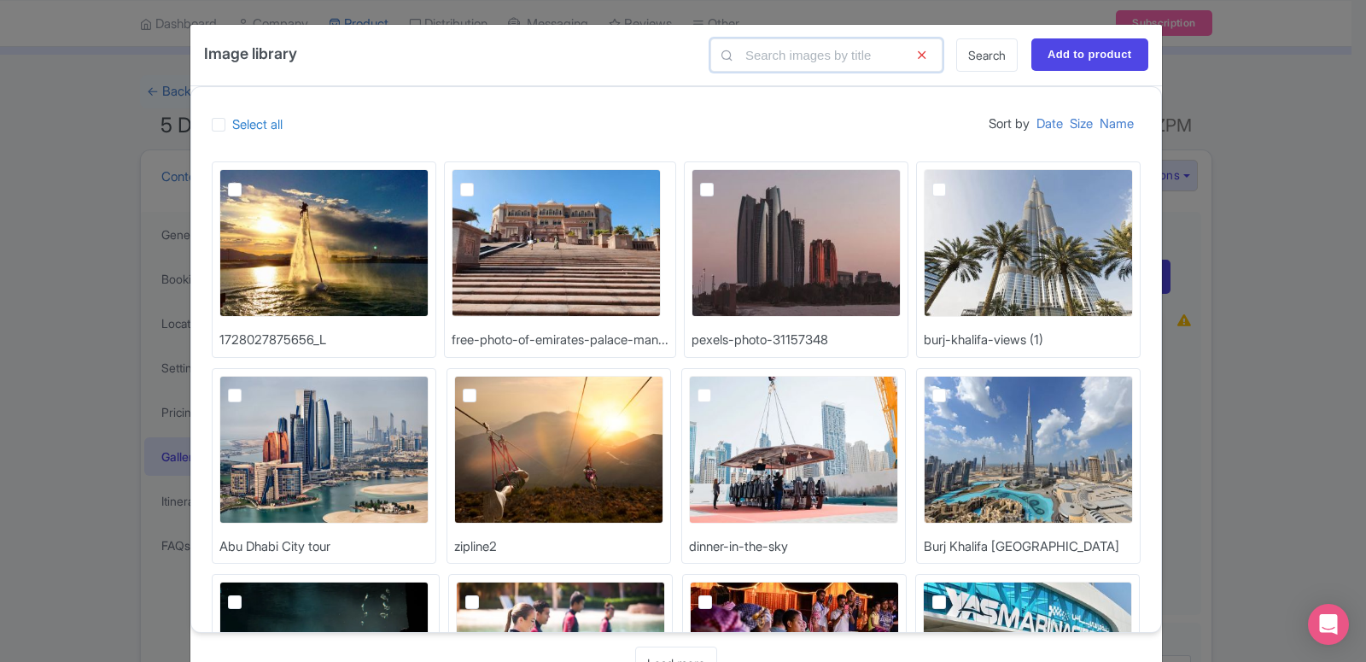
click at [857, 61] on input "text" at bounding box center [826, 54] width 232 height 33
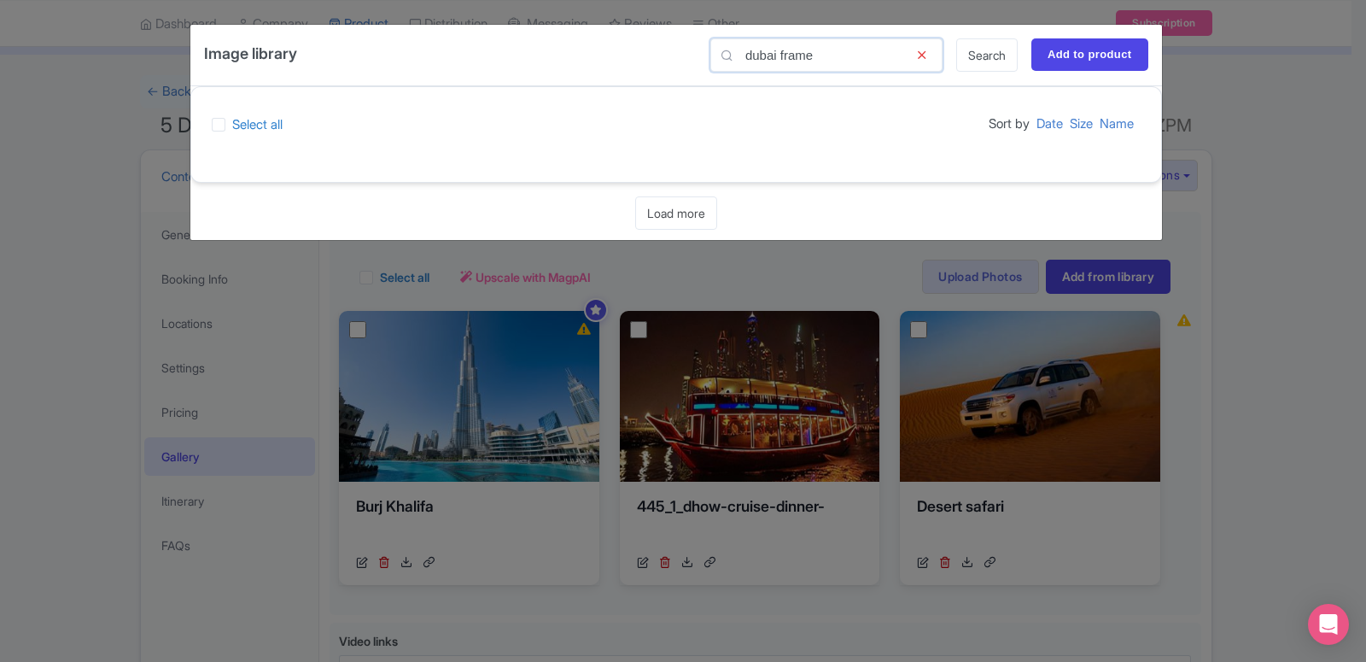
drag, startPoint x: 794, startPoint y: 53, endPoint x: 740, endPoint y: 61, distance: 54.5
click at [740, 61] on input "dubai frame" at bounding box center [826, 54] width 232 height 33
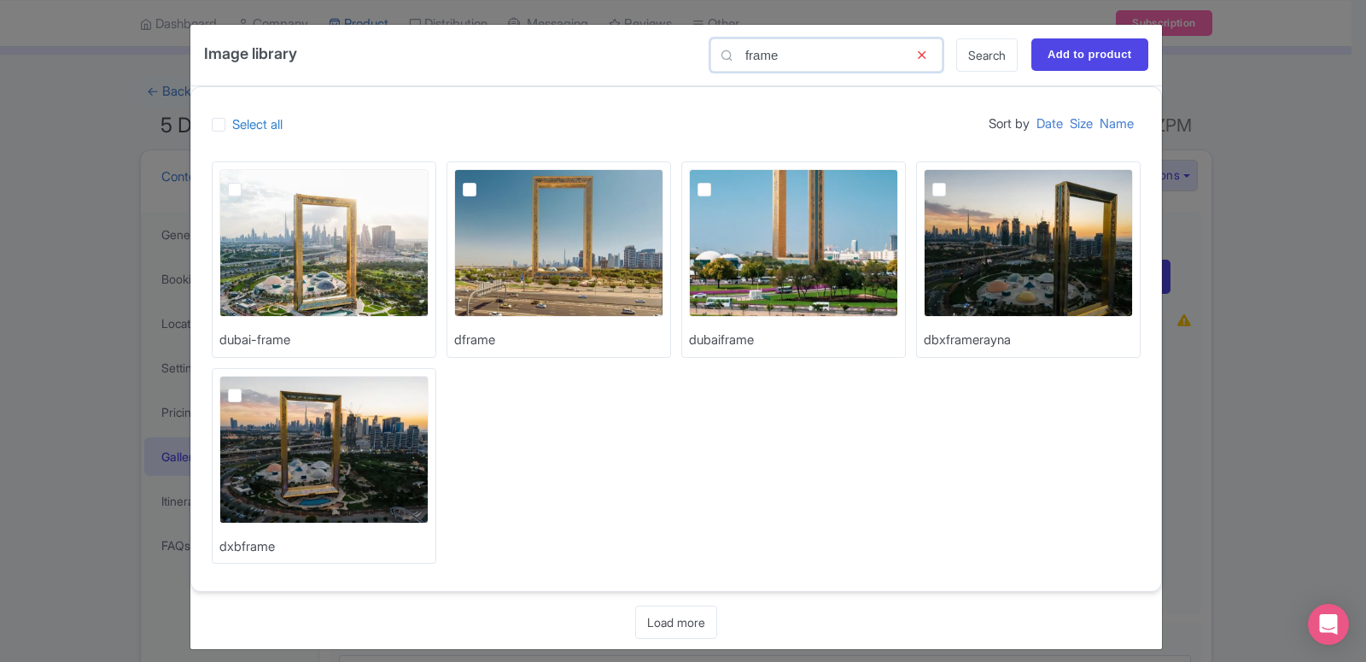
type input "frame"
click at [248, 179] on label at bounding box center [248, 179] width 0 height 0
click at [248, 180] on input "checkbox" at bounding box center [253, 174] width 11 height 11
checkbox input "true"
click at [1072, 55] on input "Add to product" at bounding box center [1090, 54] width 117 height 32
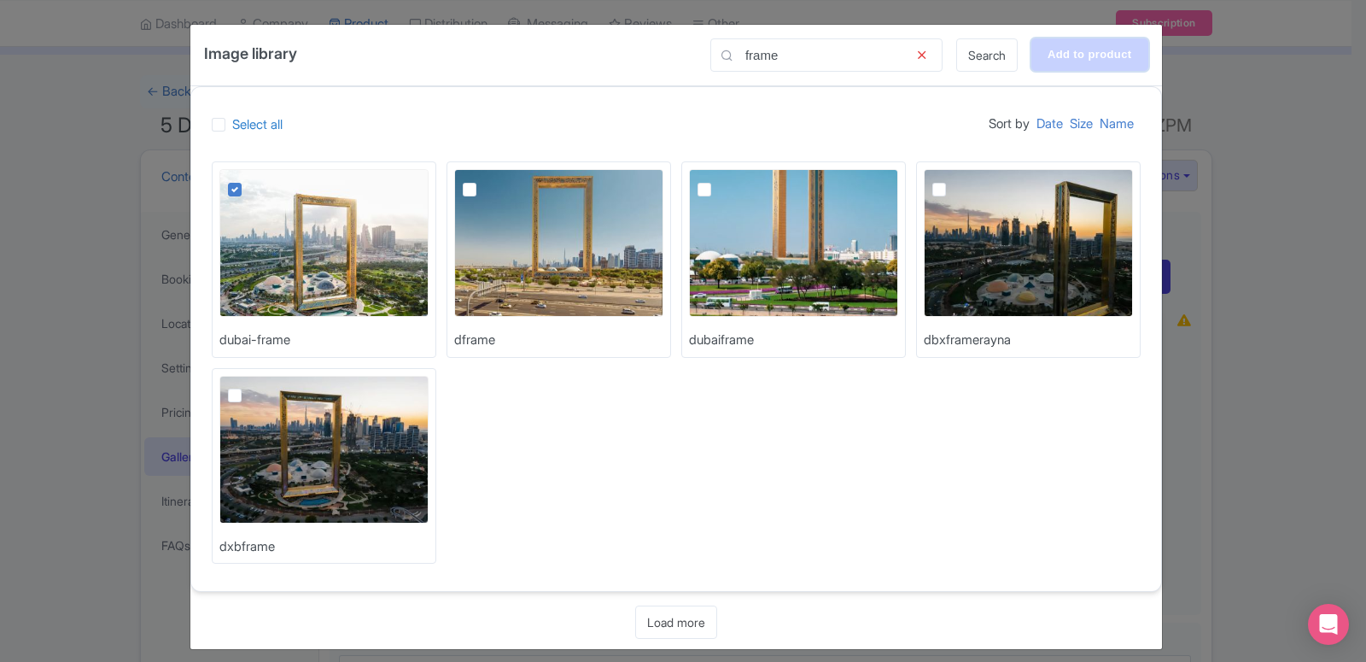
type input "Adding..."
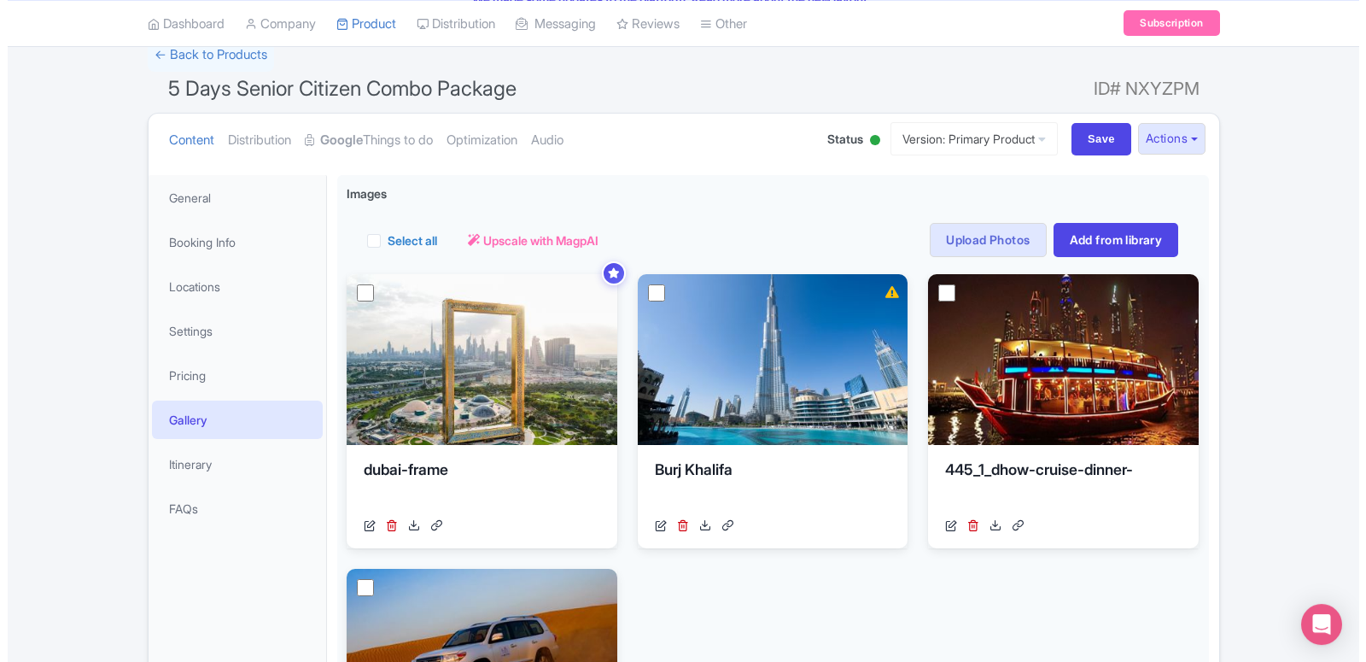
scroll to position [172, 0]
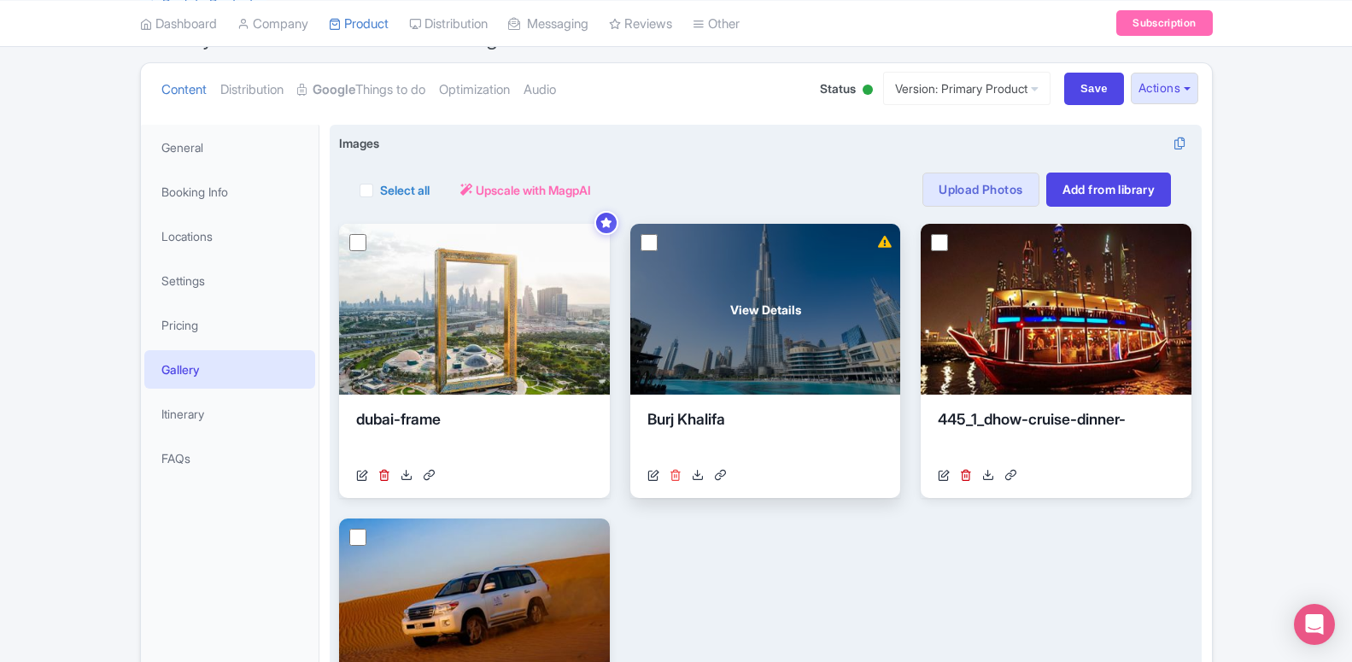
click at [679, 475] on icon at bounding box center [675, 475] width 12 height 12
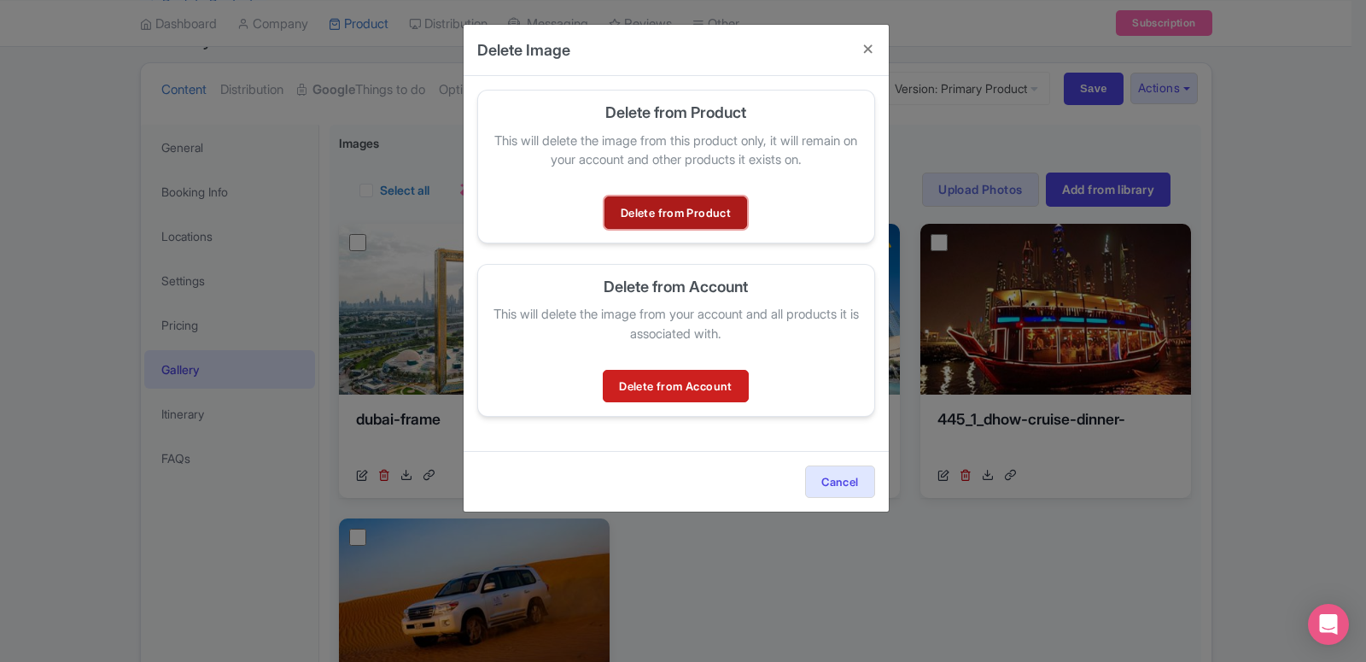
click at [689, 211] on link "Delete from Product" at bounding box center [676, 212] width 143 height 32
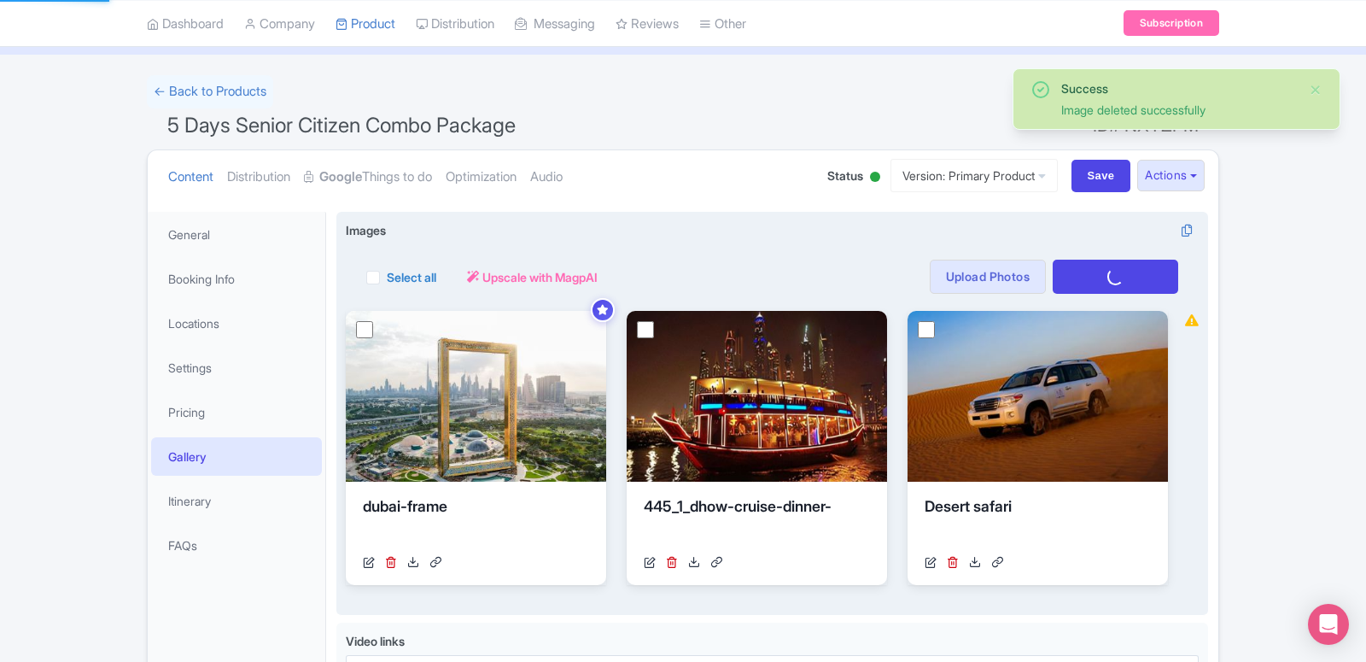
scroll to position [85, 0]
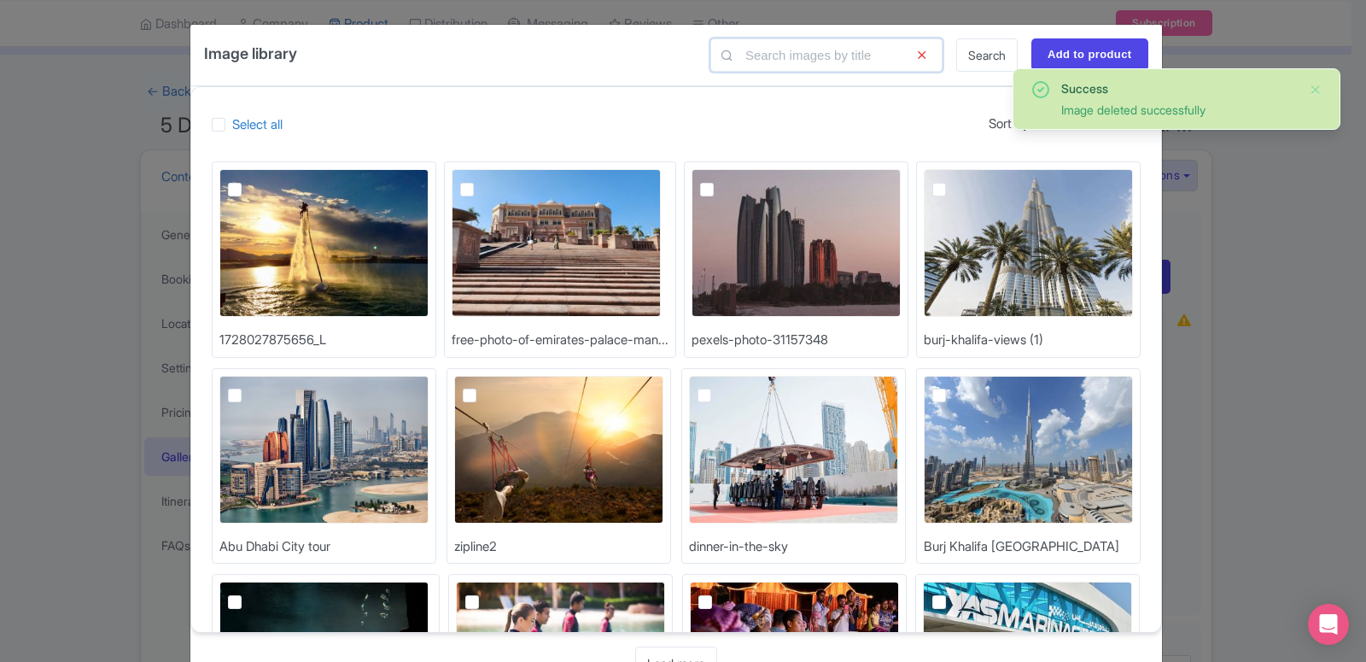
click at [783, 61] on input "text" at bounding box center [826, 54] width 232 height 33
click at [924, 202] on img at bounding box center [1028, 243] width 209 height 148
click at [953, 180] on input "checkbox" at bounding box center [958, 174] width 11 height 11
checkbox input "true"
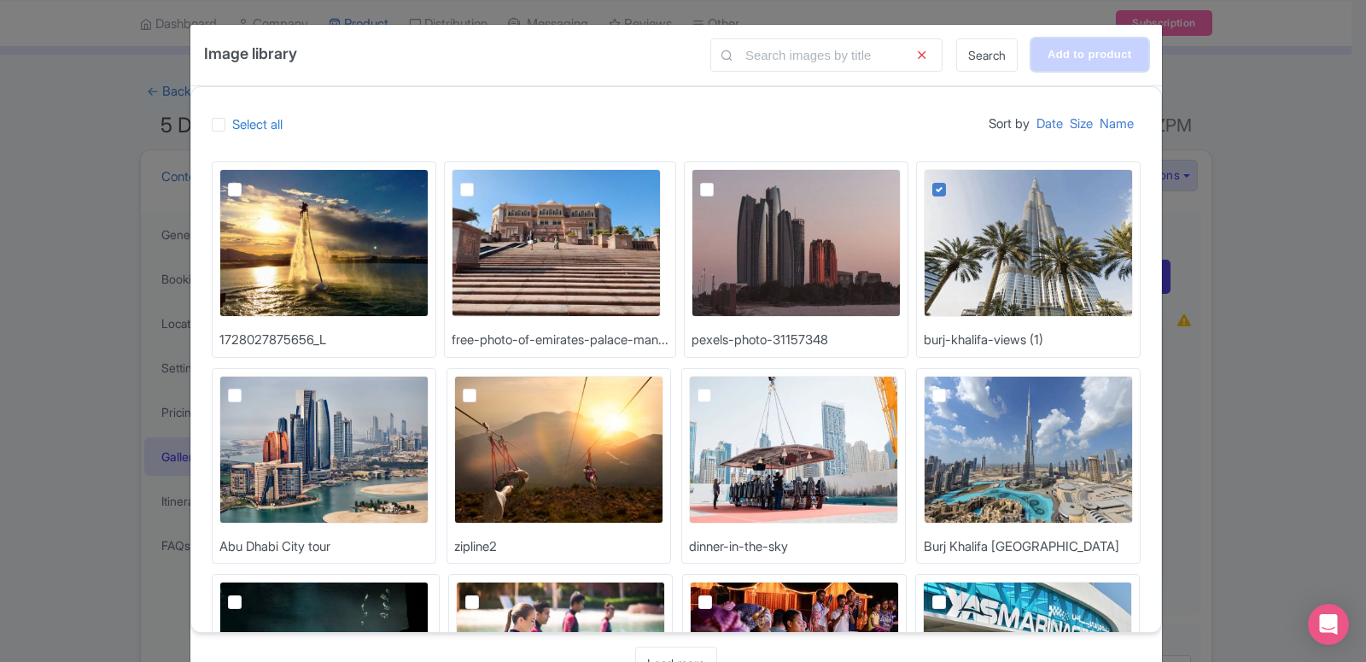
click at [1084, 62] on input "Add to product" at bounding box center [1090, 54] width 117 height 32
type input "Adding..."
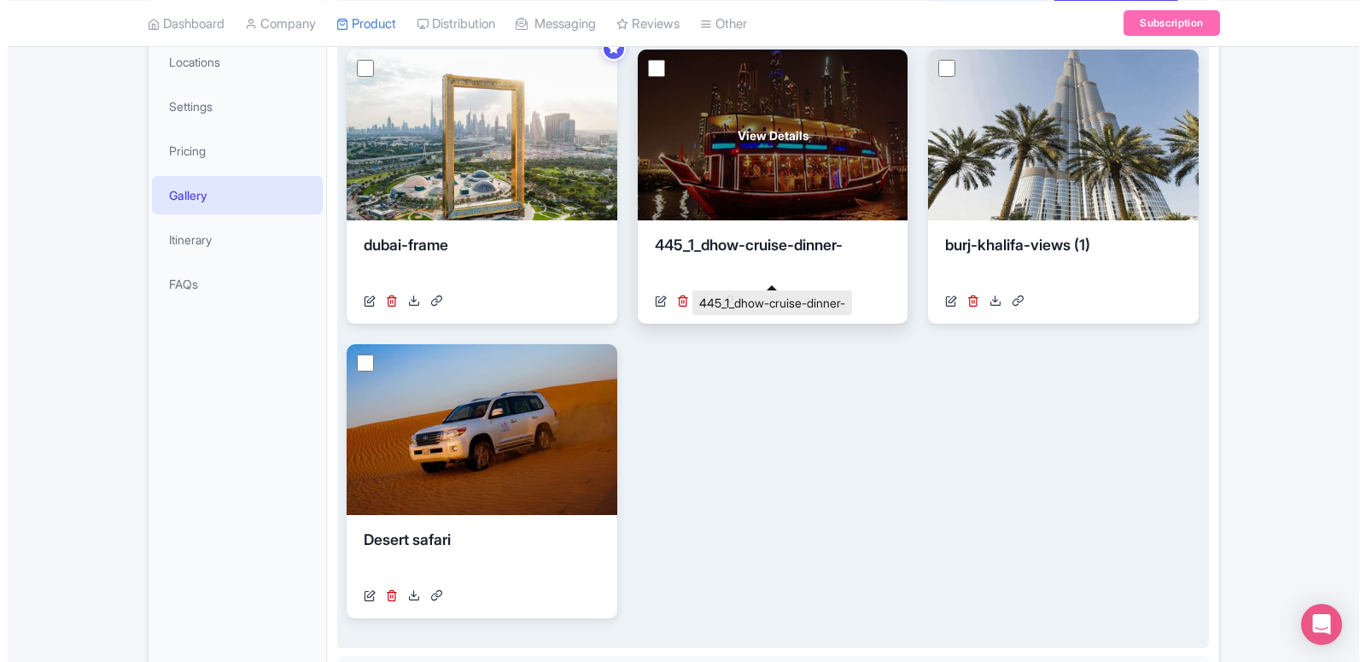
scroll to position [172, 0]
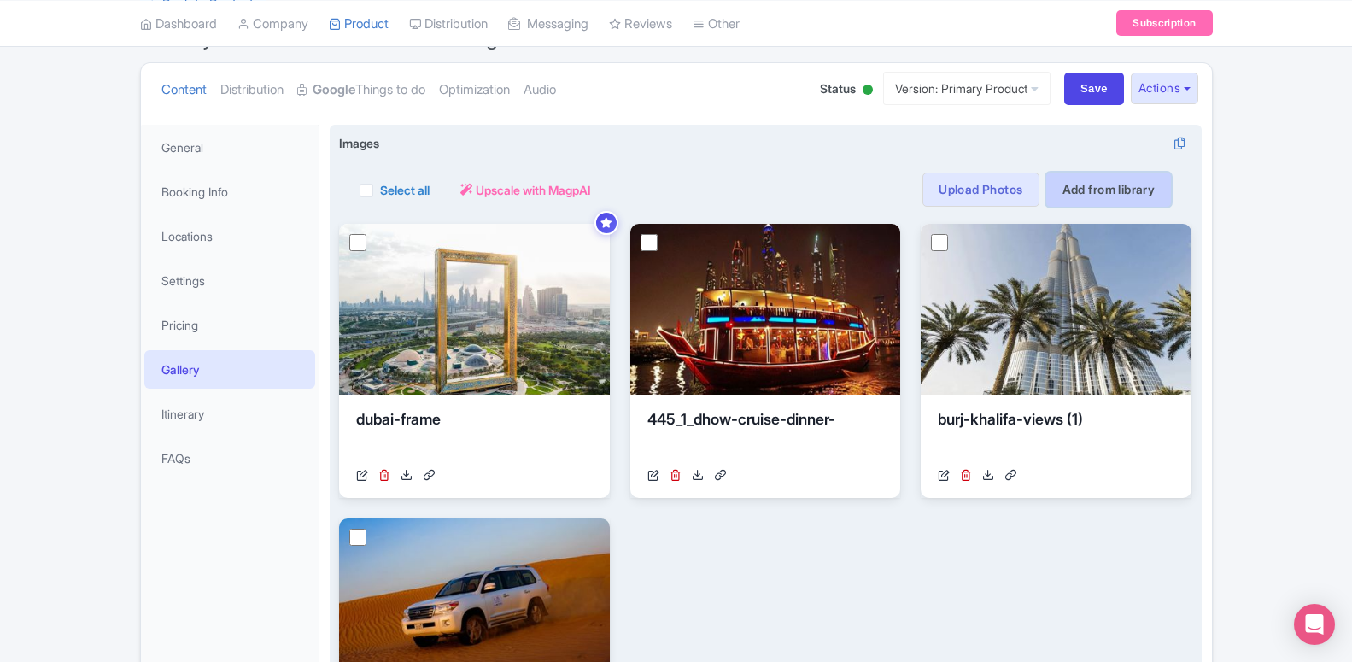
click at [1123, 183] on link "Add from library" at bounding box center [1109, 189] width 126 height 34
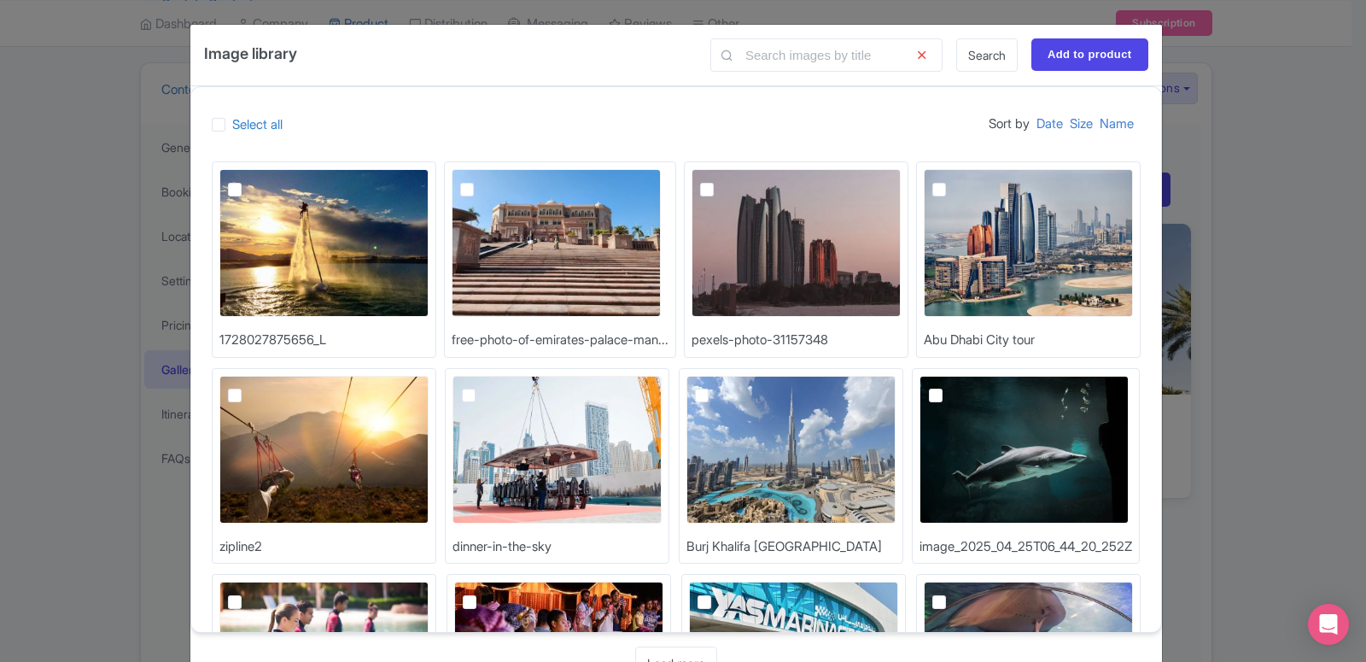
click at [915, 57] on icon at bounding box center [922, 54] width 42 height 33
click at [1224, 340] on div "Image library Search Add to product Select all Sort by Date Size Name 172802787…" at bounding box center [683, 331] width 1366 height 662
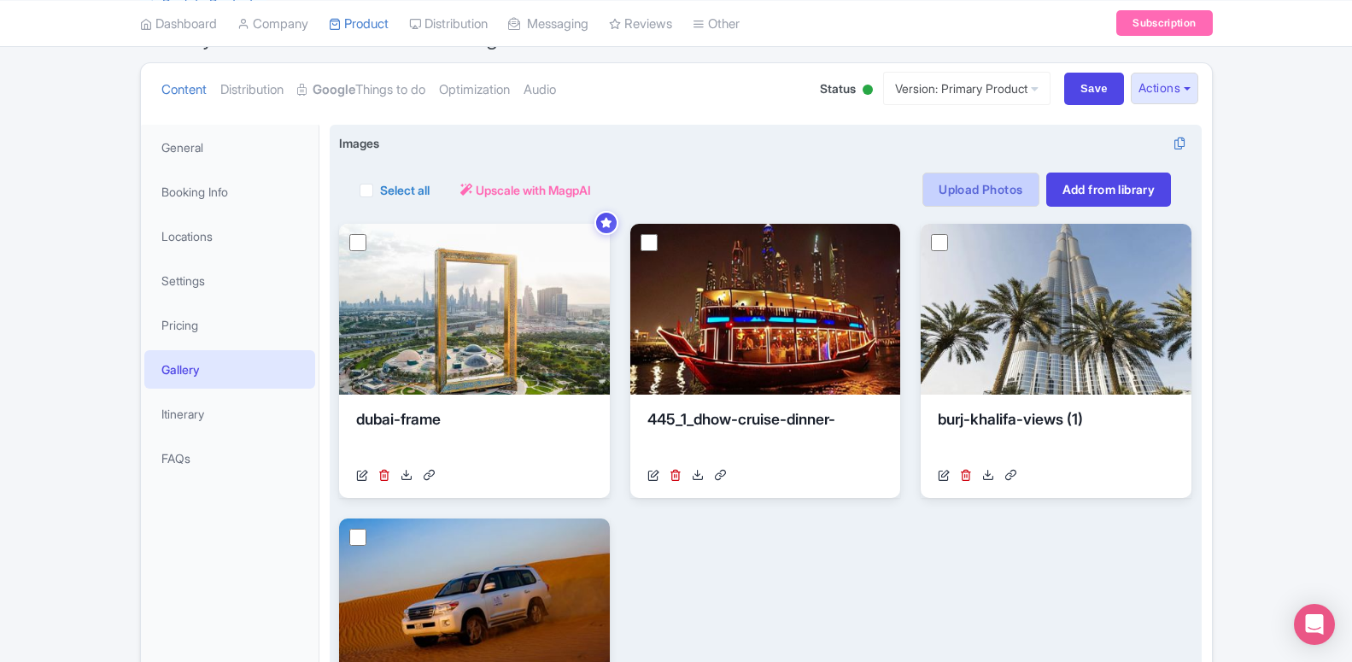
click at [977, 192] on link "Upload Photos" at bounding box center [980, 189] width 116 height 34
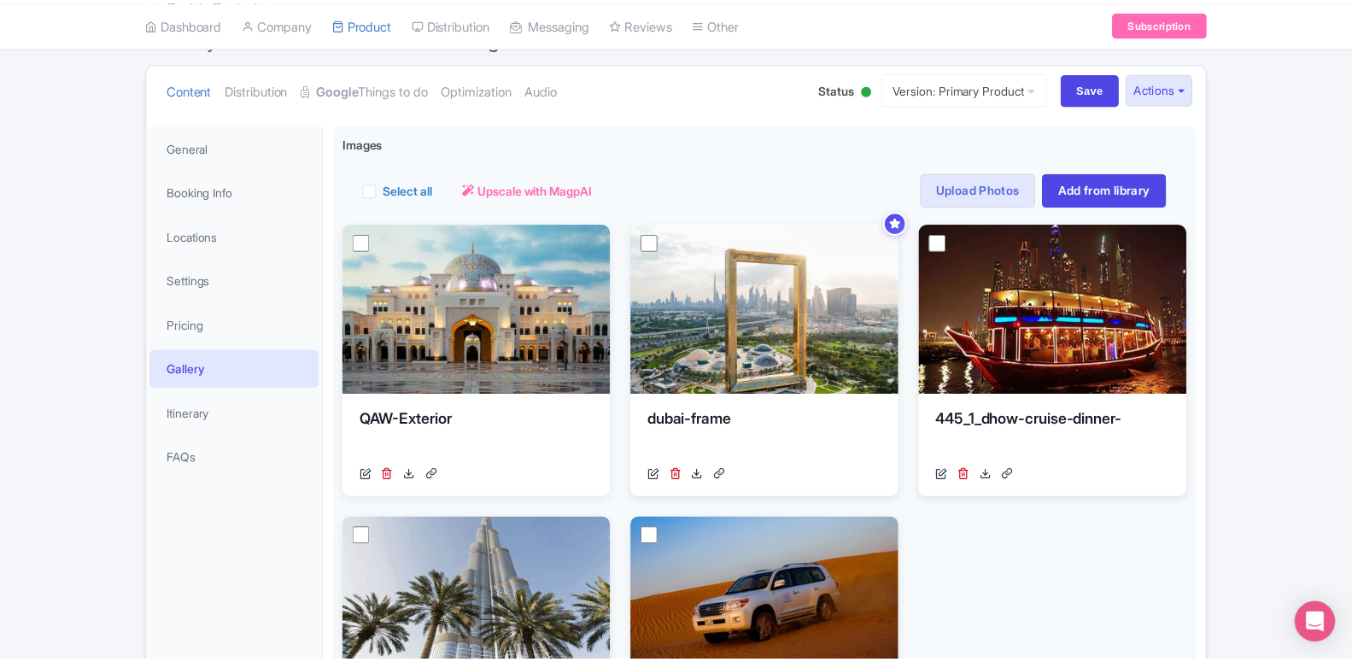
scroll to position [297, 0]
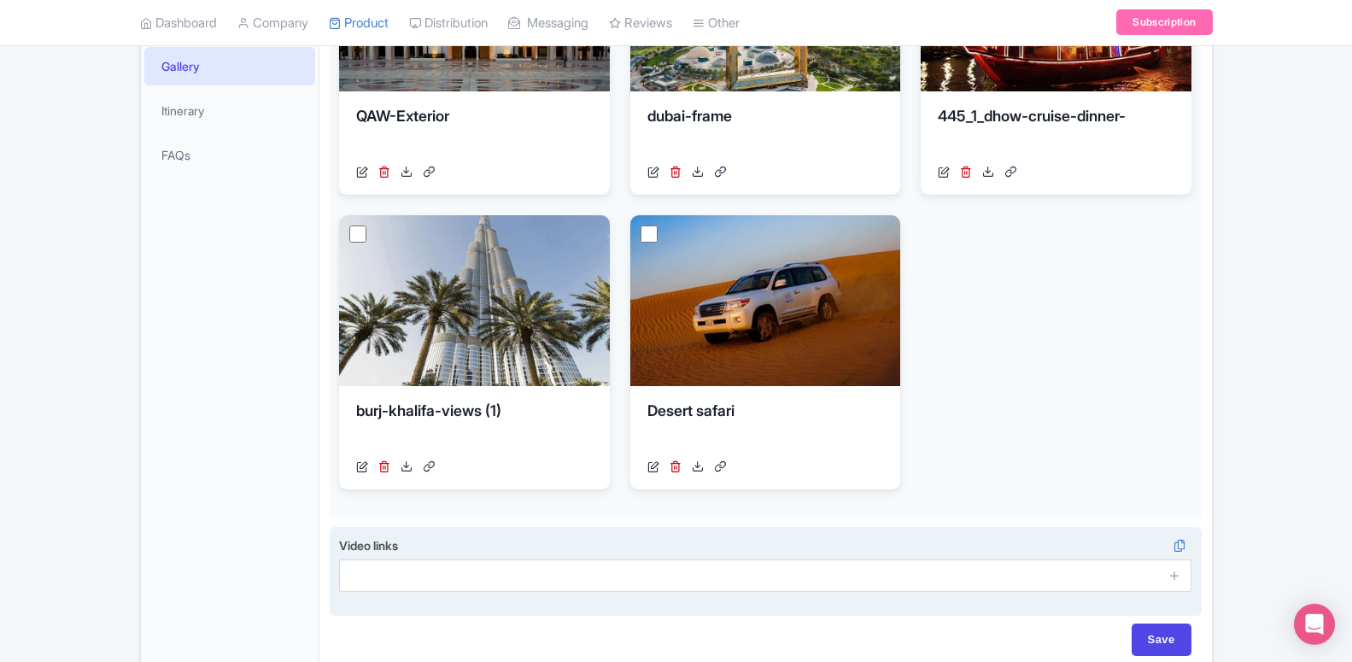
scroll to position [561, 0]
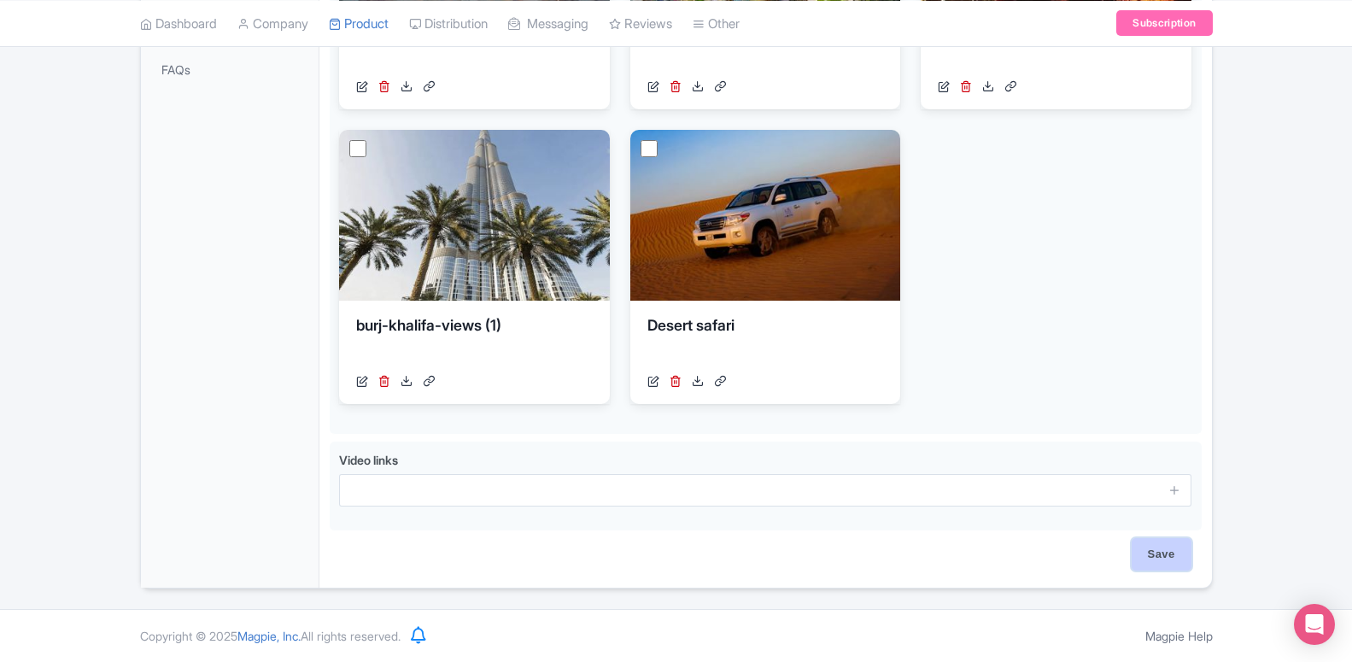
click at [1160, 558] on input "Save" at bounding box center [1161, 554] width 60 height 32
type input "Saving..."
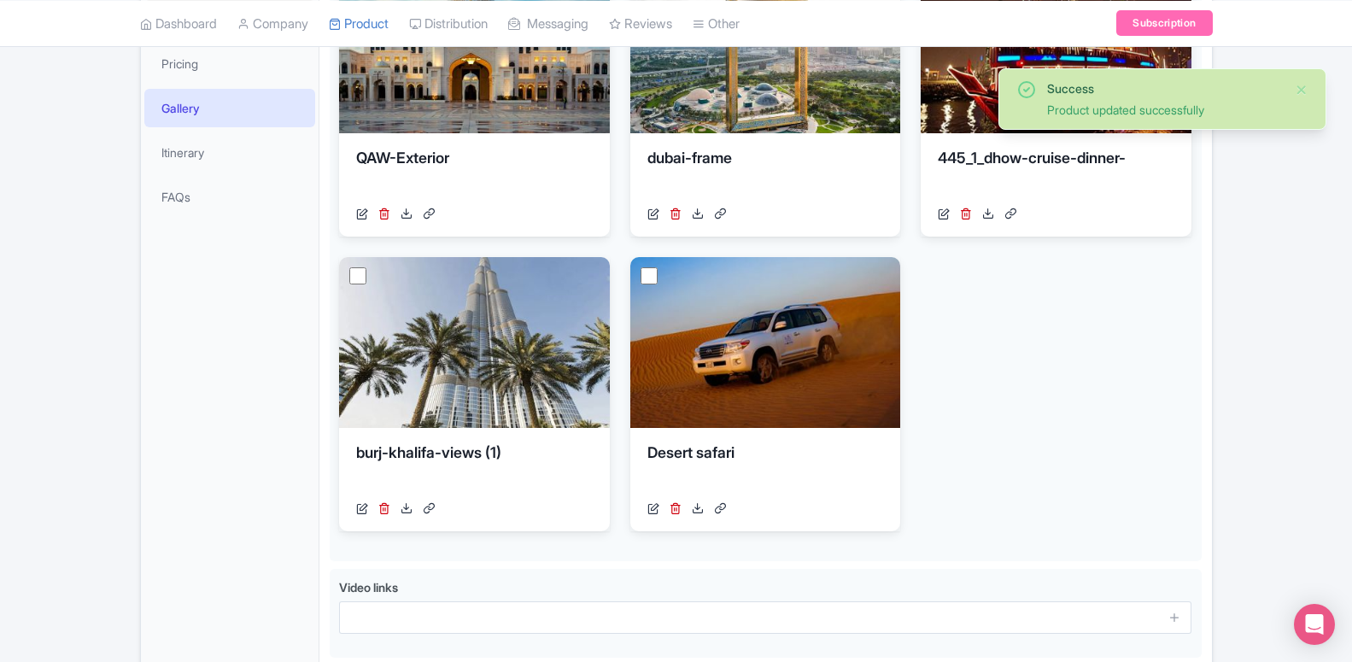
scroll to position [172, 0]
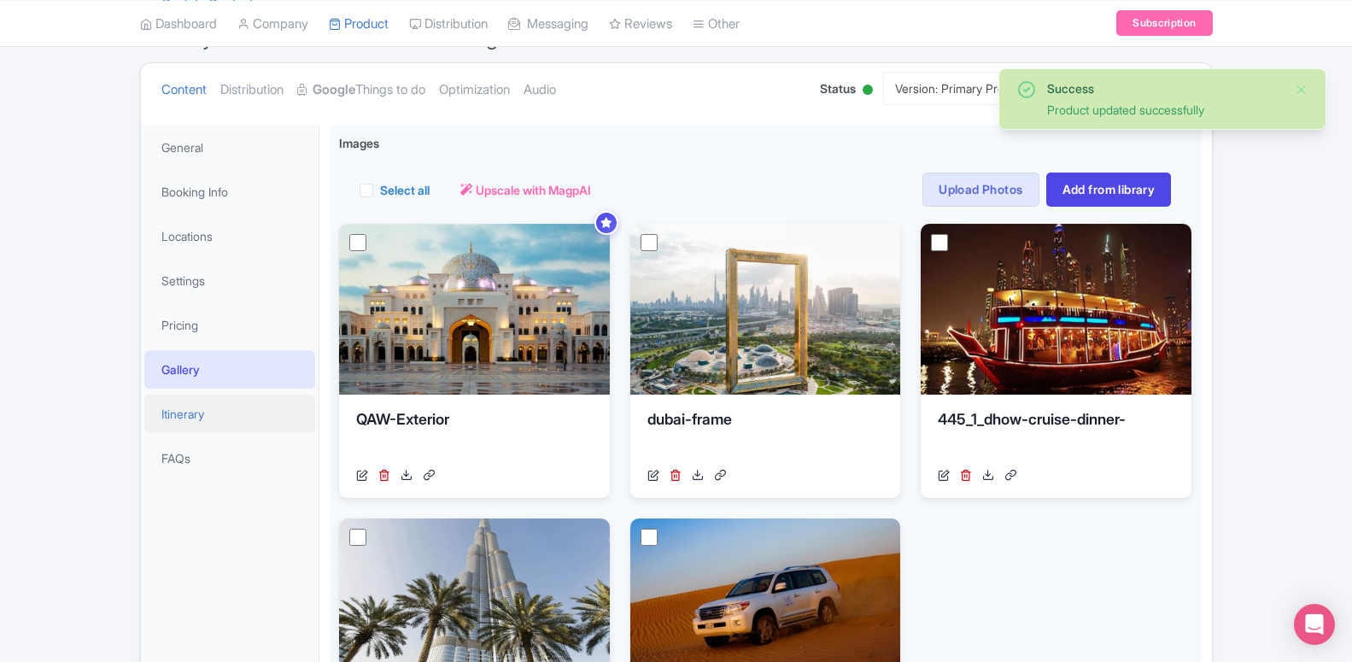
click at [195, 415] on link "Itinerary" at bounding box center [229, 413] width 171 height 38
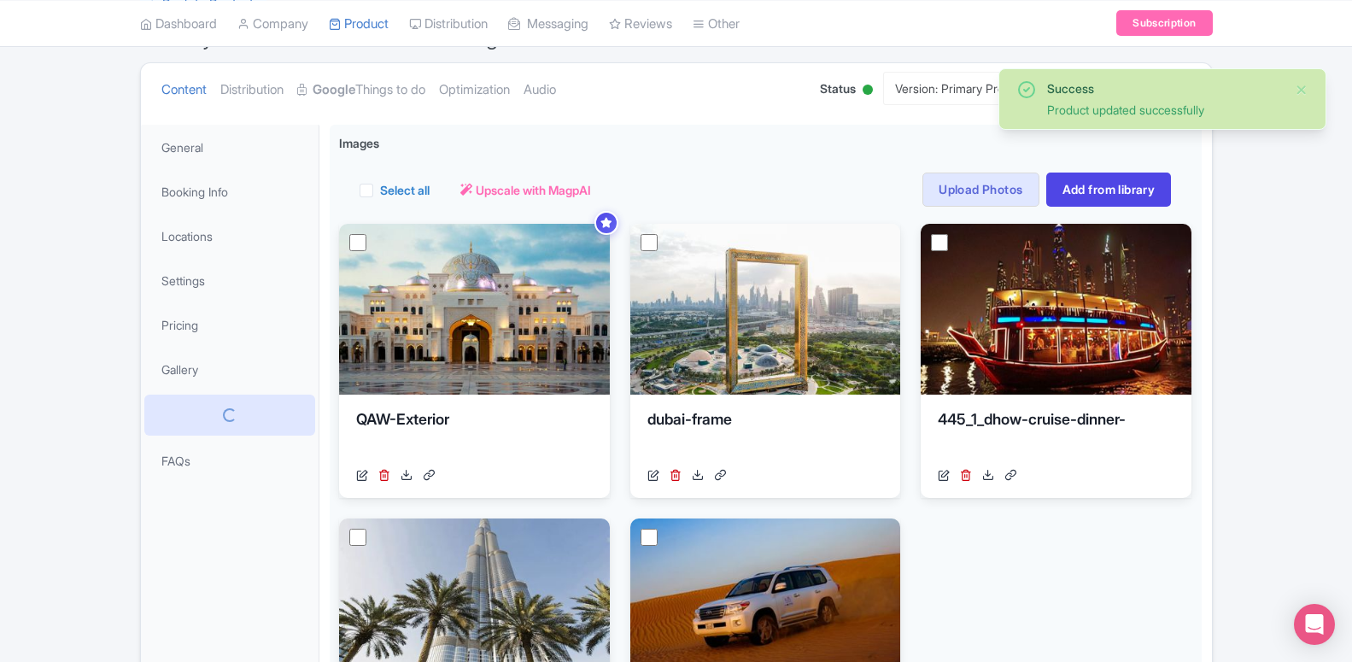
scroll to position [85, 0]
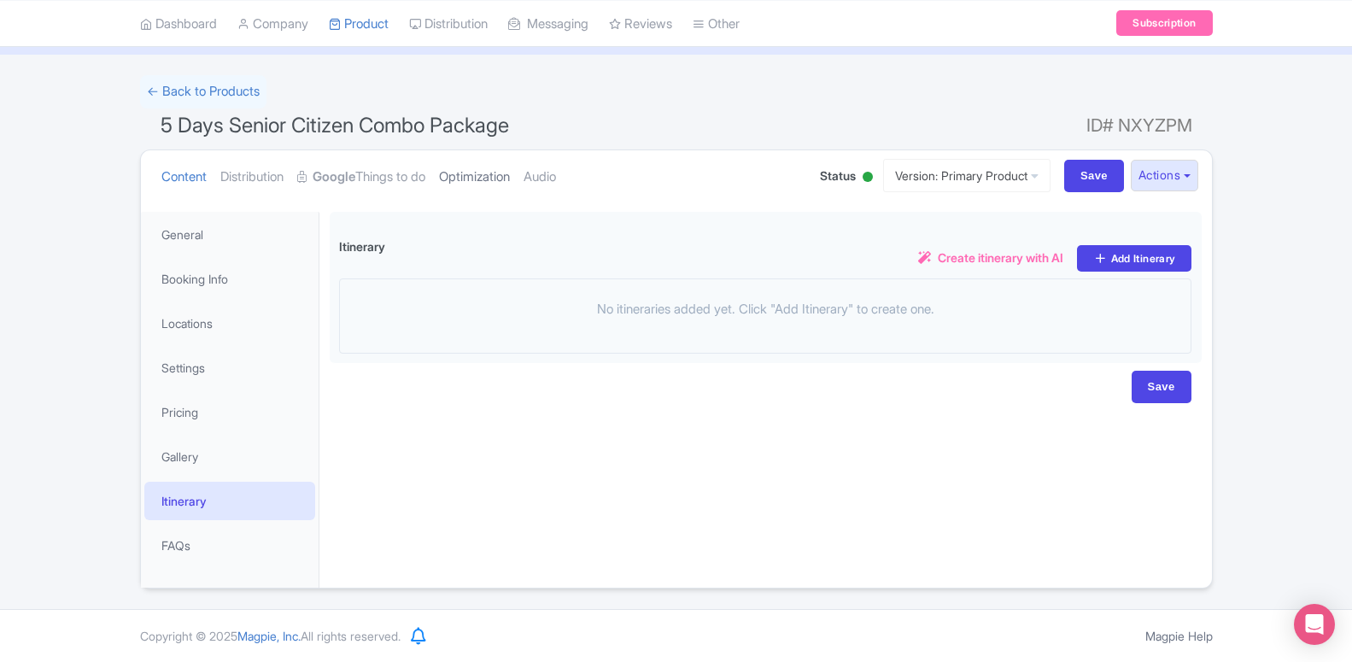
click at [490, 183] on link "Optimization" at bounding box center [474, 177] width 71 height 54
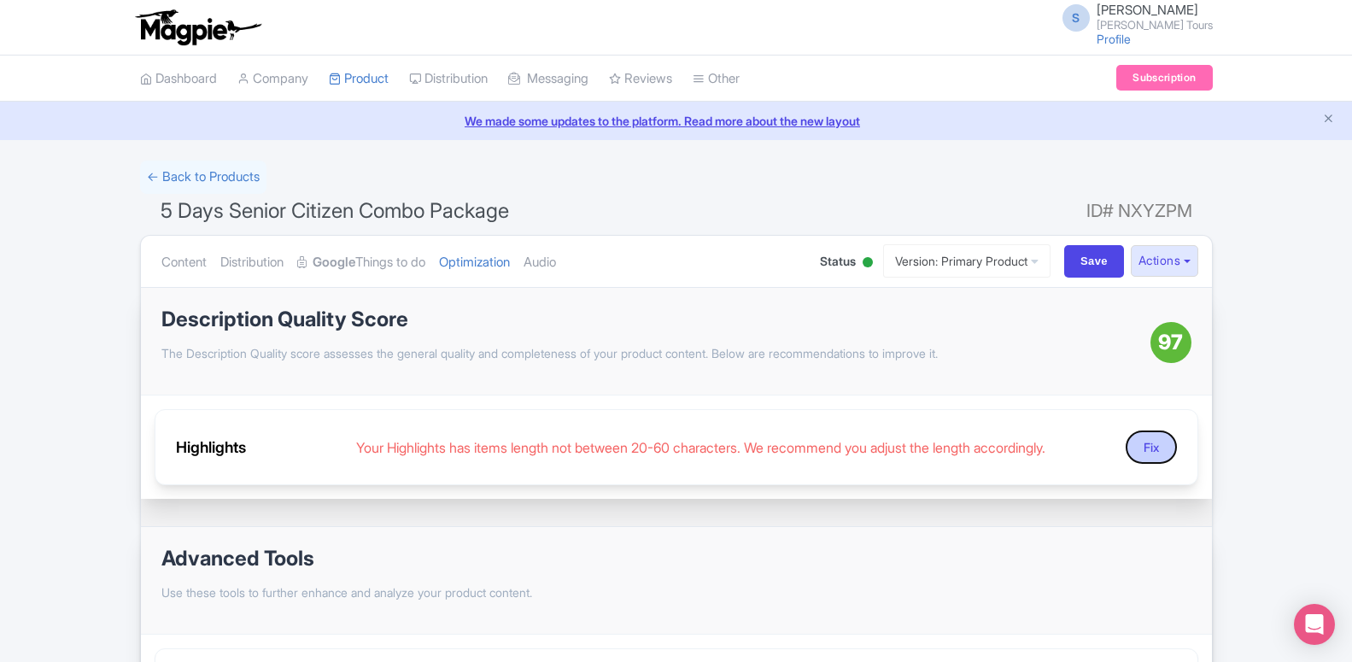
click at [1137, 443] on button "Fix" at bounding box center [1150, 446] width 51 height 33
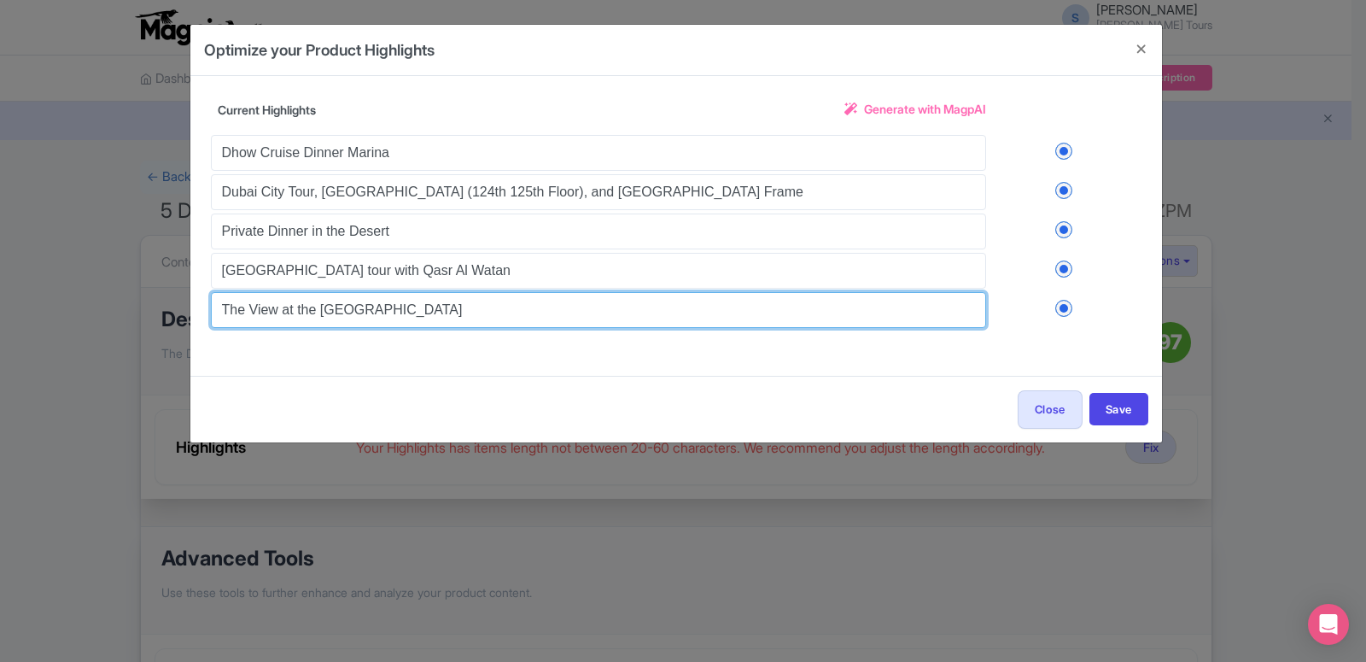
drag, startPoint x: 442, startPoint y: 311, endPoint x: 168, endPoint y: 313, distance: 274.1
click at [211, 313] on input "The View at the [GEOGRAPHIC_DATA]" at bounding box center [598, 310] width 775 height 36
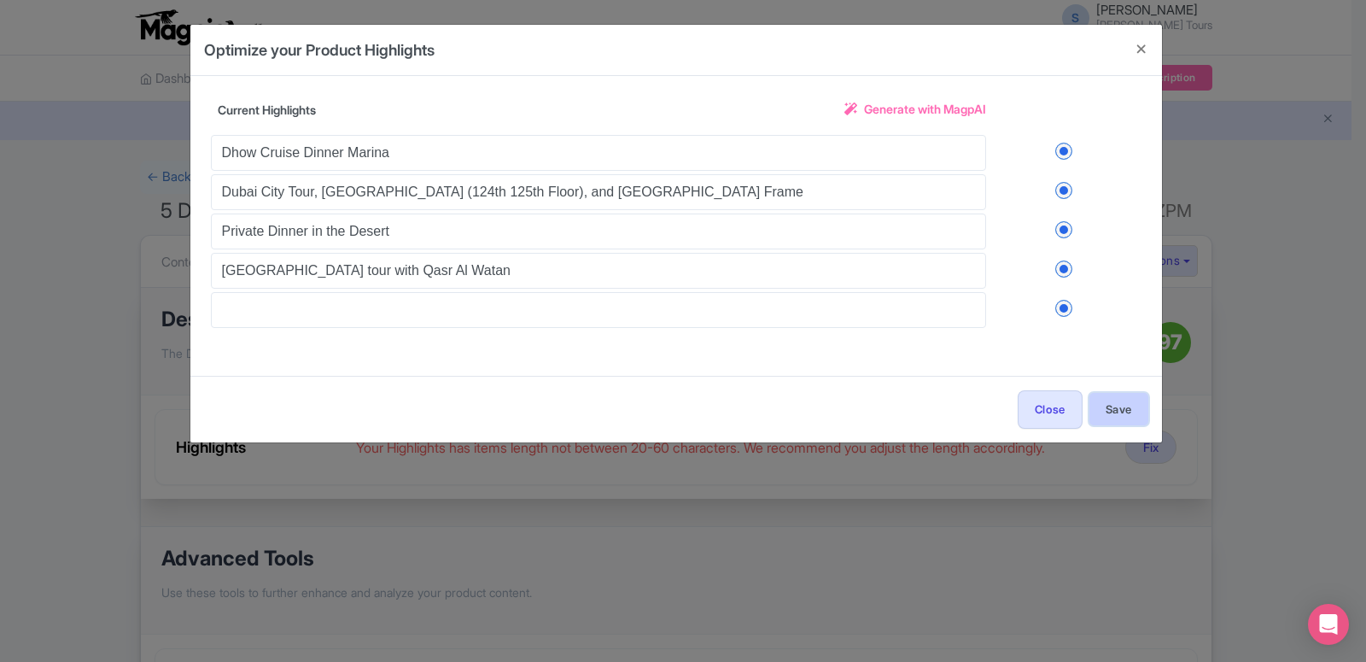
click at [1110, 410] on button "Save" at bounding box center [1119, 409] width 59 height 32
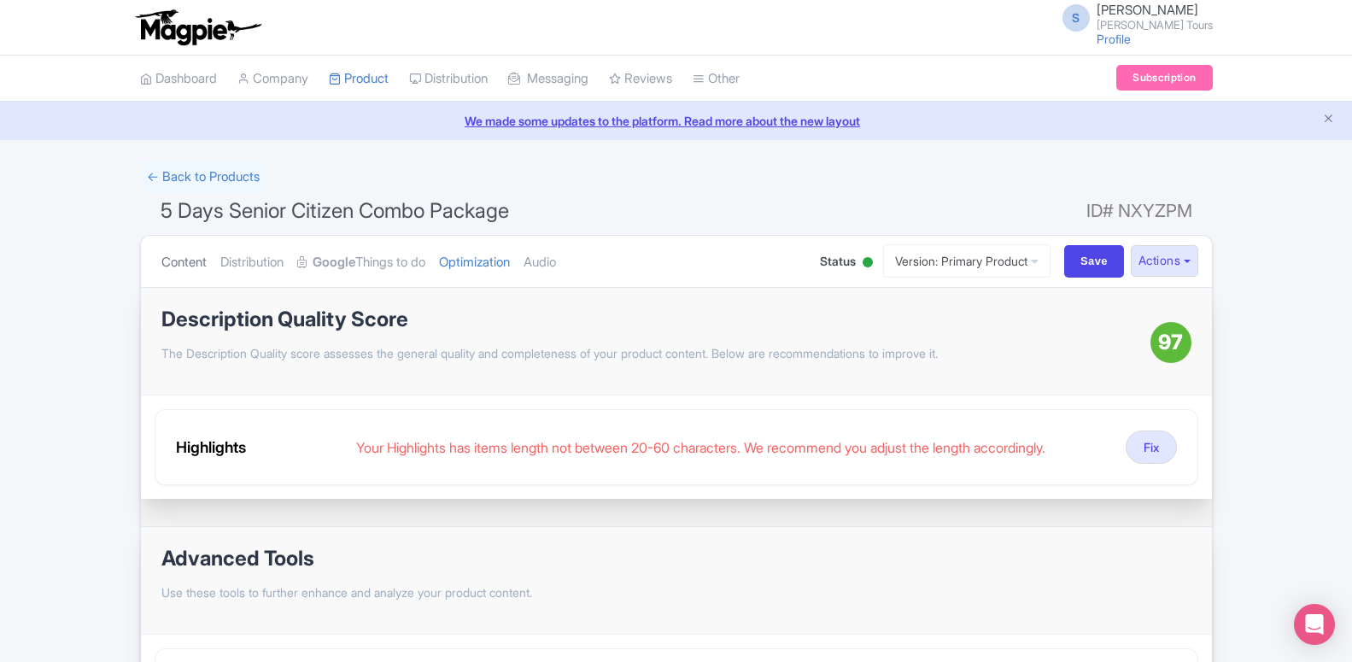
click at [180, 259] on link "Content" at bounding box center [183, 263] width 45 height 54
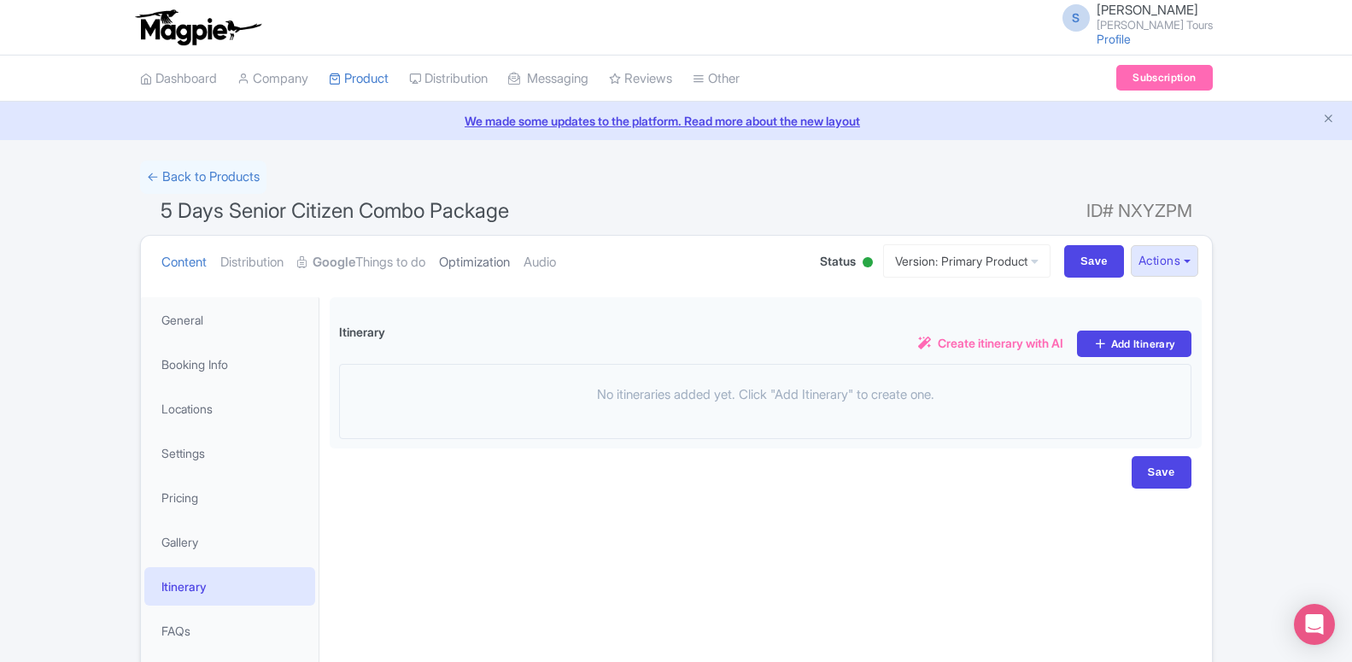
click at [472, 254] on link "Optimization" at bounding box center [474, 263] width 71 height 54
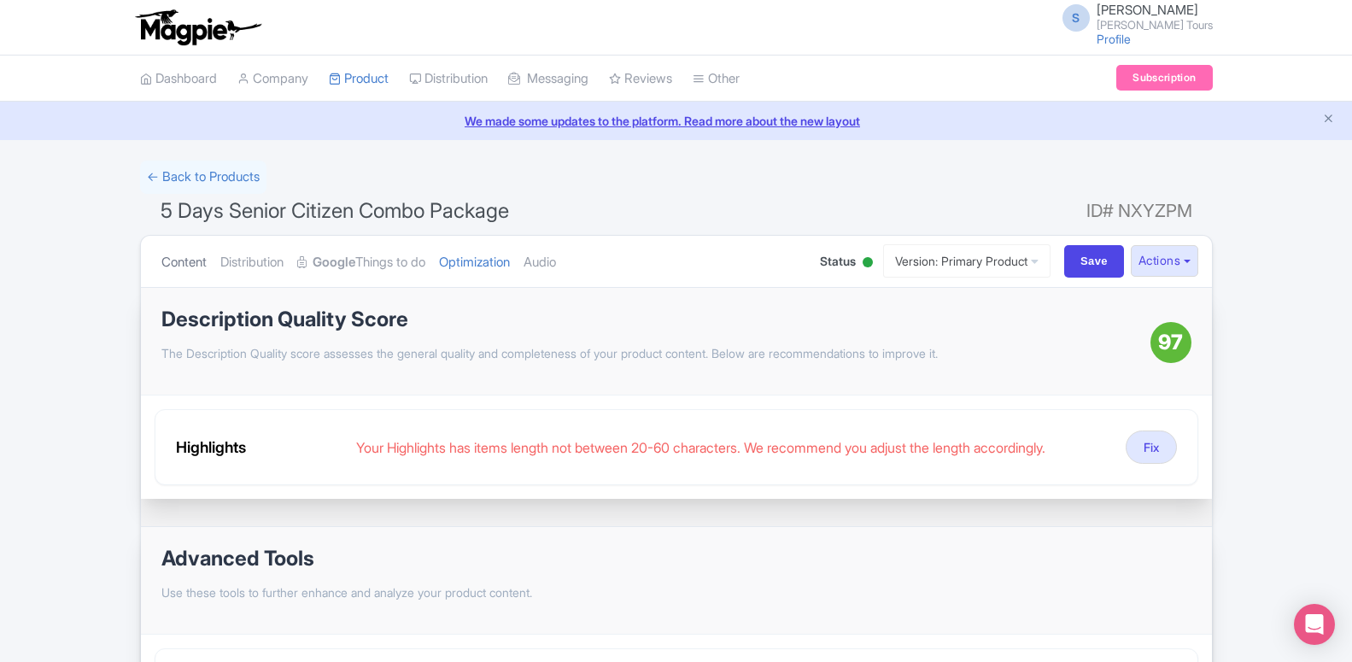
click at [182, 263] on link "Content" at bounding box center [183, 263] width 45 height 54
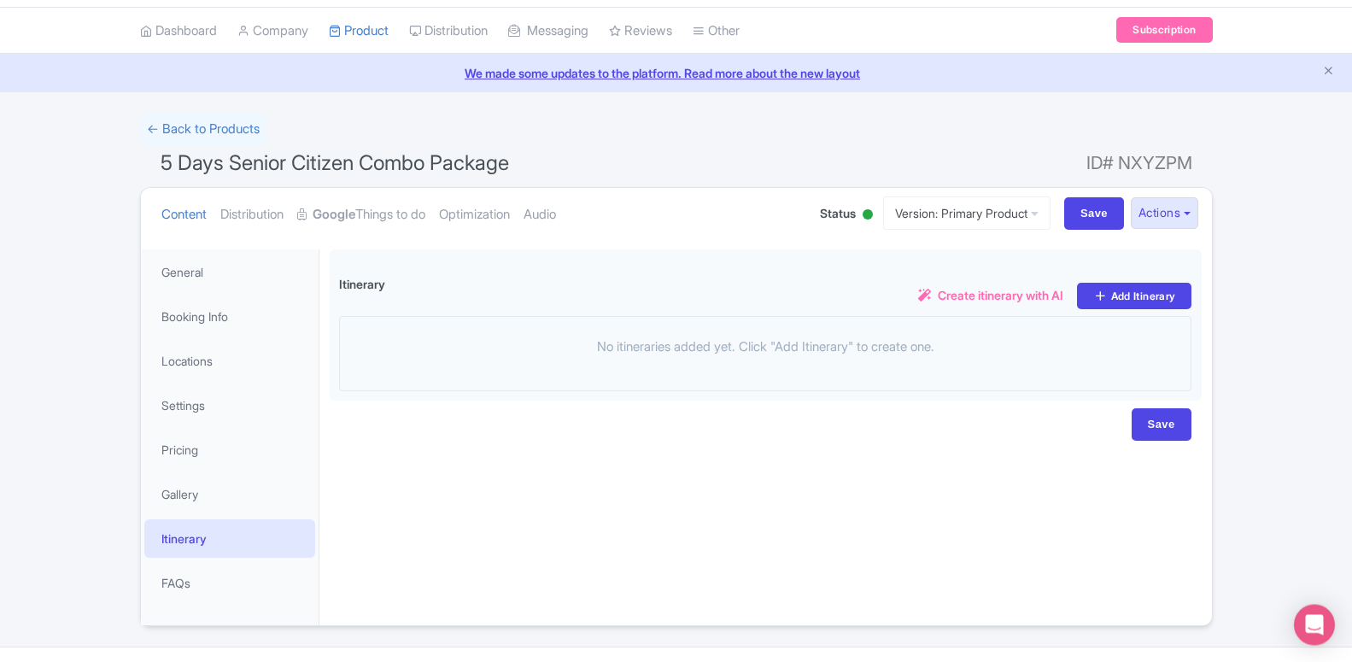
scroll to position [85, 0]
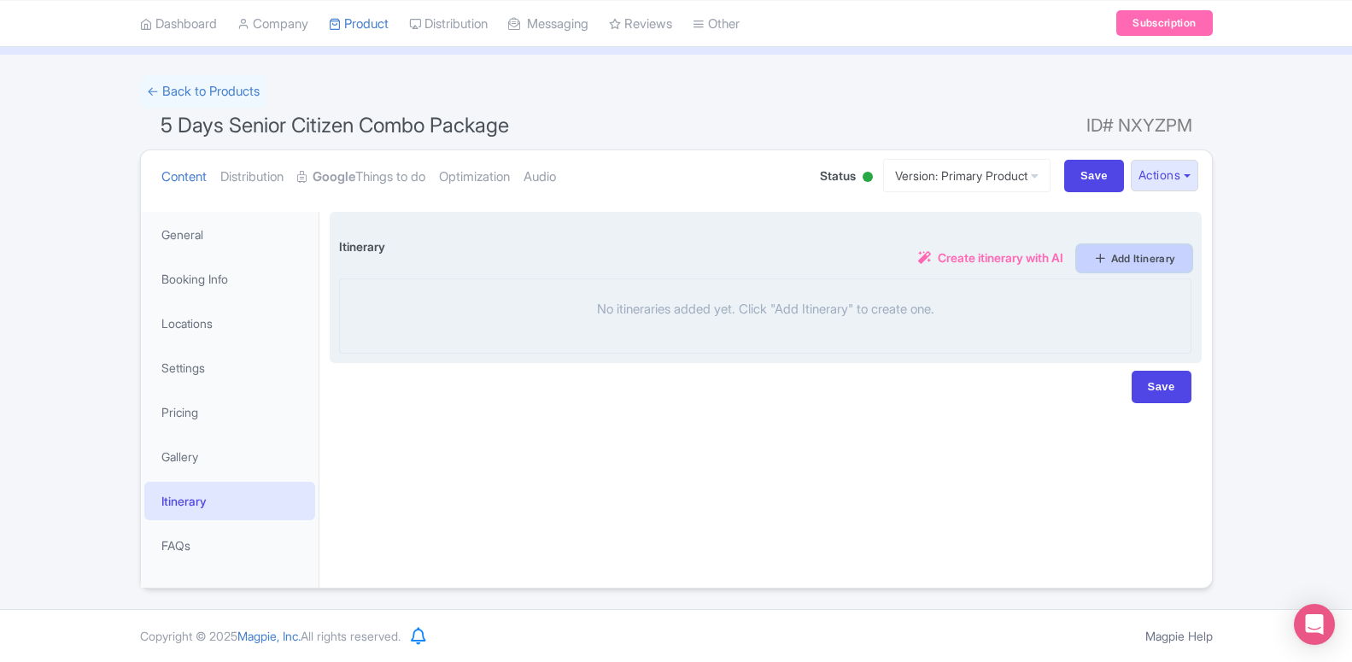
click at [1119, 261] on link "Add Itinerary" at bounding box center [1134, 258] width 114 height 26
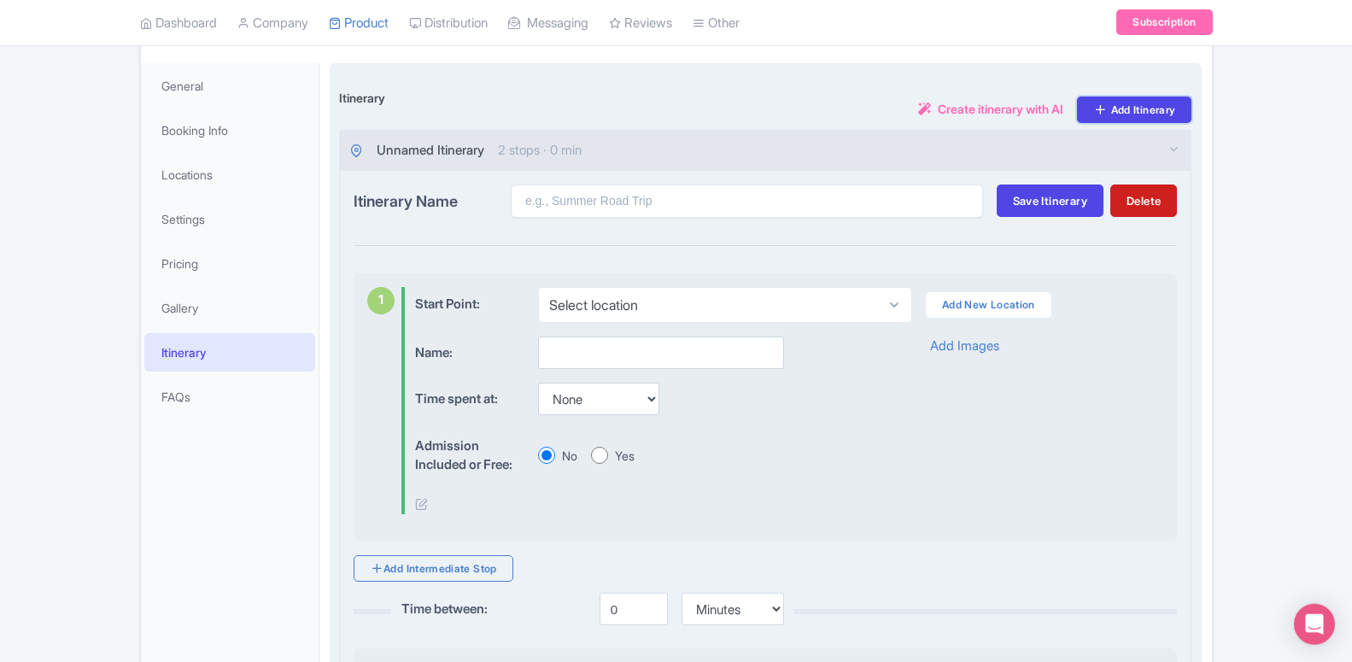
scroll to position [260, 0]
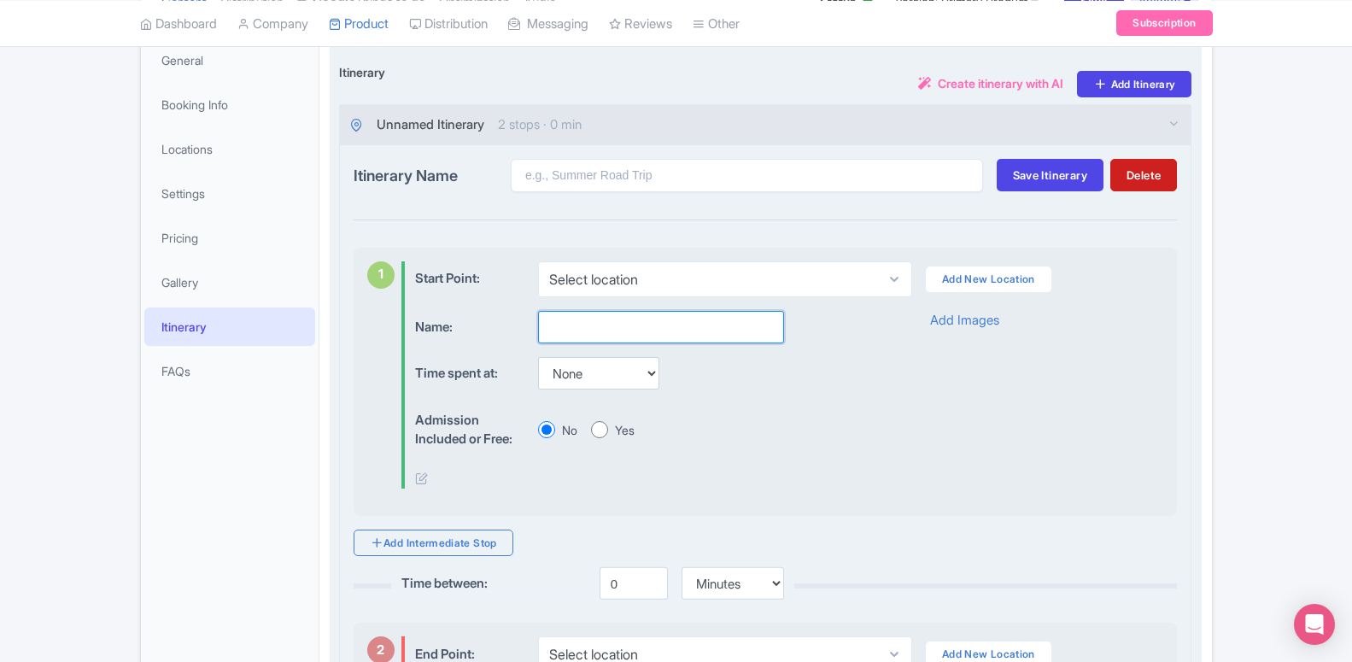
click at [593, 323] on input "text" at bounding box center [661, 327] width 246 height 32
paste input "Dhow Cruise Dinner Marina"
type input "Dhow Cruise Dinner Marina"
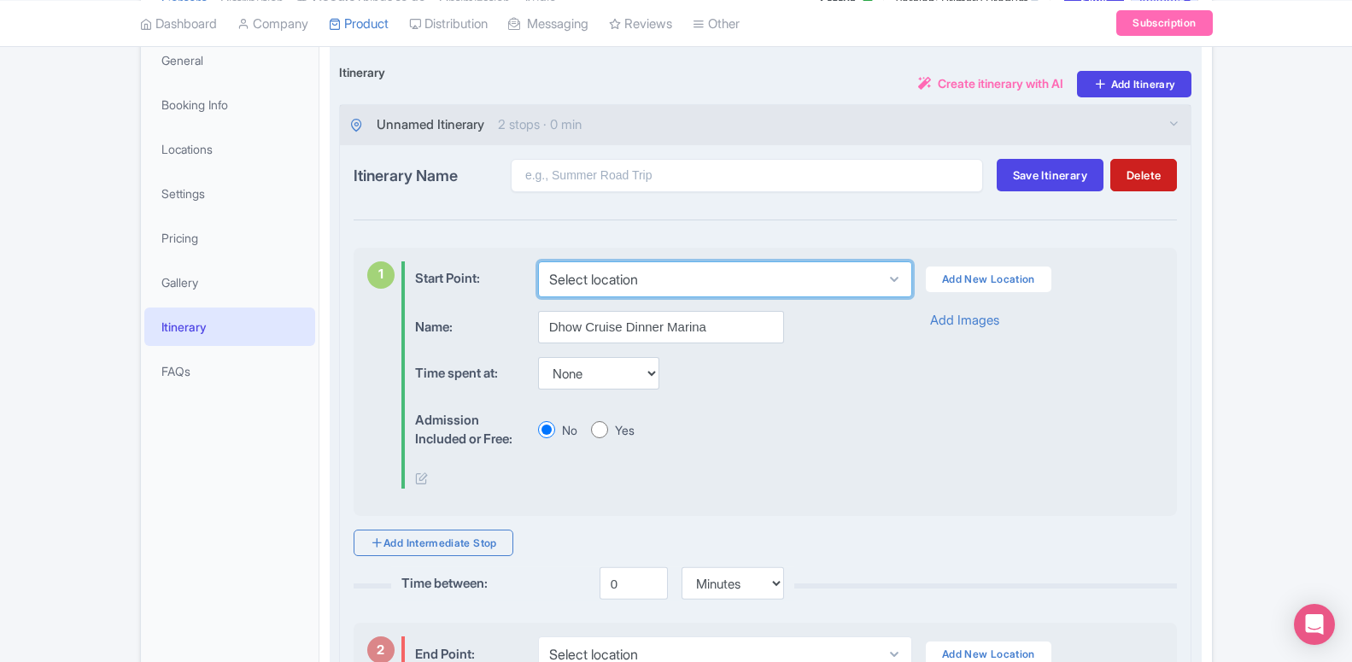
click at [597, 284] on select "Select location Dubai - United Arab Emirates" at bounding box center [725, 279] width 374 height 36
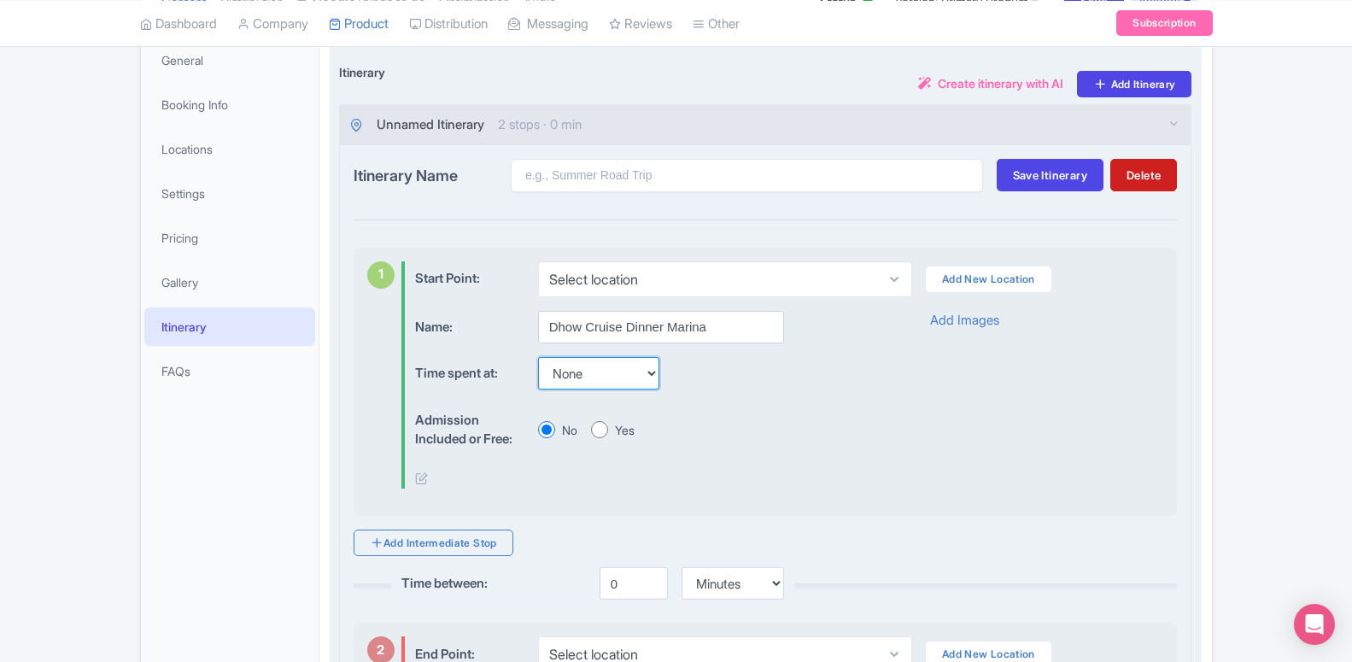
click at [538, 357] on select "None 15 mins 30 mins 45 mins 1 hour 1 hour 15 mins 1 hour 30 mins 1 hour 45 min…" at bounding box center [598, 373] width 121 height 32
select select "120"
click option "2 hours" at bounding box center [0, 0] width 0 height 0
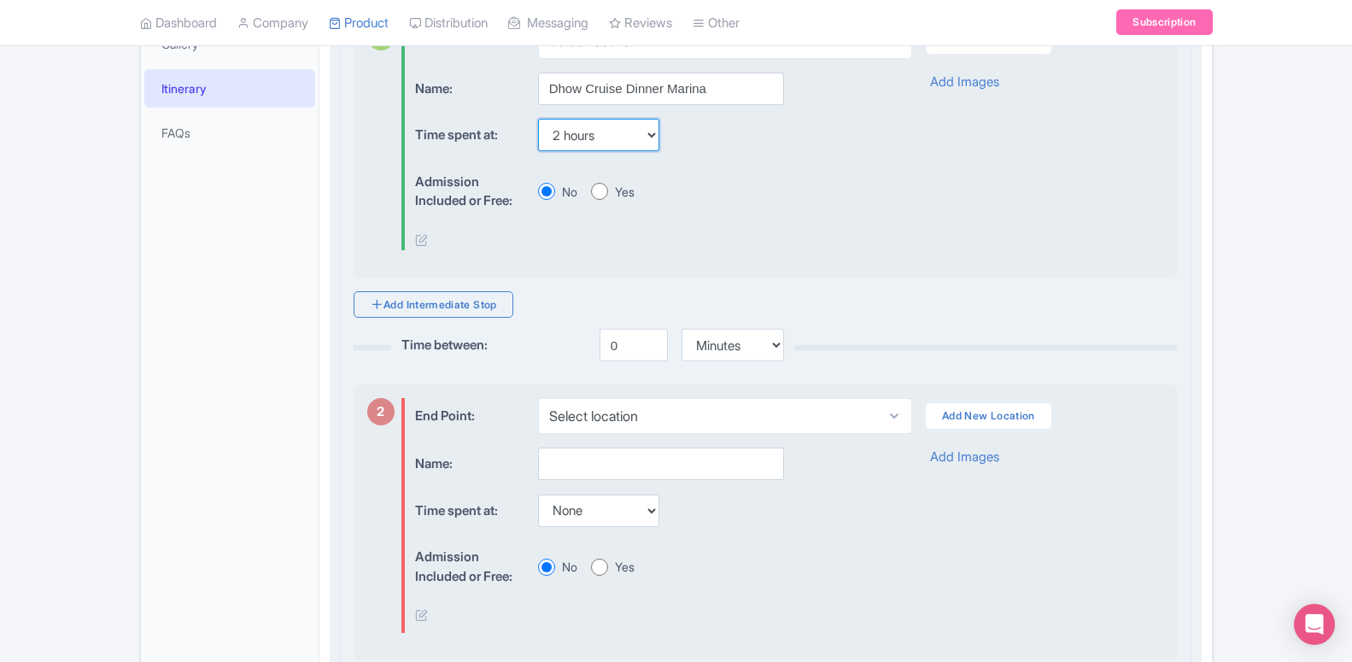
scroll to position [521, 0]
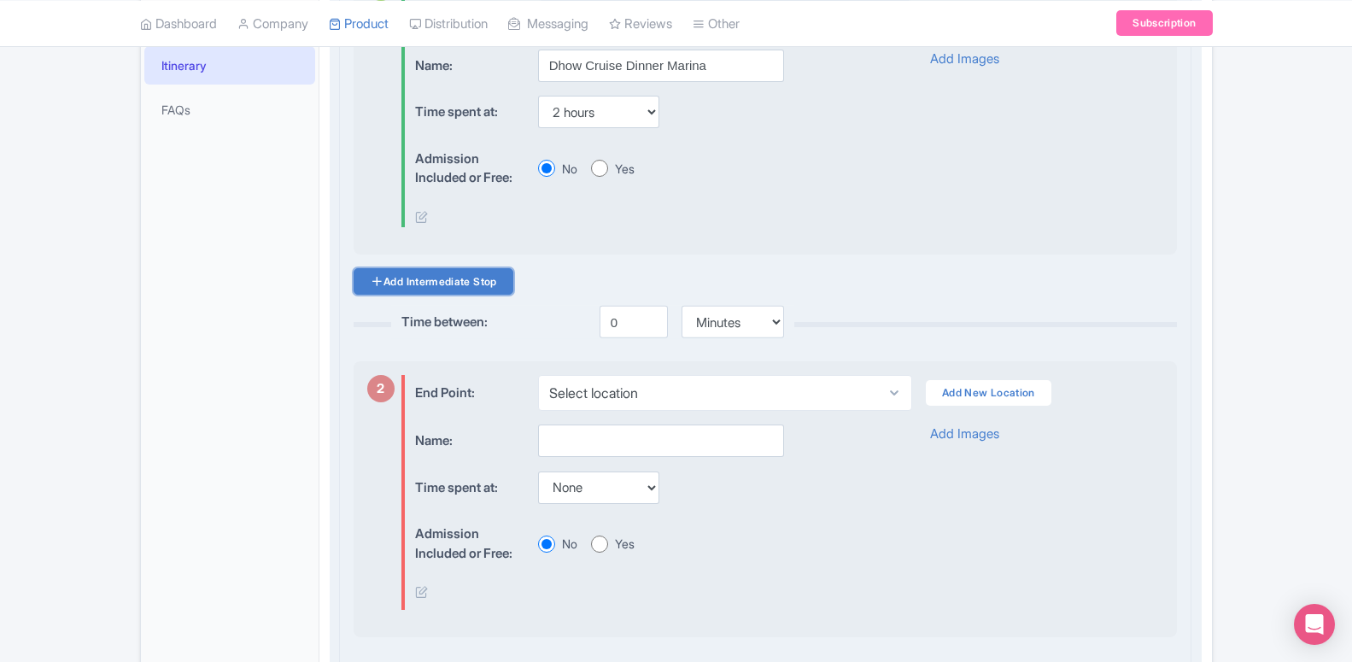
click at [422, 281] on link "Add Intermediate Stop" at bounding box center [434, 281] width 160 height 26
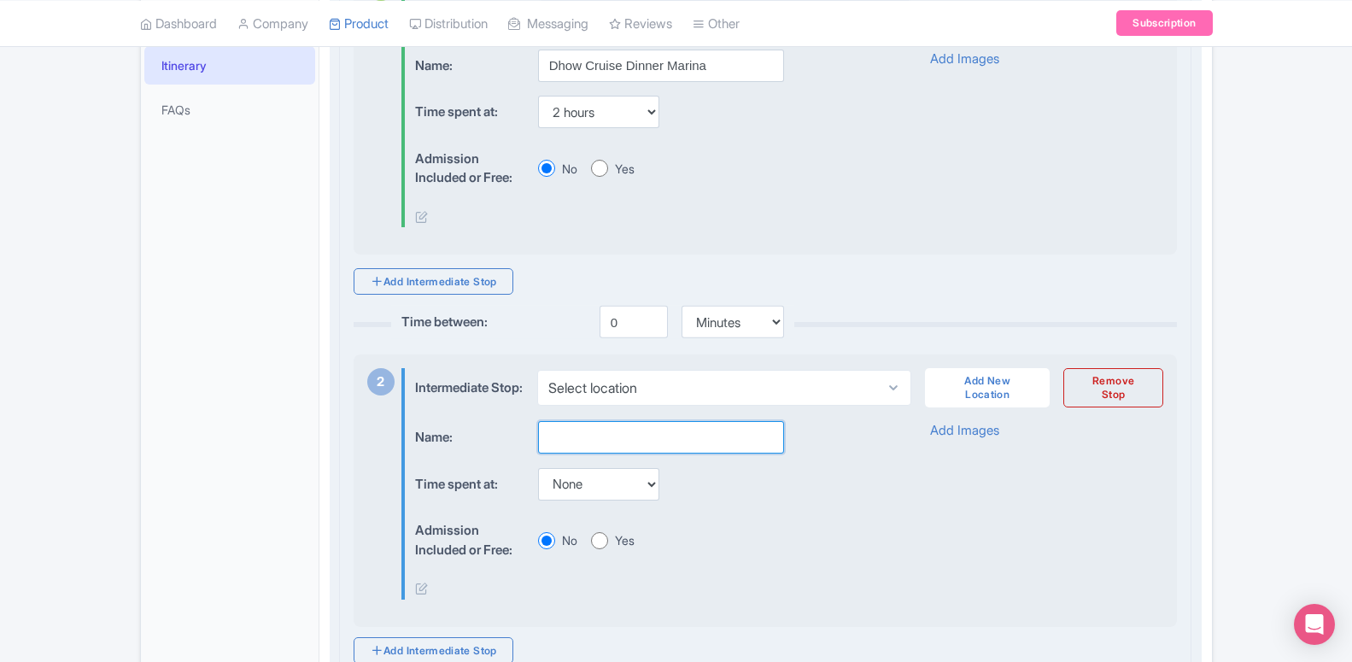
click at [591, 424] on input "text" at bounding box center [661, 437] width 246 height 32
paste input "Dubai City Tour, Burj Khalifa (124th 125th Floor), and Dubai Frame"
type input "Dubai City Tour, [GEOGRAPHIC_DATA] (124th 125th Floor), and [GEOGRAPHIC_DATA] F…"
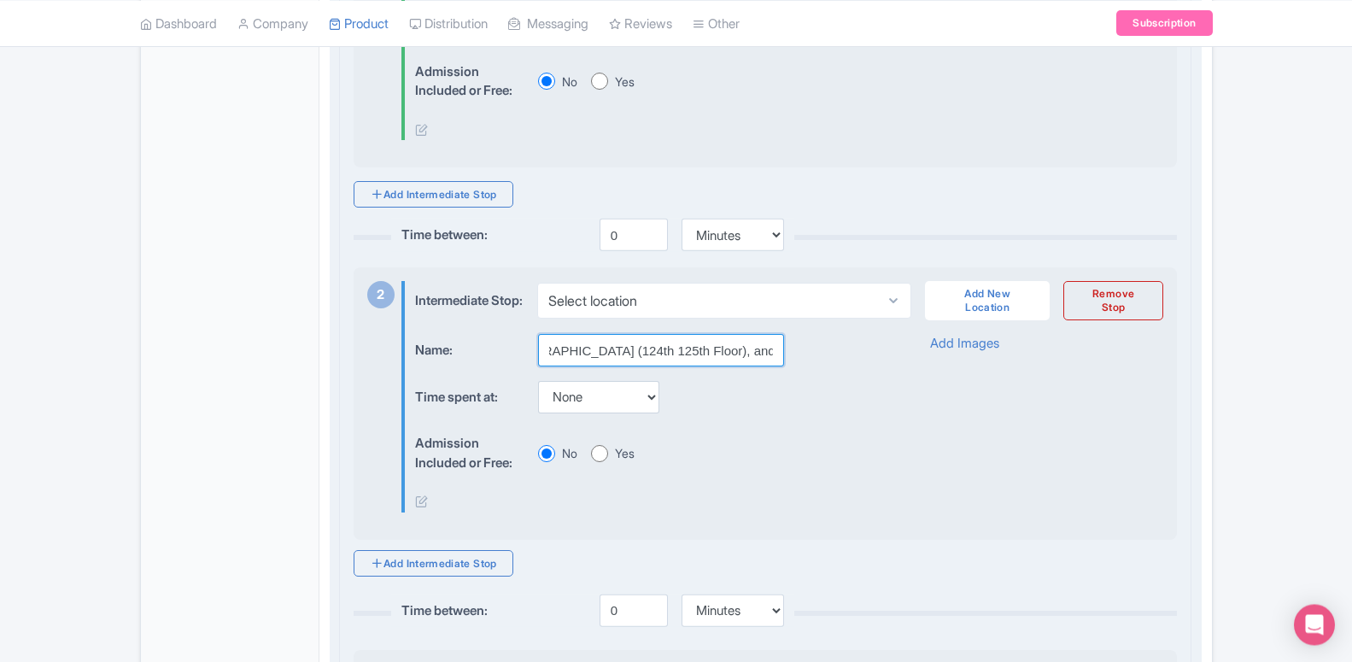
scroll to position [695, 0]
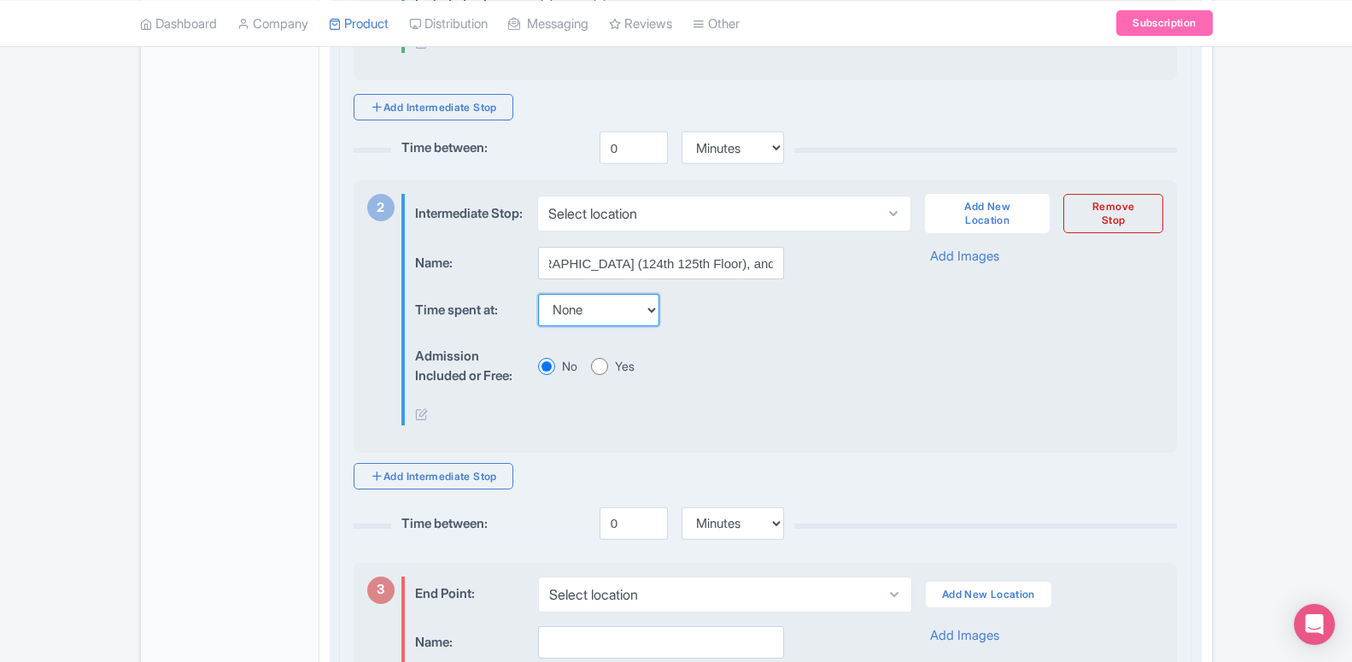
click at [538, 294] on select "None 15 mins 30 mins 45 mins 1 hour 1 hour 15 mins 1 hour 30 mins 1 hour 45 min…" at bounding box center [598, 310] width 121 height 32
select select "120"
click option "2 hours" at bounding box center [0, 0] width 0 height 0
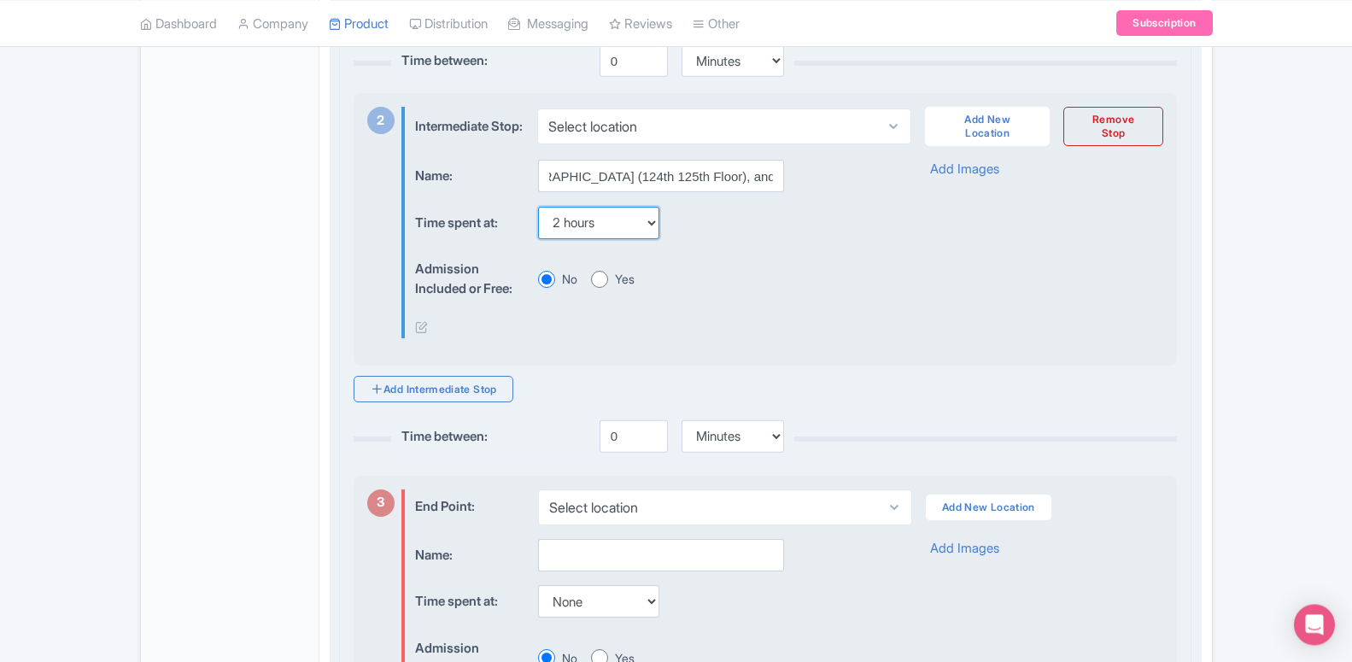
scroll to position [869, 0]
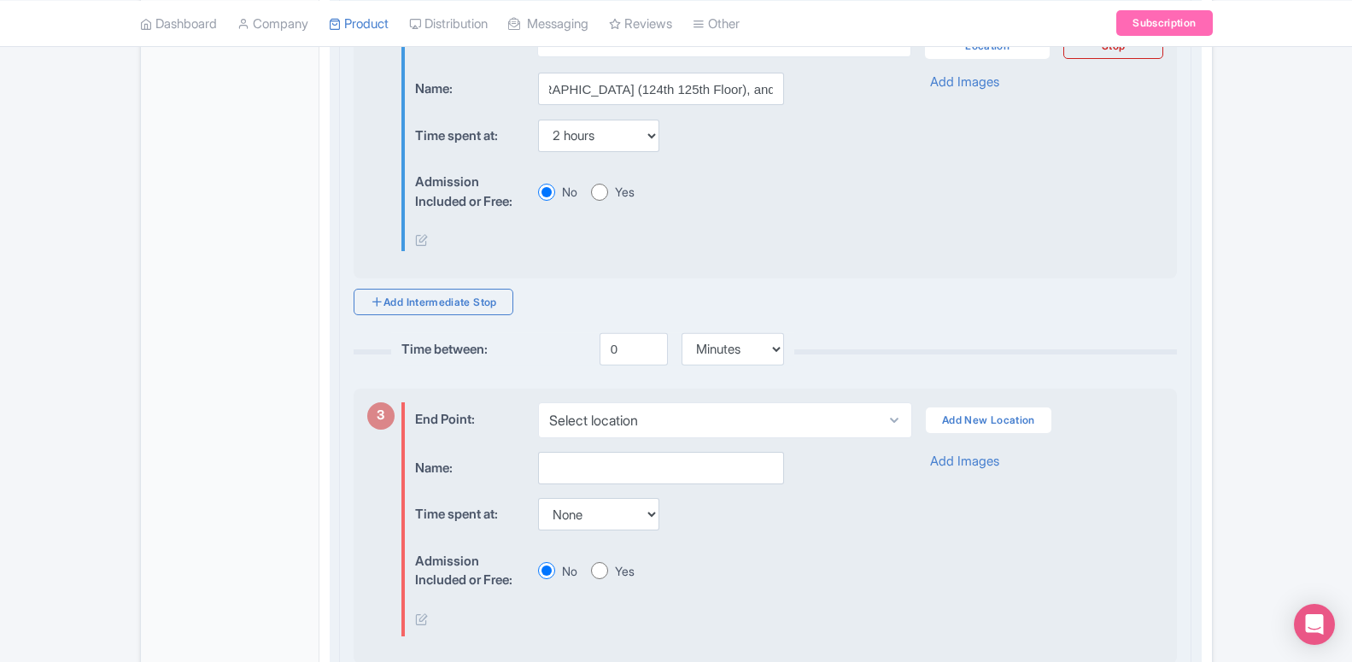
click at [464, 311] on div "Itinerary Name Save Itinerary Delete 1 Start Point: Select location Dubai - Uni…" at bounding box center [765, 113] width 851 height 1156
click at [493, 294] on link "Add Intermediate Stop" at bounding box center [434, 302] width 160 height 26
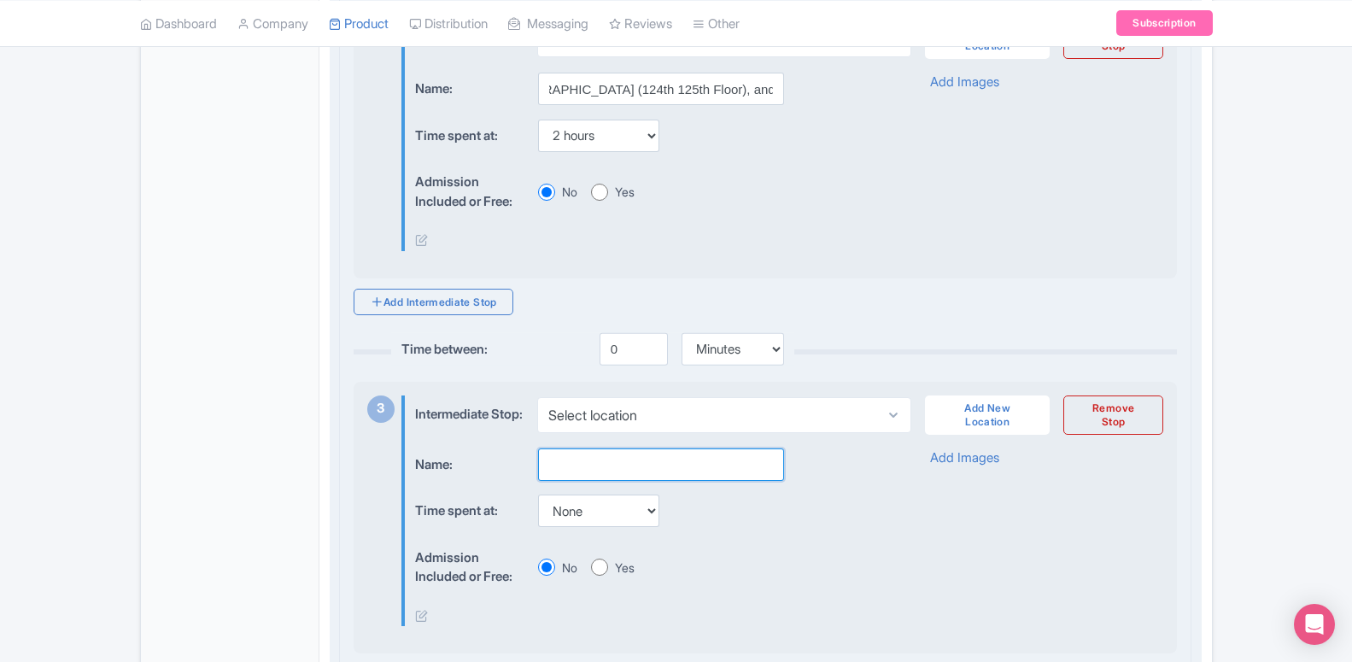
click at [611, 465] on input "text" at bounding box center [661, 464] width 246 height 32
paste input "Private Dinner in the Desert"
type input "Private Dinner in the Desert"
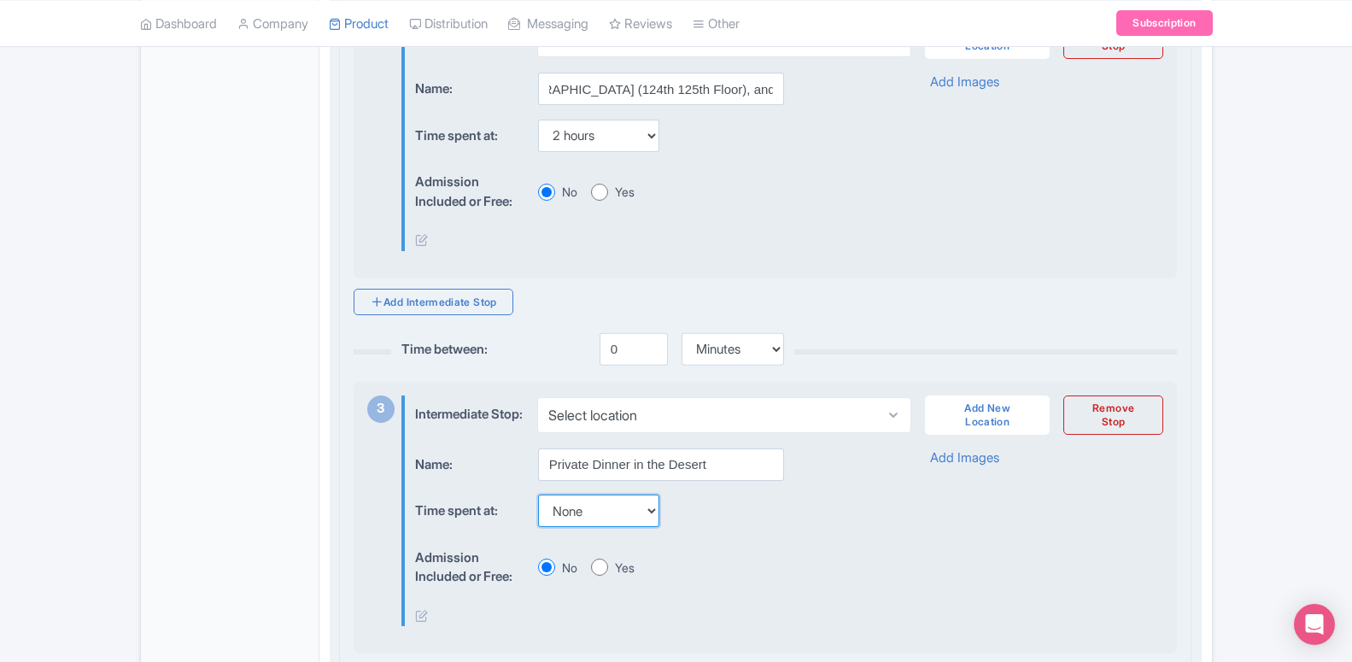
click at [538, 494] on select "None 15 mins 30 mins 45 mins 1 hour 1 hour 15 mins 1 hour 30 mins 1 hour 45 min…" at bounding box center [598, 510] width 121 height 32
select select "120"
click option "2 hours" at bounding box center [0, 0] width 0 height 0
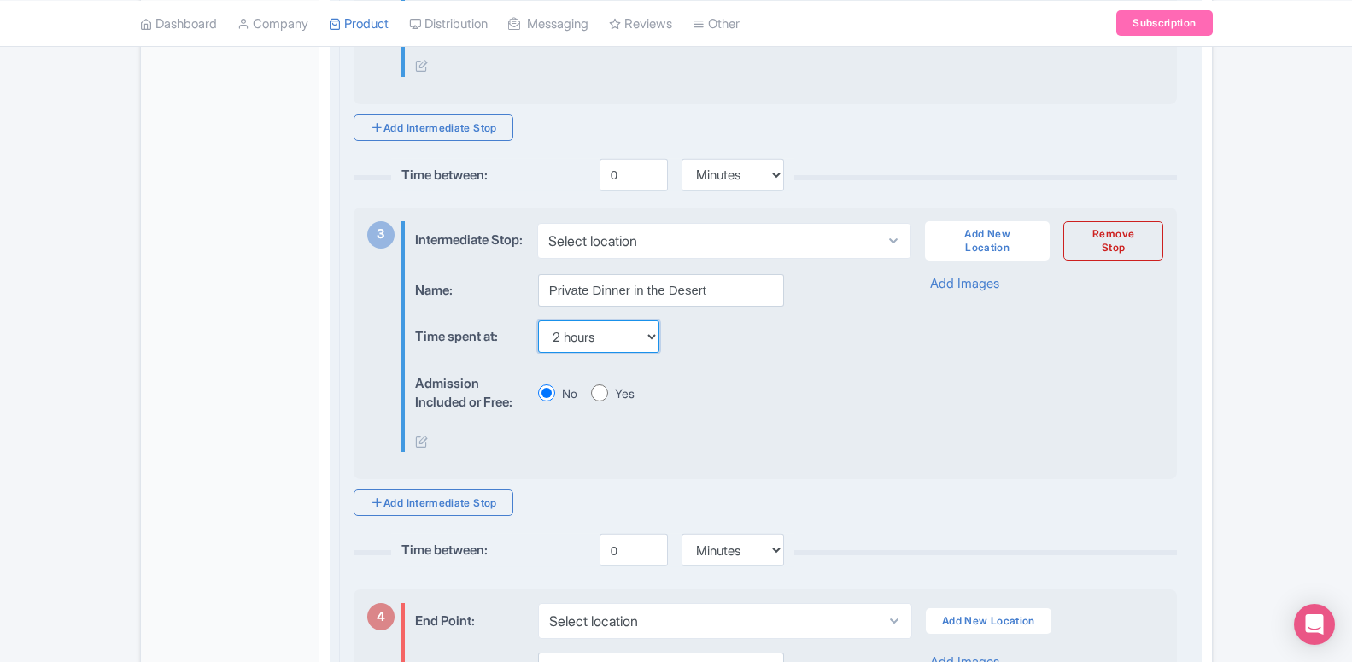
scroll to position [1131, 0]
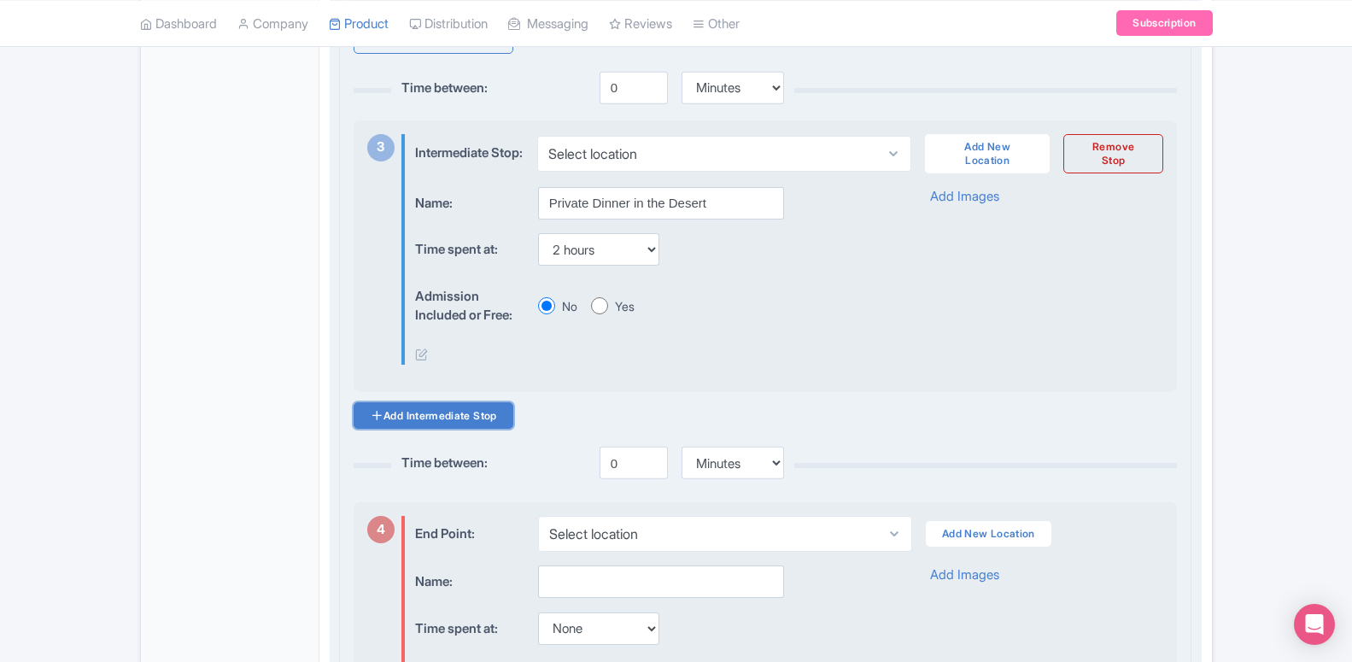
click at [460, 402] on link "Add Intermediate Stop" at bounding box center [434, 415] width 160 height 26
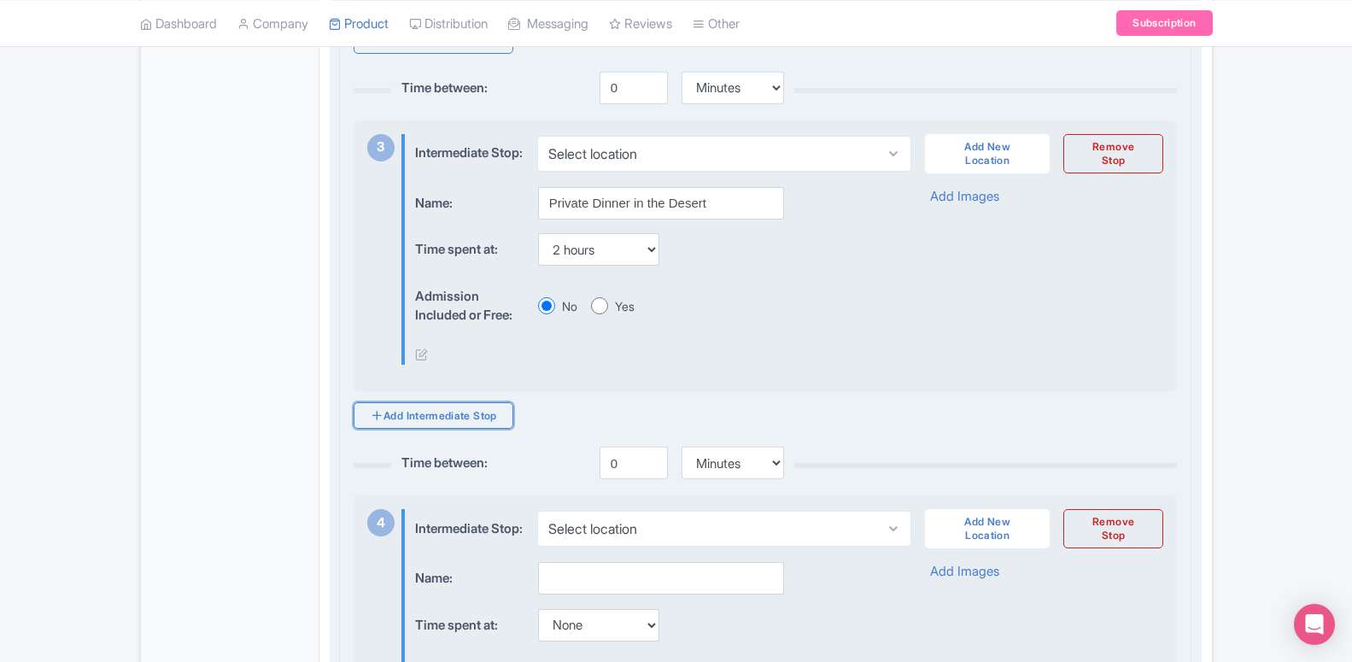
scroll to position [1305, 0]
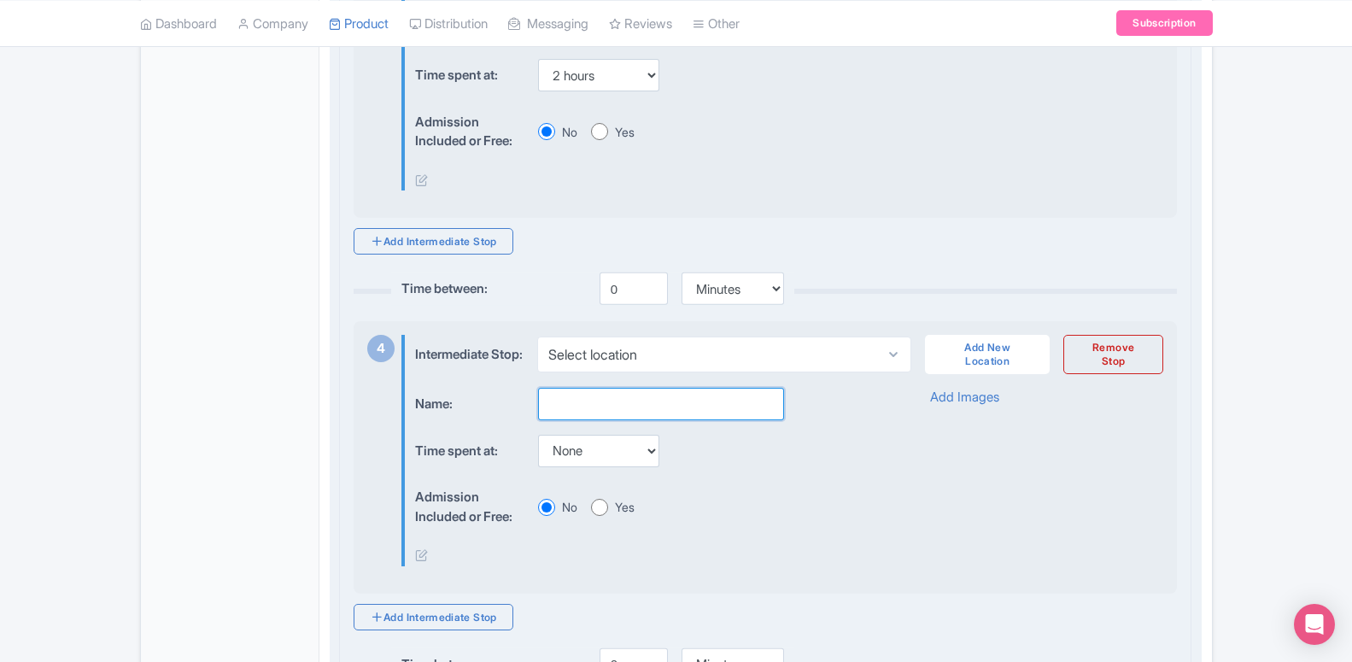
click at [574, 390] on input "text" at bounding box center [661, 404] width 246 height 32
paste input "Abu Dhabi City tour with Qasr Al Watan"
type input "Abu Dhabi City tour with Qasr Al Watan"
click at [538, 435] on select "None 15 mins 30 mins 45 mins 1 hour 1 hour 15 mins 1 hour 30 mins 1 hour 45 min…" at bounding box center [598, 451] width 121 height 32
select select "120"
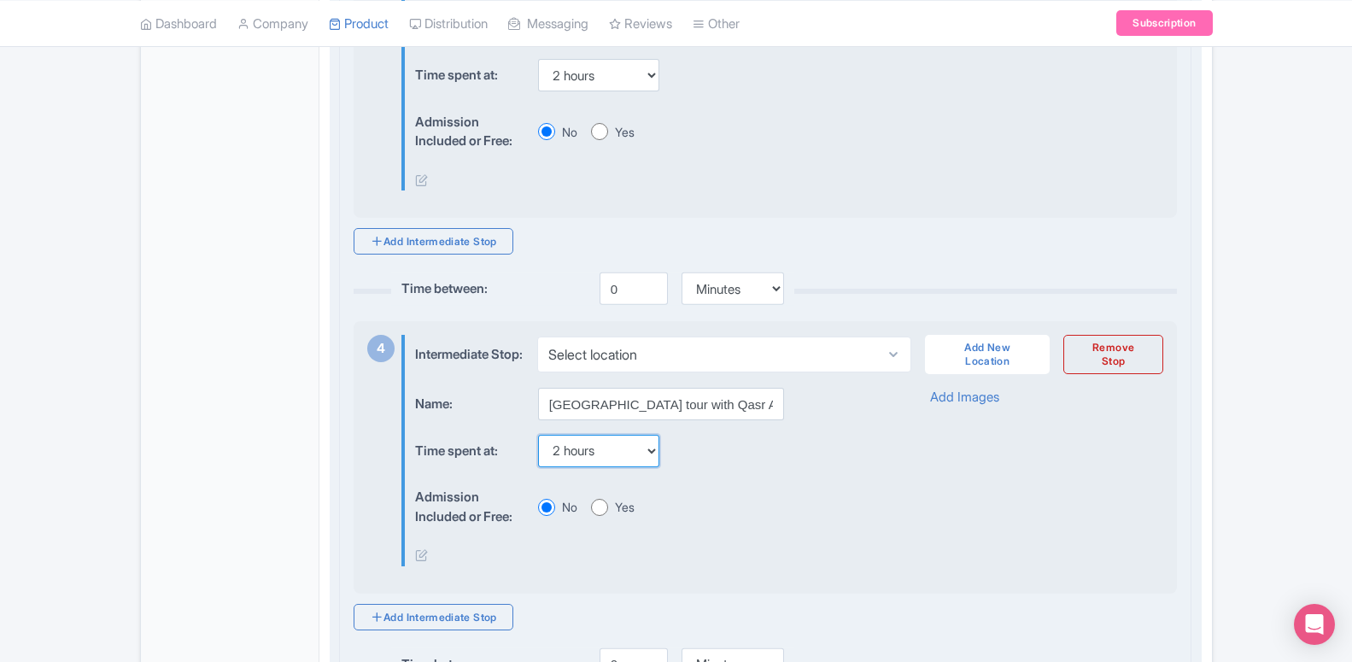
click option "2 hours" at bounding box center [0, 0] width 0 height 0
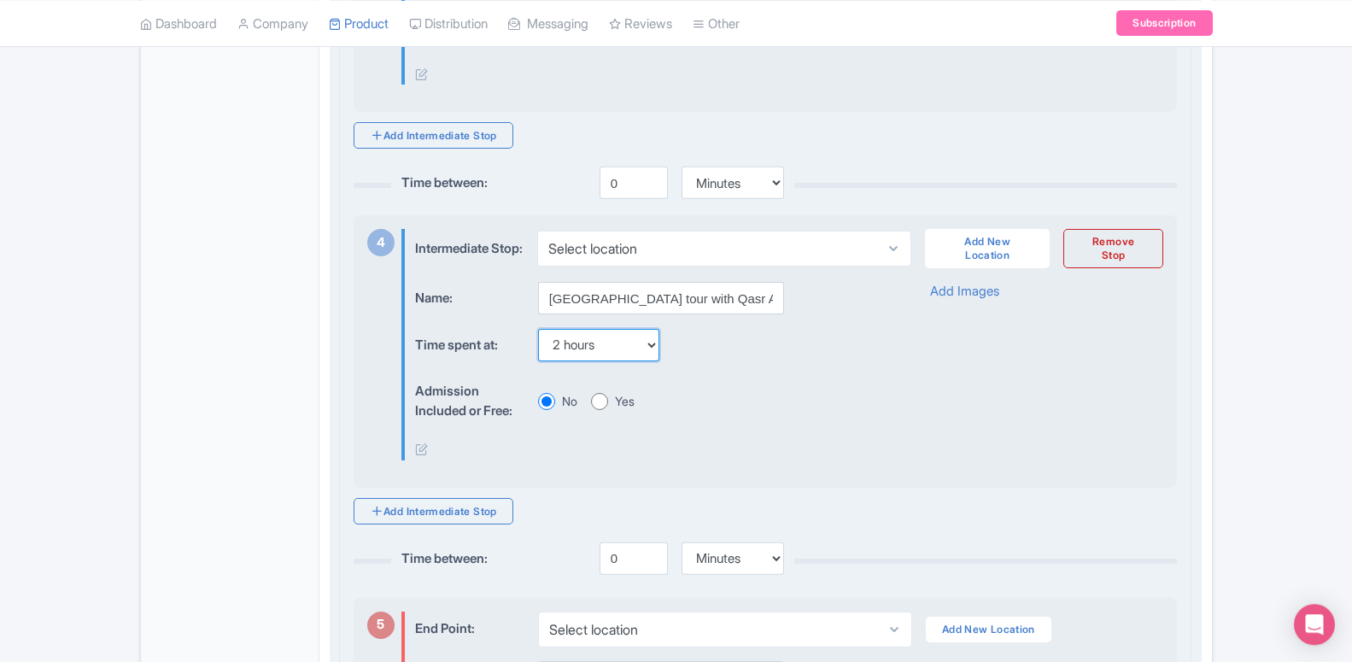
scroll to position [1566, 0]
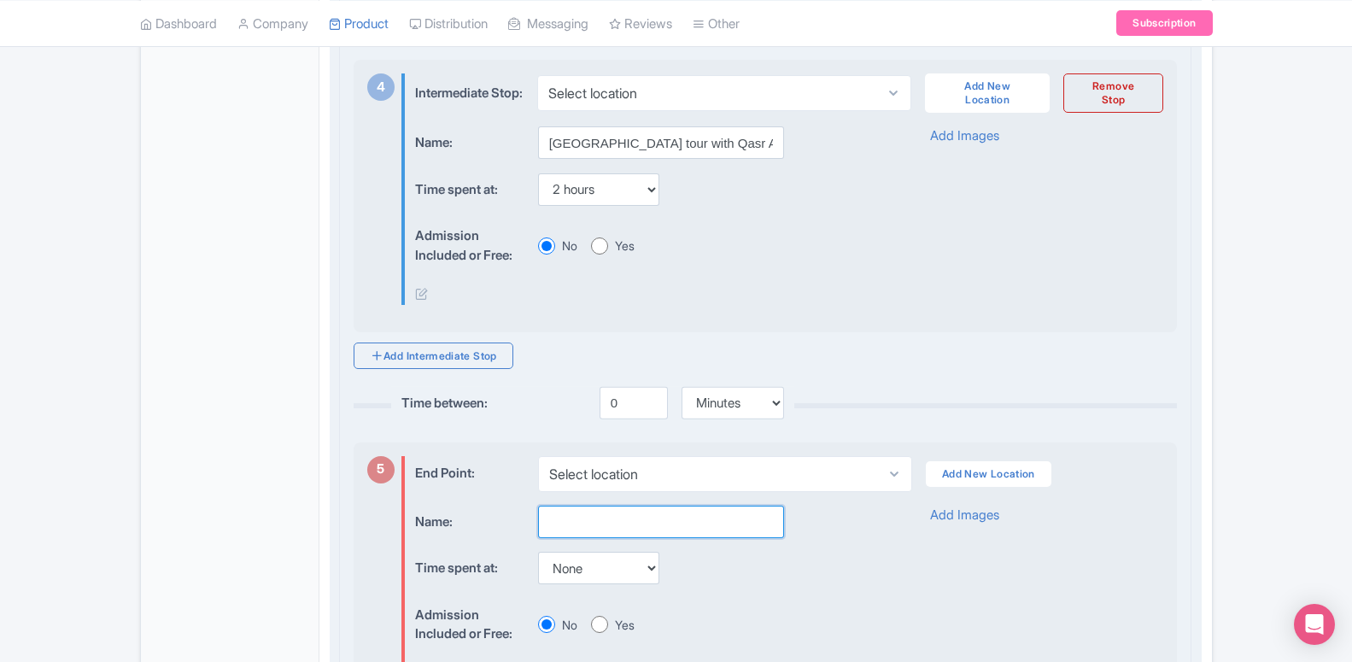
click at [600, 516] on input "text" at bounding box center [661, 522] width 246 height 32
paste input "The View at the Palm Jumeirah"
type input "The View at the Palm Jumeirah"
click at [538, 552] on select "None 15 mins 30 mins 45 mins 1 hour 1 hour 15 mins 1 hour 30 mins 1 hour 45 min…" at bounding box center [598, 568] width 121 height 32
select select "120"
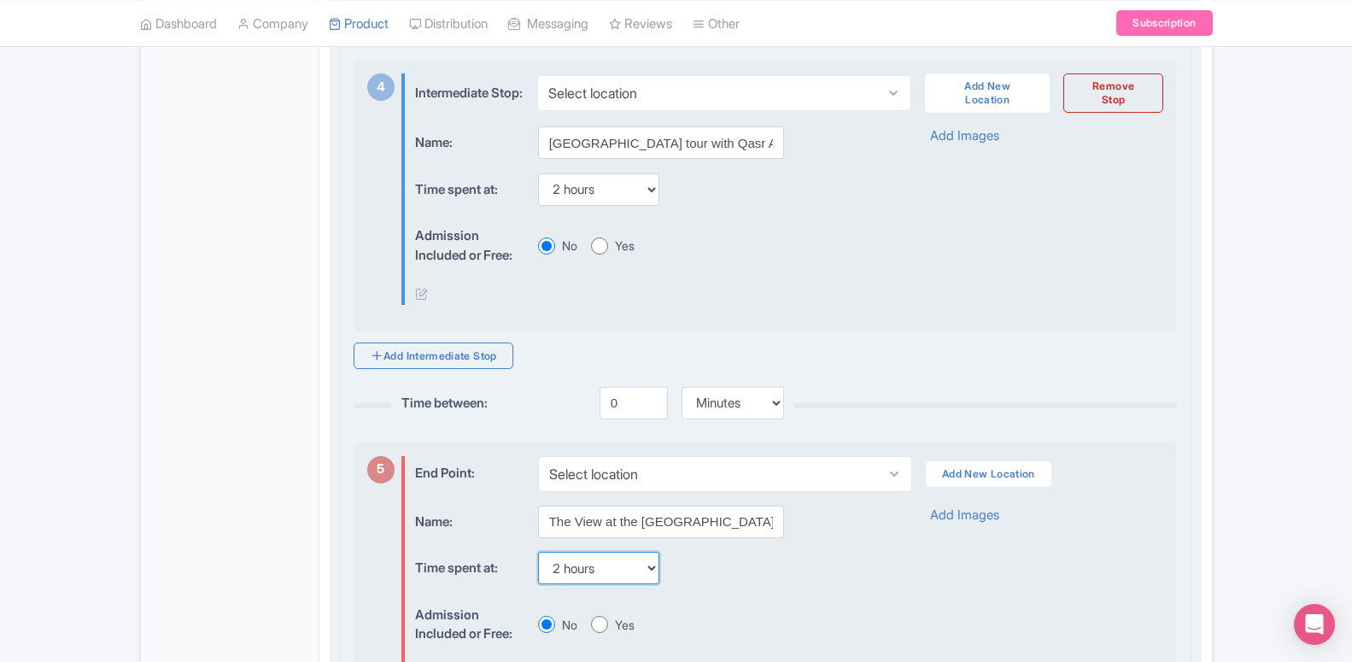
click option "2 hours" at bounding box center [0, 0] width 0 height 0
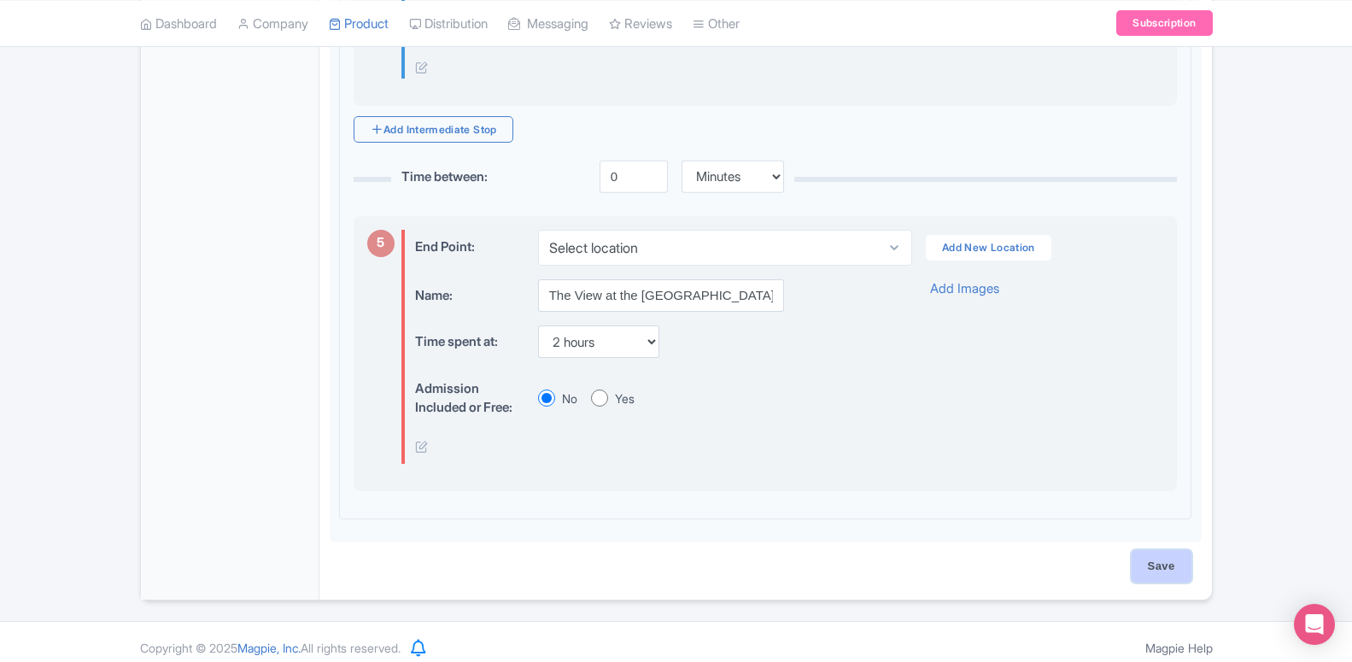
click at [1183, 552] on input "Save" at bounding box center [1161, 566] width 60 height 32
type input "Saving..."
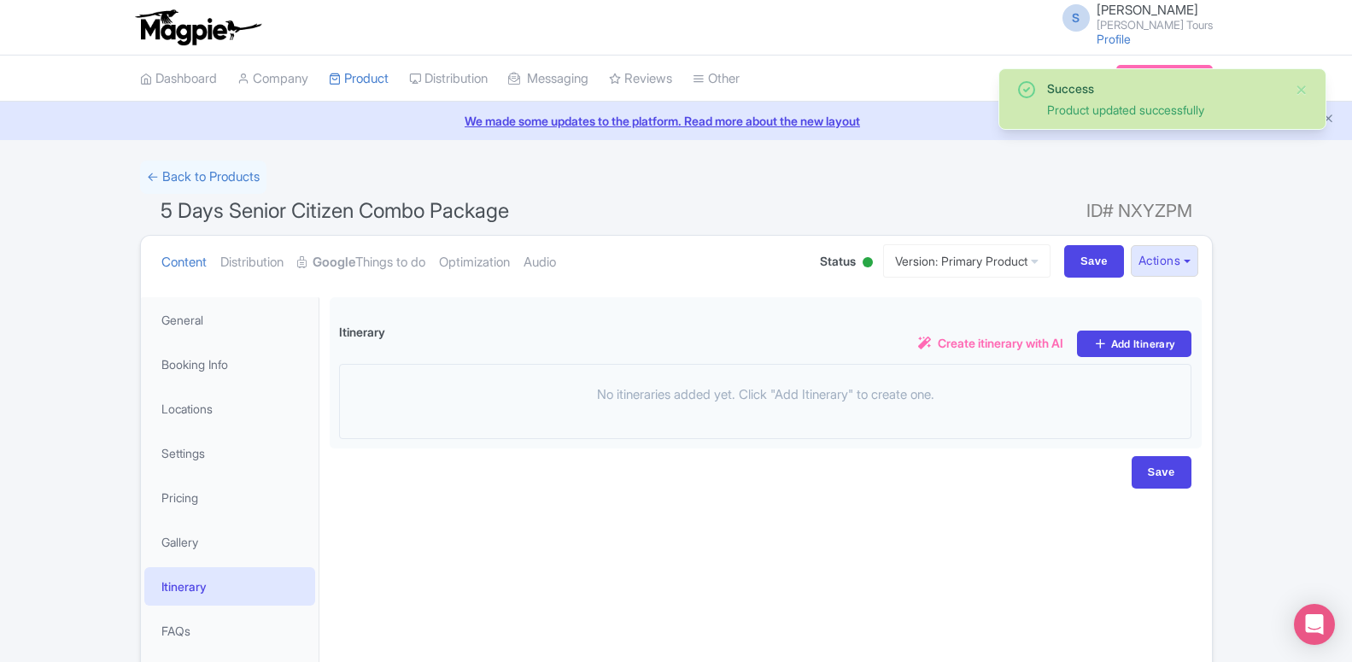
scroll to position [85, 0]
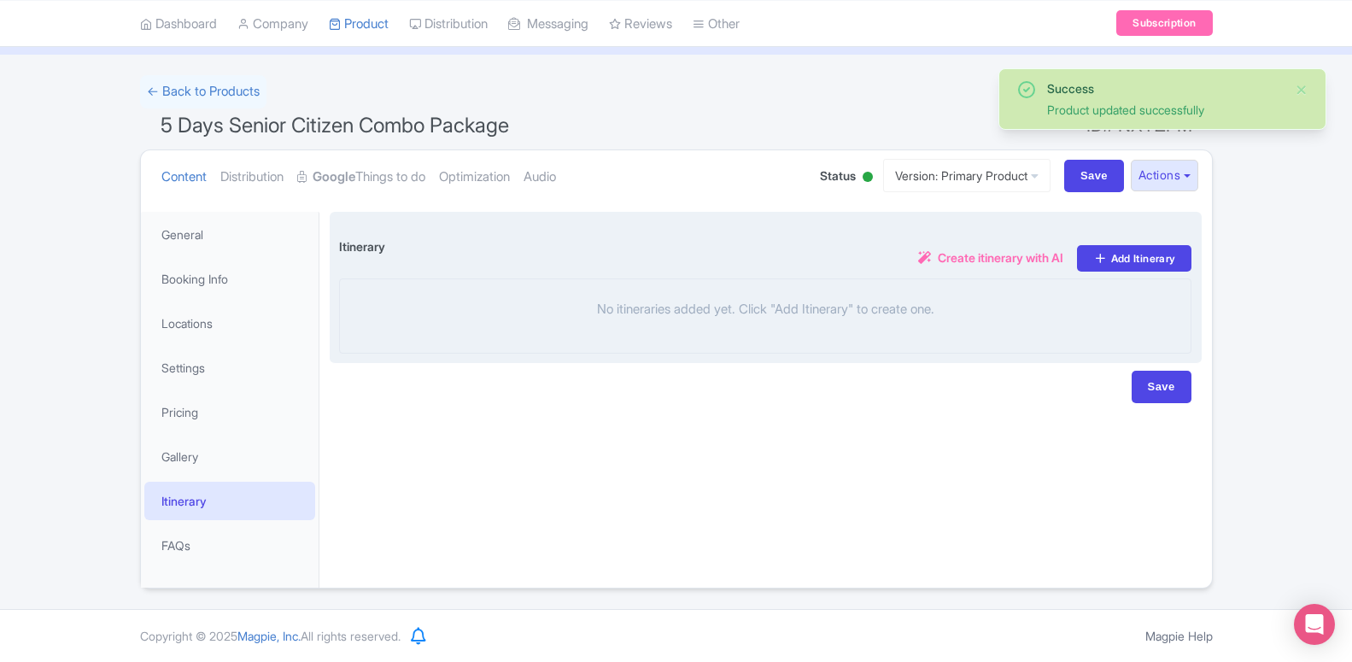
click at [965, 255] on span "Create itinerary with AI" at bounding box center [1001, 257] width 126 height 18
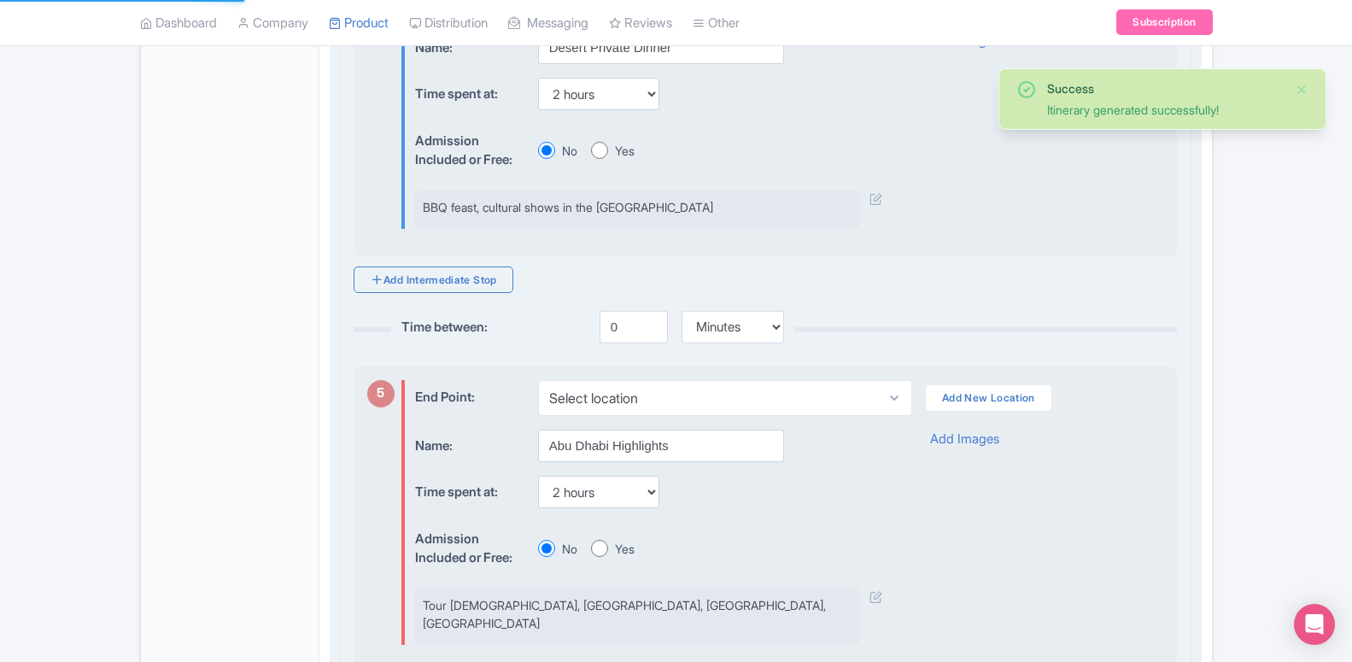
scroll to position [1827, 0]
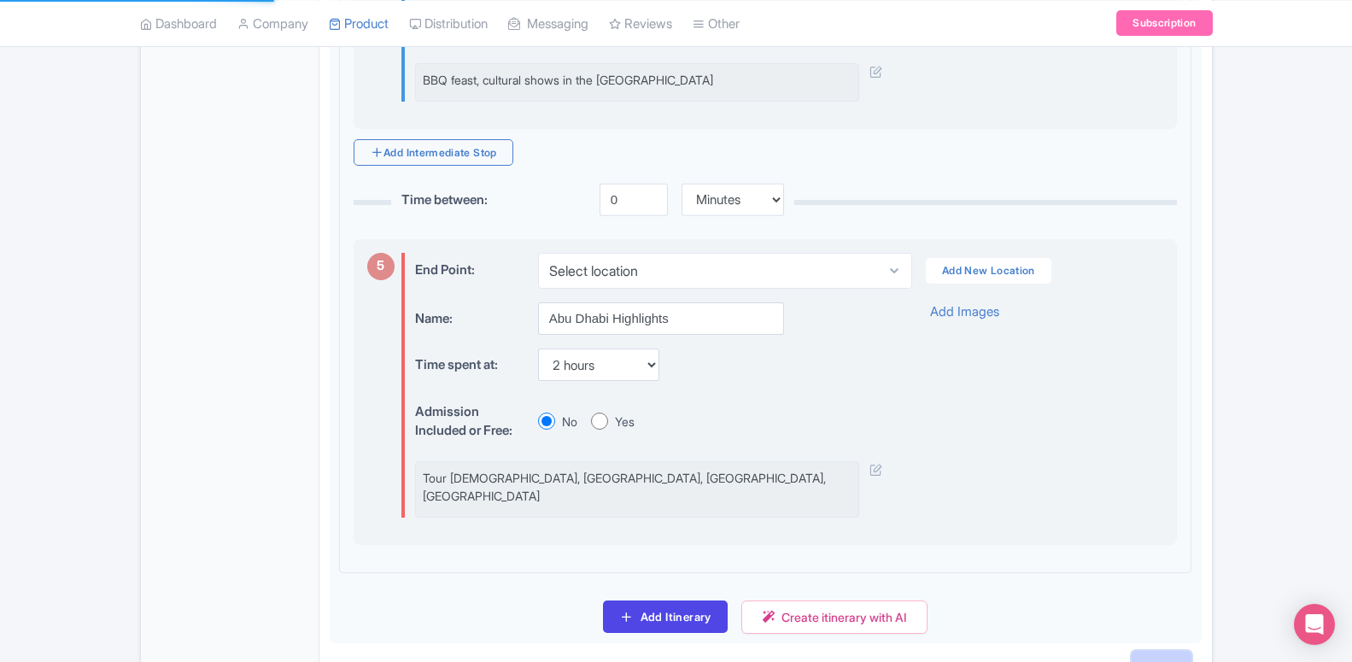
click at [1174, 651] on input "Save" at bounding box center [1161, 667] width 60 height 32
type input "Saving..."
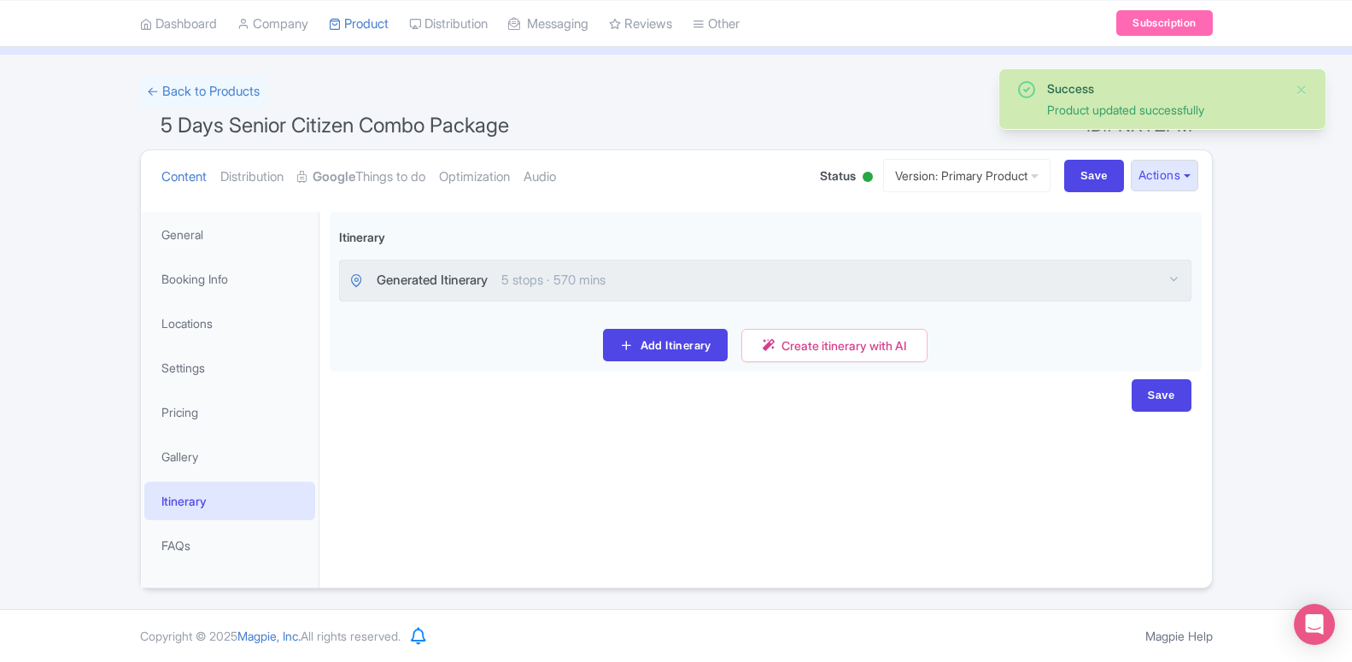
scroll to position [85, 0]
click at [473, 181] on link "Optimization" at bounding box center [474, 177] width 71 height 54
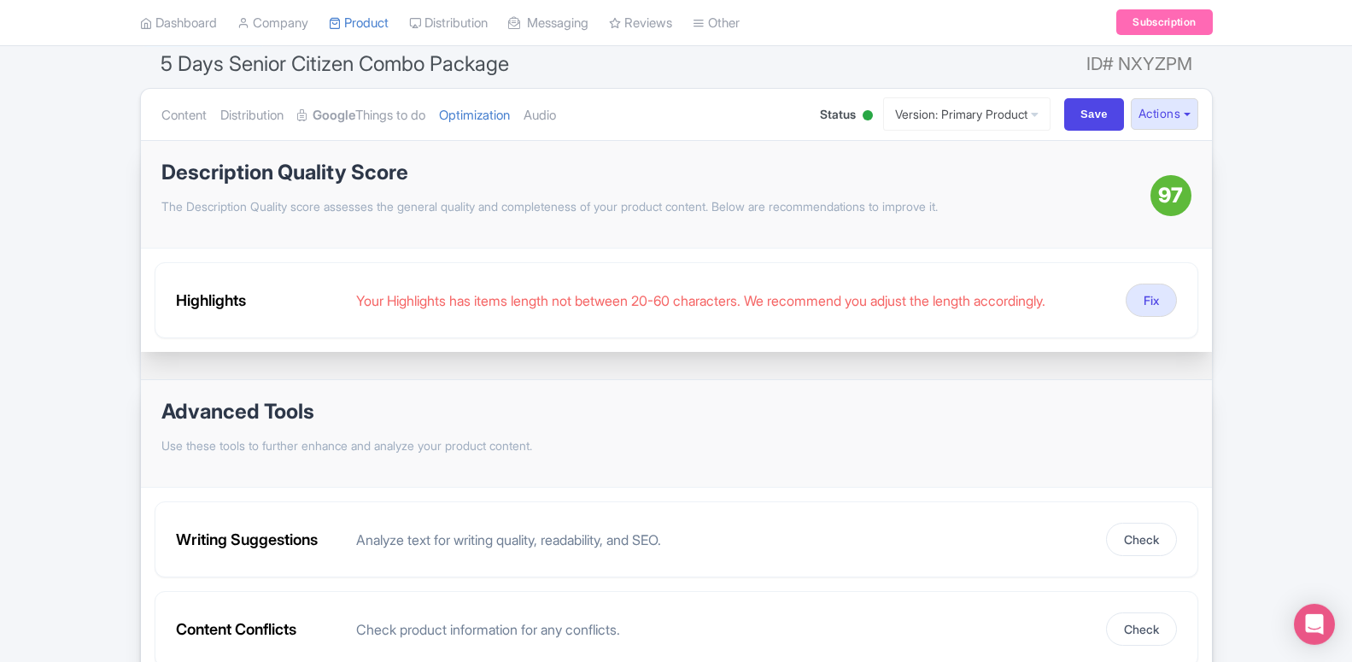
scroll to position [174, 0]
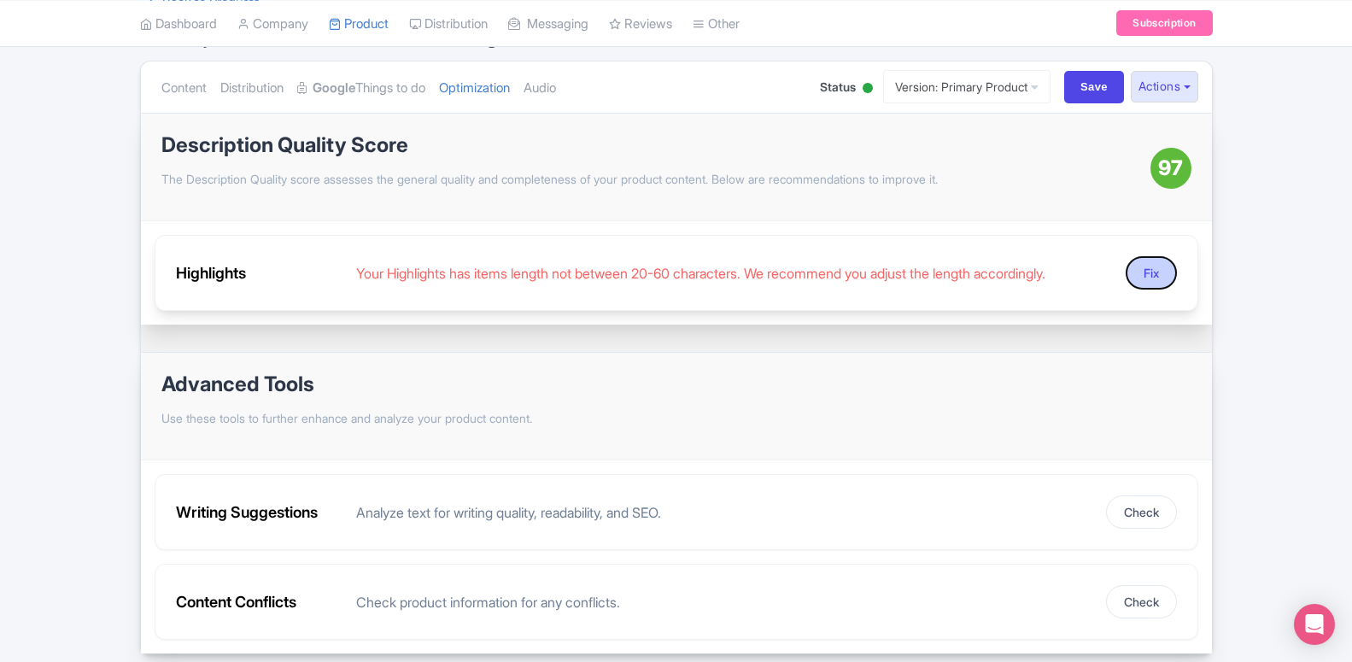
click at [1146, 260] on button "Fix" at bounding box center [1150, 272] width 51 height 33
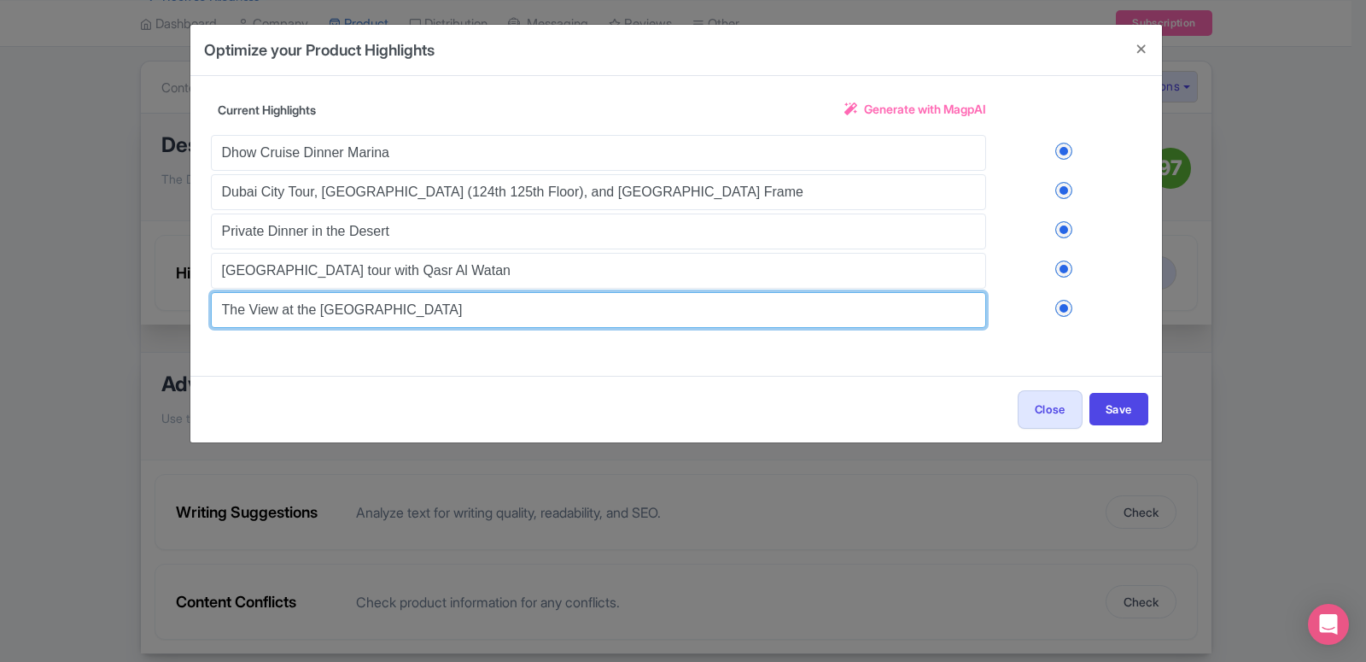
drag, startPoint x: 425, startPoint y: 307, endPoint x: 207, endPoint y: 310, distance: 217.8
click at [211, 310] on input "The View at the Palm Jumeirah" at bounding box center [598, 310] width 775 height 36
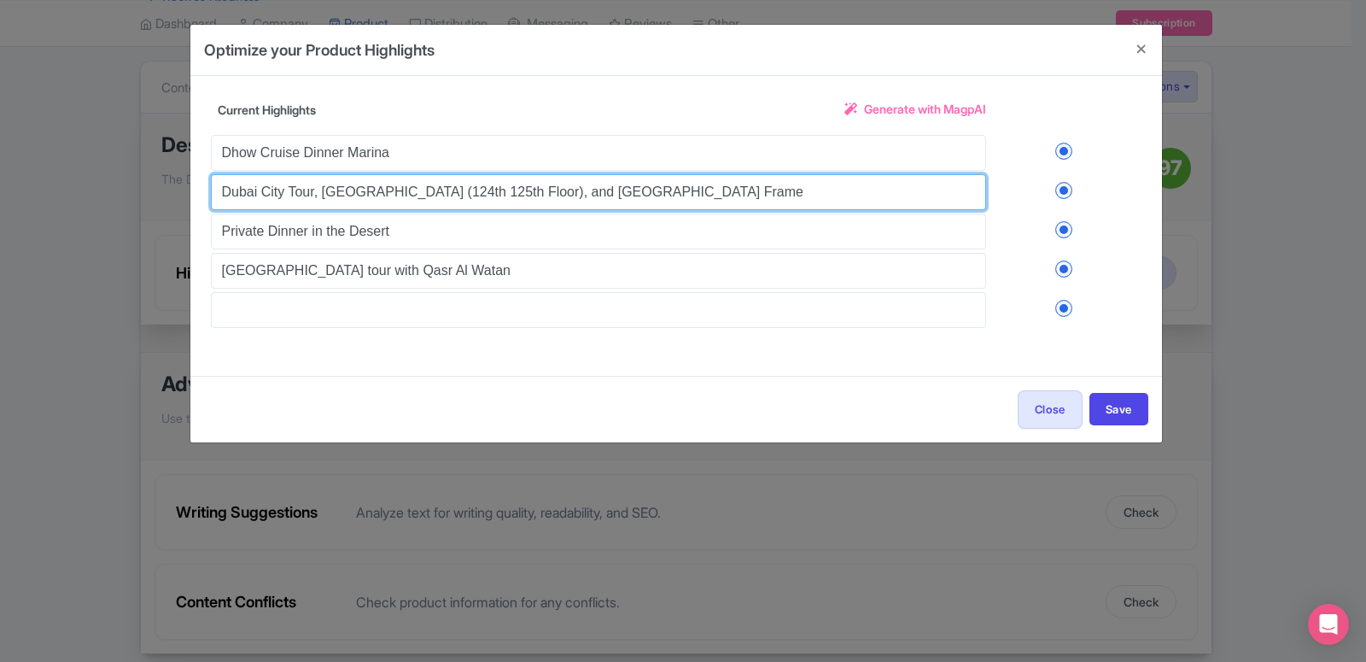
click at [346, 186] on input "Dubai City Tour, Burj Khalifa (124th 125th Floor), and Dubai Frame" at bounding box center [598, 192] width 775 height 36
paste input "Burj Khalifa 124th Floor non prime with transfers on a Shared basis."
type input "Burj Khalifa 124th Floor non prime with transfers on a Shared basis."
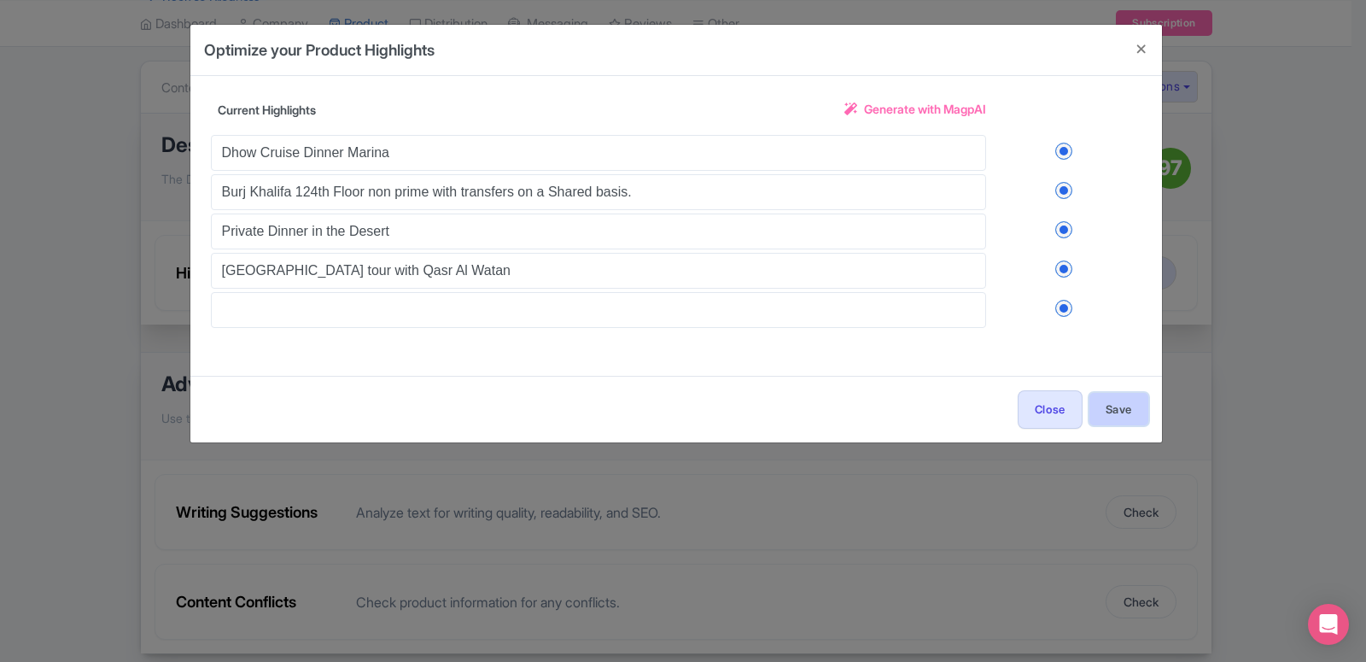
click at [1138, 413] on button "Save" at bounding box center [1119, 409] width 59 height 32
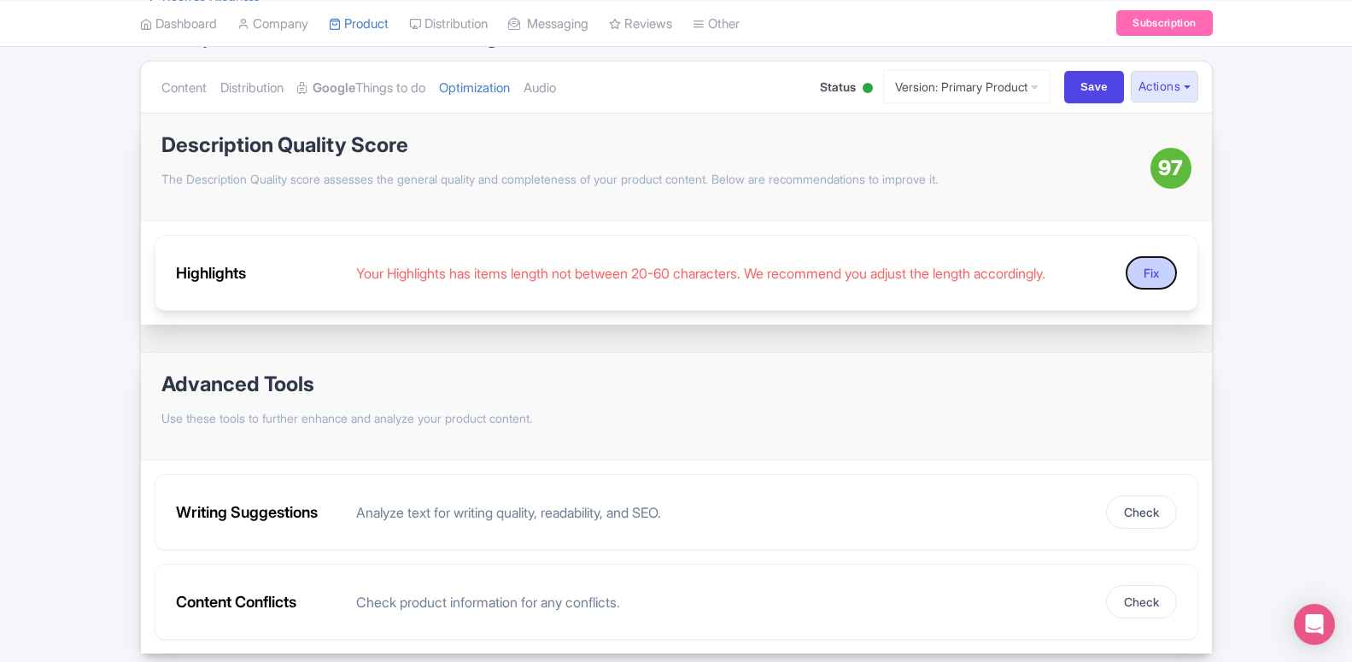
click at [1142, 278] on button "Fix" at bounding box center [1150, 272] width 51 height 33
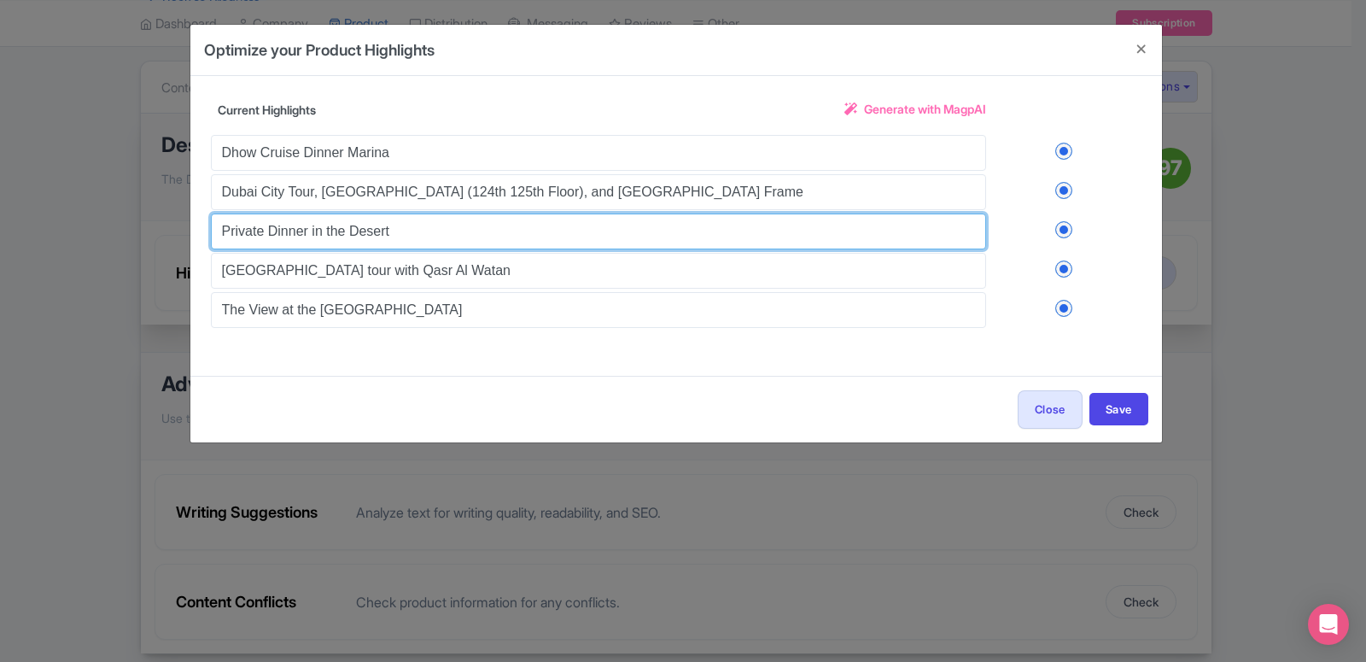
click at [401, 229] on input "Private Dinner in the Desert" at bounding box center [598, 231] width 775 height 36
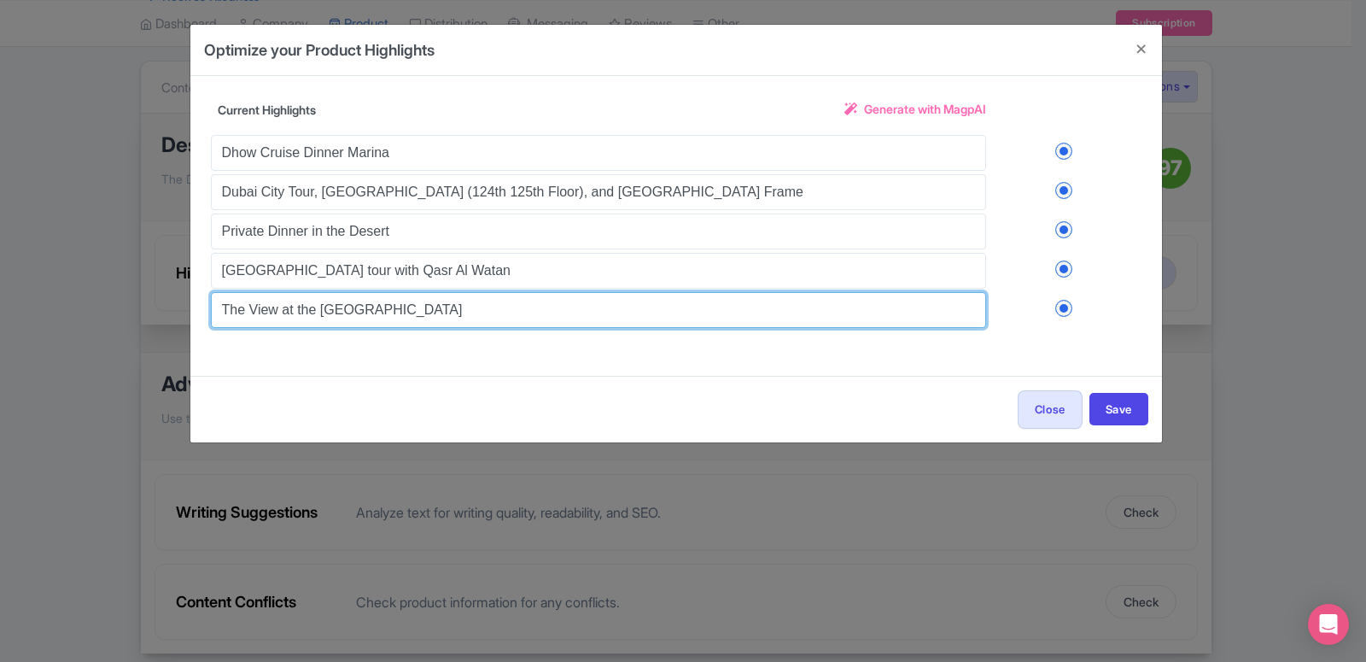
click at [331, 319] on input "The View at the [GEOGRAPHIC_DATA]" at bounding box center [598, 310] width 775 height 36
paste input "Dubai Frame tickets with shared transfers."
type input "Dubai Frame tickets with shared transfers."
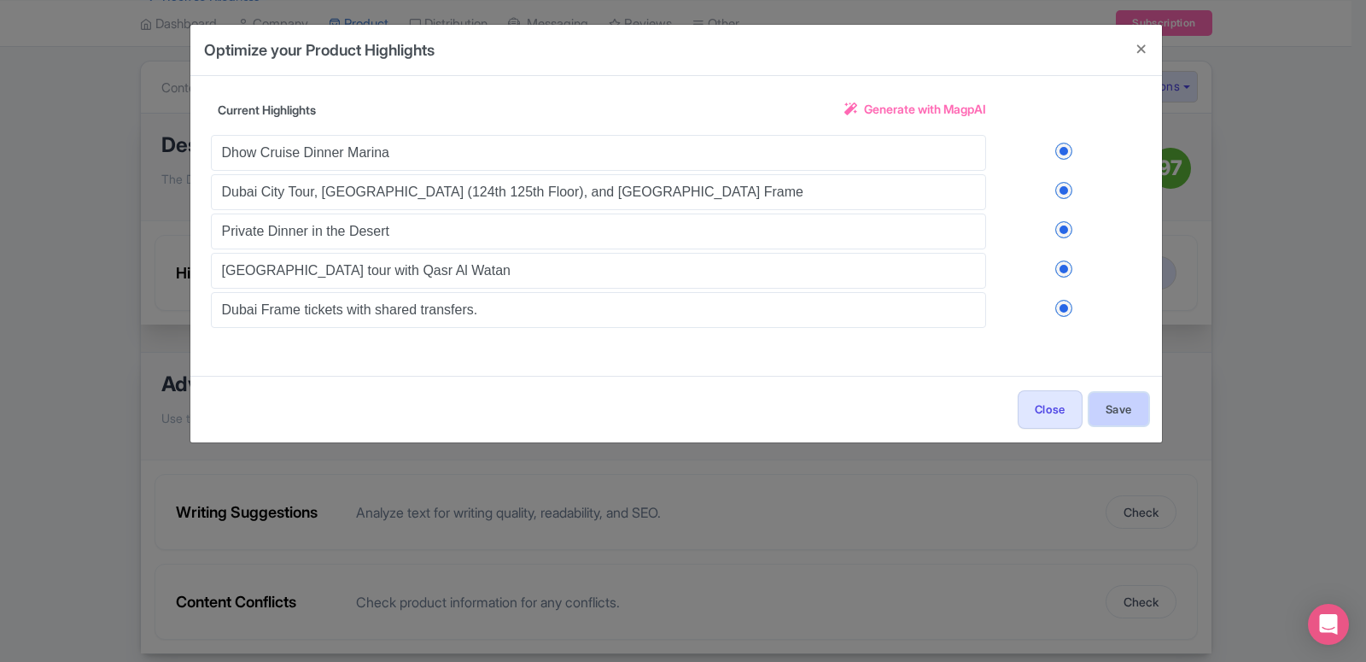
click at [1102, 411] on button "Save" at bounding box center [1119, 409] width 59 height 32
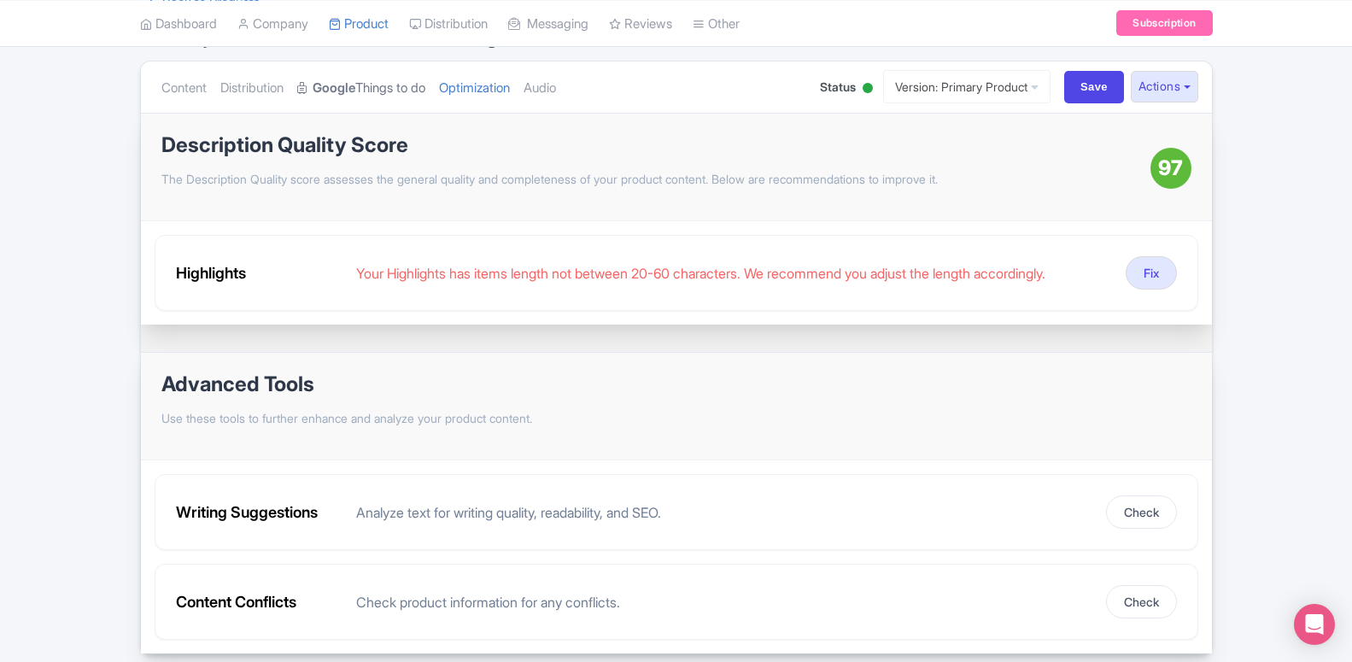
click at [356, 94] on link "Google Things to do" at bounding box center [361, 88] width 128 height 54
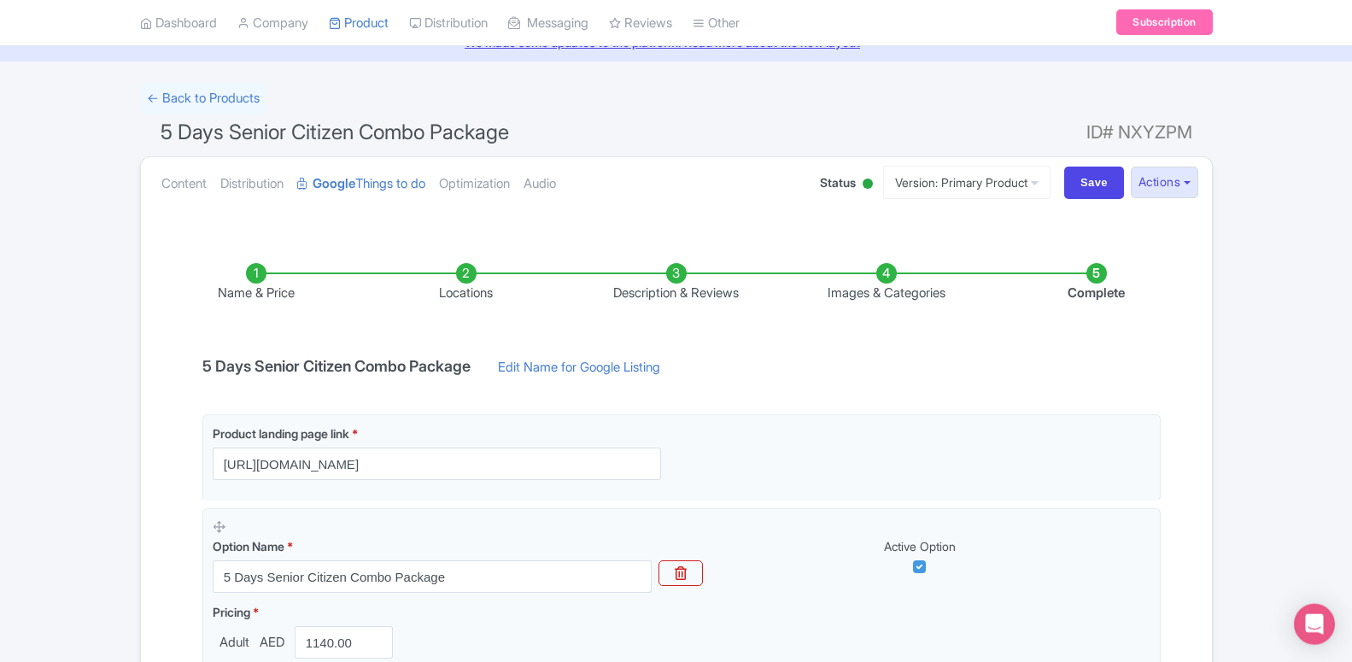
scroll to position [71, 0]
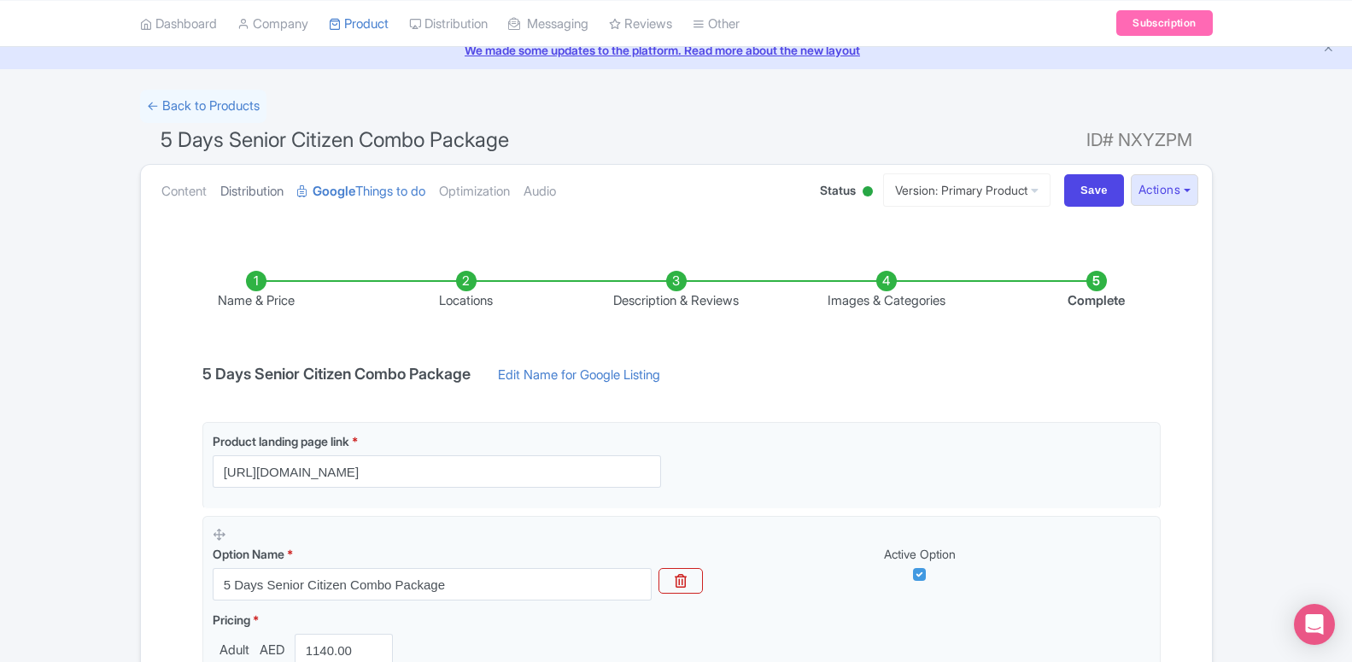
click at [257, 192] on link "Distribution" at bounding box center [251, 192] width 63 height 54
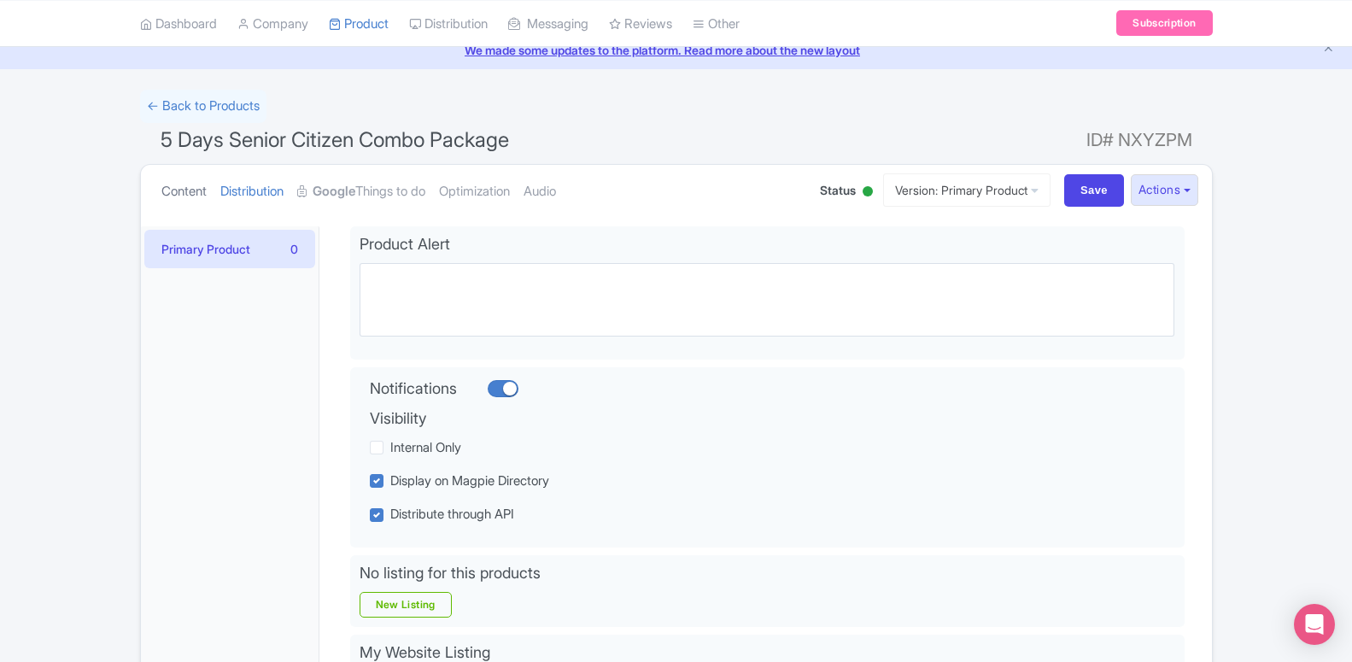
click at [172, 189] on link "Content" at bounding box center [183, 192] width 45 height 54
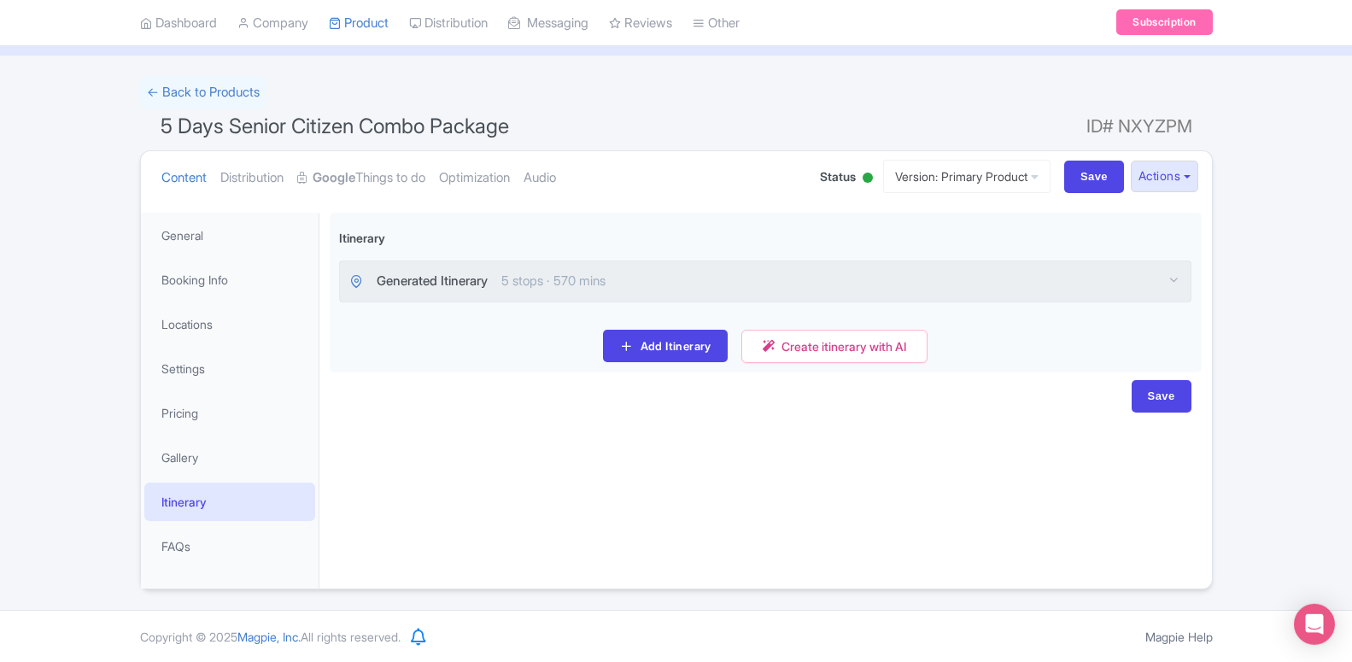
scroll to position [85, 0]
click at [470, 177] on link "Optimization" at bounding box center [474, 177] width 71 height 54
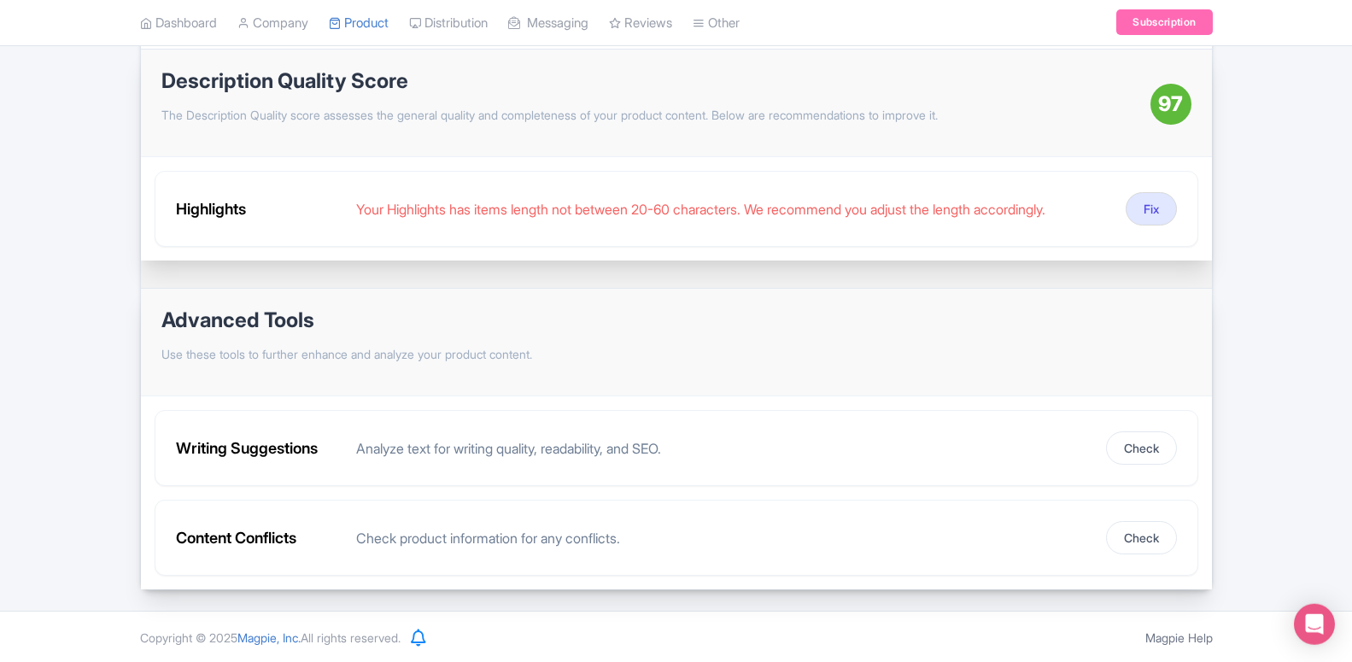
scroll to position [240, 0]
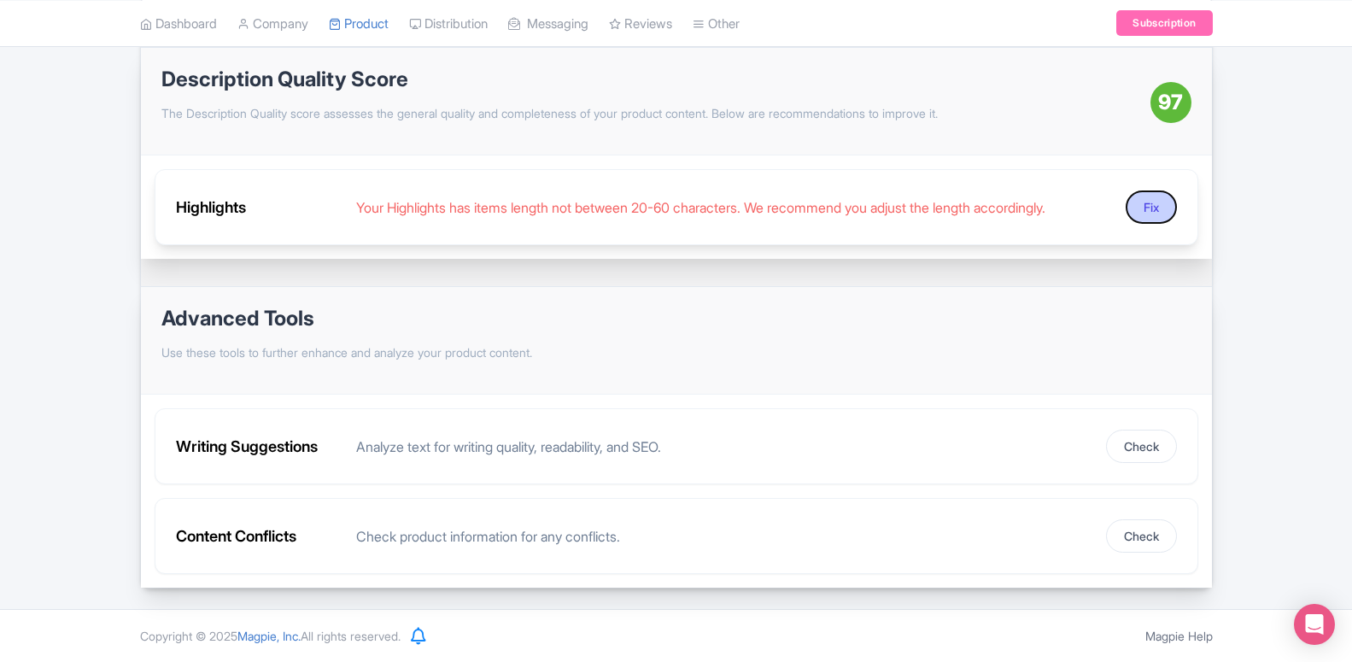
click at [1156, 200] on button "Fix" at bounding box center [1150, 206] width 51 height 33
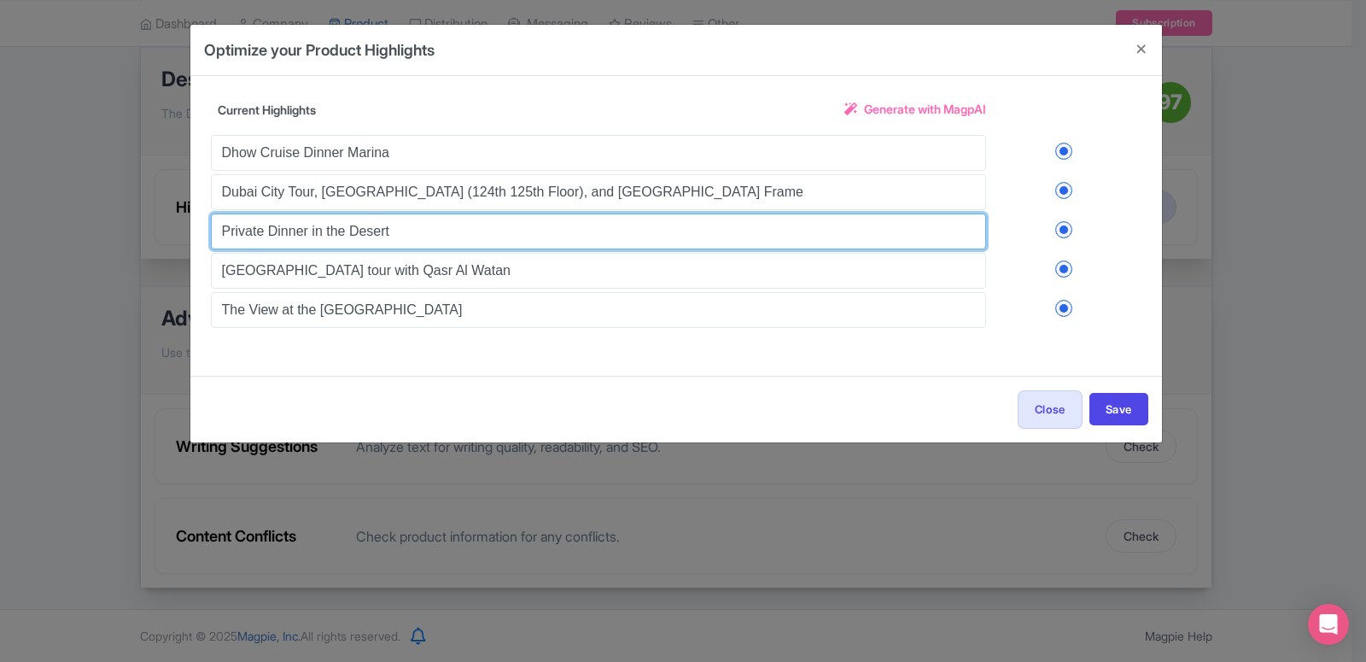
click at [247, 225] on input "Private Dinner in the Desert" at bounding box center [598, 231] width 775 height 36
paste input "Dinner in Desert without Dune Bashing"
type input "Dinner in Desert without Dune Bashing"
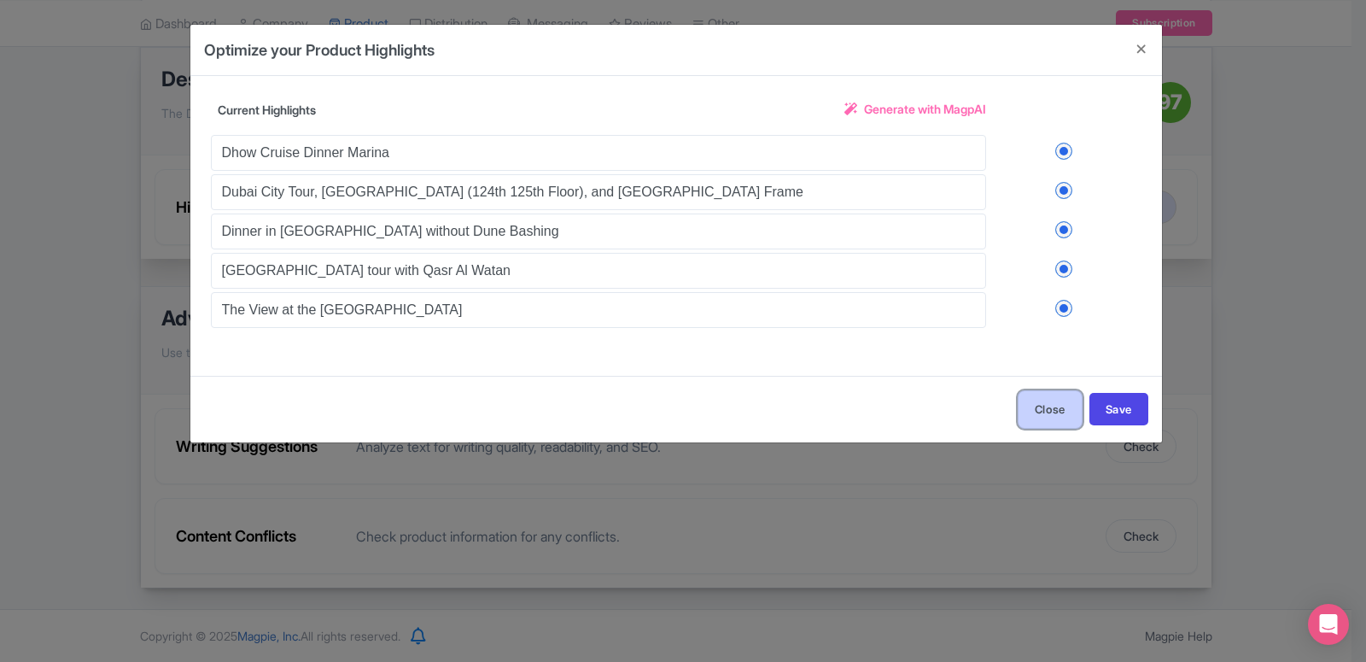
click at [1043, 408] on button "Close" at bounding box center [1050, 409] width 65 height 38
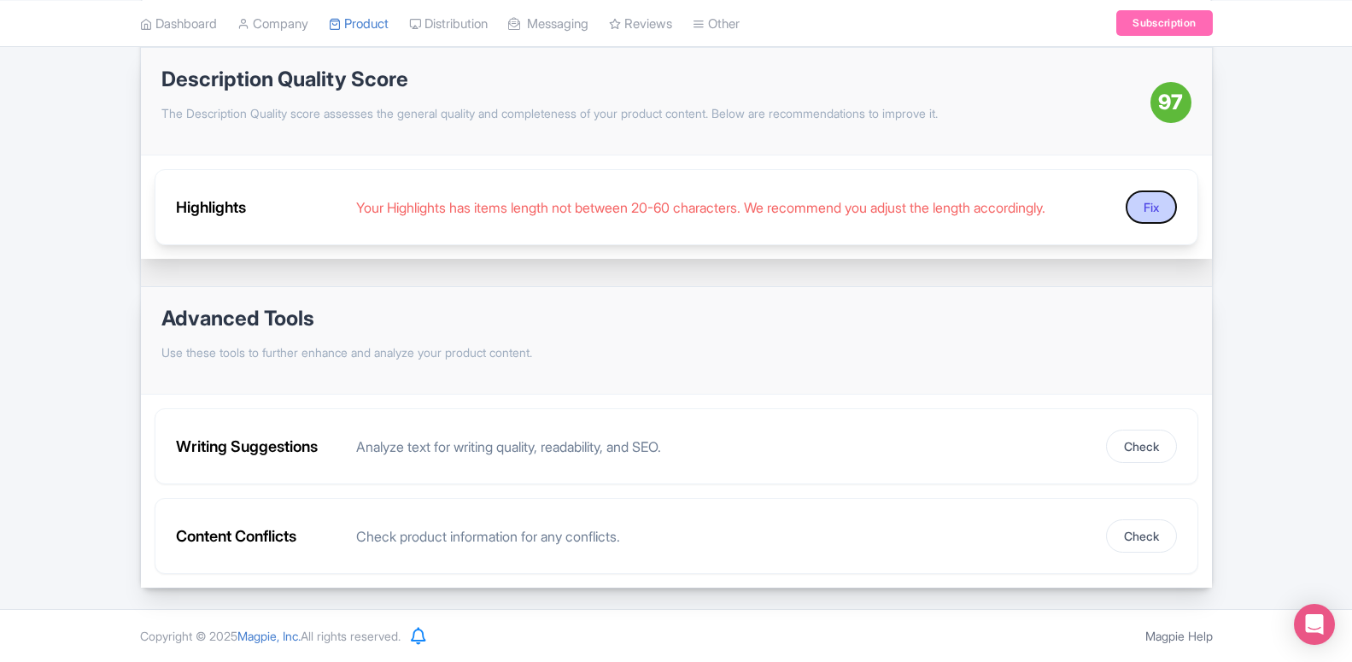
click at [1141, 201] on button "Fix" at bounding box center [1150, 206] width 51 height 33
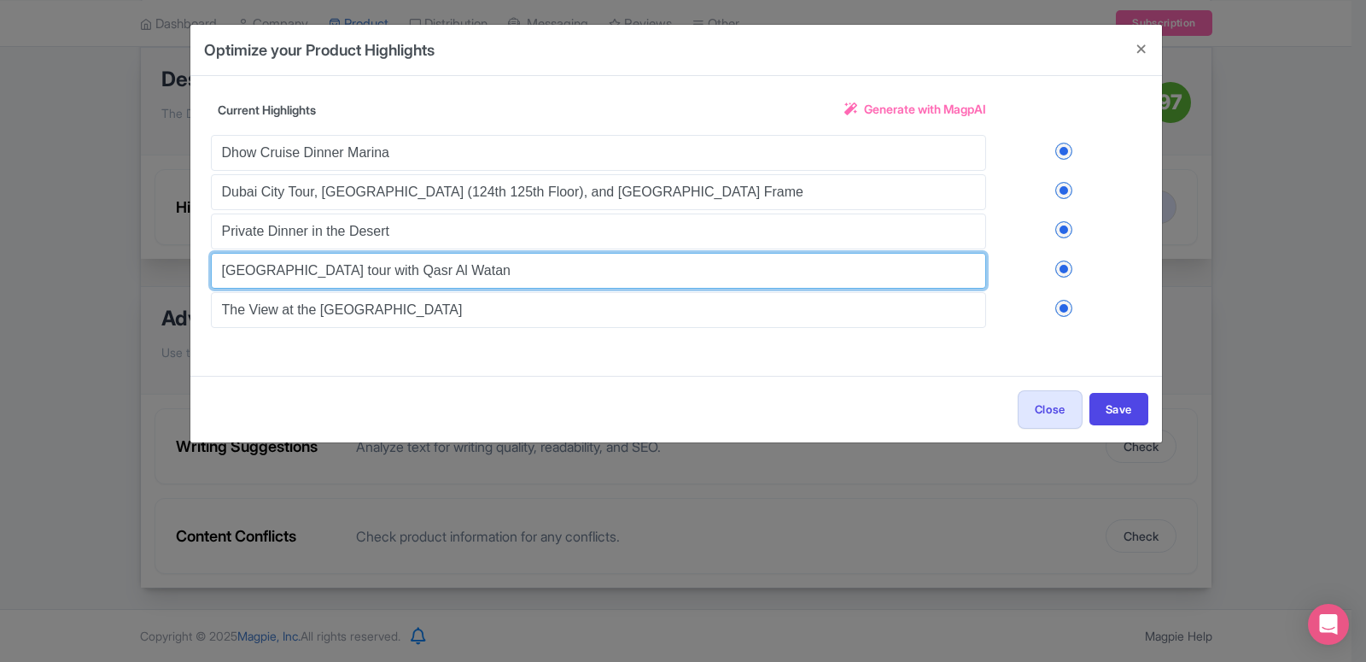
click at [302, 273] on input "[GEOGRAPHIC_DATA] tour with Qasr Al Watan" at bounding box center [598, 271] width 775 height 36
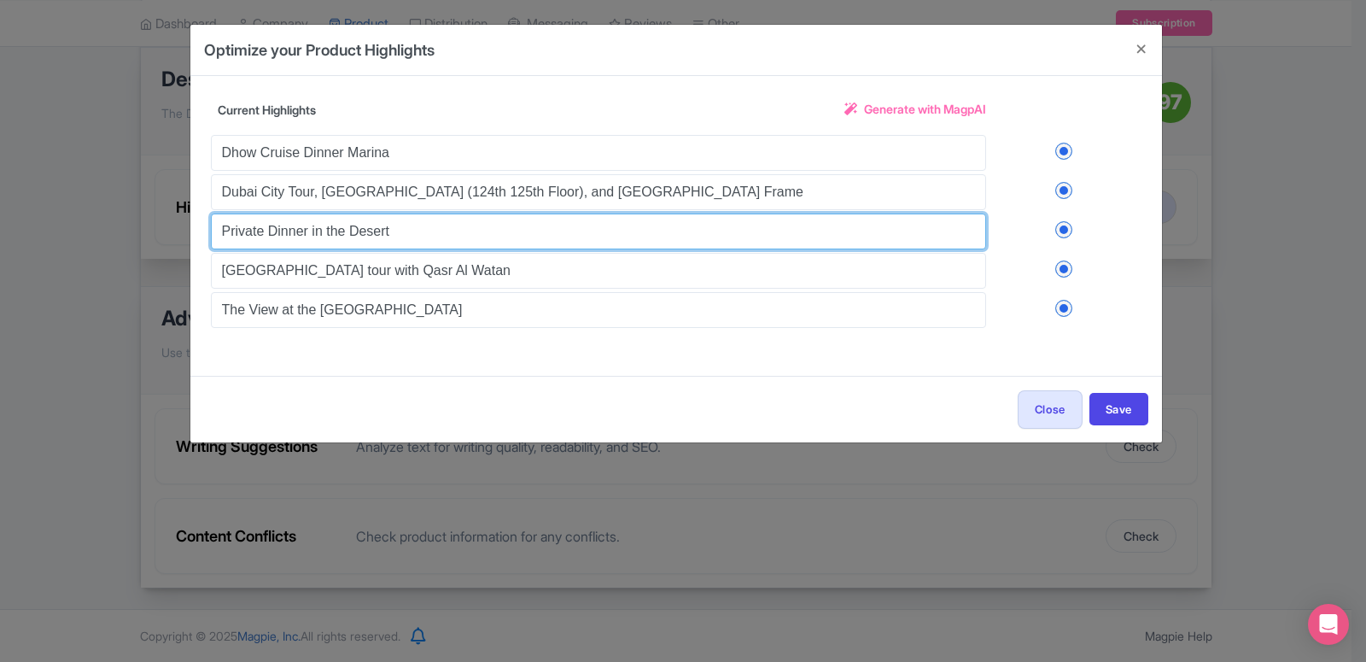
click at [291, 234] on input "Private Dinner in the Desert" at bounding box center [598, 231] width 775 height 36
paste input "Dinner in Desert without Dune Bashing"
type input "Dinner in Desert without Dune Bashing"
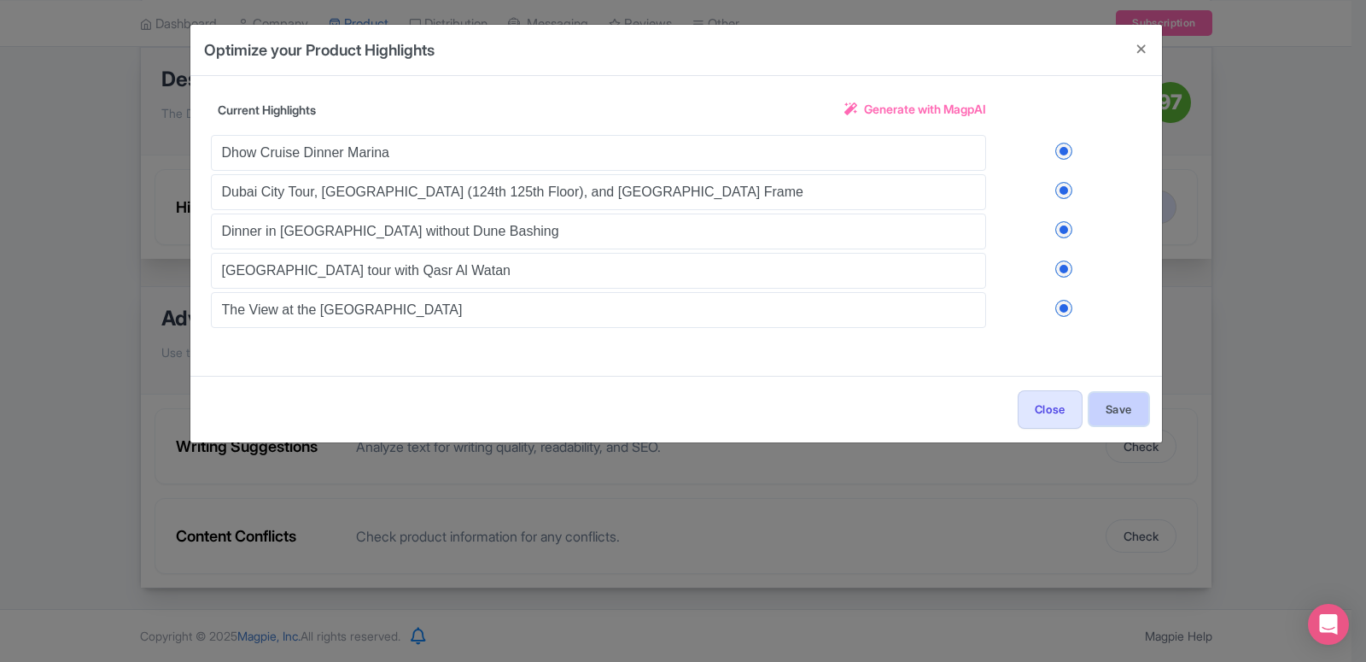
click at [1124, 407] on button "Save" at bounding box center [1119, 409] width 59 height 32
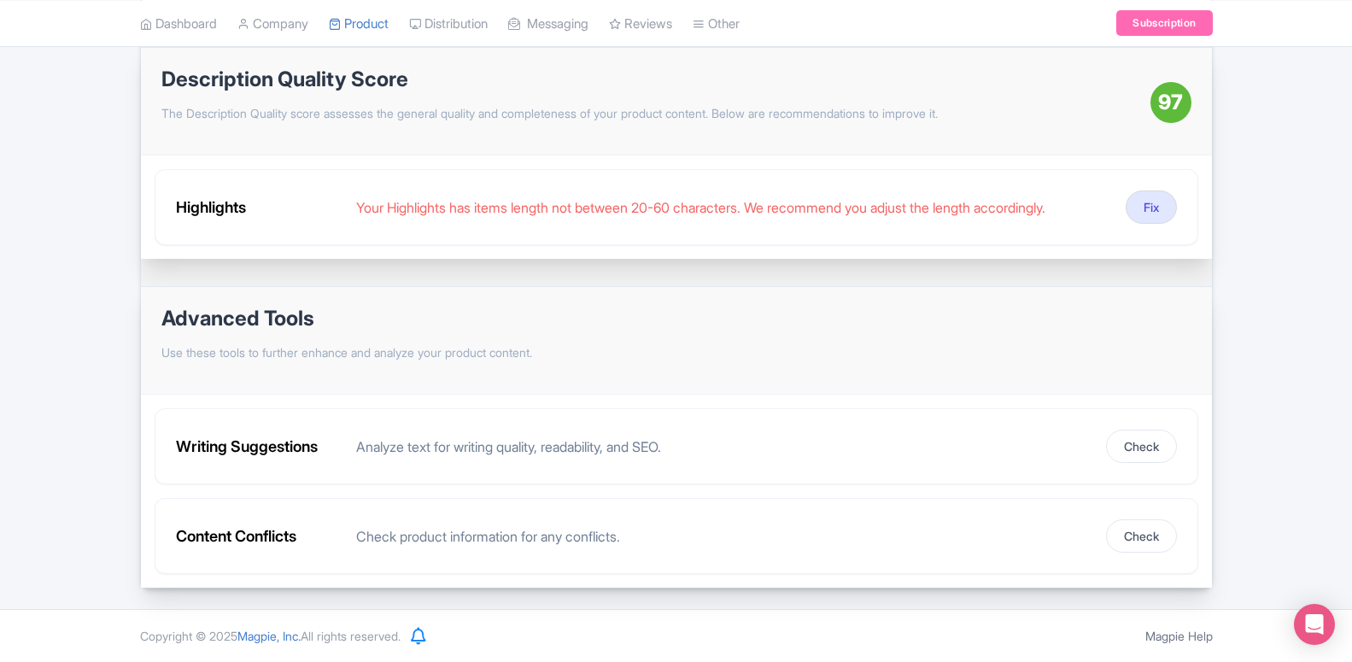
scroll to position [0, 0]
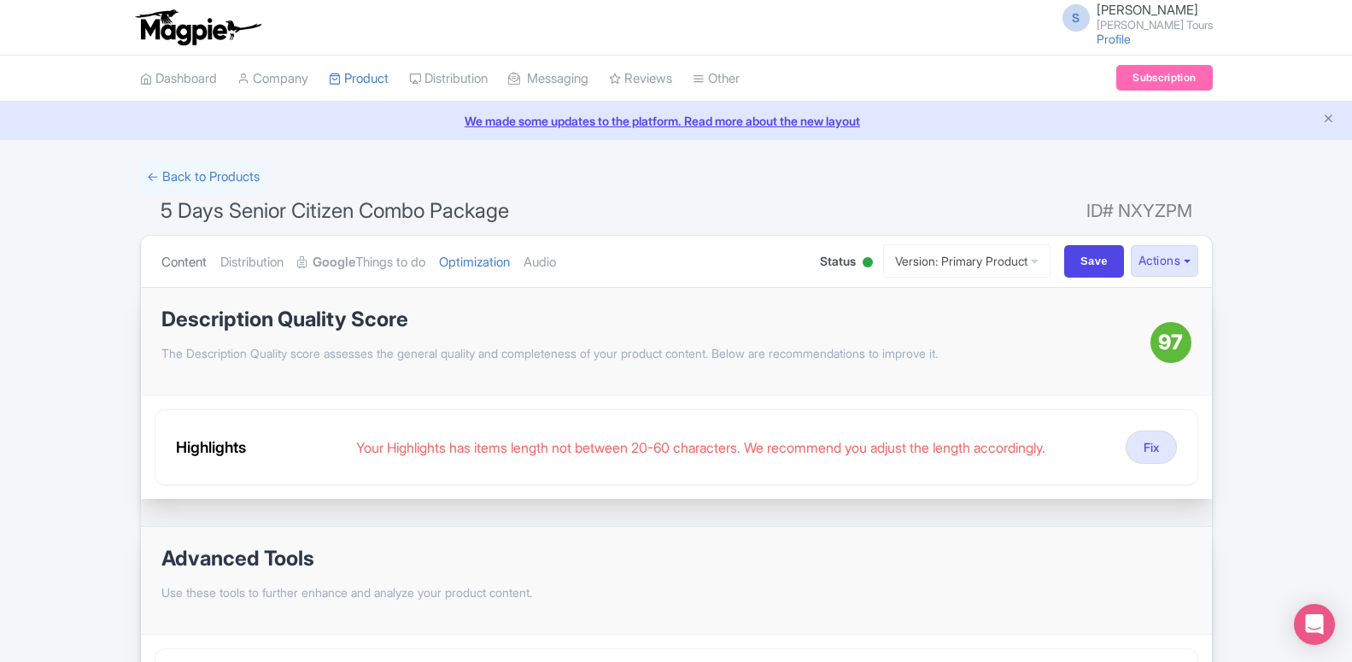
click at [191, 256] on link "Content" at bounding box center [183, 263] width 45 height 54
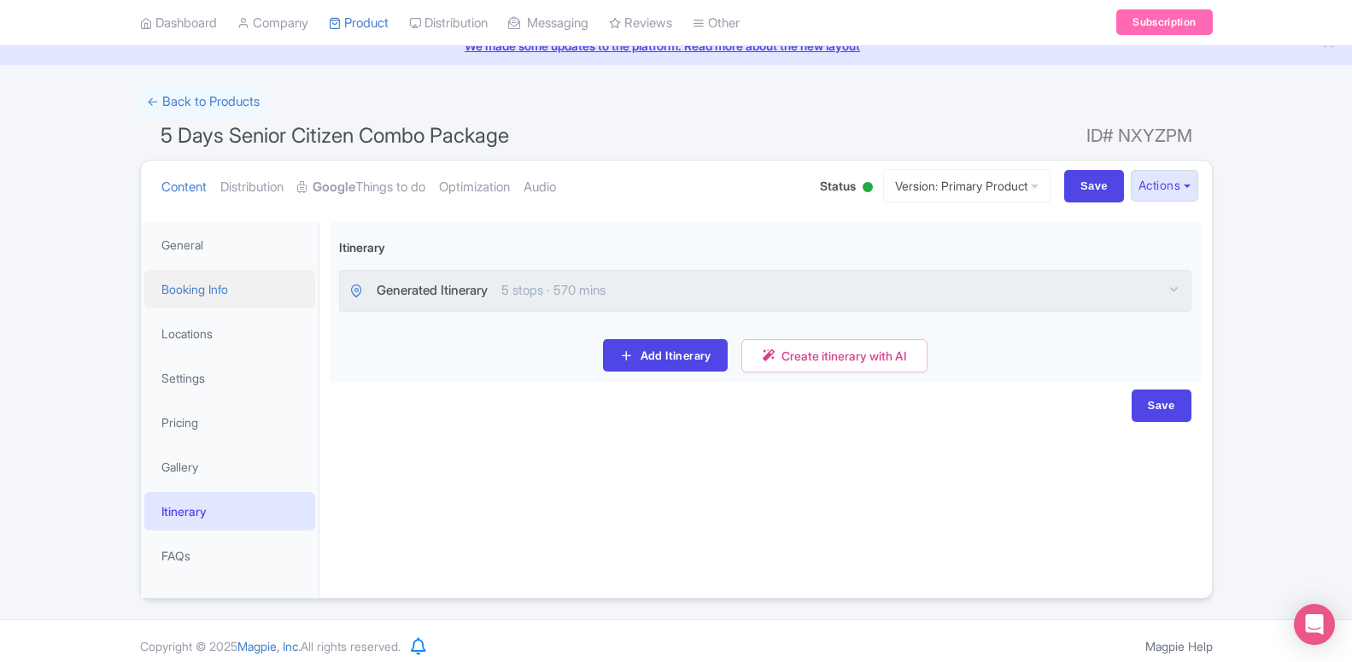
scroll to position [85, 0]
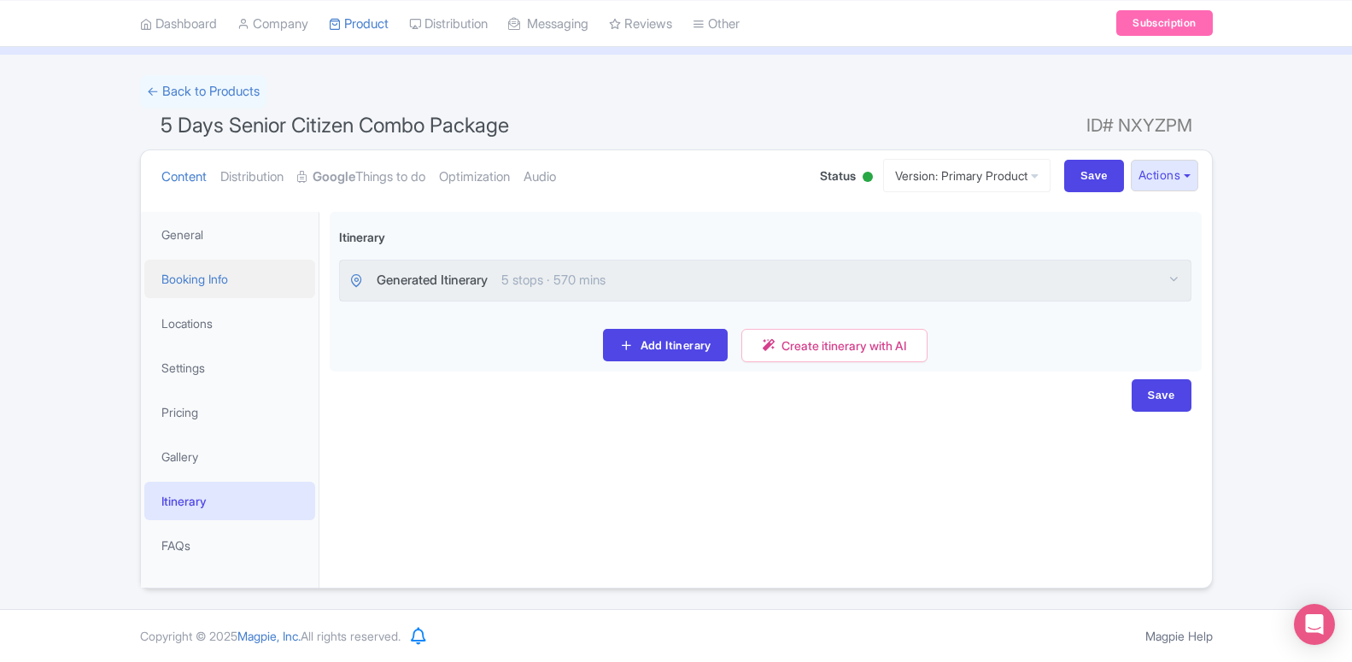
click at [196, 281] on link "Booking Info" at bounding box center [229, 279] width 171 height 38
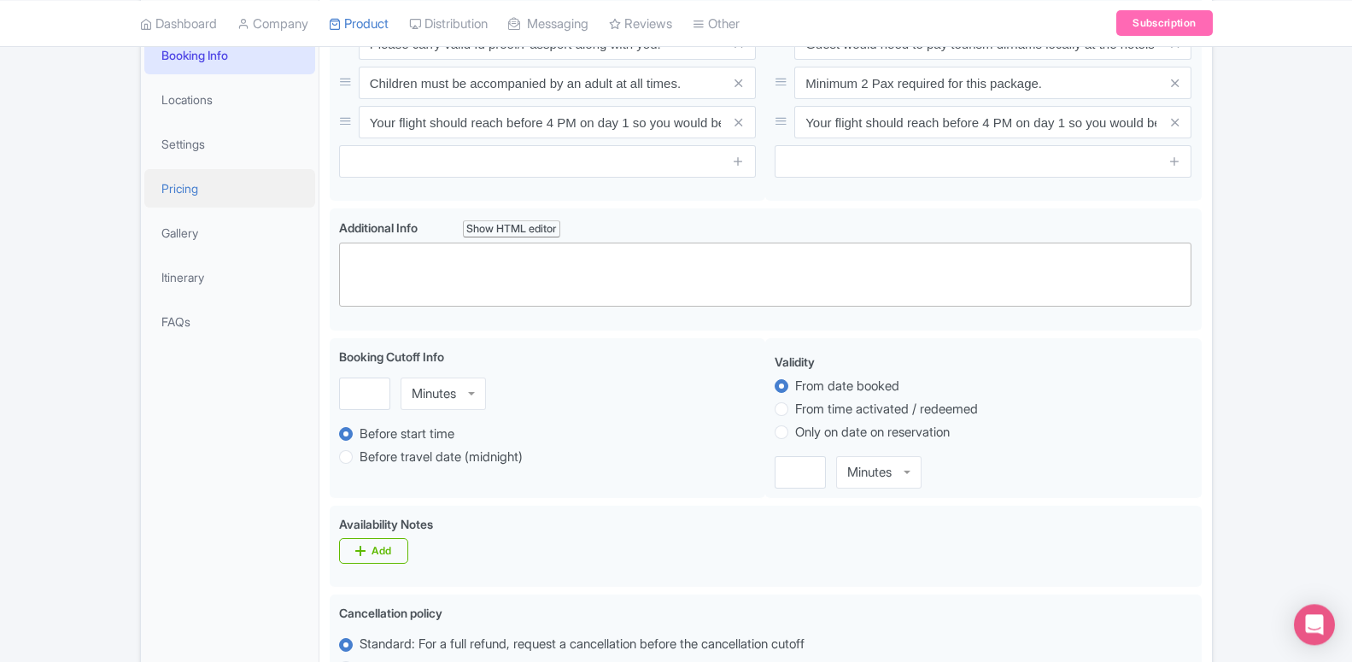
scroll to position [184, 0]
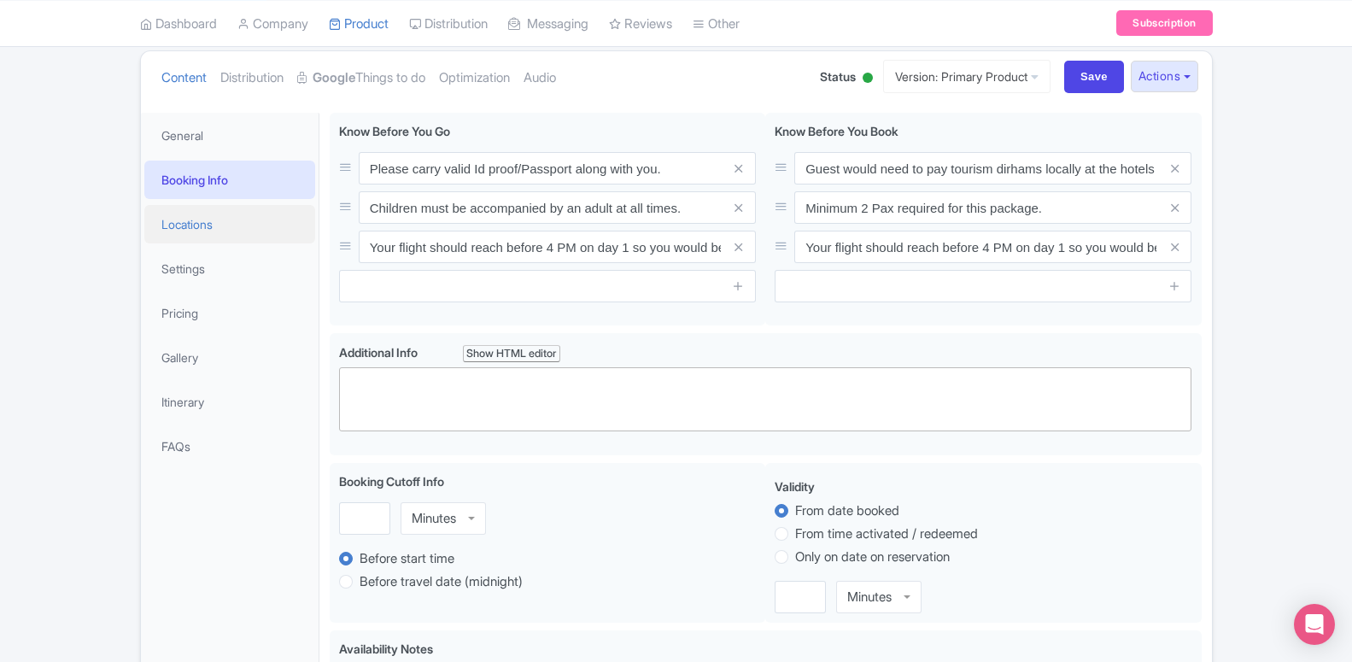
click at [213, 227] on link "Locations" at bounding box center [229, 224] width 171 height 38
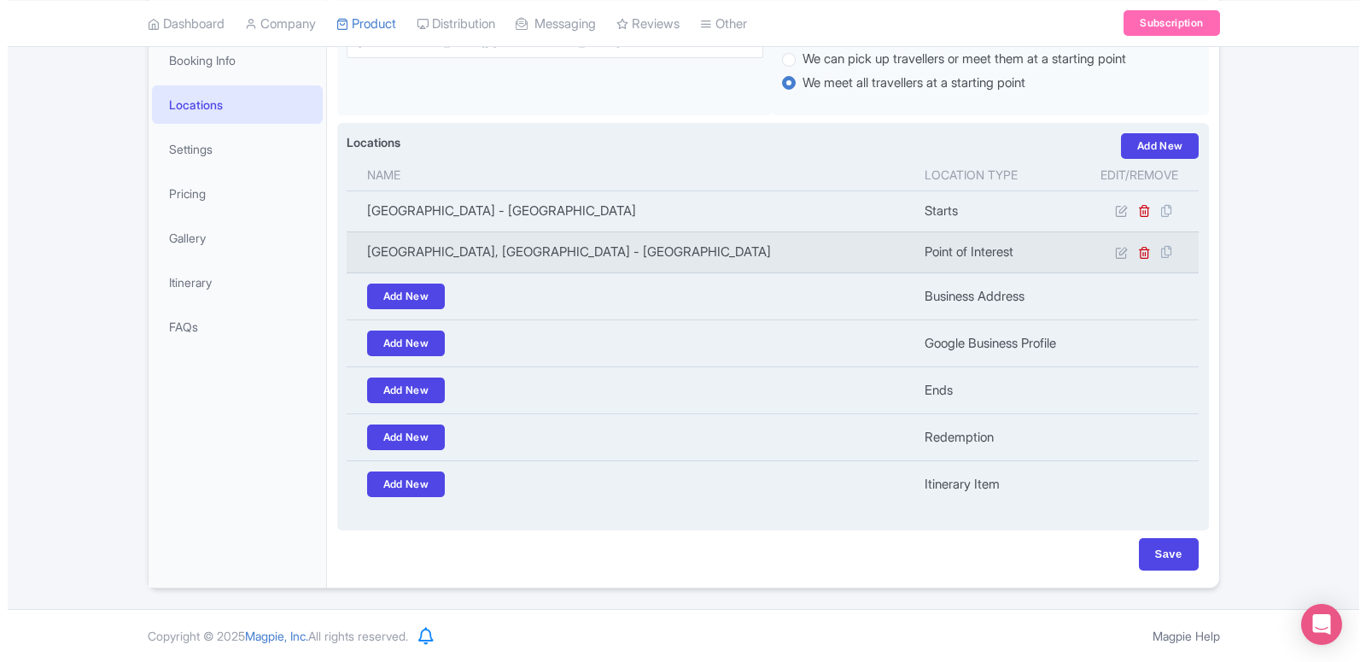
scroll to position [221, 0]
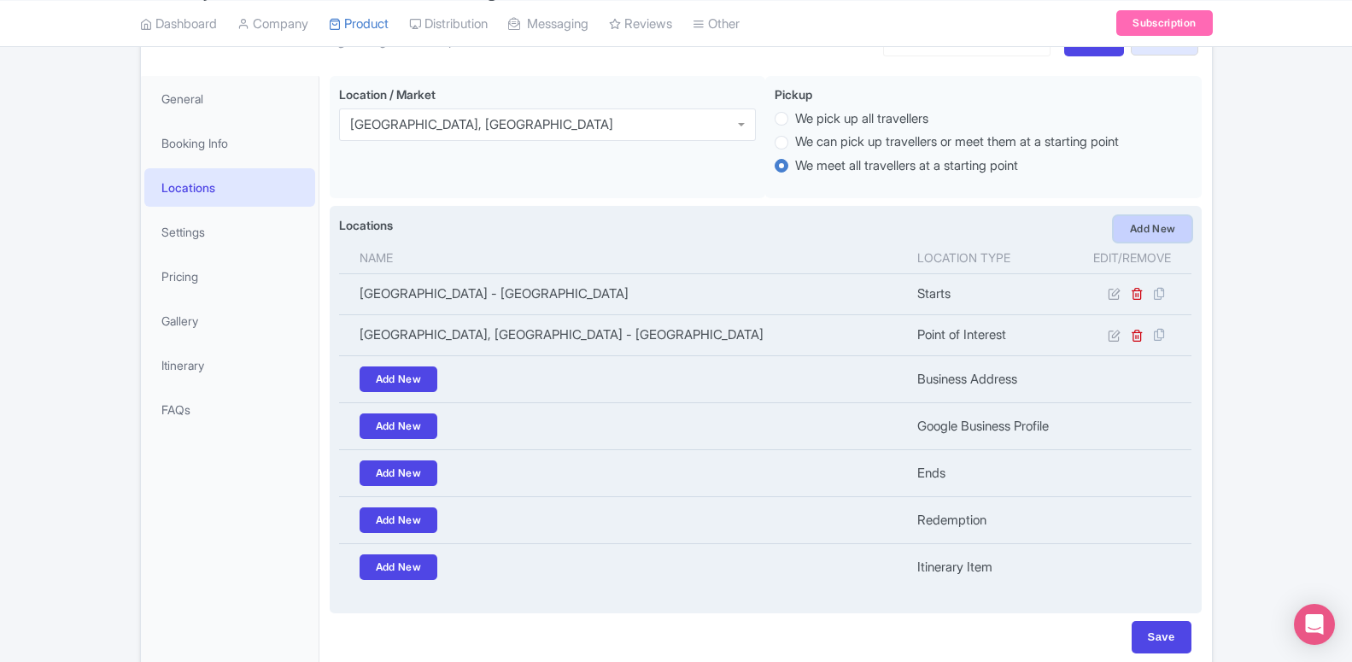
click at [1148, 236] on link "Add New" at bounding box center [1152, 229] width 79 height 26
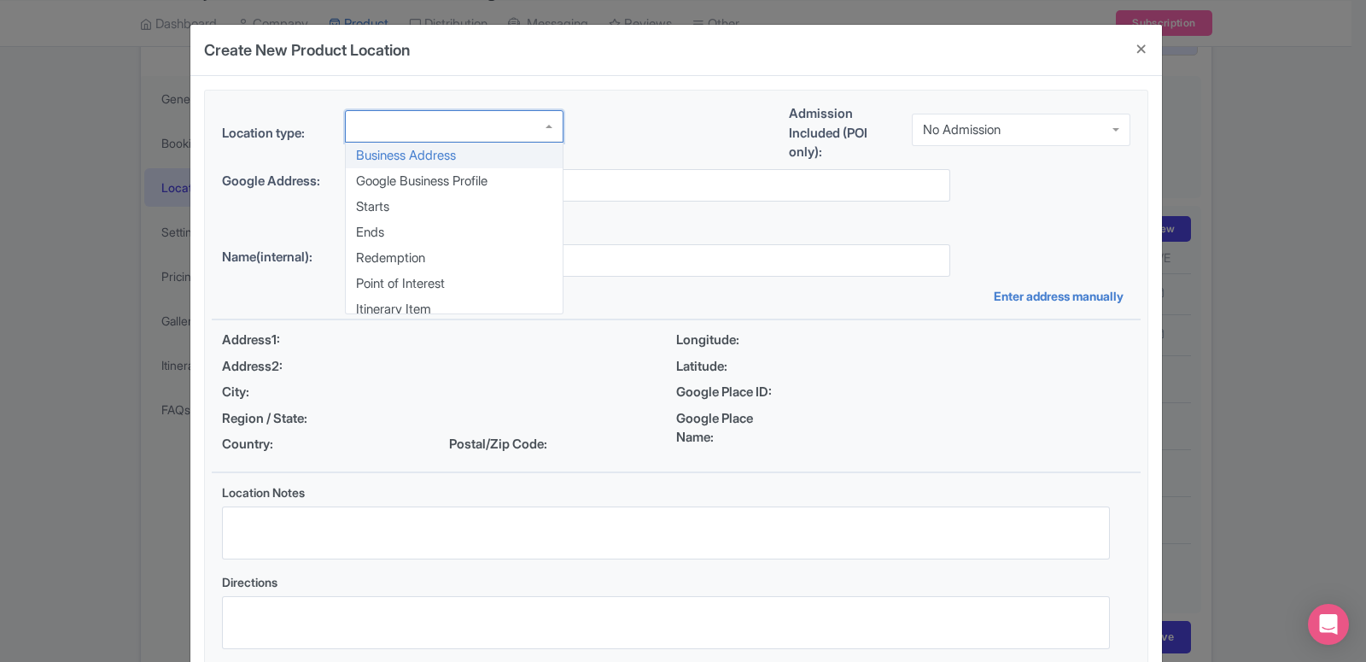
click at [435, 141] on div at bounding box center [454, 126] width 219 height 32
click at [430, 277] on div "Location type: Business Address Google Business Profile Starts Ends Redemption …" at bounding box center [676, 382] width 929 height 582
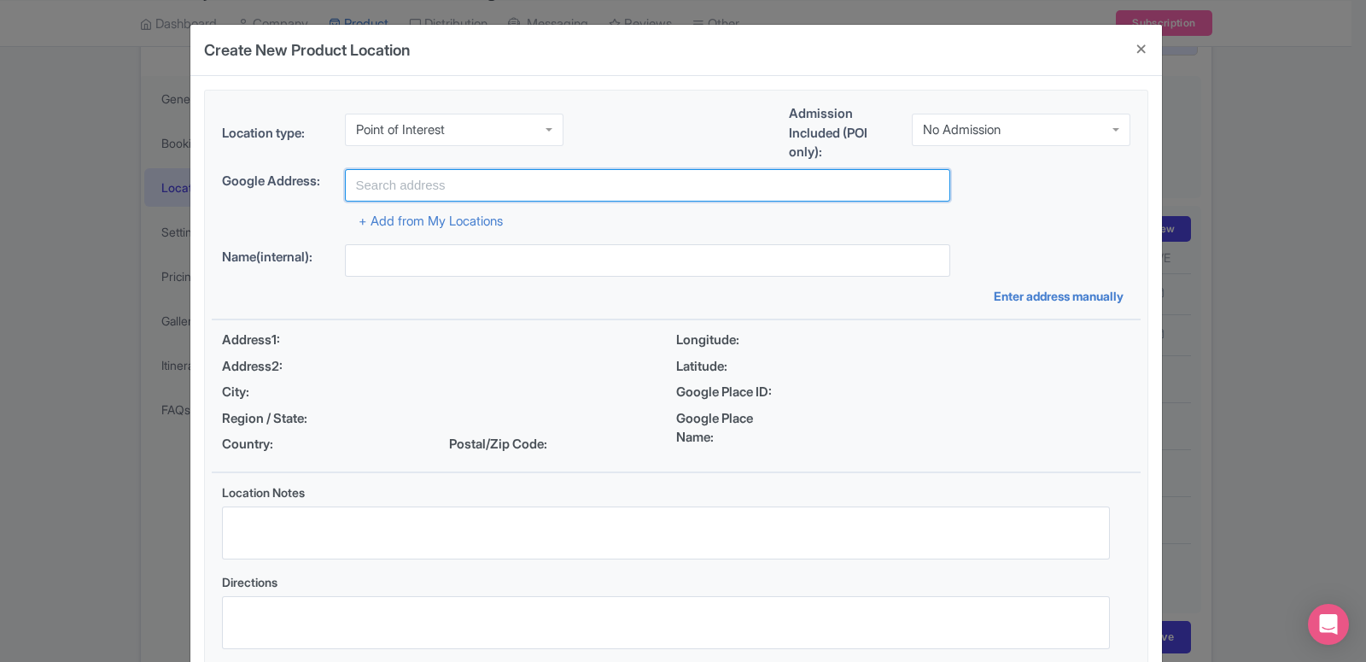
click at [404, 189] on input "text" at bounding box center [647, 185] width 605 height 32
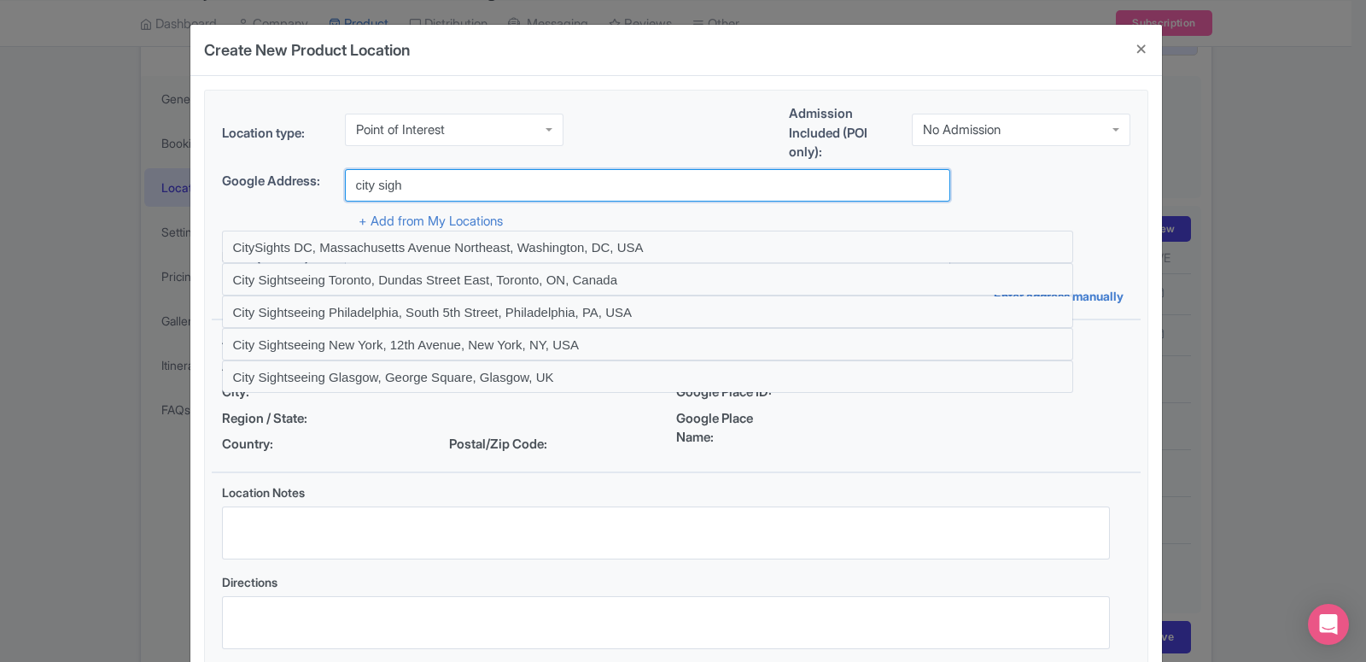
click at [438, 196] on input "city sigh" at bounding box center [647, 185] width 605 height 32
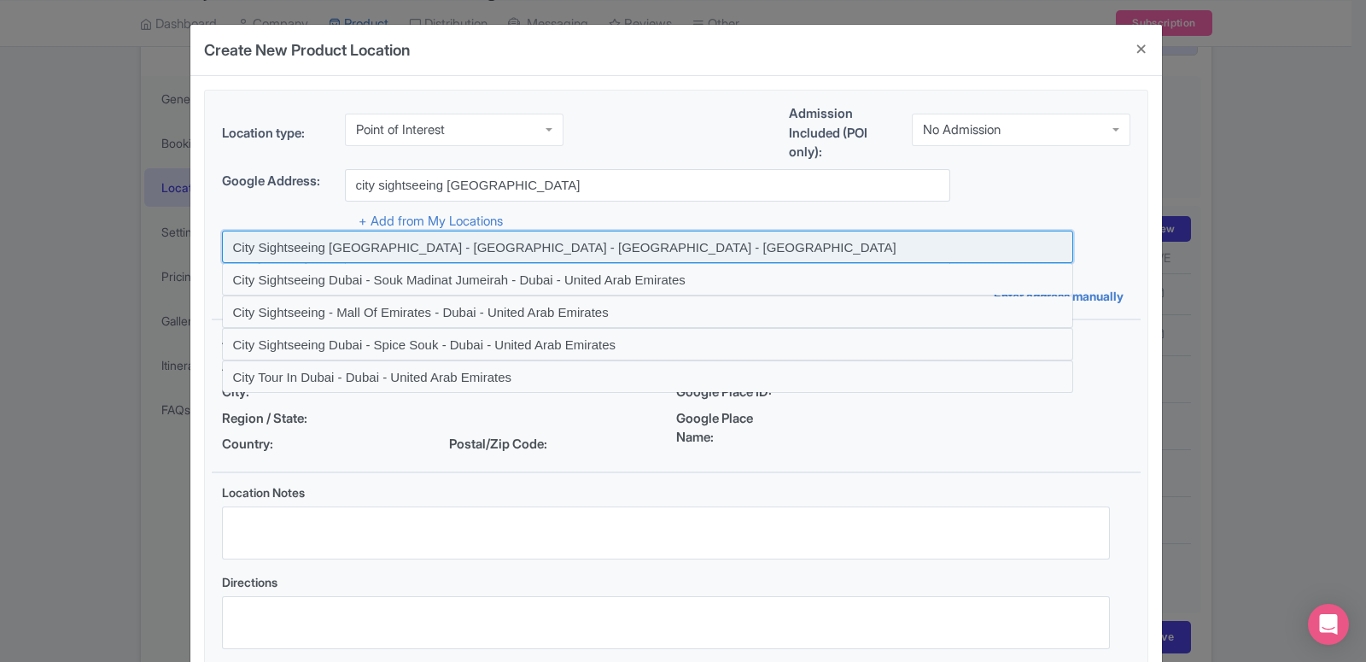
click at [437, 248] on input at bounding box center [647, 247] width 851 height 32
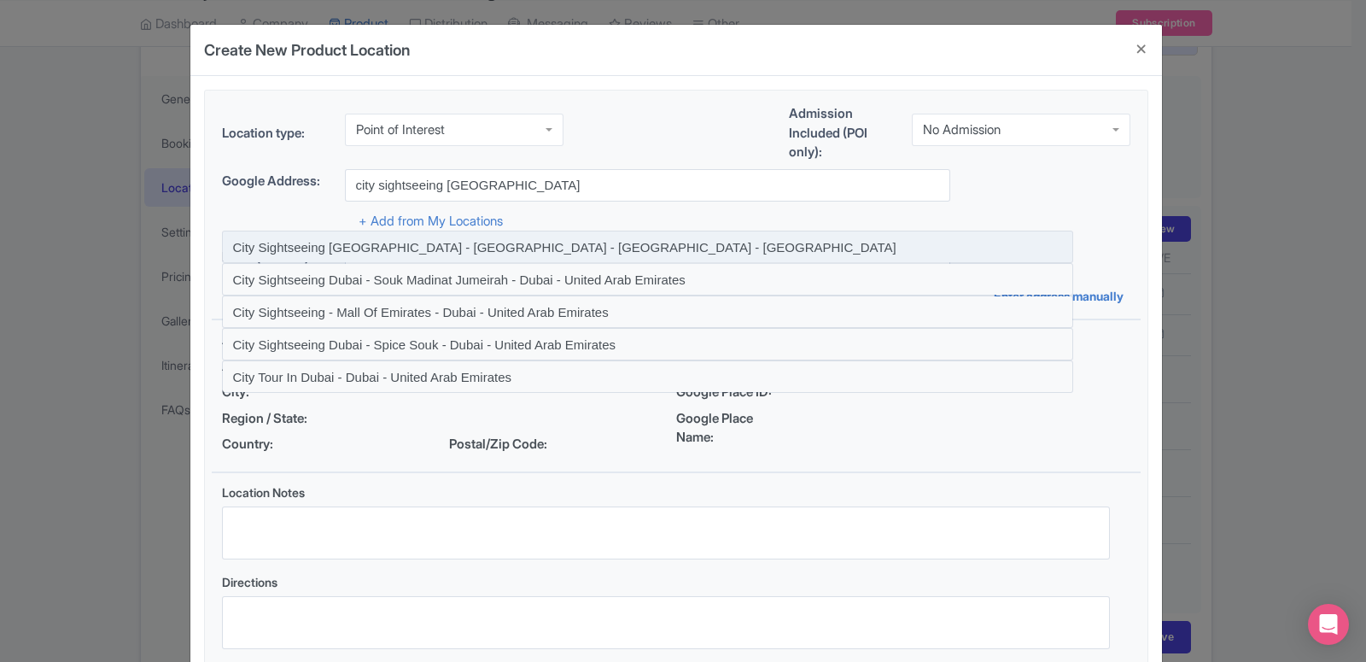
type input "City Sightseeing Dubai - Dubai Mall - Dubai - United Arab Emirates"
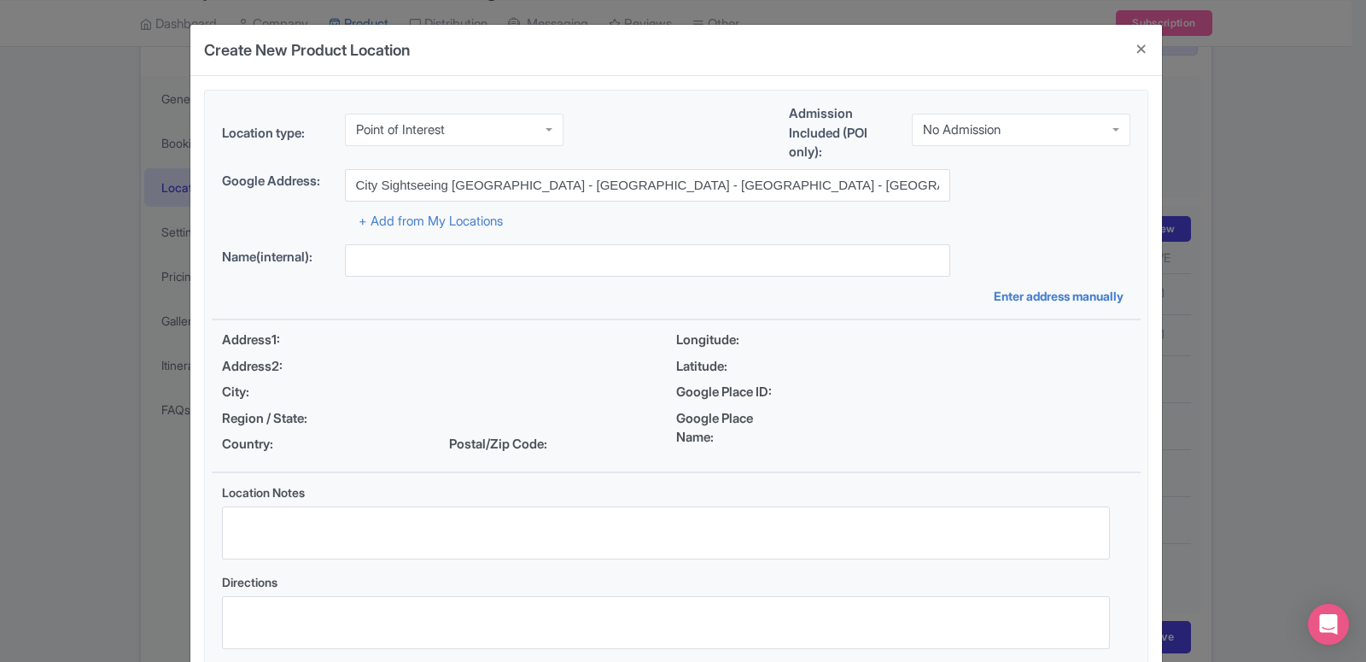
type input "City Sightseeing Dubai - Dubai Mall - Dubai - United Arab Emirates"
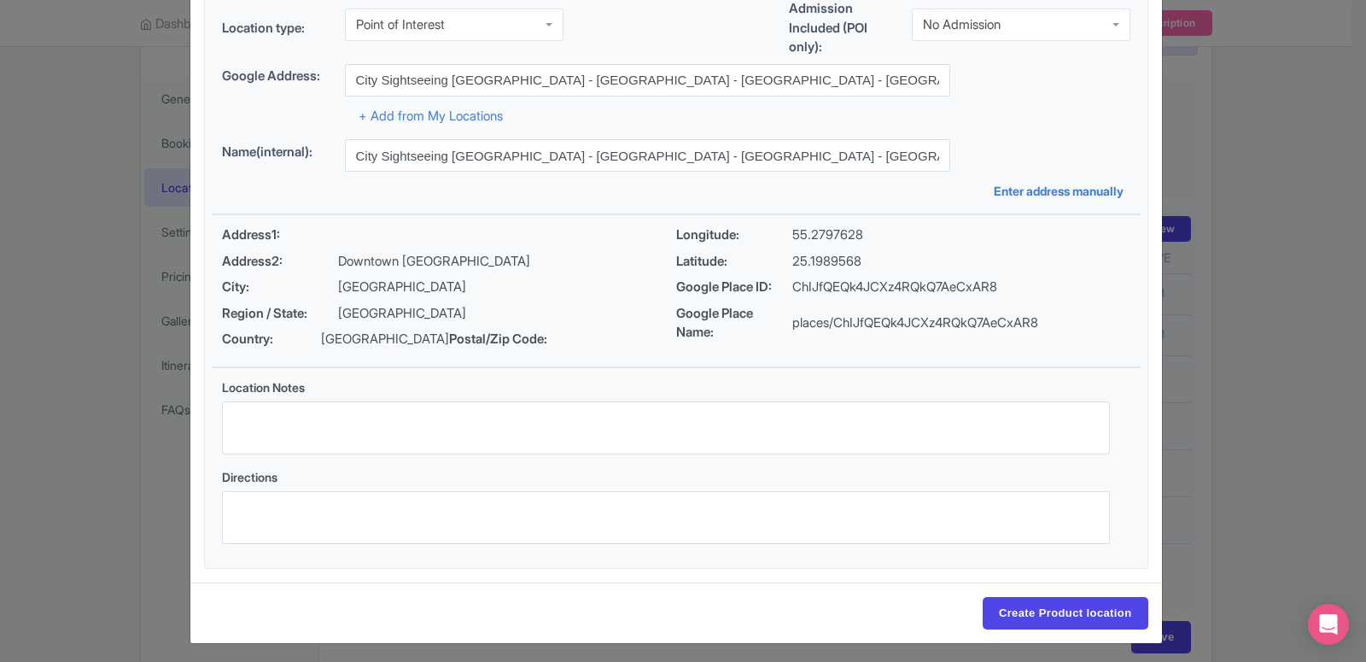
scroll to position [131, 0]
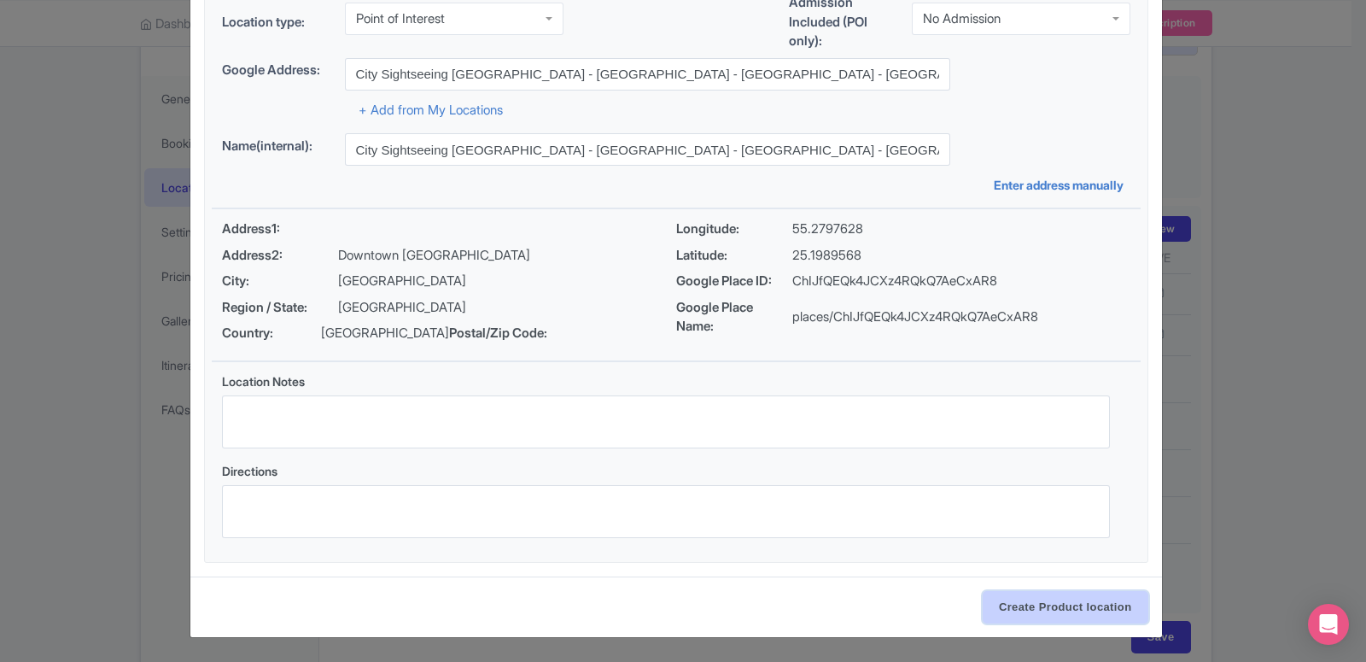
click at [1070, 599] on input "Create Product location" at bounding box center [1066, 607] width 166 height 32
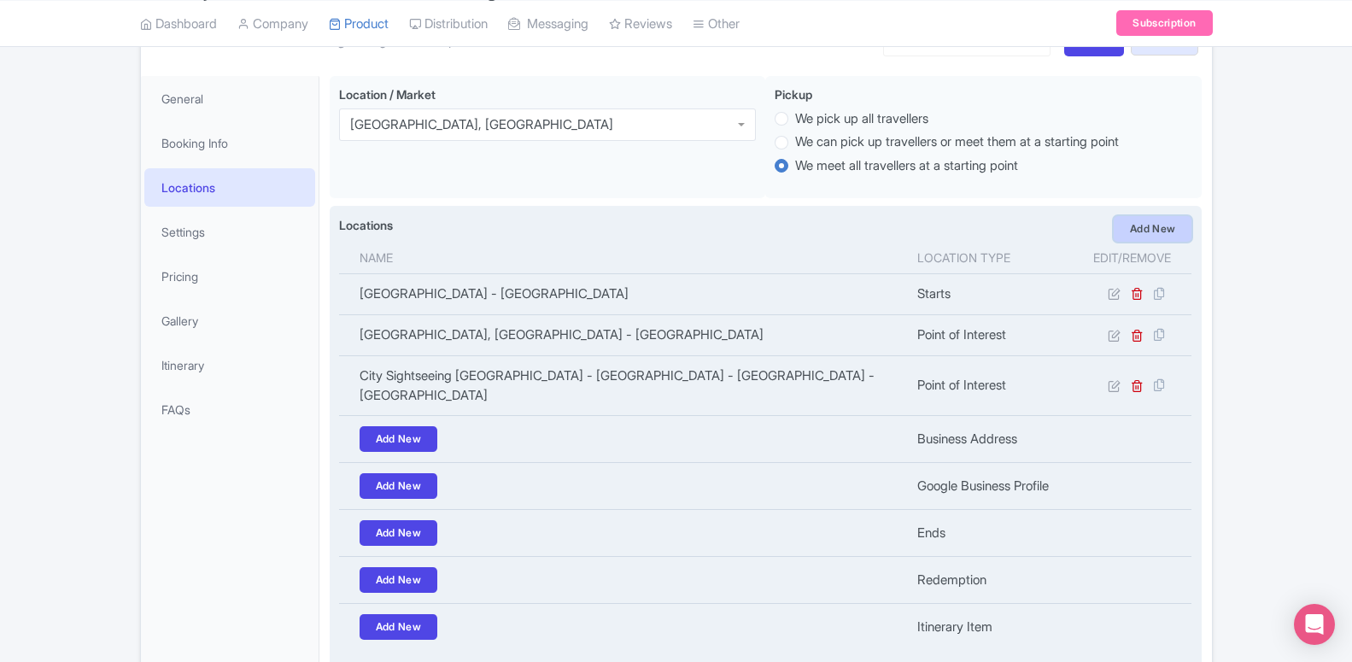
click at [1153, 239] on link "Add New" at bounding box center [1152, 229] width 79 height 26
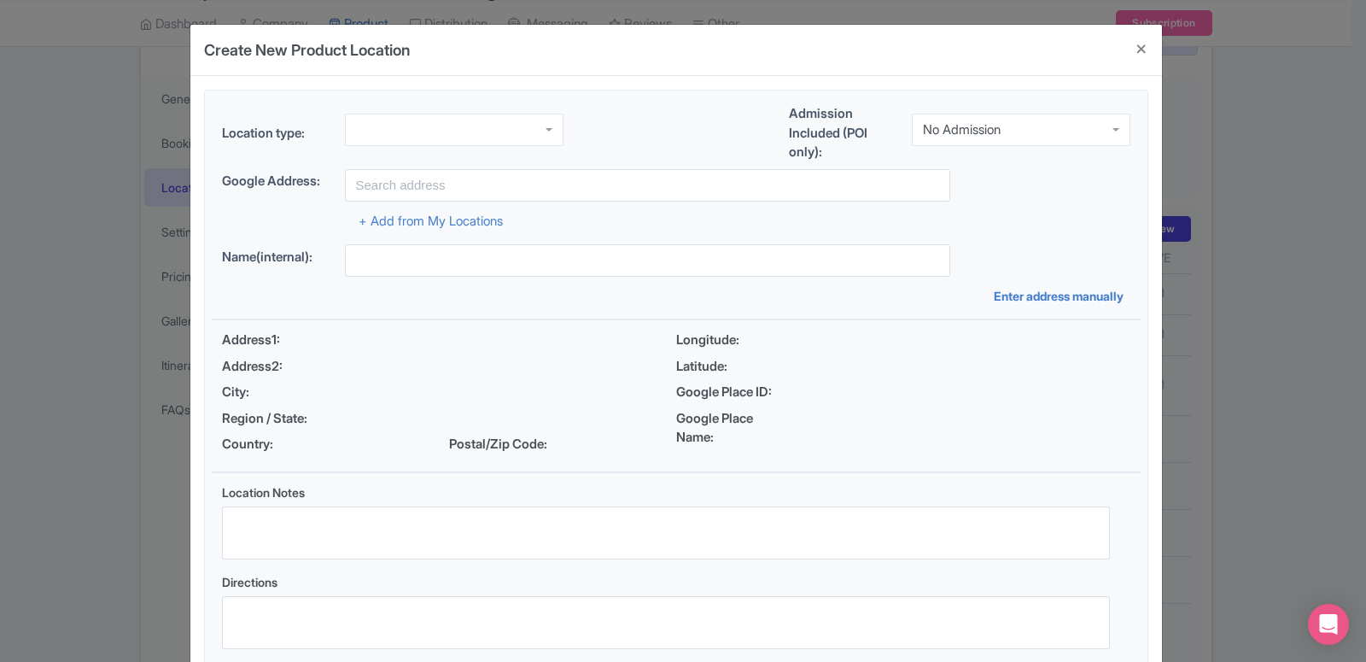
click at [385, 138] on div at bounding box center [454, 130] width 219 height 32
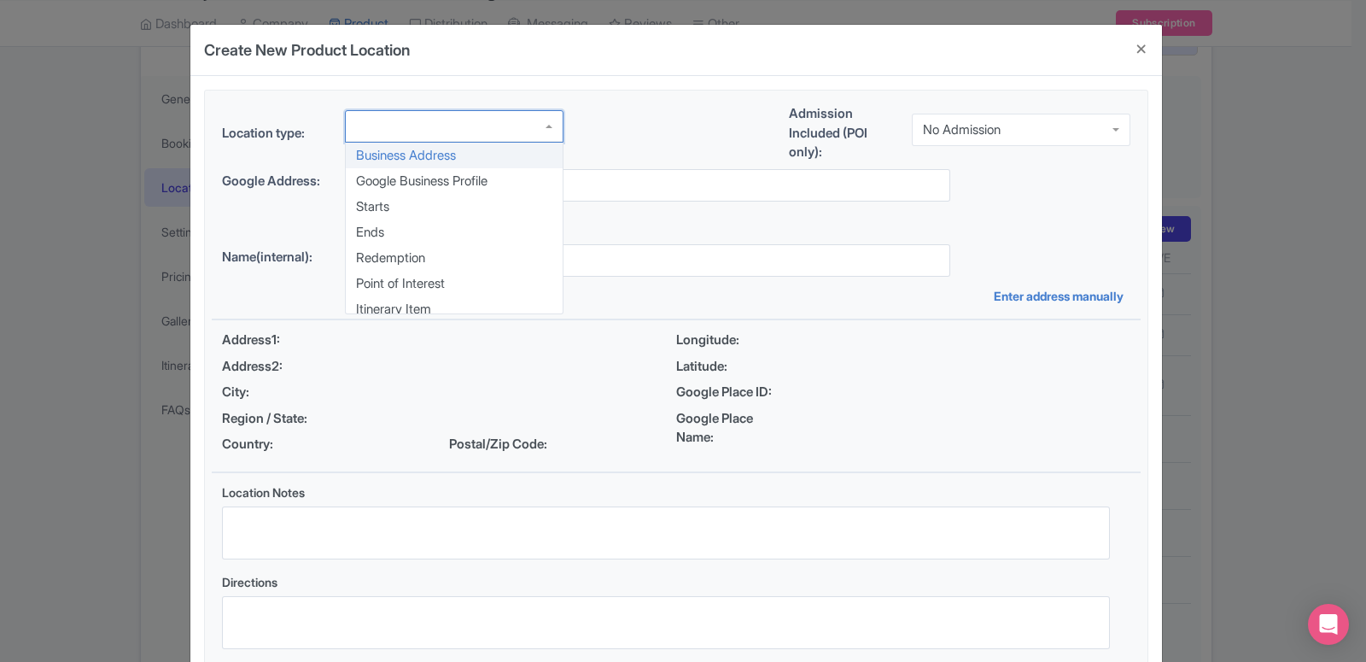
scroll to position [0, 0]
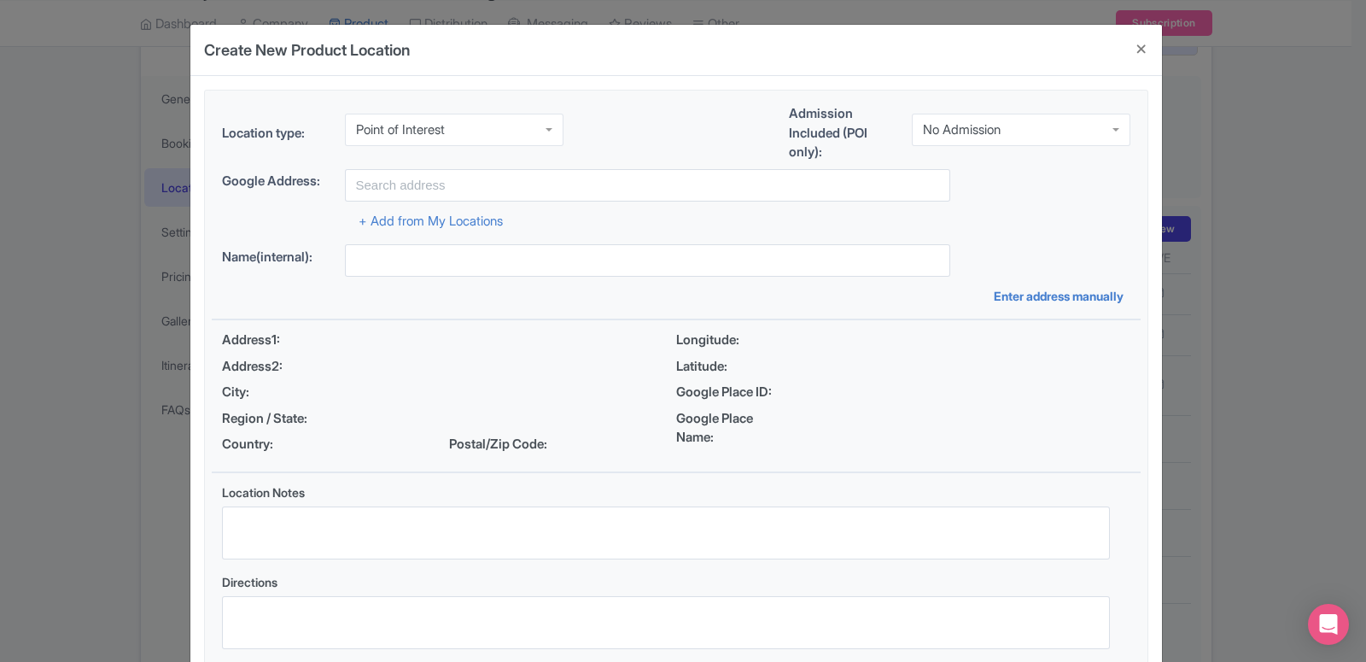
click at [404, 285] on div "Location type: Point of Interest Point of Interest Business Address Google Busi…" at bounding box center [676, 382] width 929 height 582
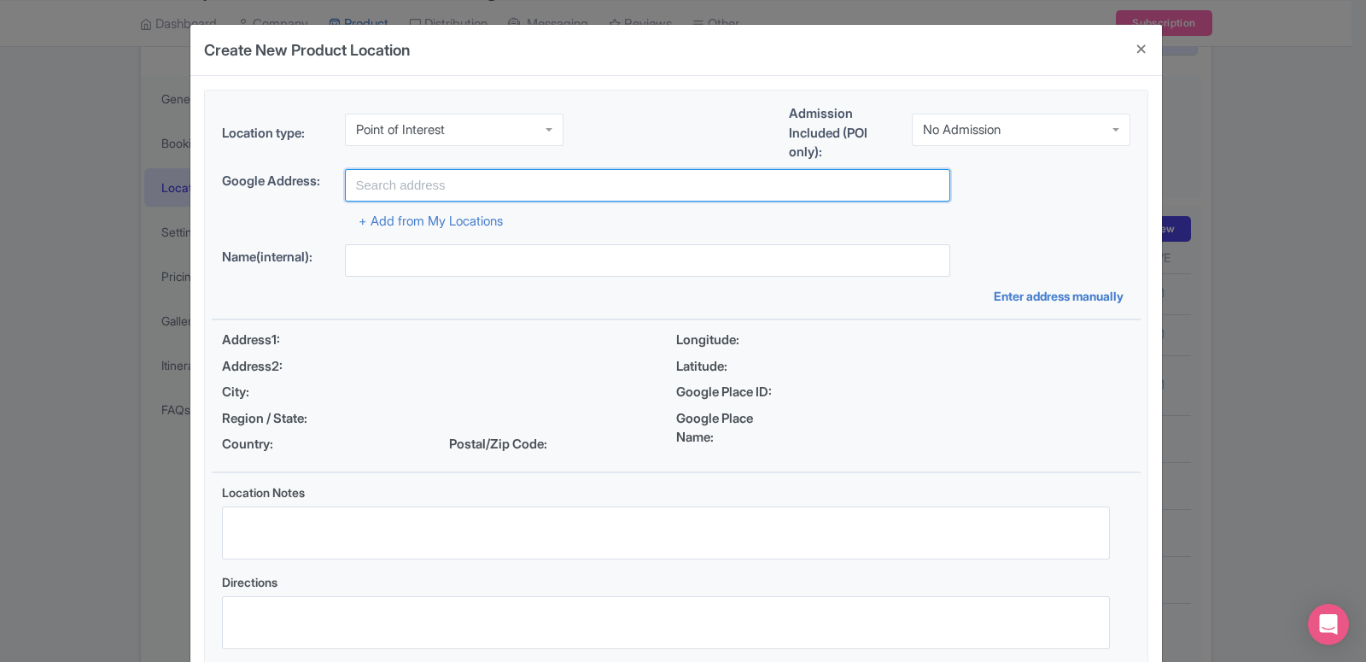
click at [404, 188] on input "text" at bounding box center [647, 185] width 605 height 32
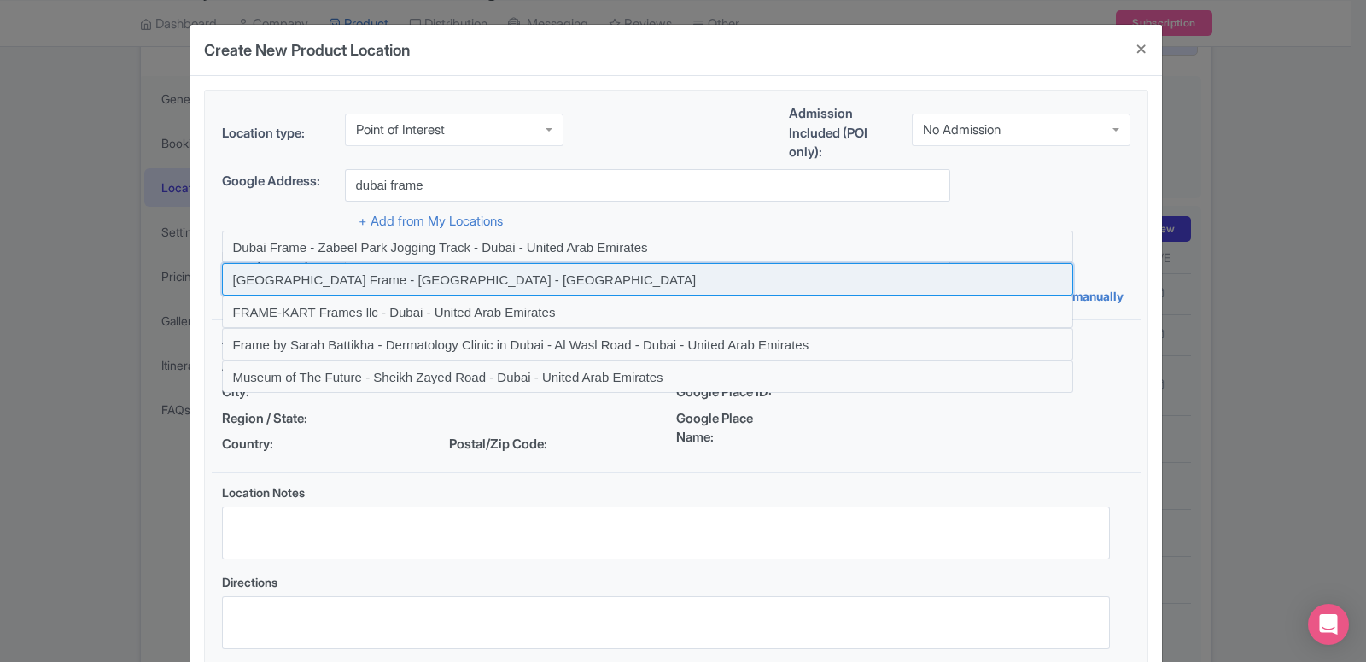
click at [410, 268] on input at bounding box center [647, 279] width 851 height 32
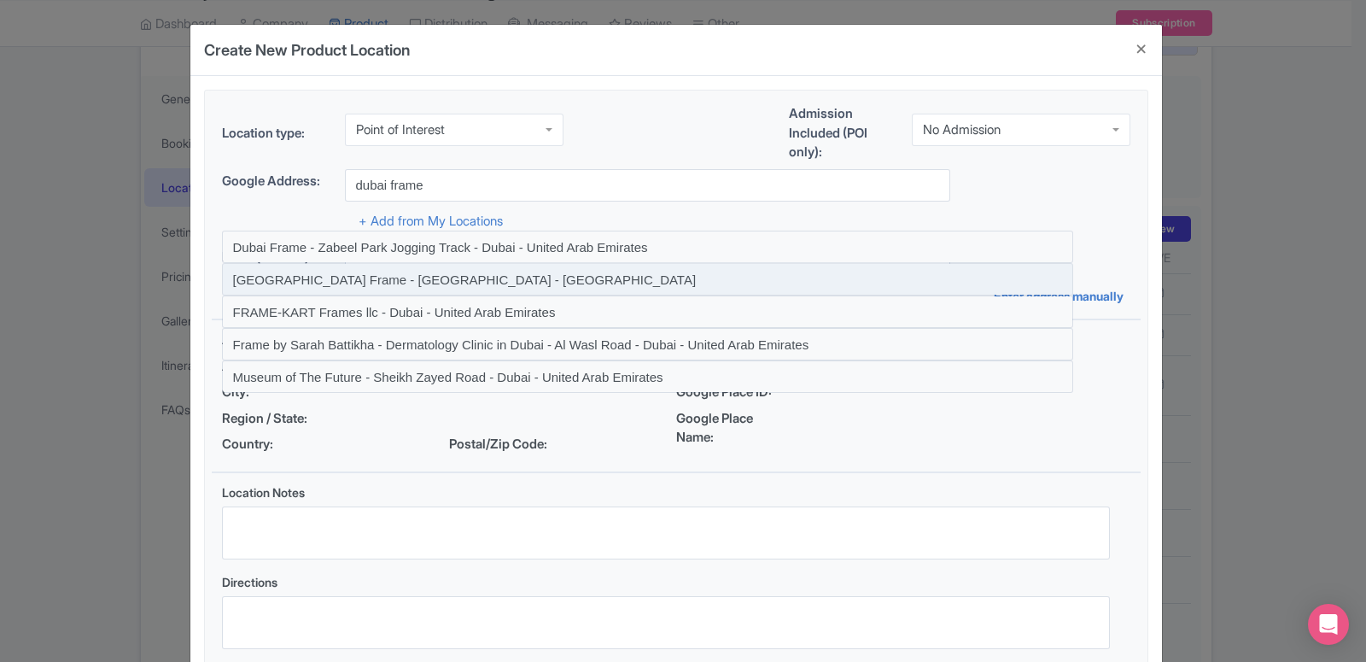
type input "Dubai Frame - Dubai - United Arab Emirates"
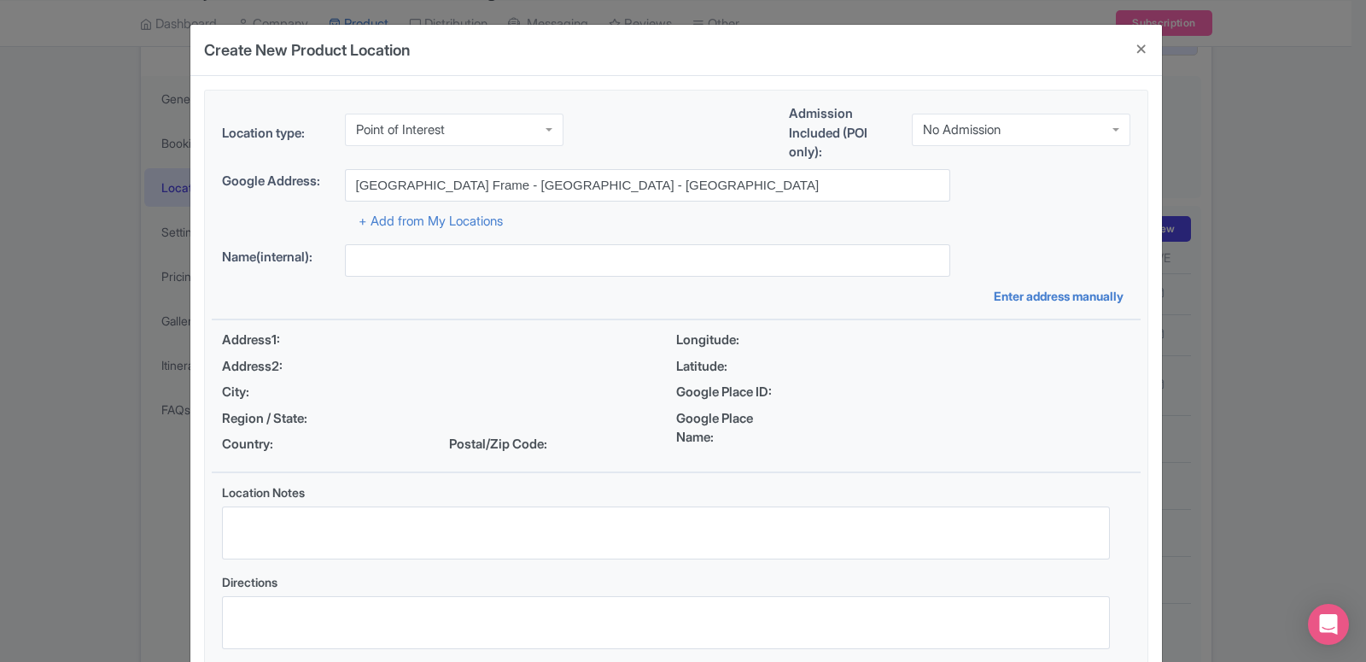
type input "Dubai Frame - Dubai - United Arab Emirates"
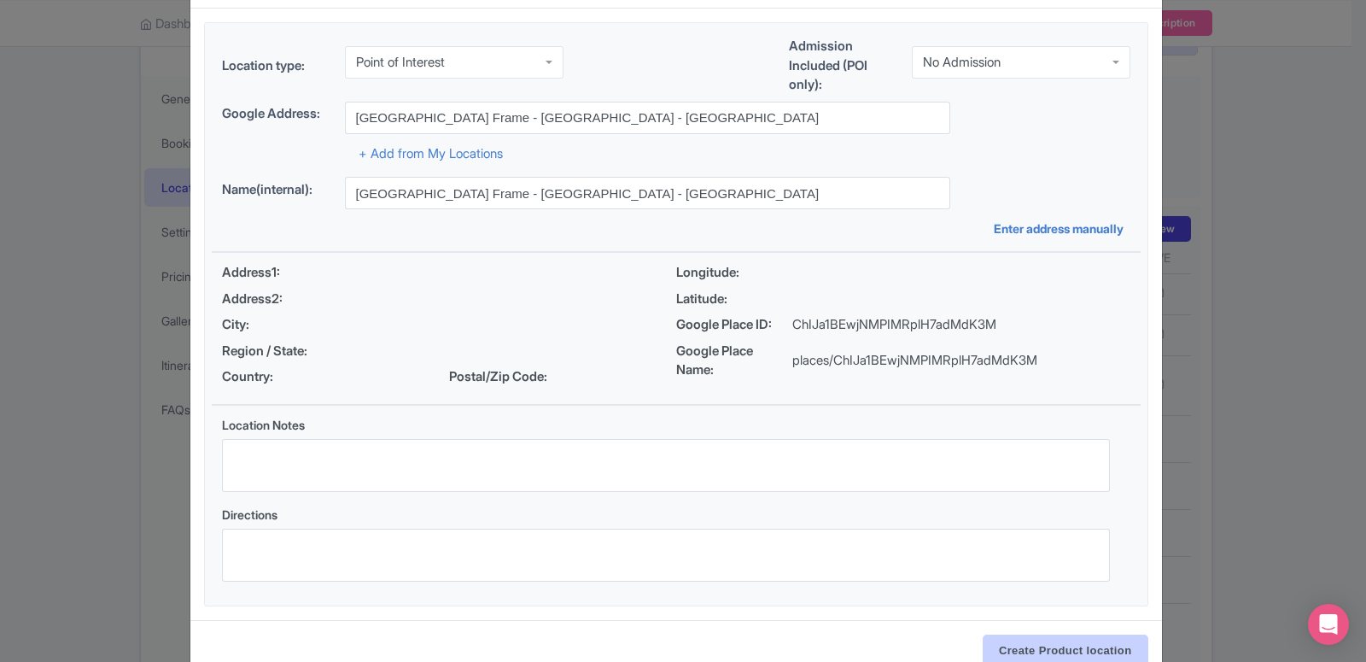
scroll to position [112, 0]
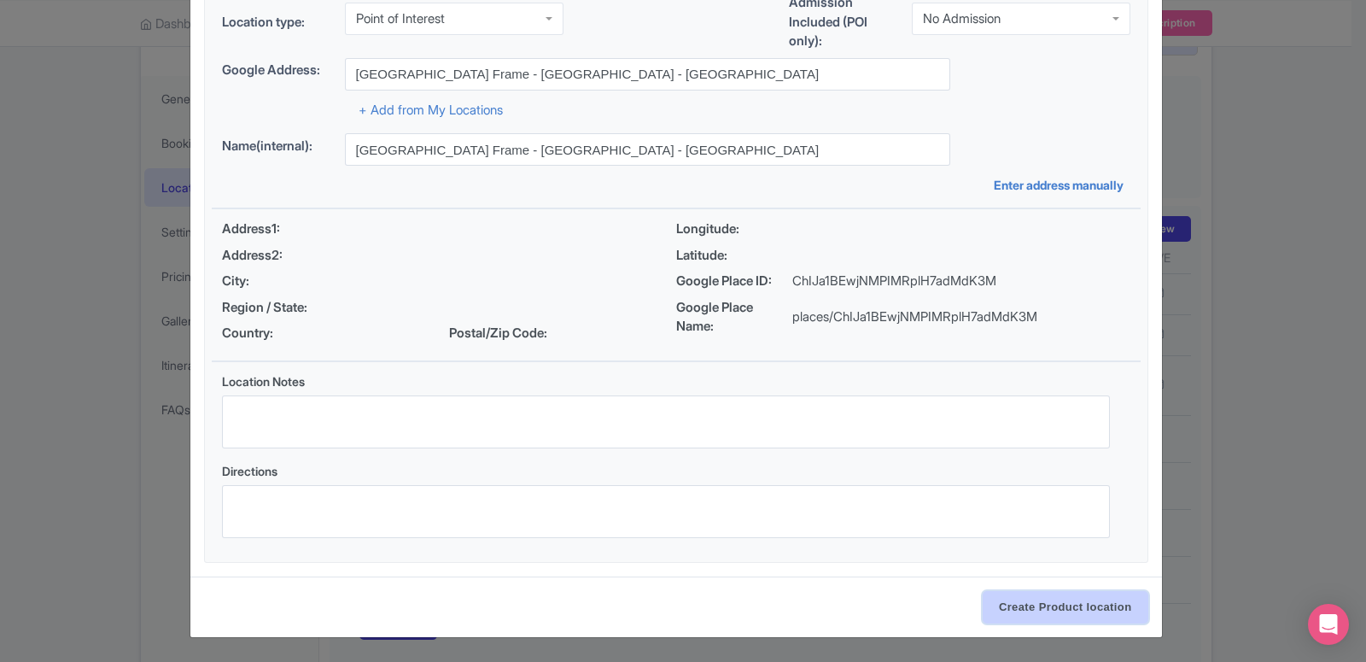
click at [1051, 609] on input "Create Product location" at bounding box center [1066, 607] width 166 height 32
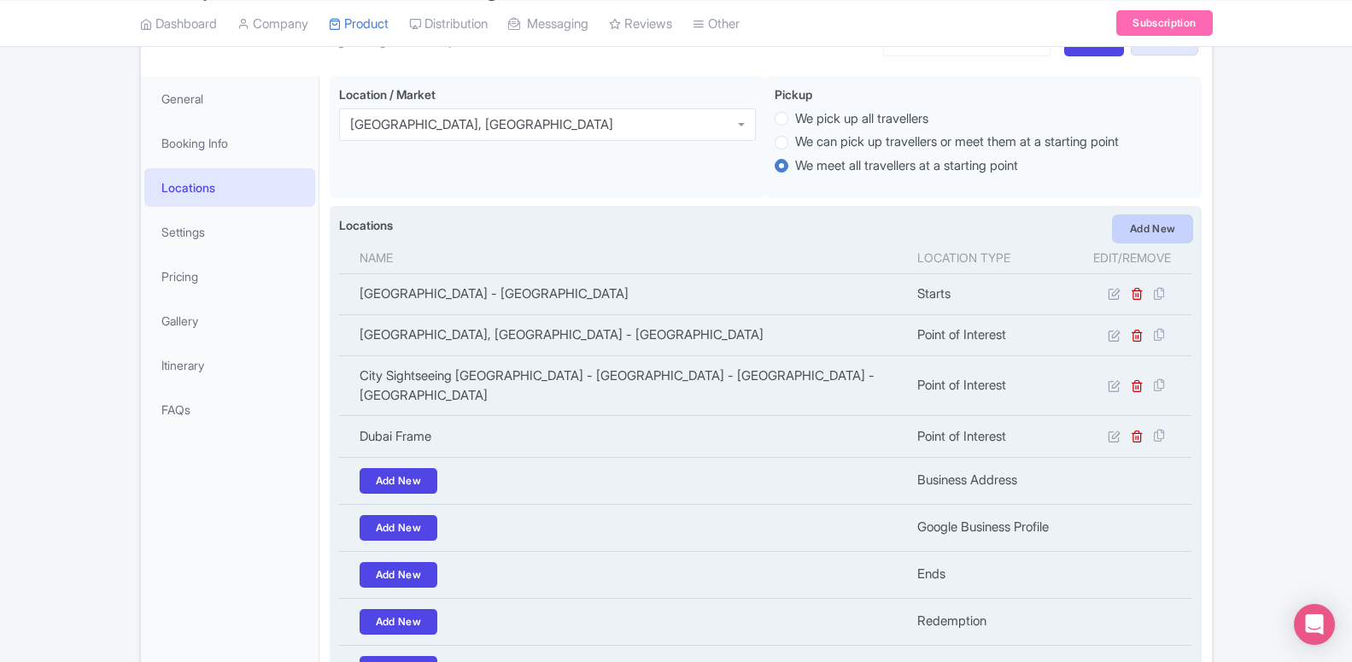
click at [1145, 219] on link "Add New" at bounding box center [1152, 229] width 79 height 26
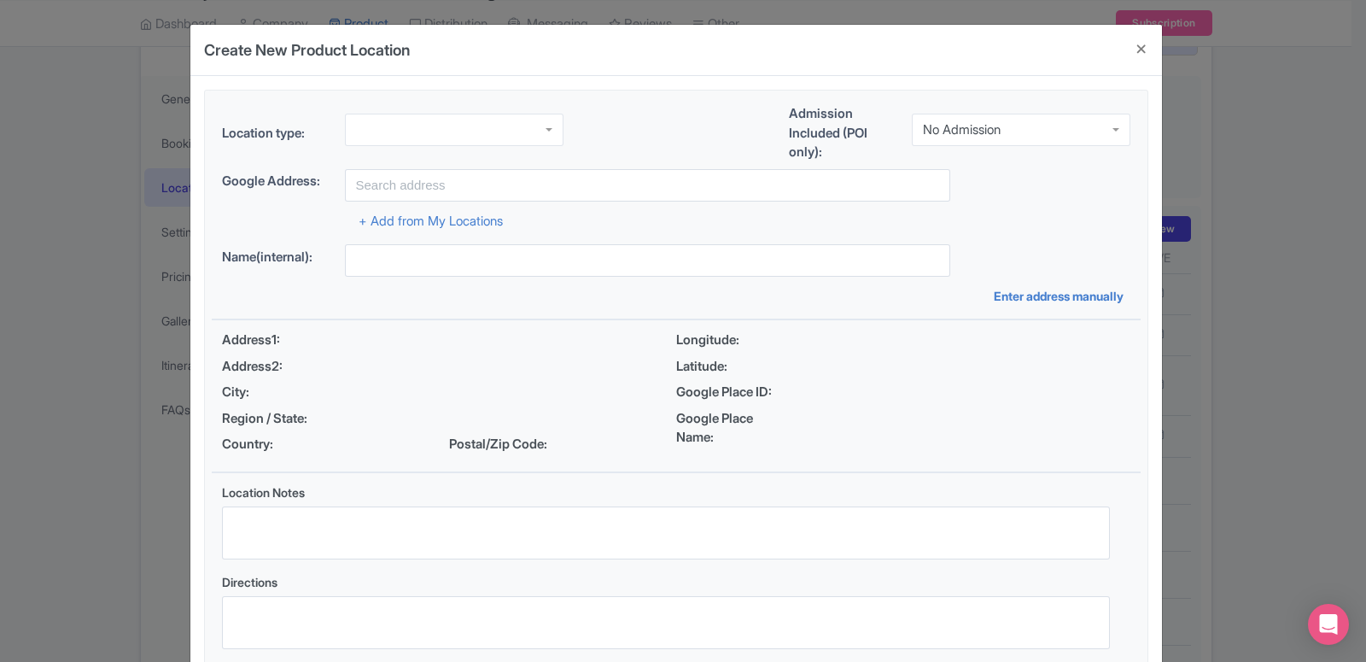
click at [397, 123] on div at bounding box center [454, 130] width 219 height 32
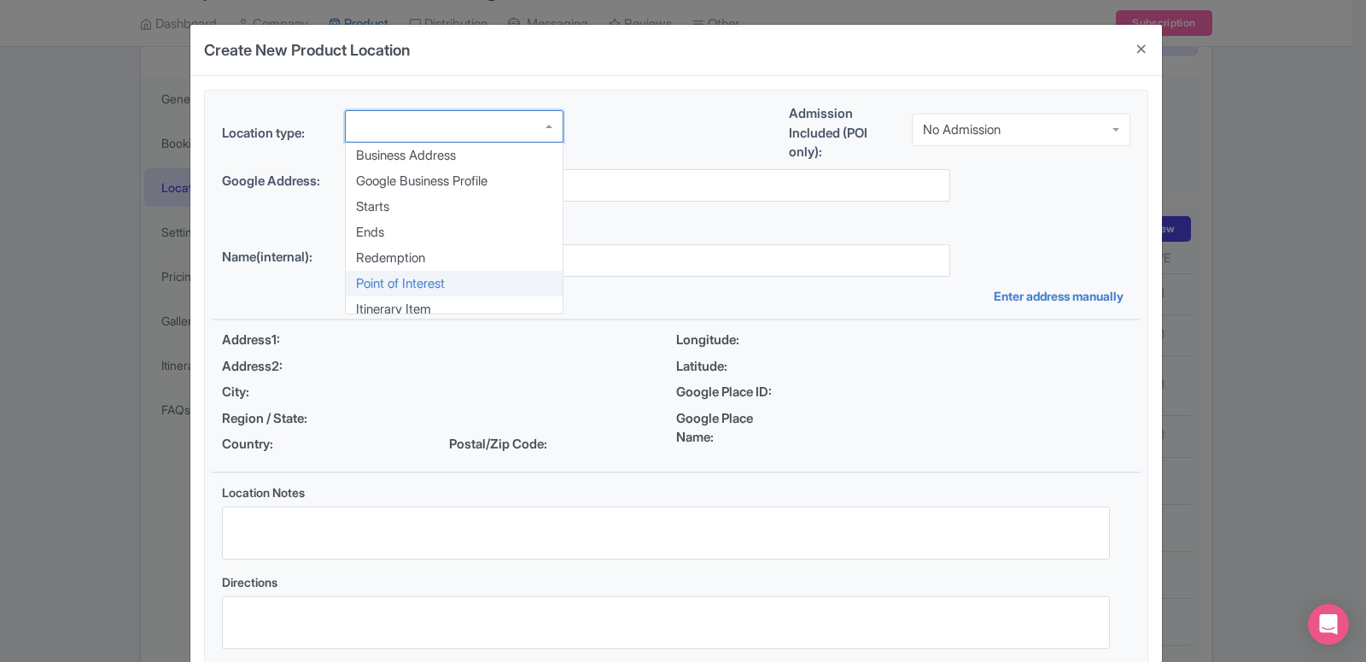
click at [395, 283] on div "Location type: Business Address Google Business Profile Starts Ends Redemption …" at bounding box center [676, 382] width 929 height 582
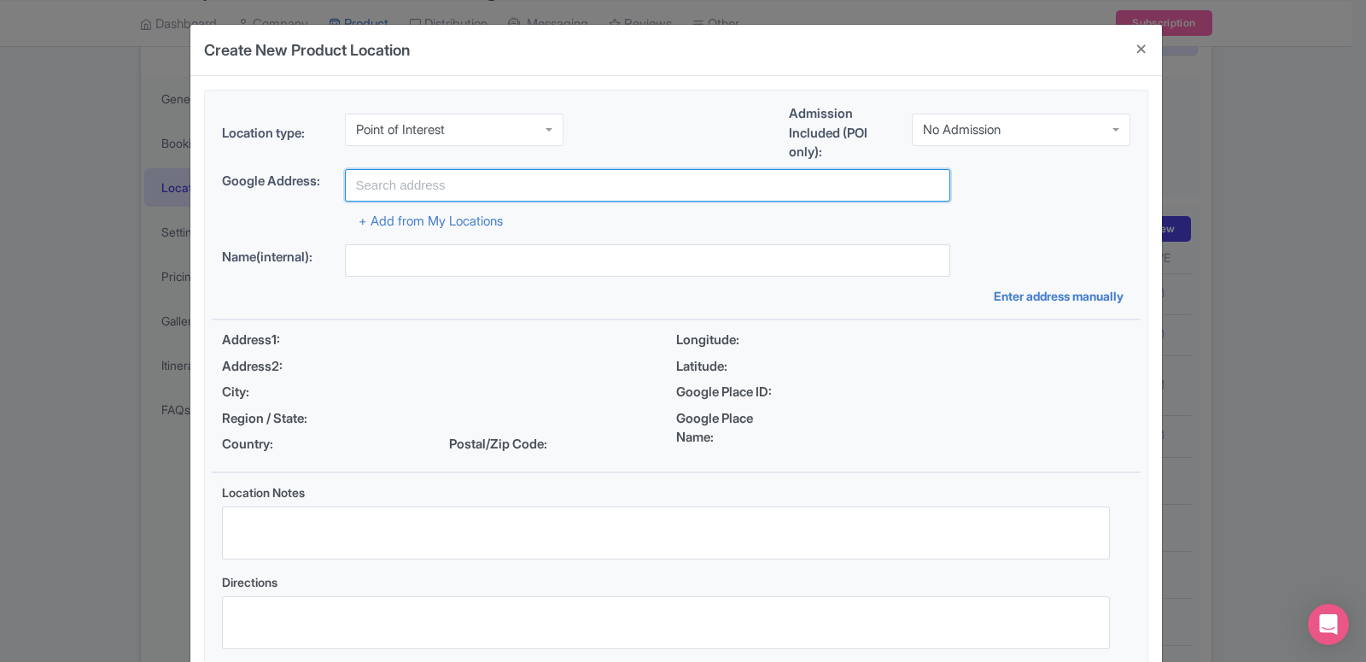
click at [418, 183] on input "text" at bounding box center [647, 185] width 605 height 32
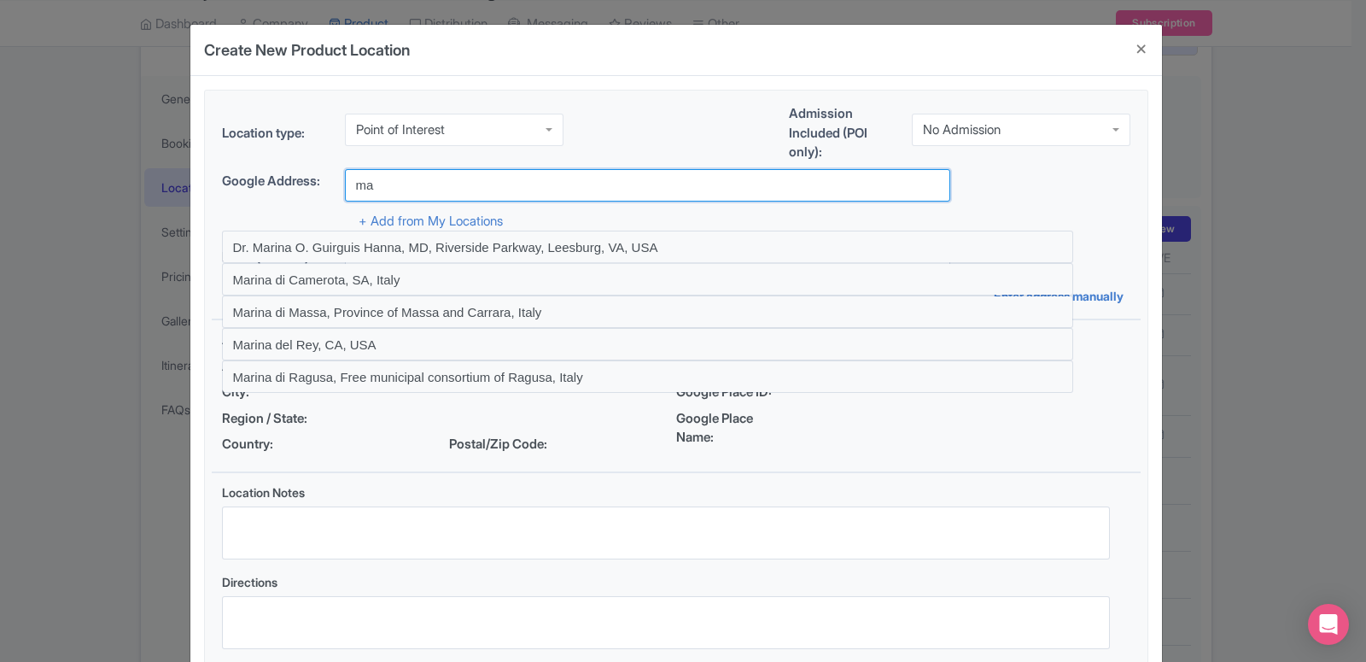
type input "m"
type input "dubai marina"
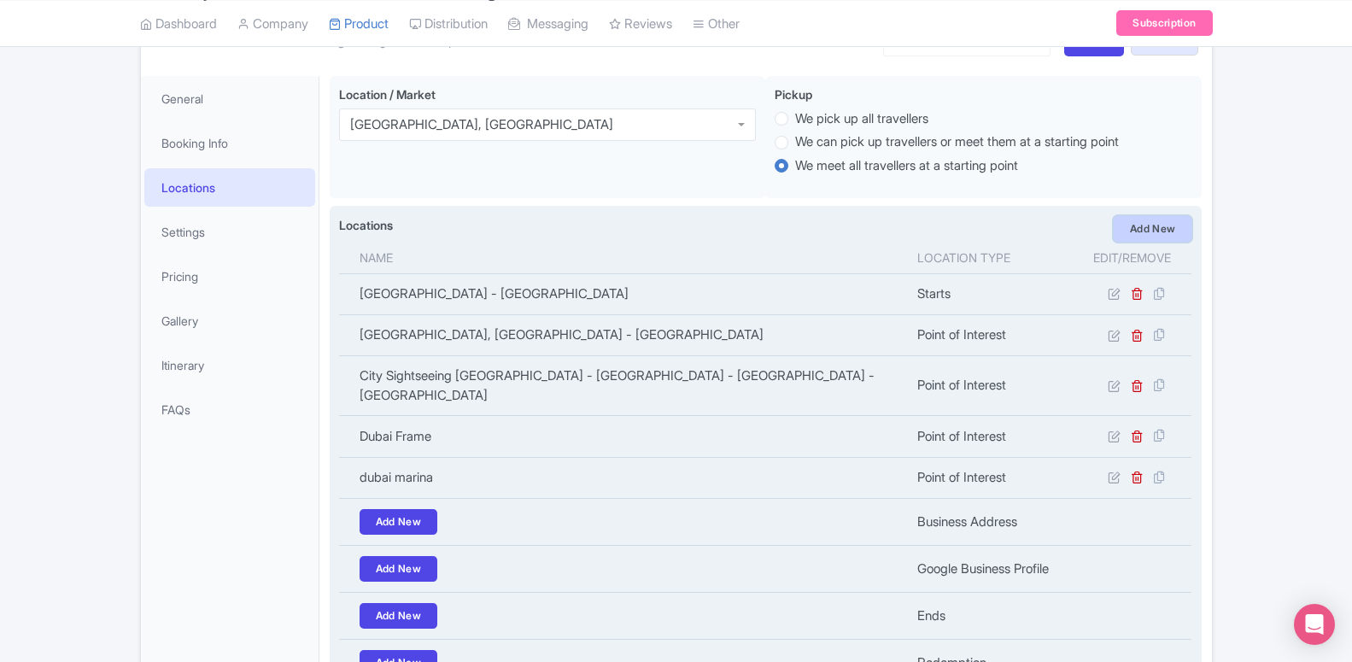
click at [1159, 227] on link "Add New" at bounding box center [1152, 229] width 79 height 26
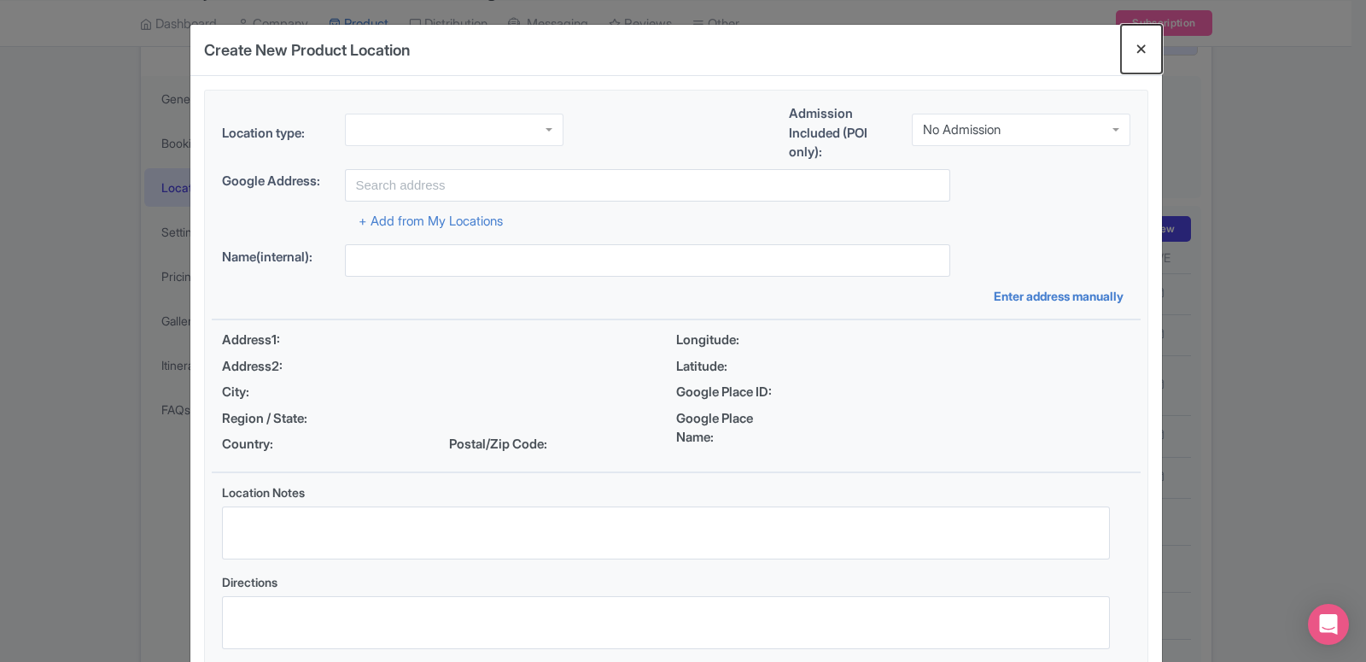
click at [1130, 53] on button "Close" at bounding box center [1141, 49] width 41 height 49
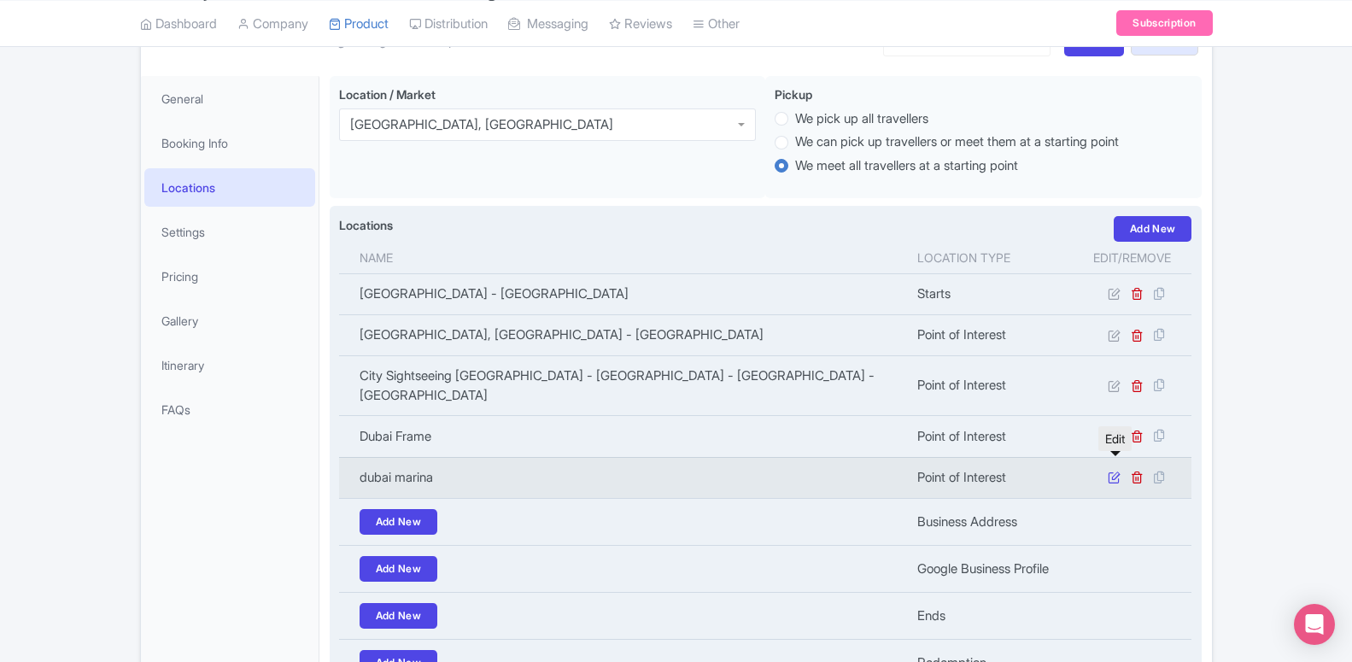
click at [1117, 470] on icon at bounding box center [1114, 476] width 13 height 13
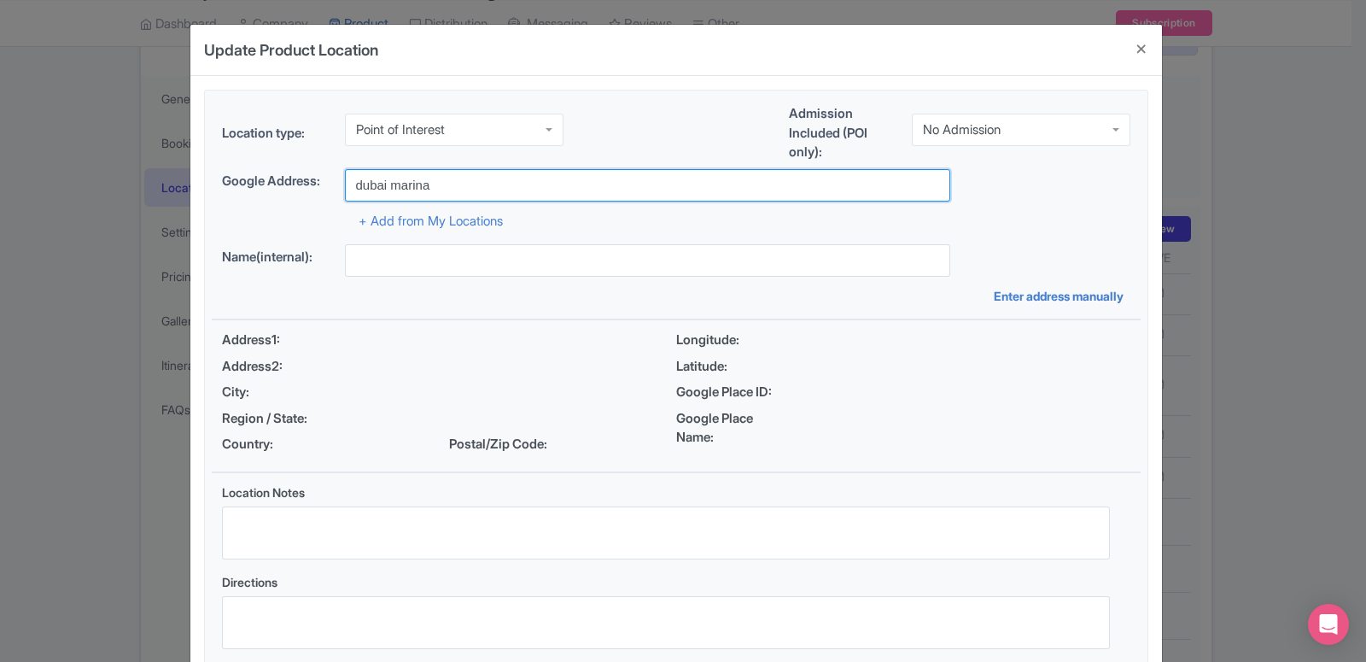
click at [427, 198] on input "dubai marina" at bounding box center [647, 185] width 605 height 32
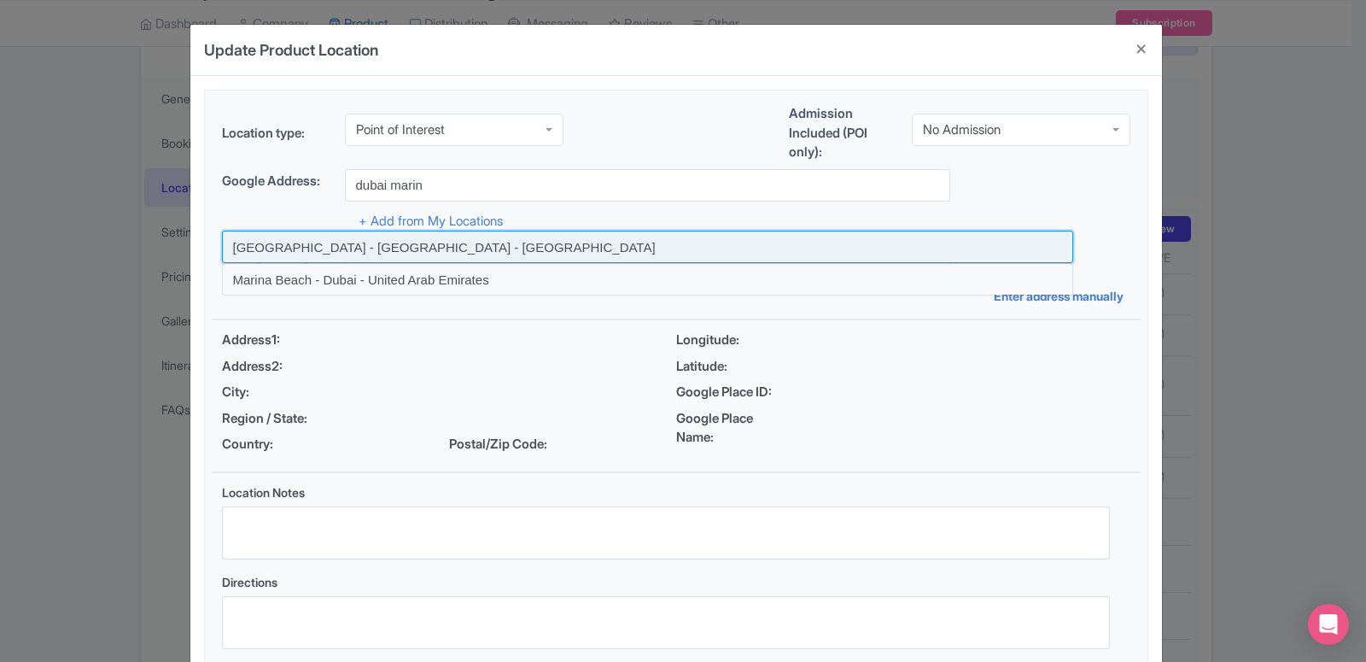
click at [428, 237] on input at bounding box center [647, 247] width 851 height 32
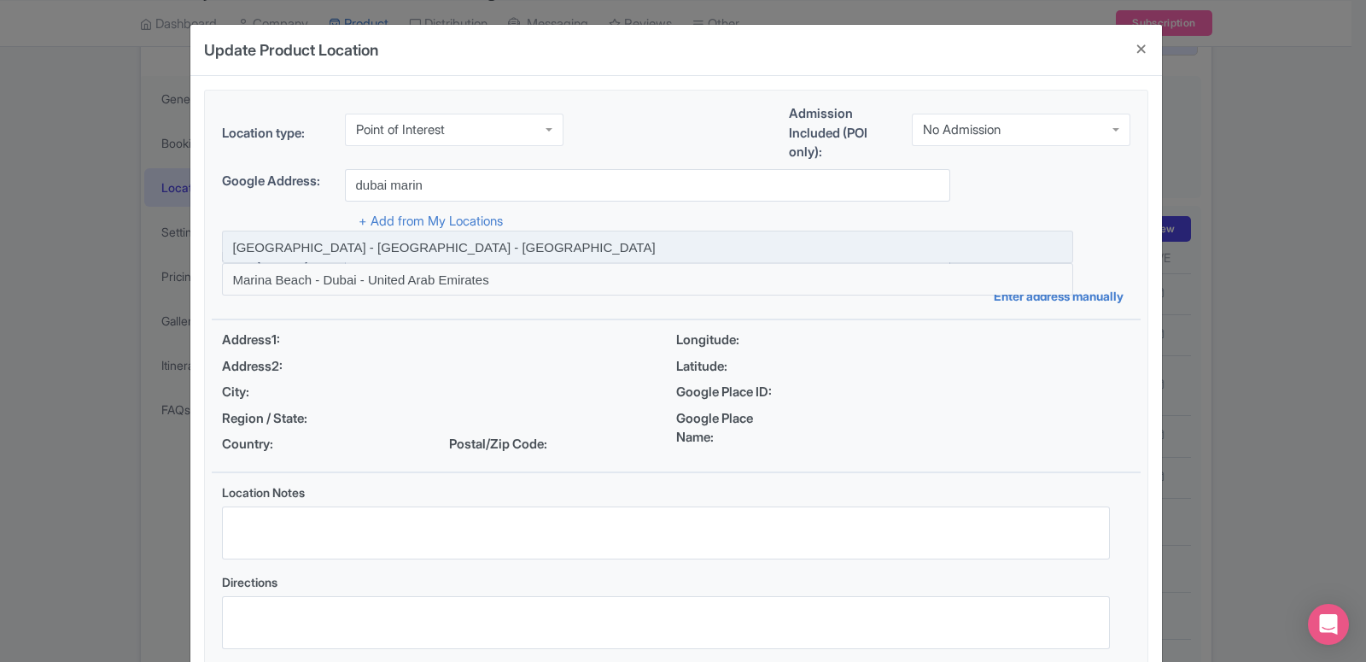
type input "Dubai Marina - Dubai - United Arab Emirates"
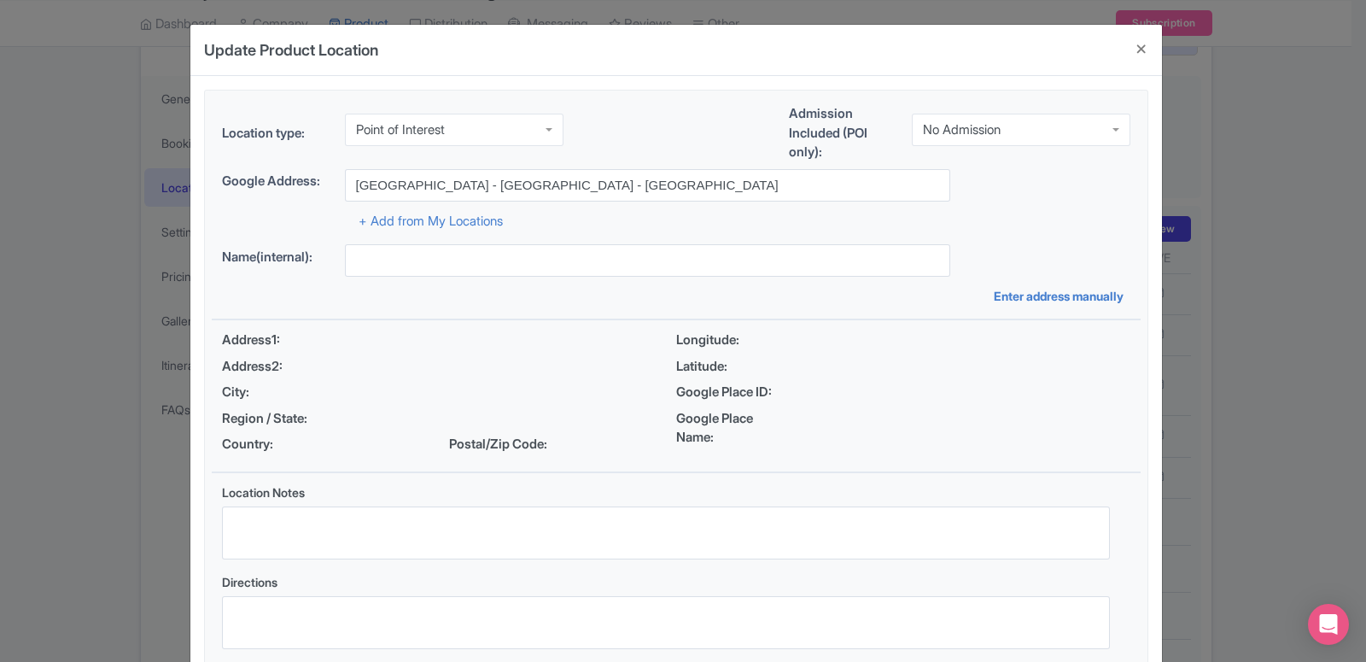
type input "Dubai Marina - Dubai - United Arab Emirates"
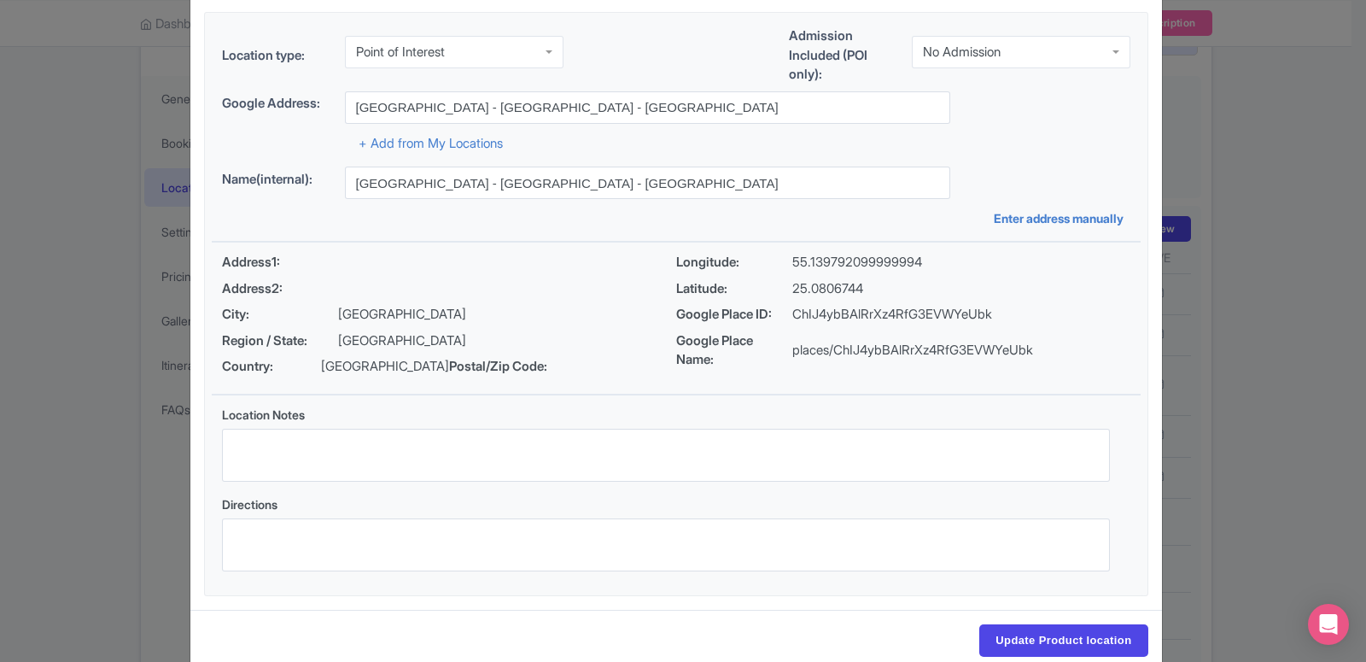
scroll to position [131, 0]
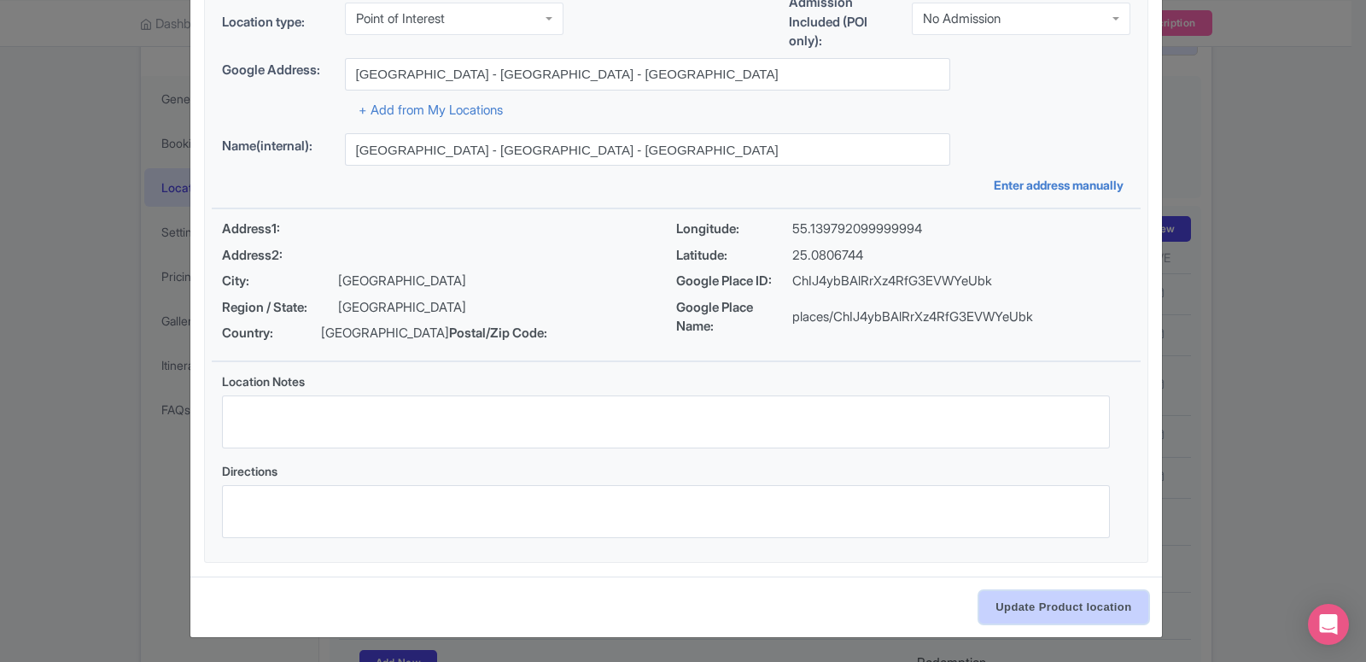
click at [1055, 615] on input "Update Product location" at bounding box center [1063, 607] width 168 height 32
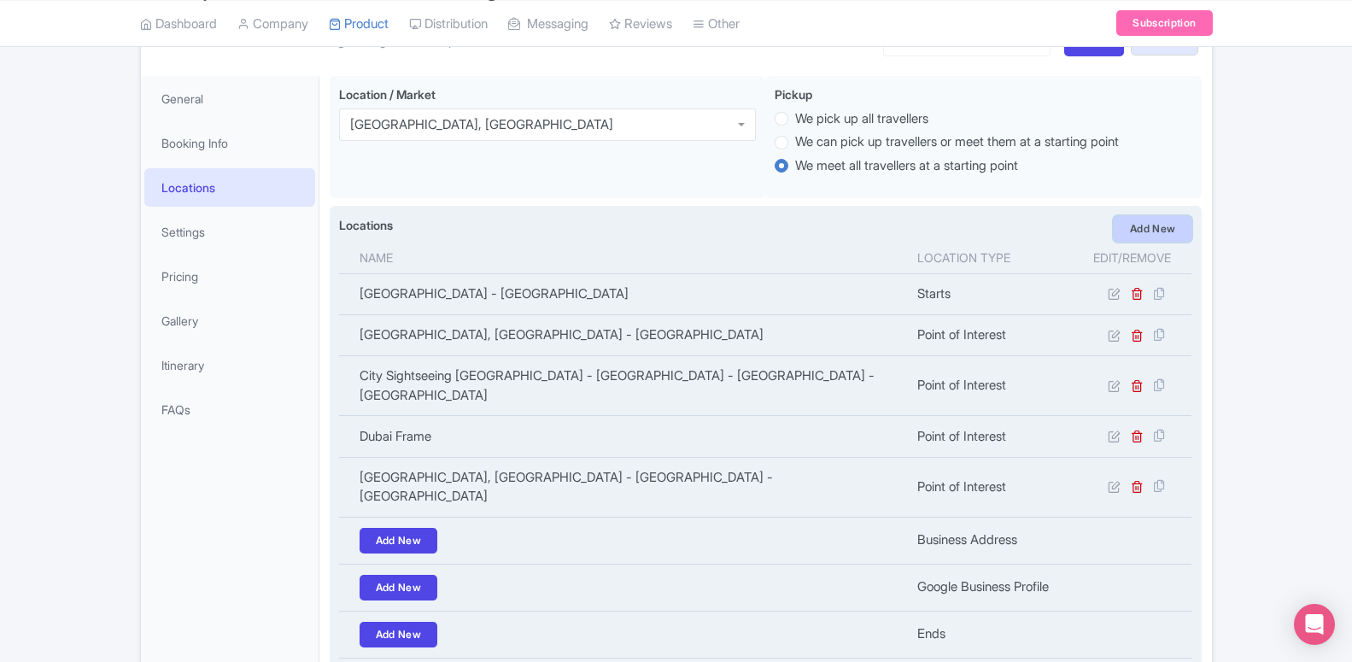
click at [1148, 234] on link "Add New" at bounding box center [1152, 229] width 79 height 26
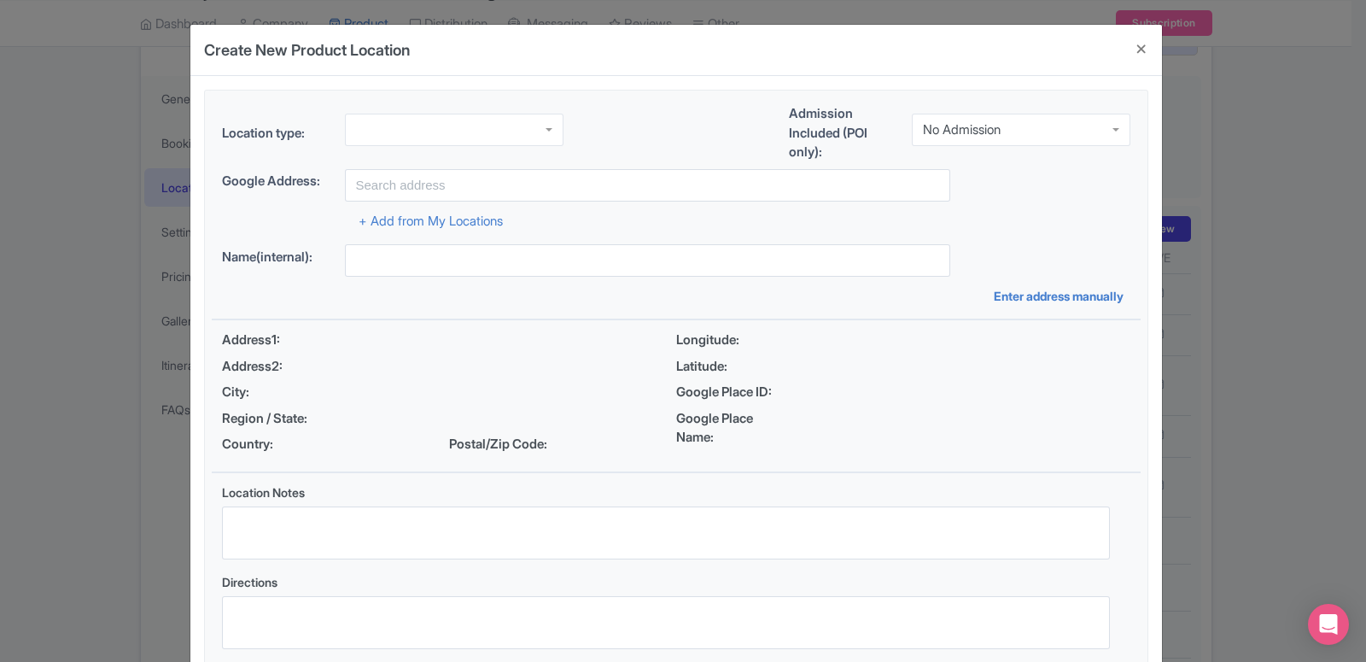
click at [418, 140] on div at bounding box center [454, 130] width 219 height 32
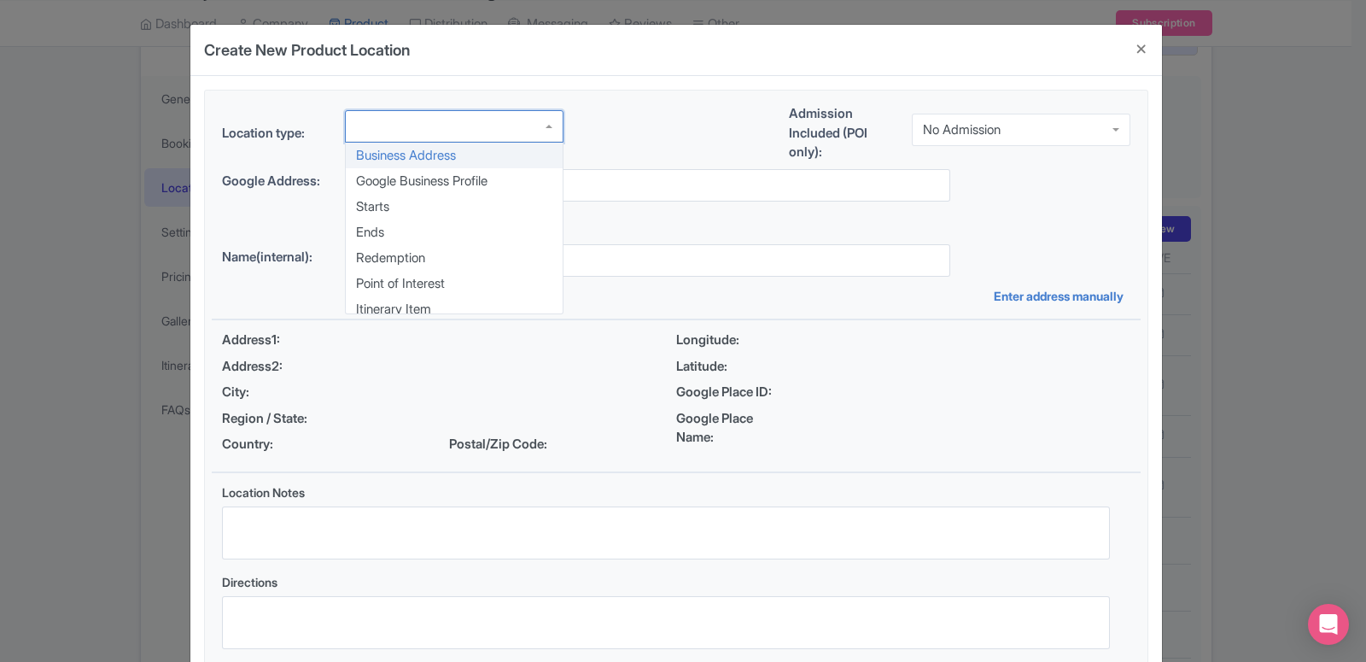
scroll to position [0, 0]
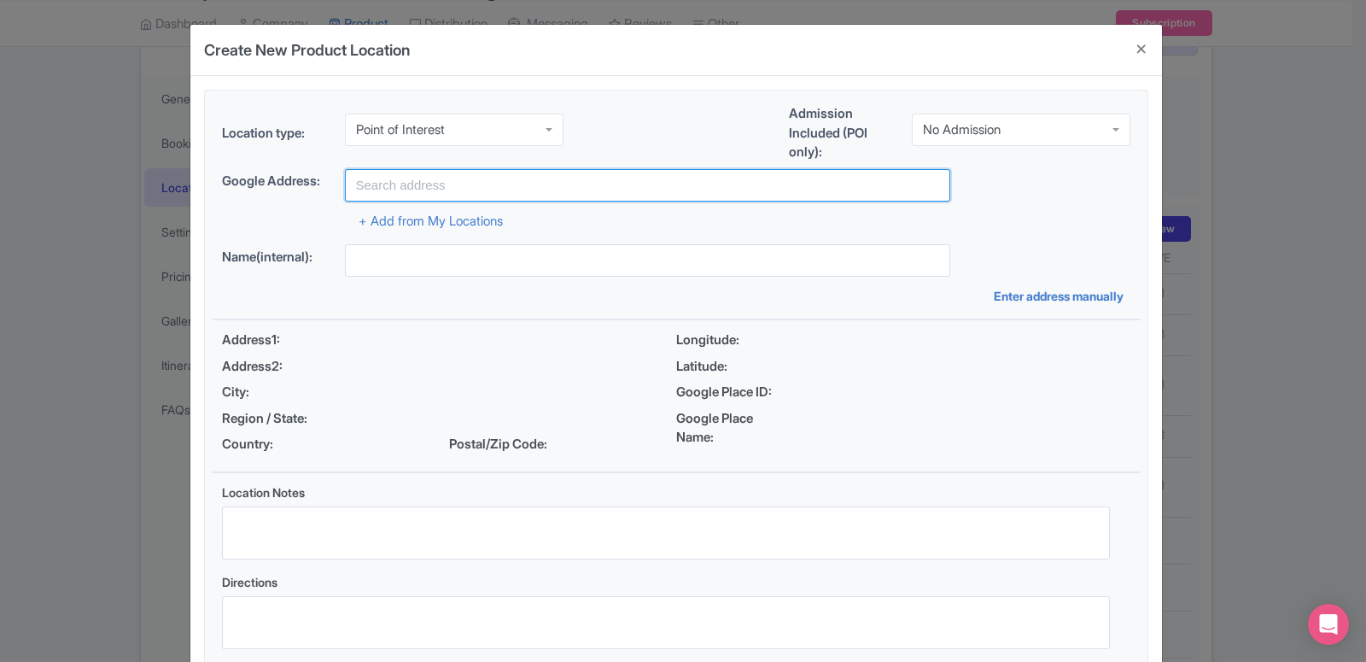
click at [405, 192] on input "text" at bounding box center [647, 185] width 605 height 32
type input "burj khalufa"
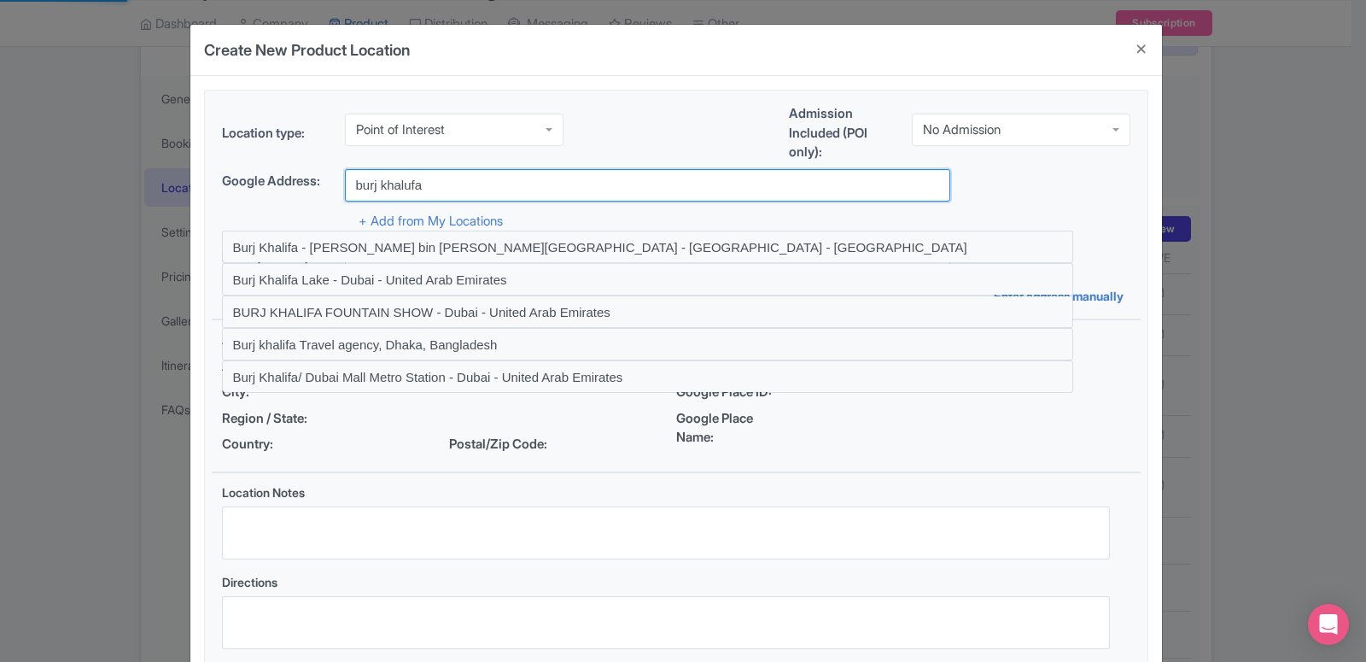
click at [403, 184] on input "burj khalufa" at bounding box center [647, 185] width 605 height 32
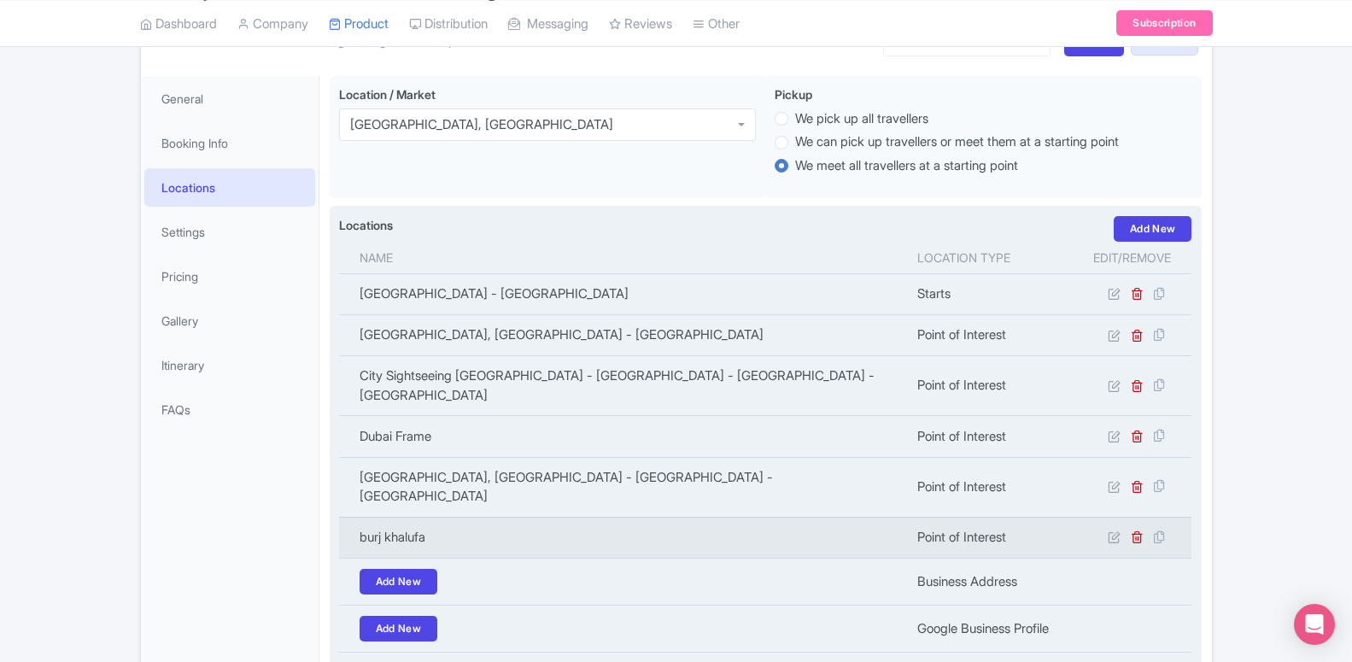
click at [1106, 517] on td at bounding box center [1132, 537] width 119 height 41
click at [1109, 530] on icon at bounding box center [1114, 536] width 13 height 13
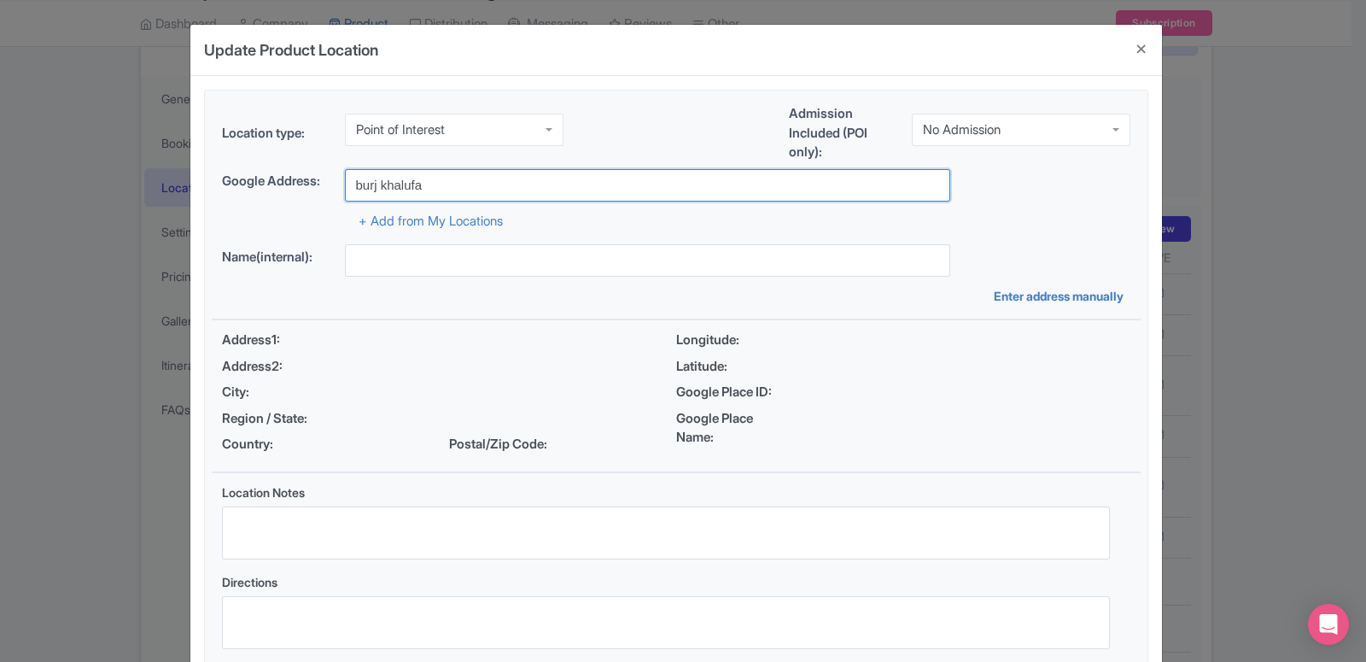
click at [435, 196] on input "burj khalufa" at bounding box center [647, 185] width 605 height 32
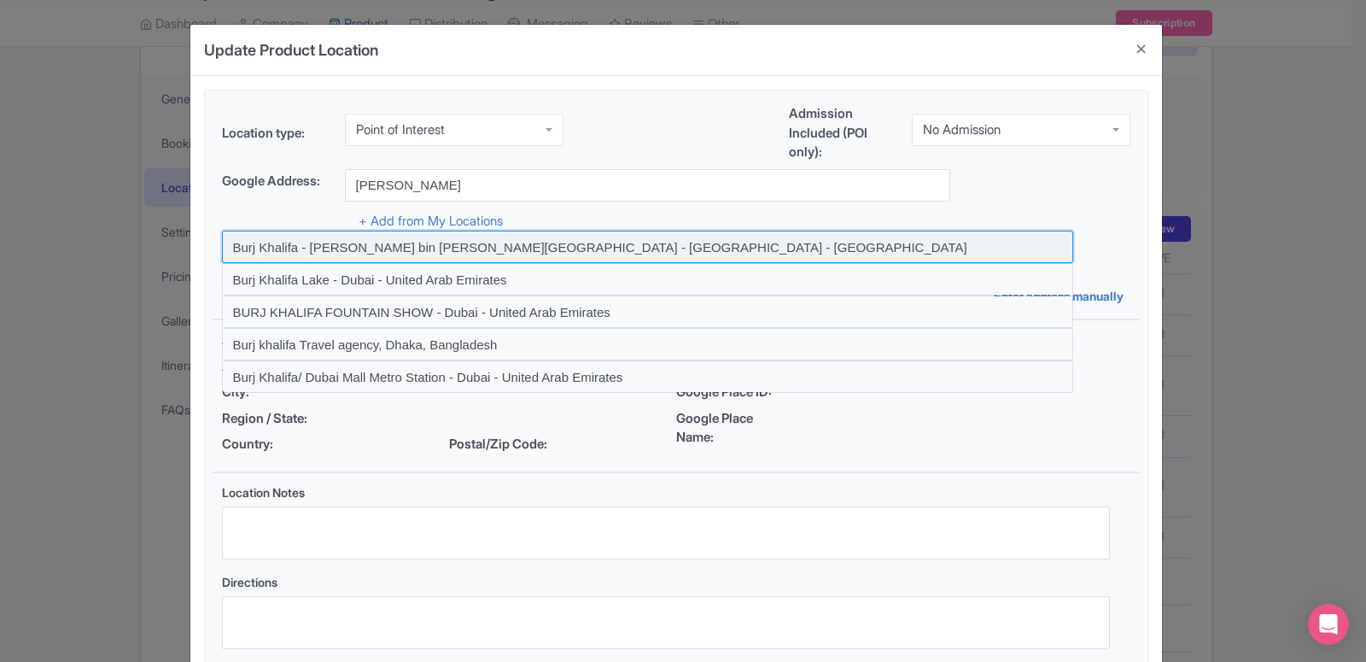
click at [438, 259] on input at bounding box center [647, 247] width 851 height 32
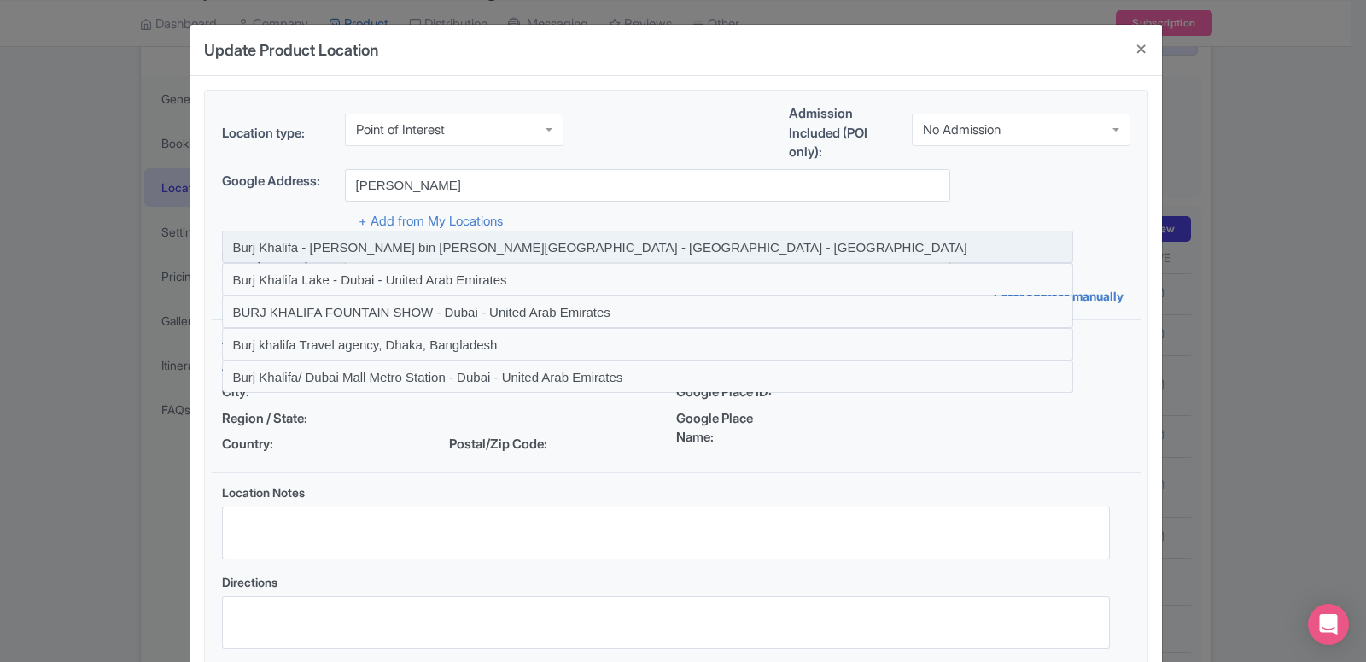
type input "Burj Khalifa - Sheikh Mohammed bin Rashid Boulevard - Dubai - United Arab Emira…"
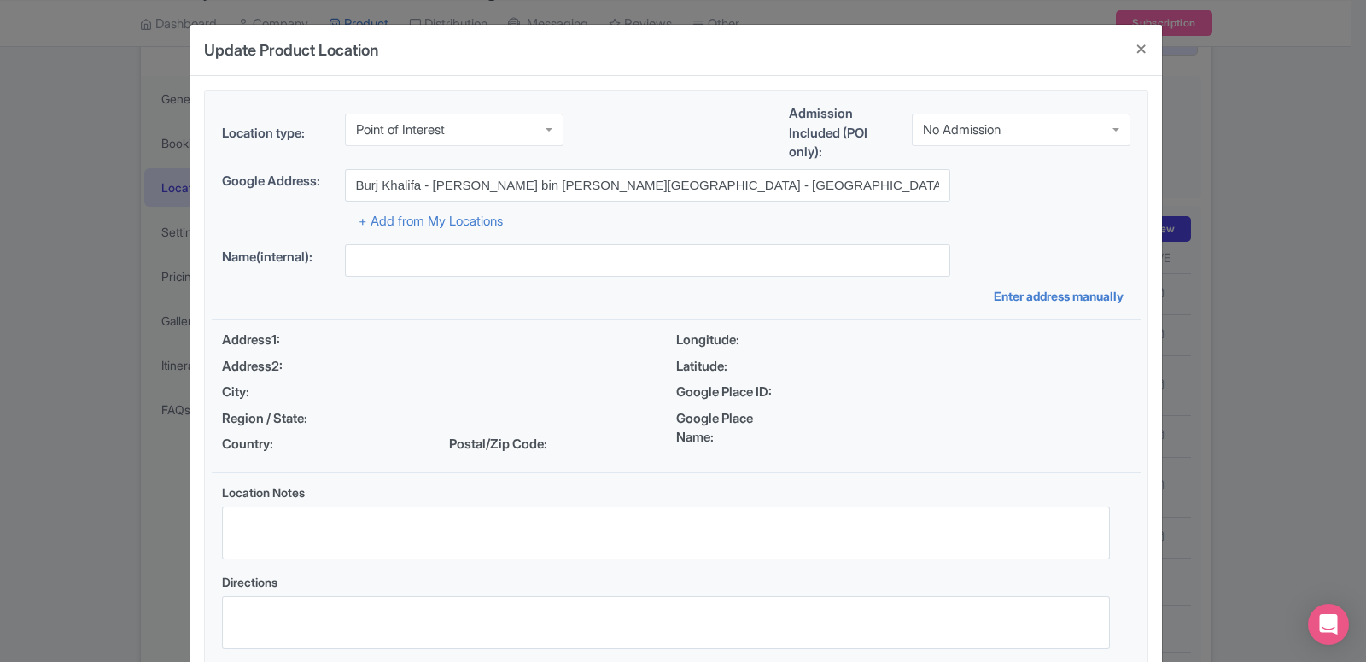
type input "Burj Khalifa - Sheikh Mohammed bin Rashid Boulevard - Dubai - United Arab Emira…"
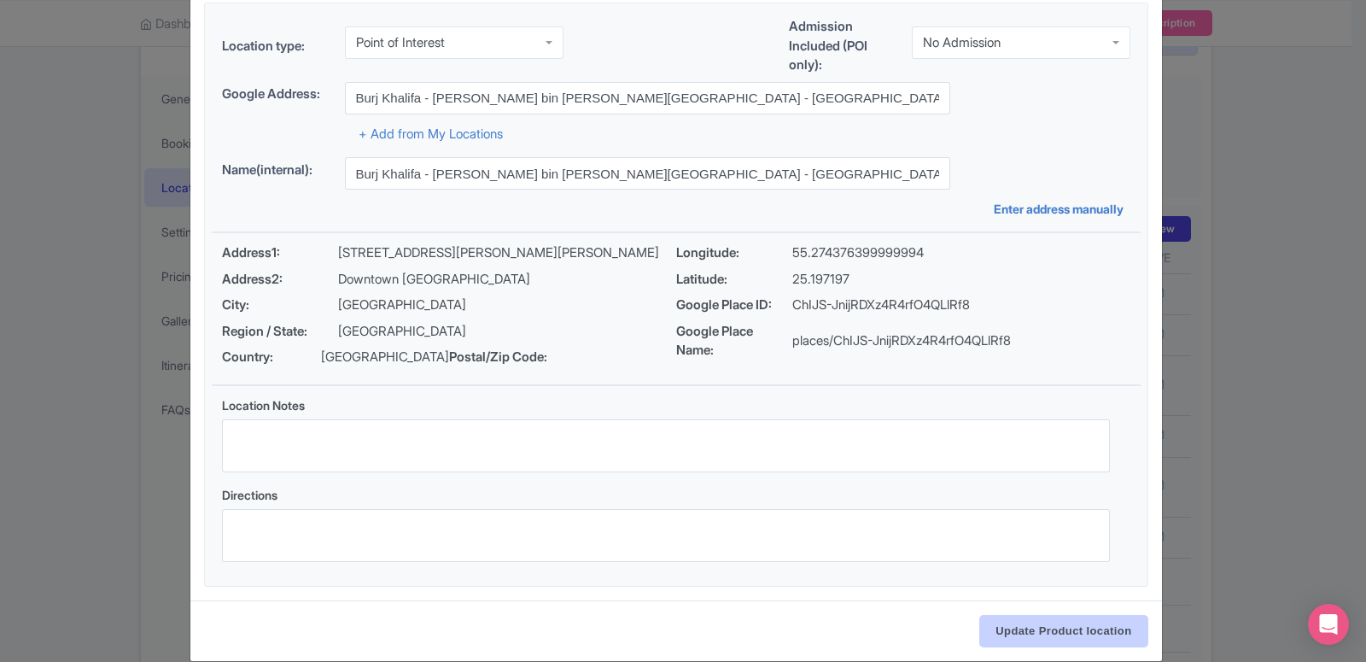
scroll to position [131, 0]
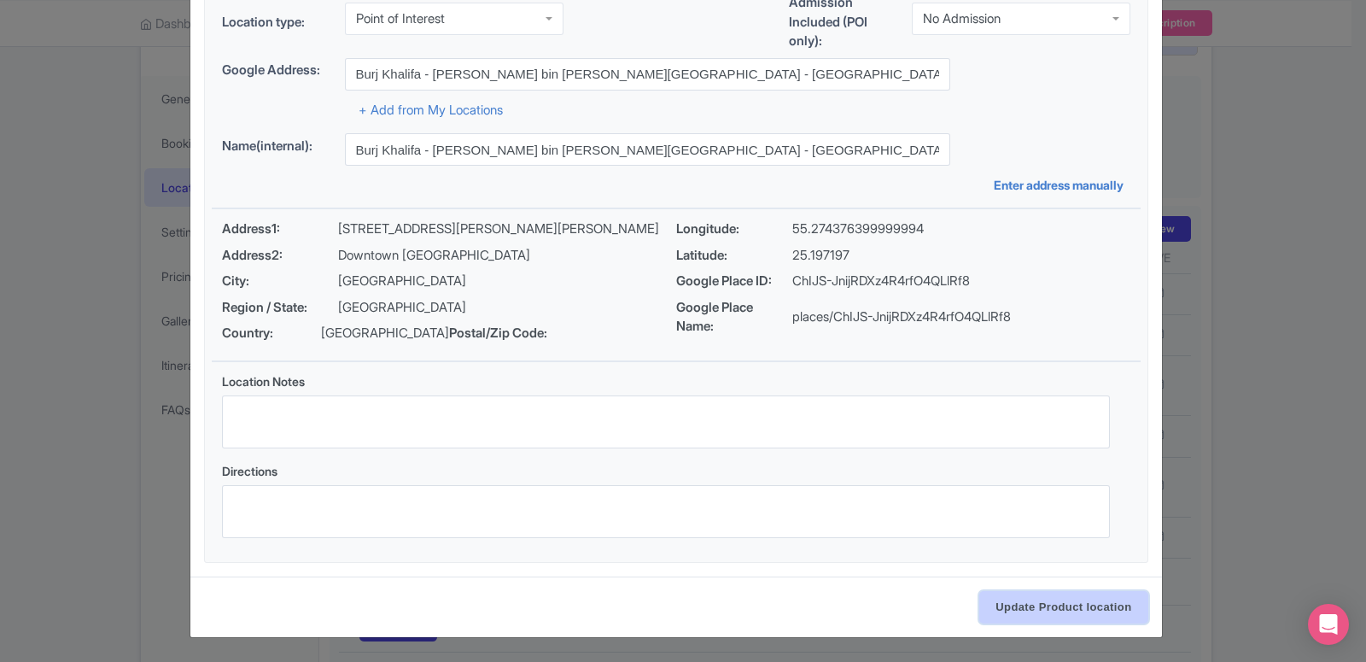
click at [1081, 605] on input "Update Product location" at bounding box center [1063, 607] width 168 height 32
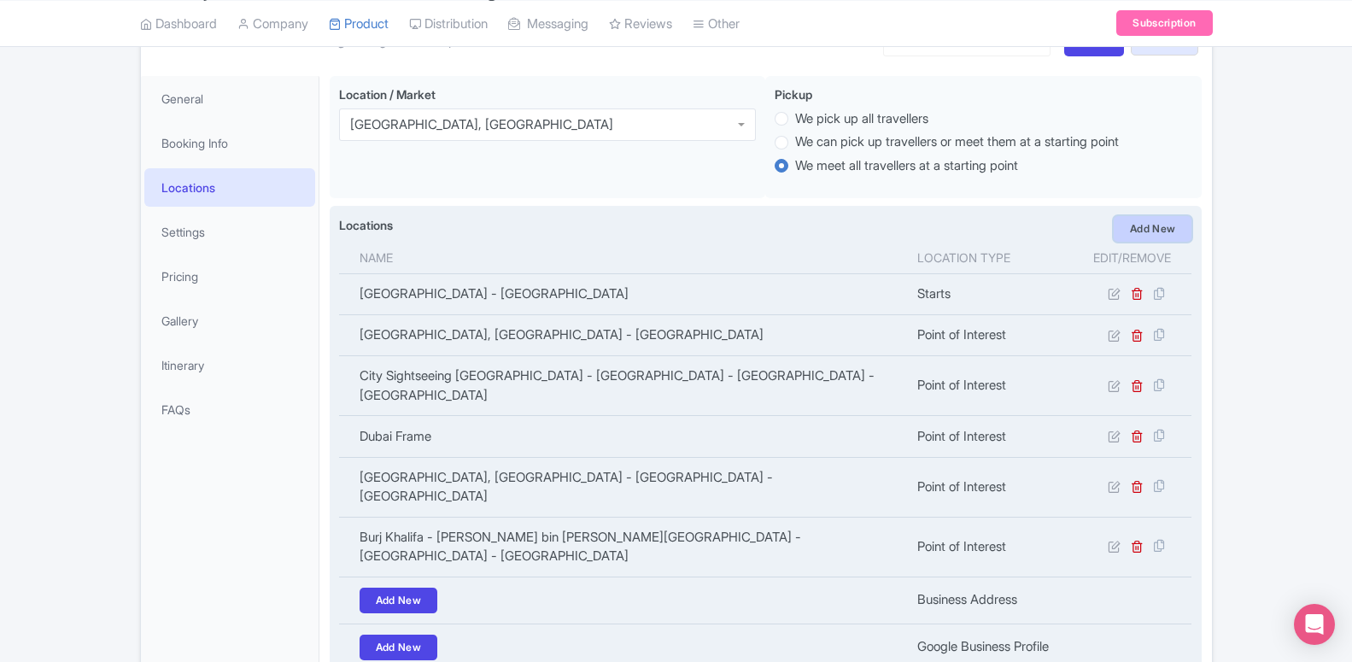
click at [1169, 228] on link "Add New" at bounding box center [1152, 229] width 79 height 26
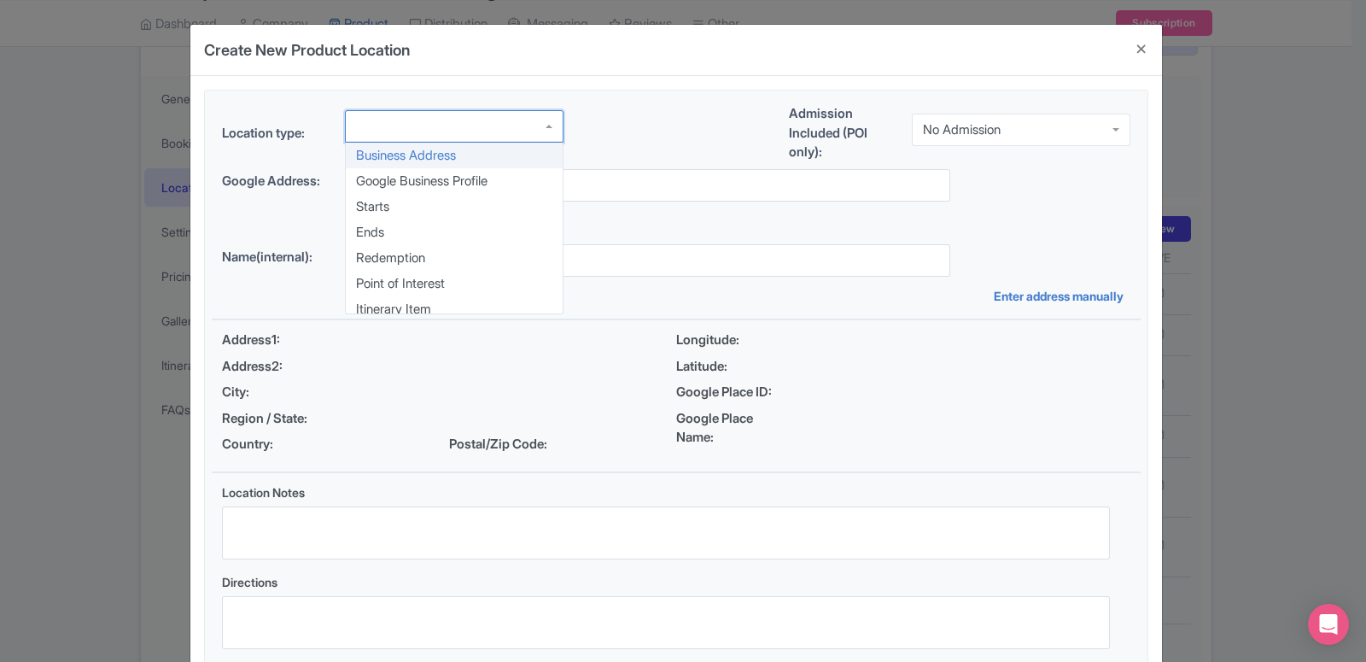
click at [409, 133] on div at bounding box center [454, 126] width 219 height 32
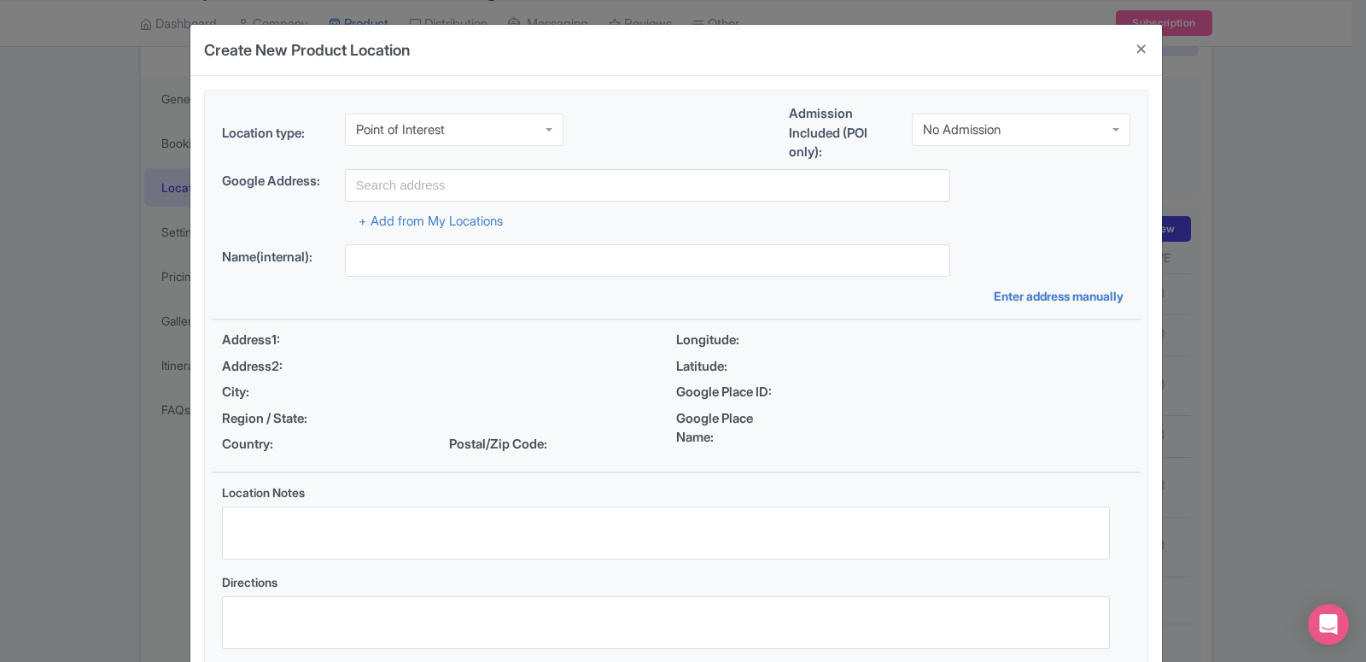
click at [431, 278] on div "Location type: Point of Interest Point of Interest Business Address Google Busi…" at bounding box center [676, 382] width 929 height 582
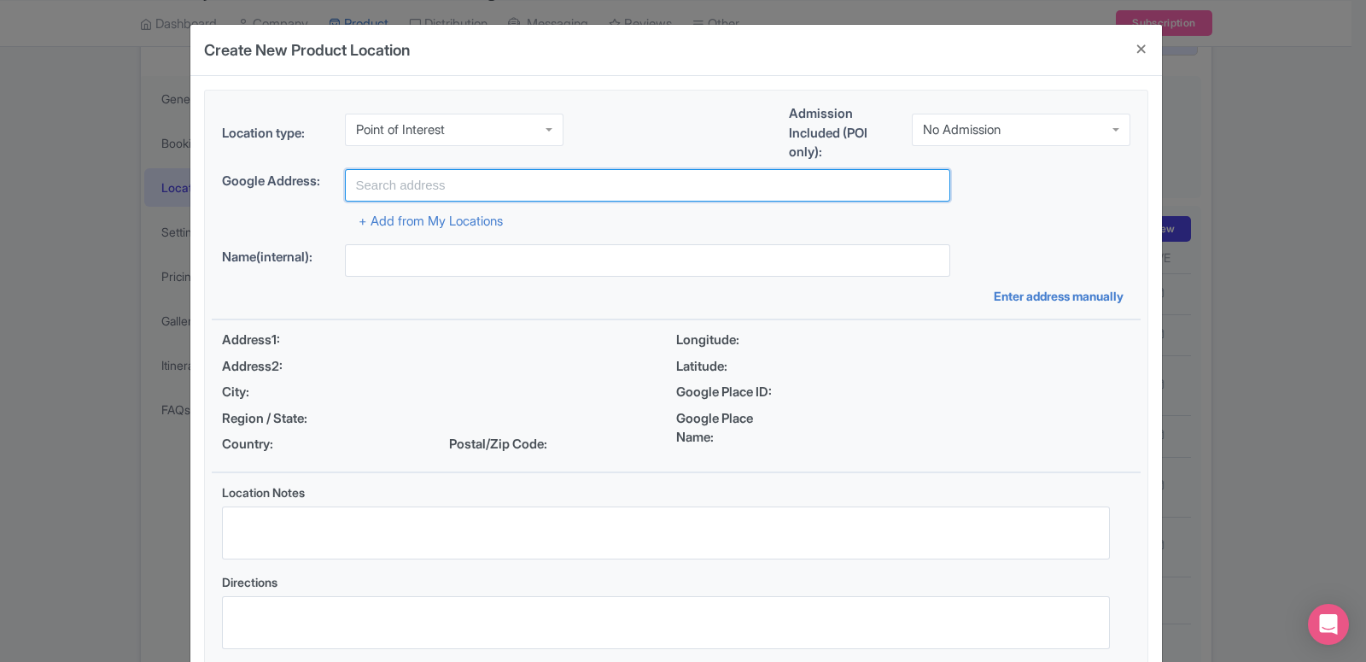
click at [421, 178] on input "text" at bounding box center [647, 185] width 605 height 32
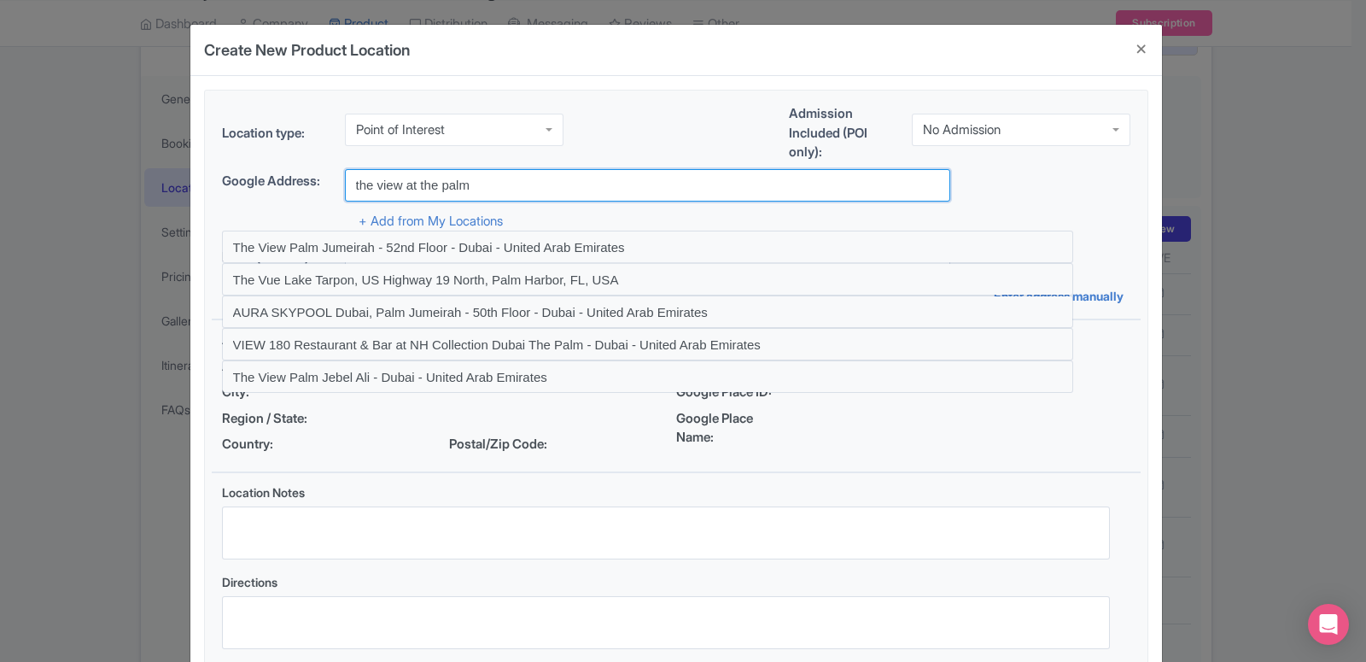
click at [402, 184] on input "the view at the palm" at bounding box center [647, 185] width 605 height 32
paste input "The Palm Tower - Palm Jumeirah Rd - 52nd Floor - Dubai - United Arab Emirates"
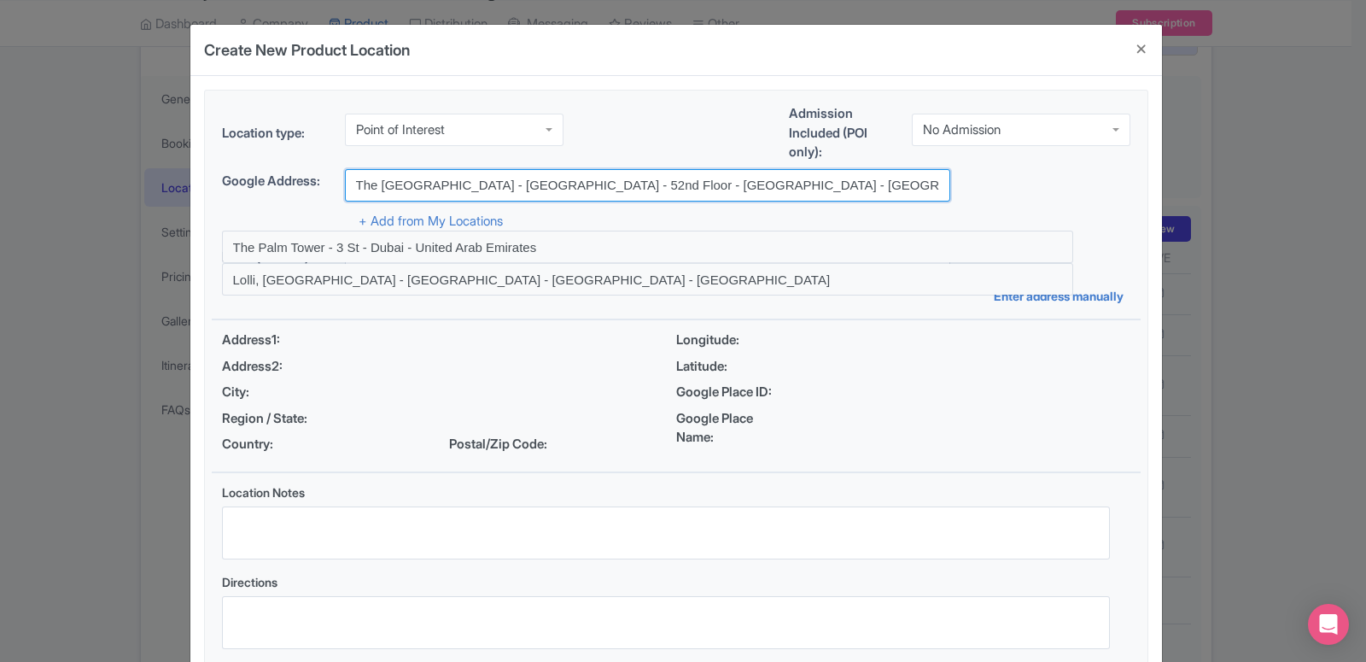
click at [845, 190] on input "The Palm Tower - Palm Jumeirah Rd - 52nd Floor - Dubai - United Arab Emirates" at bounding box center [647, 185] width 605 height 32
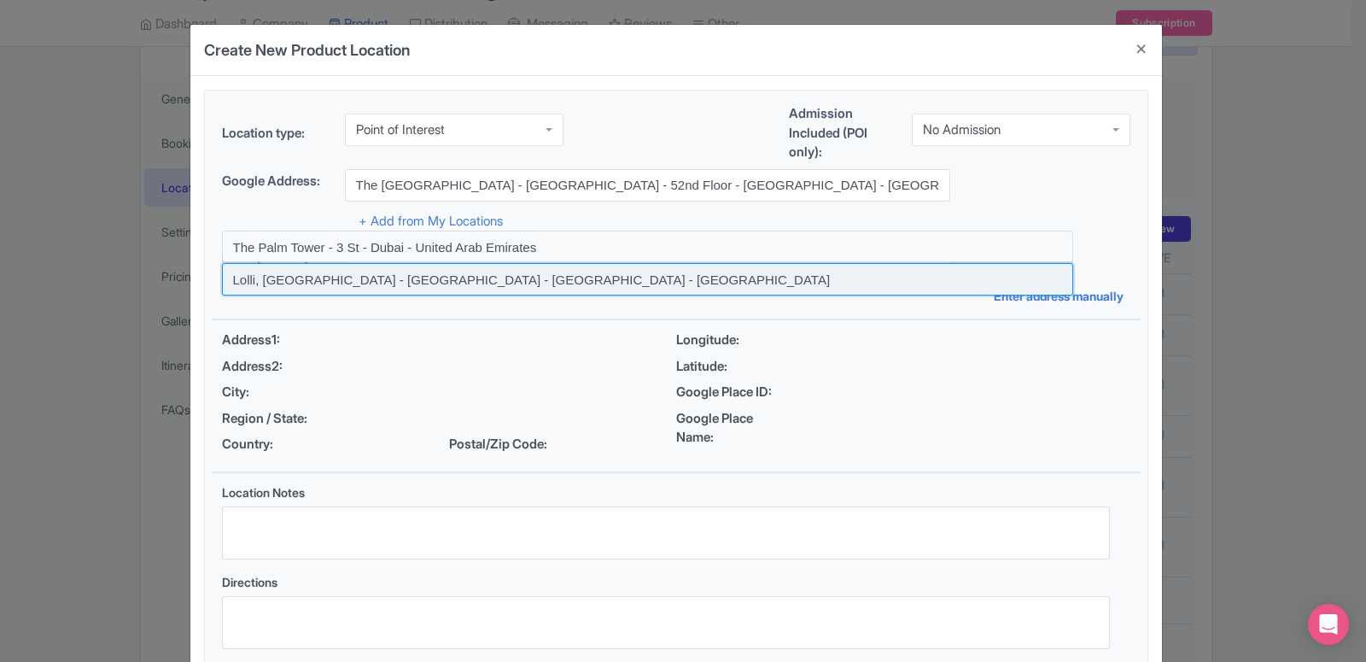
click at [489, 274] on input at bounding box center [647, 279] width 851 height 32
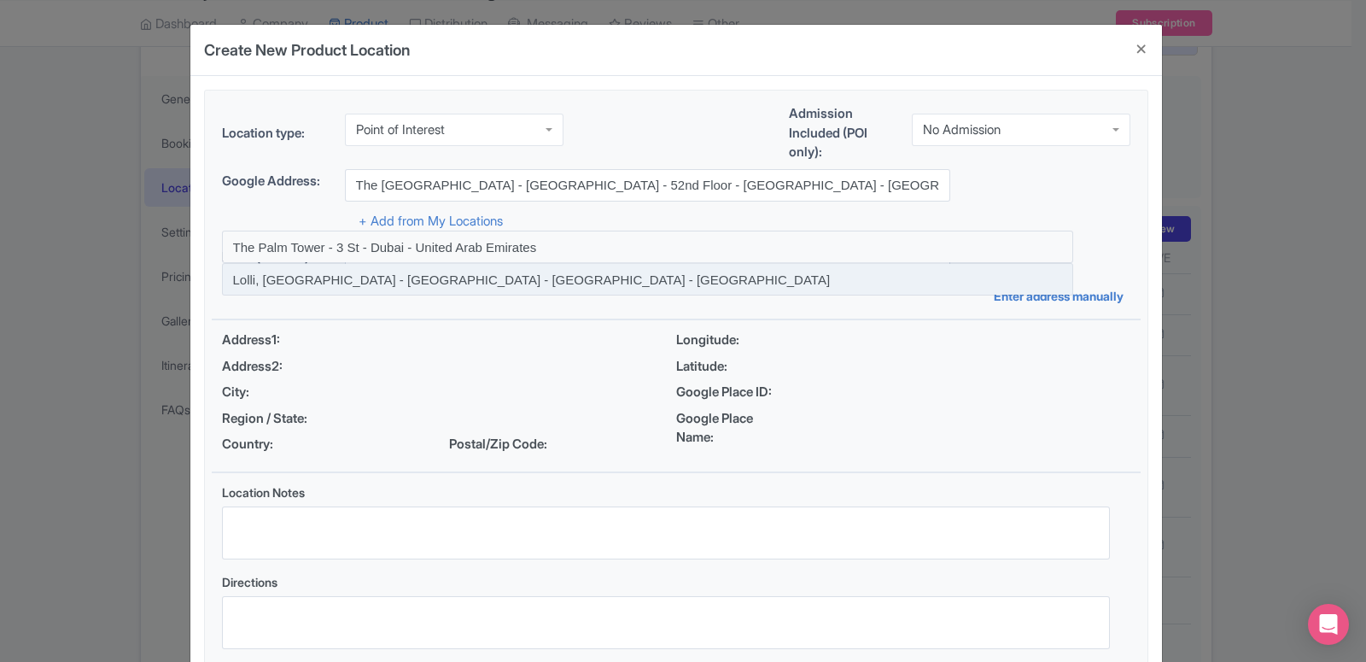
type input "Lolli, The Palm Tower - Palm Jumeirah Rd - Dubai - United Arab Emirates"
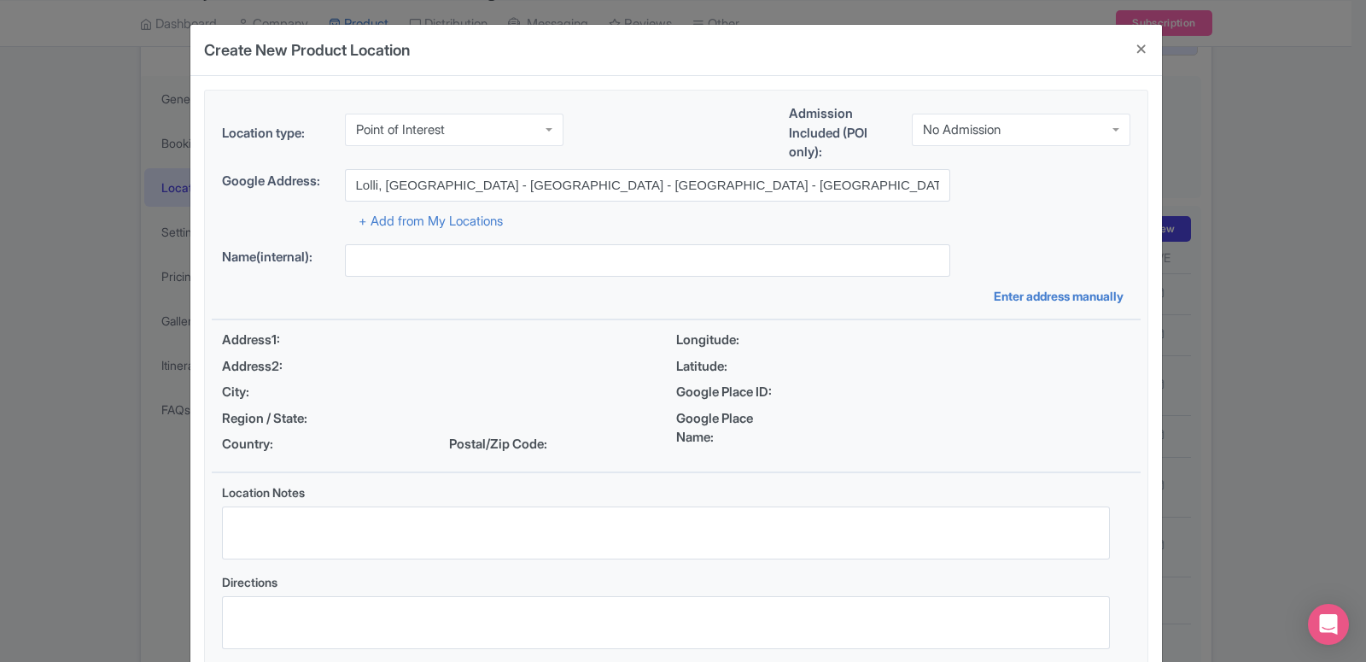
type input "Lolli, The Palm Tower - Palm Jumeirah Rd - Dubai - United Arab Emirates"
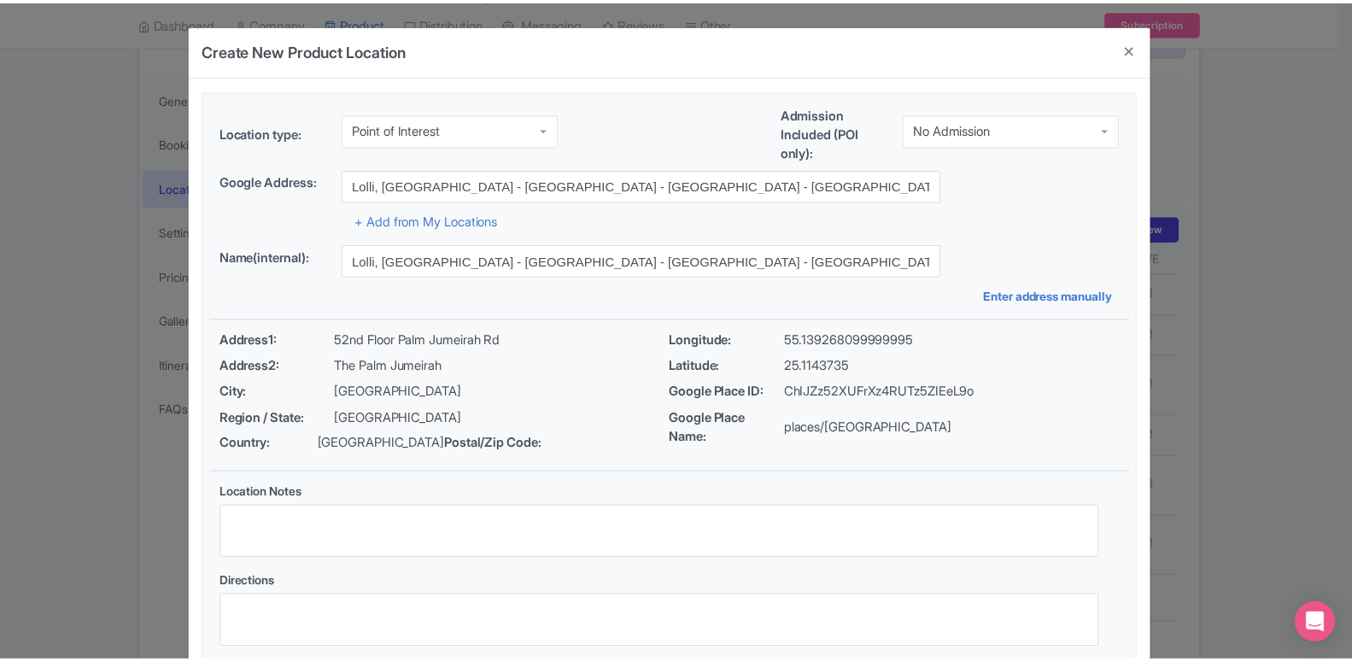
scroll to position [131, 0]
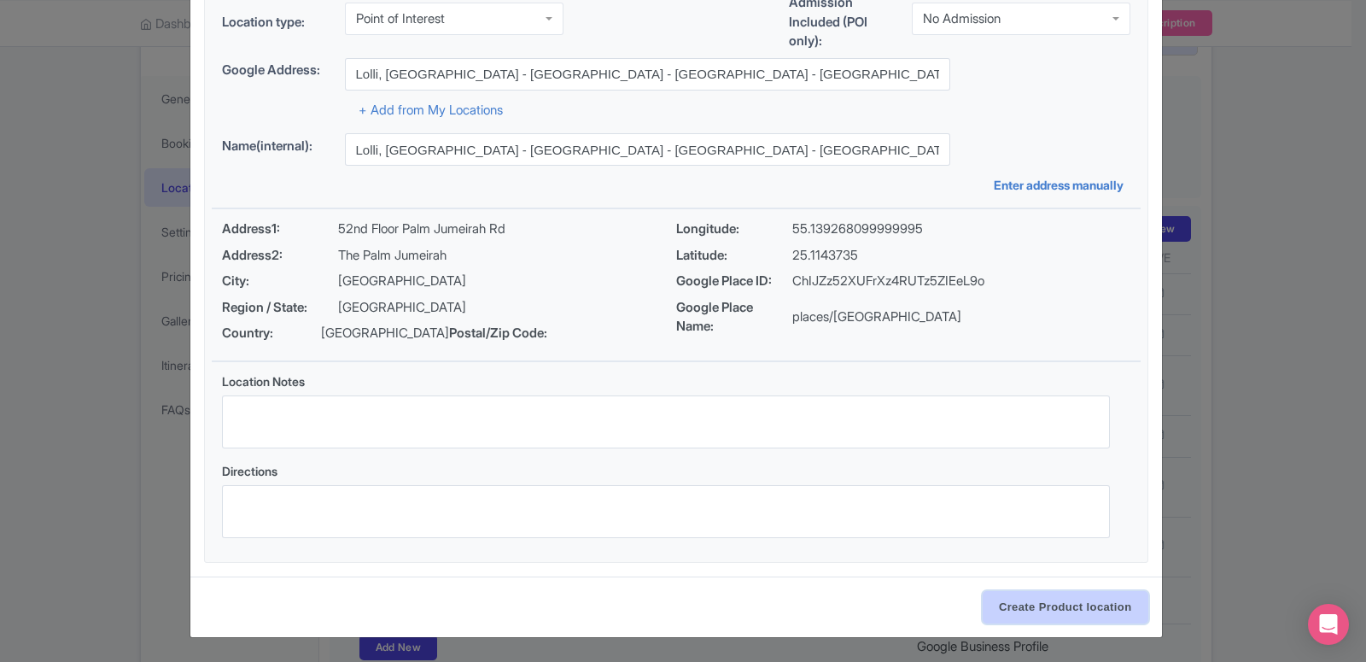
click at [1056, 607] on input "Create Product location" at bounding box center [1066, 607] width 166 height 32
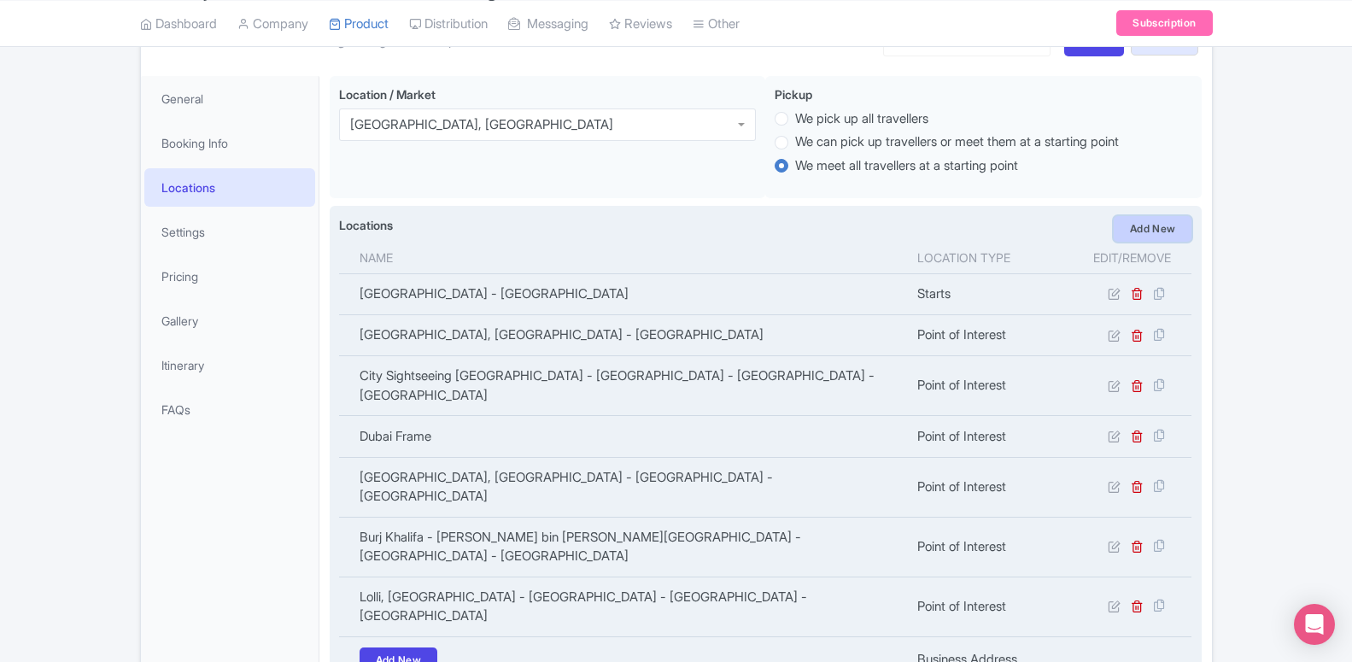
click at [1128, 235] on link "Add New" at bounding box center [1152, 229] width 79 height 26
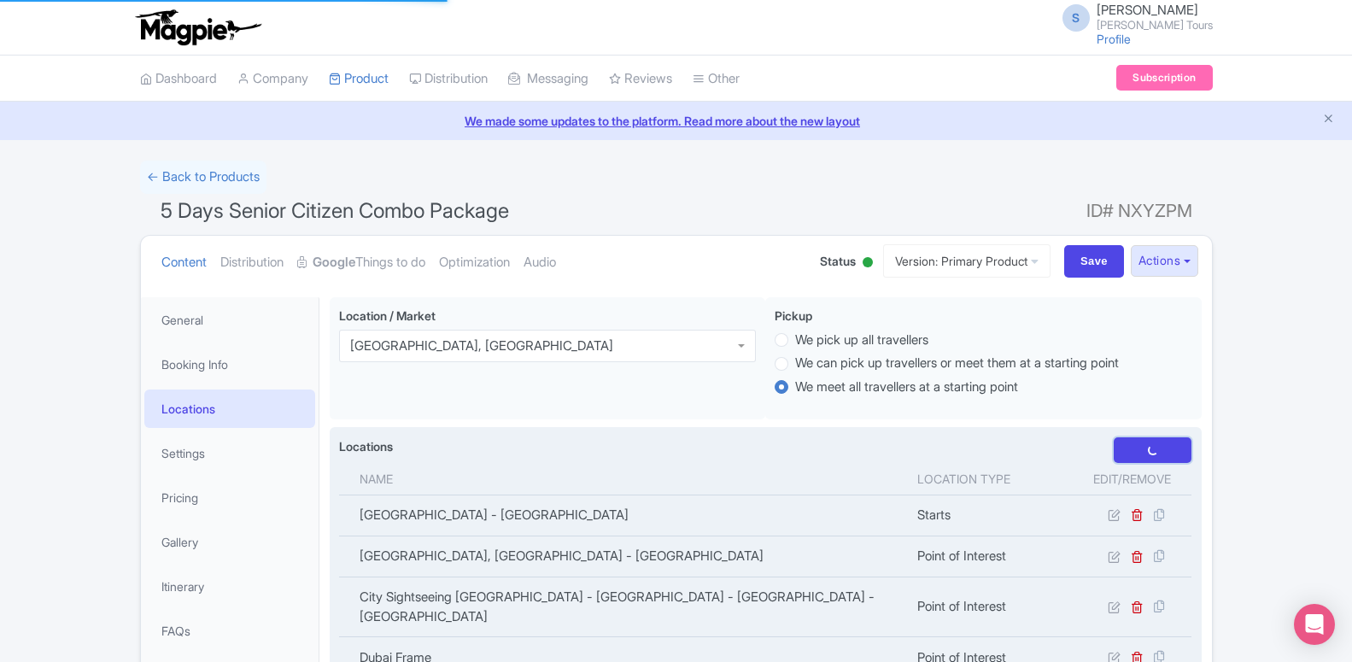
scroll to position [348, 0]
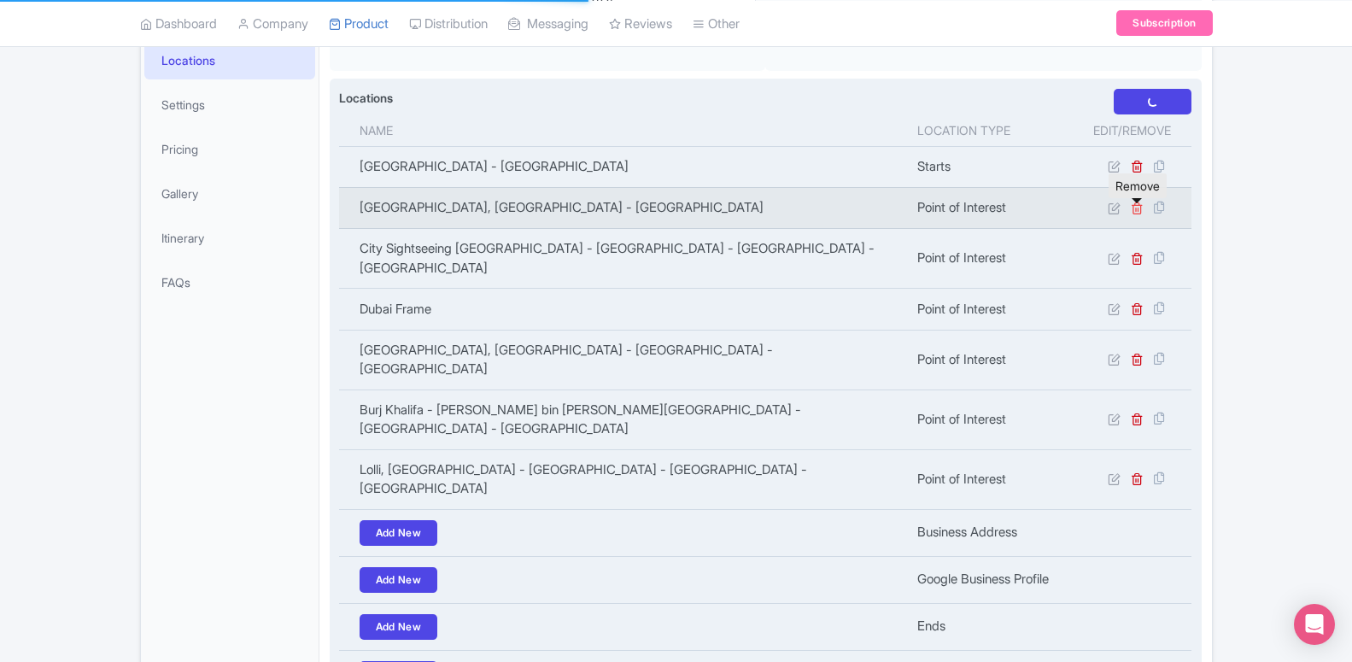
click at [1138, 207] on icon at bounding box center [1137, 208] width 13 height 13
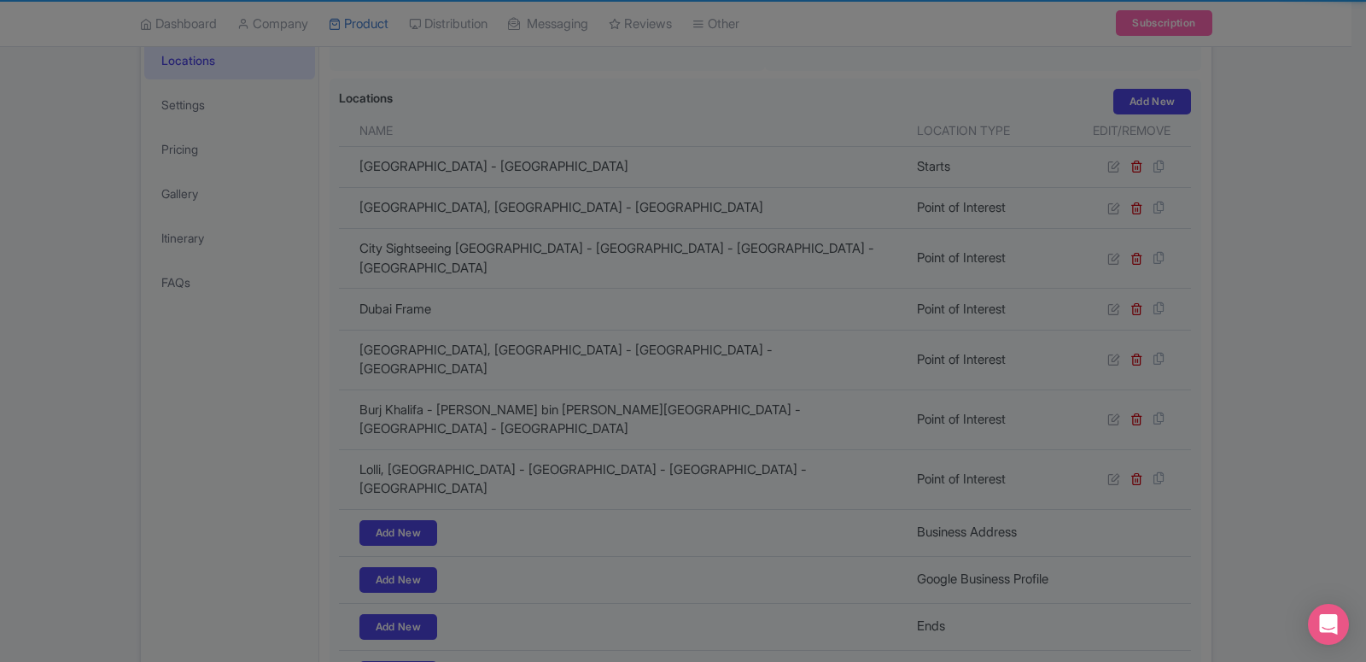
click at [796, 400] on div "Are you sure? This action cannot be undone. This will permanently change your d…" at bounding box center [683, 331] width 1366 height 662
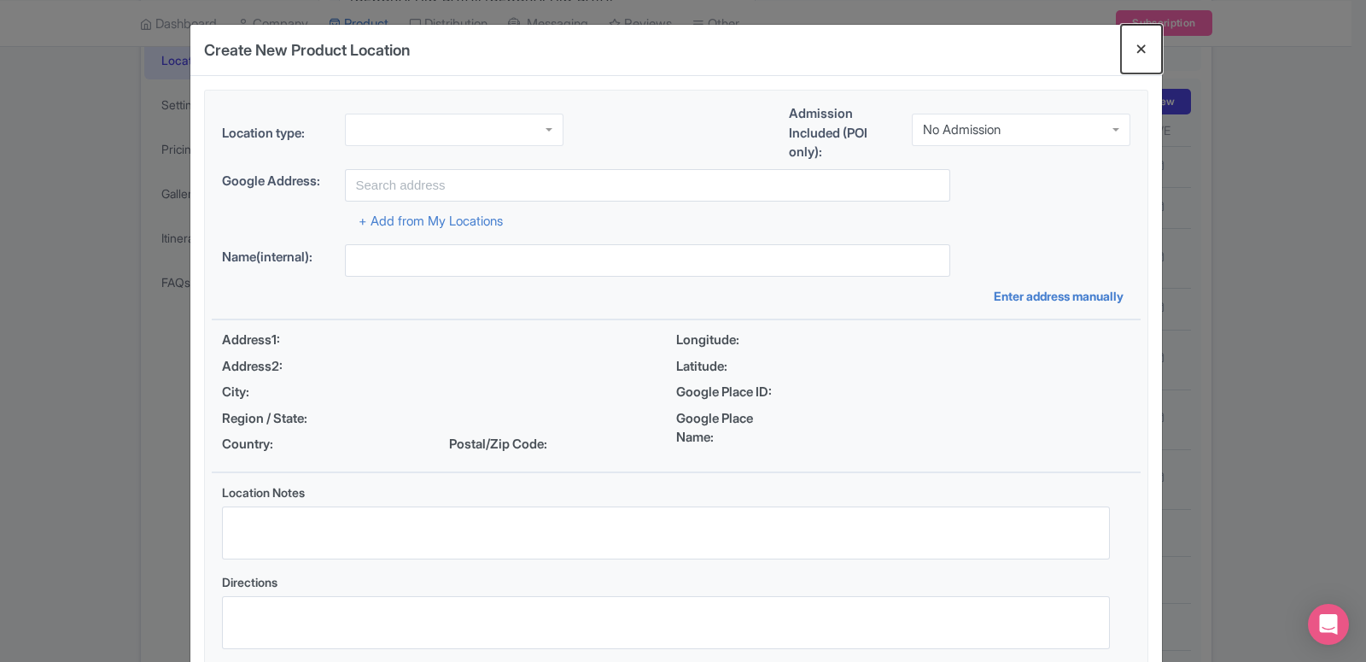
click at [1141, 45] on button "Close" at bounding box center [1141, 49] width 41 height 49
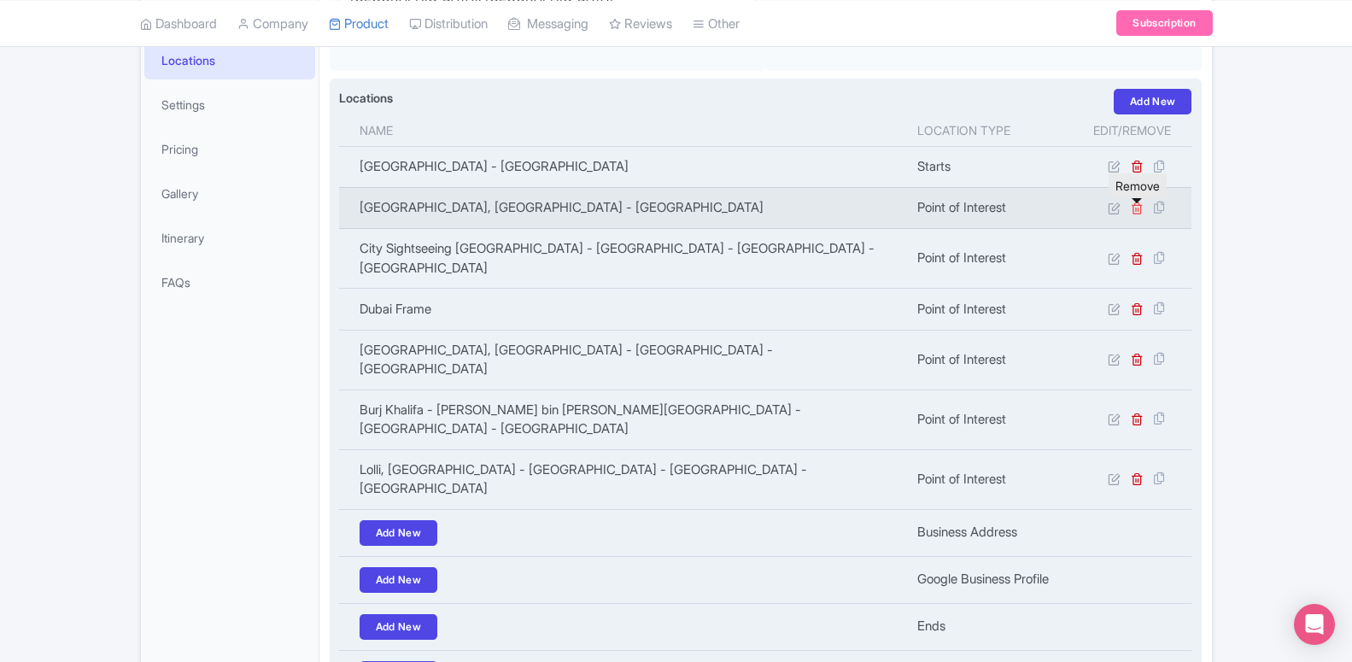
click at [1143, 209] on icon at bounding box center [1137, 208] width 13 height 13
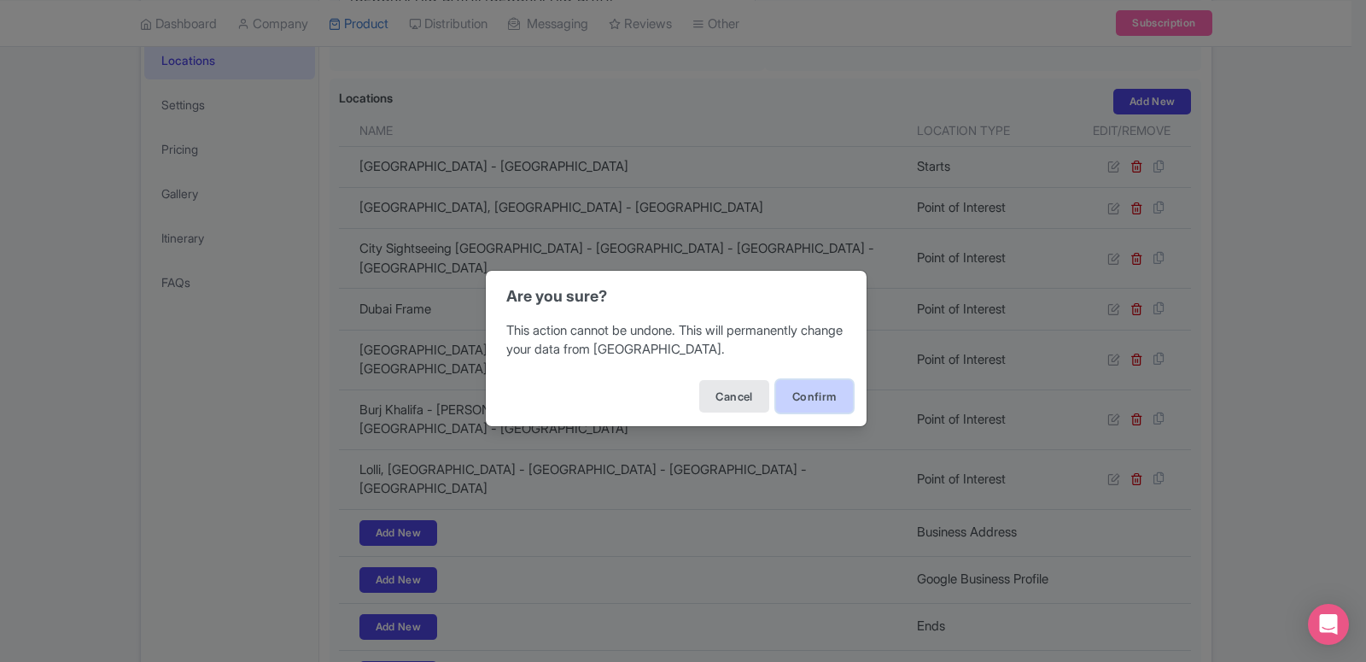
click at [791, 394] on button "Confirm" at bounding box center [814, 396] width 77 height 32
click at [803, 399] on button "Confirm" at bounding box center [814, 396] width 77 height 32
click at [786, 389] on button "Confirm" at bounding box center [814, 396] width 77 height 32
click at [813, 384] on button "Confirm" at bounding box center [814, 396] width 77 height 32
click at [710, 396] on button "Cancel" at bounding box center [733, 396] width 69 height 32
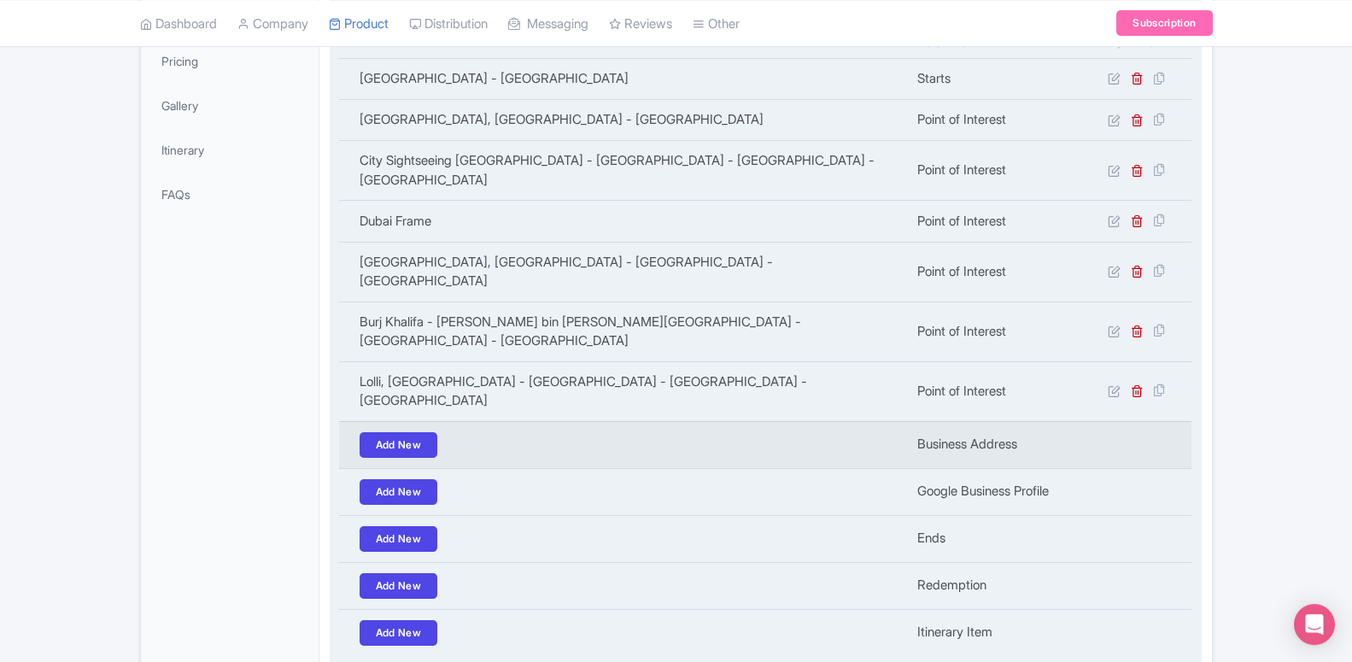
scroll to position [524, 0]
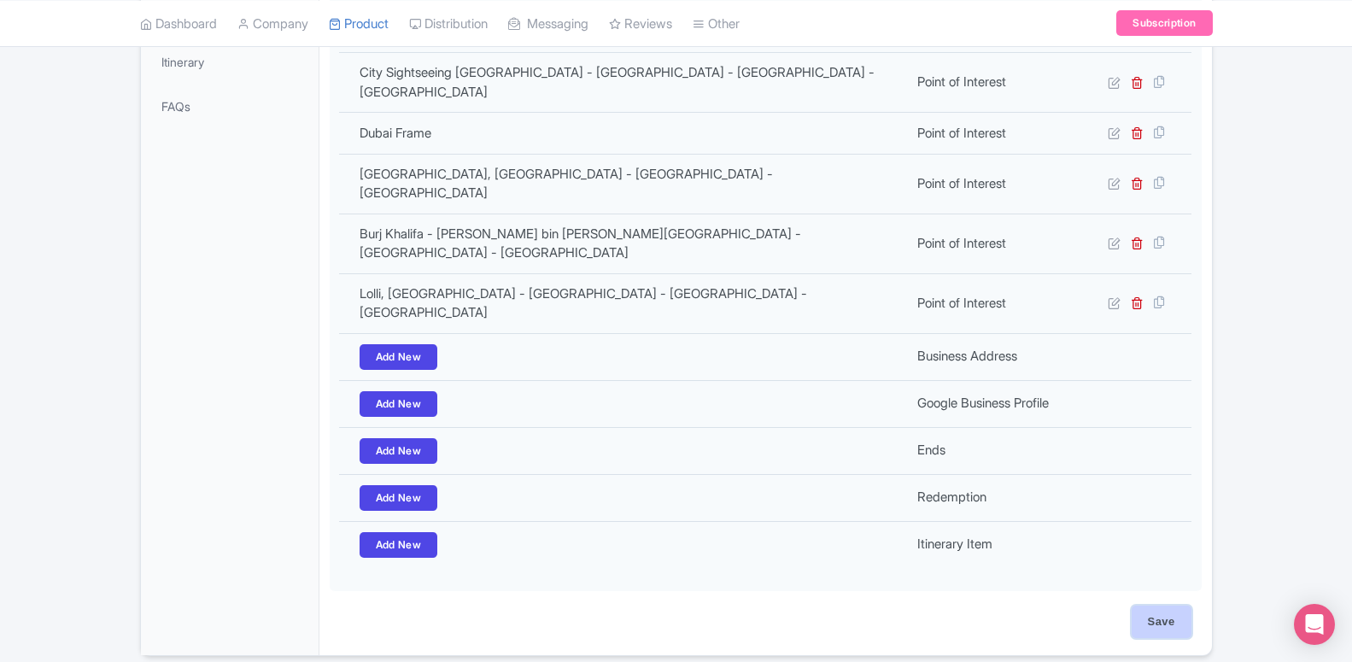
click at [1162, 605] on input "Save" at bounding box center [1161, 621] width 60 height 32
type input "Update Product"
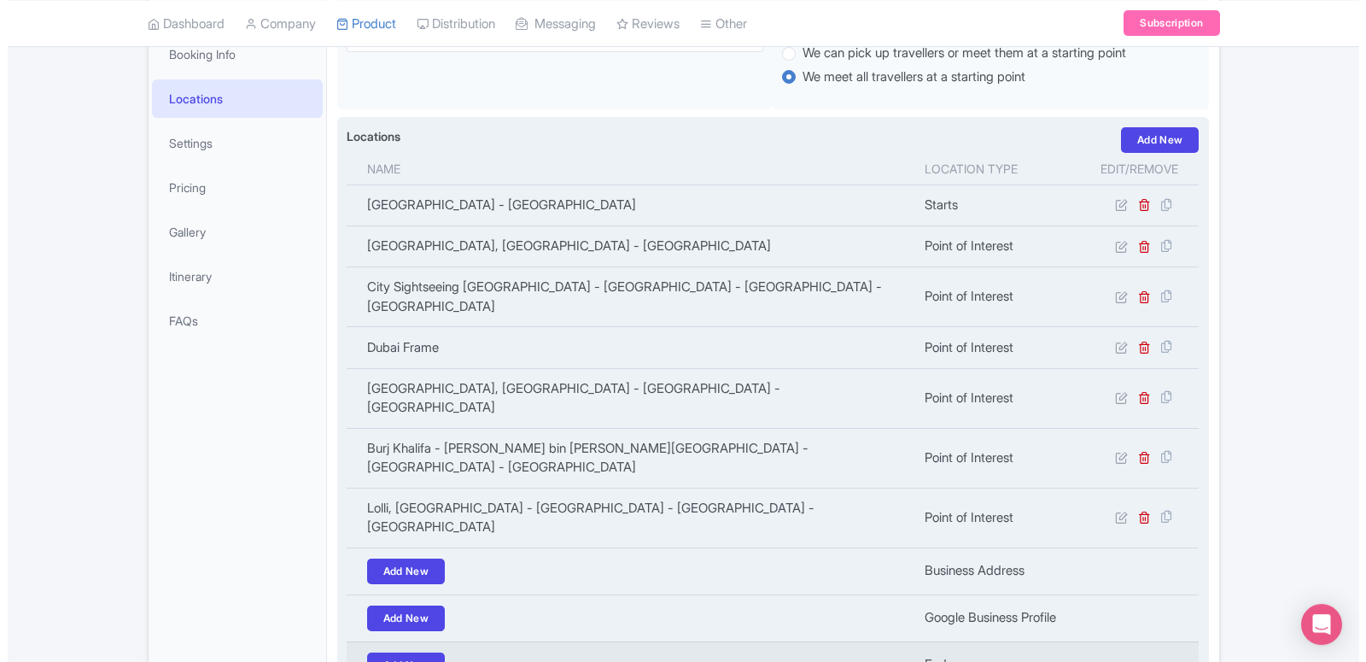
scroll to position [437, 0]
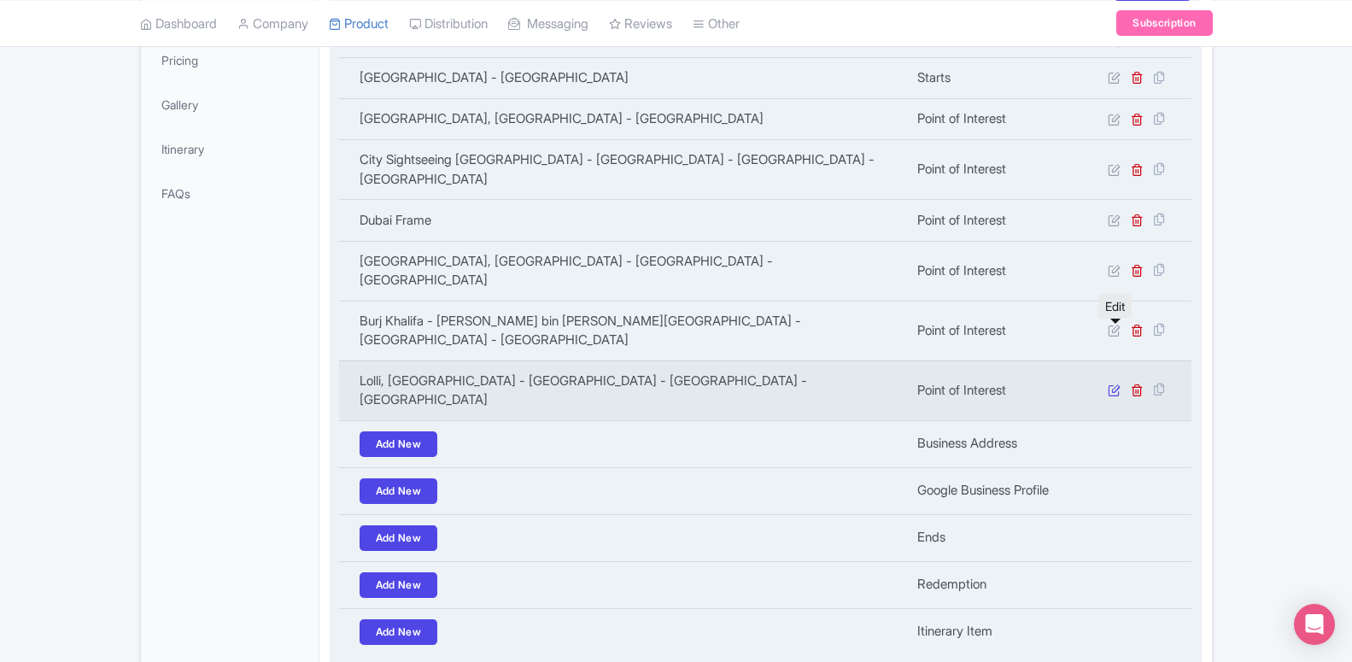
click at [1111, 383] on icon at bounding box center [1114, 389] width 13 height 13
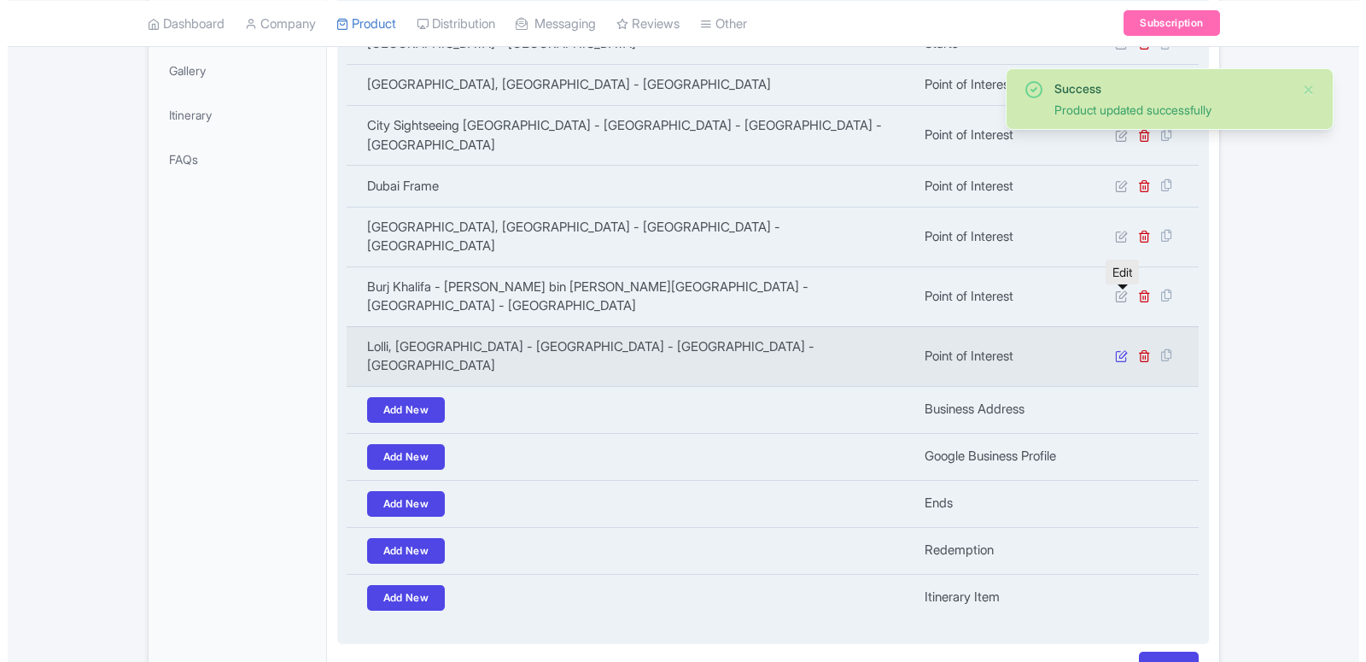
scroll to position [471, 0]
click at [1116, 349] on icon at bounding box center [1114, 355] width 13 height 13
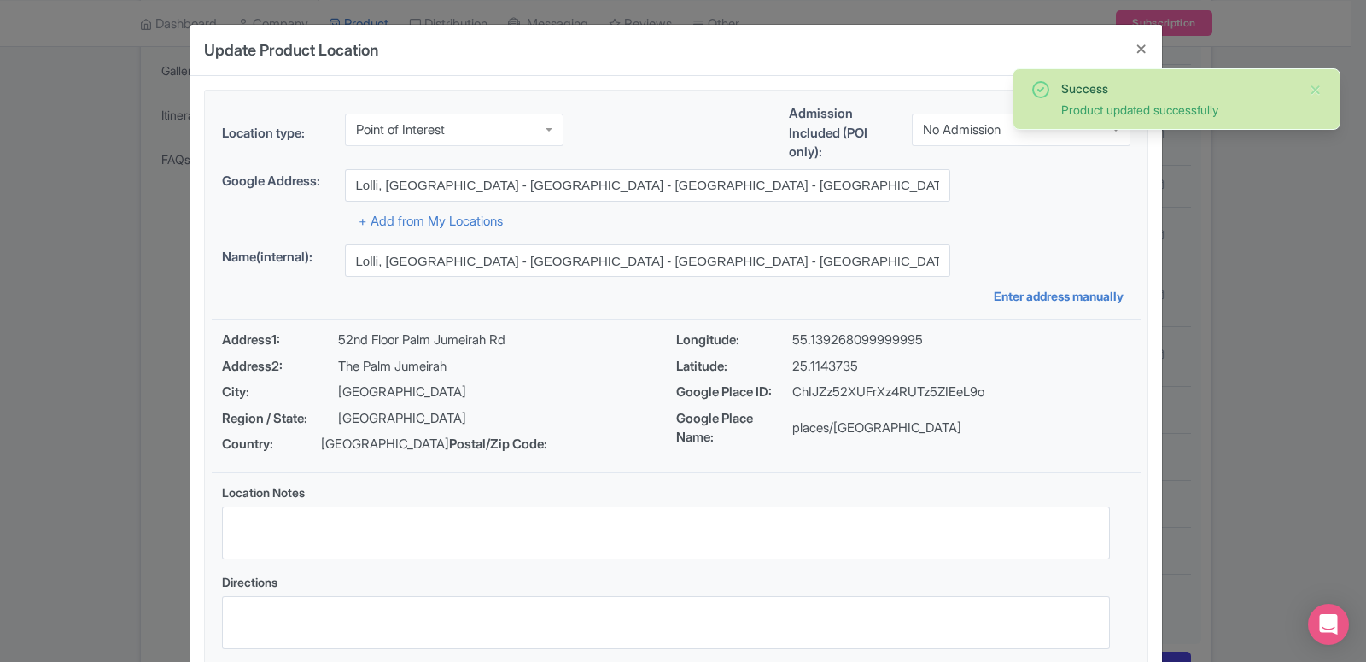
click at [466, 129] on div "Point of Interest" at bounding box center [454, 130] width 219 height 32
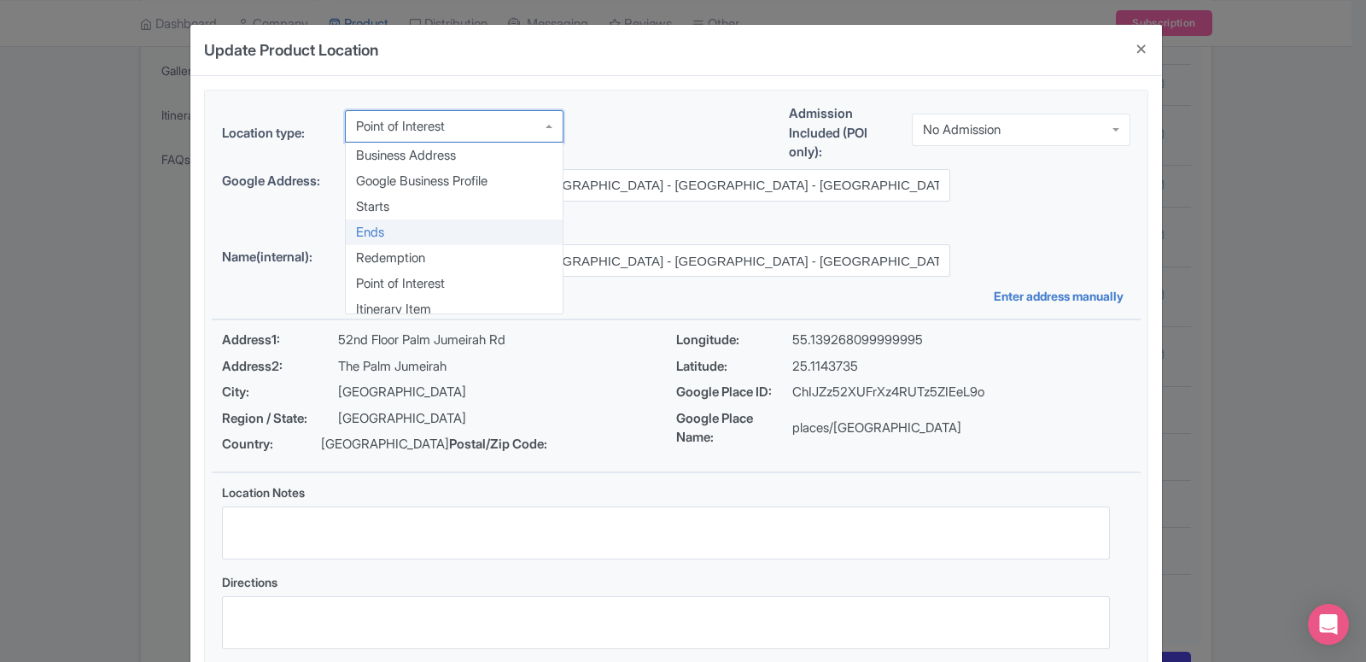
click at [455, 238] on div "Location type: Point of Interest Point of Interest Business Address Google Busi…" at bounding box center [676, 382] width 929 height 582
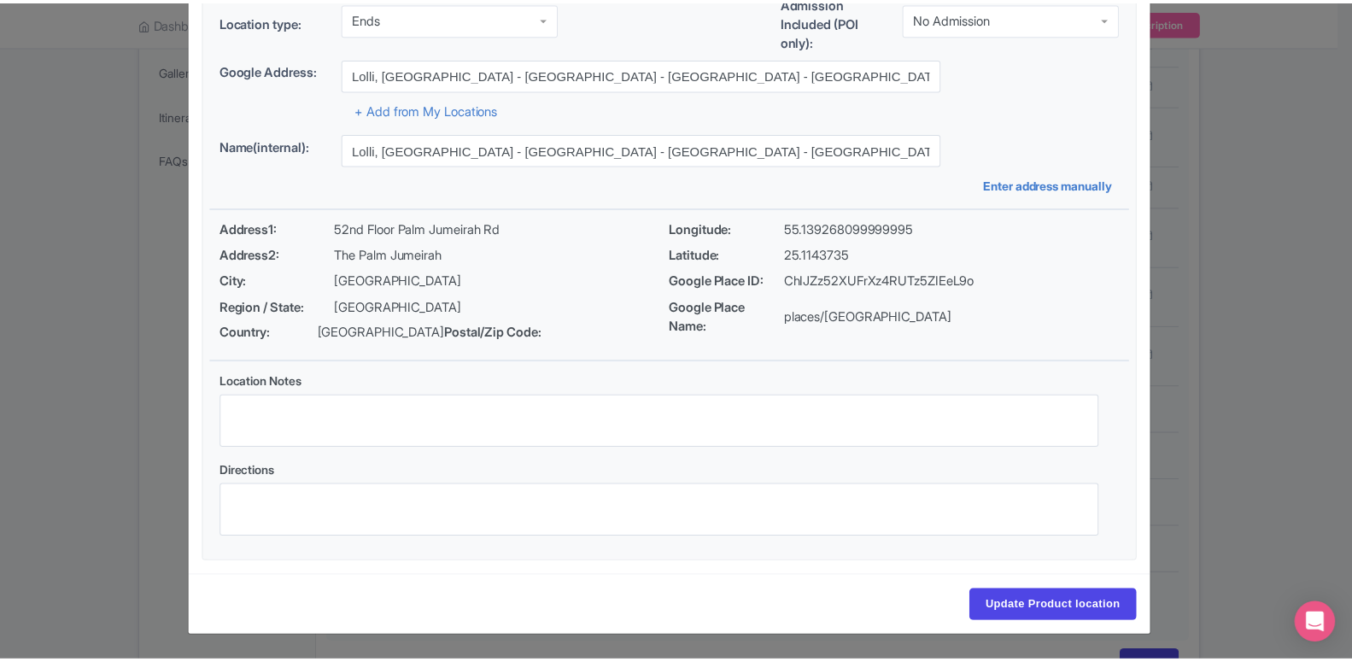
scroll to position [131, 0]
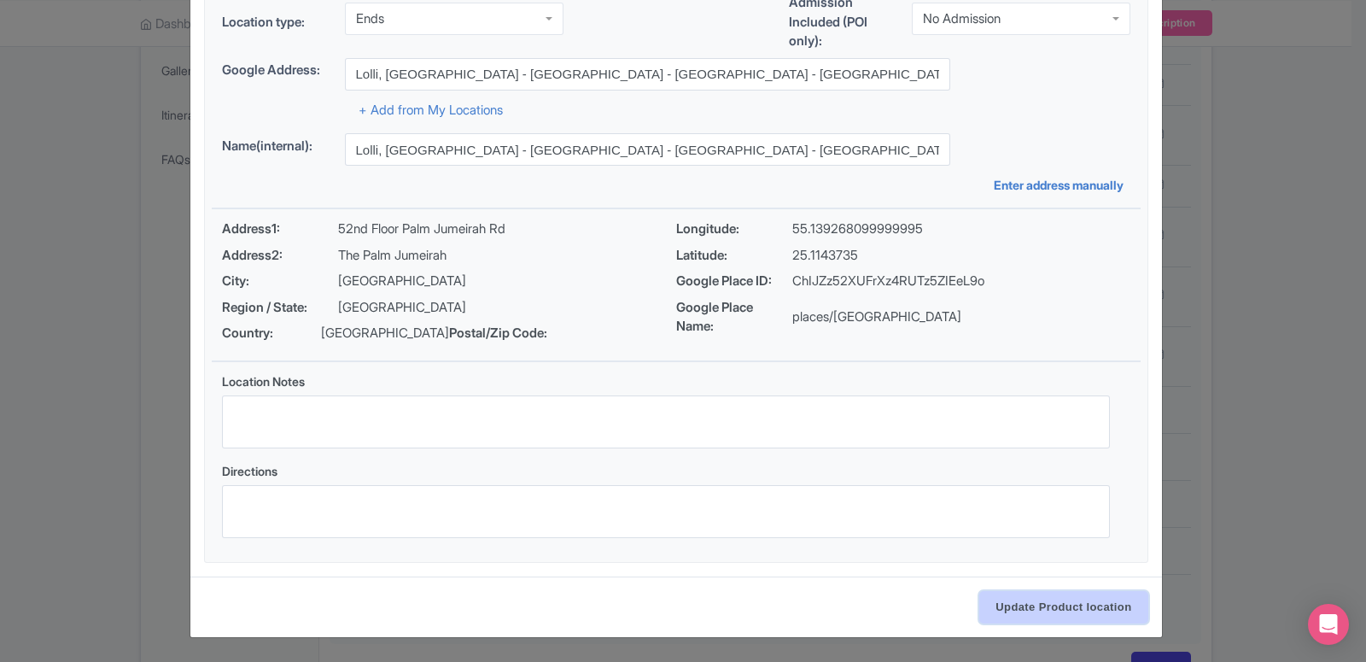
click at [1100, 597] on input "Update Product location" at bounding box center [1063, 607] width 168 height 32
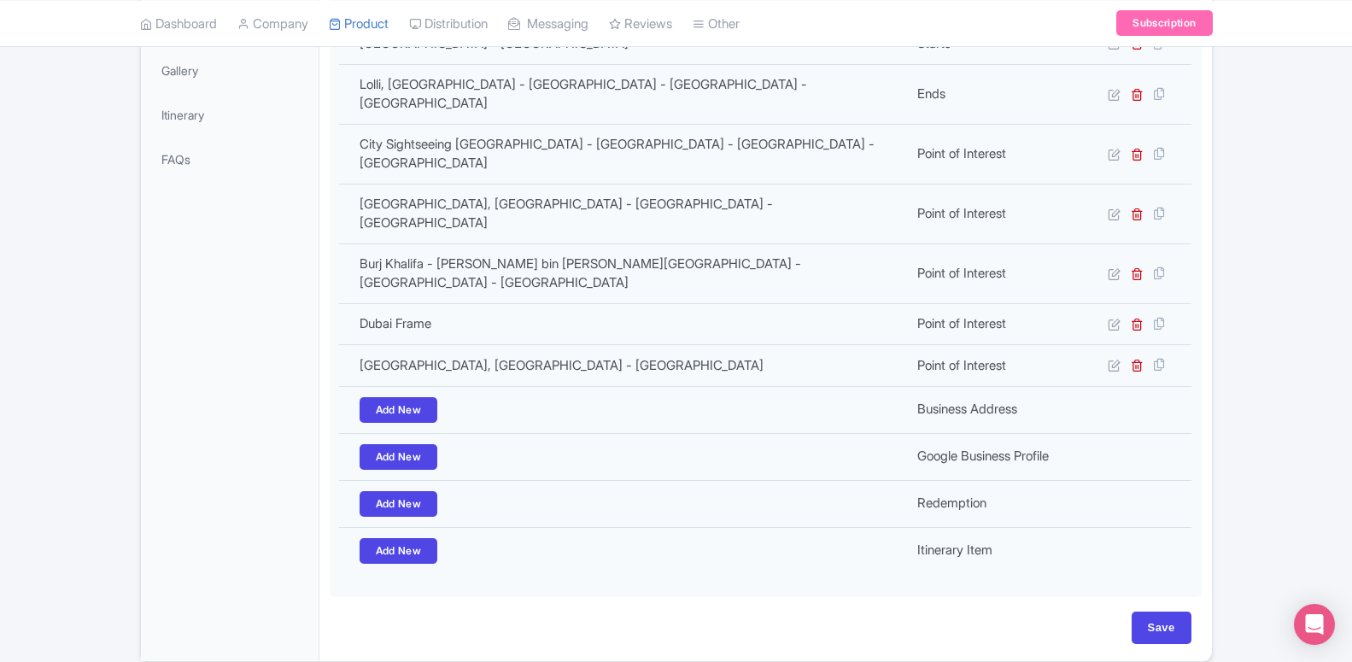
scroll to position [477, 0]
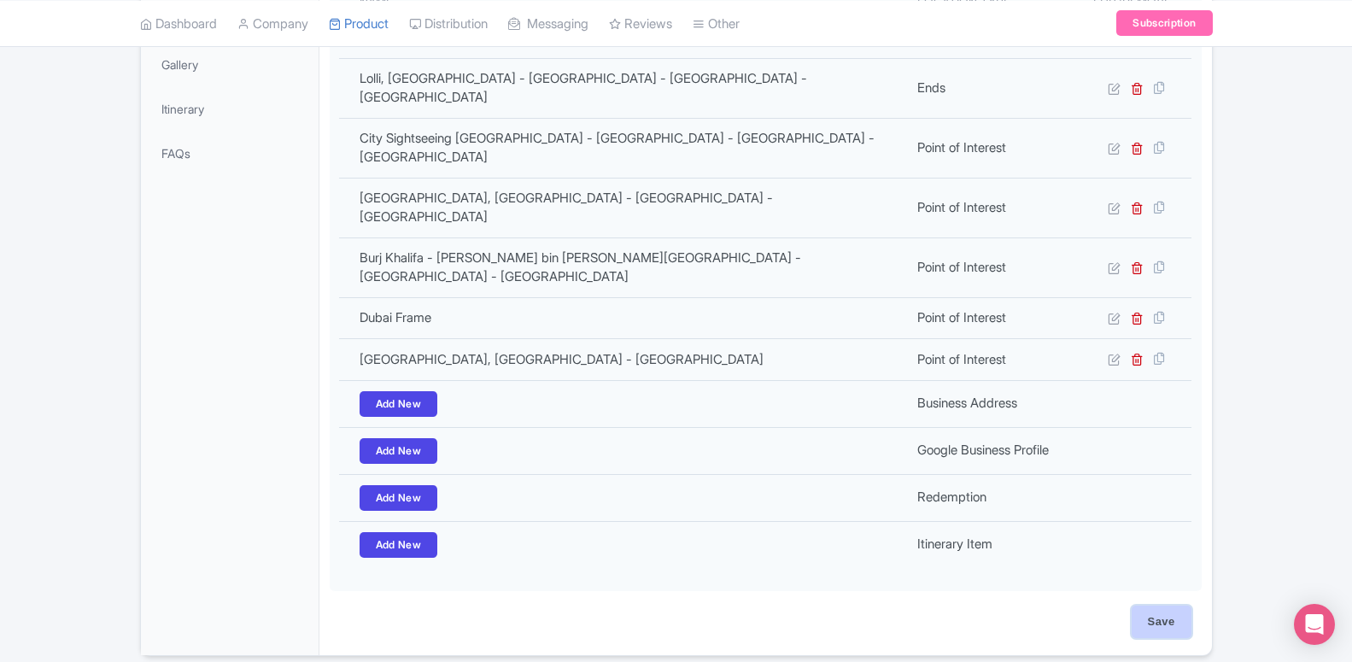
click at [1168, 605] on input "Save" at bounding box center [1161, 621] width 60 height 32
type input "Update Product"
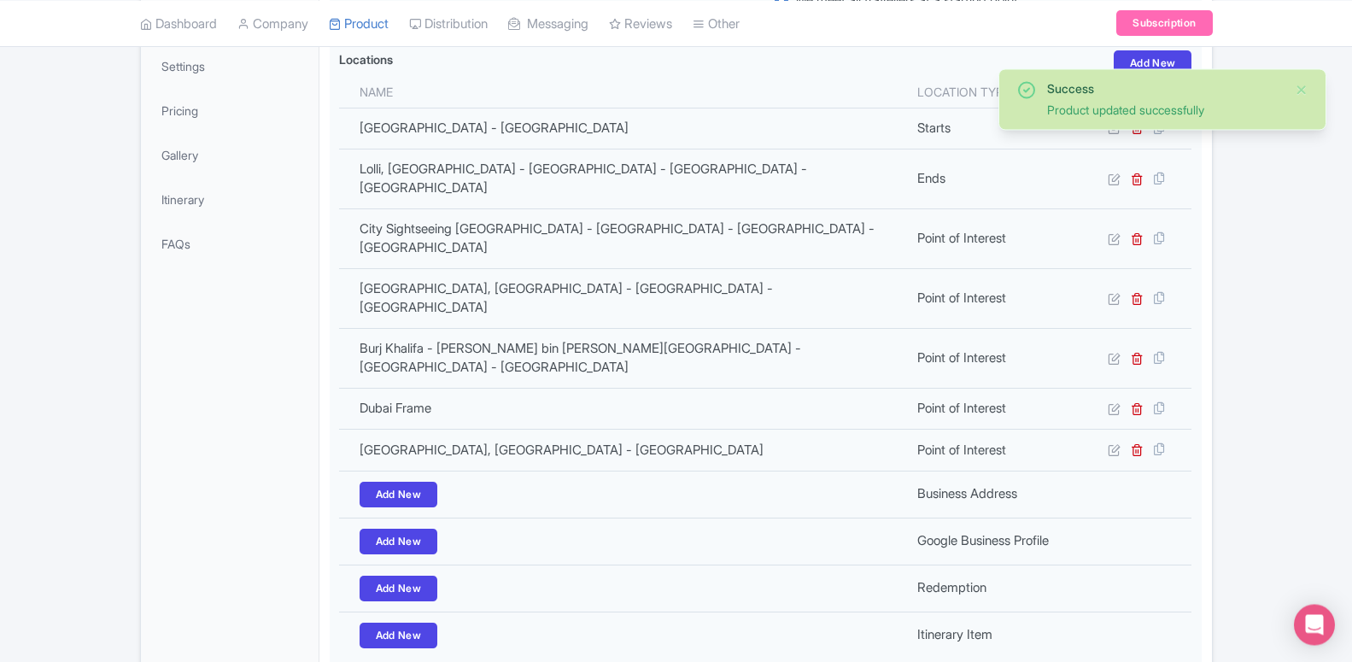
scroll to position [470, 0]
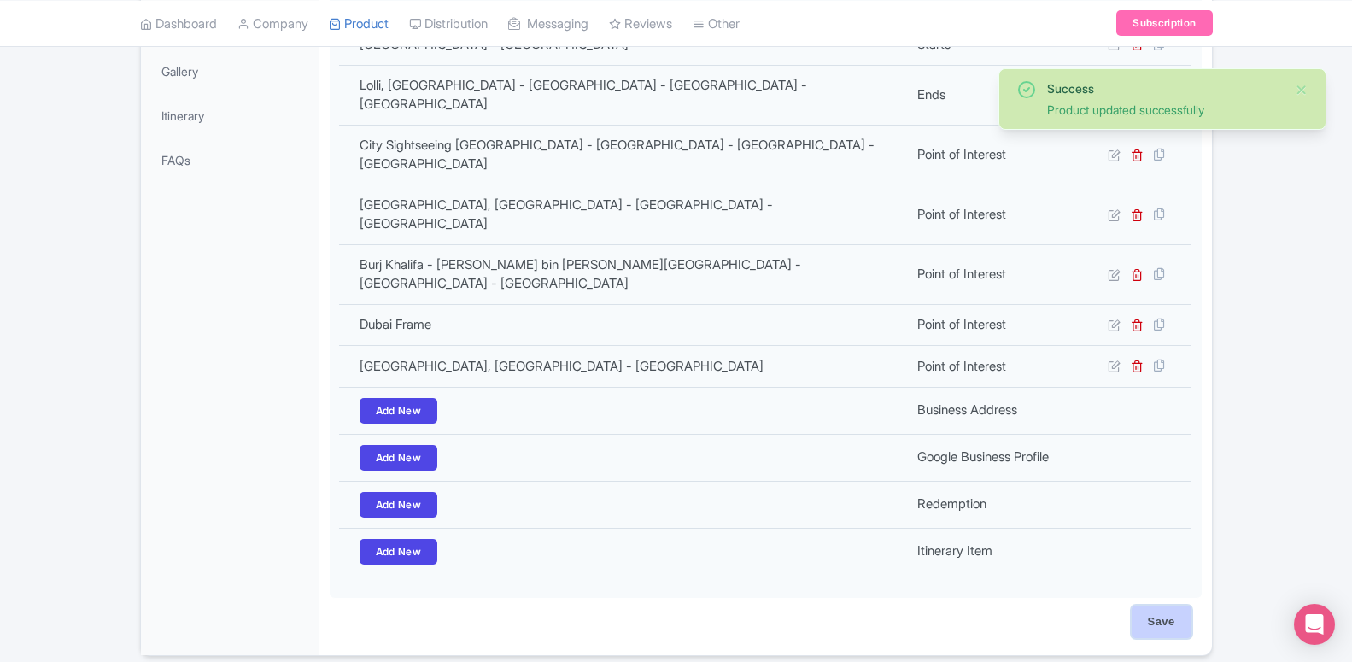
click at [1175, 605] on input "Save" at bounding box center [1161, 621] width 60 height 32
type input "Saving..."
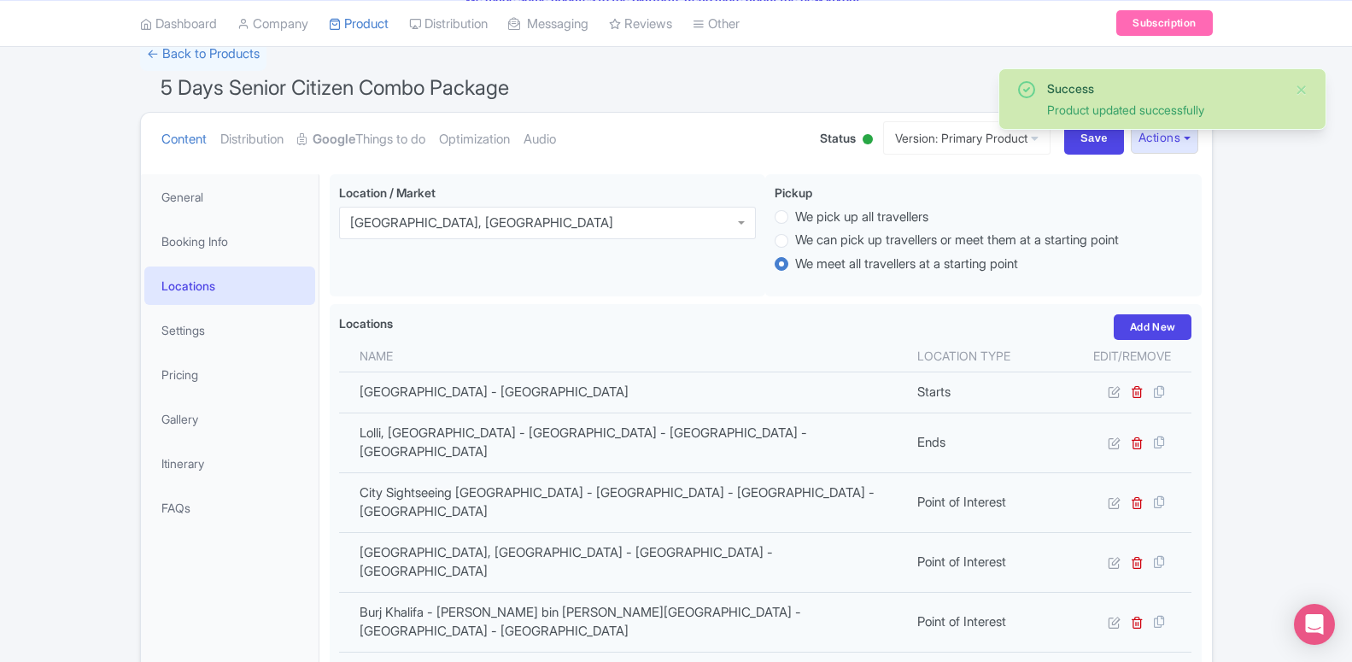
scroll to position [36, 0]
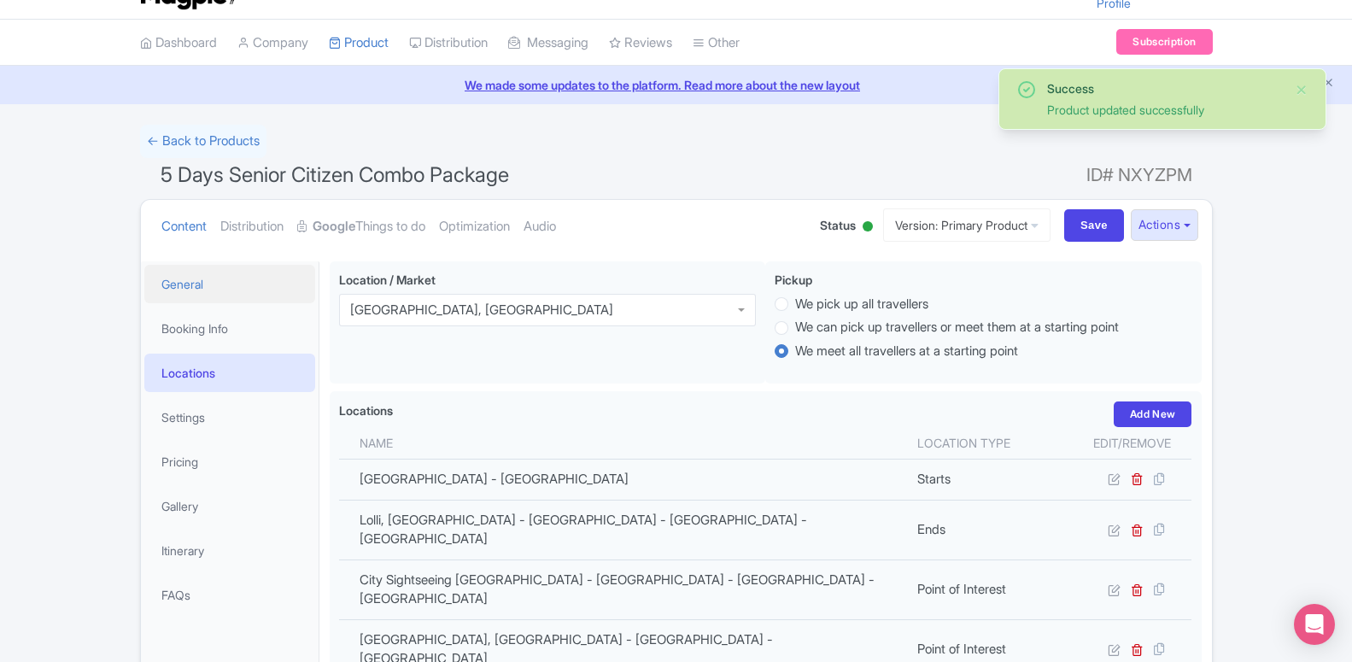
click at [208, 283] on link "General" at bounding box center [229, 284] width 171 height 38
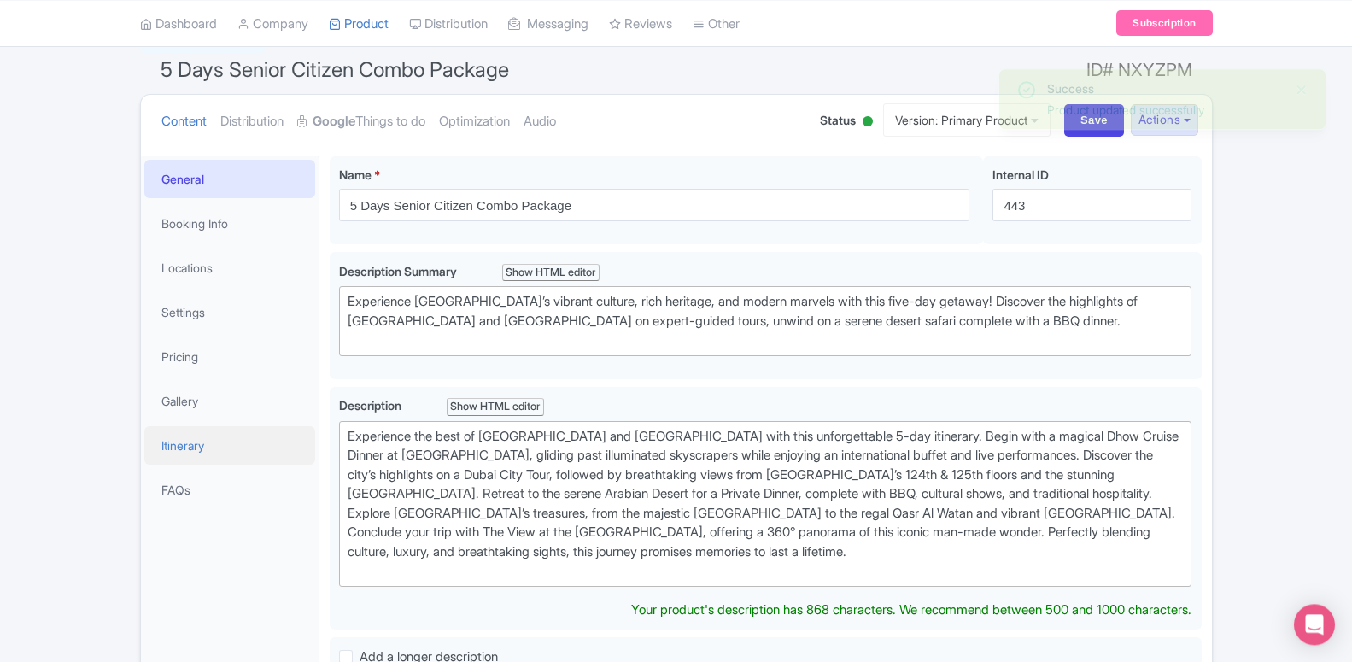
scroll to position [123, 0]
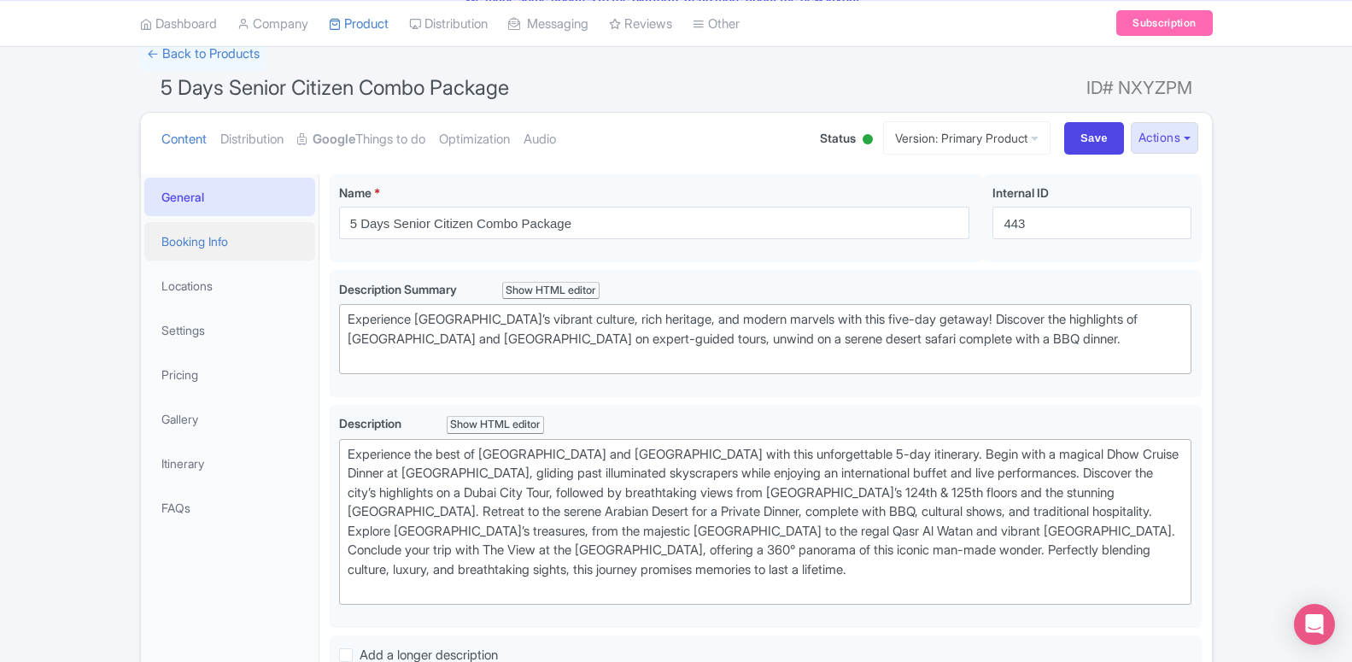
click at [221, 255] on link "Booking Info" at bounding box center [229, 241] width 171 height 38
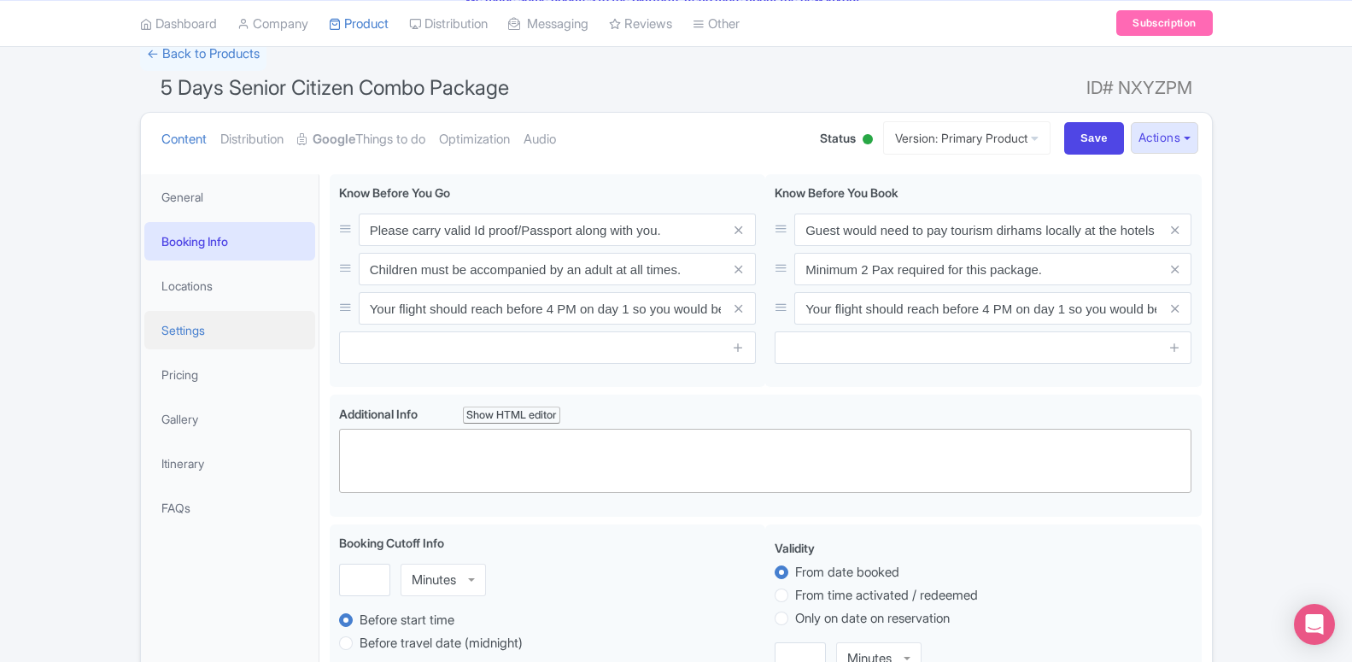
click at [208, 341] on link "Settings" at bounding box center [229, 330] width 171 height 38
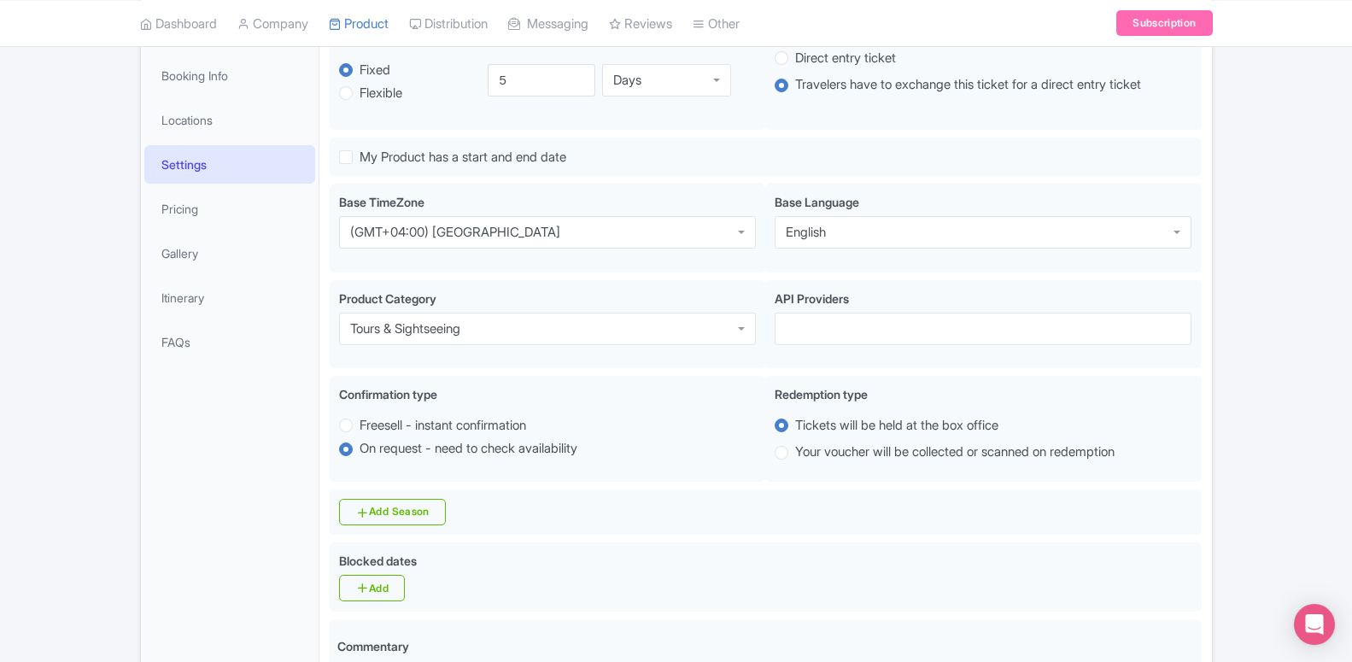
scroll to position [384, 0]
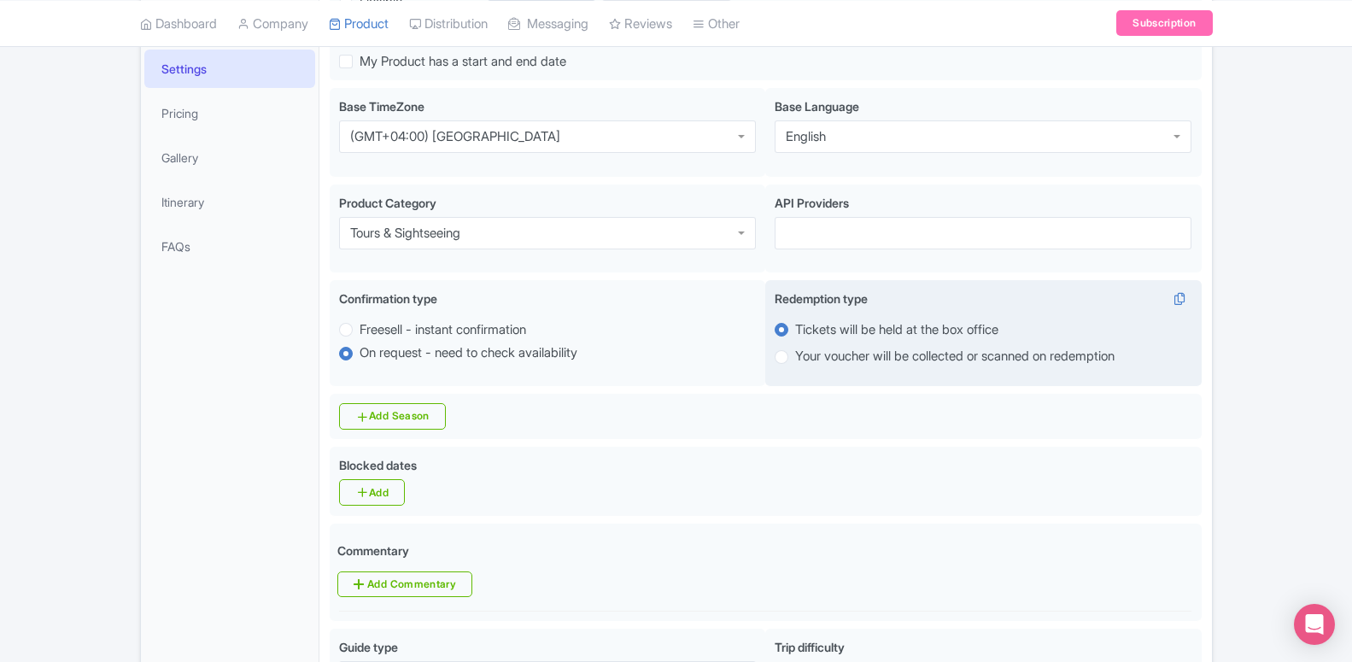
click at [795, 363] on label "Your voucher will be collected or scanned on redemption" at bounding box center [954, 357] width 319 height 20
click at [795, 363] on input "Your voucher will be collected or scanned on redemption" at bounding box center [803, 355] width 17 height 17
radio input "true"
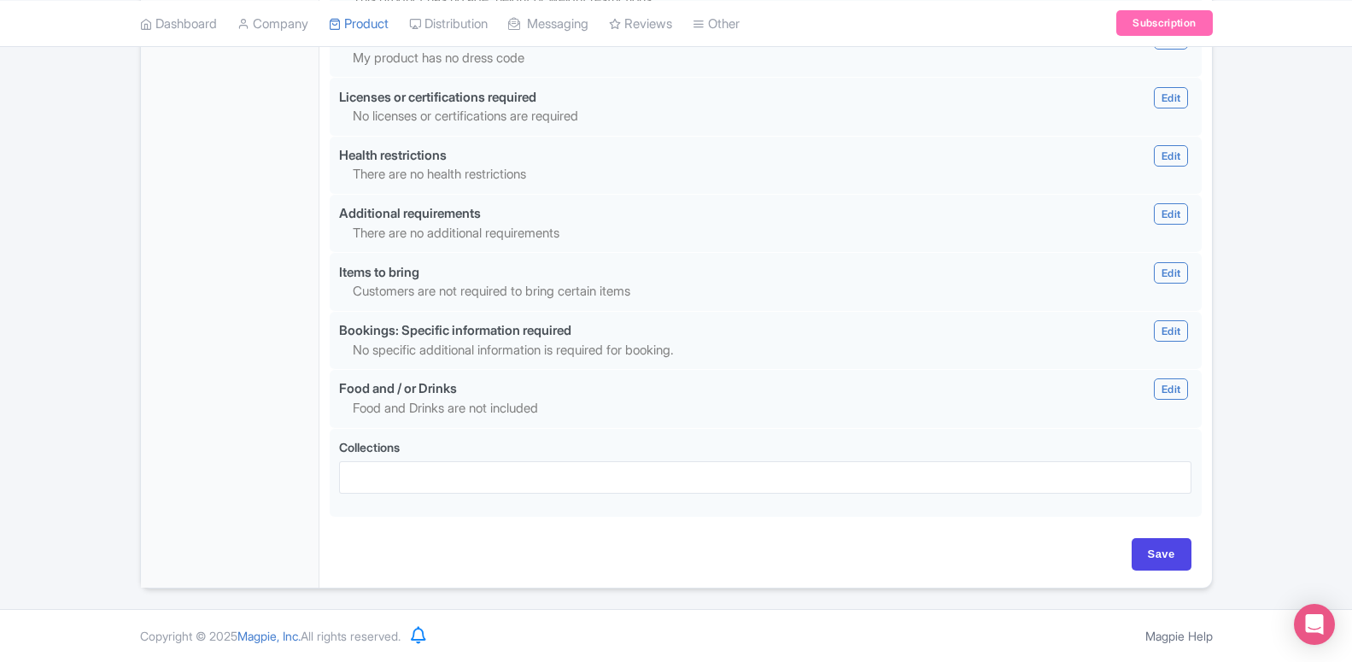
scroll to position [1470, 0]
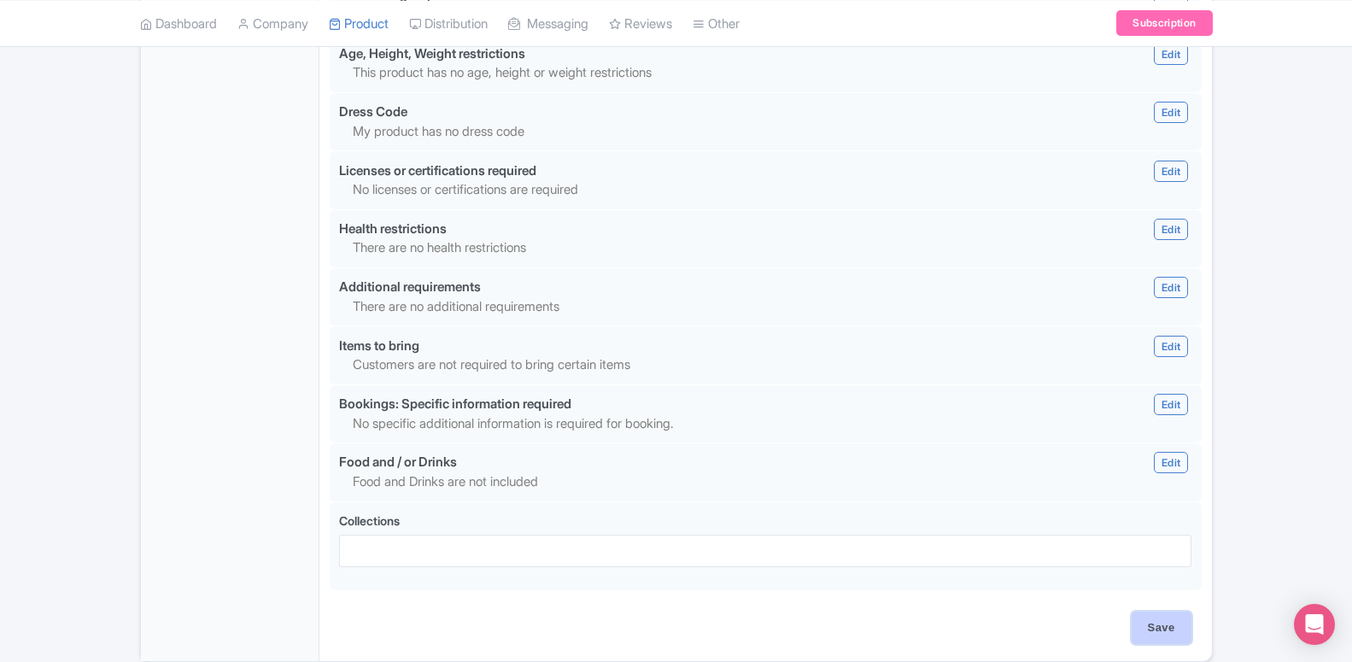
click at [1159, 638] on input "Save" at bounding box center [1161, 627] width 60 height 32
type input "Saving..."
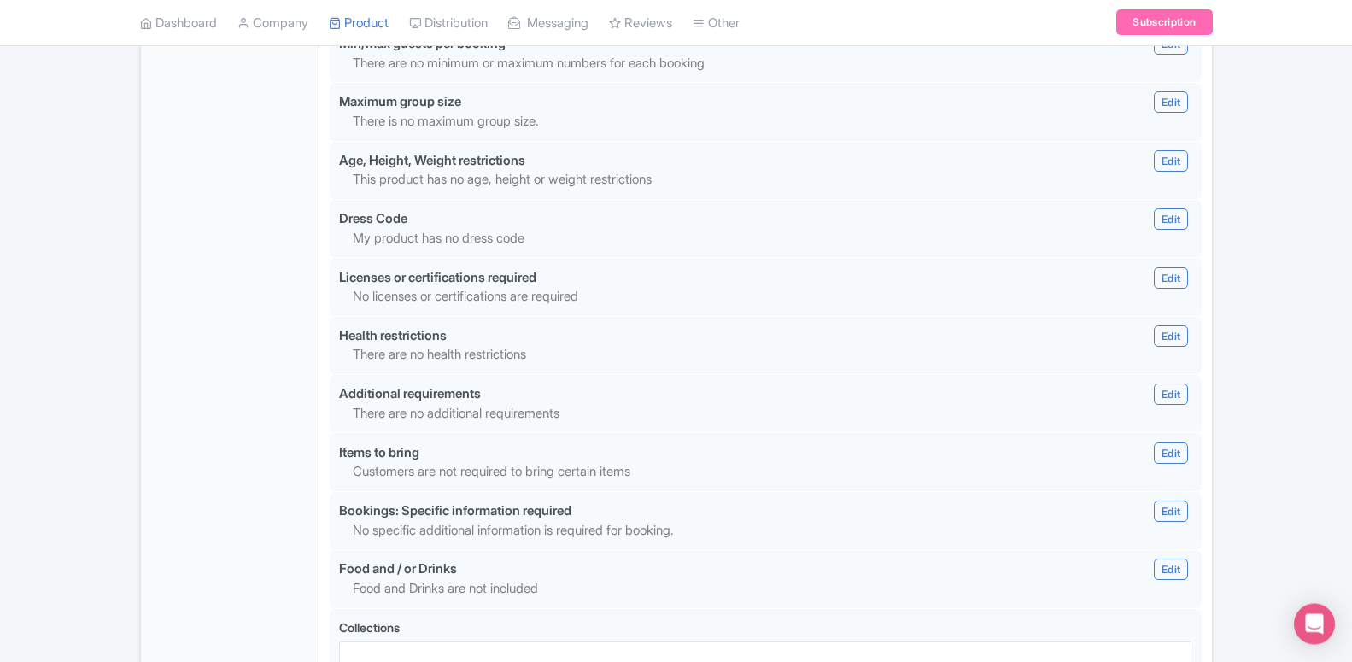
scroll to position [1296, 0]
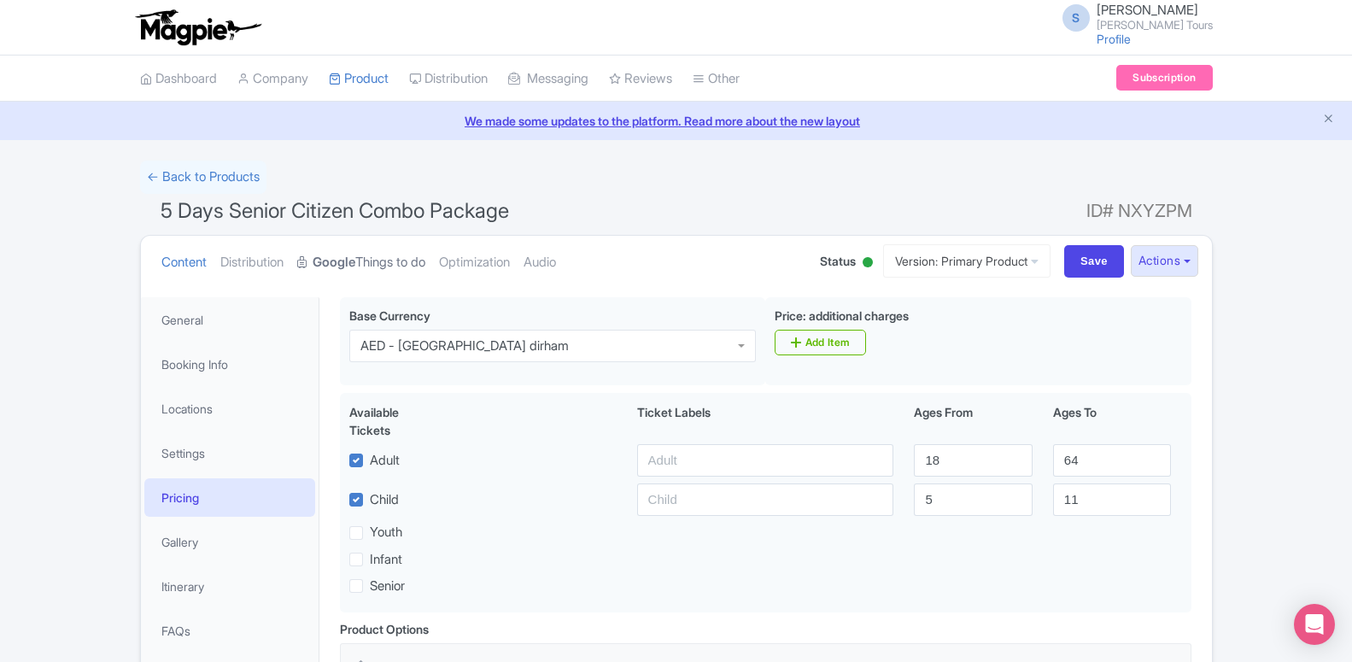
click at [365, 261] on link "Google Things to do" at bounding box center [361, 263] width 128 height 54
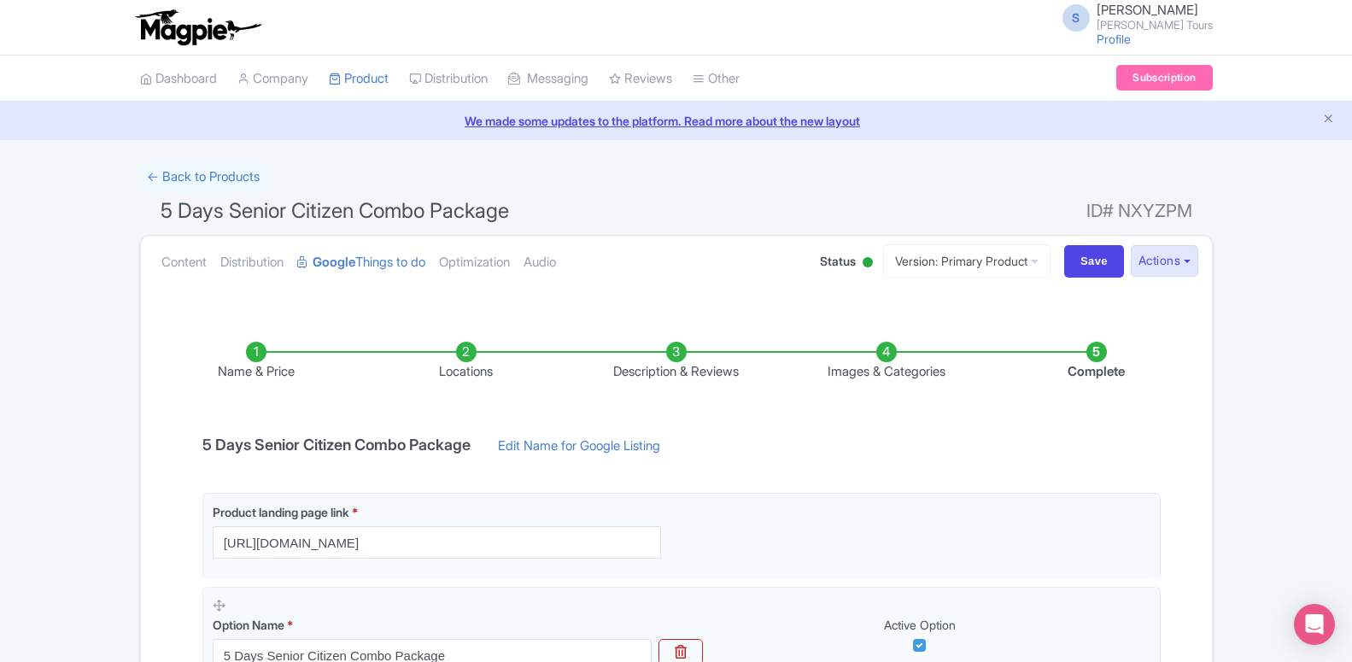
scroll to position [332, 0]
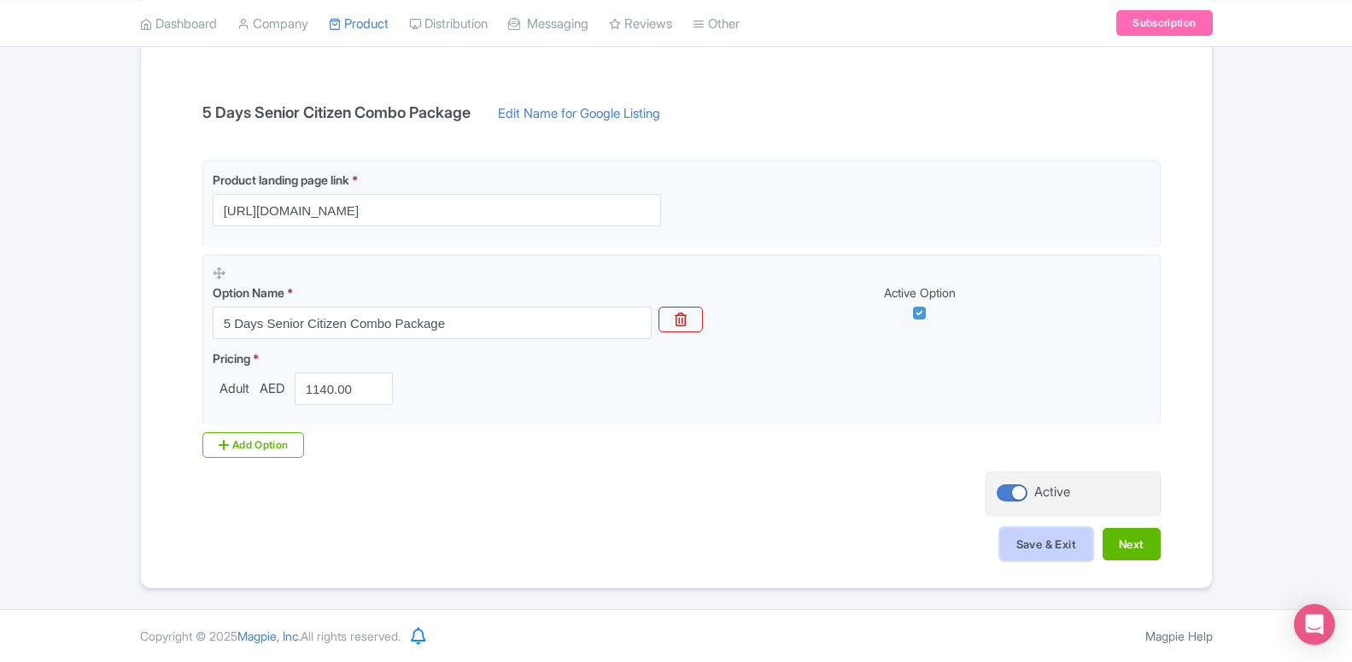
click at [1071, 544] on button "Save & Exit" at bounding box center [1046, 544] width 92 height 32
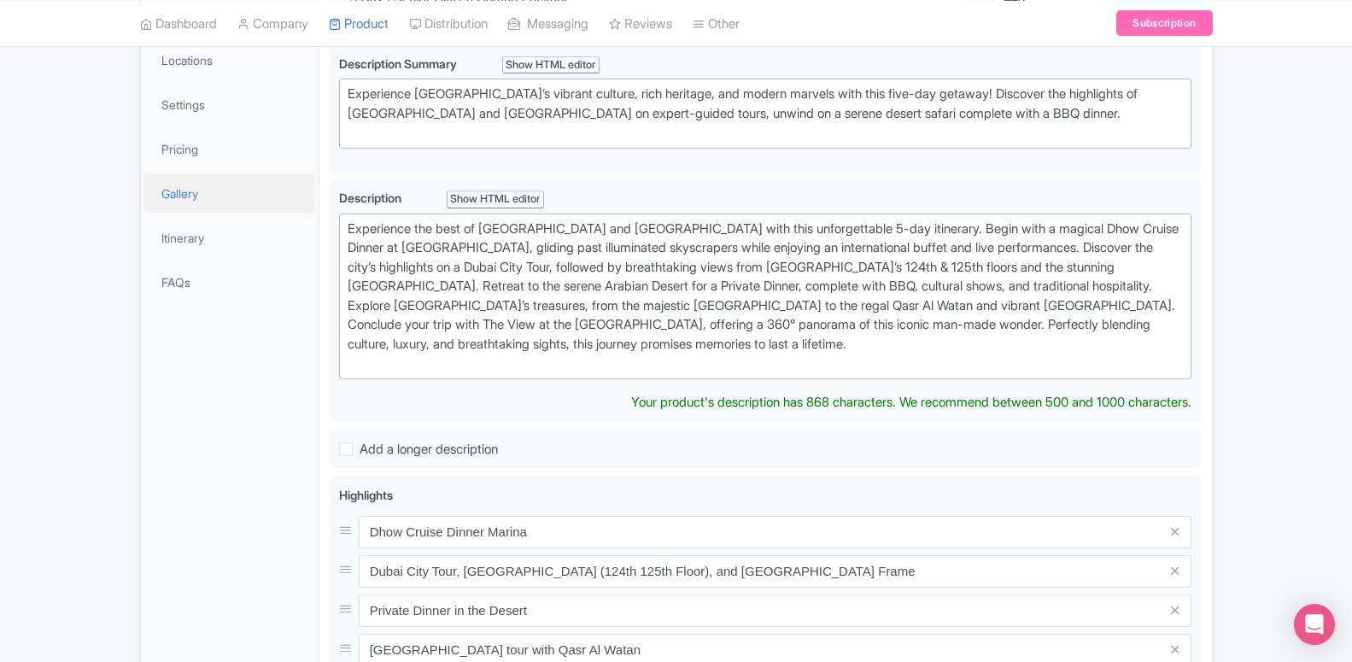
click at [181, 182] on link "Gallery" at bounding box center [229, 193] width 171 height 38
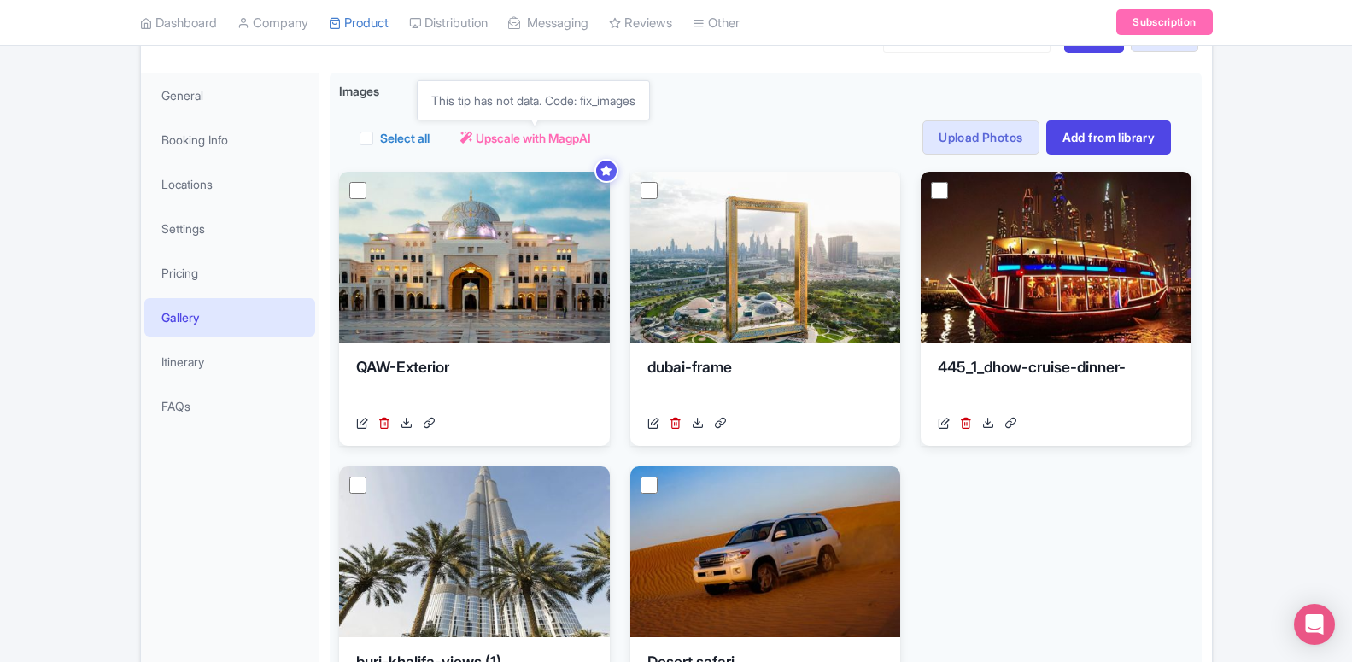
scroll to position [260, 0]
